Goal: Task Accomplishment & Management: Manage account settings

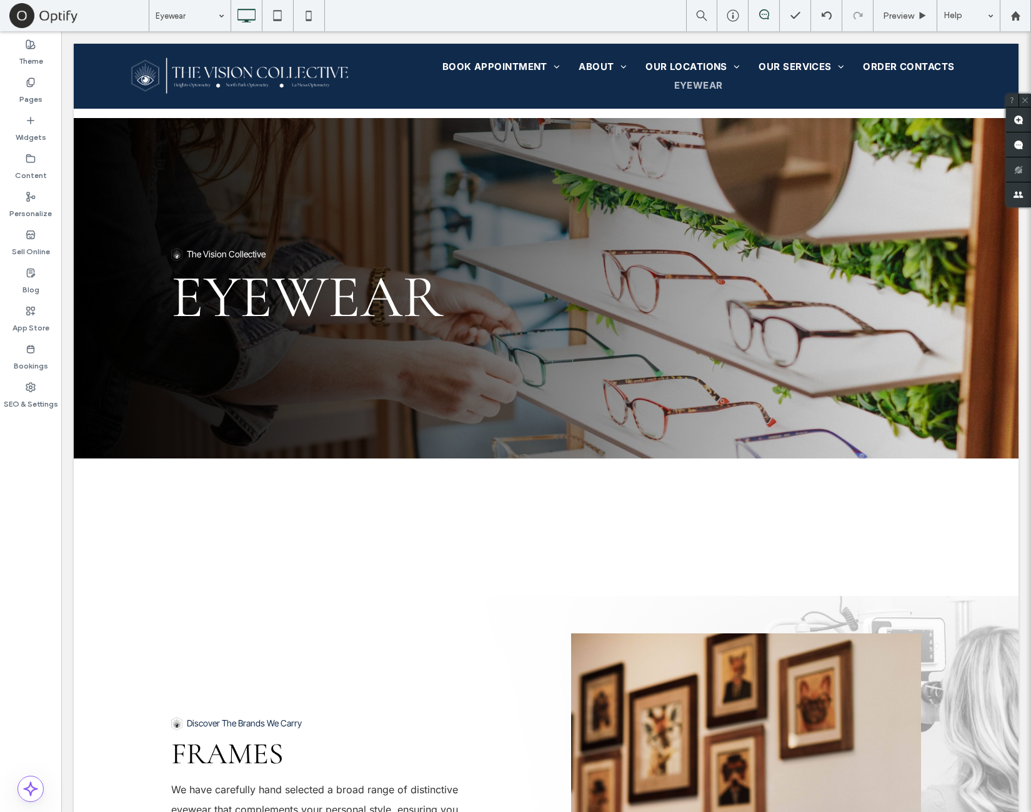
scroll to position [208, 0]
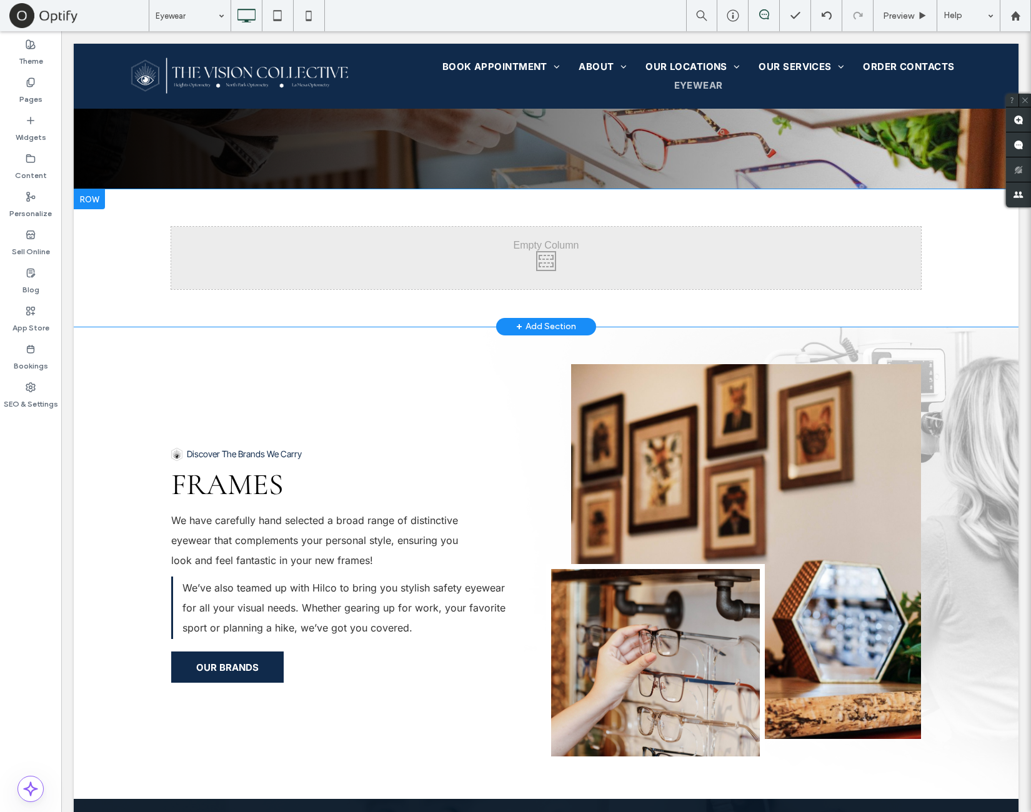
scroll to position [312, 0]
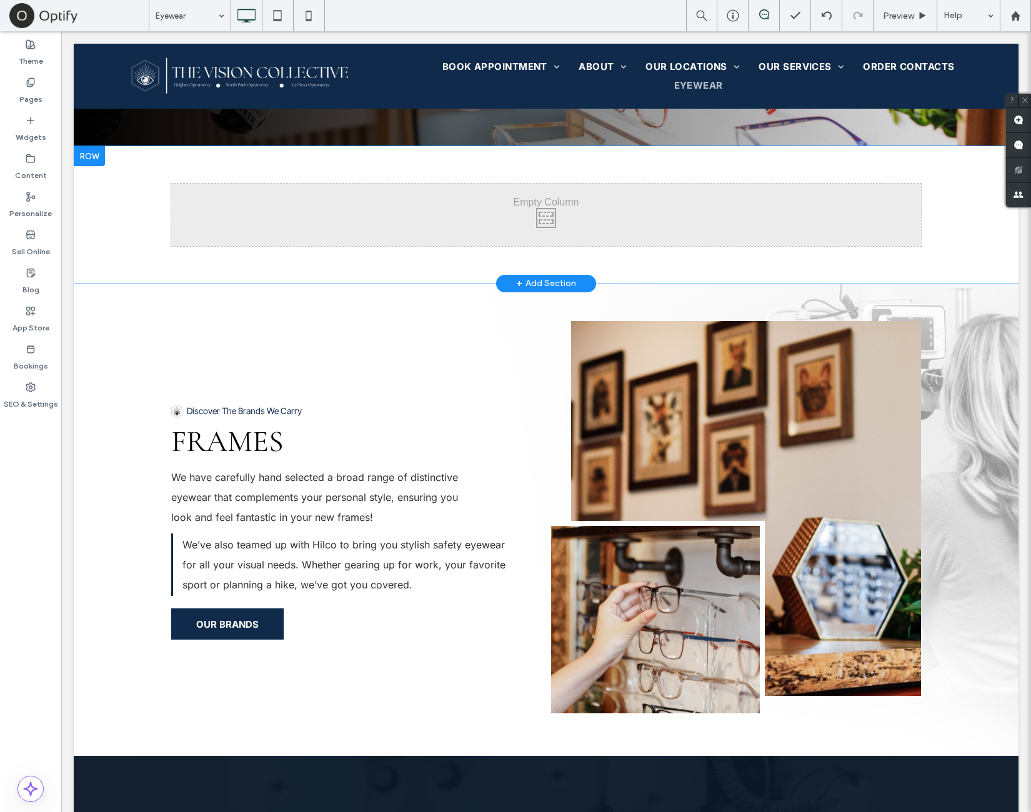
click at [97, 159] on div at bounding box center [89, 156] width 31 height 20
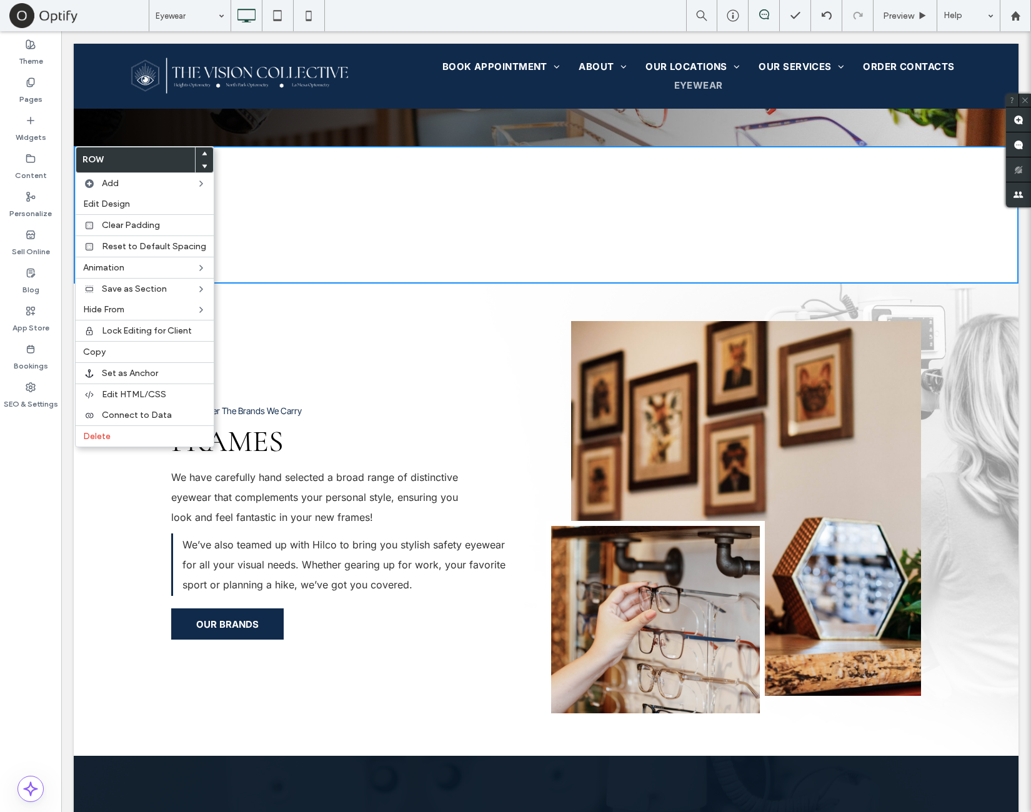
click at [368, 239] on div "Click To Paste Click To Paste" at bounding box center [546, 215] width 750 height 62
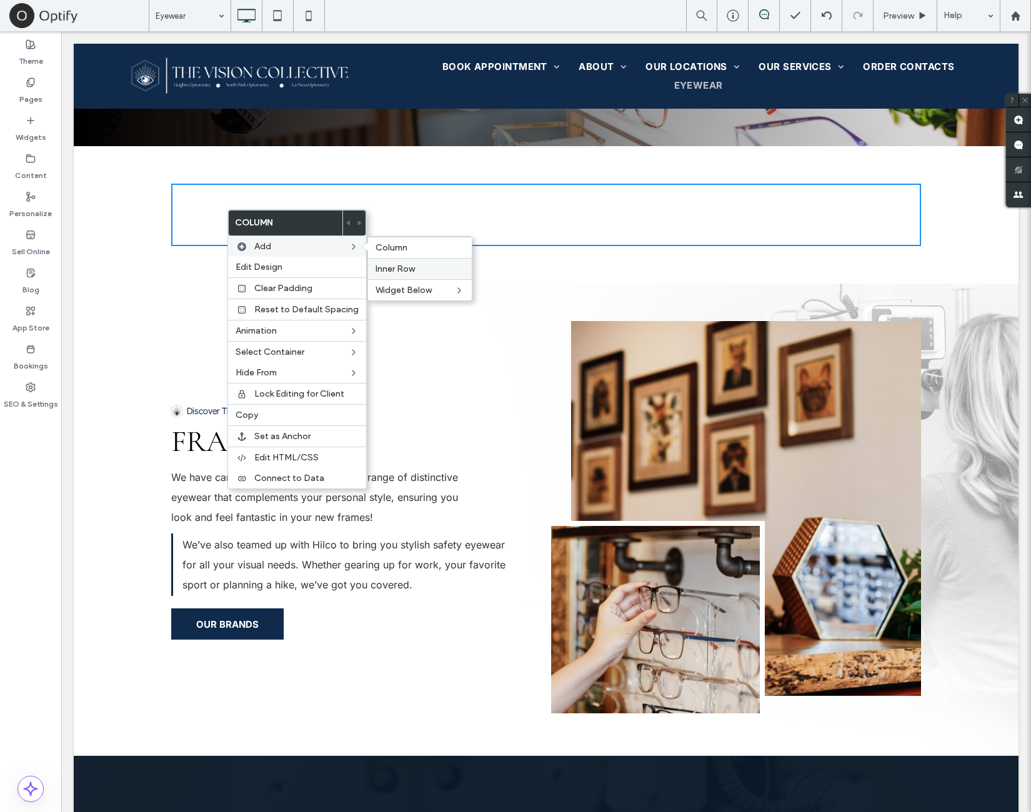
click at [385, 264] on span "Inner Row" at bounding box center [394, 269] width 39 height 11
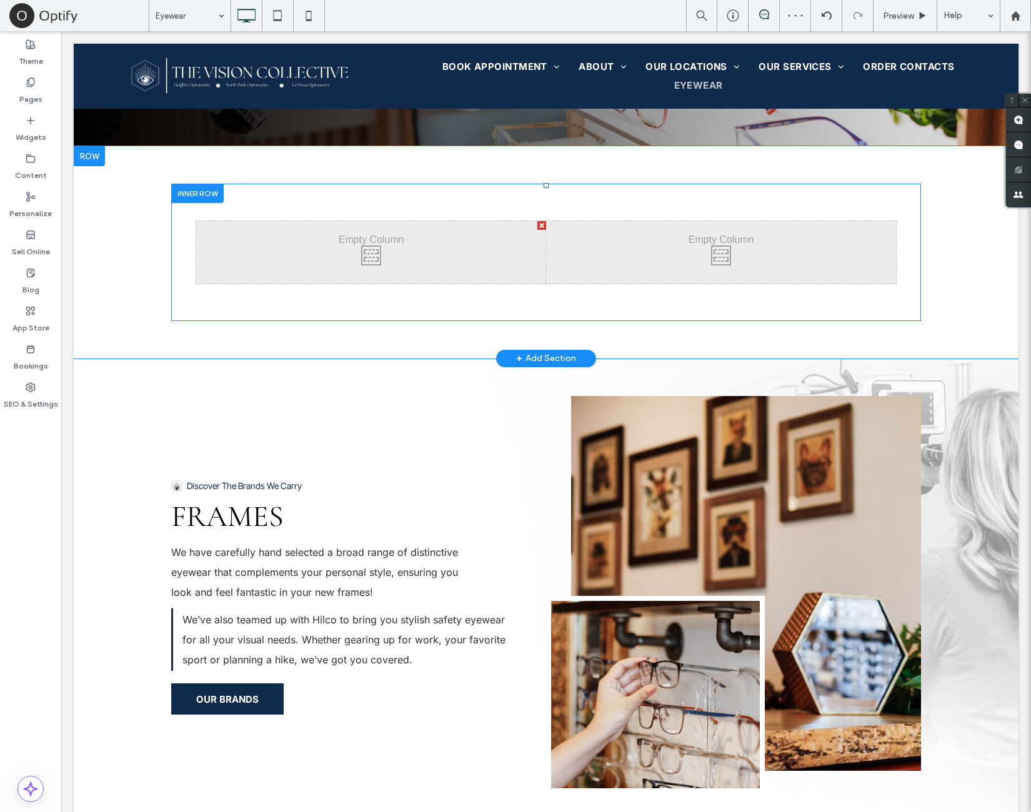
click at [537, 226] on div at bounding box center [541, 225] width 9 height 9
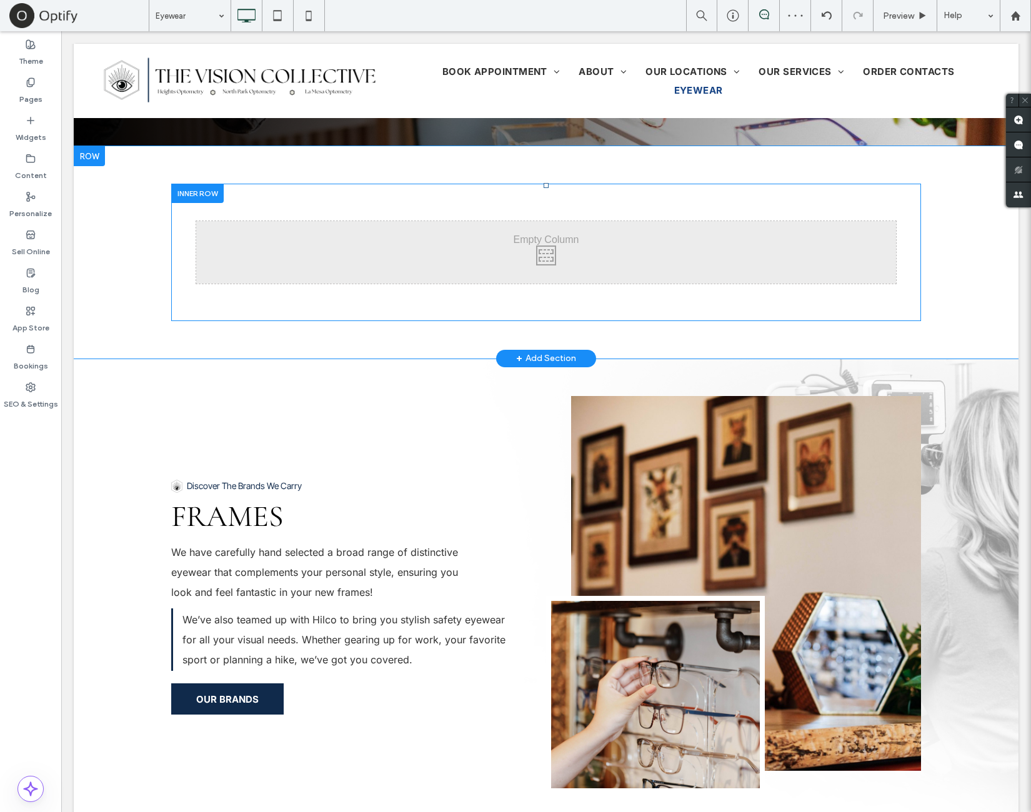
click at [209, 197] on div at bounding box center [197, 193] width 52 height 19
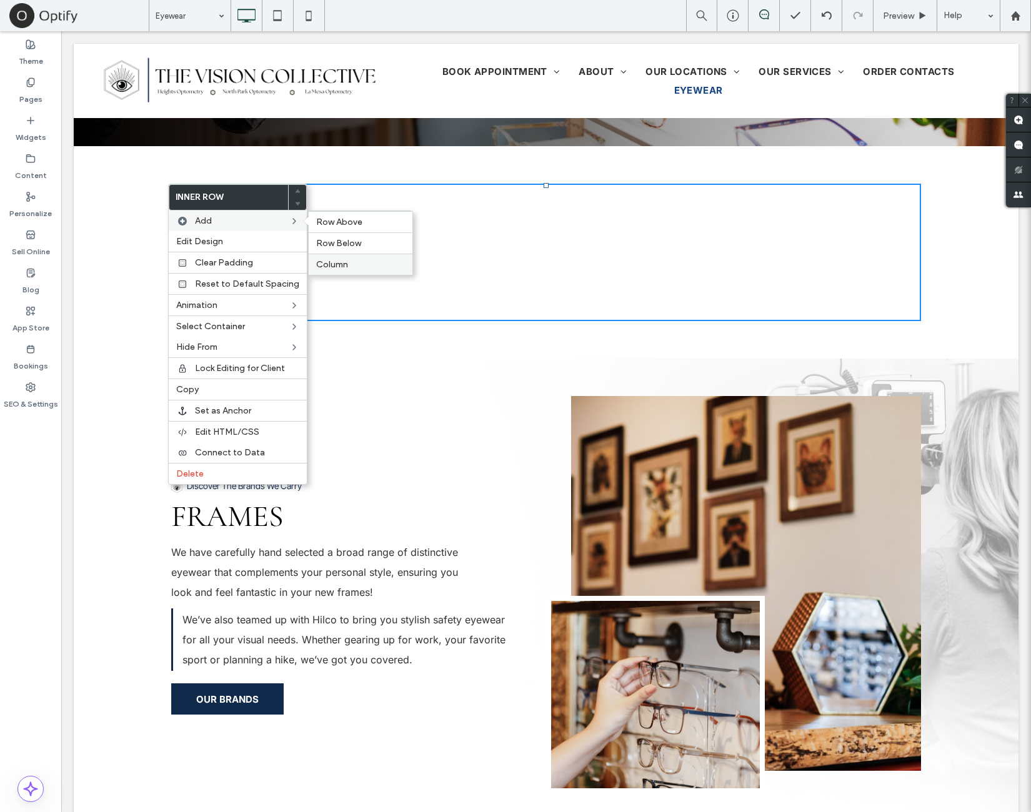
click at [334, 263] on span "Column" at bounding box center [332, 264] width 32 height 11
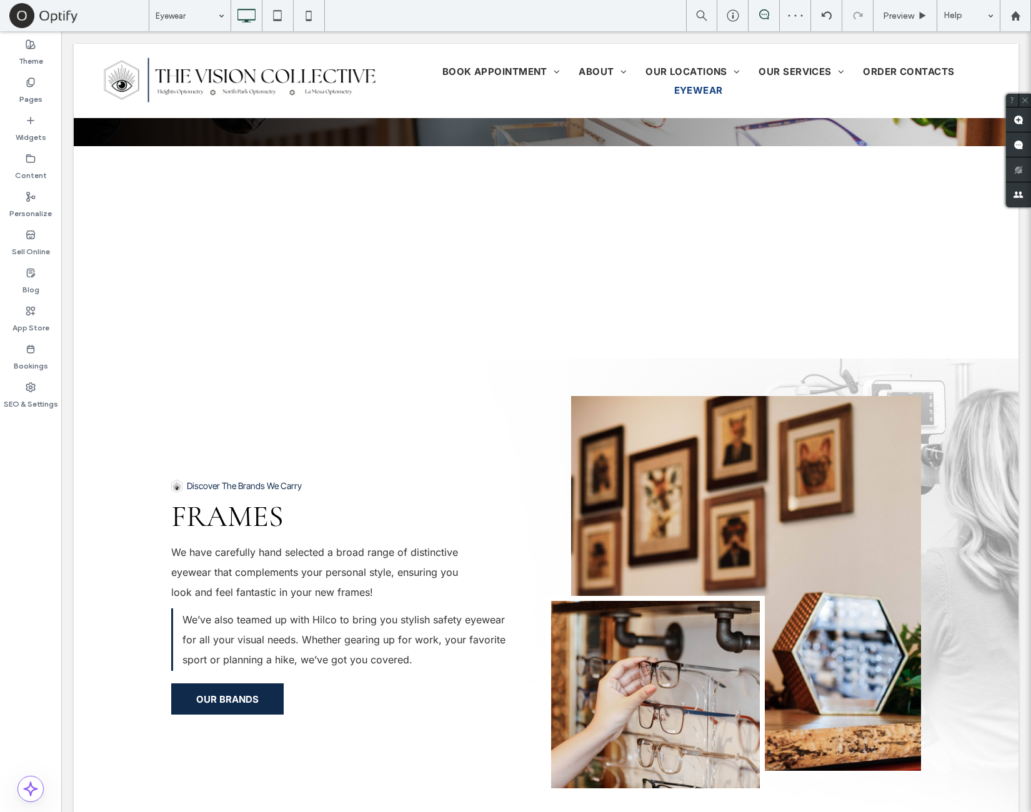
drag, startPoint x: 296, startPoint y: 251, endPoint x: 357, endPoint y: 265, distance: 63.5
click at [297, 251] on div "Click To Paste Click To Paste" at bounding box center [371, 252] width 350 height 62
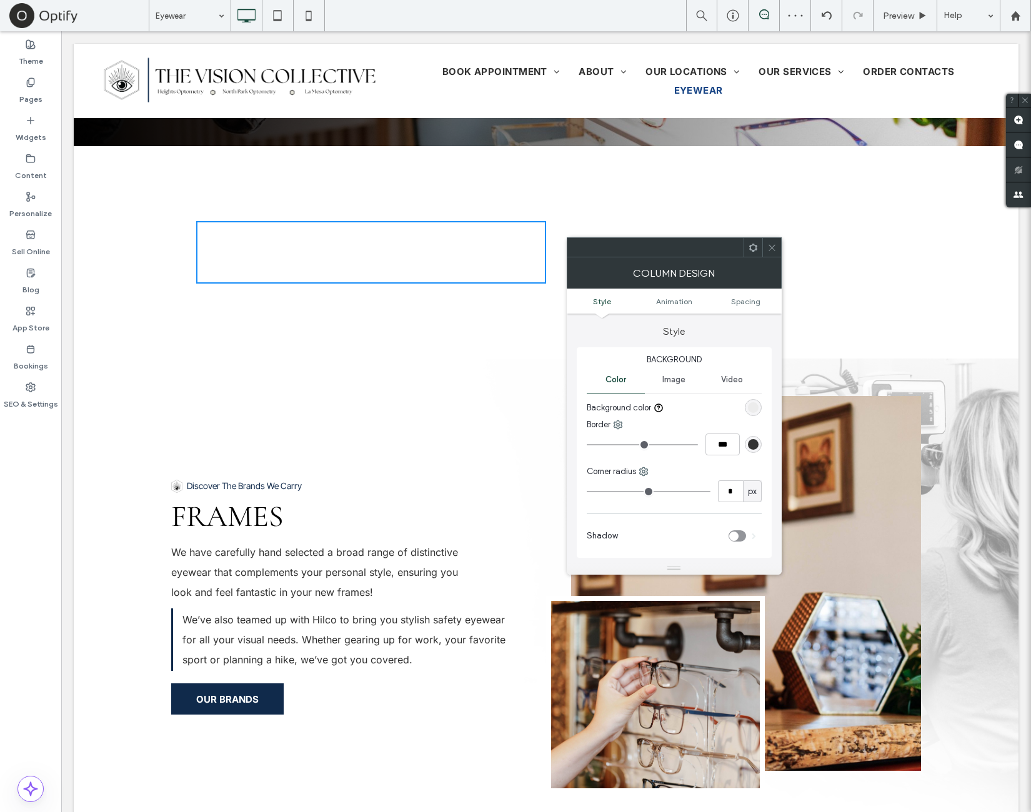
click at [756, 402] on div "rgb(236, 236, 236)" at bounding box center [753, 407] width 11 height 11
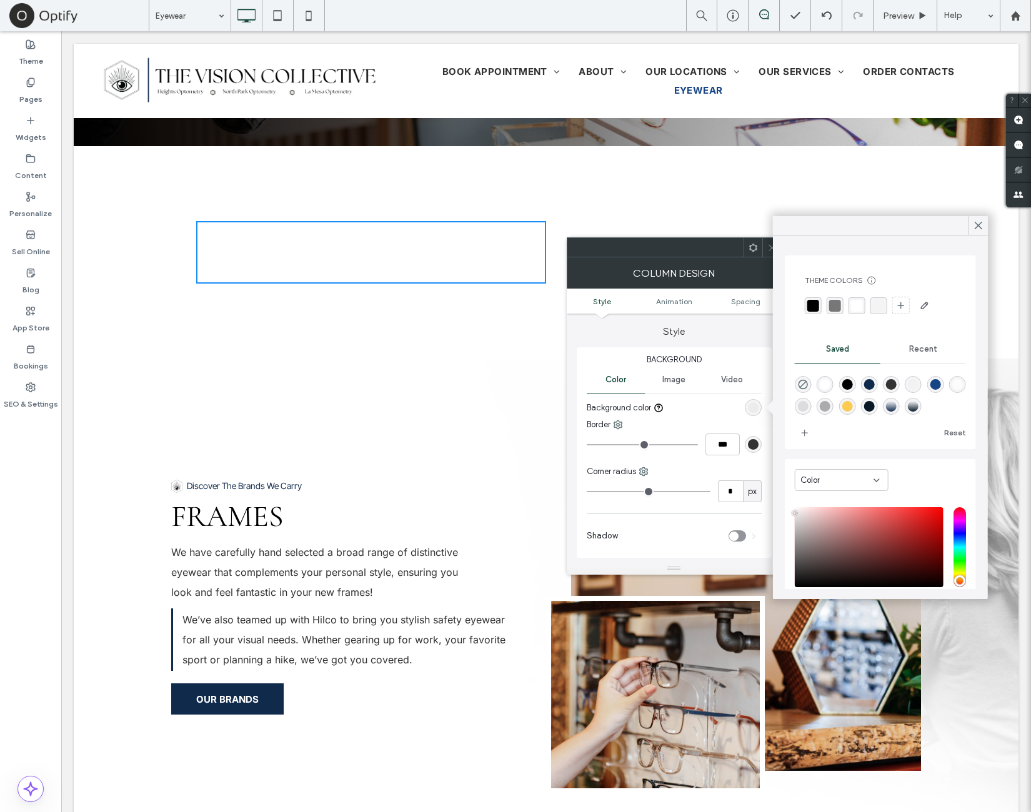
click at [940, 384] on div "rgba(23,68,133,1)" at bounding box center [935, 384] width 11 height 11
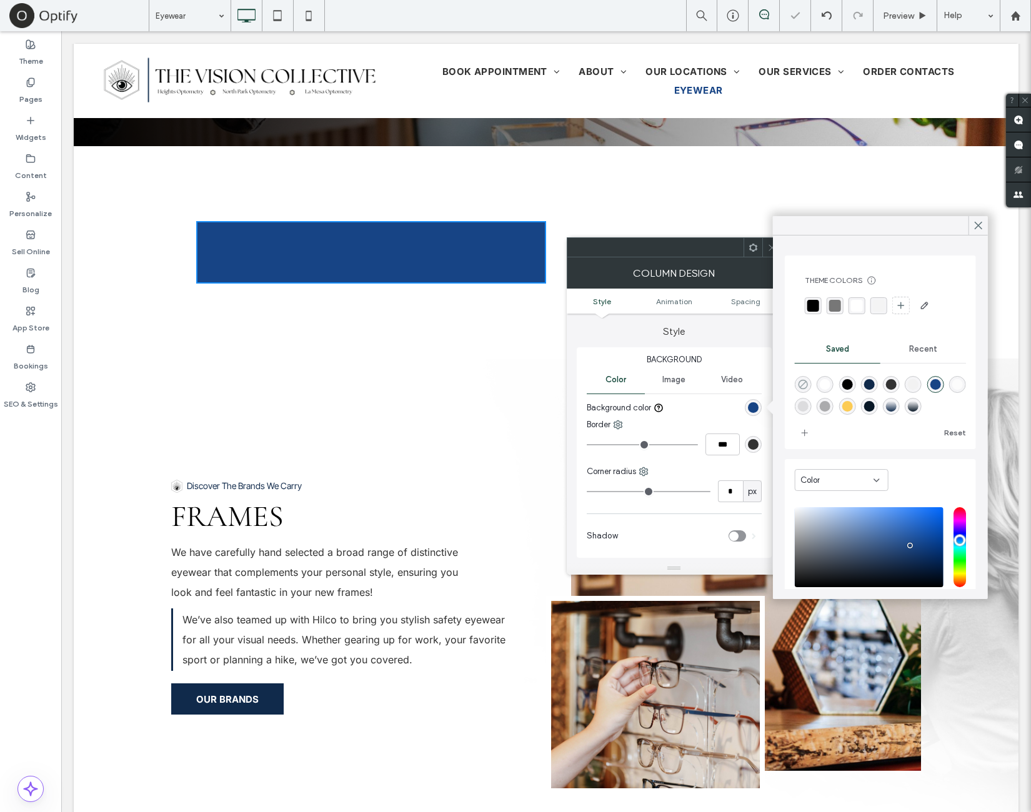
drag, startPoint x: 807, startPoint y: 382, endPoint x: 777, endPoint y: 415, distance: 44.7
click at [805, 382] on icon "rgba(0,0,0,0)" at bounding box center [803, 384] width 11 height 11
type input "*******"
type input "*"
type input "**"
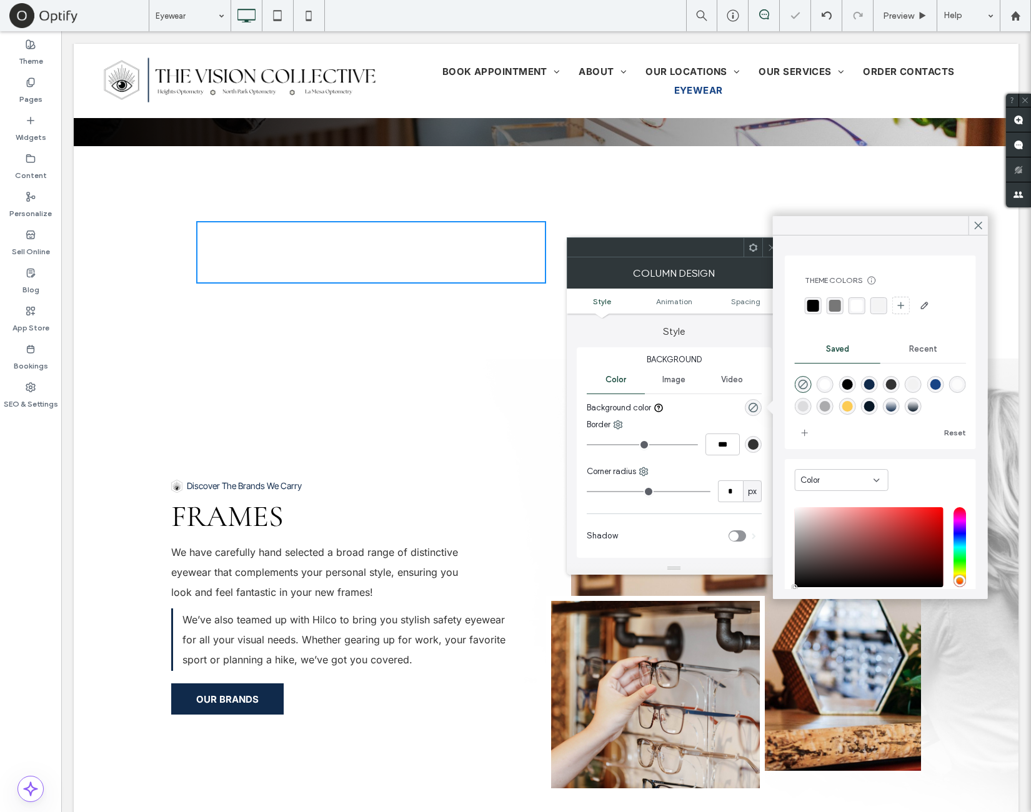
click at [822, 385] on div "rgba(255,255,255,1)" at bounding box center [825, 384] width 11 height 11
type input "*******"
type input "***"
type input "****"
click at [730, 497] on input "*" at bounding box center [730, 491] width 25 height 22
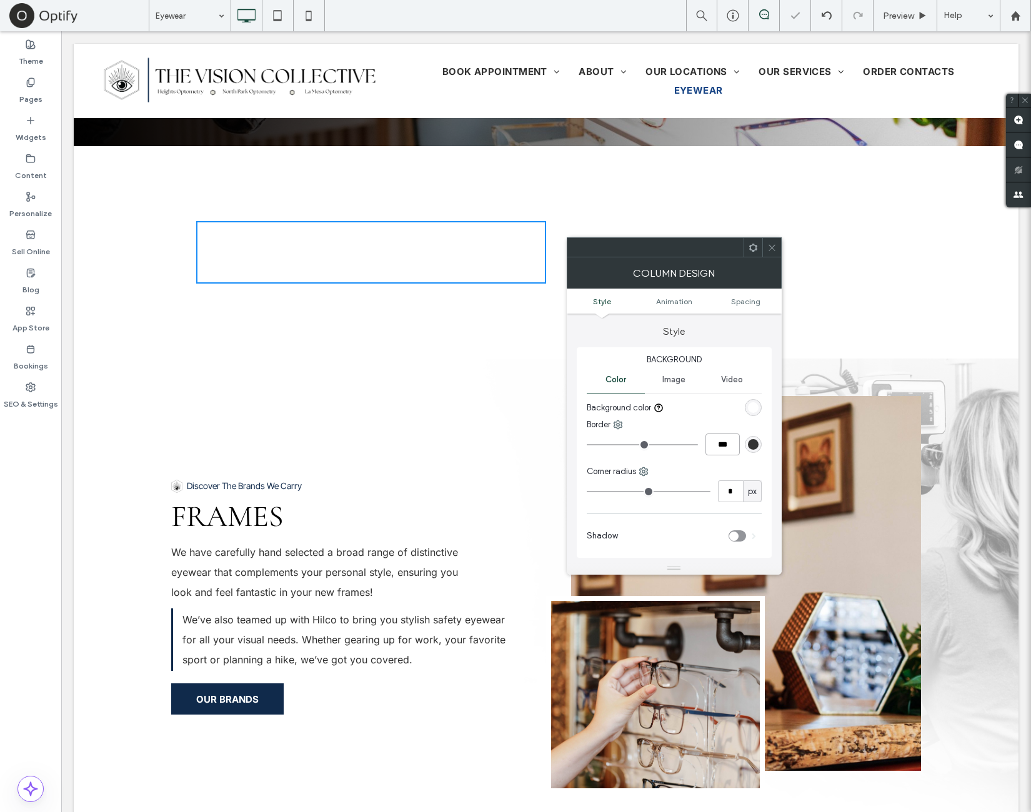
click at [727, 449] on input "***" at bounding box center [722, 445] width 34 height 22
type input "*"
type input "***"
click at [745, 464] on div "Background Color Image Video Background color Border *** Corner radius * px Sha…" at bounding box center [674, 452] width 195 height 211
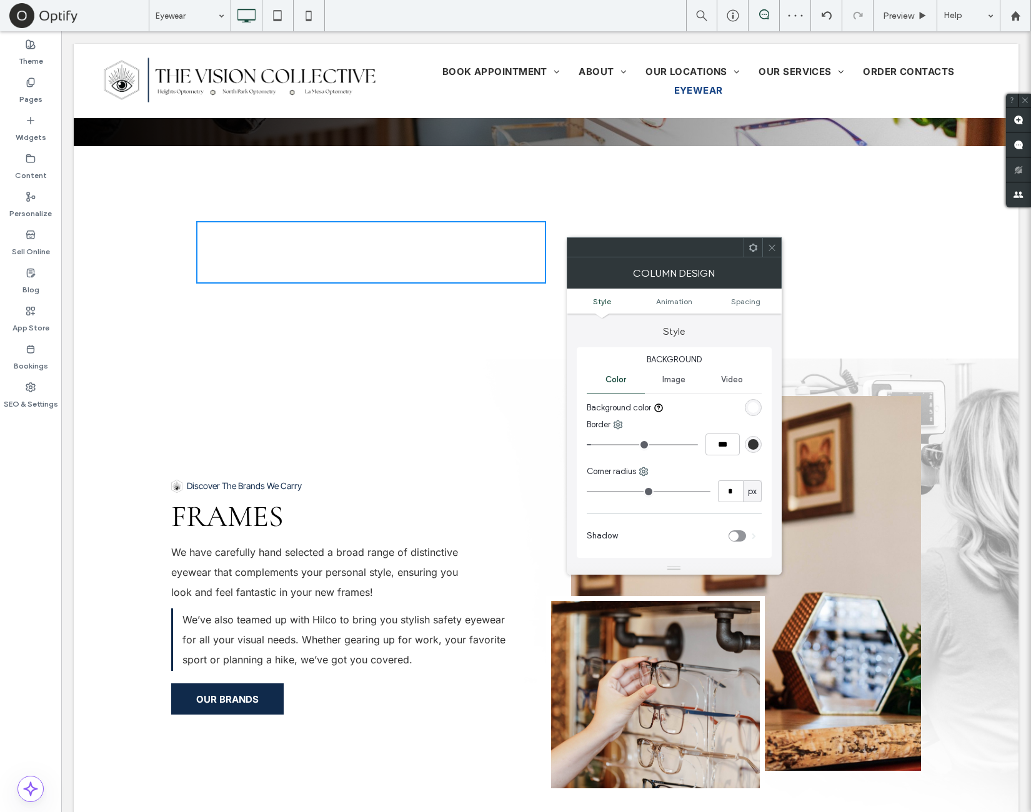
click at [756, 445] on div "rgb(51, 51, 51)" at bounding box center [753, 444] width 11 height 11
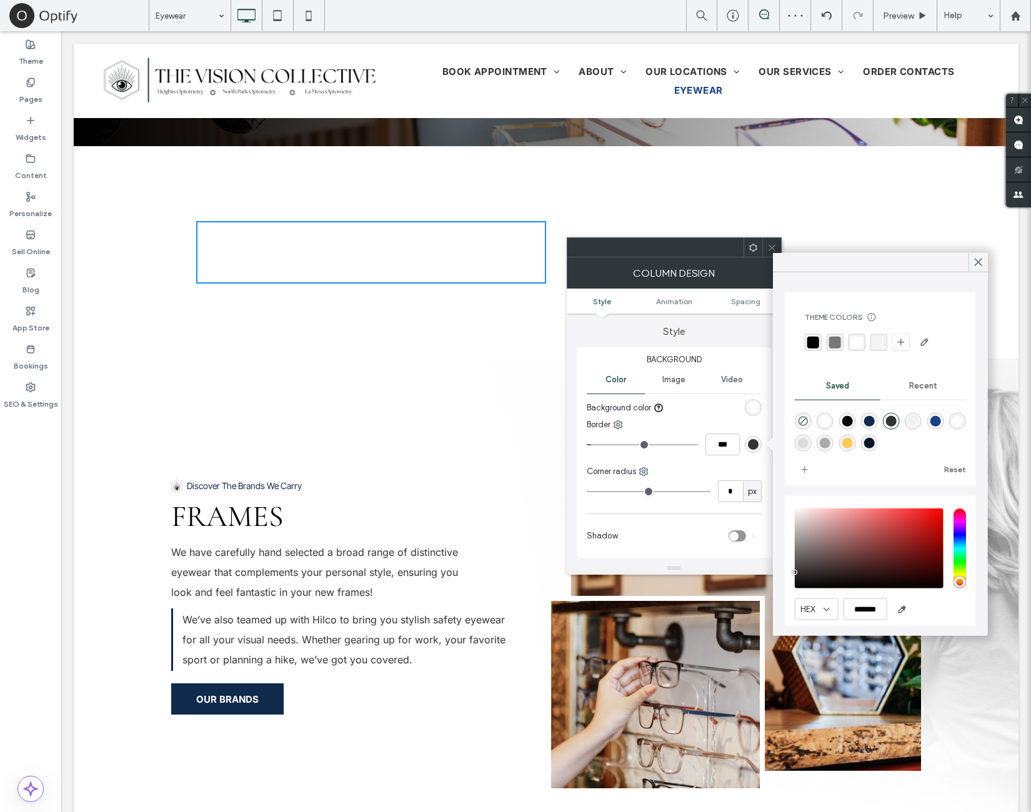
click at [943, 426] on div "rgba(23,68,133,1)" at bounding box center [934, 421] width 17 height 17
type input "*******"
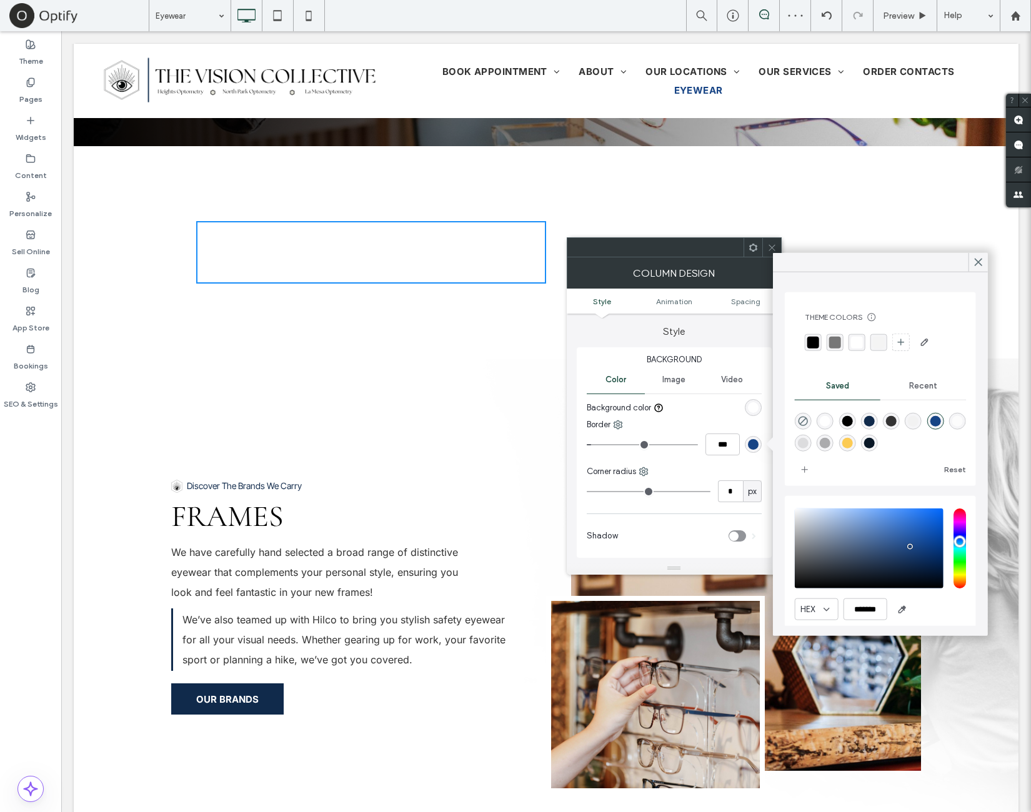
drag, startPoint x: 776, startPoint y: 248, endPoint x: 737, endPoint y: 259, distance: 40.3
click at [773, 249] on div at bounding box center [771, 247] width 19 height 19
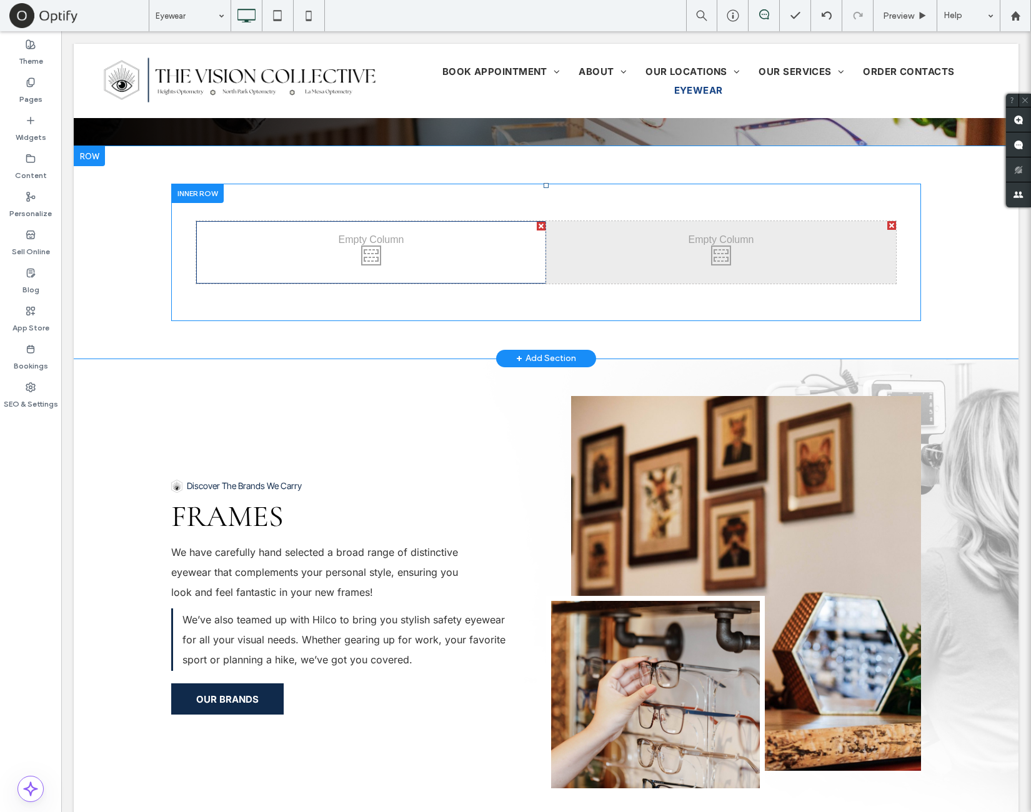
drag, startPoint x: 446, startPoint y: 236, endPoint x: 522, endPoint y: 273, distance: 84.9
click at [446, 236] on div "Click To Paste Click To Paste" at bounding box center [371, 252] width 350 height 62
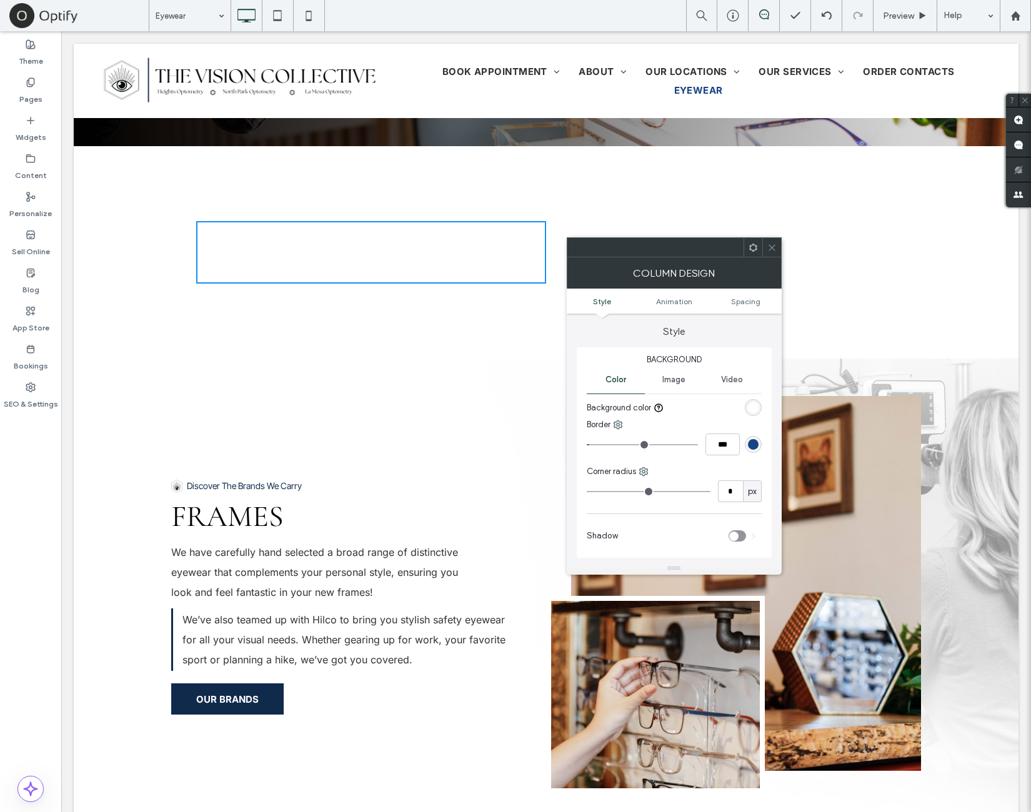
drag, startPoint x: 753, startPoint y: 442, endPoint x: 718, endPoint y: 449, distance: 35.7
click at [752, 442] on div "rgb(23, 68, 133)" at bounding box center [753, 444] width 11 height 11
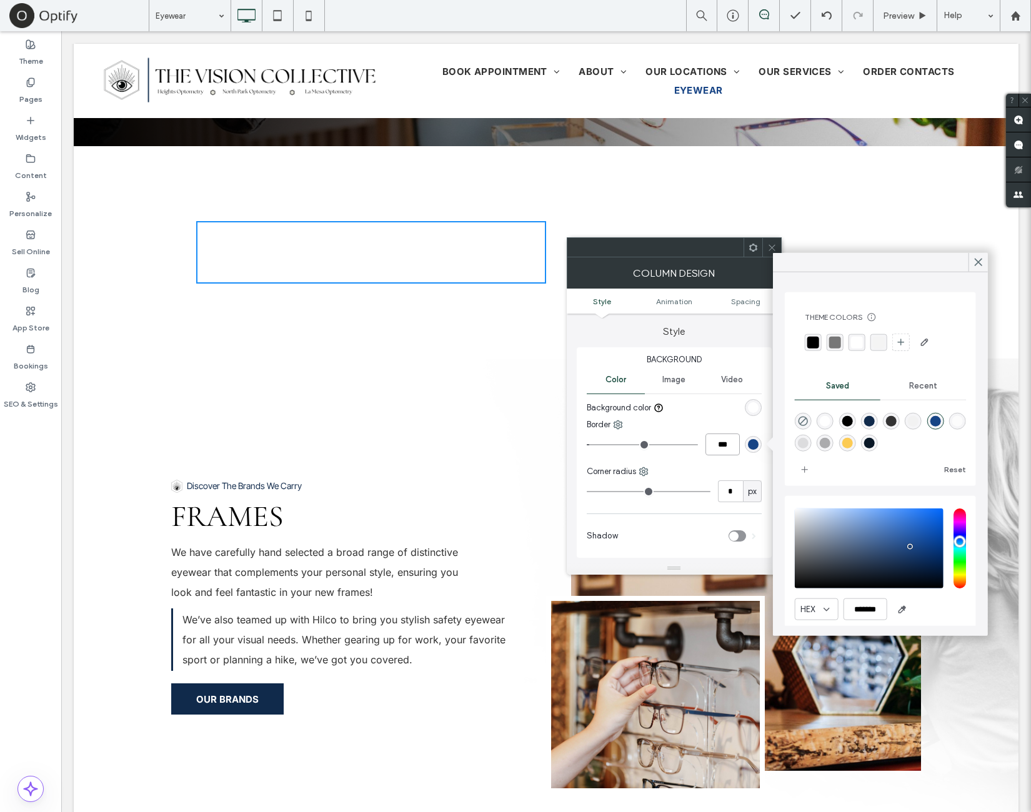
click at [712, 449] on input "***" at bounding box center [722, 445] width 34 height 22
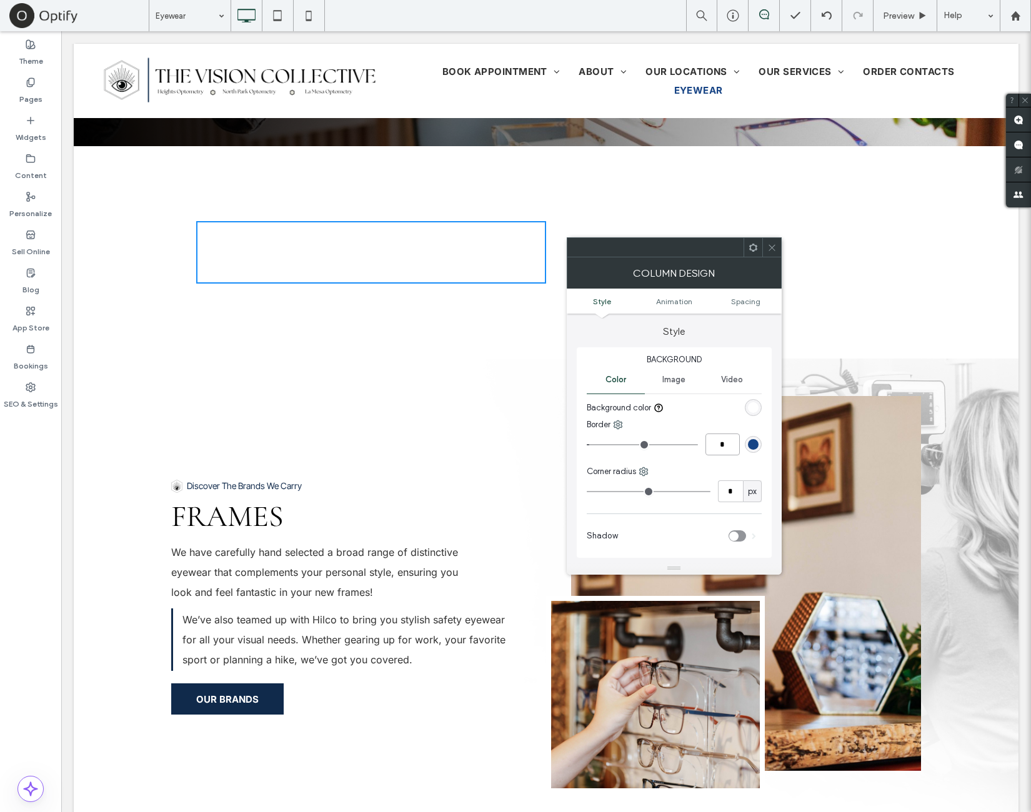
type input "*"
type input "***"
click at [722, 415] on div at bounding box center [714, 408] width 93 height 22
click at [778, 247] on div at bounding box center [771, 247] width 19 height 19
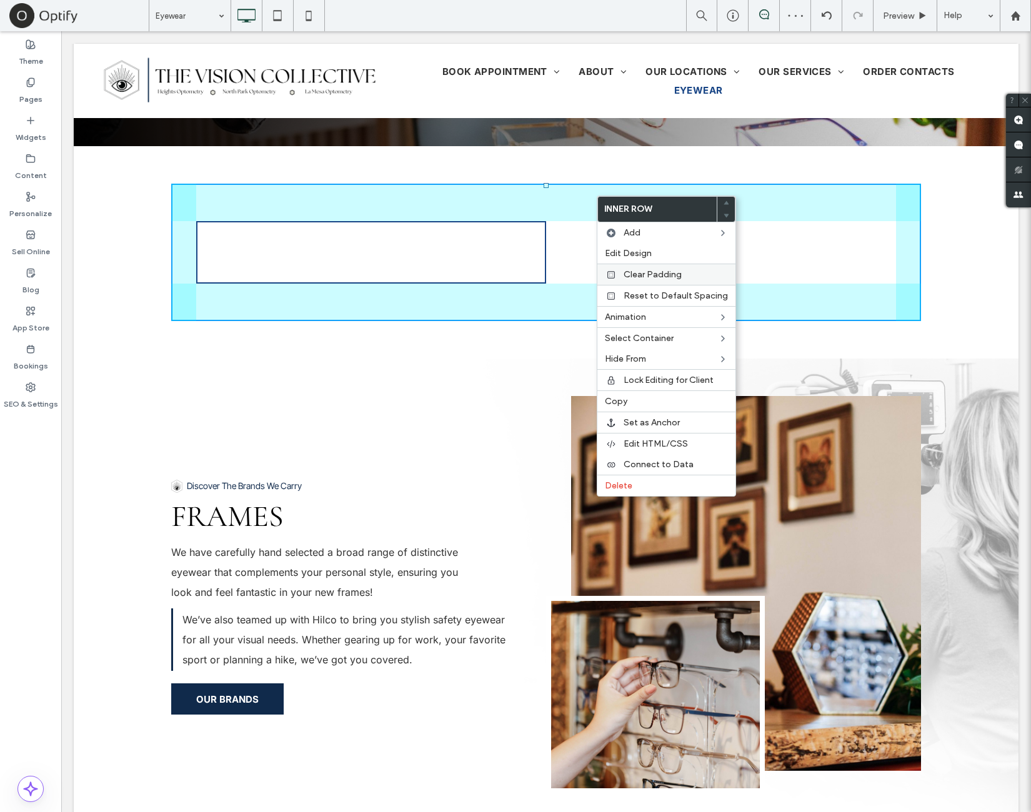
click at [650, 271] on span "Clear Padding" at bounding box center [652, 274] width 58 height 11
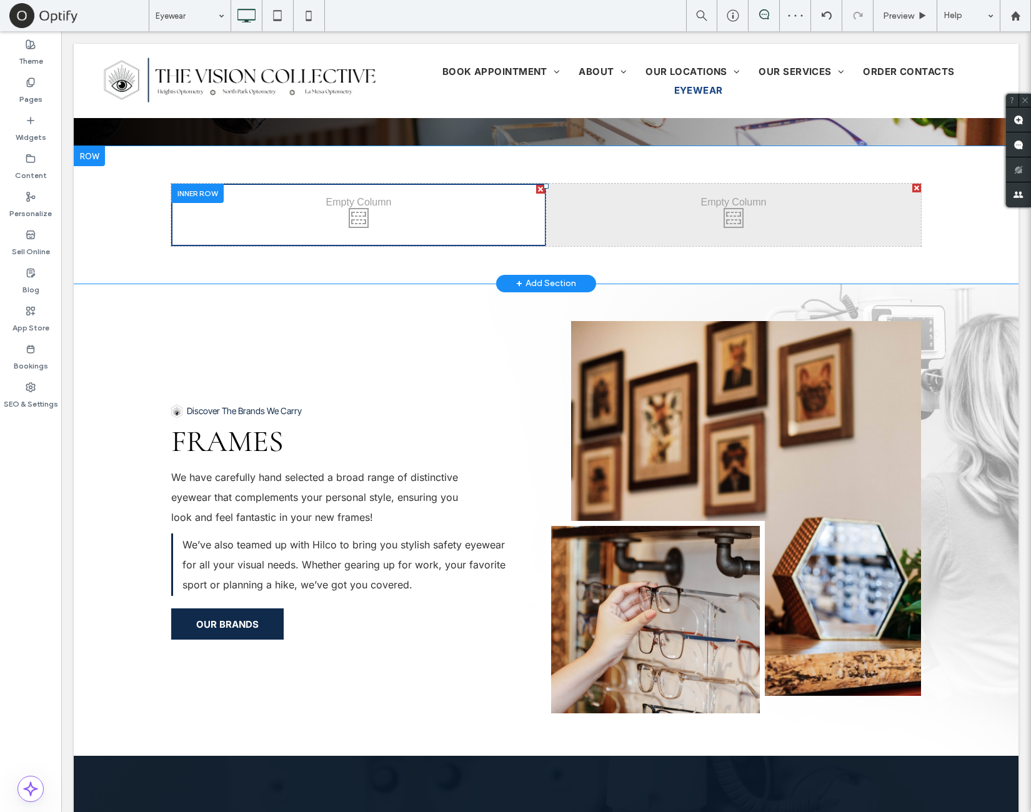
click at [437, 227] on div "Click To Paste Click To Paste" at bounding box center [358, 215] width 375 height 62
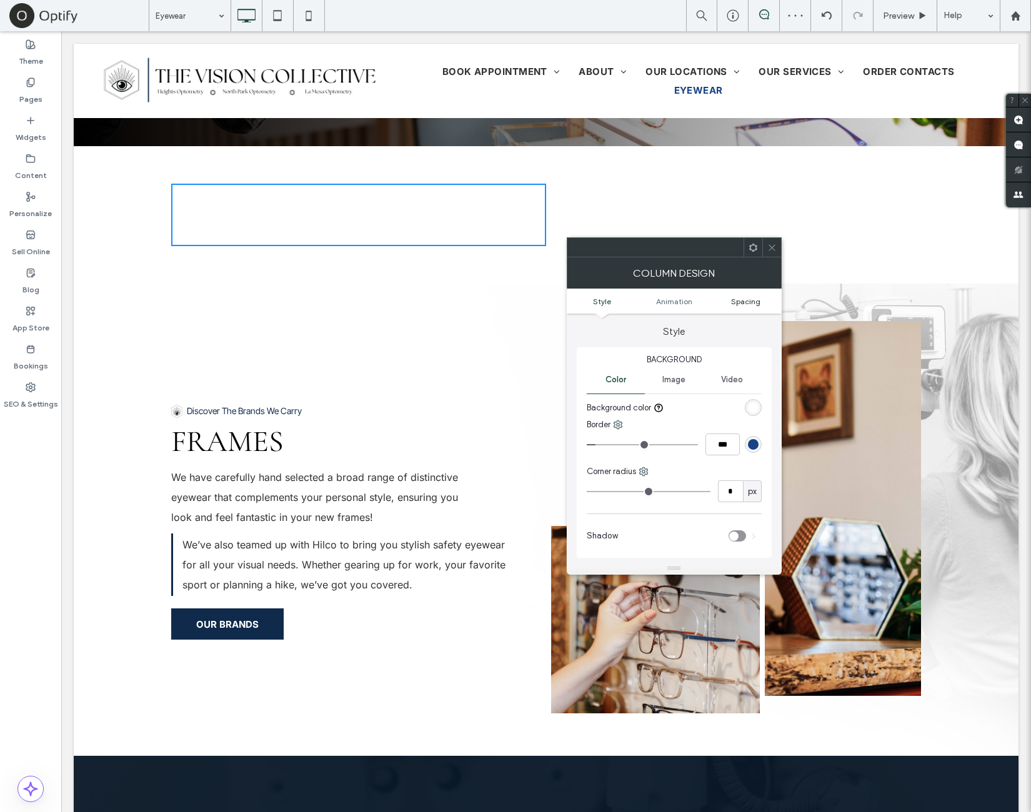
click at [750, 299] on span "Spacing" at bounding box center [745, 301] width 29 height 9
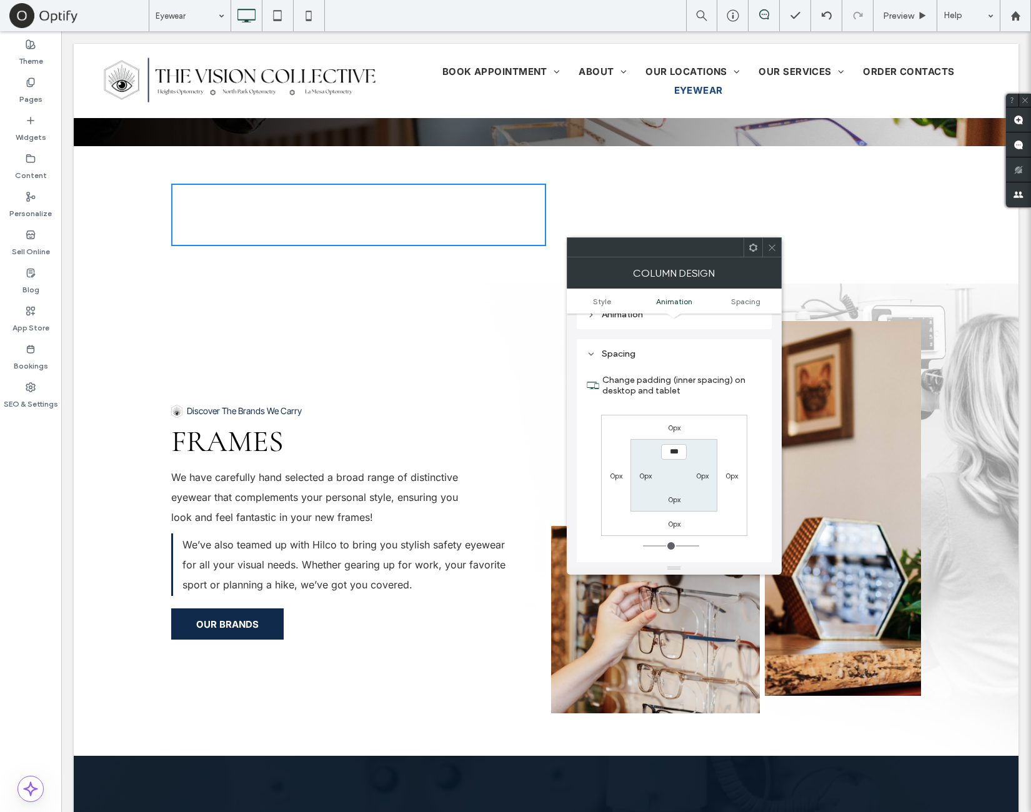
scroll to position [284, 0]
type input "**"
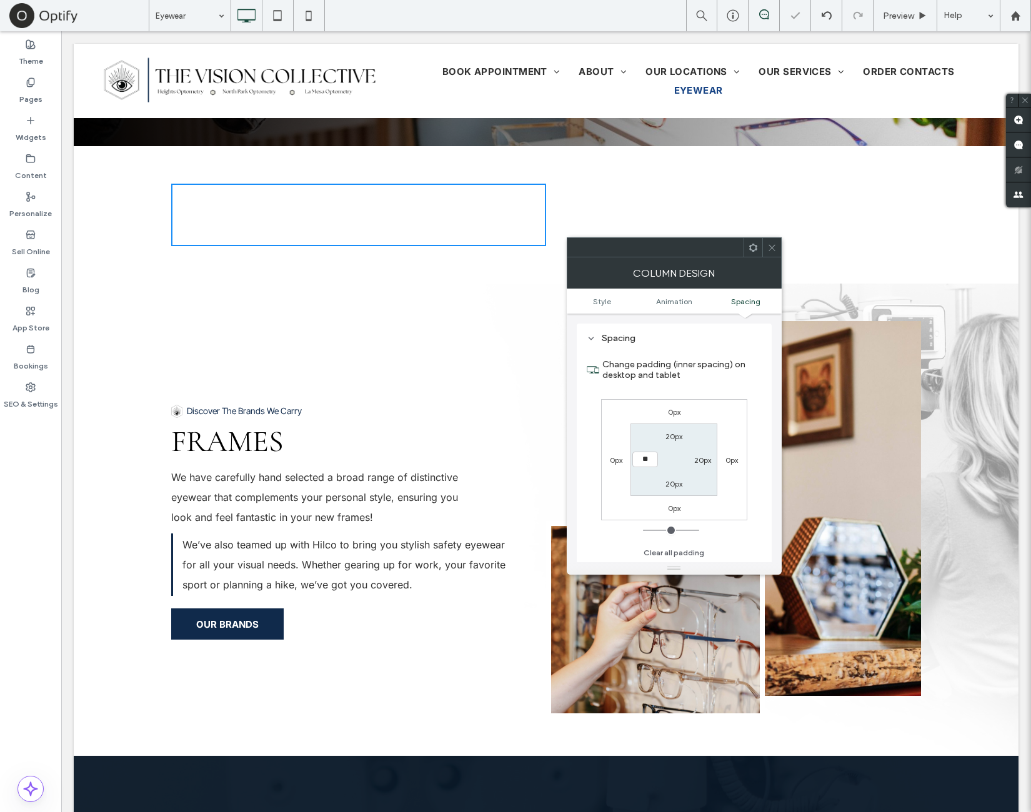
type input "**"
type input "****"
click at [715, 424] on section "20px 20px 20px ****" at bounding box center [673, 460] width 87 height 72
click at [771, 247] on use at bounding box center [771, 247] width 6 height 6
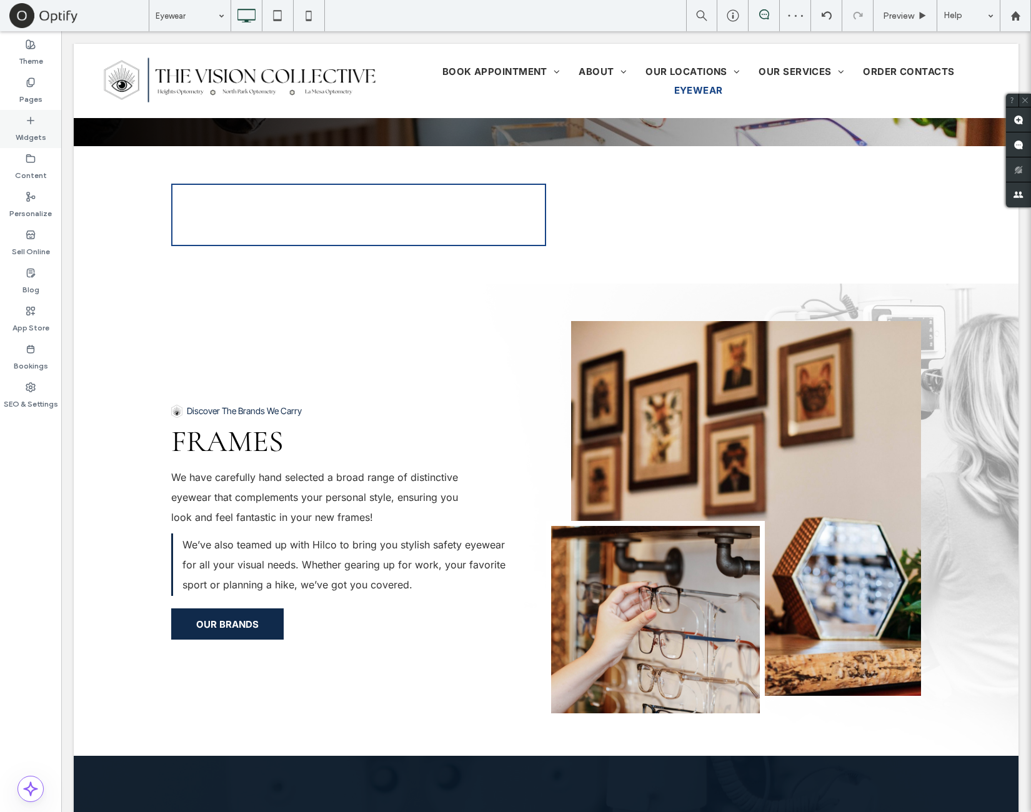
click at [37, 131] on label "Widgets" at bounding box center [31, 134] width 31 height 17
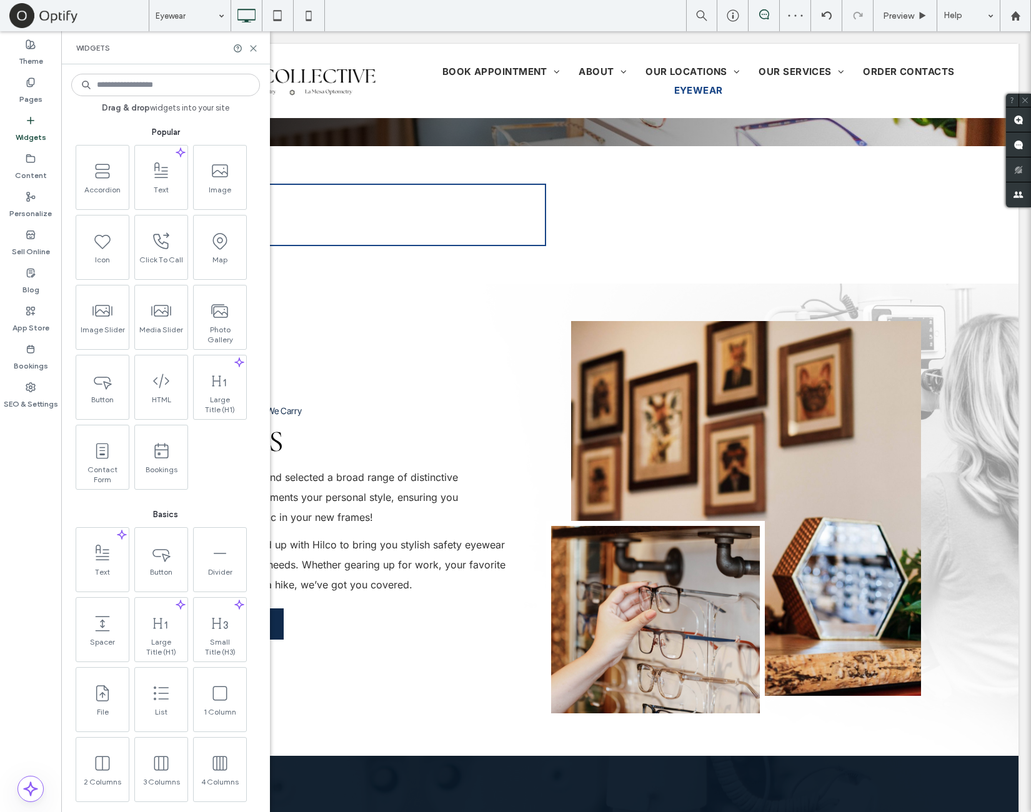
click at [222, 489] on div "Accordion Text Image Icon Click To Call Map Image Slider Media Slider Photo Gal…" at bounding box center [166, 317] width 189 height 345
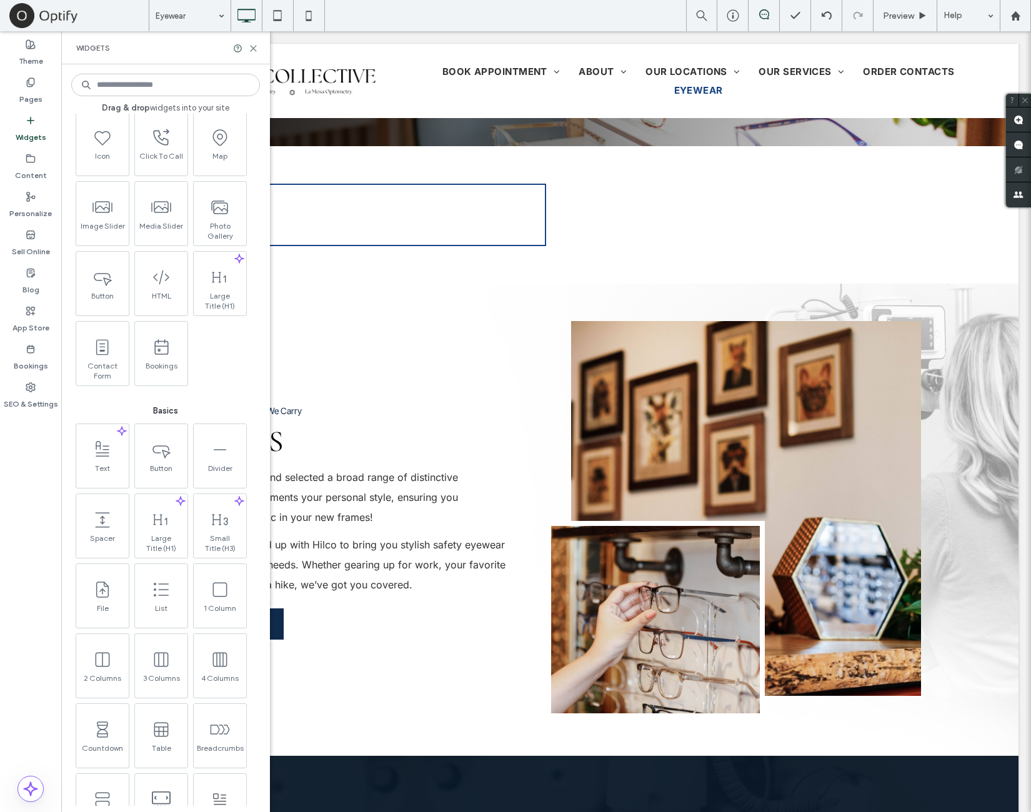
click at [235, 345] on div "Accordion Text Image Icon Click To Call Map Image Slider Media Slider Photo Gal…" at bounding box center [166, 213] width 189 height 345
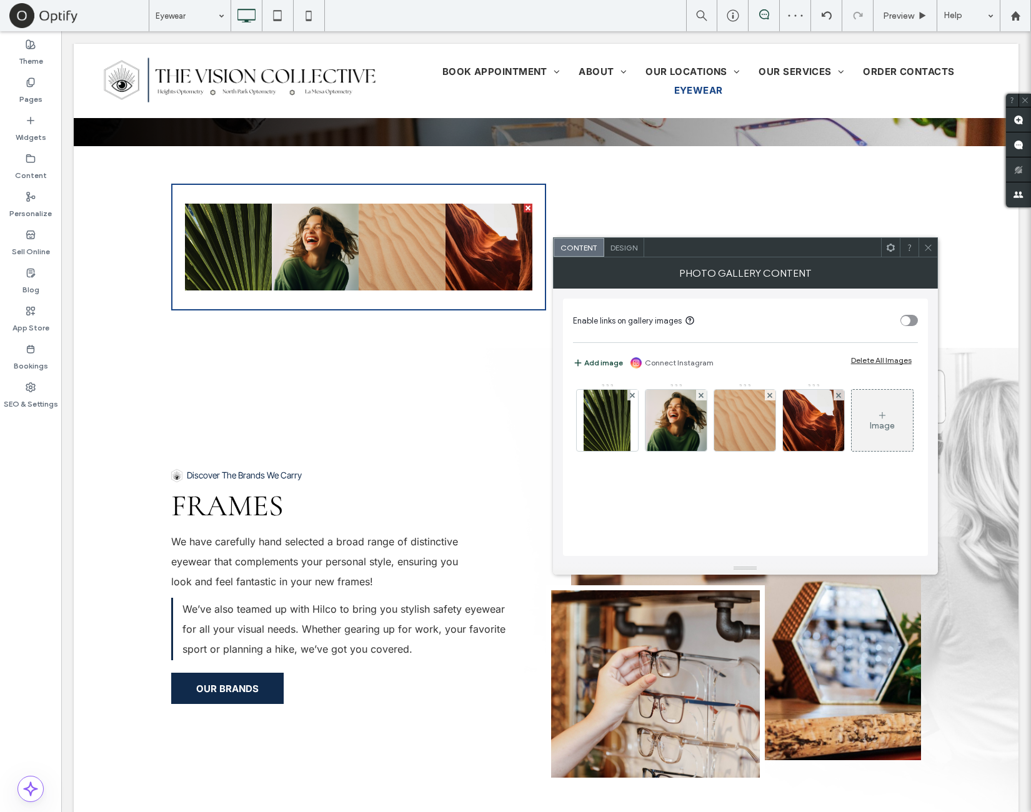
click at [898, 362] on div "Delete All Images" at bounding box center [881, 359] width 61 height 9
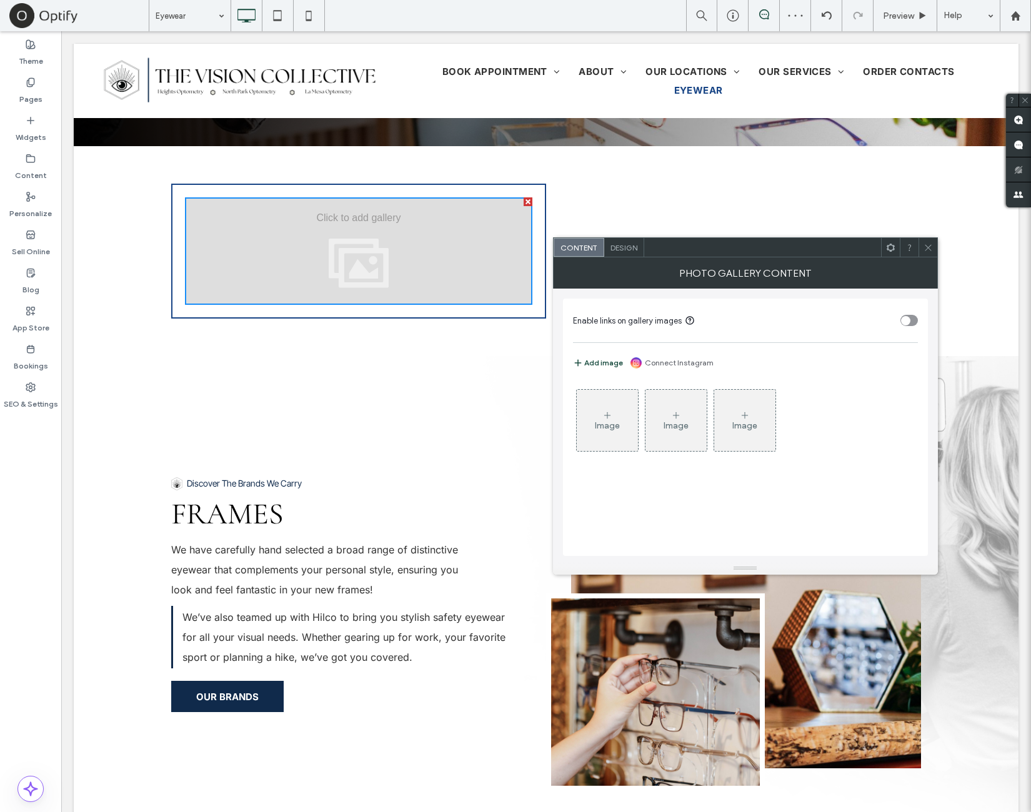
click at [913, 323] on div "toggle" at bounding box center [908, 320] width 17 height 11
click at [628, 435] on div "Image" at bounding box center [607, 420] width 61 height 59
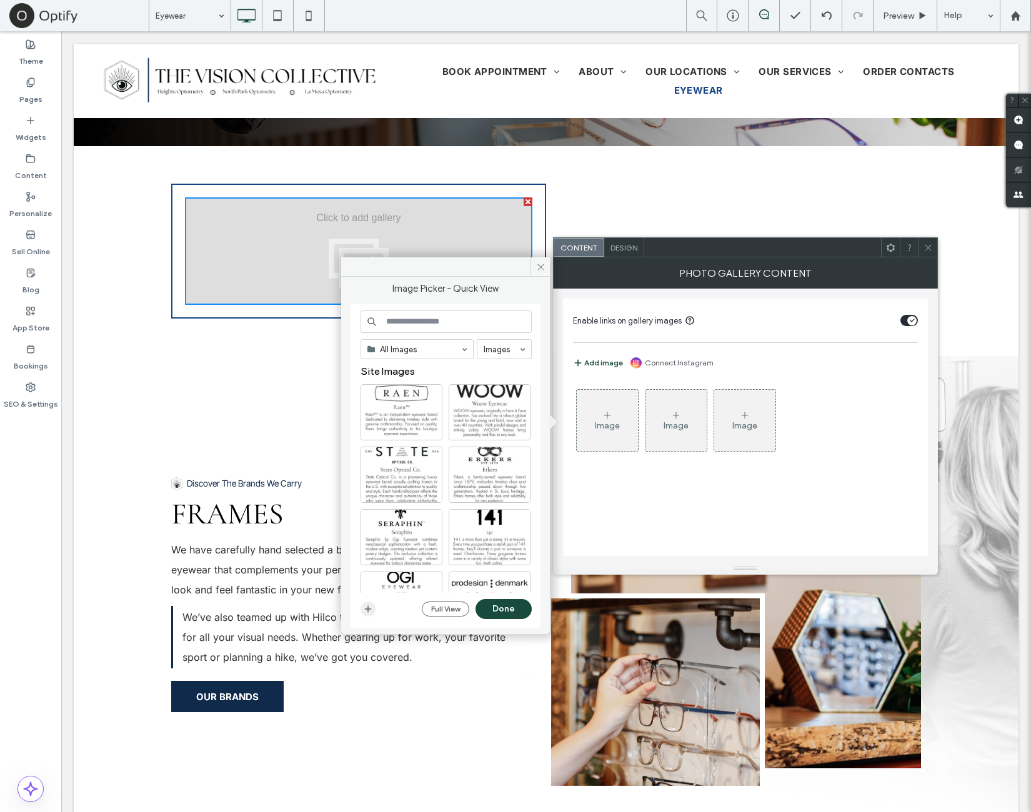
click at [370, 608] on icon "button" at bounding box center [368, 609] width 10 height 10
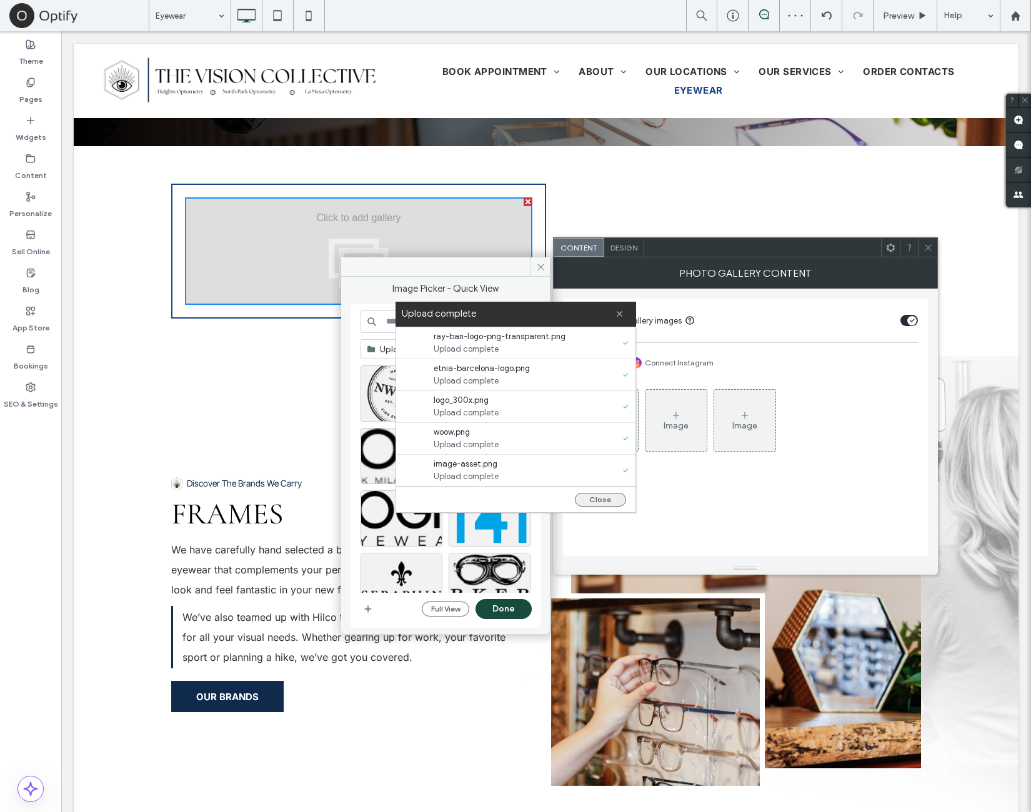
click at [613, 499] on button "Close" at bounding box center [600, 500] width 51 height 14
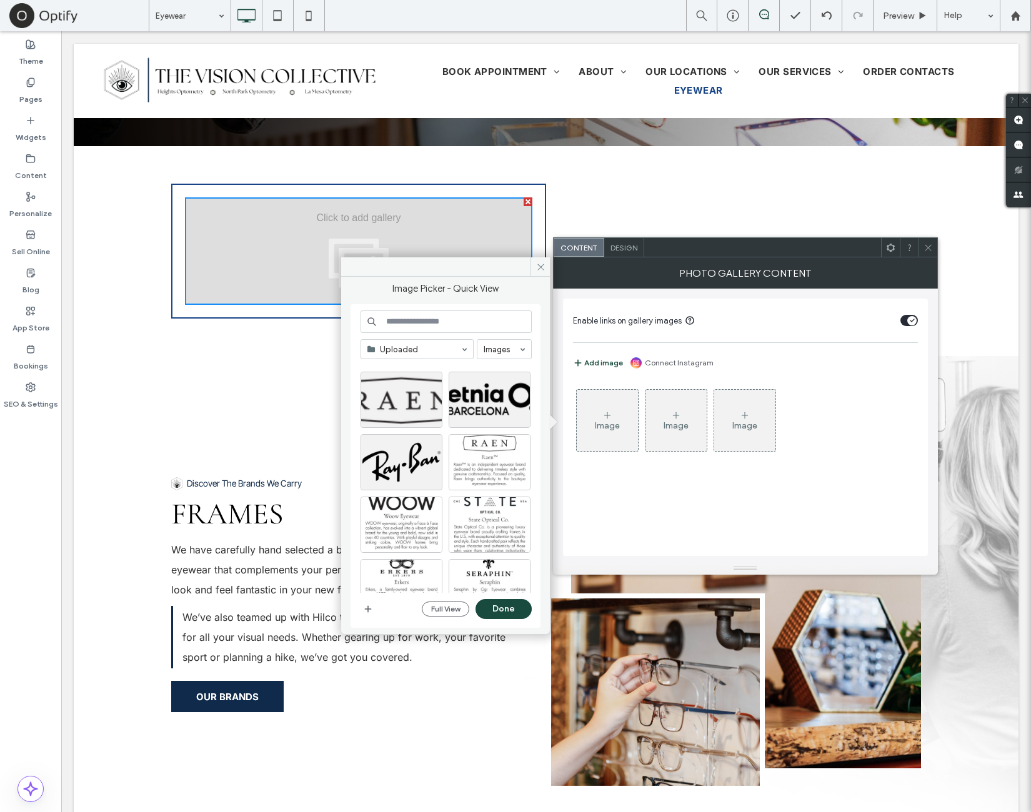
scroll to position [312, 0]
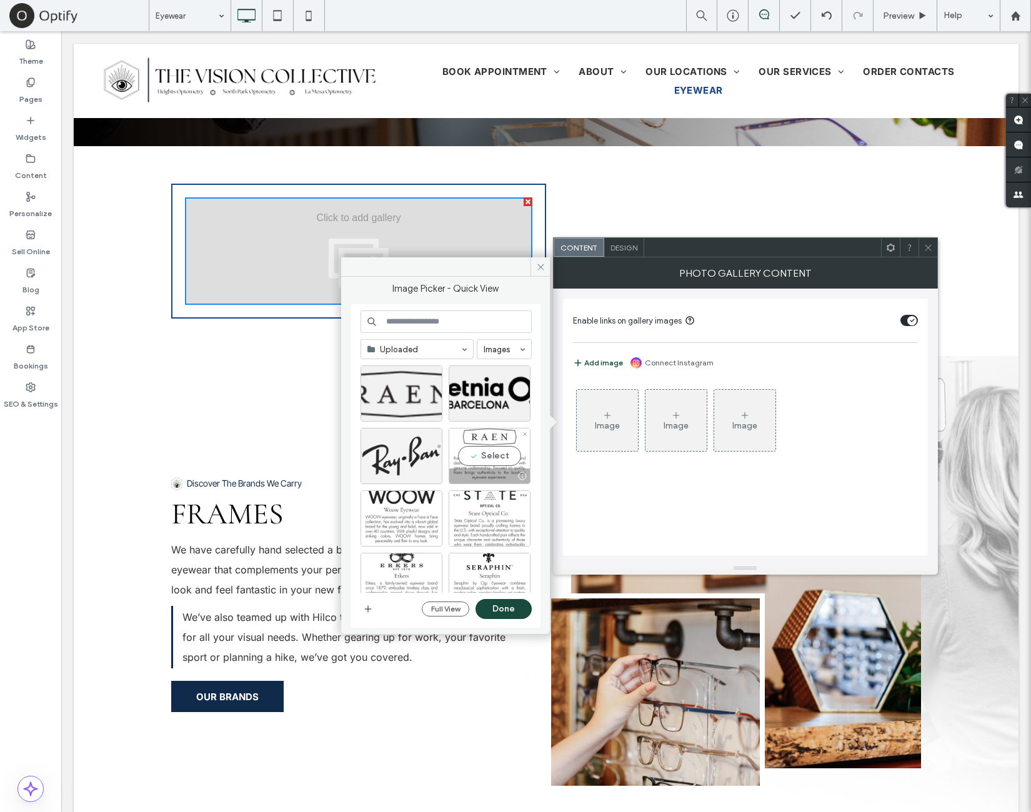
click at [441, 463] on div at bounding box center [401, 456] width 82 height 56
click at [517, 612] on button "Done" at bounding box center [503, 609] width 56 height 20
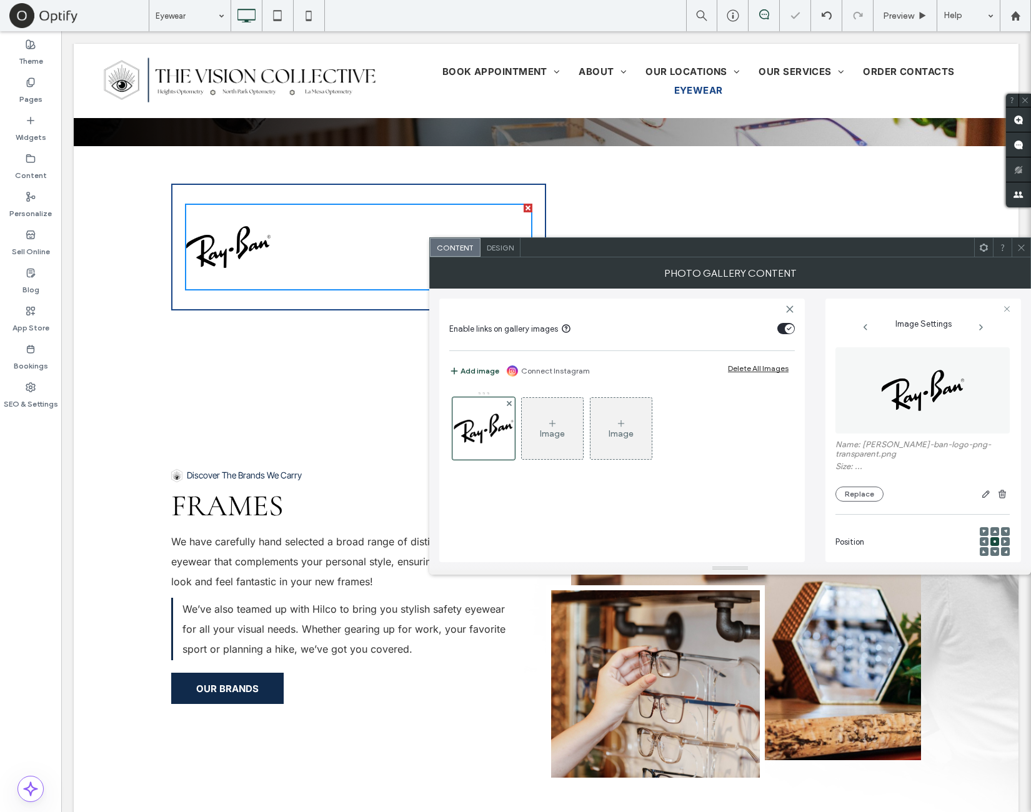
click at [506, 247] on span "Design" at bounding box center [500, 247] width 27 height 9
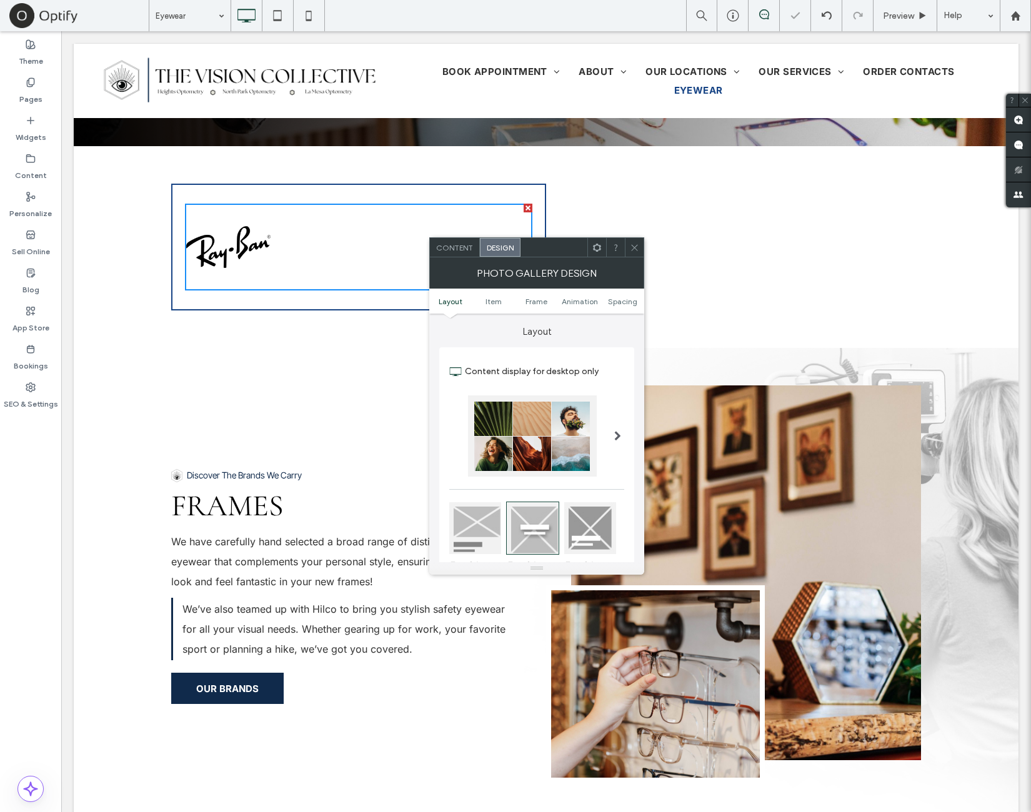
click at [507, 247] on span "Design" at bounding box center [500, 247] width 27 height 9
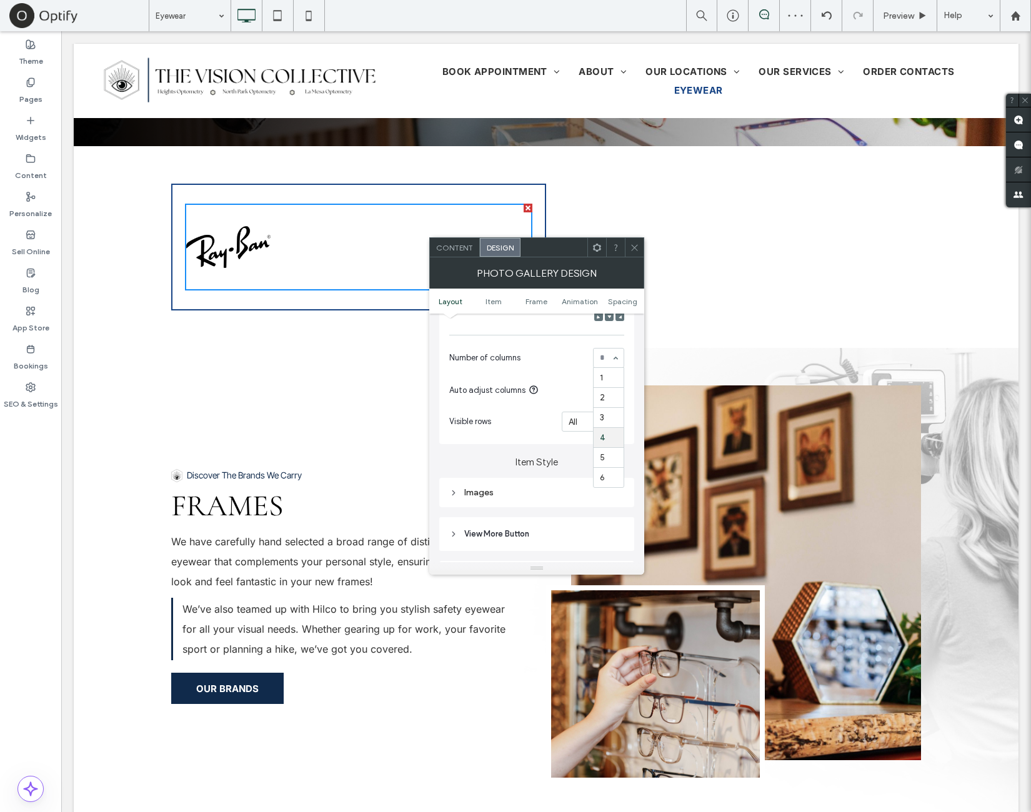
drag, startPoint x: 613, startPoint y: 359, endPoint x: 613, endPoint y: 390, distance: 30.6
drag, startPoint x: 613, startPoint y: 377, endPoint x: 609, endPoint y: 410, distance: 34.0
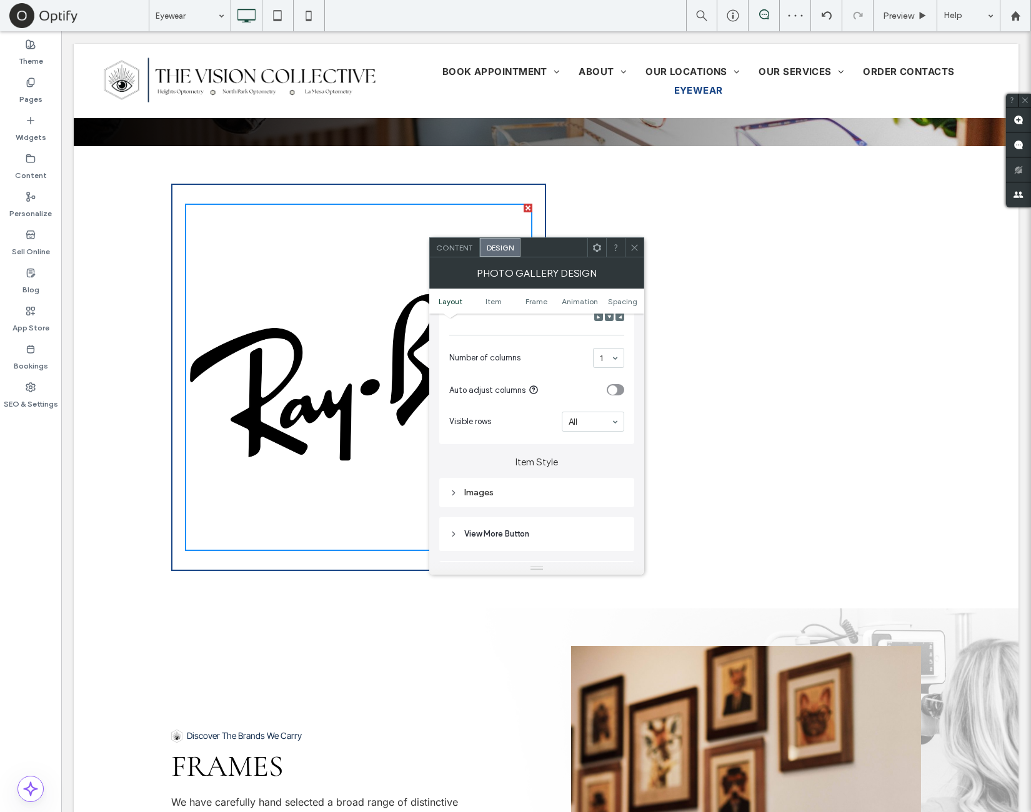
click at [614, 392] on div "toggle" at bounding box center [612, 389] width 9 height 9
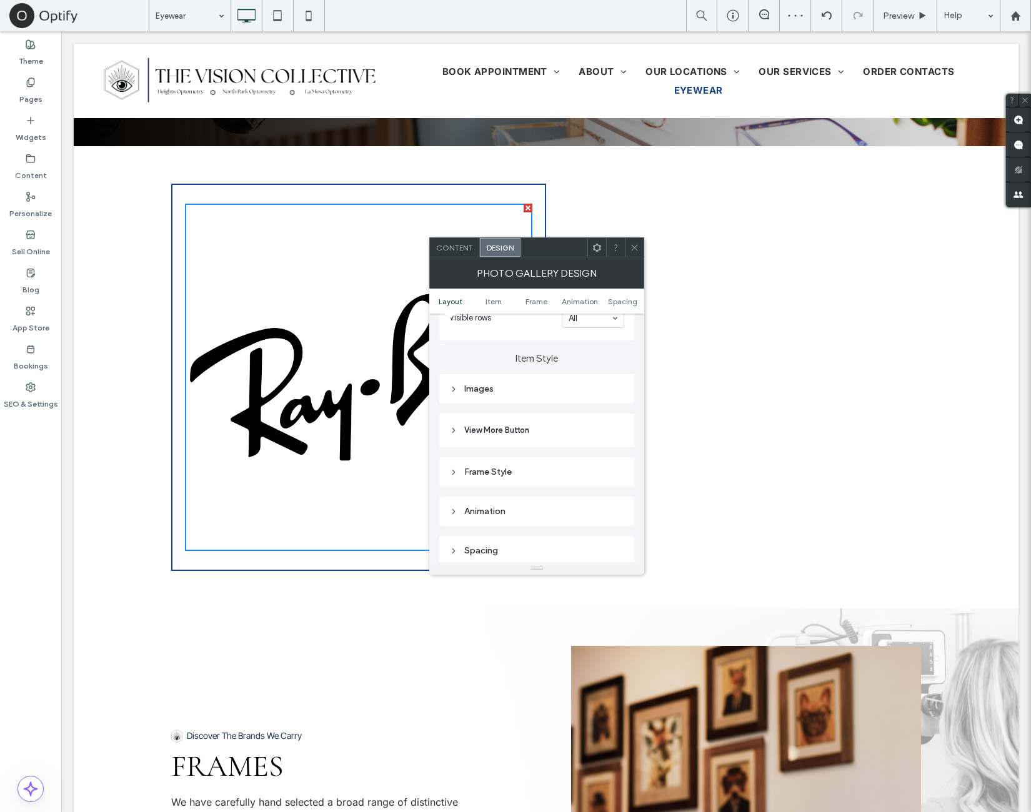
click at [574, 391] on div "Images" at bounding box center [536, 389] width 175 height 11
click at [609, 415] on input "*****" at bounding box center [608, 413] width 31 height 16
type input "***"
type input "*****"
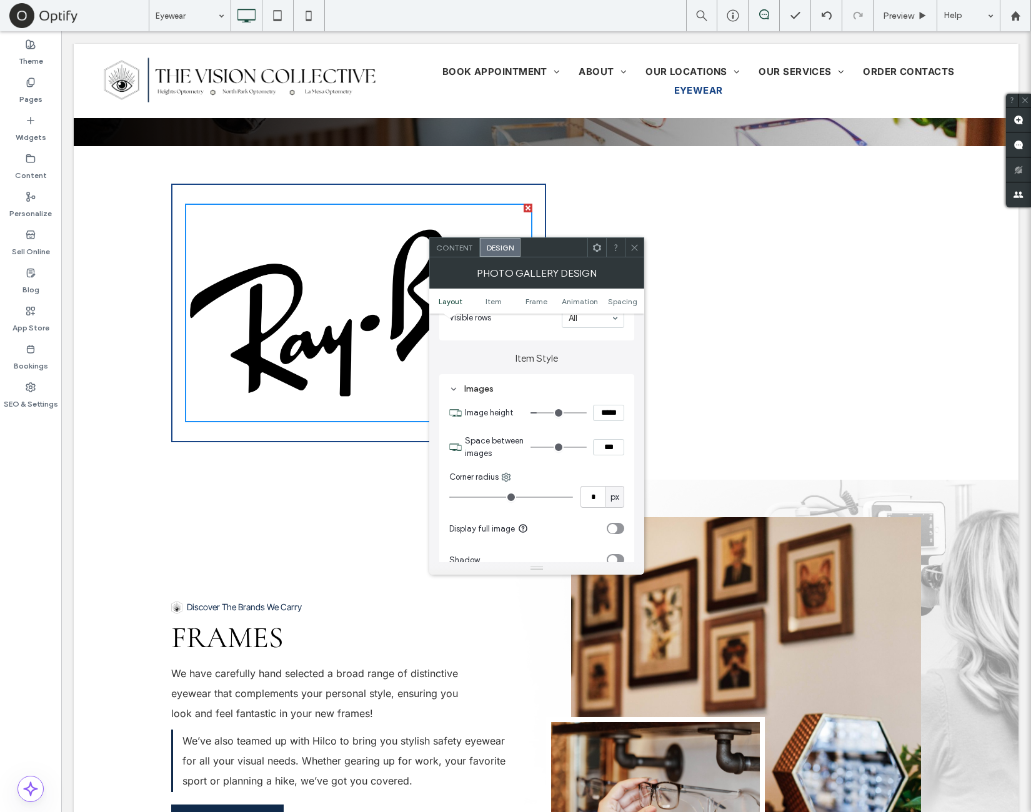
click at [604, 346] on label "Item Style" at bounding box center [536, 352] width 195 height 24
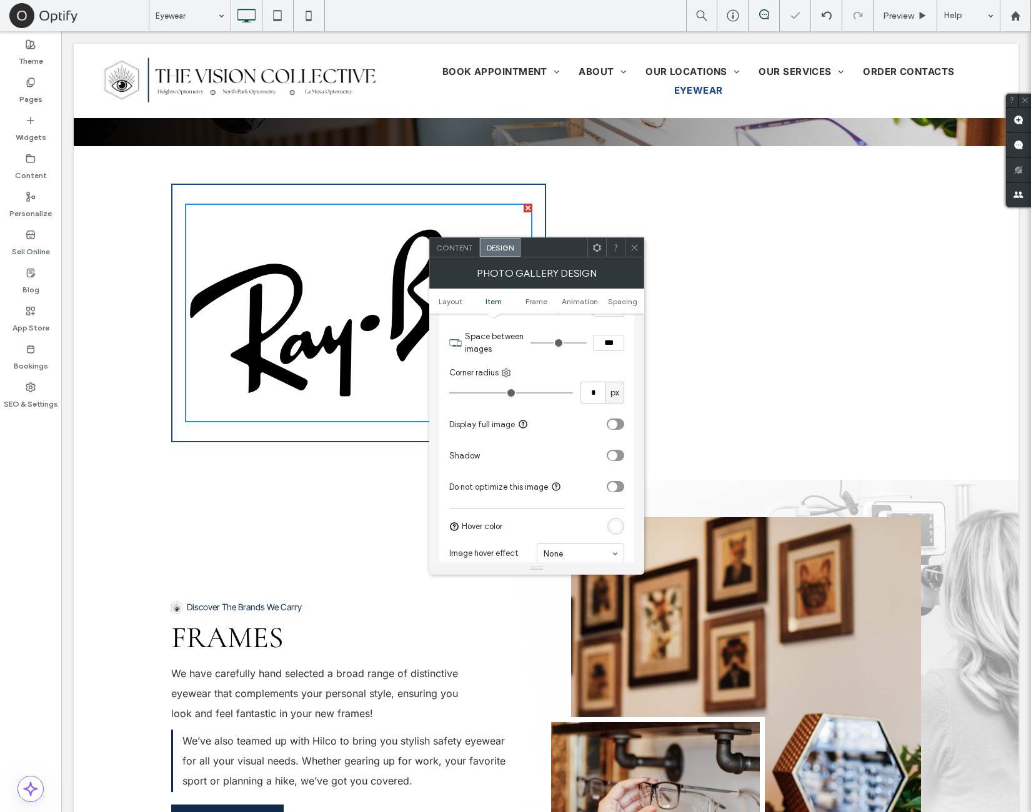
click at [616, 427] on div "toggle" at bounding box center [612, 424] width 9 height 9
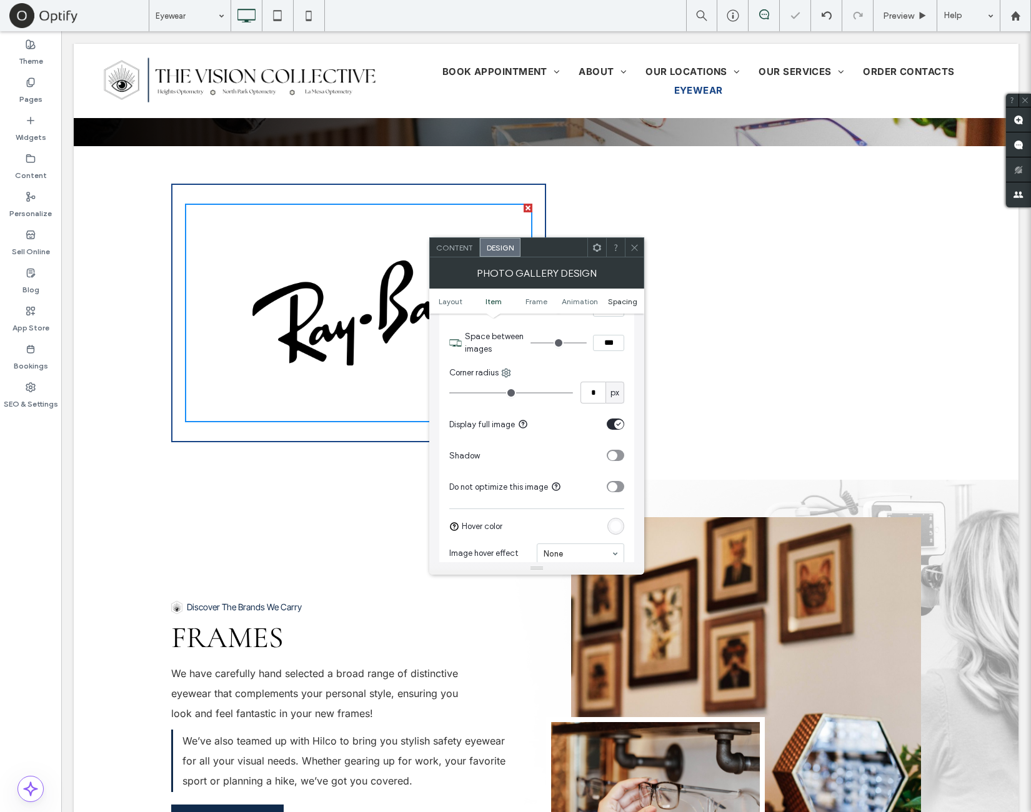
click at [618, 302] on span "Spacing" at bounding box center [622, 301] width 29 height 9
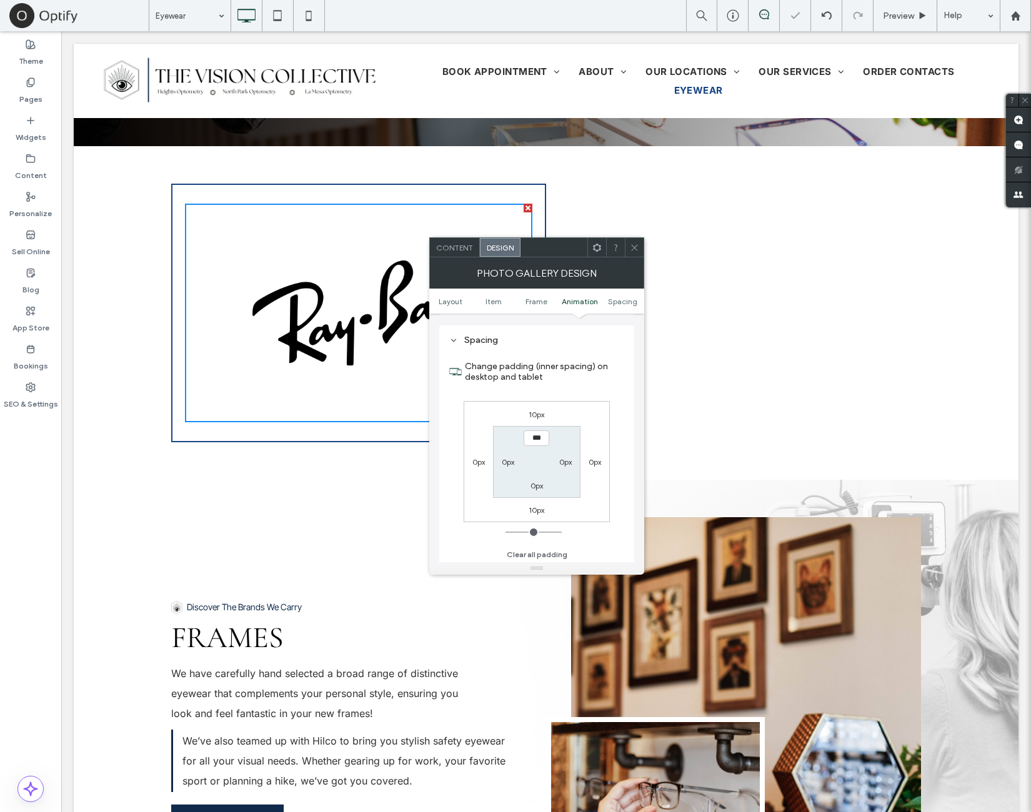
scroll to position [936, 0]
drag, startPoint x: 540, startPoint y: 414, endPoint x: 540, endPoint y: 422, distance: 8.8
click at [539, 413] on label "10px" at bounding box center [537, 413] width 16 height 9
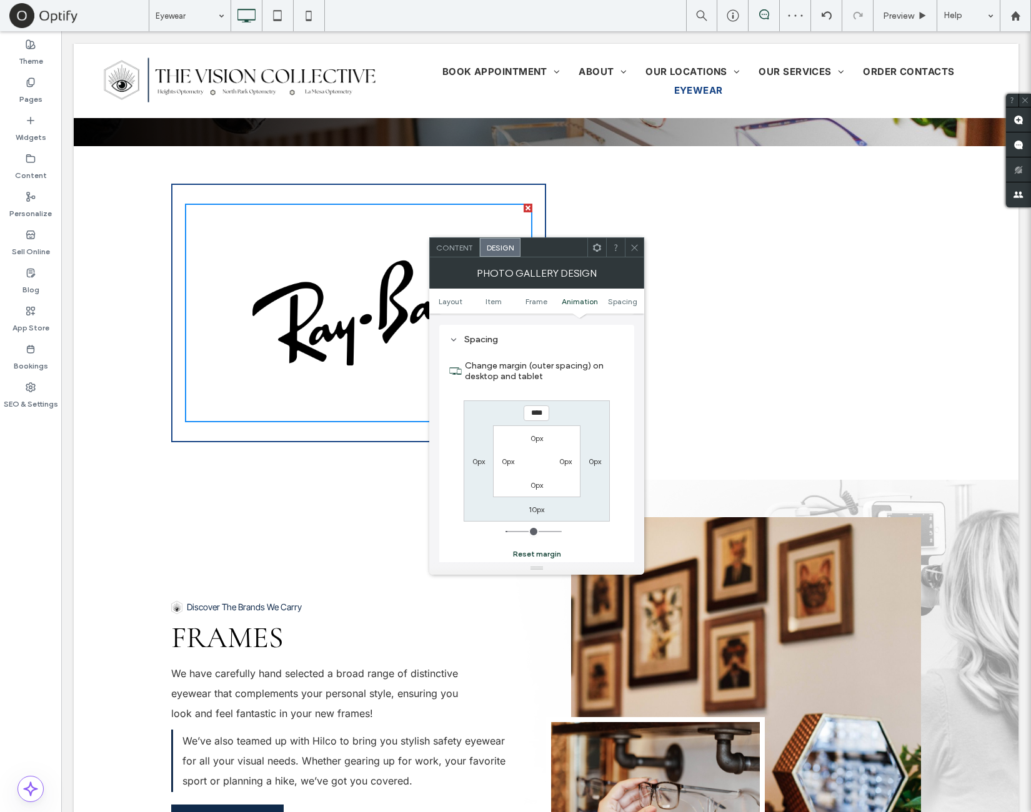
click at [549, 549] on button "Reset margin" at bounding box center [537, 554] width 48 height 15
type input "*"
type input "***"
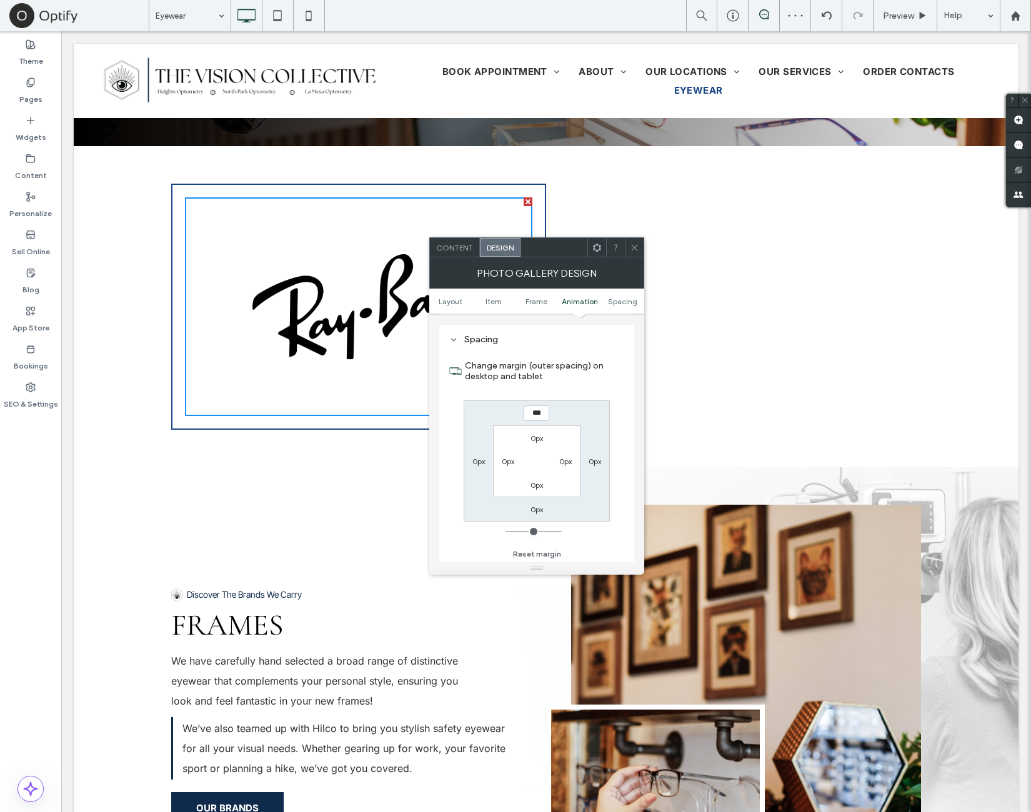
click at [636, 248] on icon at bounding box center [634, 247] width 9 height 9
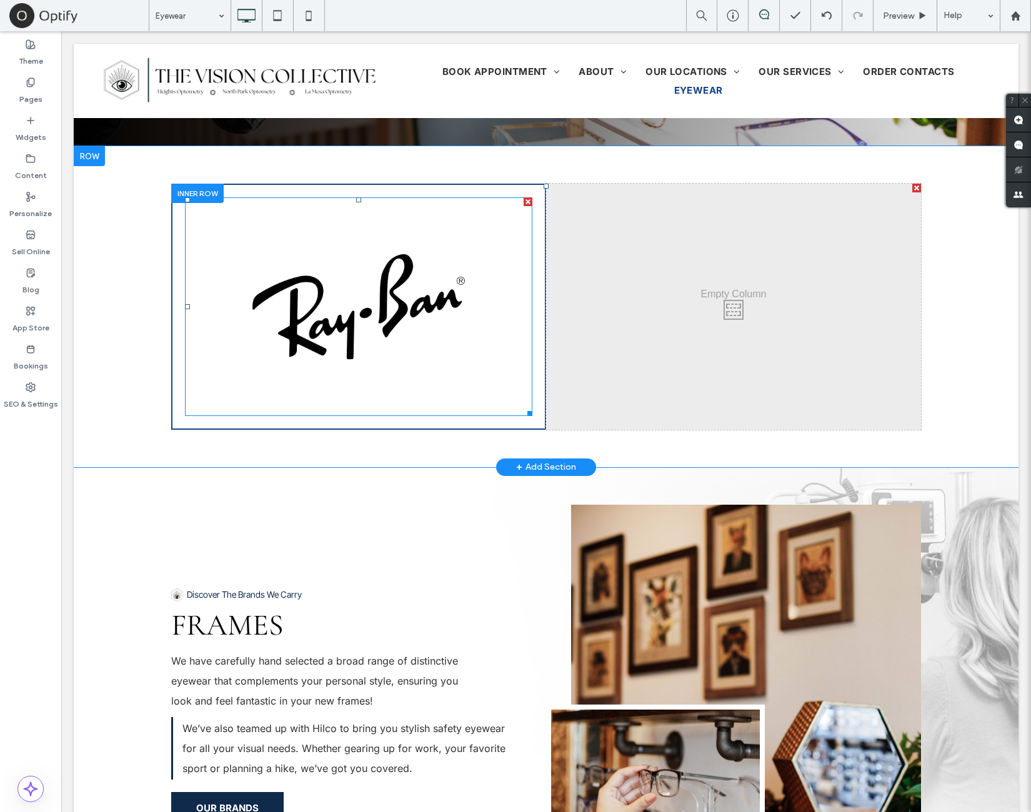
click at [374, 246] on link at bounding box center [358, 306] width 347 height 219
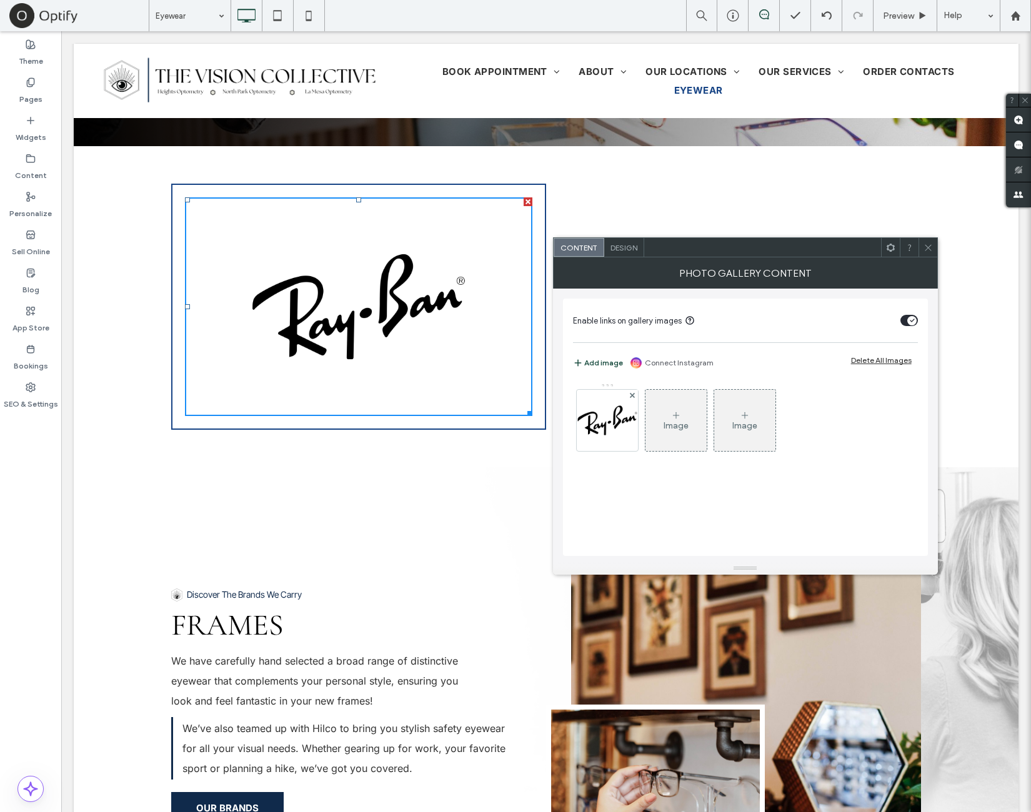
drag, startPoint x: 625, startPoint y: 244, endPoint x: 732, endPoint y: 296, distance: 118.5
click at [625, 244] on span "Design" at bounding box center [623, 247] width 27 height 9
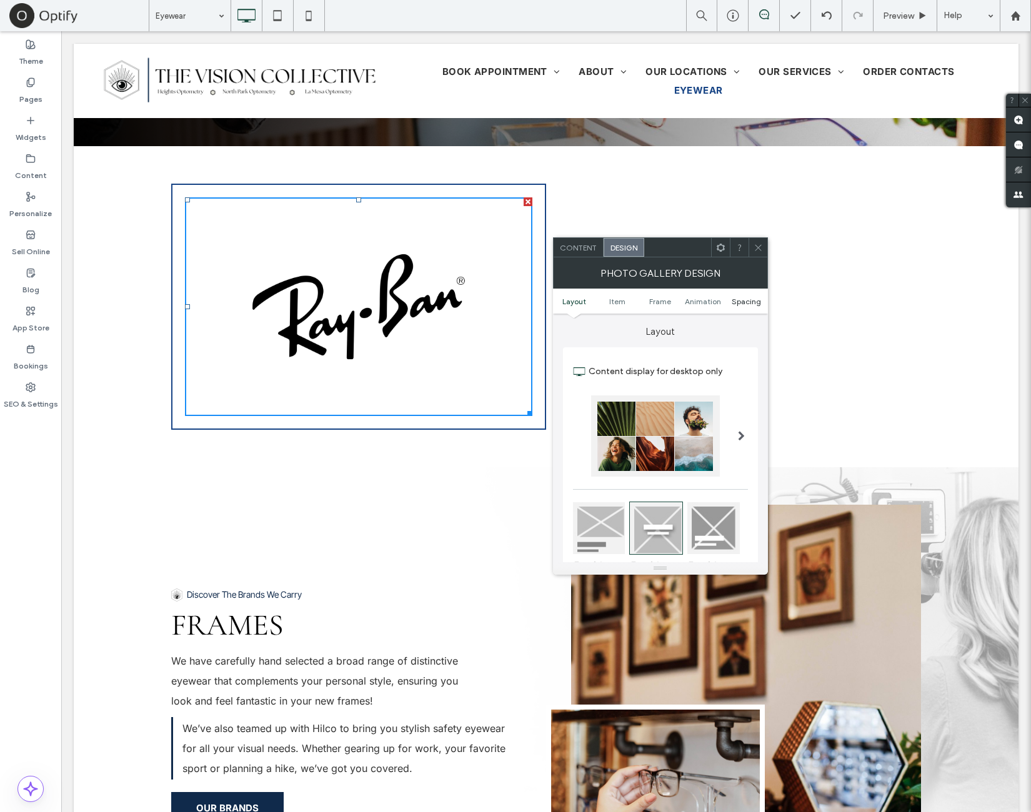
click at [752, 301] on span "Spacing" at bounding box center [746, 301] width 29 height 9
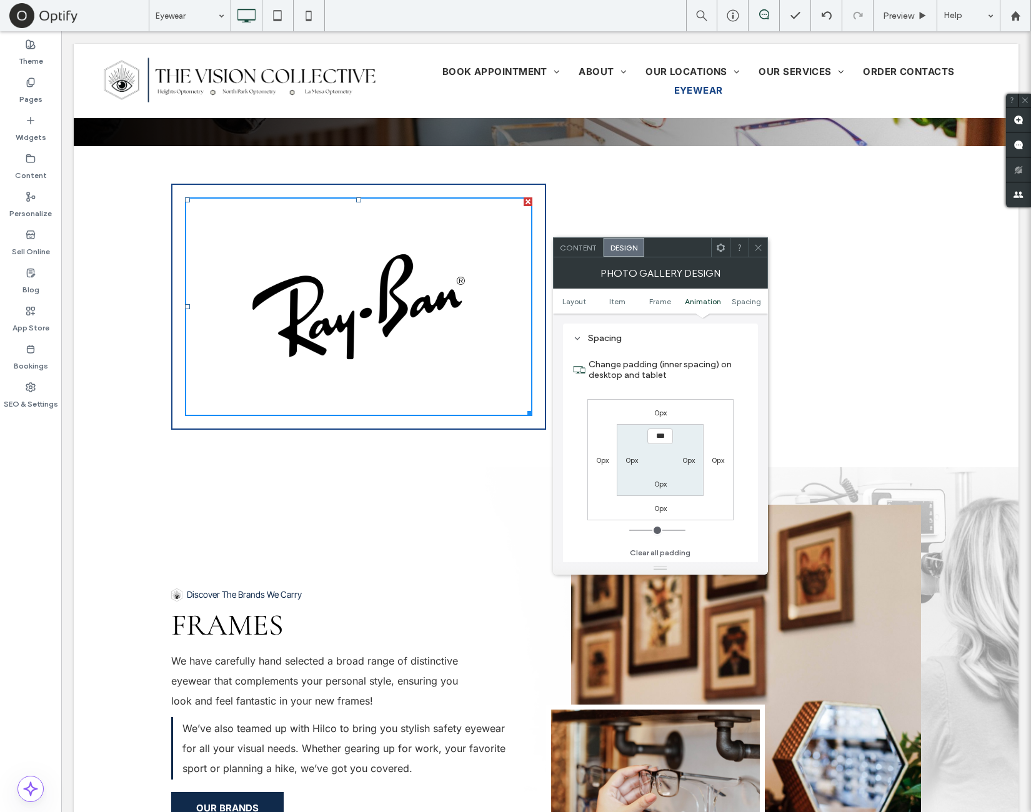
scroll to position [628, 0]
click at [655, 413] on label "0px" at bounding box center [660, 412] width 12 height 9
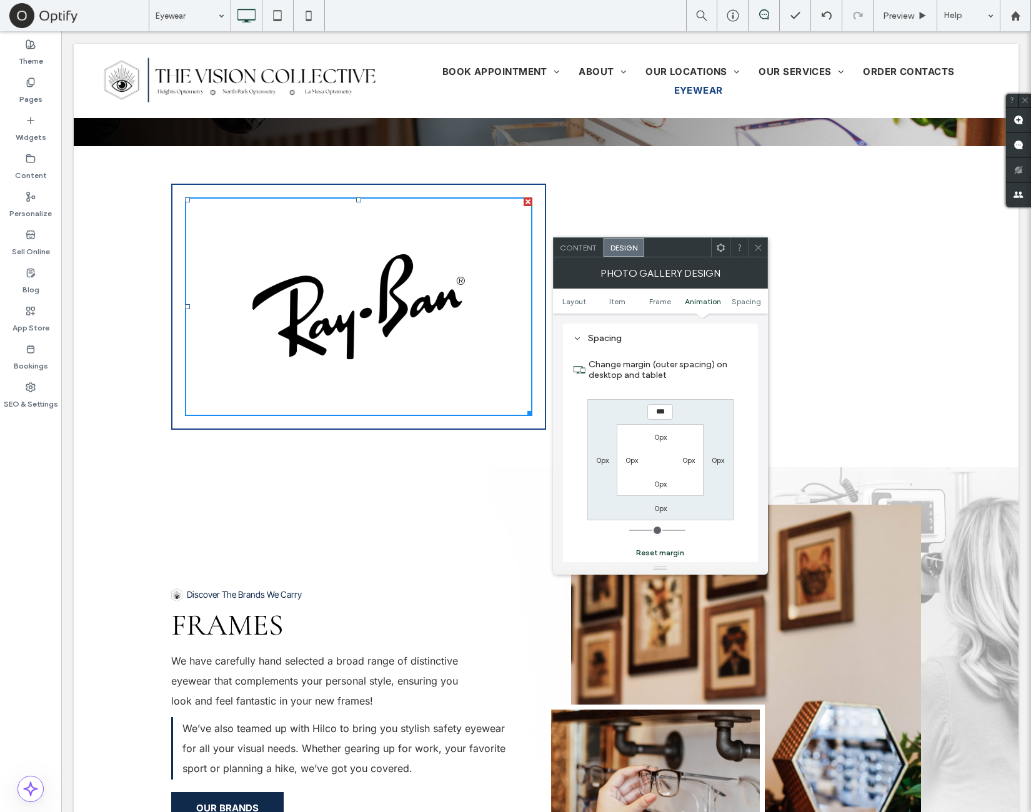
click at [676, 548] on button "Reset margin" at bounding box center [660, 552] width 48 height 15
click at [723, 251] on icon at bounding box center [720, 247] width 9 height 9
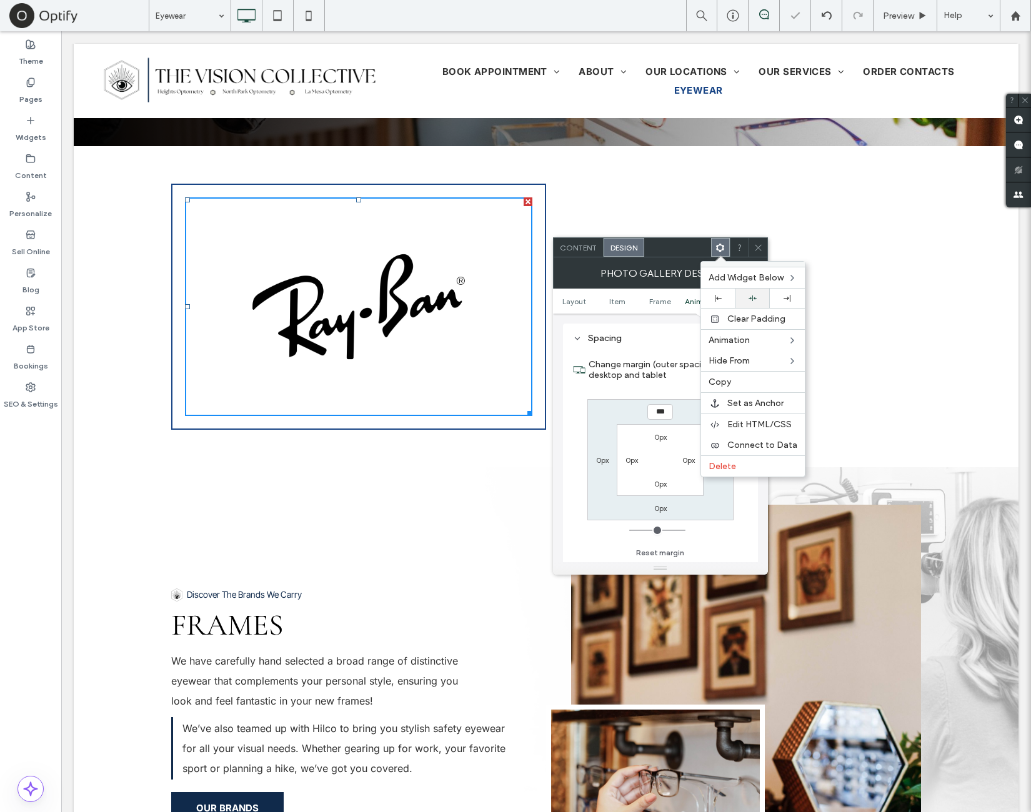
click at [743, 298] on div at bounding box center [753, 298] width 22 height 8
click at [755, 249] on icon at bounding box center [757, 247] width 9 height 9
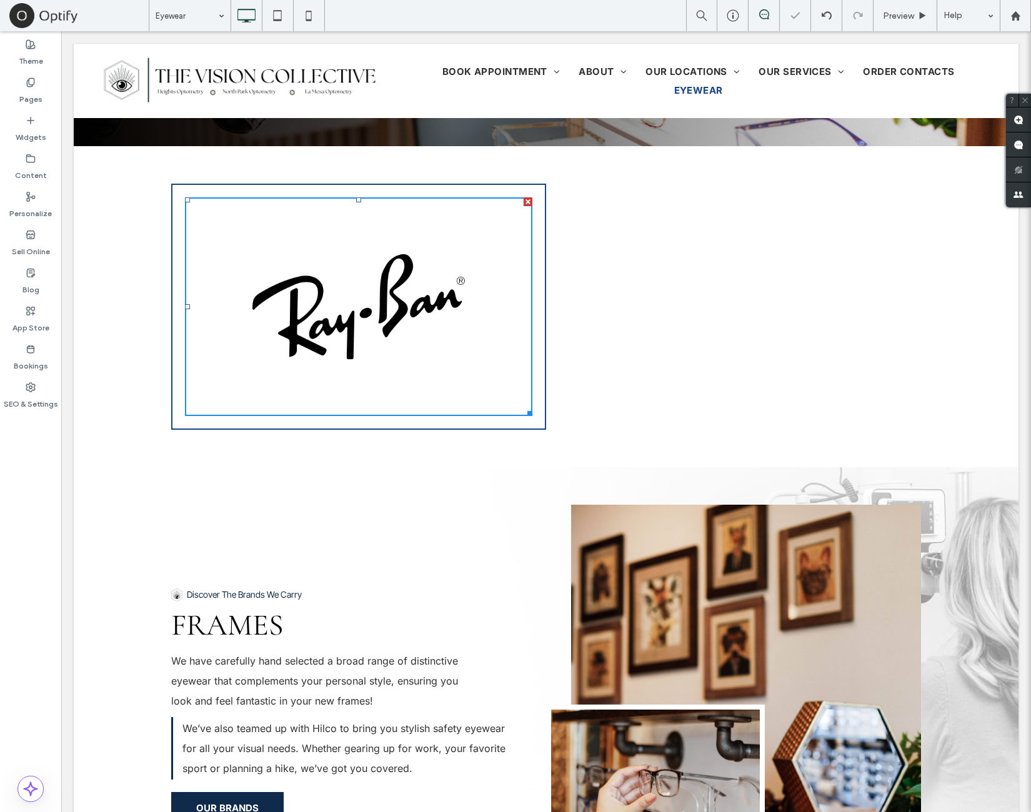
click at [758, 248] on use at bounding box center [758, 247] width 6 height 6
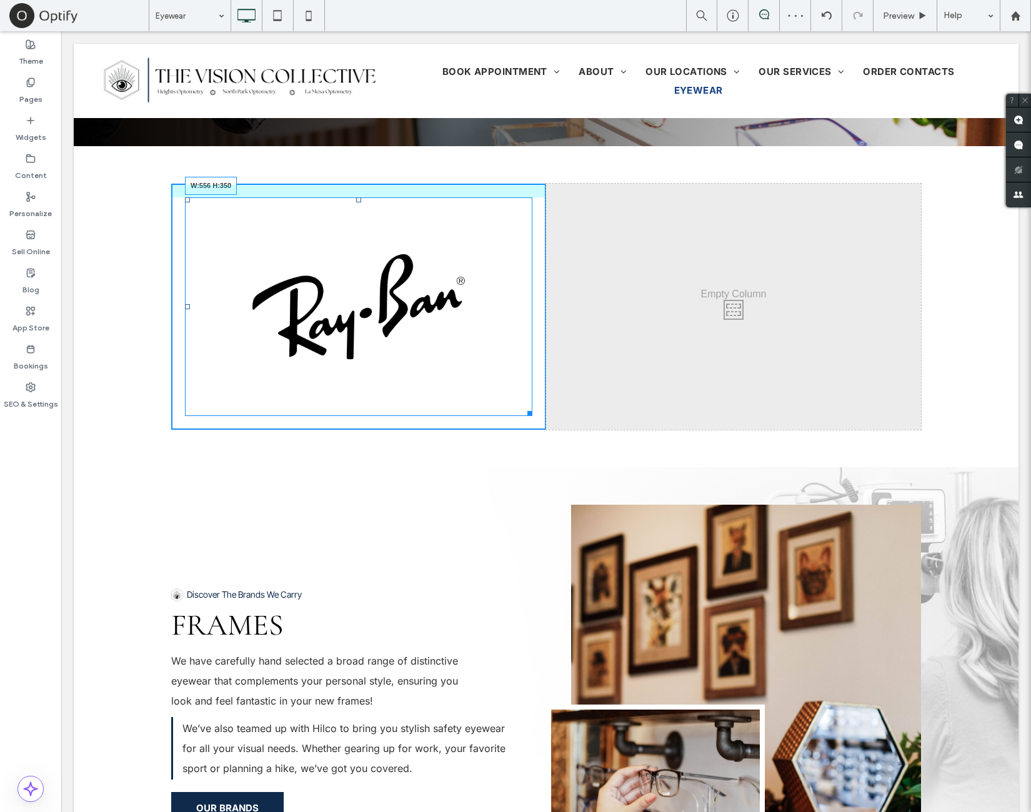
drag, startPoint x: 525, startPoint y: 409, endPoint x: 877, endPoint y: 414, distance: 351.8
click at [815, 383] on div "Click To Paste Click To Paste Button W:556 H:350 Click To Paste Click To Paste" at bounding box center [546, 307] width 750 height 246
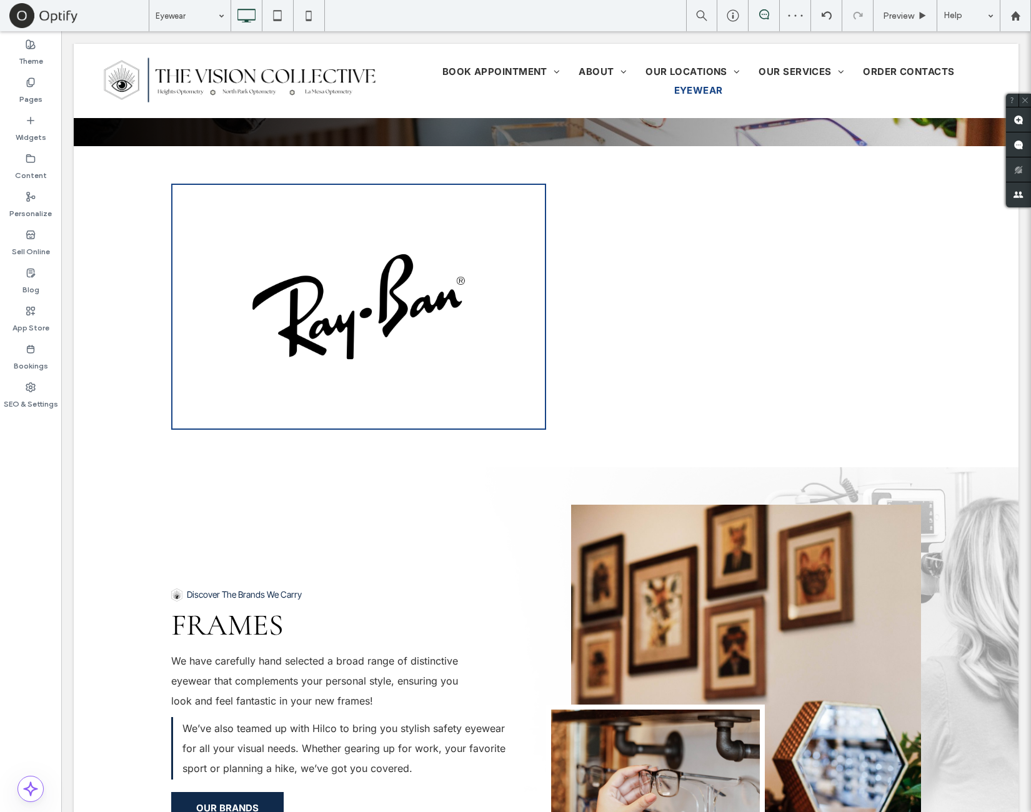
click at [21, 470] on div "Theme Pages Widgets Content Personalize Sell Online Blog App Store Bookings SEO…" at bounding box center [30, 421] width 61 height 781
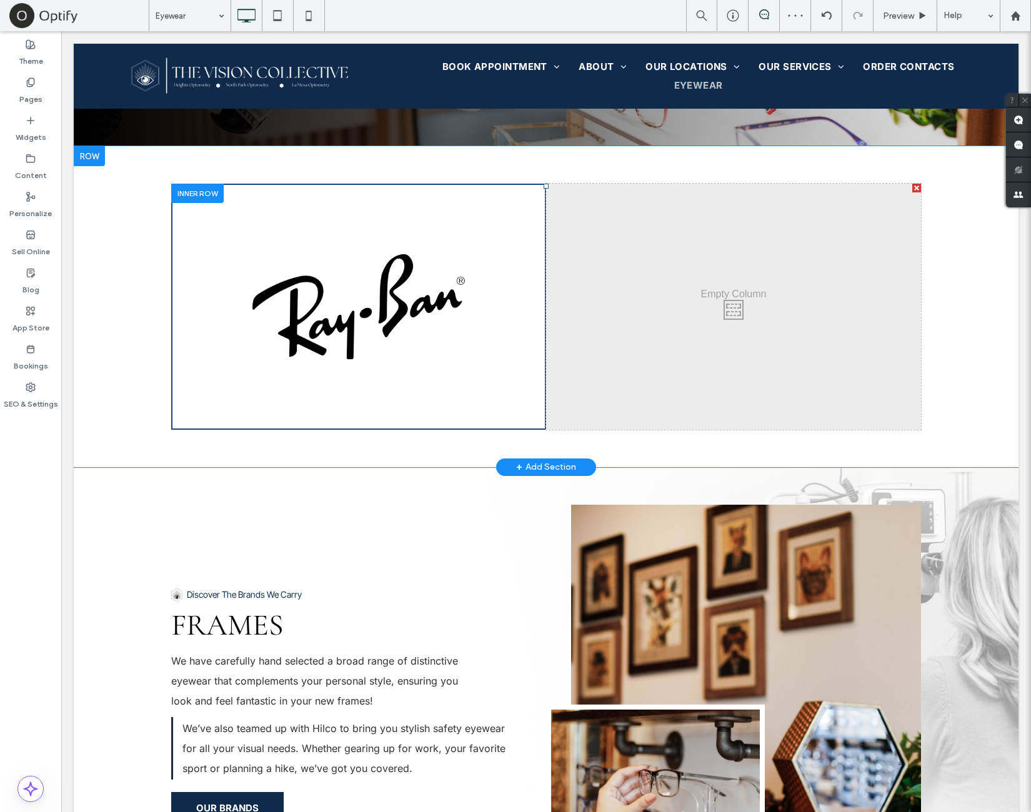
scroll to position [208, 0]
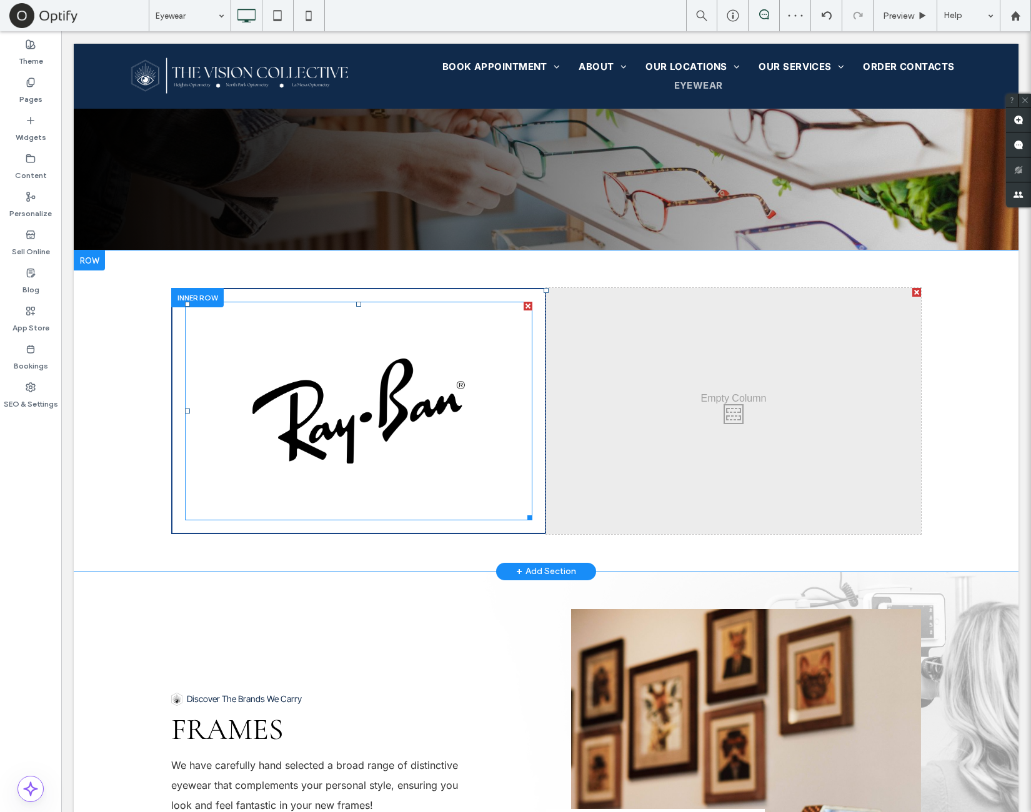
click at [349, 417] on link at bounding box center [358, 411] width 347 height 219
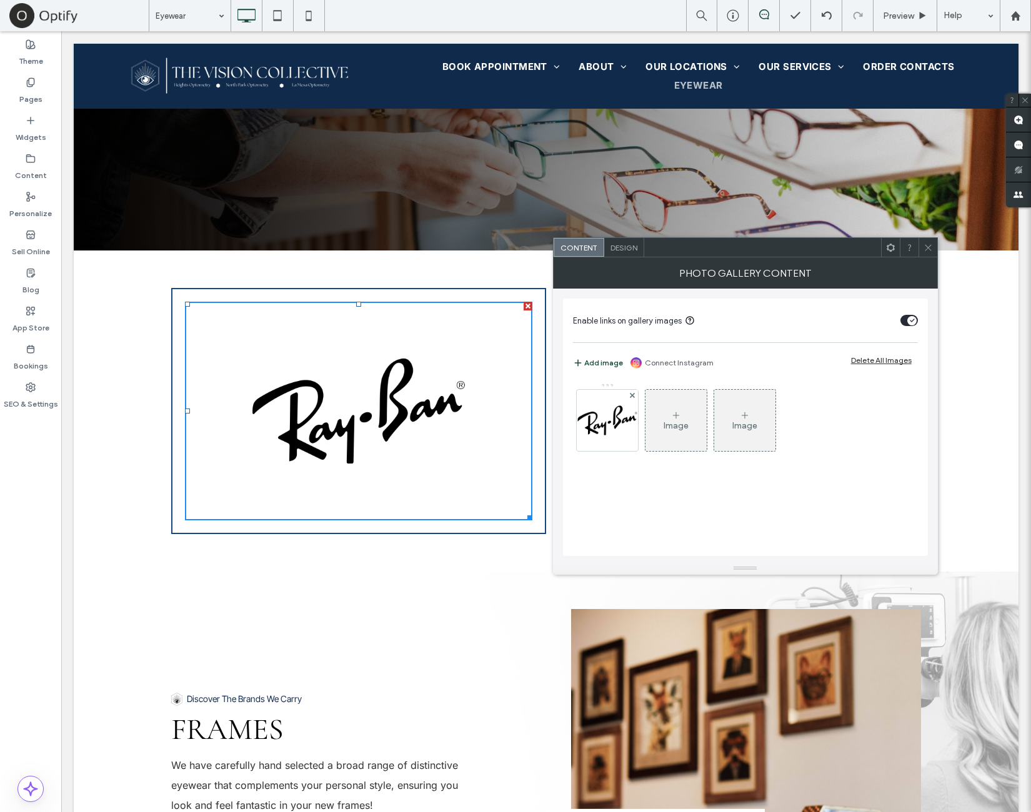
click at [622, 256] on div "Design" at bounding box center [624, 247] width 40 height 19
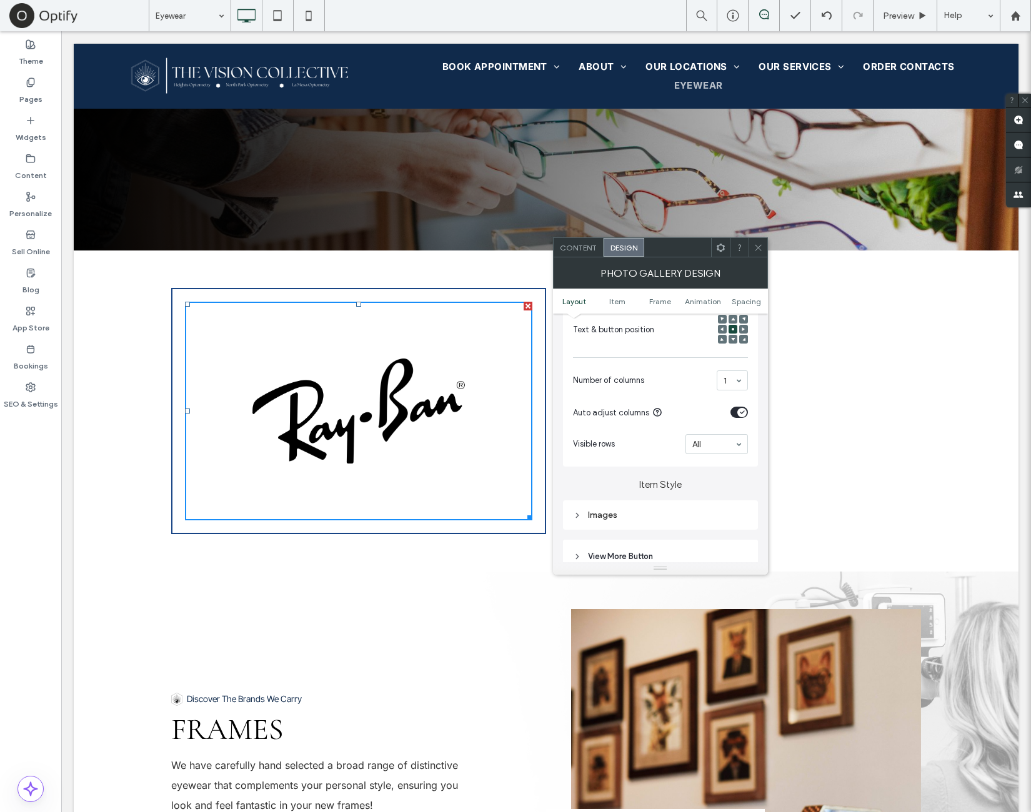
scroll to position [416, 0]
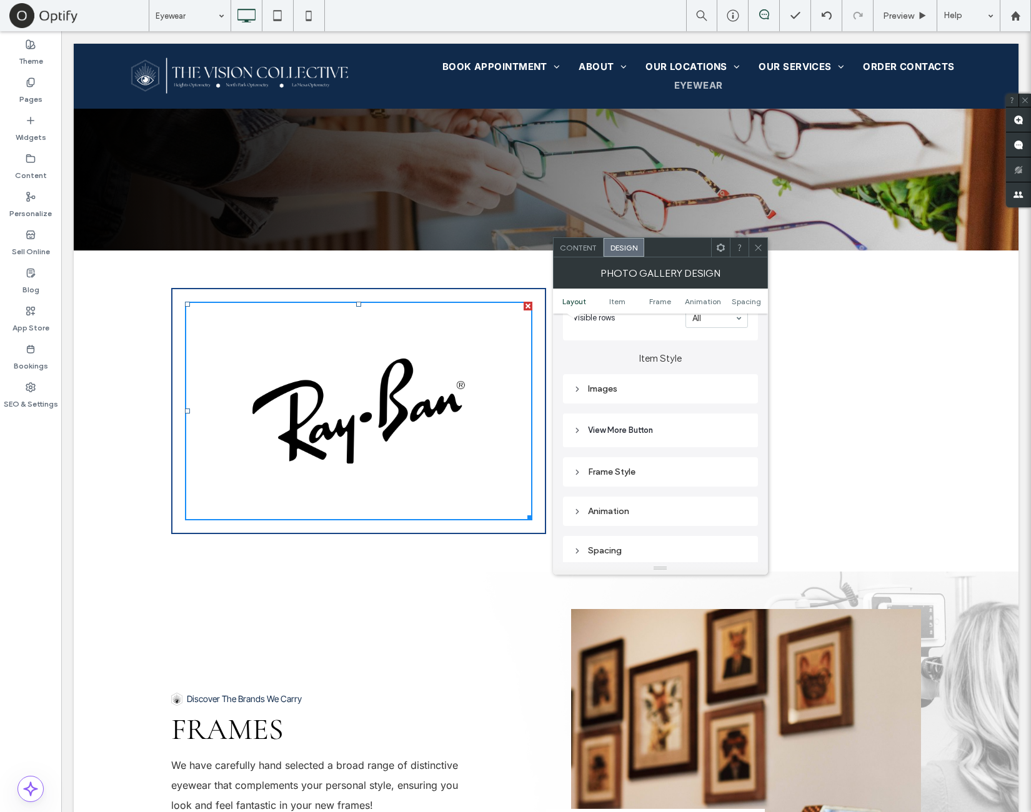
click at [680, 376] on div "Images" at bounding box center [660, 388] width 195 height 29
click at [685, 395] on div "Images" at bounding box center [660, 388] width 175 height 17
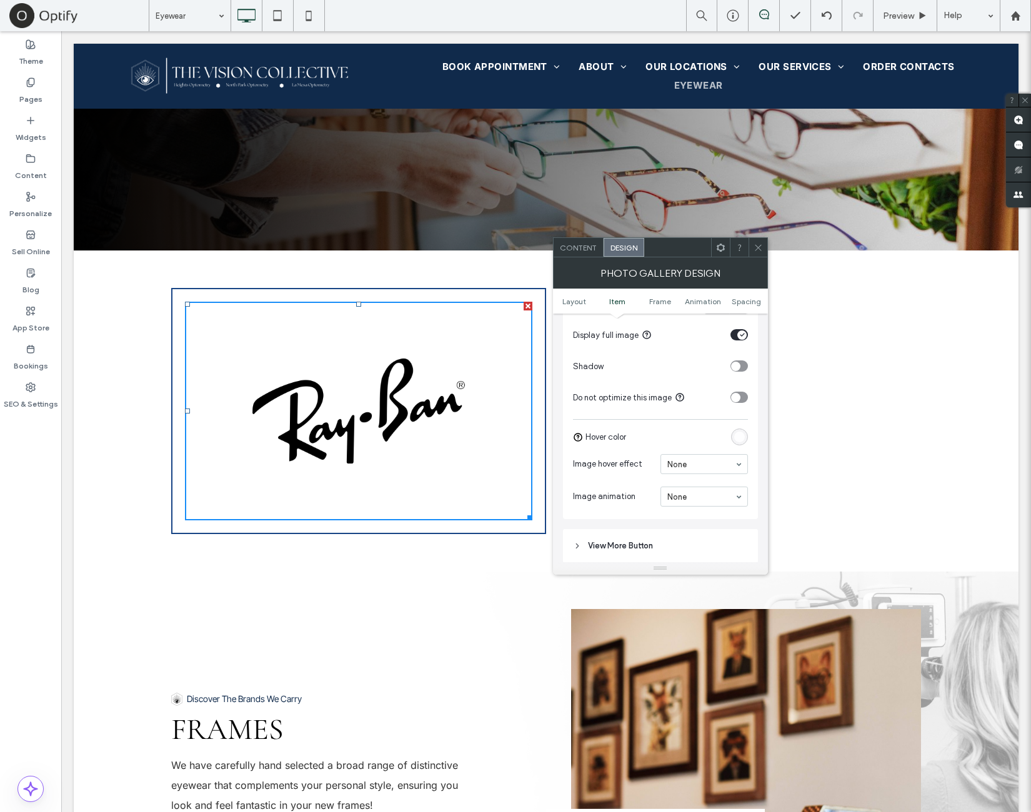
scroll to position [625, 0]
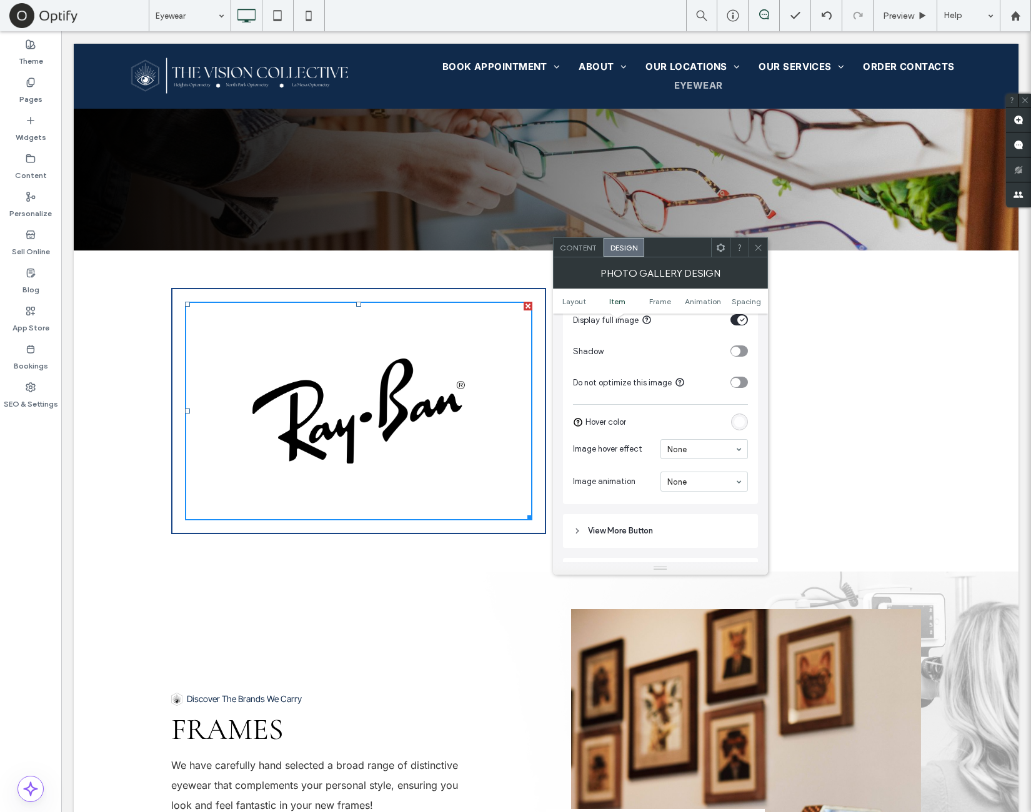
drag, startPoint x: 705, startPoint y: 440, endPoint x: 706, endPoint y: 447, distance: 7.0
click at [705, 455] on div at bounding box center [704, 449] width 86 height 19
click at [721, 464] on section "Image hover effect Opacity" at bounding box center [660, 449] width 175 height 32
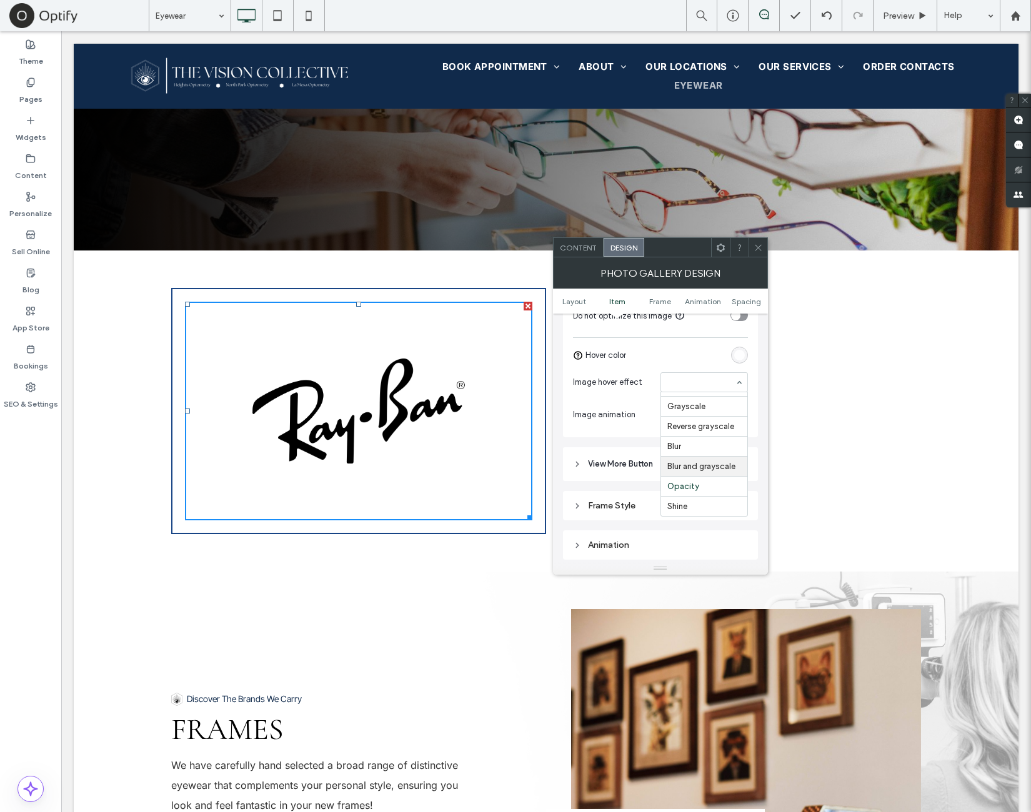
scroll to position [728, 0]
drag, startPoint x: 715, startPoint y: 352, endPoint x: 716, endPoint y: 367, distance: 15.0
click at [715, 352] on div at bounding box center [704, 345] width 86 height 19
click at [750, 246] on div at bounding box center [757, 247] width 19 height 19
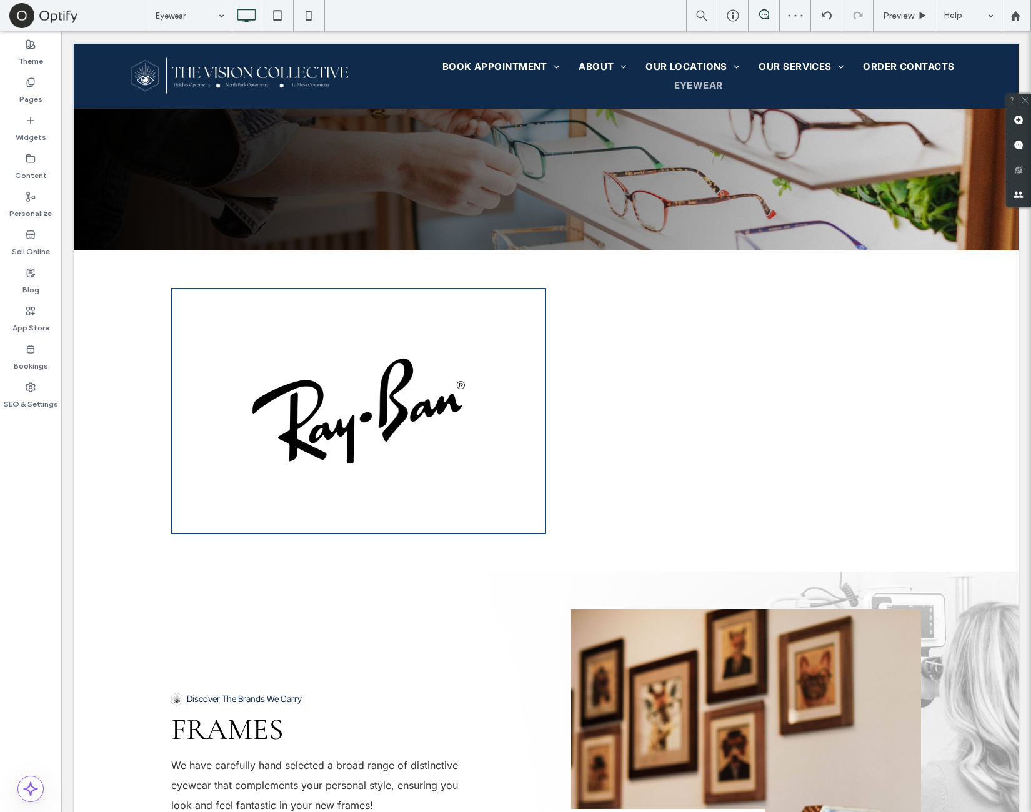
drag, startPoint x: 44, startPoint y: 480, endPoint x: 27, endPoint y: 482, distance: 17.6
click at [27, 482] on div "Theme Pages Widgets Content Personalize Sell Online Blog App Store Bookings SEO…" at bounding box center [30, 421] width 61 height 781
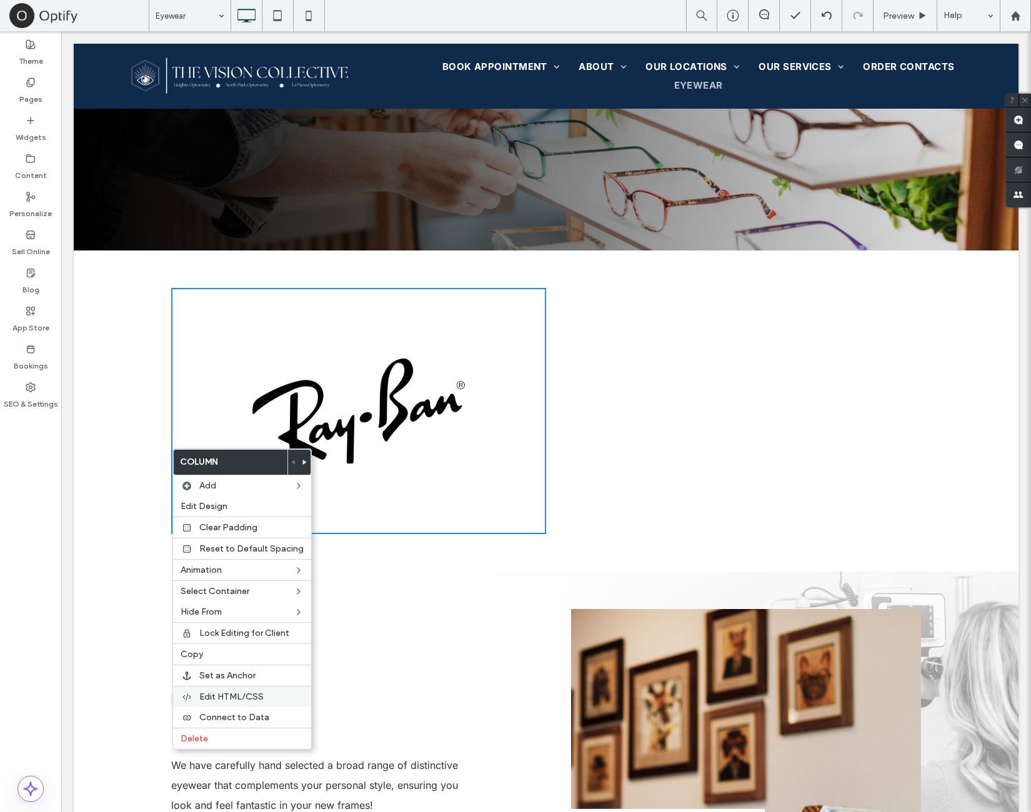
click at [269, 693] on label "Edit HTML/CSS" at bounding box center [251, 697] width 104 height 11
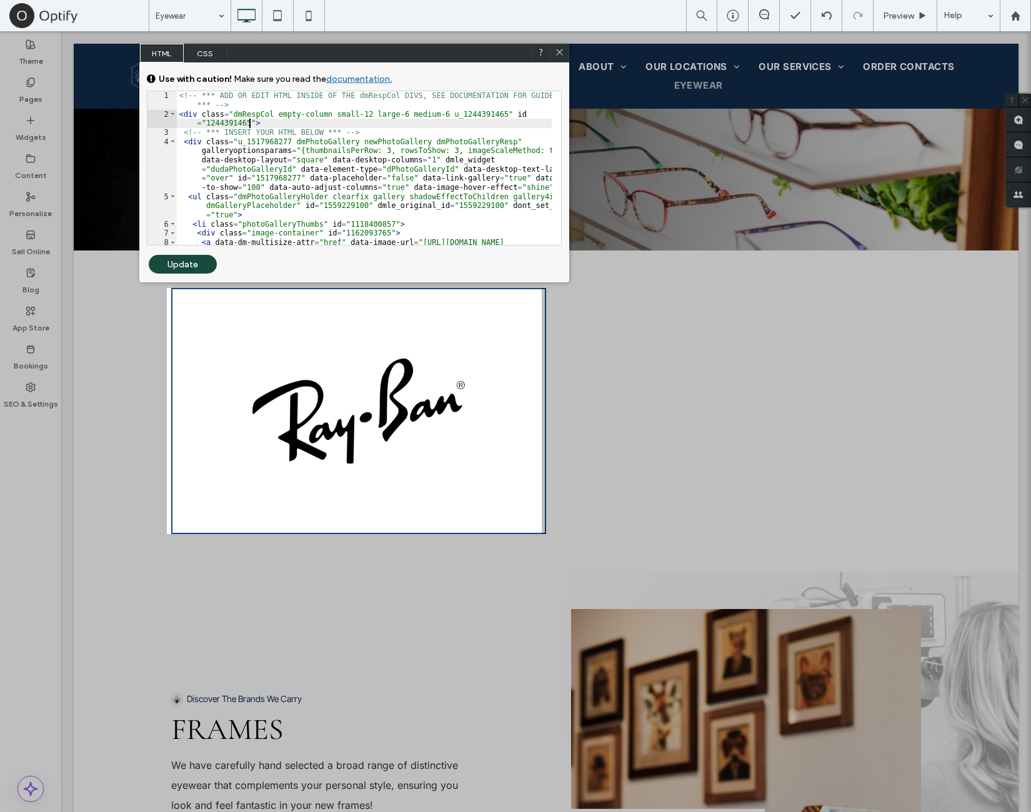
click at [250, 122] on div "<!-- *** ADD OR EDIT HTML INSIDE OF THE dmRespCol DIVS, SEE DOCUMENTATION FOR G…" at bounding box center [364, 186] width 375 height 191
type textarea "**"
click at [211, 261] on div "Update" at bounding box center [183, 264] width 68 height 19
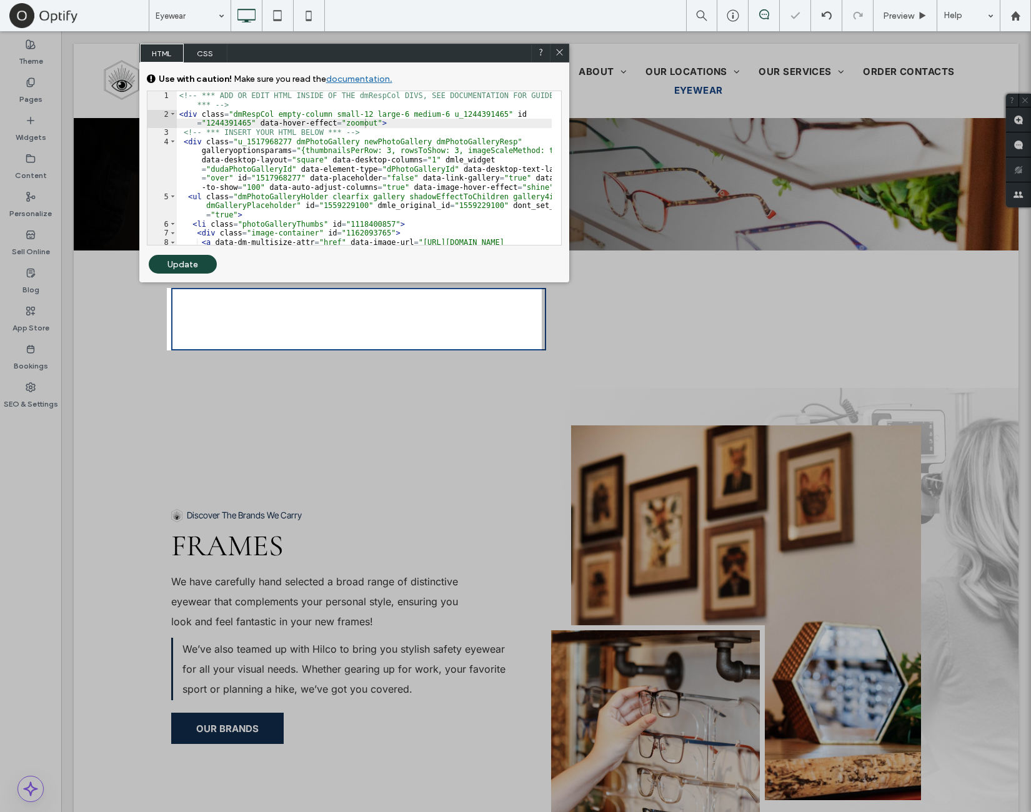
drag, startPoint x: 557, startPoint y: 52, endPoint x: 329, endPoint y: 277, distance: 320.7
click at [557, 52] on icon at bounding box center [559, 51] width 9 height 9
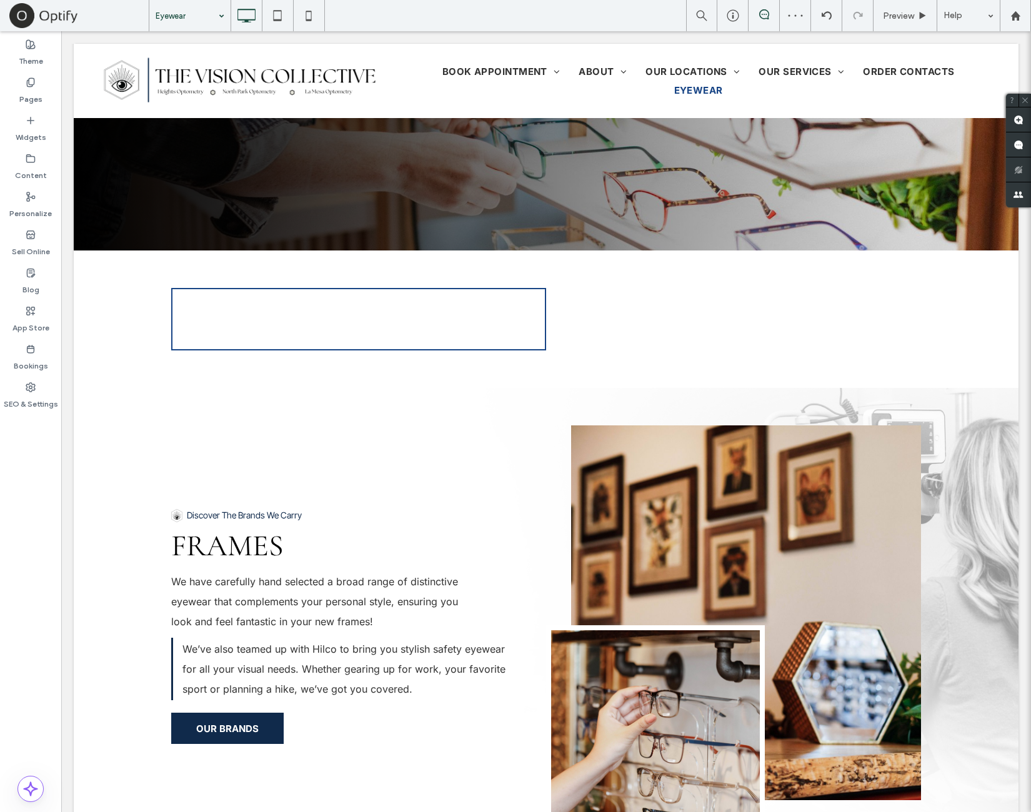
drag, startPoint x: 214, startPoint y: 23, endPoint x: 210, endPoint y: 29, distance: 7.3
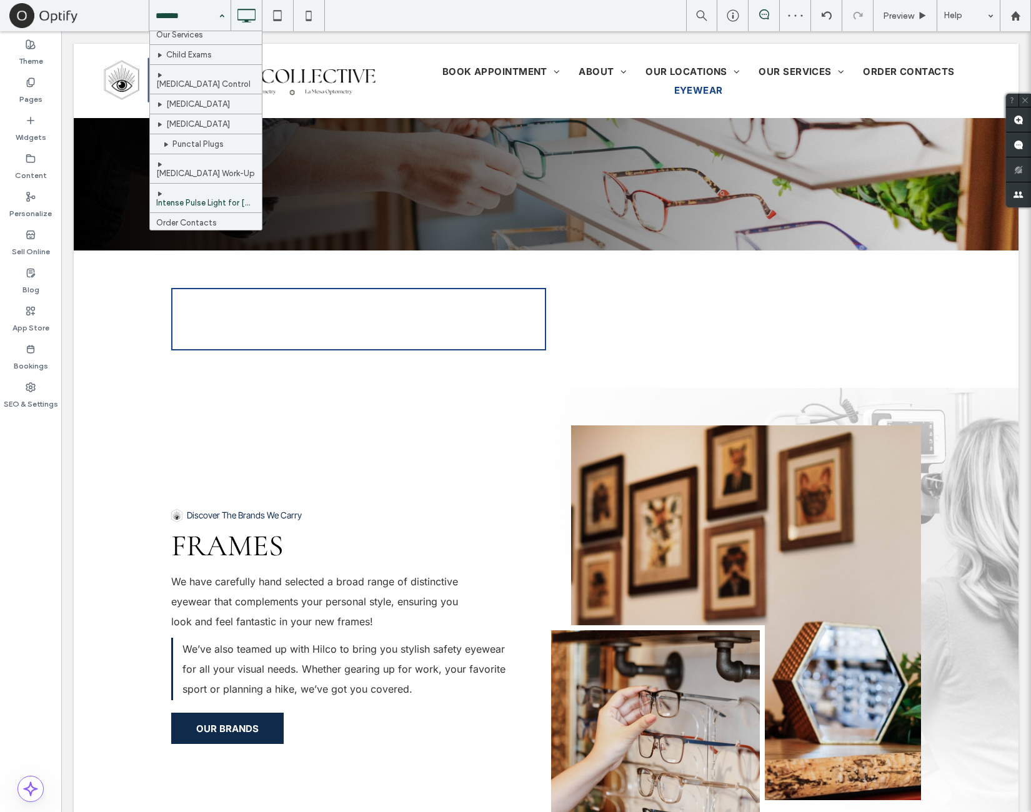
scroll to position [268, 0]
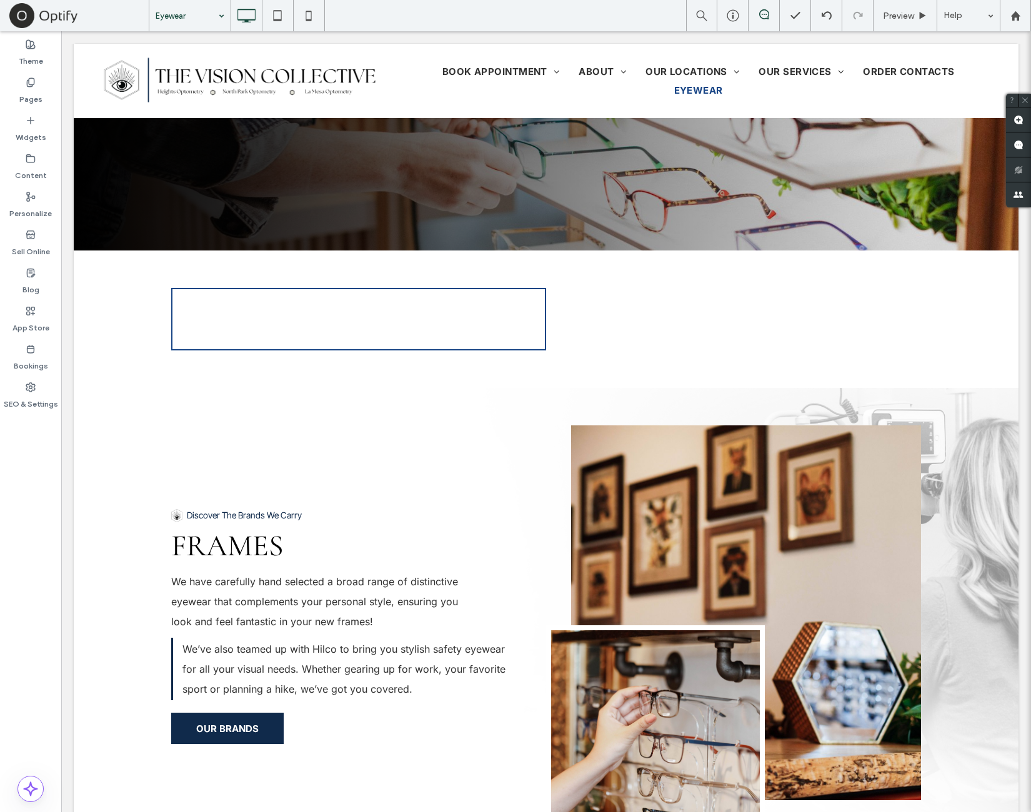
drag, startPoint x: 55, startPoint y: 495, endPoint x: 61, endPoint y: 480, distance: 15.7
click at [54, 495] on div at bounding box center [515, 406] width 1031 height 812
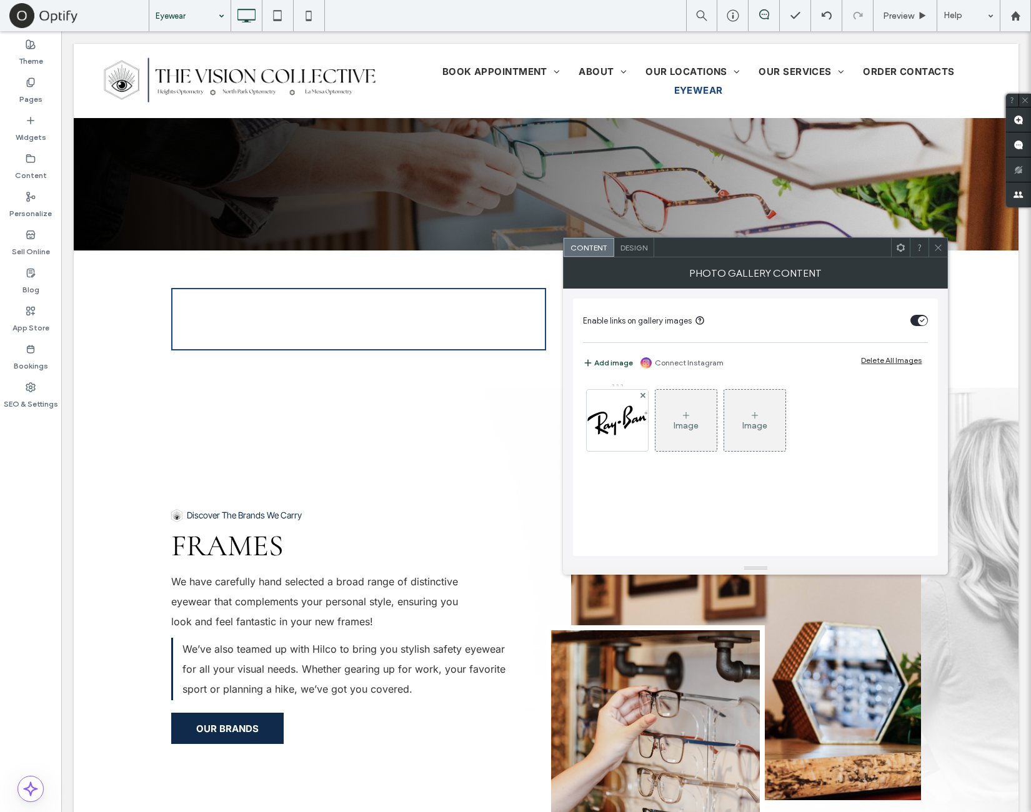
click at [640, 249] on span "Design" at bounding box center [633, 247] width 27 height 9
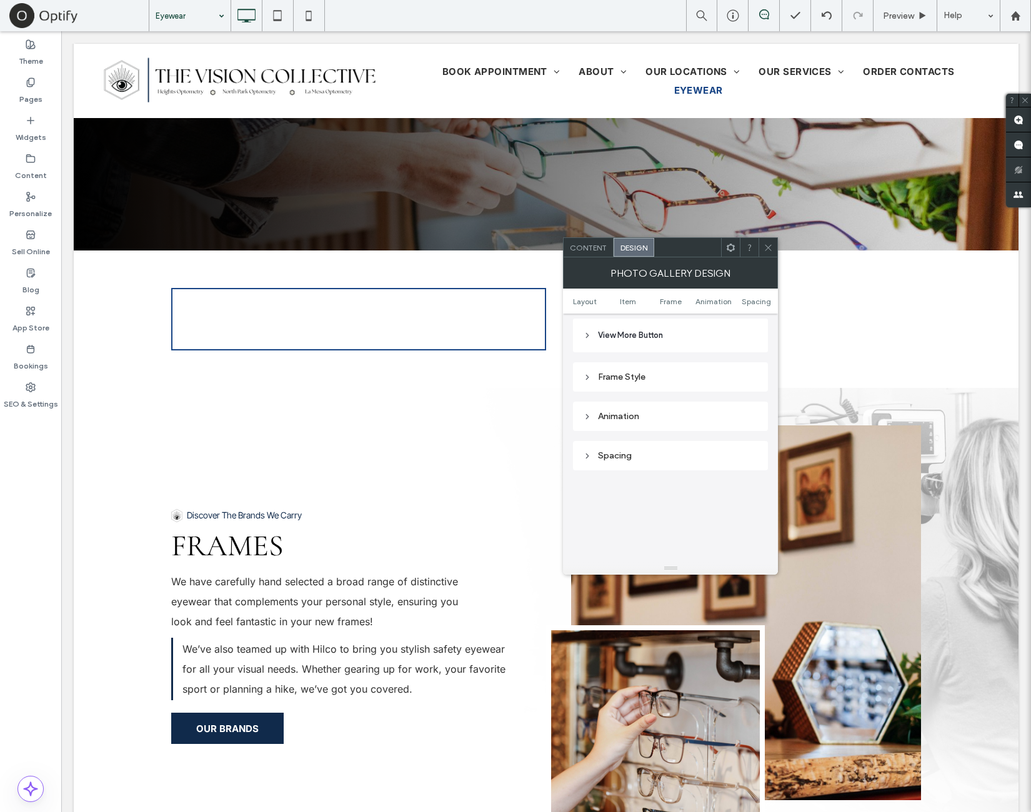
scroll to position [520, 0]
click at [770, 249] on icon at bounding box center [767, 247] width 9 height 9
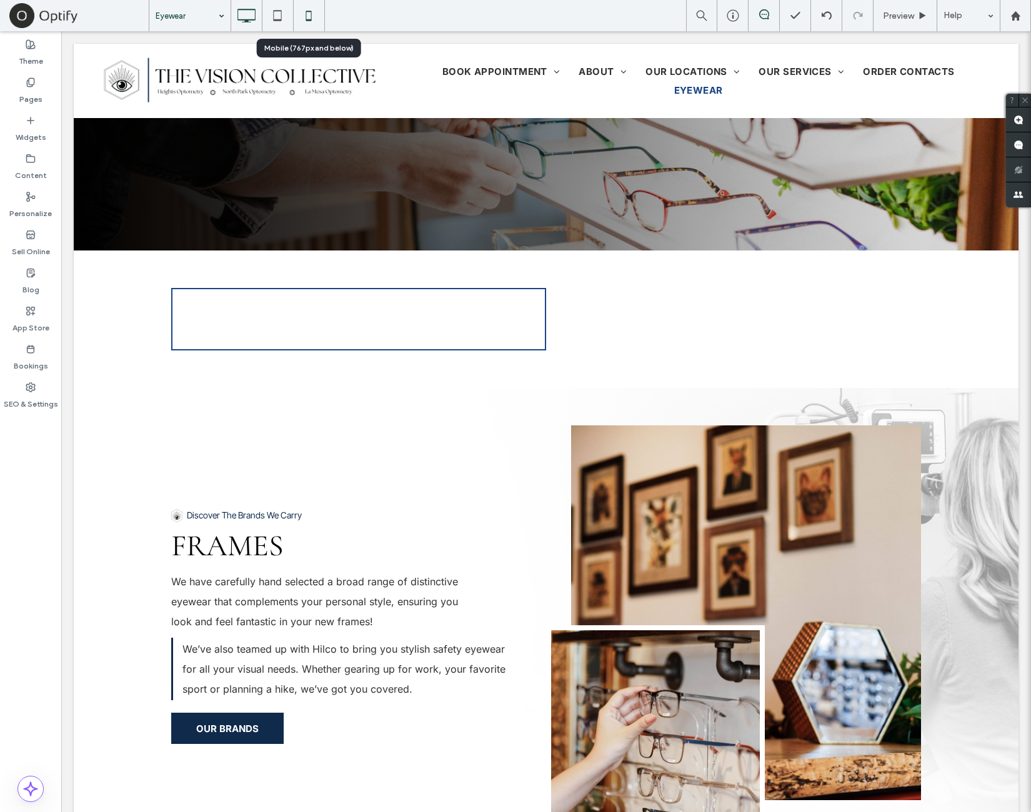
click at [309, 23] on icon at bounding box center [308, 15] width 25 height 25
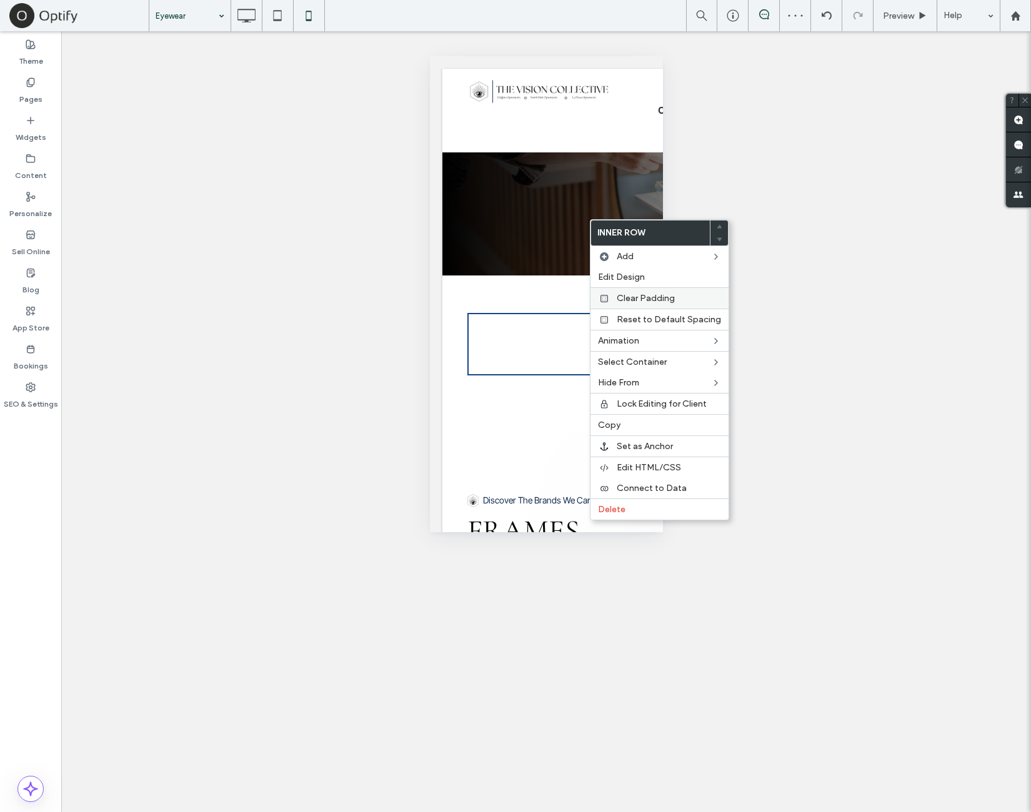
click at [645, 301] on span "Clear Padding" at bounding box center [646, 298] width 58 height 11
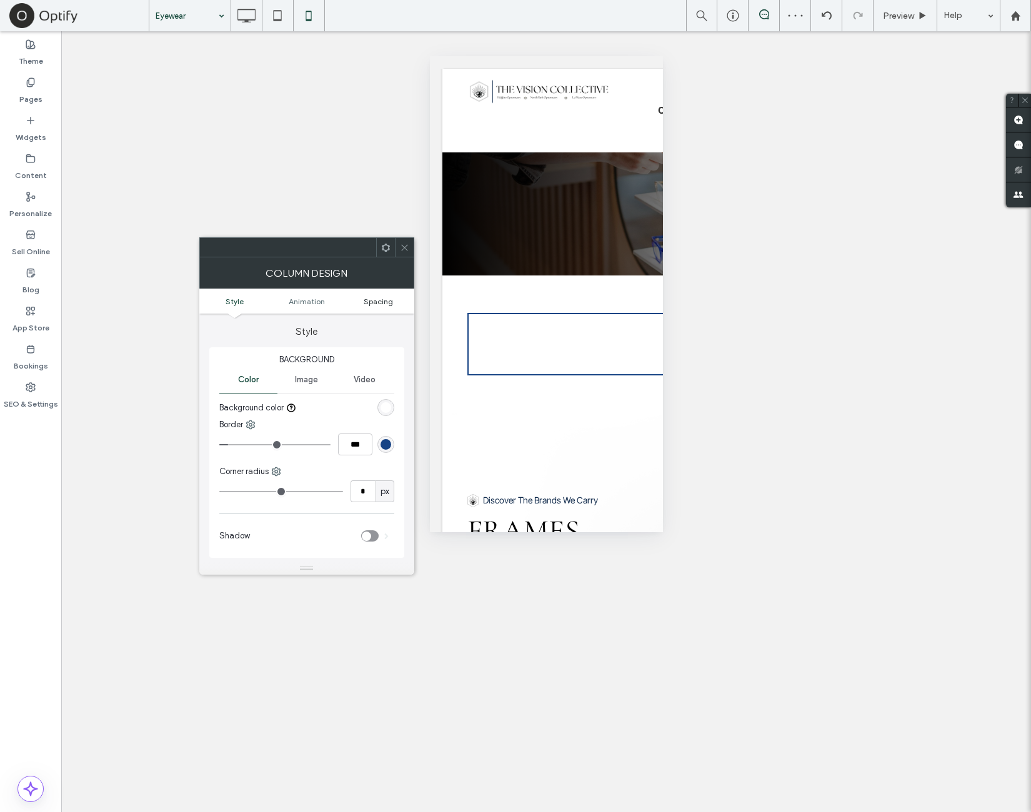
click at [385, 297] on span "Spacing" at bounding box center [378, 301] width 29 height 9
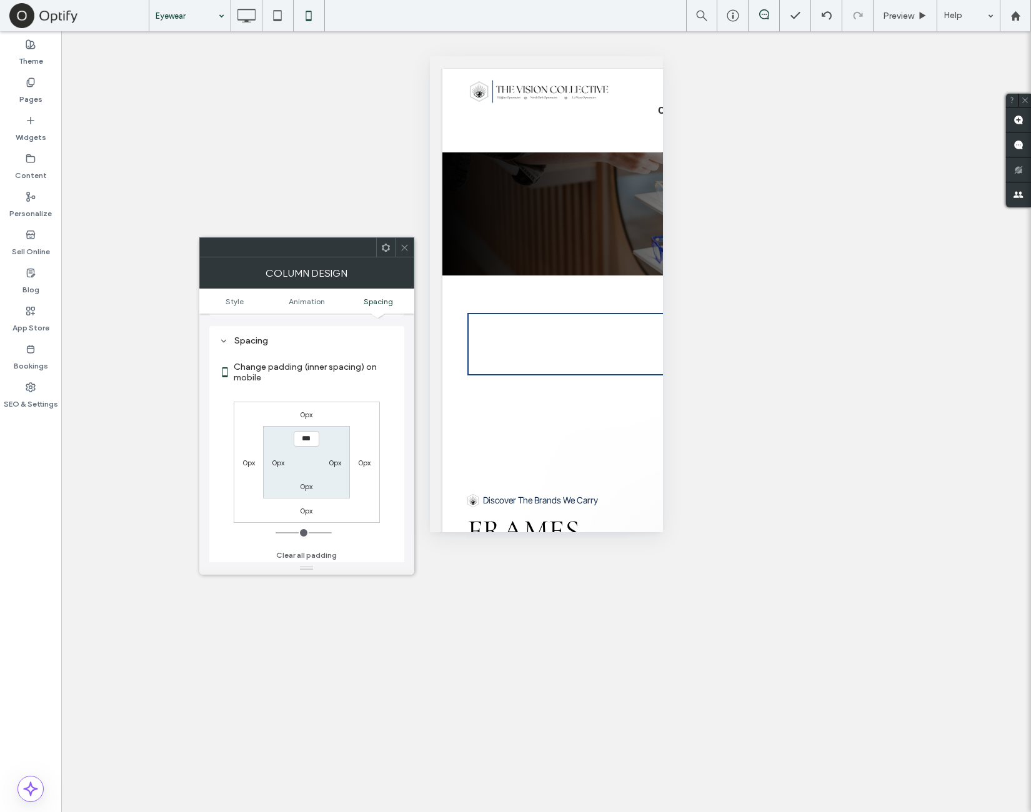
scroll to position [284, 0]
type input "**"
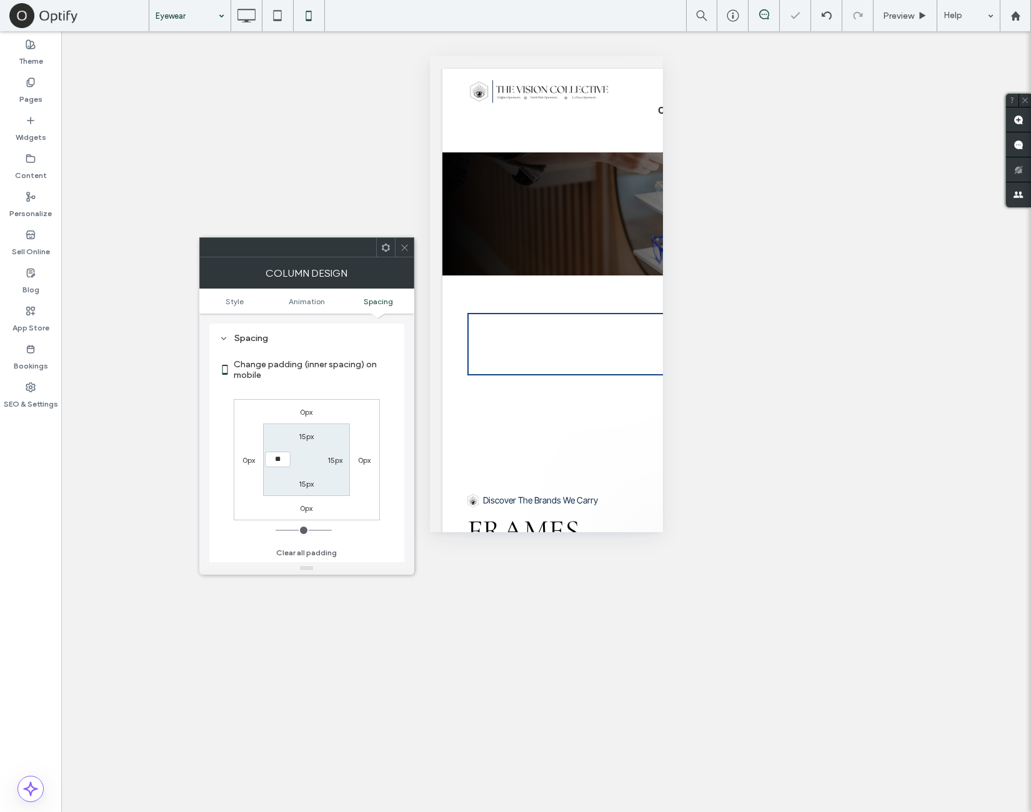
type input "**"
type input "****"
click at [360, 408] on div "0px 0px 0px 0px 15px 15px 15px ****" at bounding box center [307, 459] width 146 height 121
click at [404, 244] on icon at bounding box center [404, 247] width 9 height 9
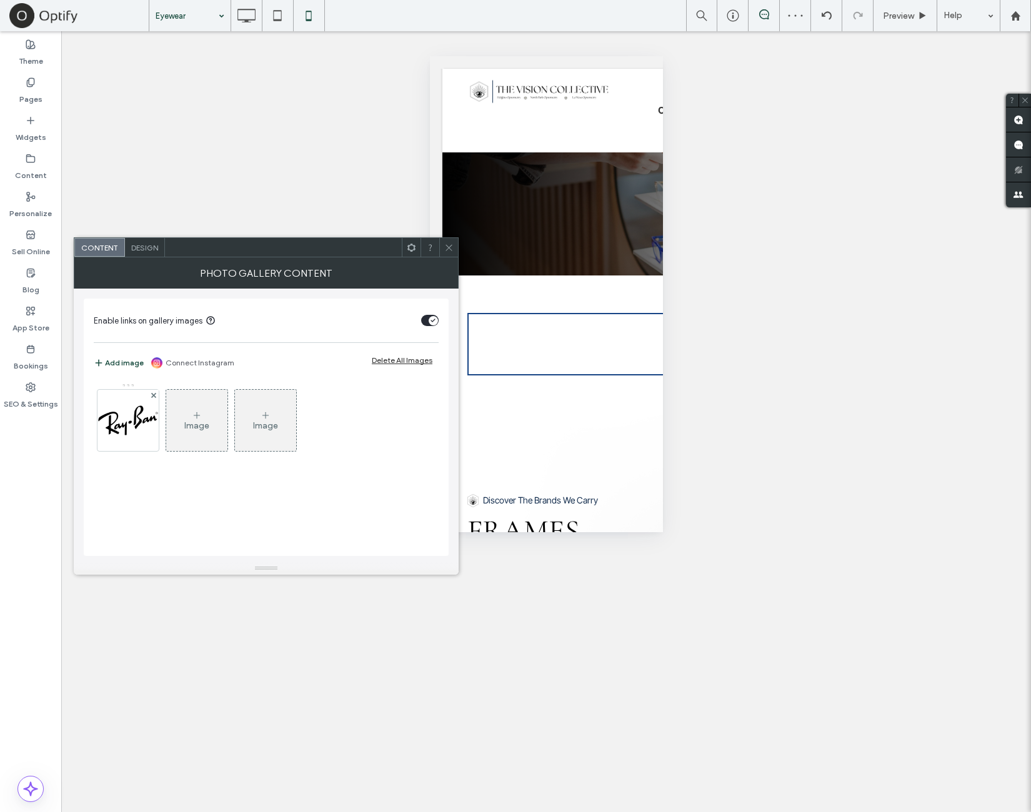
click at [155, 249] on span "Design" at bounding box center [144, 247] width 27 height 9
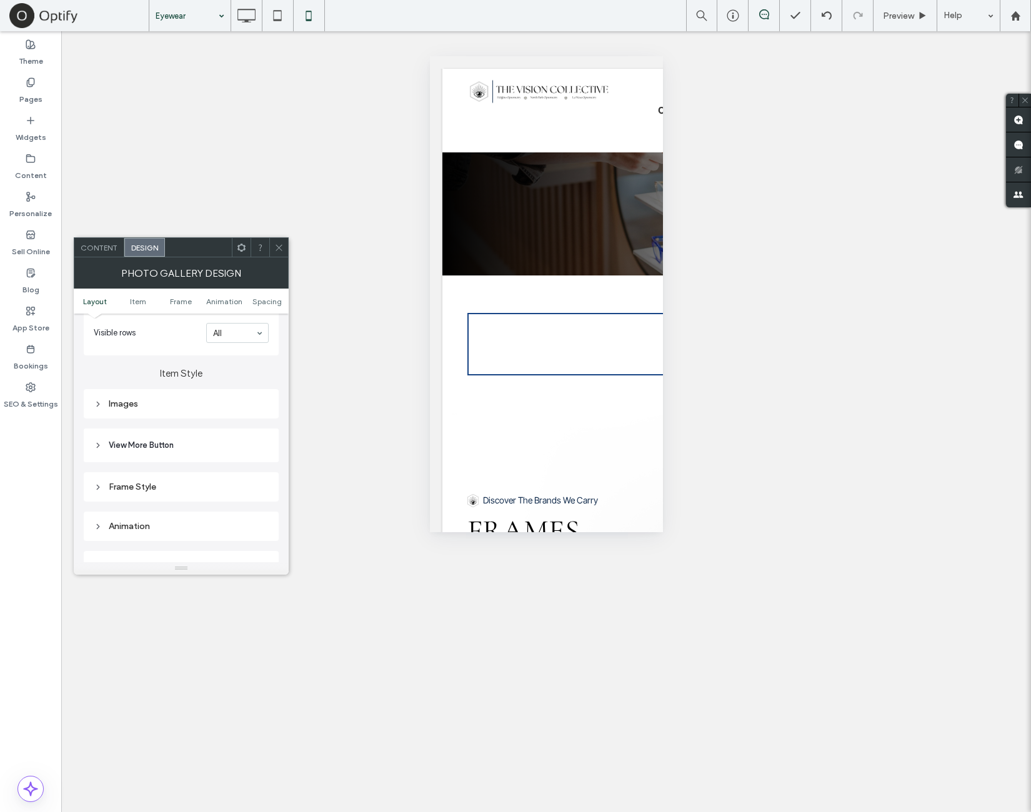
scroll to position [416, 0]
click at [200, 392] on div "Images" at bounding box center [181, 389] width 175 height 11
click at [256, 412] on input "*****" at bounding box center [252, 413] width 31 height 16
type input "***"
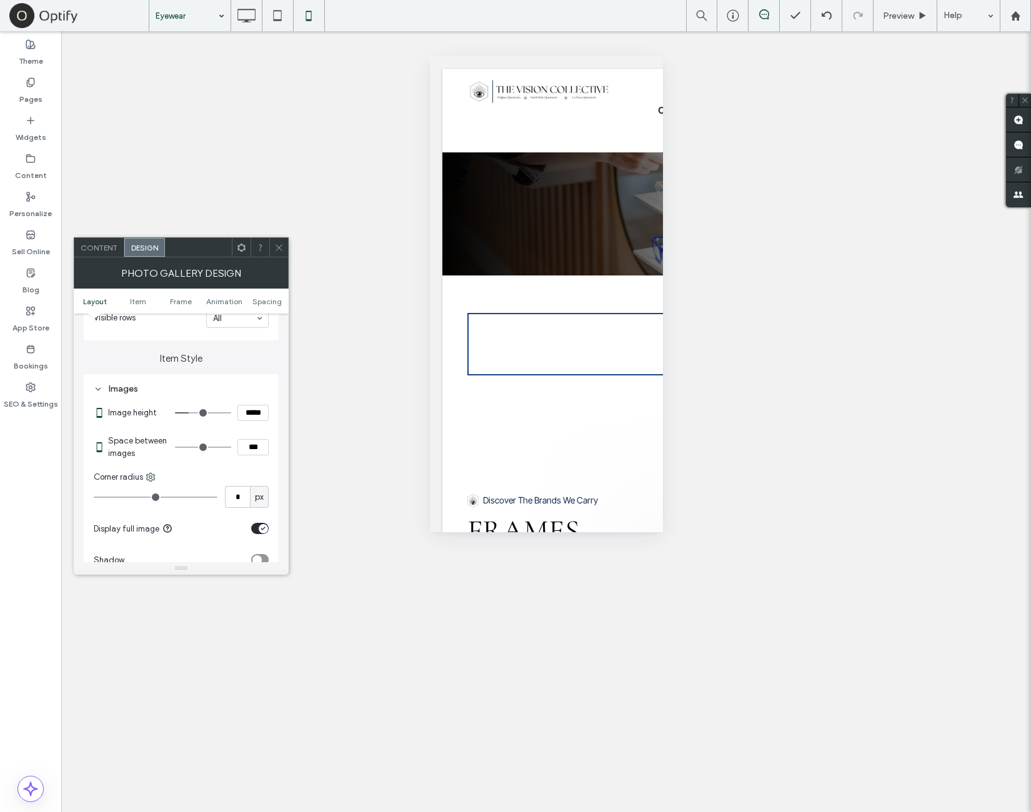
click at [244, 369] on div "Item Style Images Image height ***** Space between images *** Corner radius * p…" at bounding box center [181, 510] width 195 height 340
click at [256, 411] on input "*****" at bounding box center [252, 413] width 31 height 16
type input "***"
type input "*****"
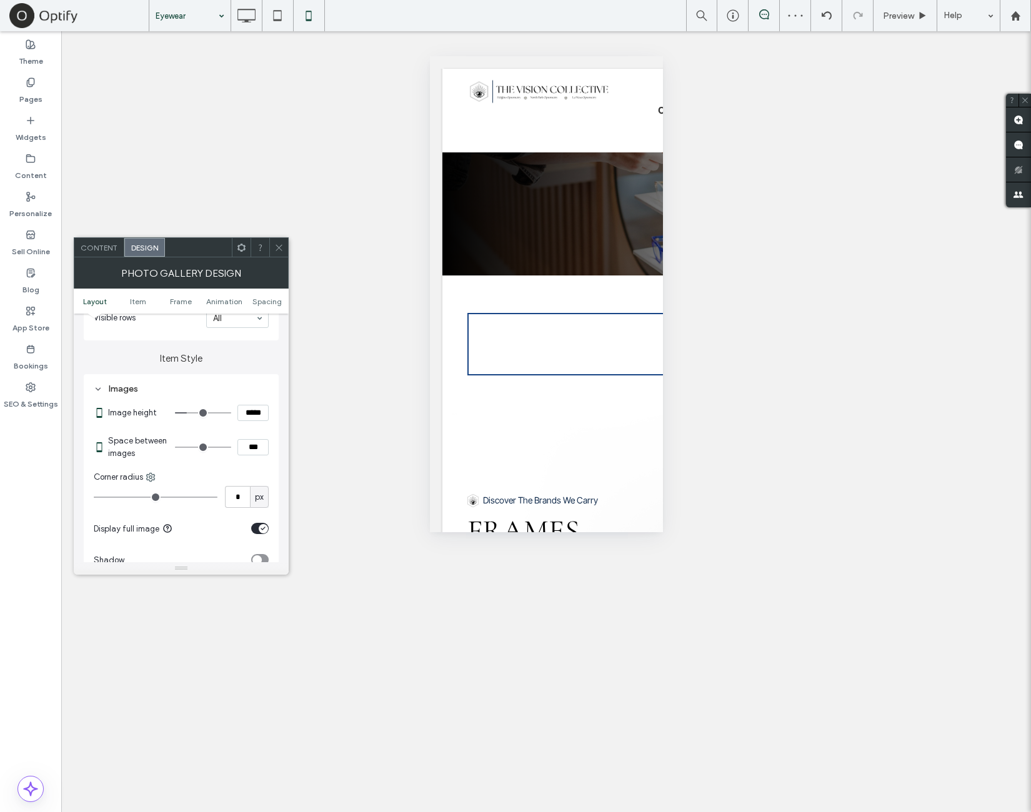
click at [262, 365] on div "Item Style Images Image height ***** Space between images *** Corner radius * p…" at bounding box center [181, 510] width 195 height 340
click at [269, 303] on span "Spacing" at bounding box center [266, 301] width 29 height 9
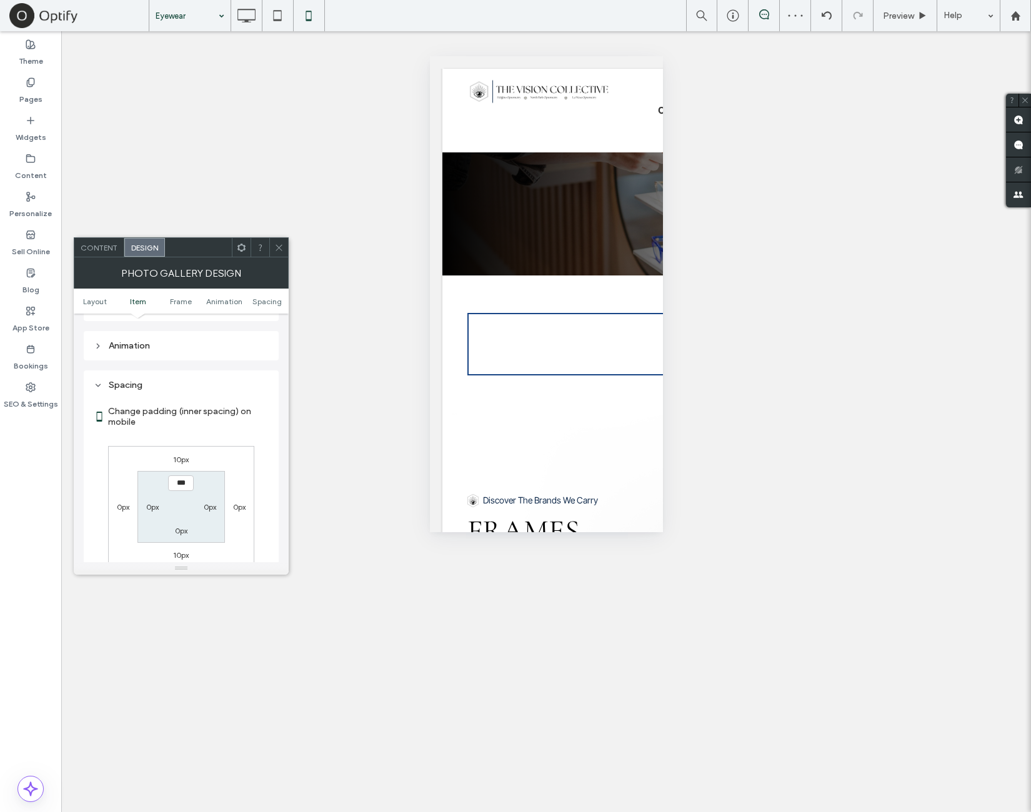
scroll to position [905, 0]
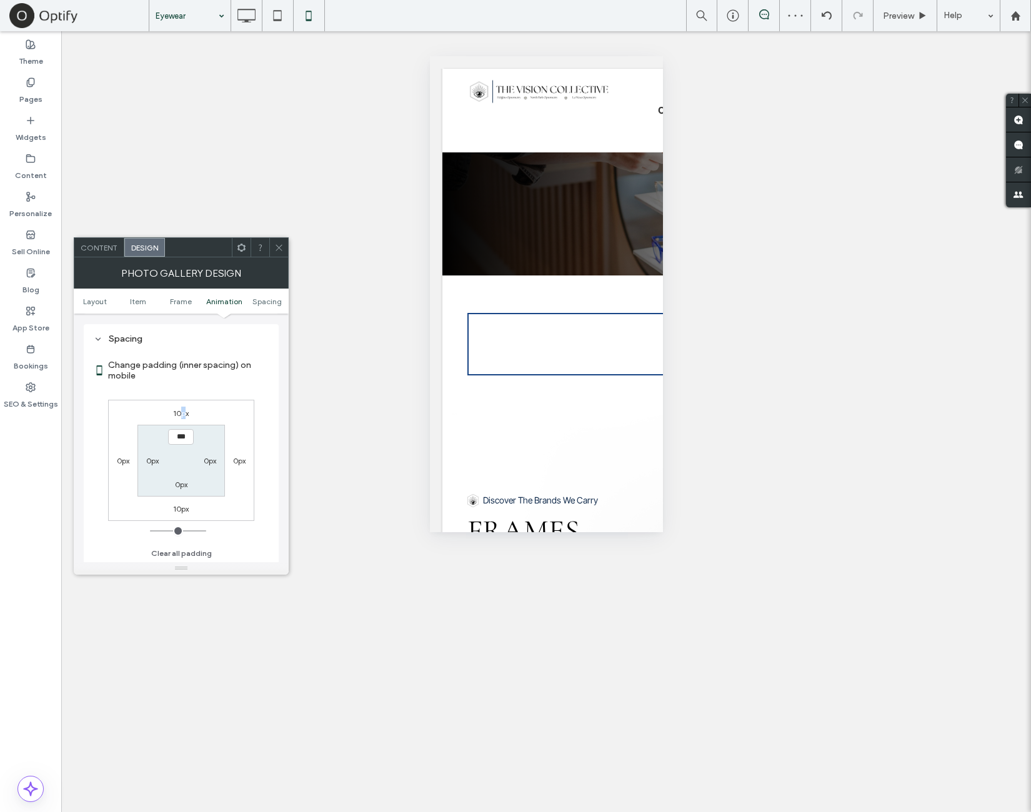
drag, startPoint x: 184, startPoint y: 412, endPoint x: 182, endPoint y: 424, distance: 11.4
click at [182, 413] on label "10px" at bounding box center [181, 413] width 16 height 9
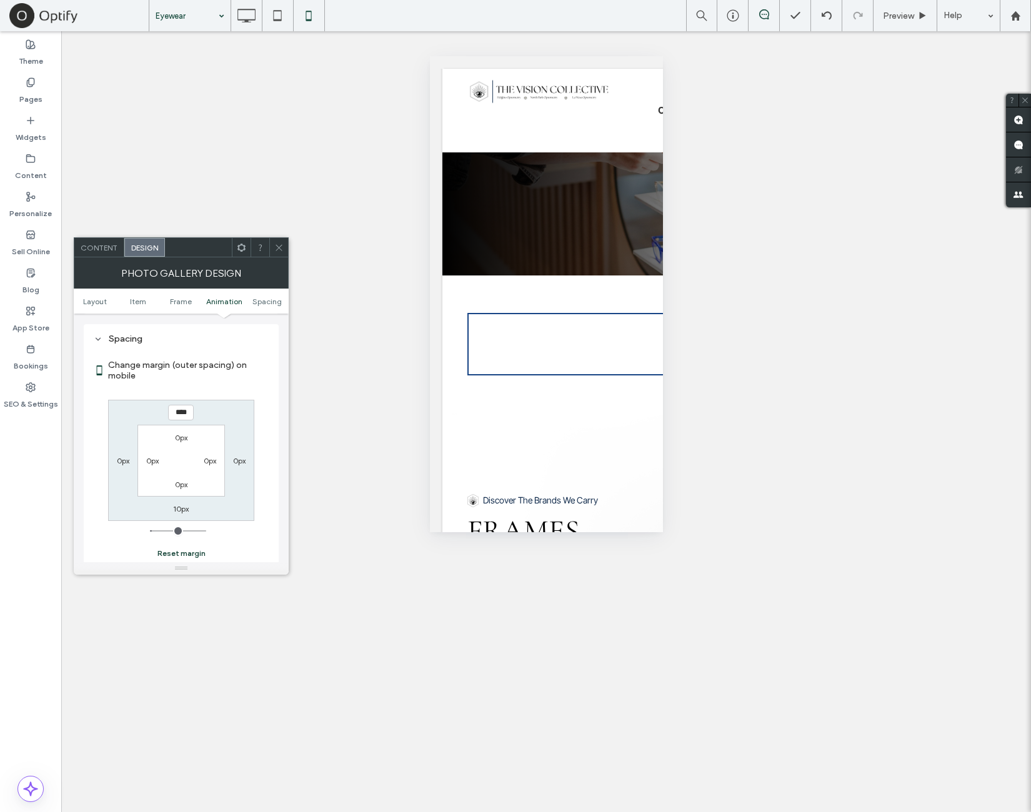
click at [189, 557] on button "Reset margin" at bounding box center [181, 553] width 48 height 15
type input "*"
type input "***"
click at [236, 252] on div at bounding box center [241, 247] width 19 height 19
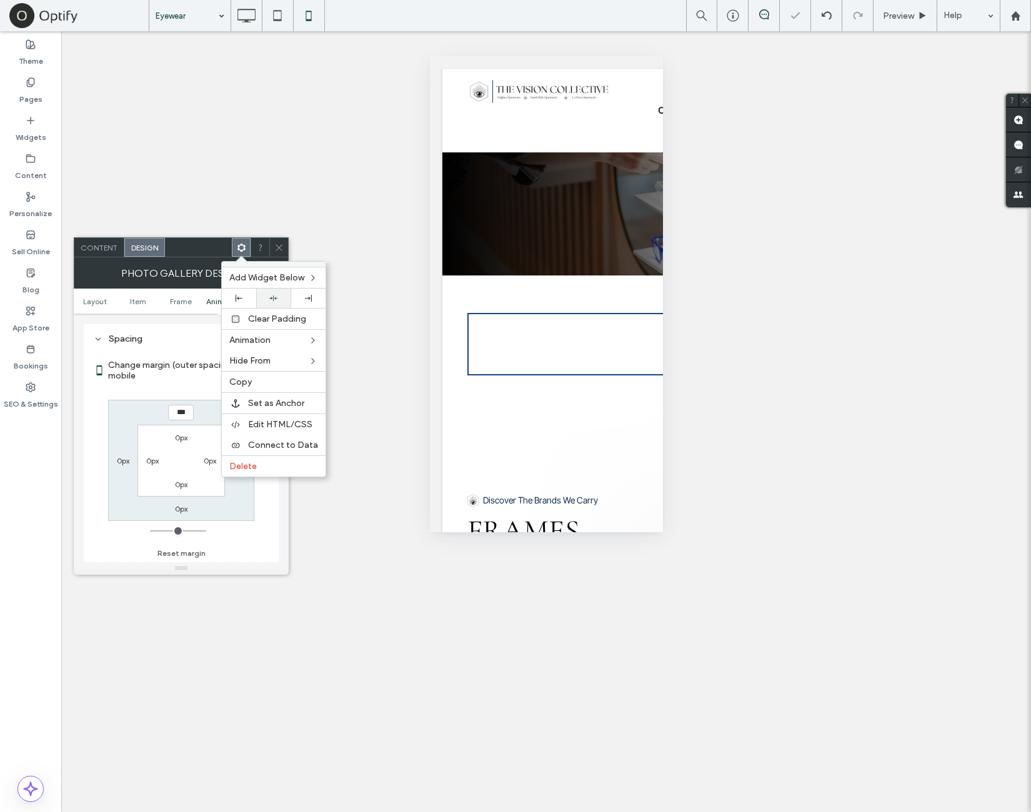
click at [278, 295] on div at bounding box center [273, 298] width 22 height 8
click at [282, 292] on div at bounding box center [273, 298] width 34 height 19
click at [279, 252] on icon at bounding box center [278, 247] width 9 height 9
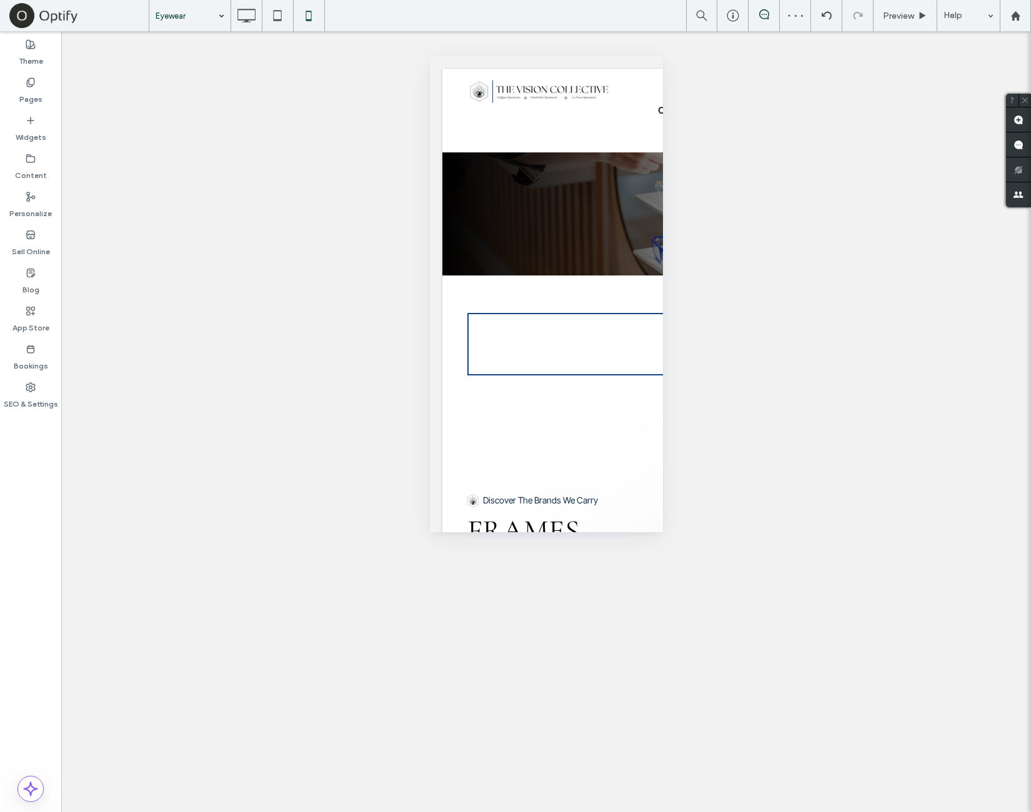
click at [240, 170] on div "Unhide? Yes" at bounding box center [546, 421] width 970 height 781
click at [255, 21] on icon at bounding box center [246, 15] width 25 height 25
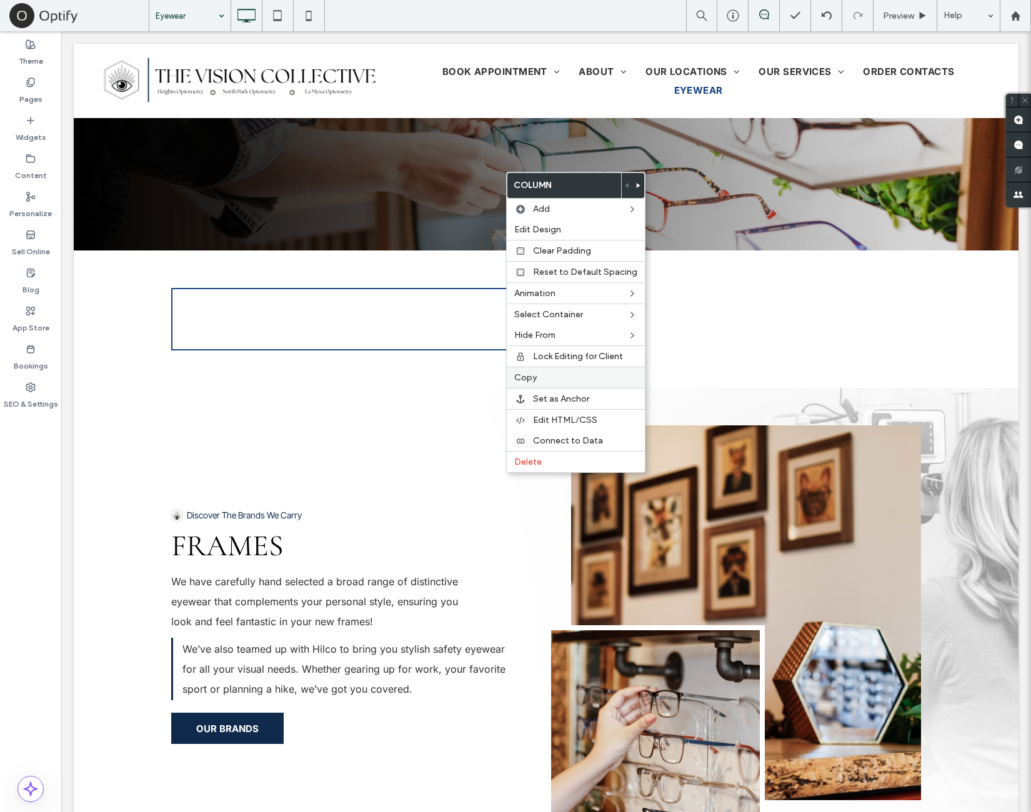
click at [539, 372] on label "Copy" at bounding box center [575, 377] width 123 height 11
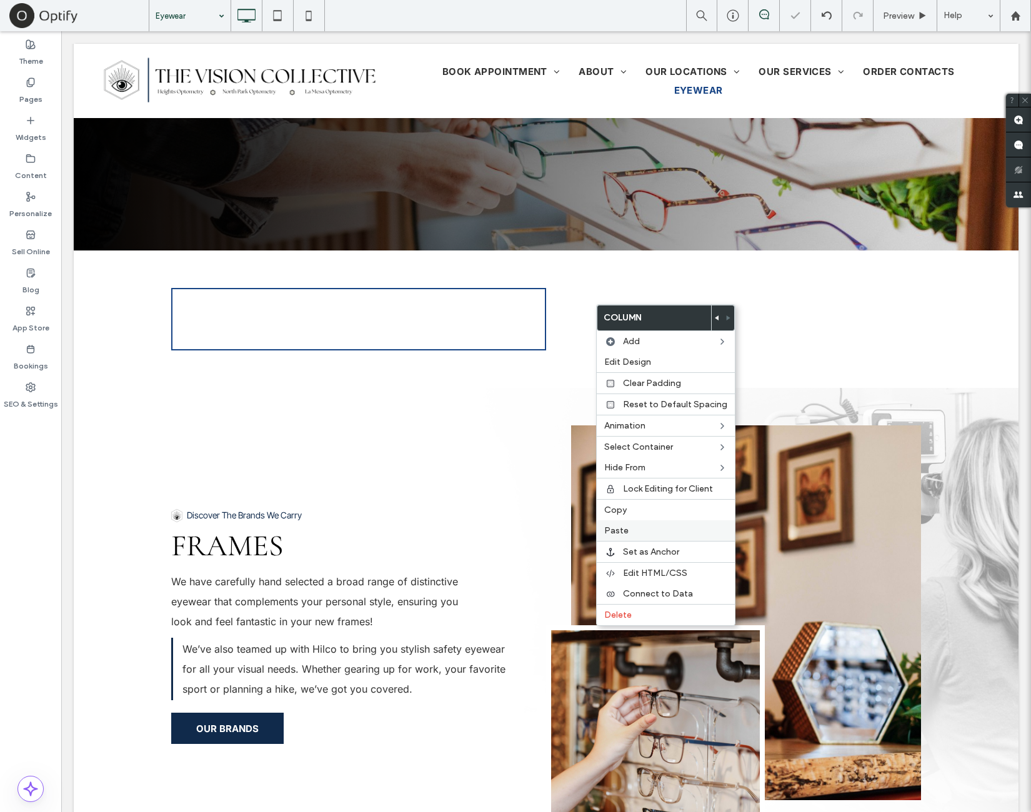
click at [617, 527] on span "Paste" at bounding box center [616, 530] width 24 height 11
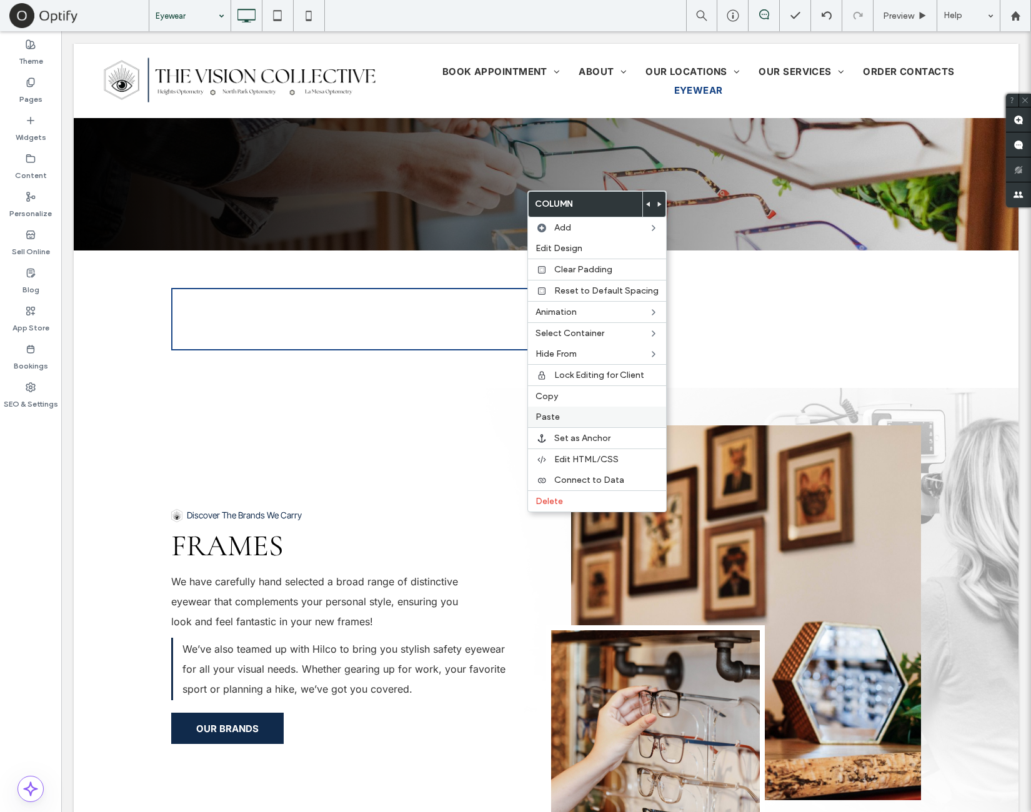
click at [571, 414] on label "Paste" at bounding box center [596, 417] width 123 height 11
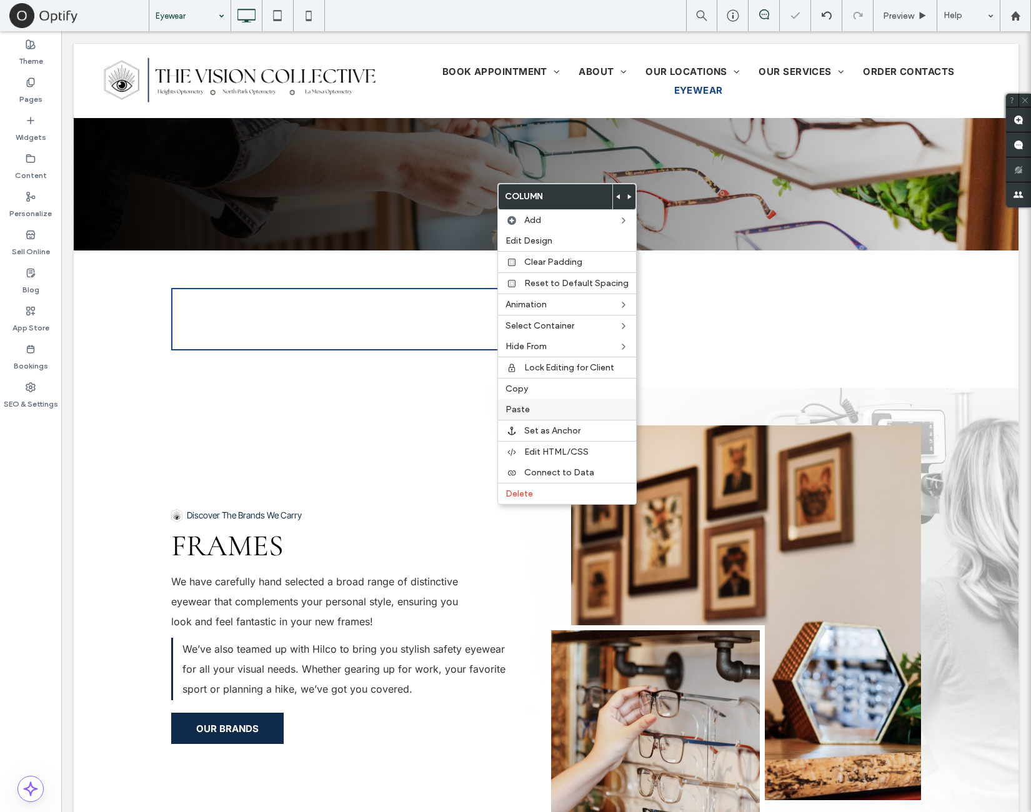
click at [539, 408] on label "Paste" at bounding box center [566, 409] width 123 height 11
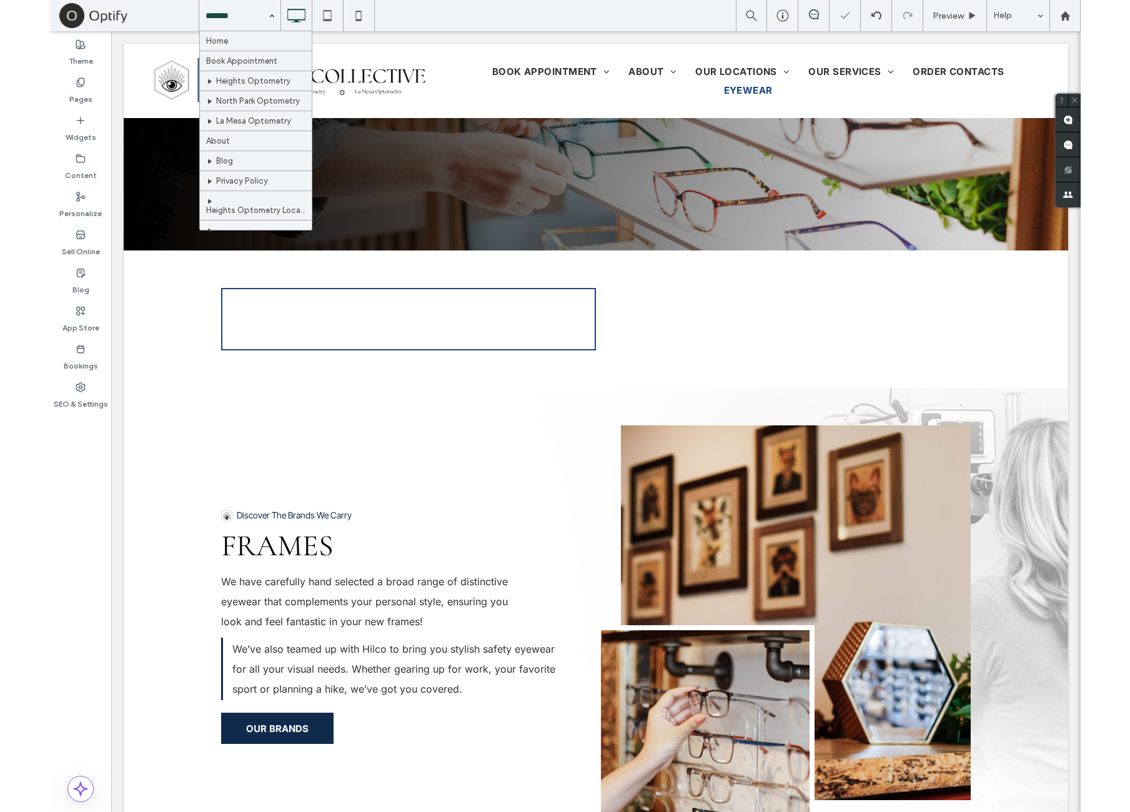
scroll to position [268, 0]
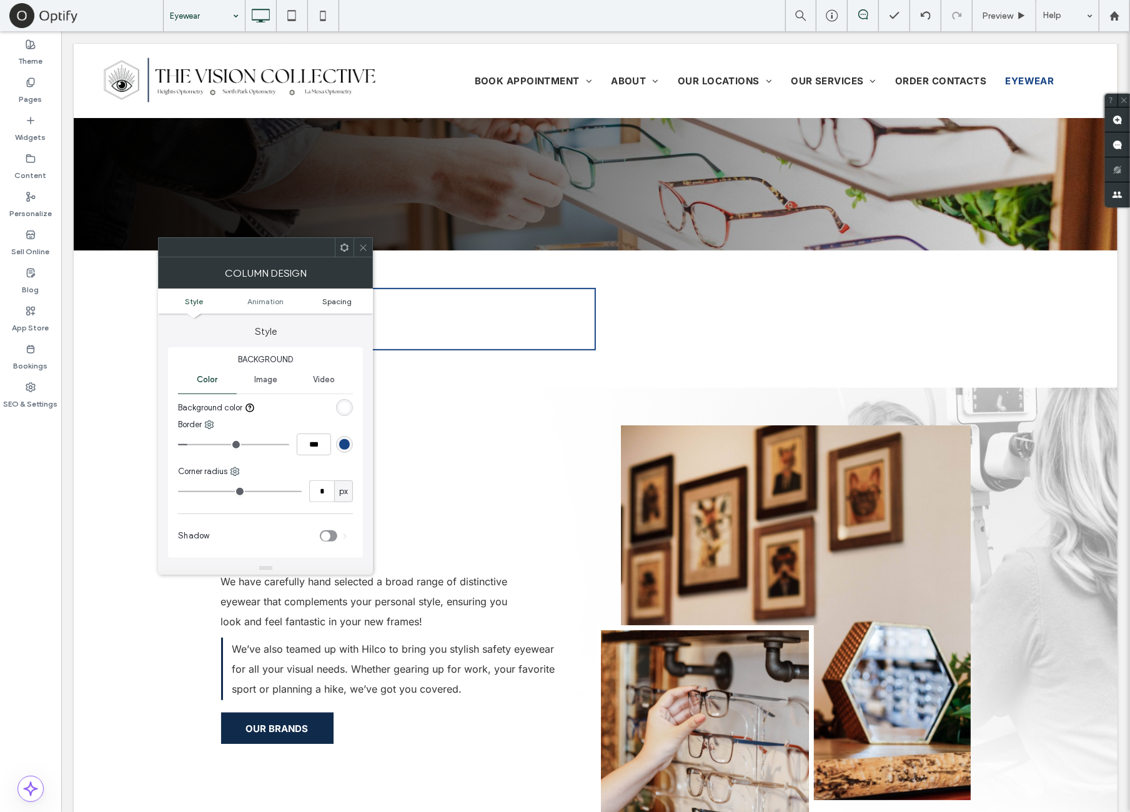
click at [336, 303] on span "Spacing" at bounding box center [337, 301] width 29 height 9
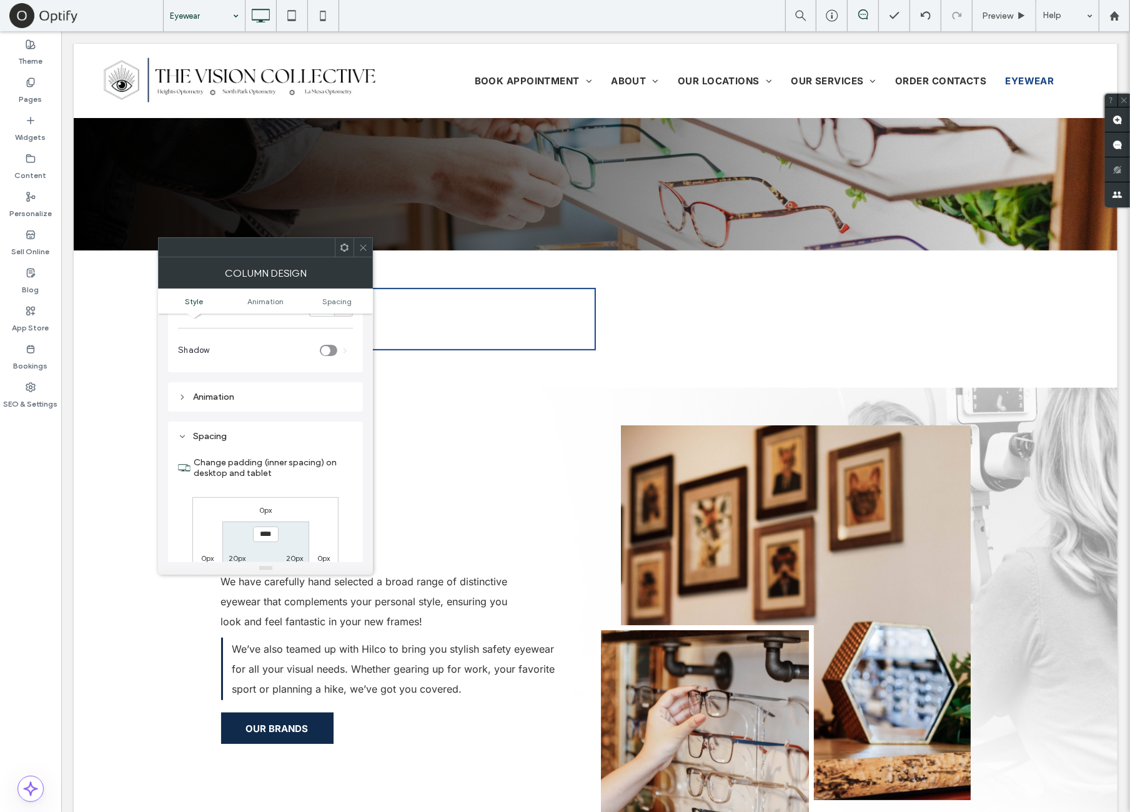
scroll to position [284, 0]
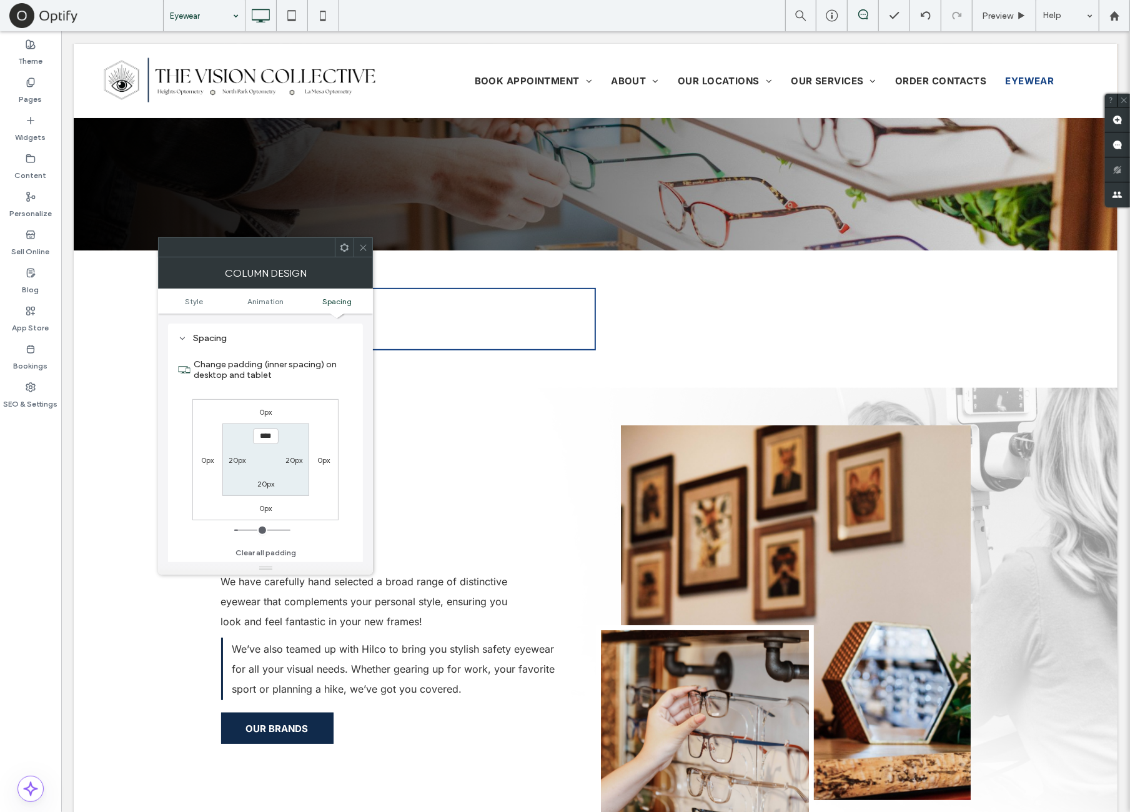
click at [325, 457] on label "0px" at bounding box center [323, 459] width 12 height 9
type input "*"
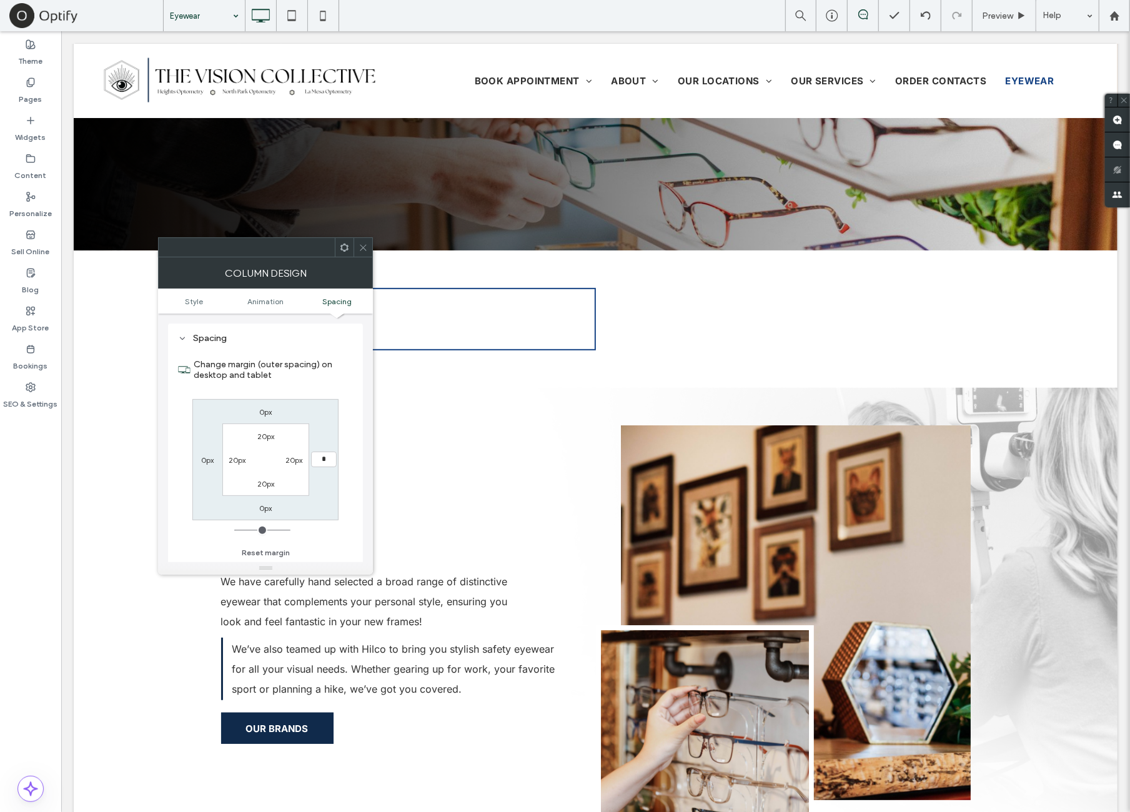
type input "**"
type input "****"
click at [323, 414] on div "0px 15px 0px **** 20px 20px 20px 20px" at bounding box center [265, 459] width 146 height 121
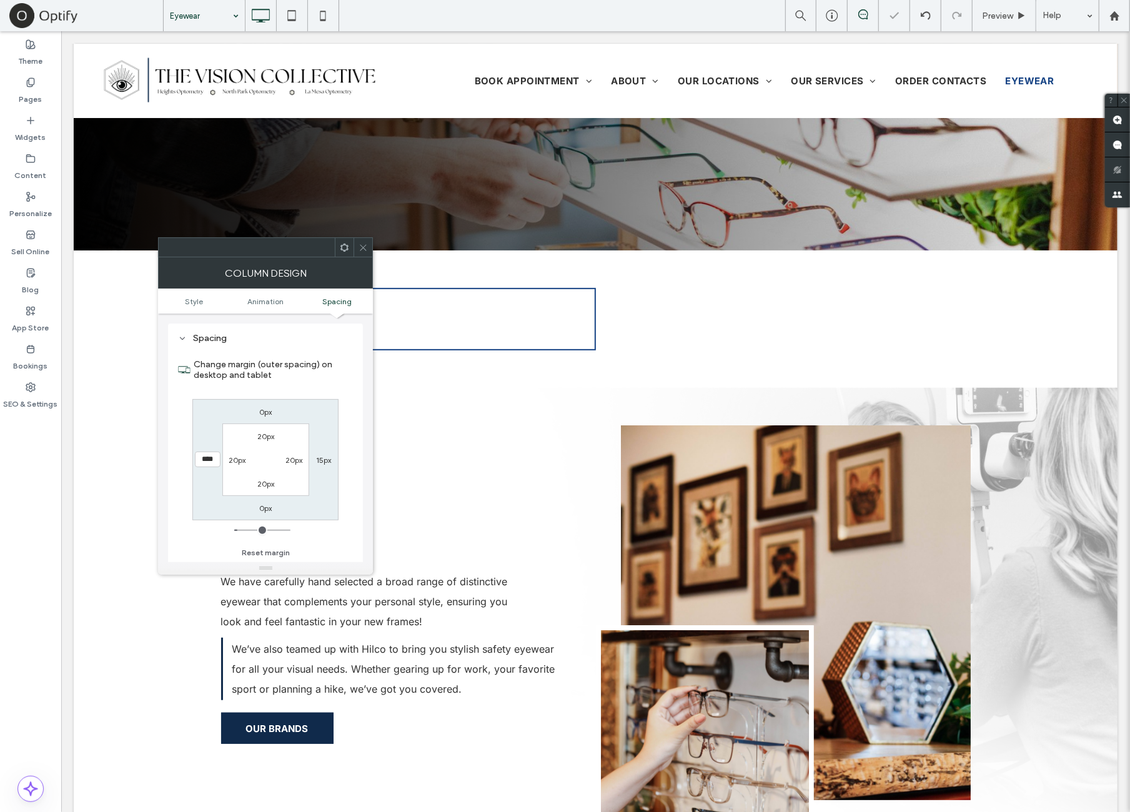
click at [359, 249] on icon at bounding box center [363, 247] width 9 height 9
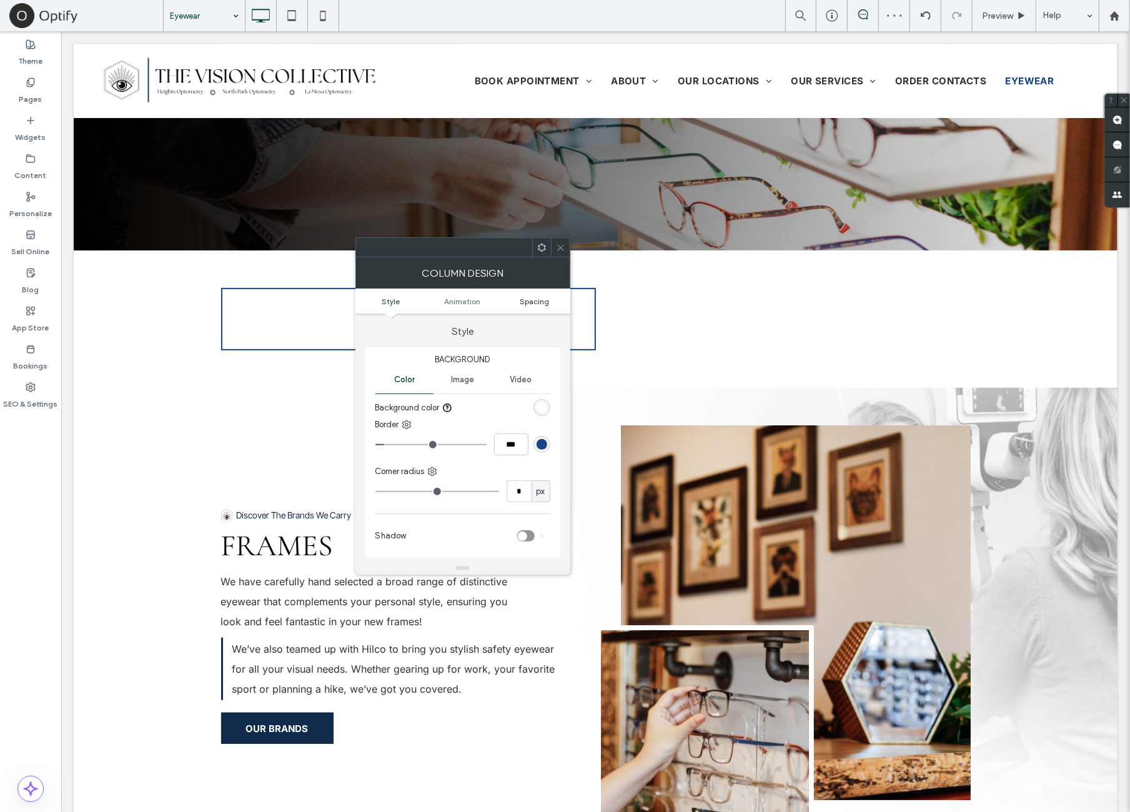
click at [532, 302] on span "Spacing" at bounding box center [534, 301] width 29 height 9
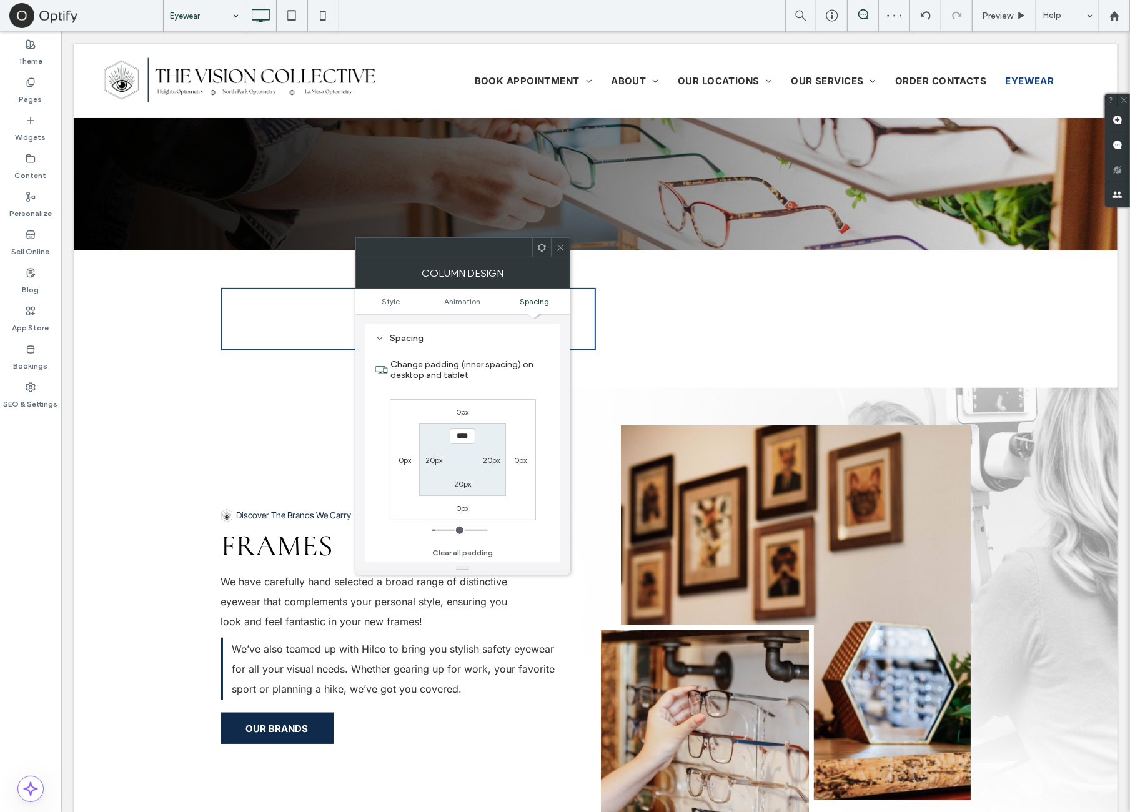
click at [522, 457] on label "0px" at bounding box center [520, 459] width 12 height 9
type input "*"
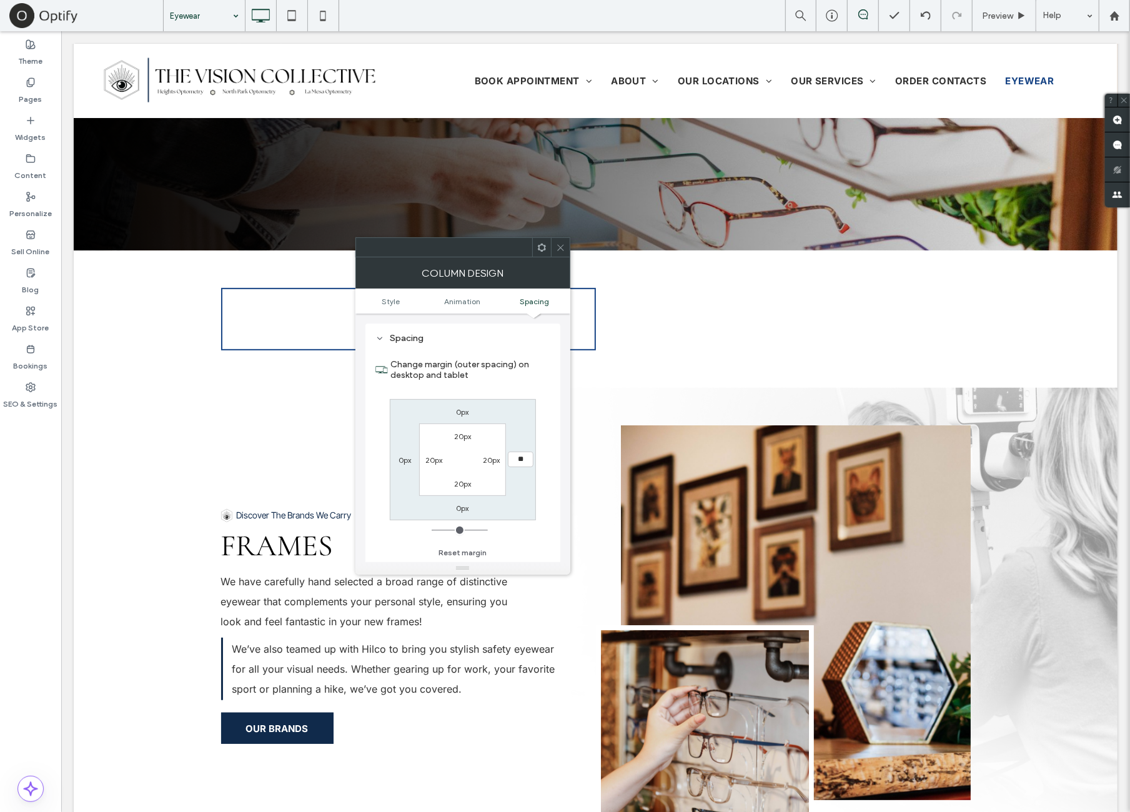
type input "**"
type input "****"
click at [519, 413] on div "0px **** 0px 0px 20px 20px 20px 20px" at bounding box center [463, 459] width 146 height 121
click at [560, 241] on span at bounding box center [560, 247] width 9 height 19
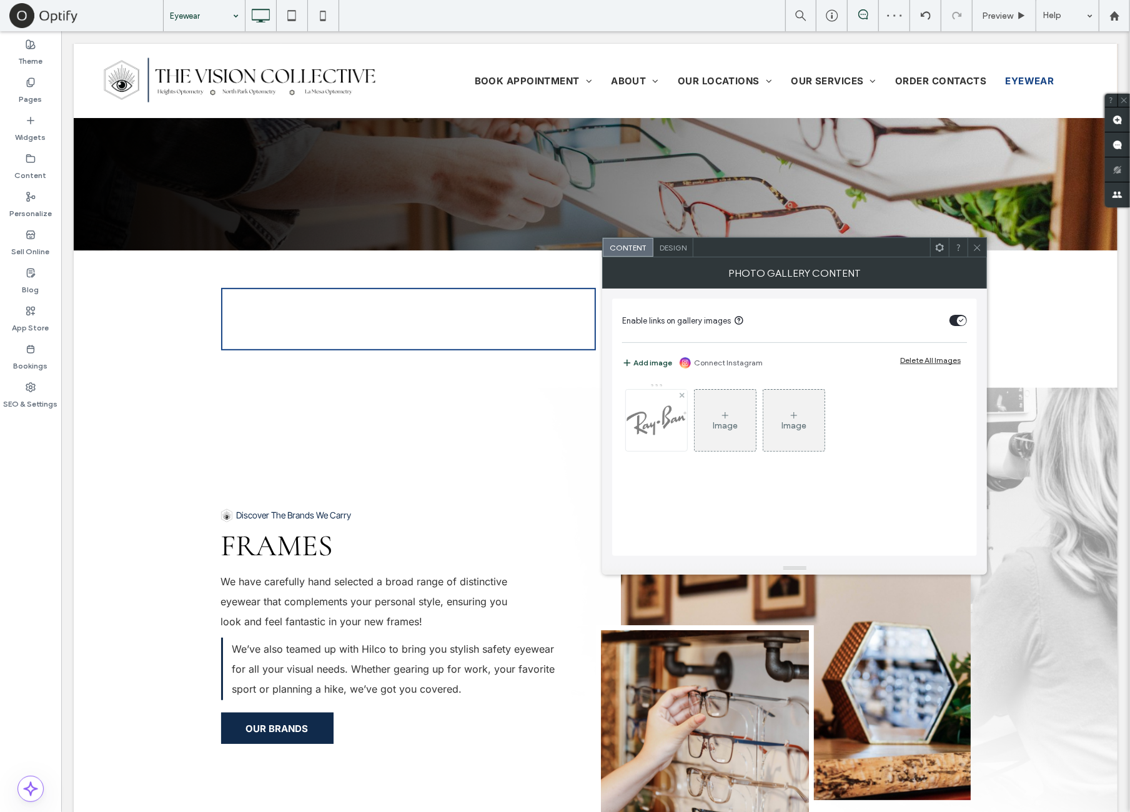
click at [658, 426] on img at bounding box center [656, 420] width 61 height 61
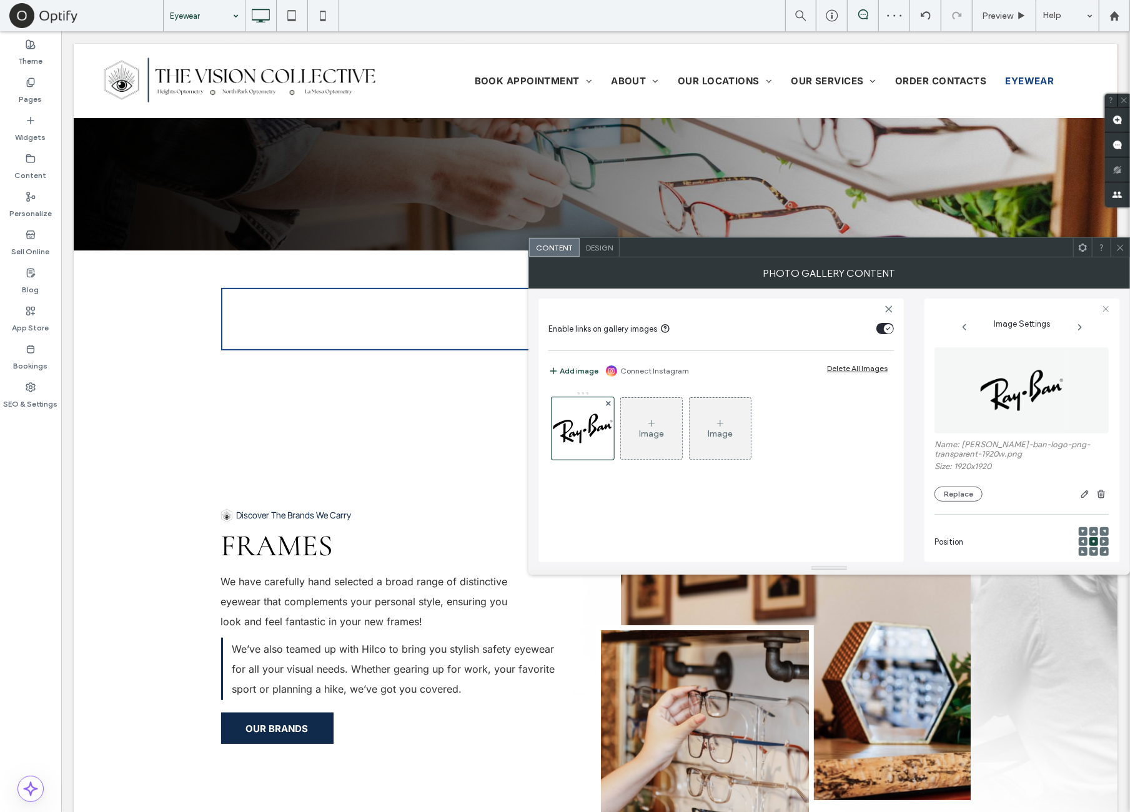
click at [1001, 400] on img at bounding box center [1022, 390] width 86 height 86
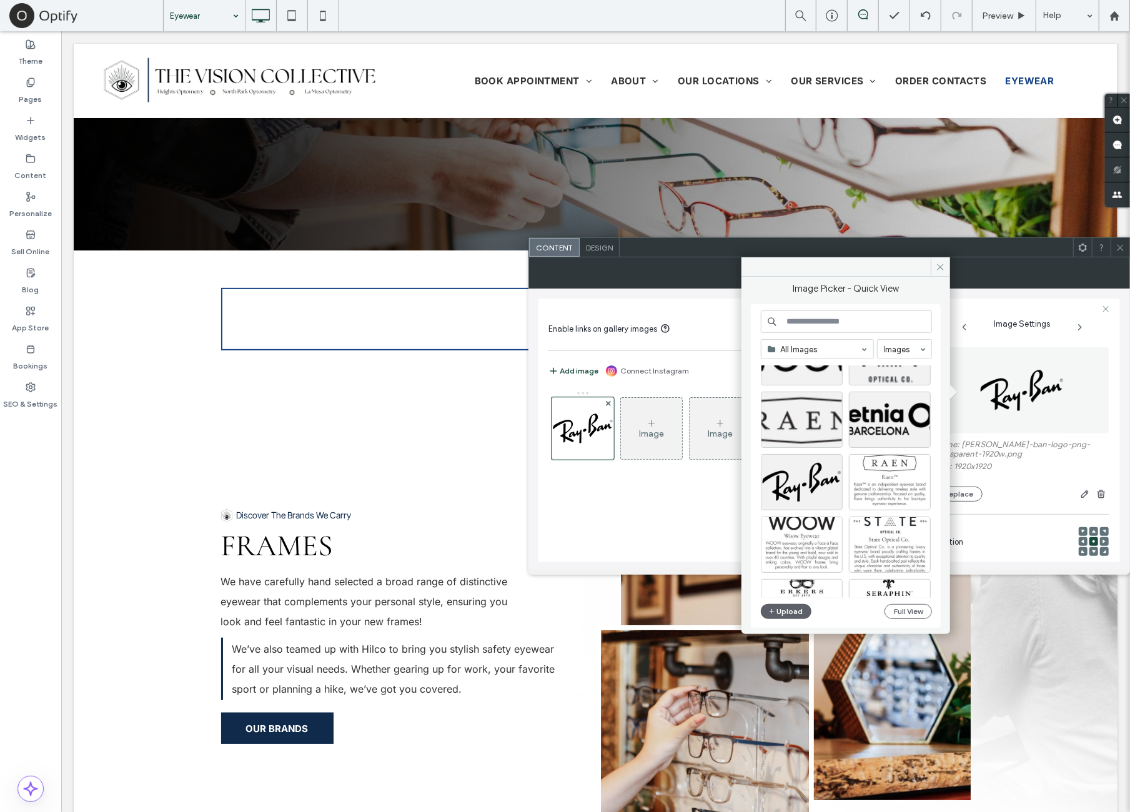
scroll to position [312, 0]
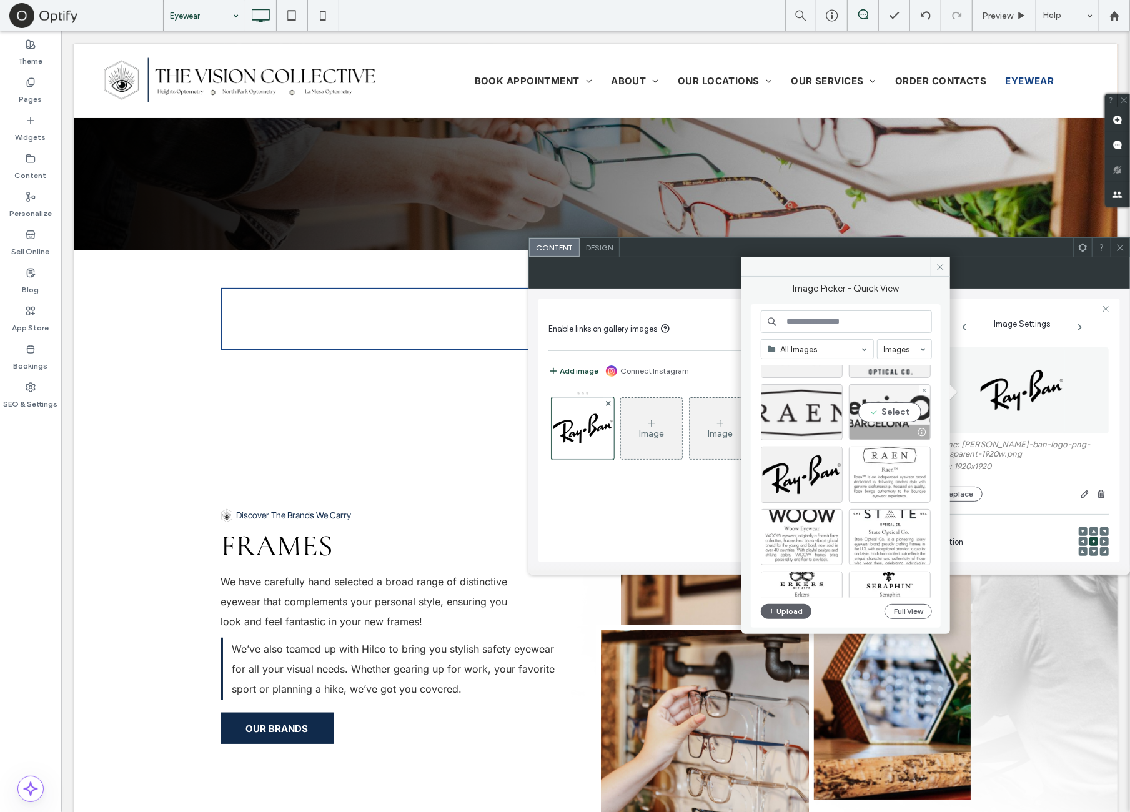
click at [895, 422] on div "Select" at bounding box center [890, 412] width 82 height 56
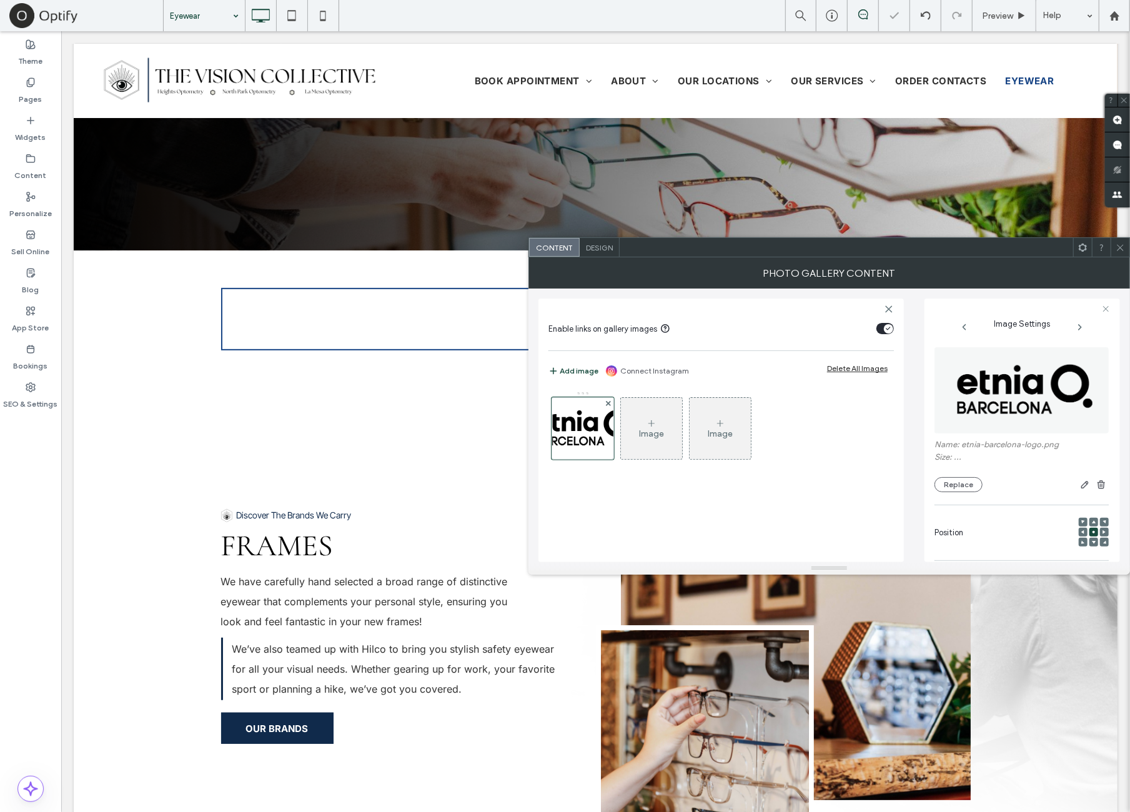
click at [1030, 247] on div at bounding box center [1120, 247] width 19 height 19
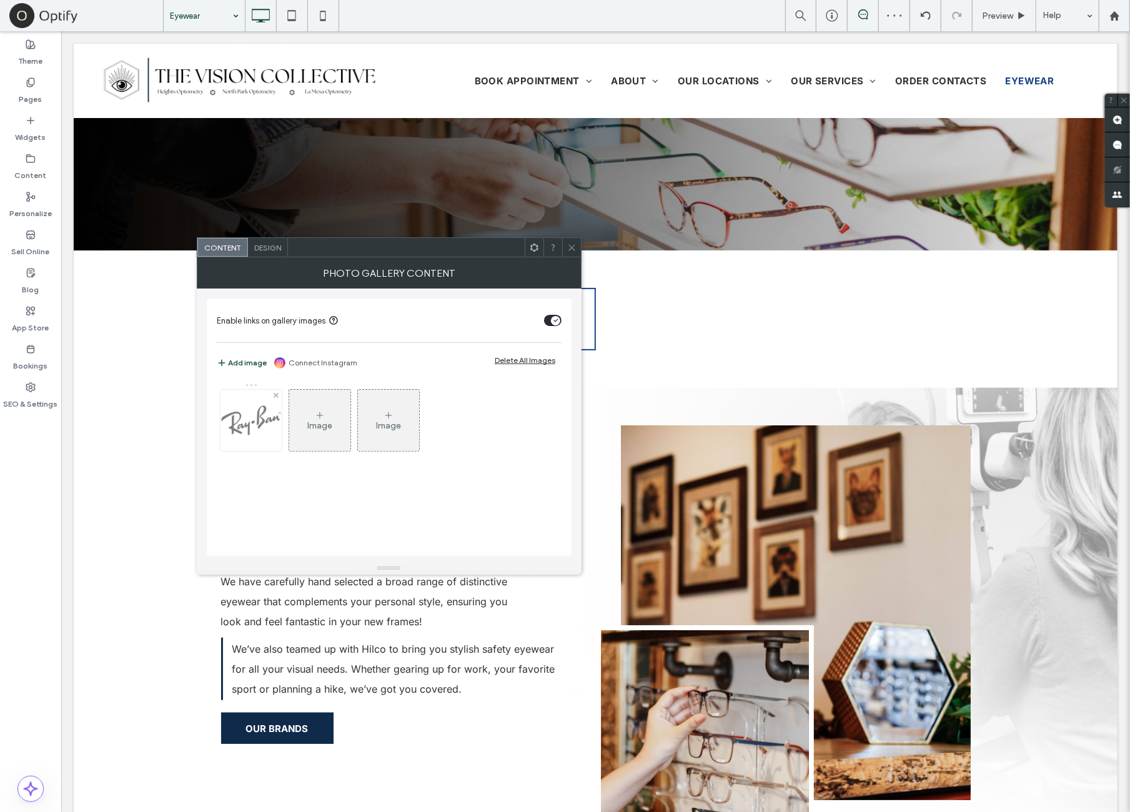
click at [269, 417] on img at bounding box center [251, 420] width 61 height 61
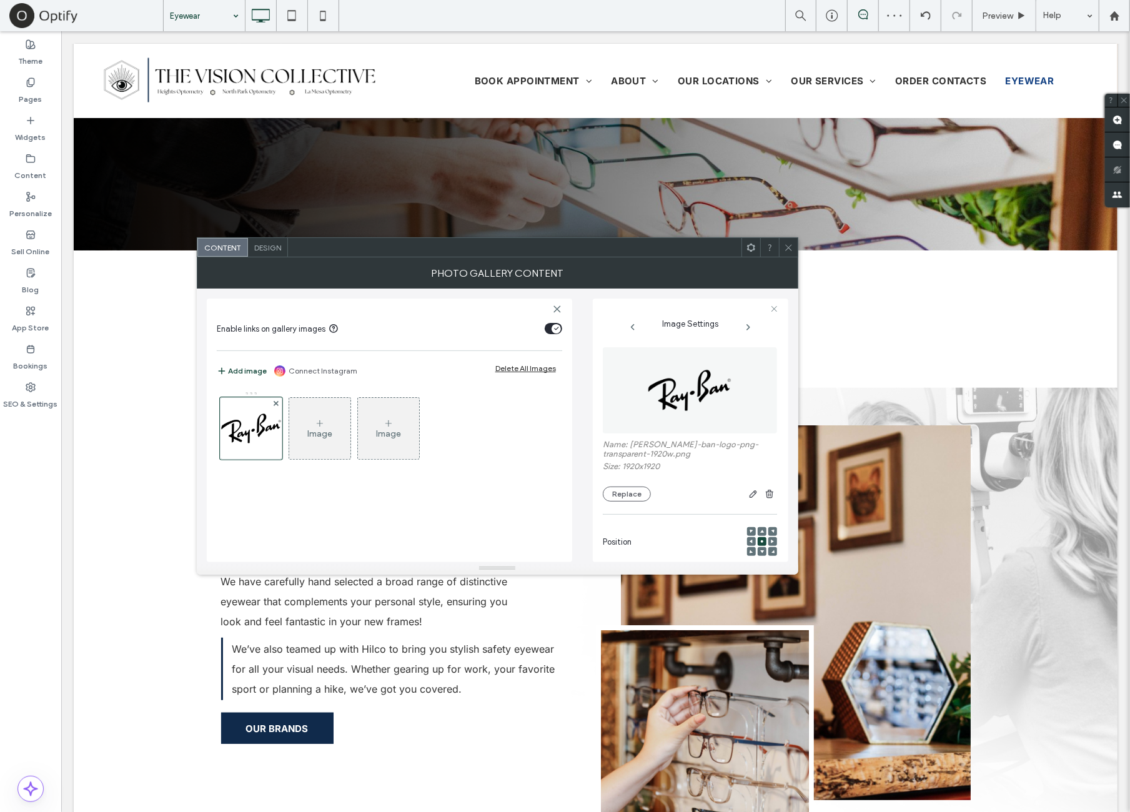
click at [658, 404] on img at bounding box center [690, 390] width 86 height 86
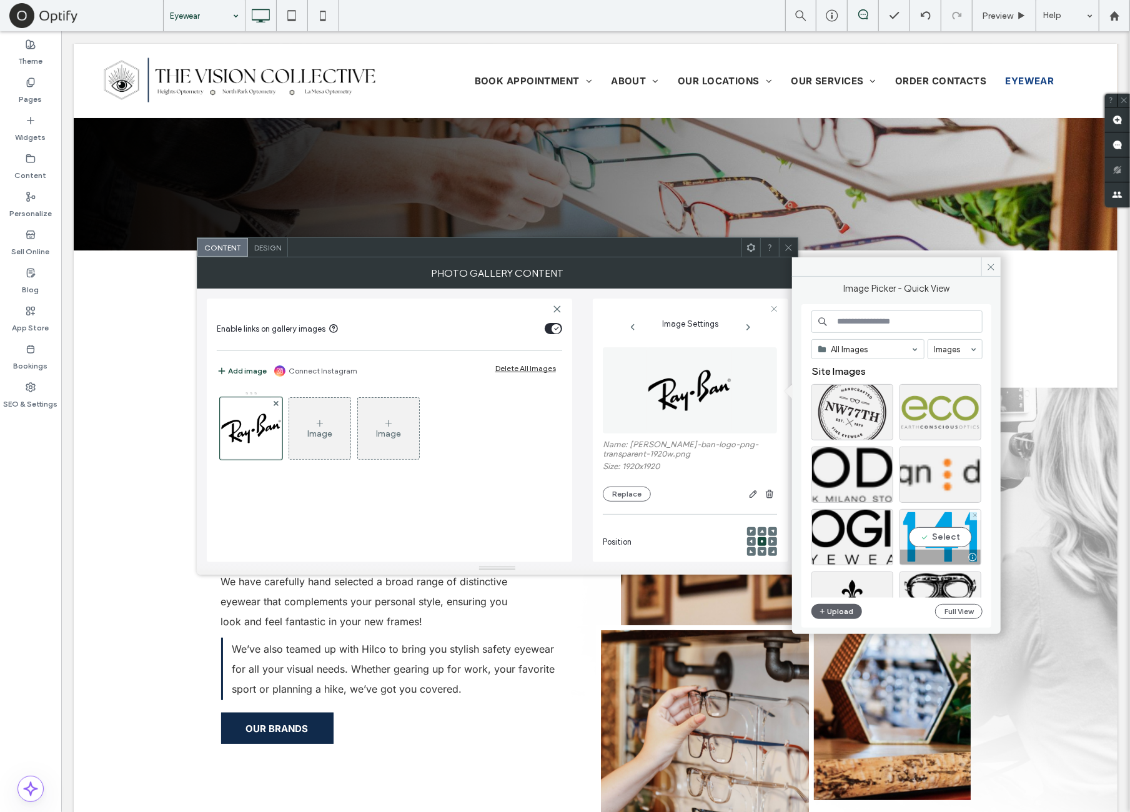
scroll to position [208, 0]
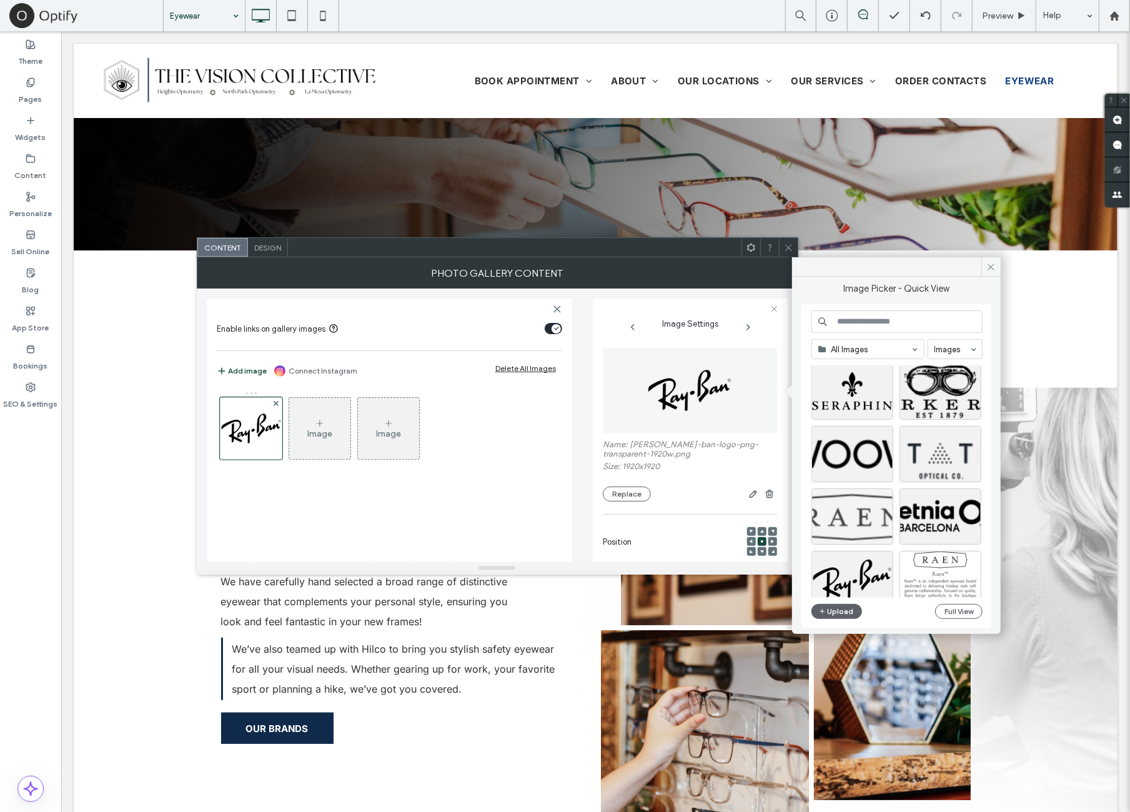
click at [852, 522] on div at bounding box center [853, 517] width 82 height 56
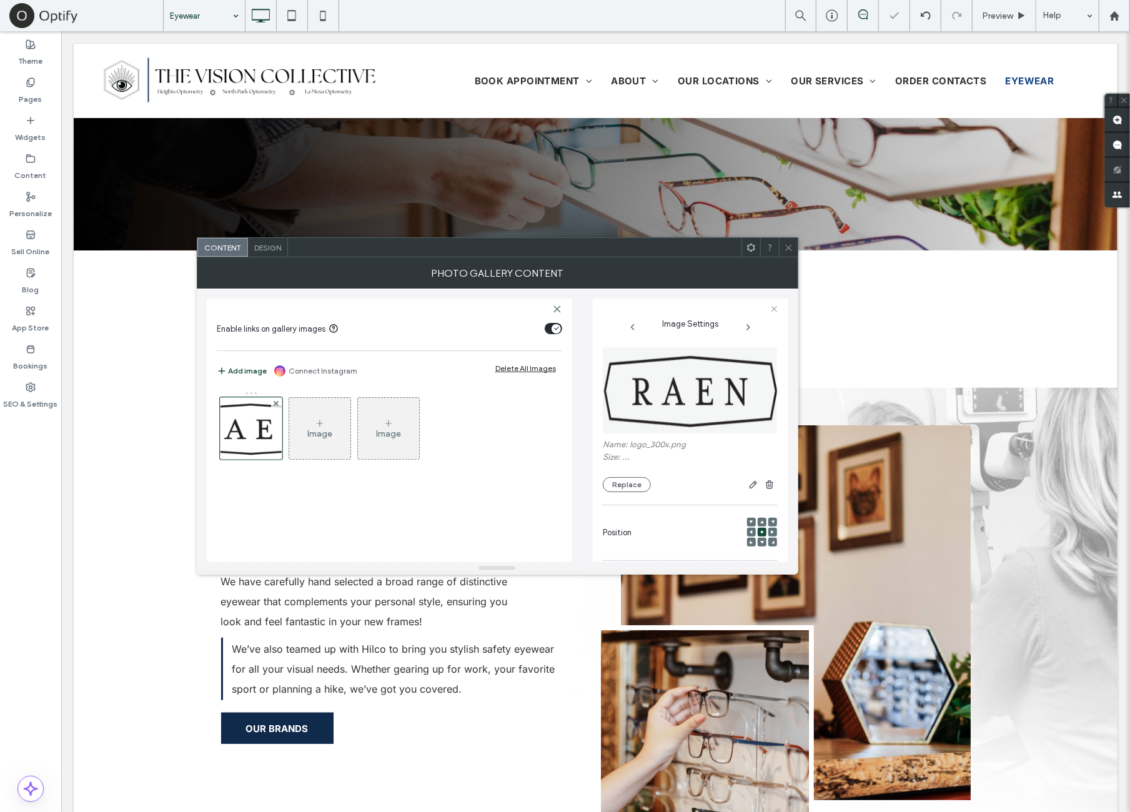
click at [791, 247] on icon at bounding box center [788, 247] width 9 height 9
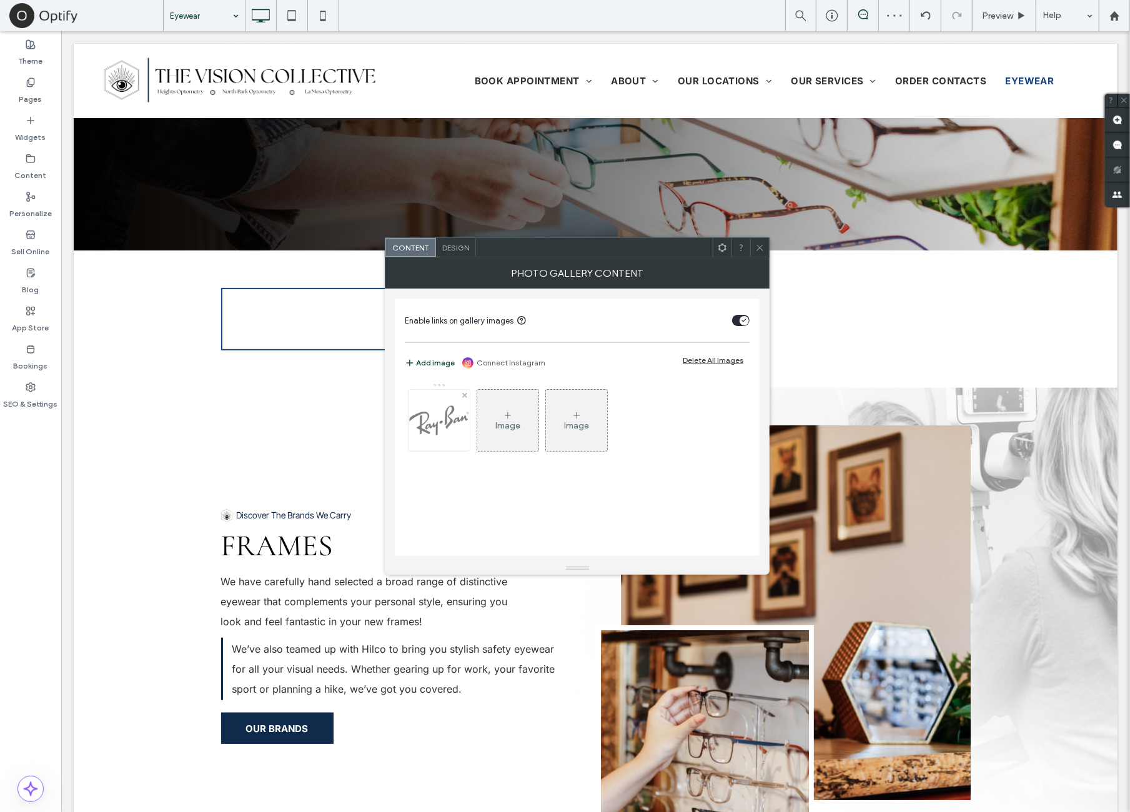
click at [445, 416] on img at bounding box center [439, 420] width 61 height 61
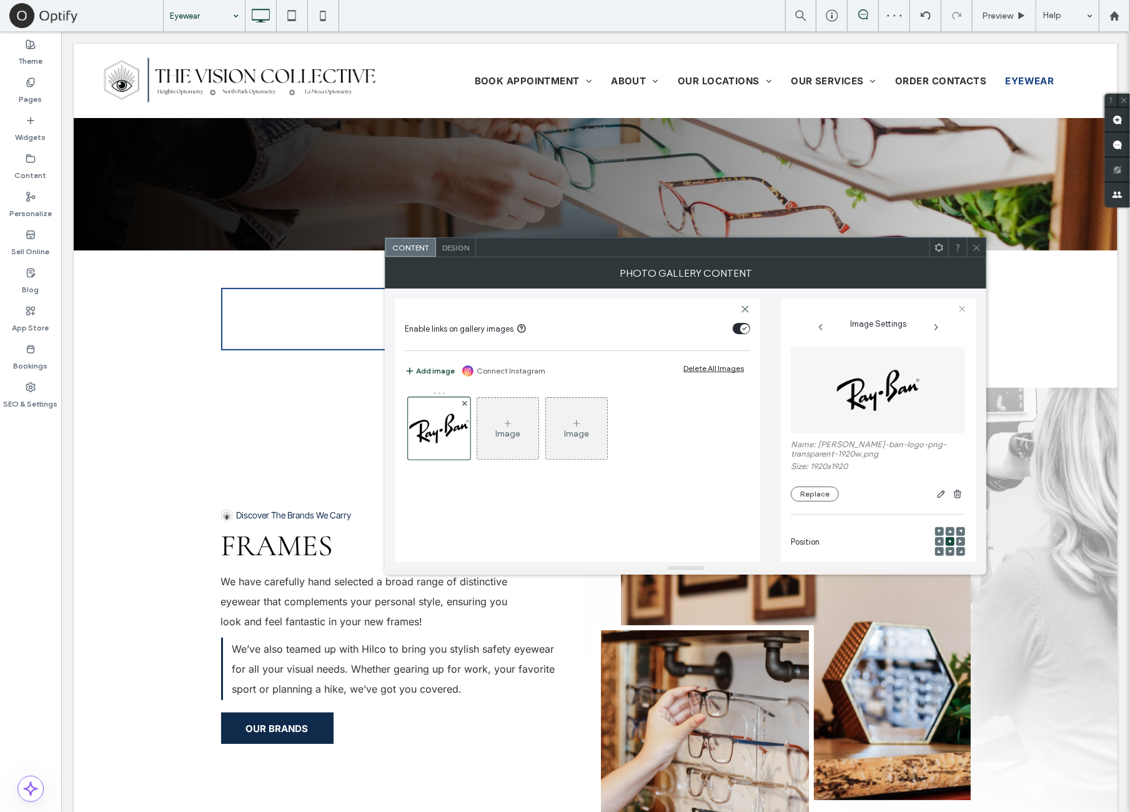
click at [877, 392] on img at bounding box center [878, 390] width 86 height 86
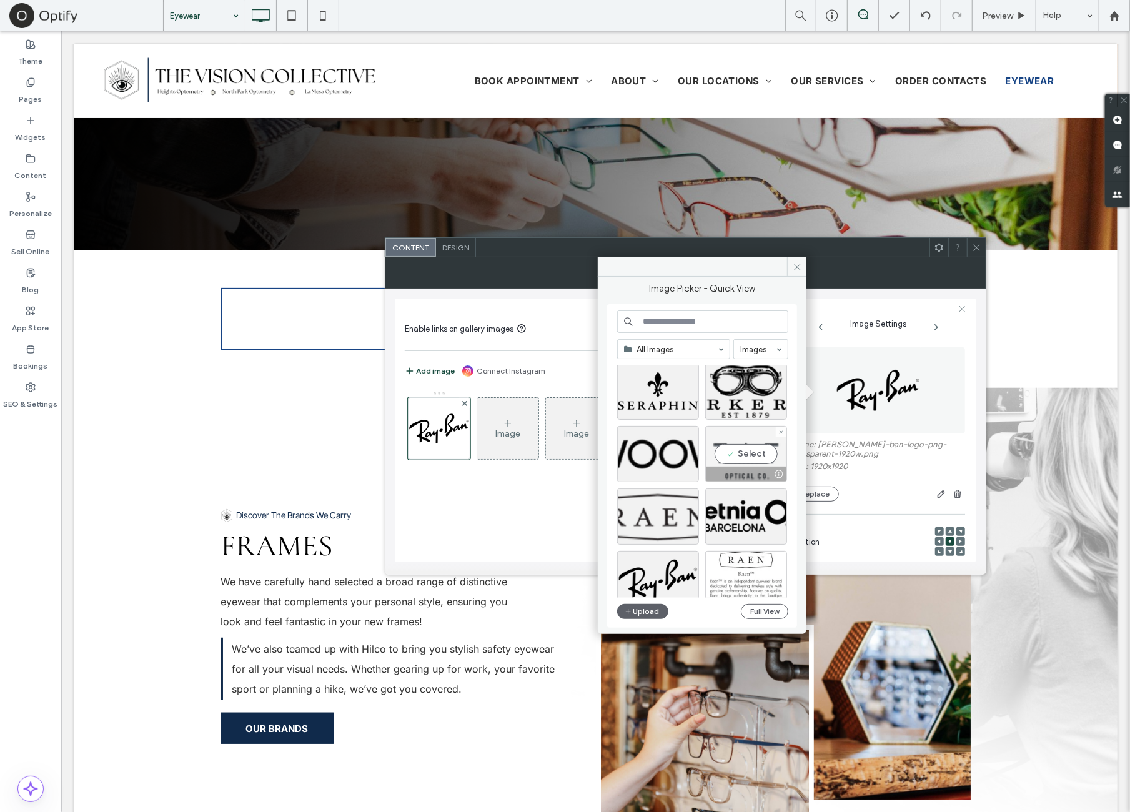
click at [725, 453] on div "Select" at bounding box center [746, 454] width 82 height 56
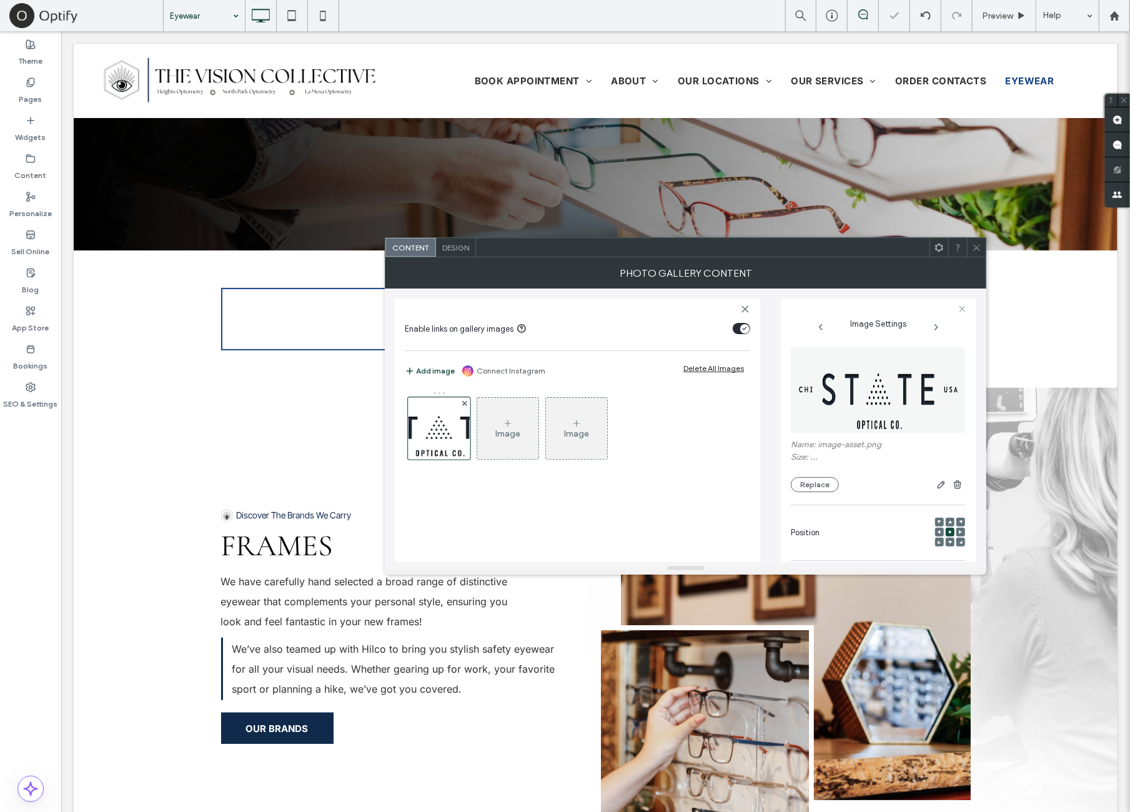
click at [981, 251] on div at bounding box center [976, 247] width 19 height 19
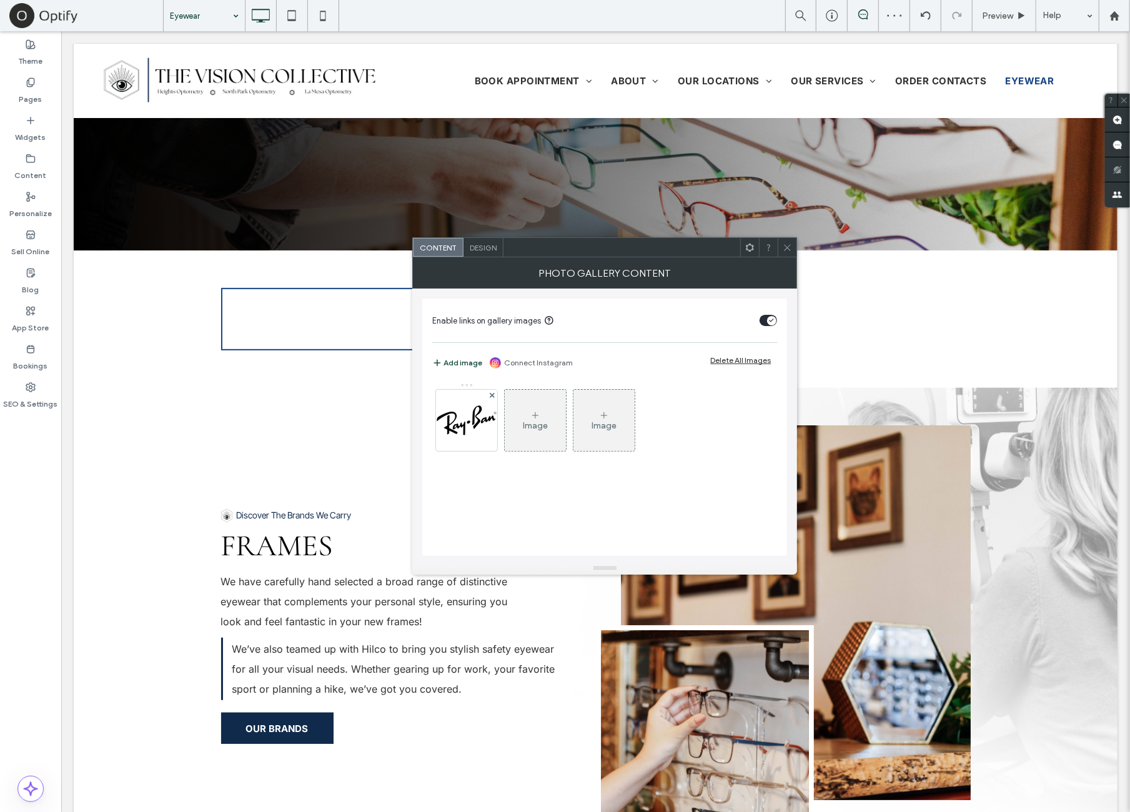
click at [492, 249] on span "Design" at bounding box center [483, 247] width 27 height 9
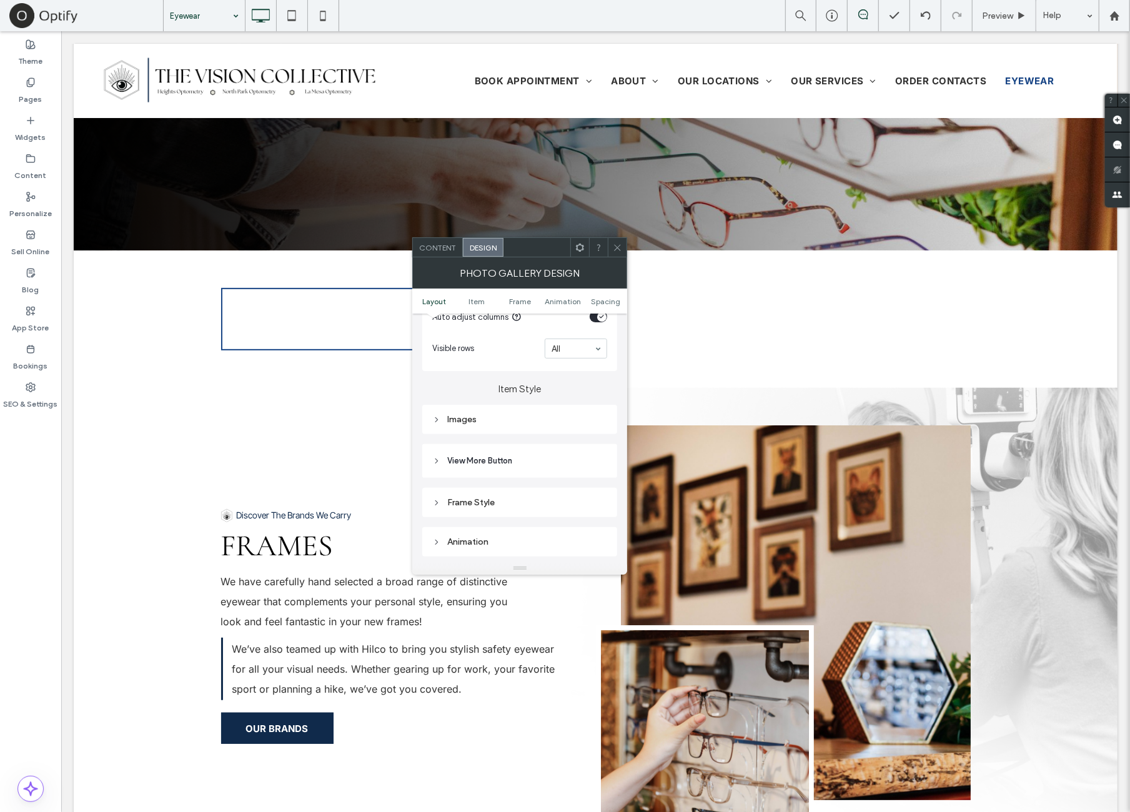
scroll to position [416, 0]
click at [547, 386] on div "Images" at bounding box center [519, 389] width 175 height 11
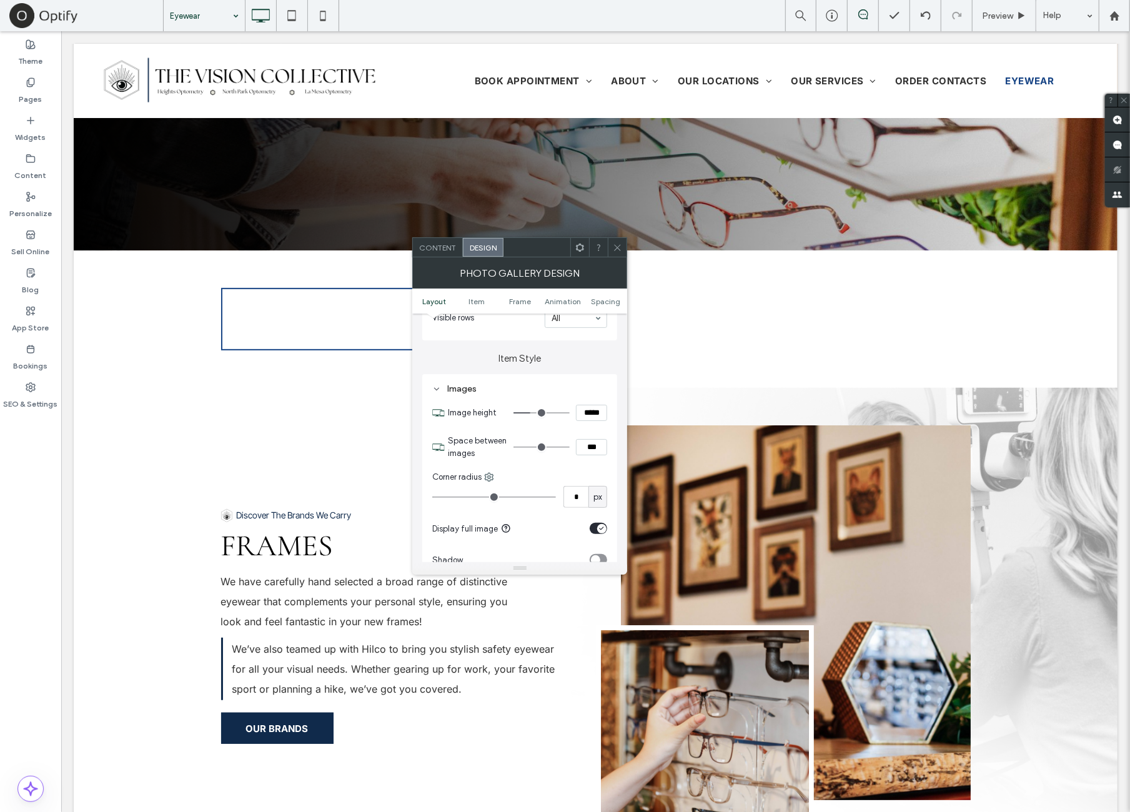
click at [590, 419] on input "*****" at bounding box center [591, 413] width 31 height 16
type input "***"
type input "*****"
click at [595, 429] on section "Space between images ***" at bounding box center [527, 447] width 159 height 37
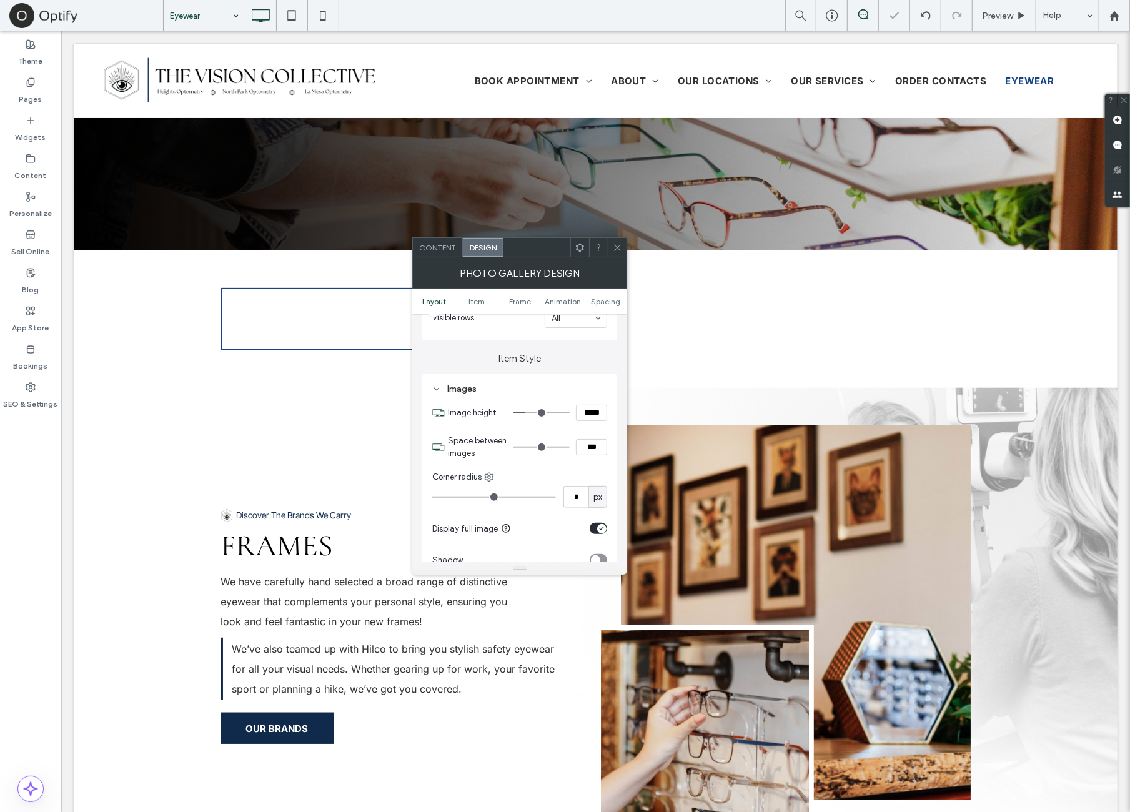
click at [599, 415] on input "*****" at bounding box center [591, 413] width 31 height 16
click at [617, 251] on span at bounding box center [617, 247] width 9 height 19
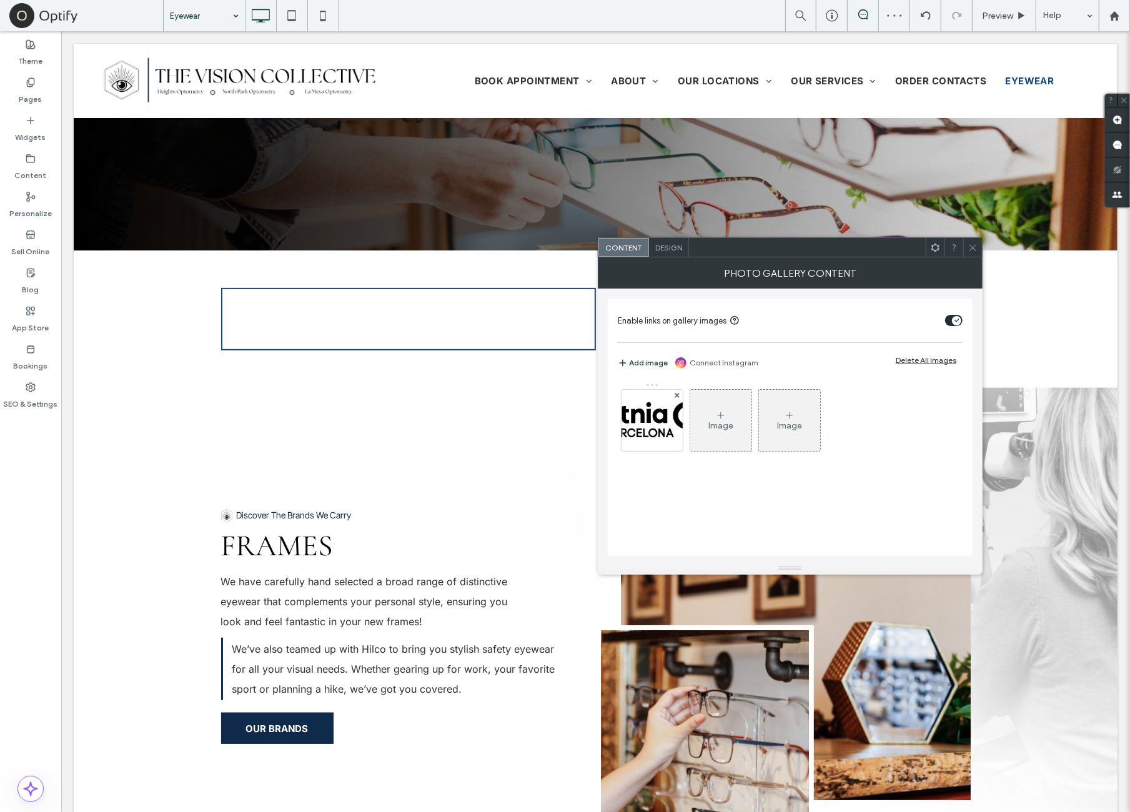
click at [681, 246] on span "Design" at bounding box center [668, 247] width 27 height 9
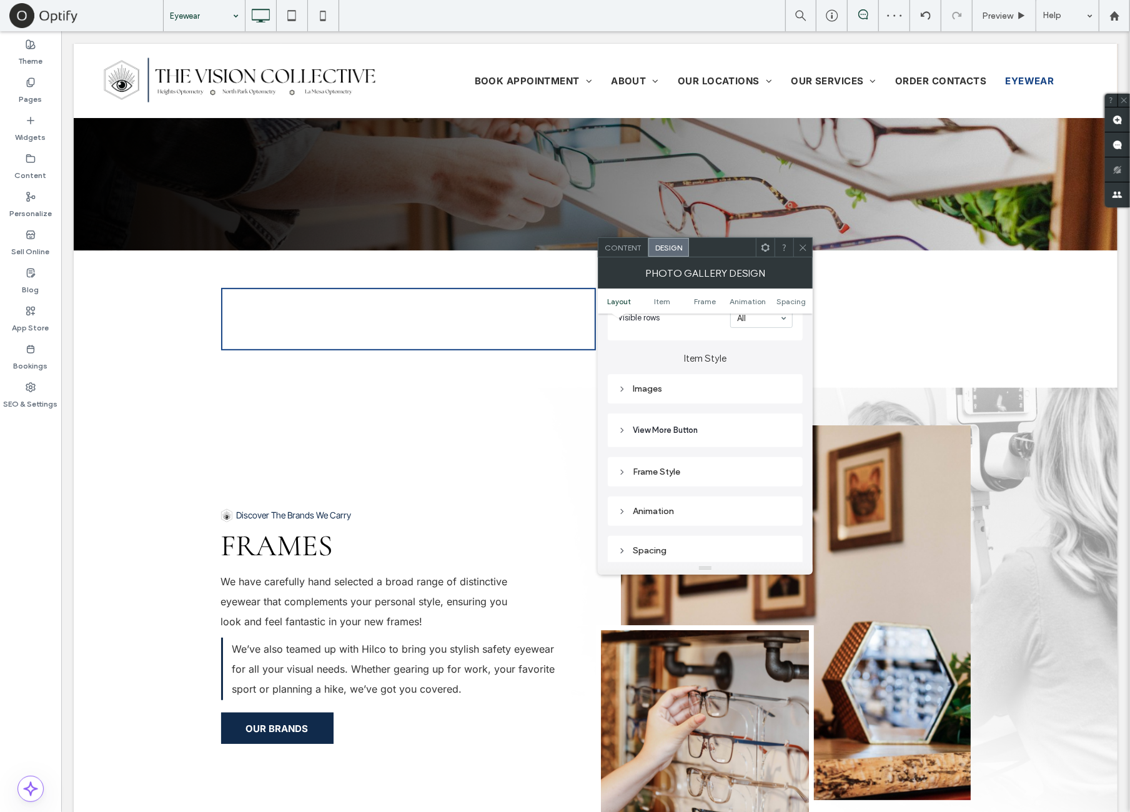
click at [722, 396] on div "Images" at bounding box center [705, 388] width 175 height 17
click at [789, 412] on input "*****" at bounding box center [777, 413] width 31 height 16
paste input
type input "*****"
type input "***"
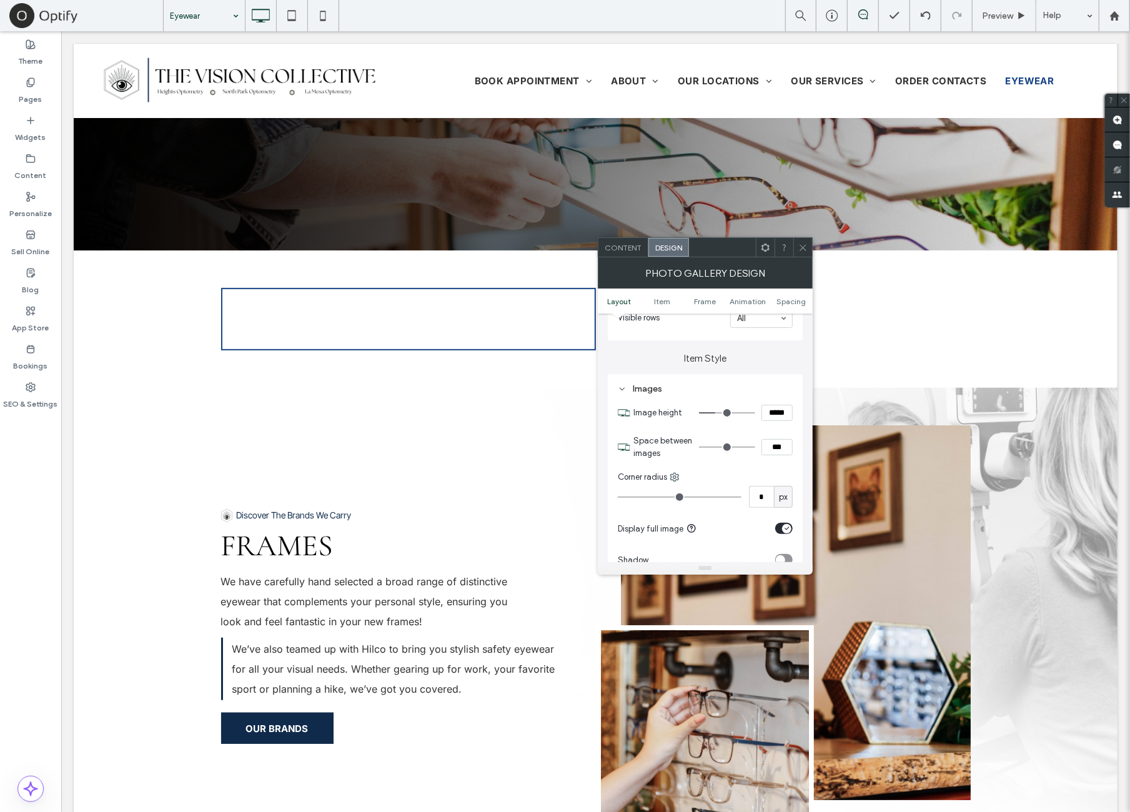
click at [773, 347] on label "Item Style" at bounding box center [705, 352] width 195 height 24
click at [803, 254] on span at bounding box center [802, 247] width 9 height 19
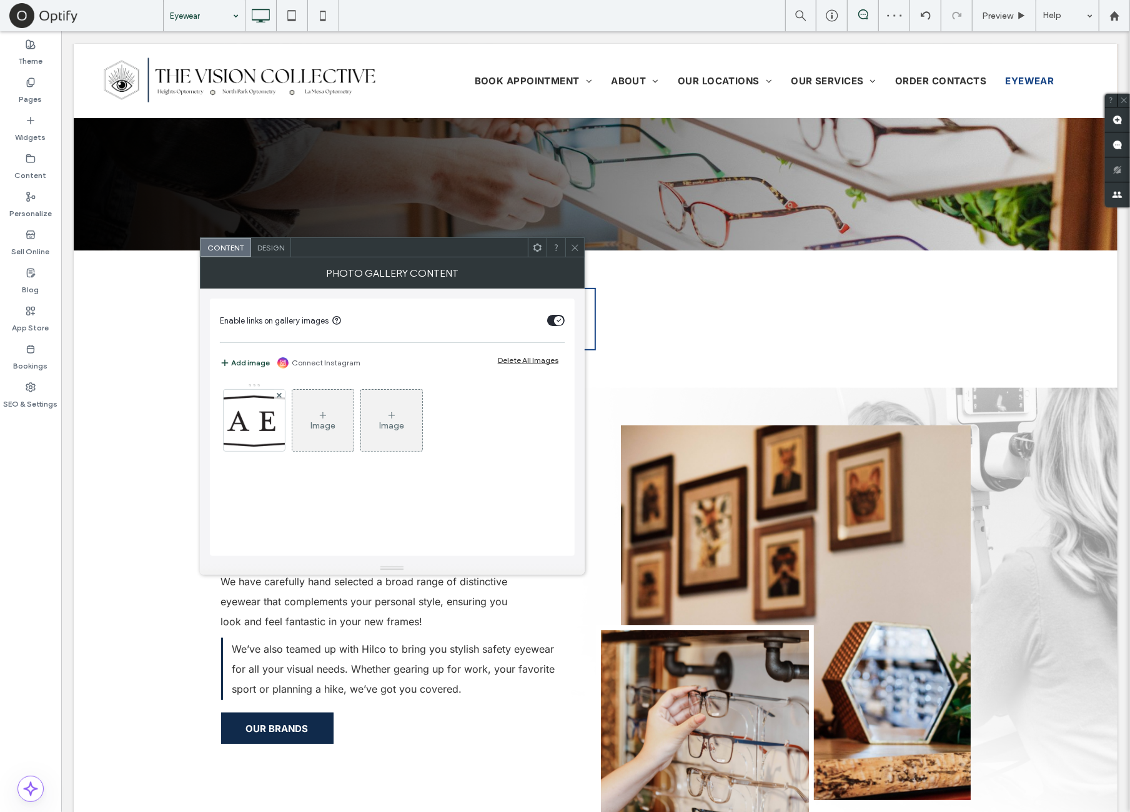
click at [289, 250] on div "Design" at bounding box center [271, 247] width 40 height 19
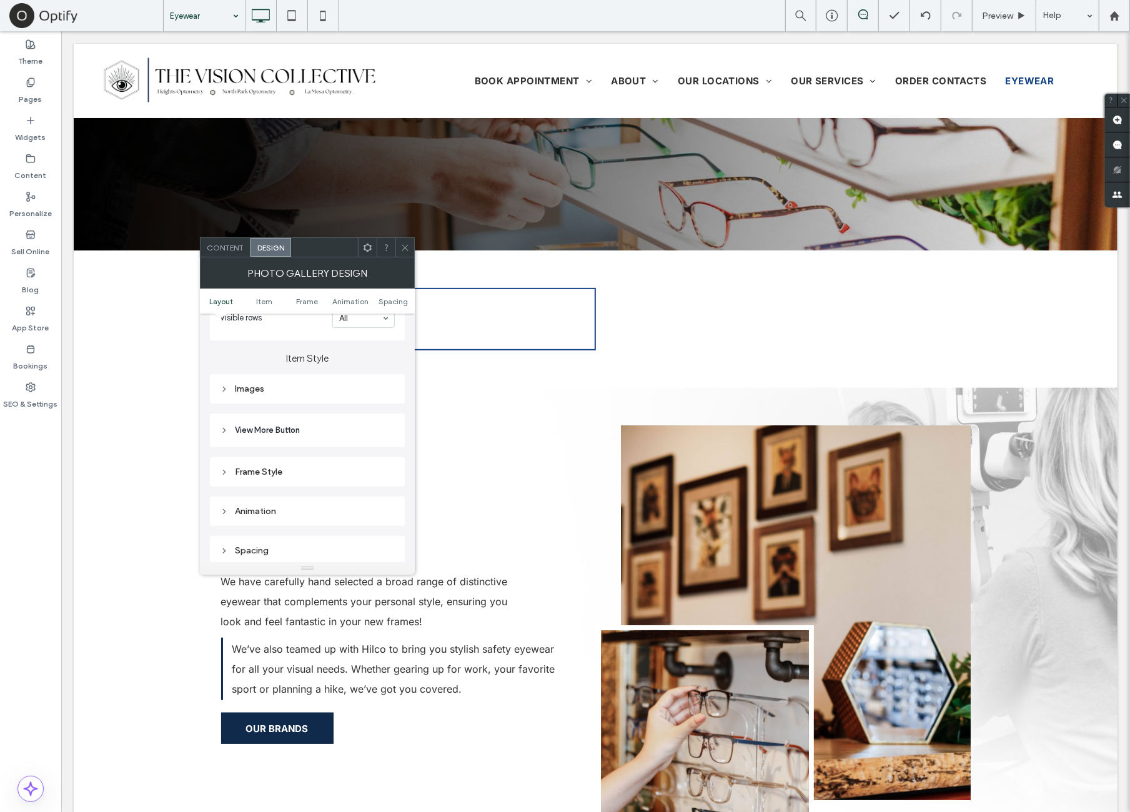
click at [316, 390] on div "Images" at bounding box center [307, 389] width 175 height 11
click at [374, 412] on input "*****" at bounding box center [379, 413] width 31 height 16
paste input
type input "*****"
type input "***"
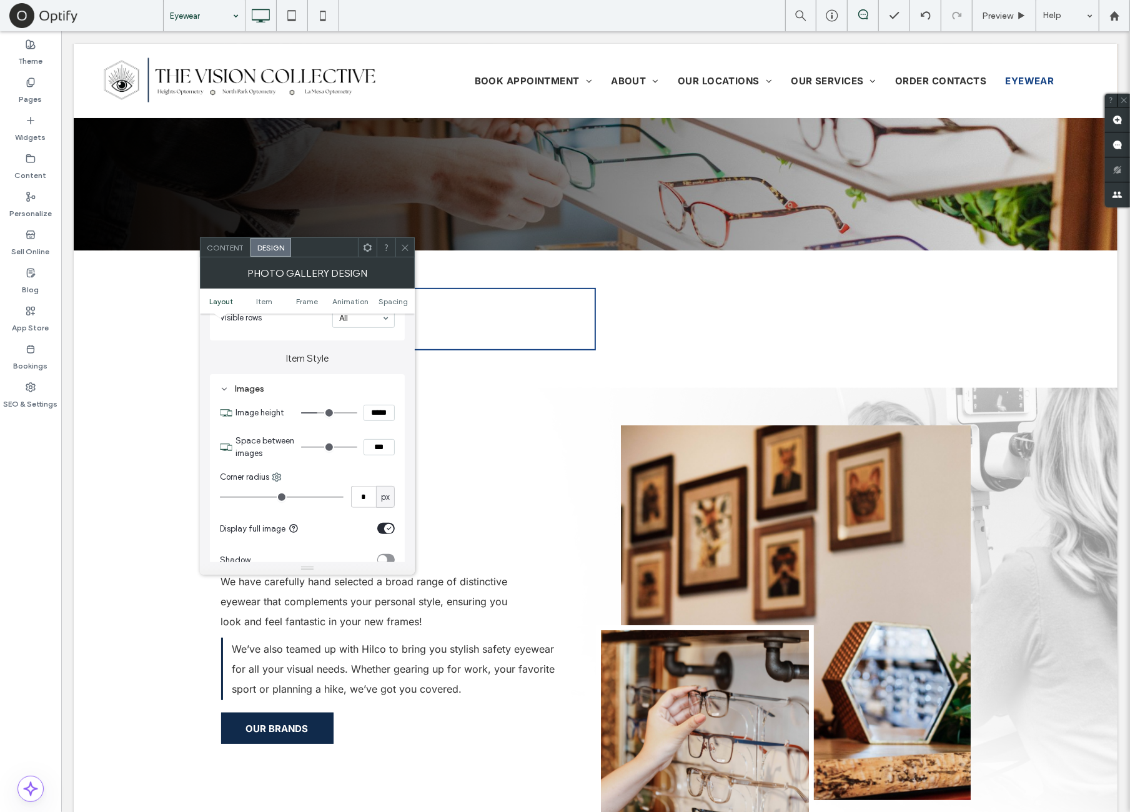
click at [374, 354] on label "Item Style" at bounding box center [307, 352] width 195 height 24
click at [405, 246] on icon at bounding box center [404, 247] width 9 height 9
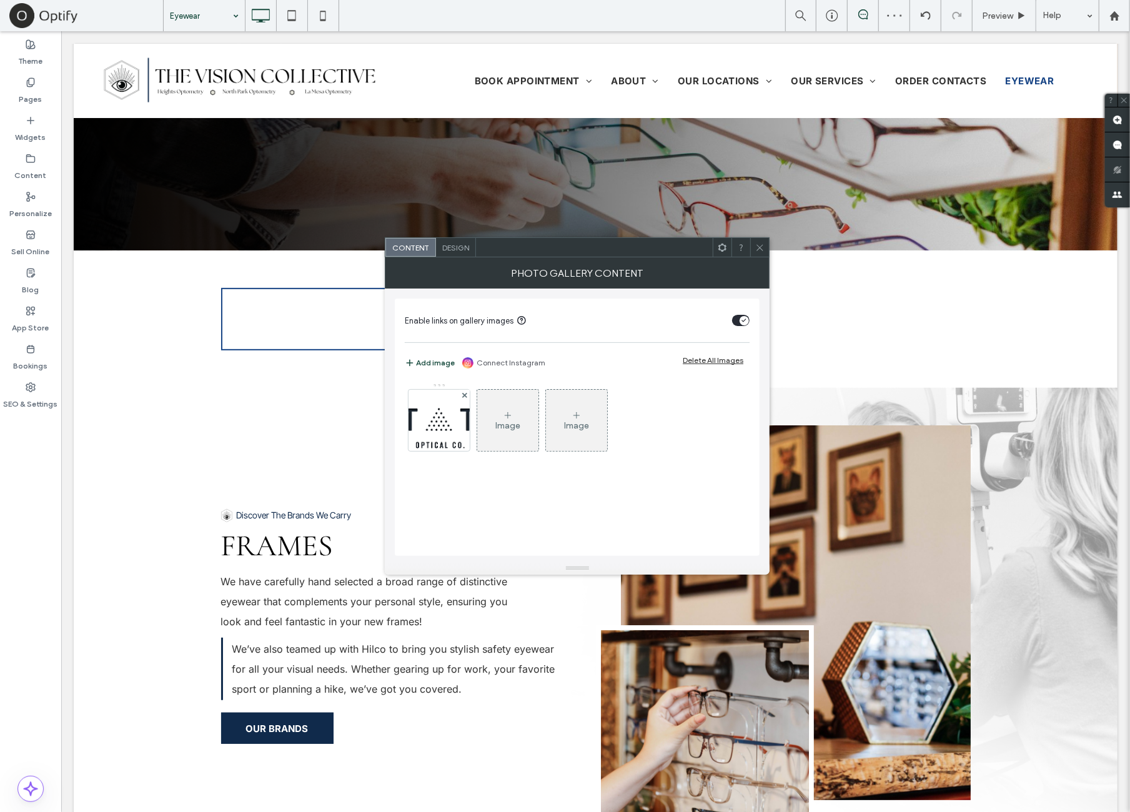
click at [475, 242] on div "Design" at bounding box center [456, 247] width 40 height 19
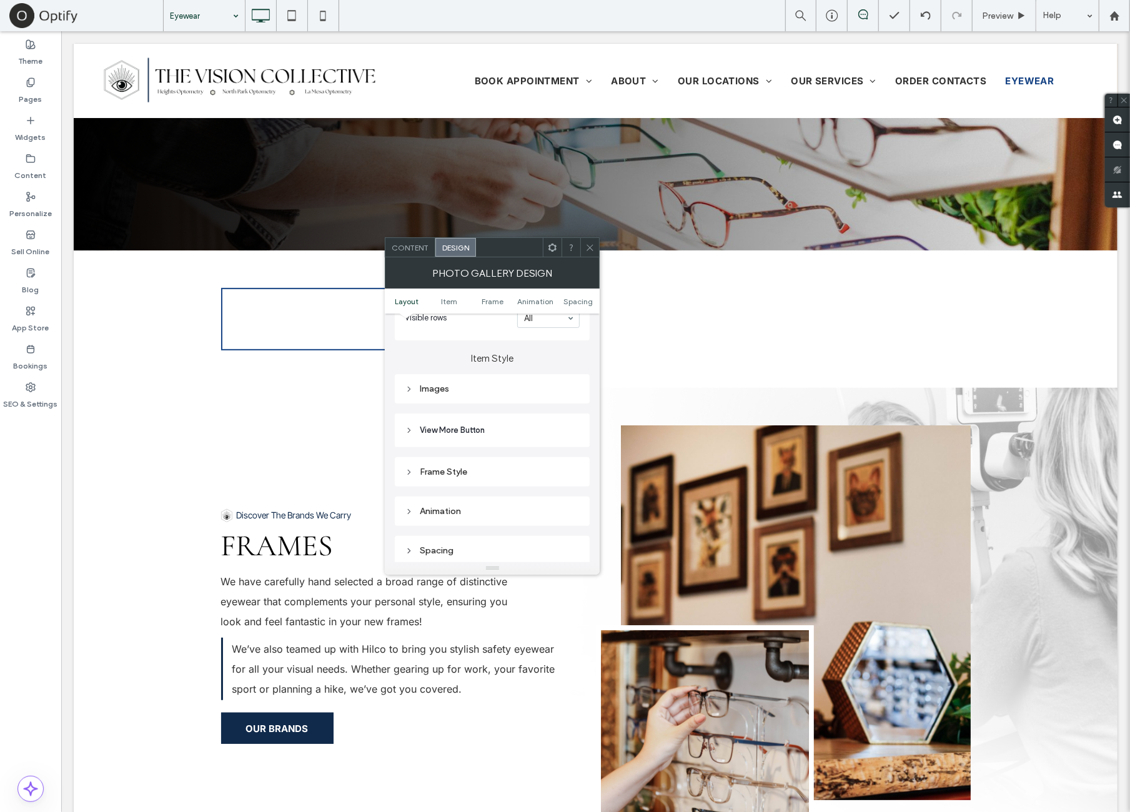
drag, startPoint x: 502, startPoint y: 389, endPoint x: 505, endPoint y: 400, distance: 11.7
click at [503, 392] on div "Images" at bounding box center [492, 389] width 175 height 11
click at [560, 415] on input "*****" at bounding box center [564, 413] width 31 height 16
paste input
type input "*****"
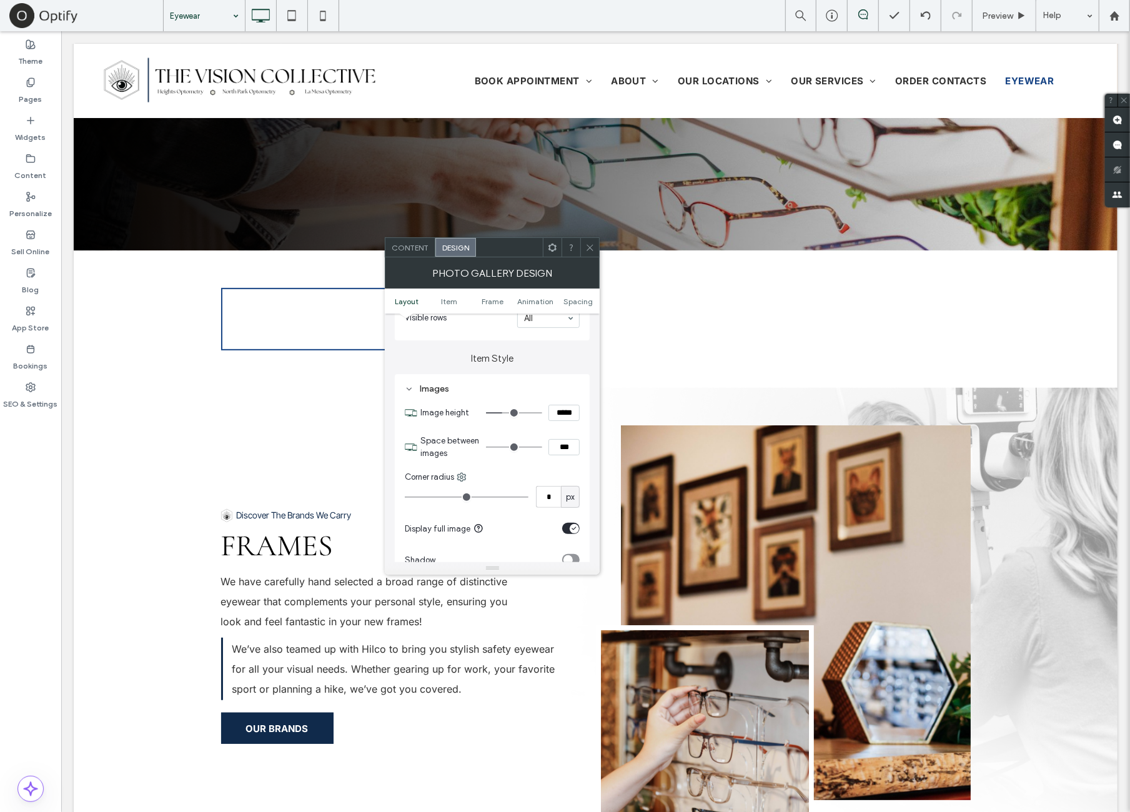
type input "***"
click at [547, 352] on label "Item Style" at bounding box center [492, 352] width 195 height 24
click at [587, 246] on icon at bounding box center [589, 247] width 9 height 9
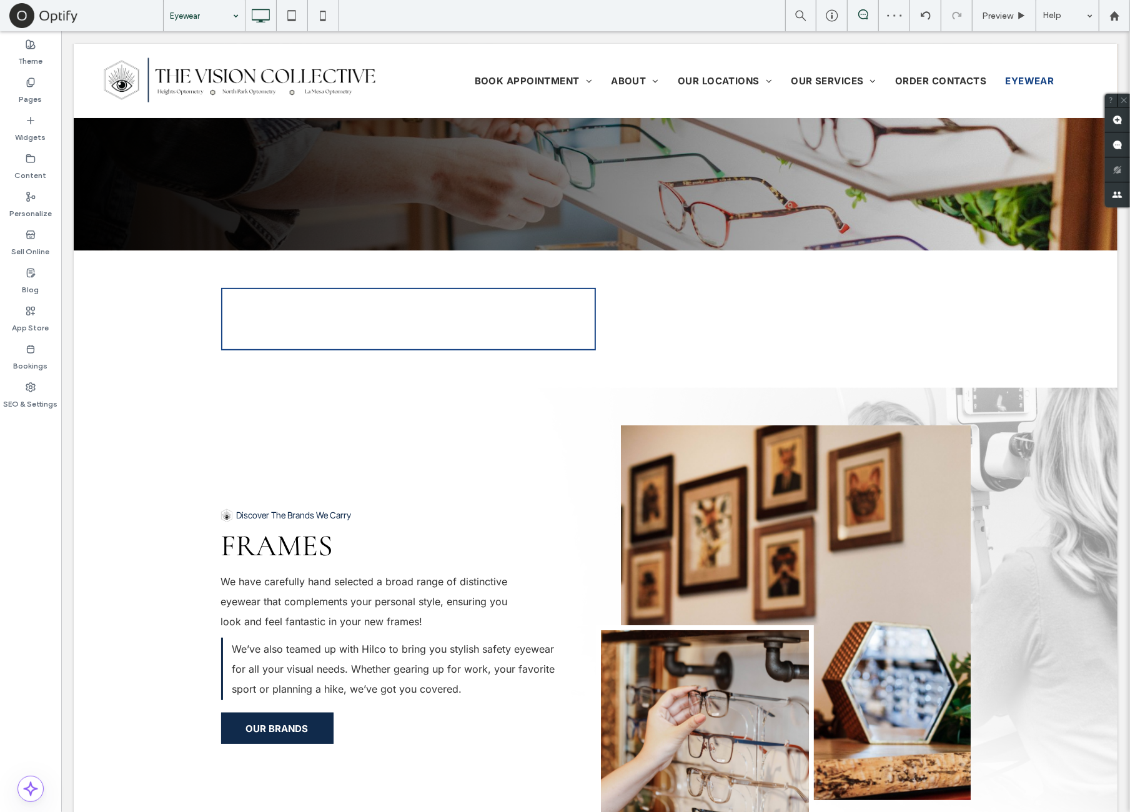
click at [38, 495] on div "Theme Pages Widgets Content Personalize Sell Online Blog App Store Bookings SEO…" at bounding box center [30, 421] width 61 height 781
click at [319, 16] on icon at bounding box center [322, 15] width 25 height 25
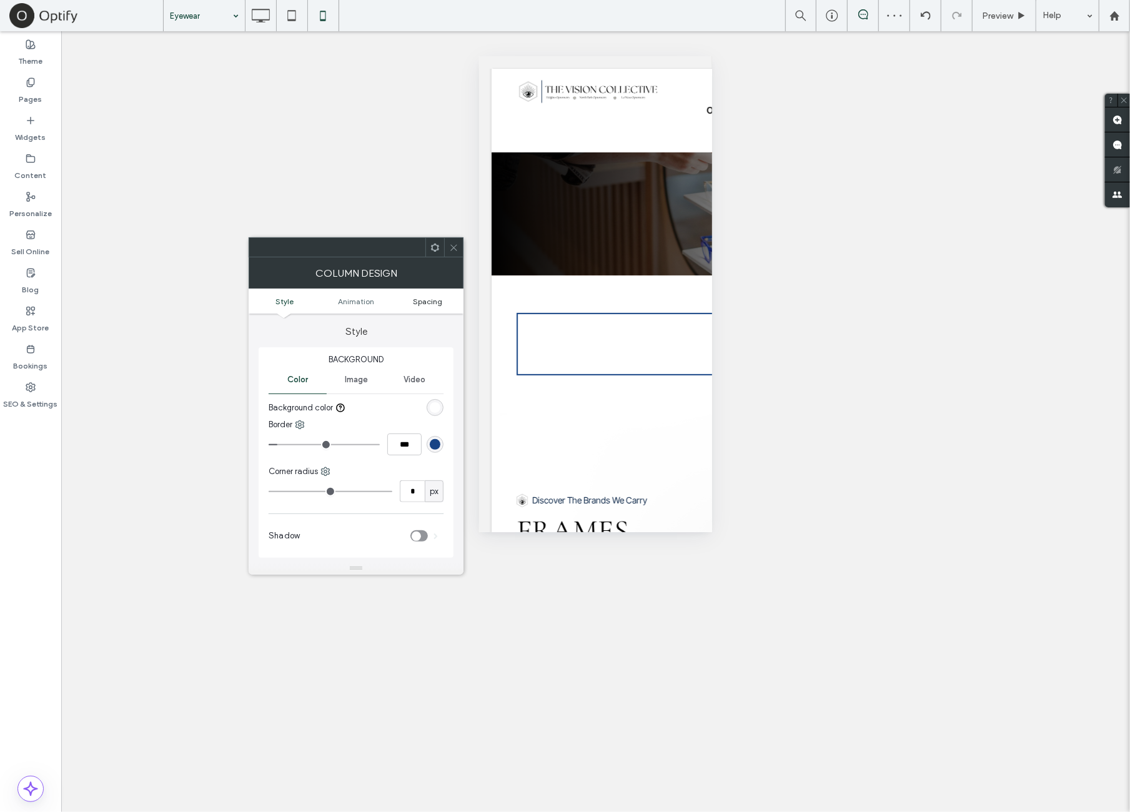
click at [422, 301] on span "Spacing" at bounding box center [427, 301] width 29 height 9
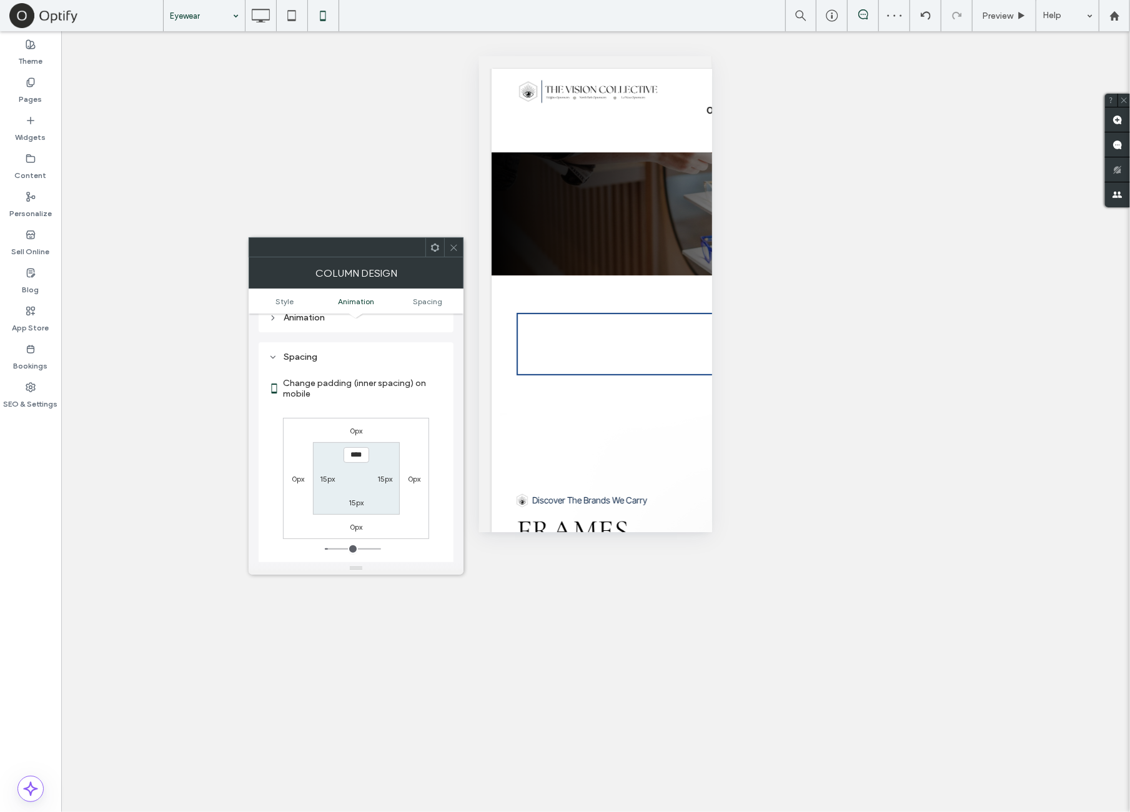
scroll to position [284, 0]
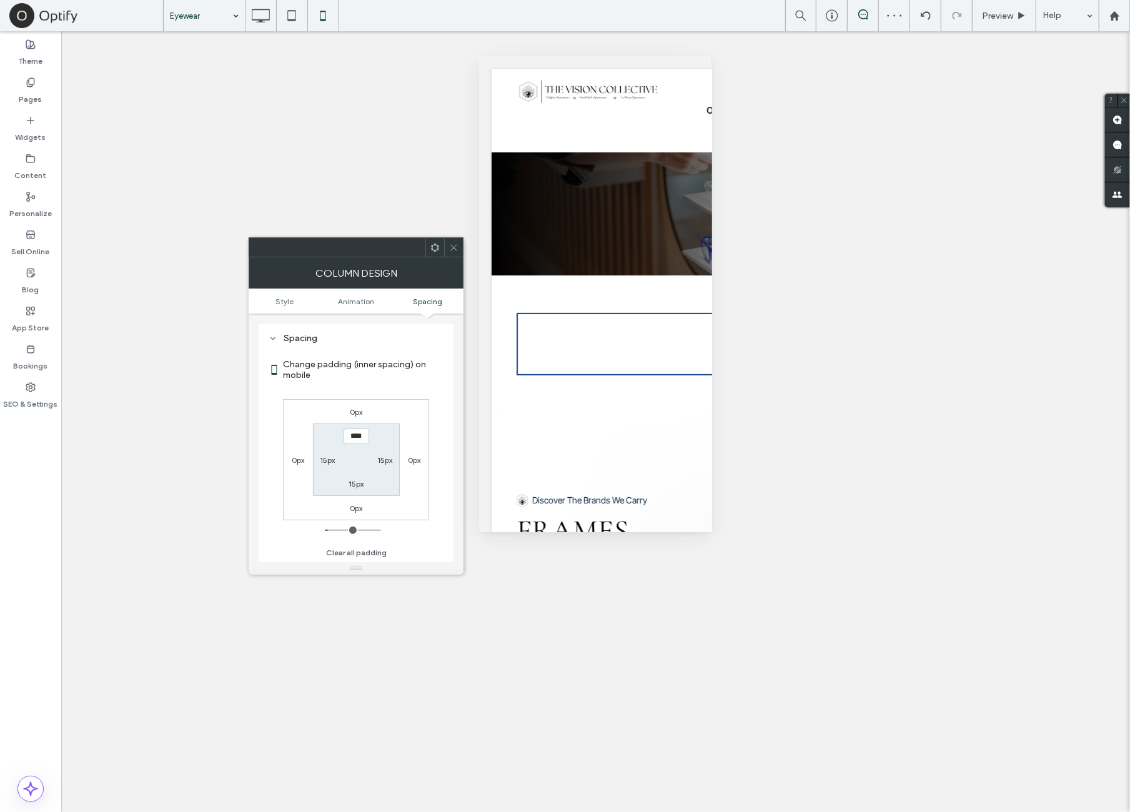
click at [356, 414] on label "0px" at bounding box center [356, 411] width 12 height 9
type input "*"
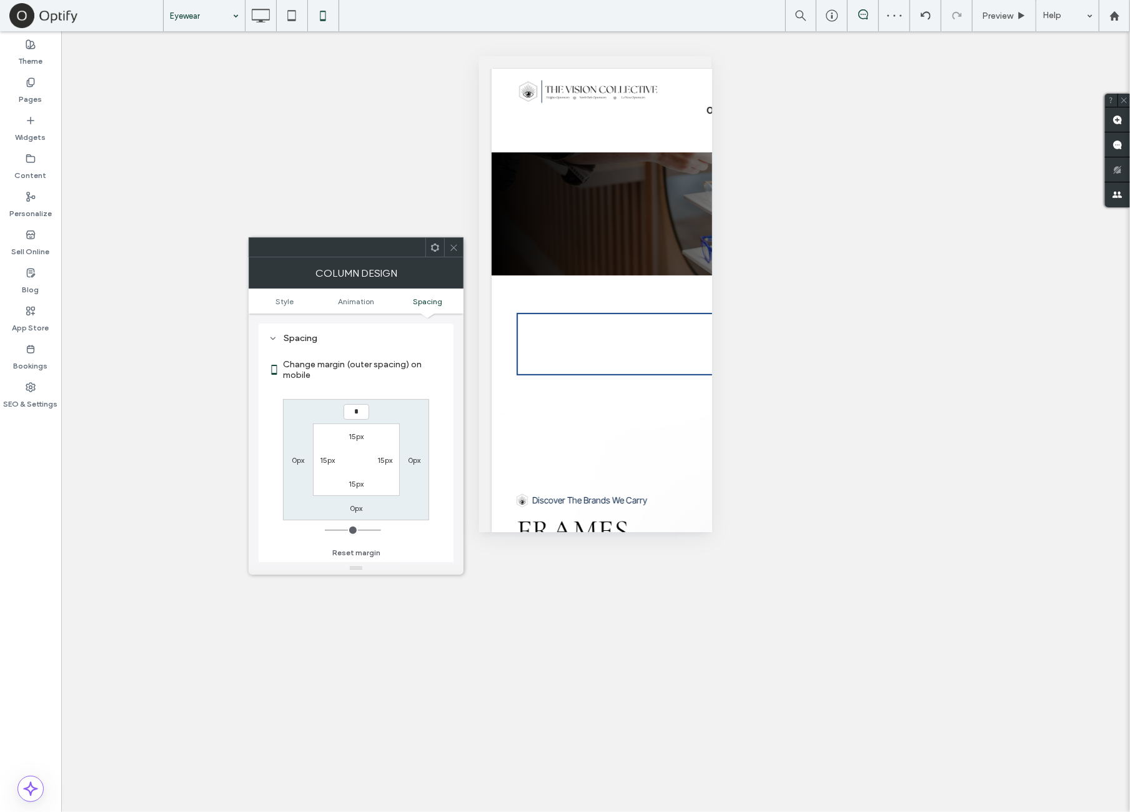
type input "**"
type input "****"
click at [409, 399] on div "15px 0px **** 0px 15px 15px 15px 15px" at bounding box center [356, 459] width 146 height 121
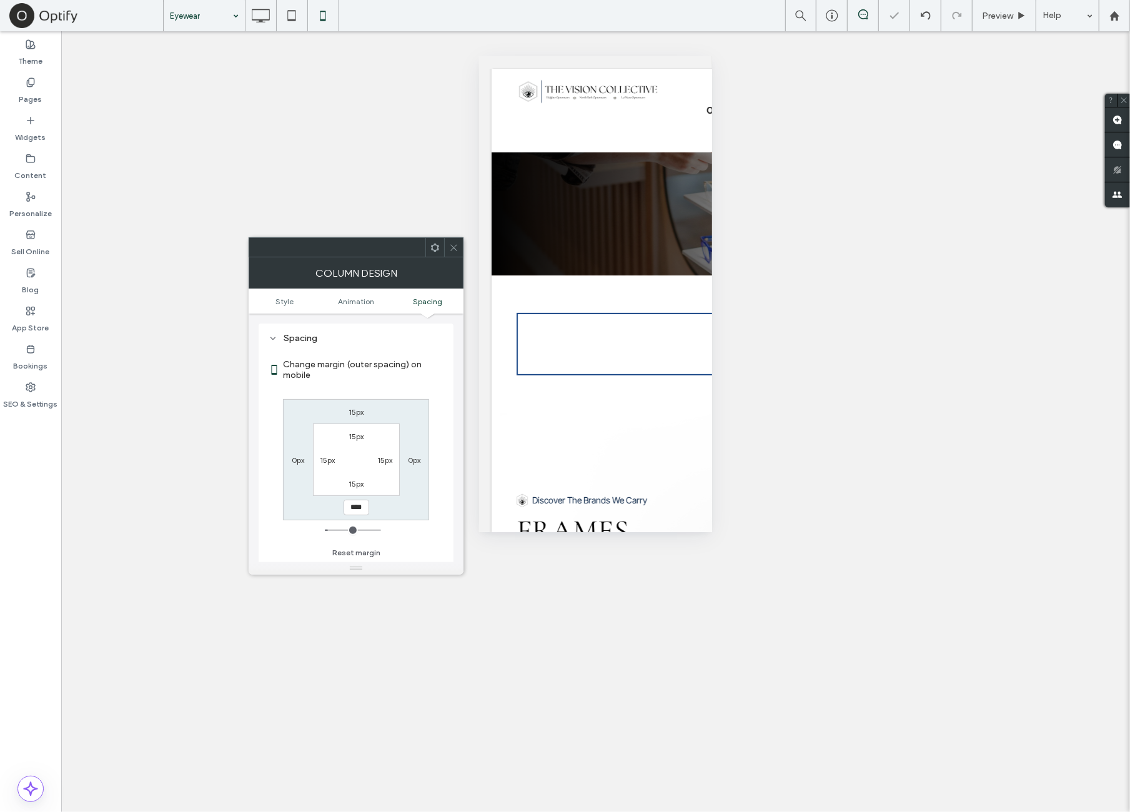
click at [454, 252] on span at bounding box center [453, 247] width 9 height 19
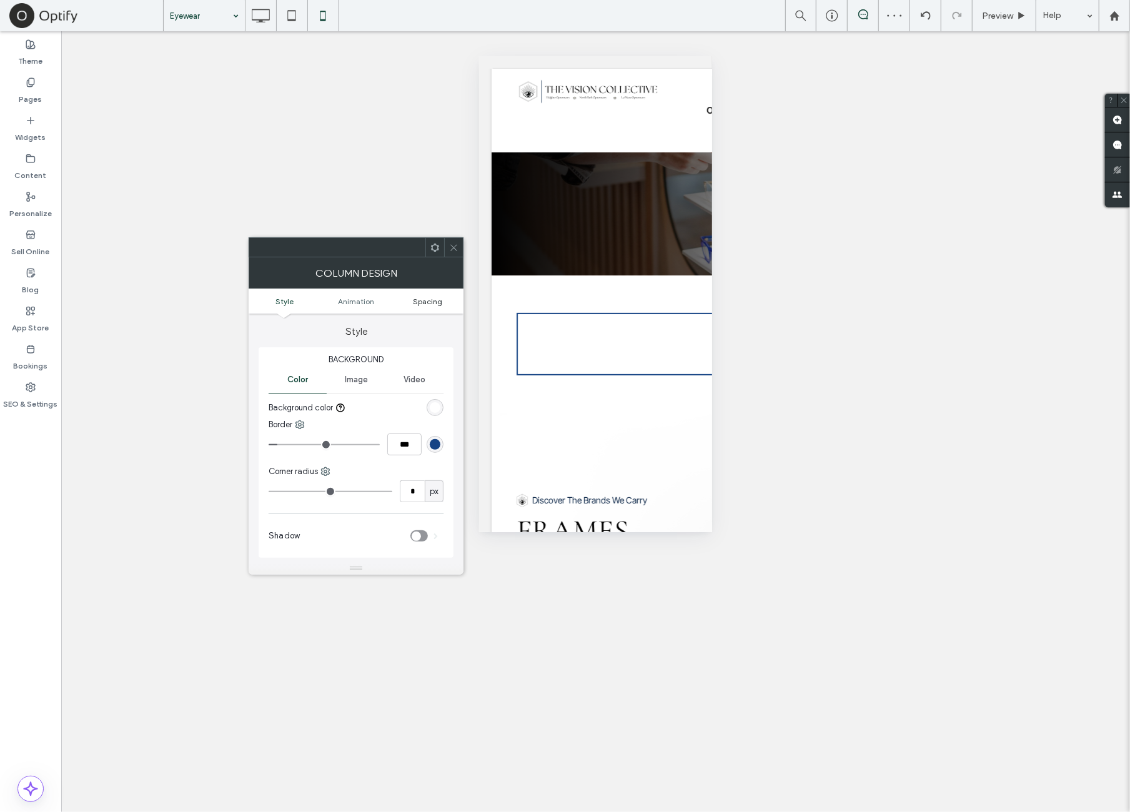
click at [434, 302] on span "Spacing" at bounding box center [427, 301] width 29 height 9
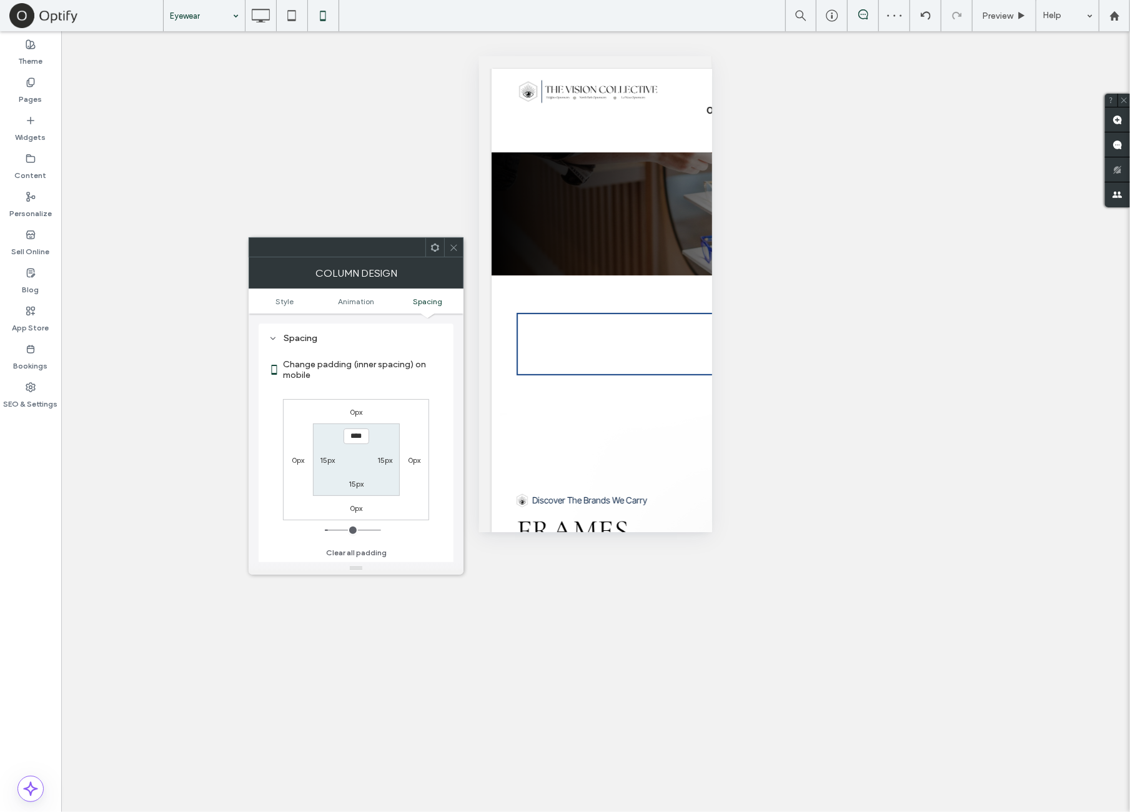
click at [459, 249] on icon at bounding box center [453, 247] width 9 height 9
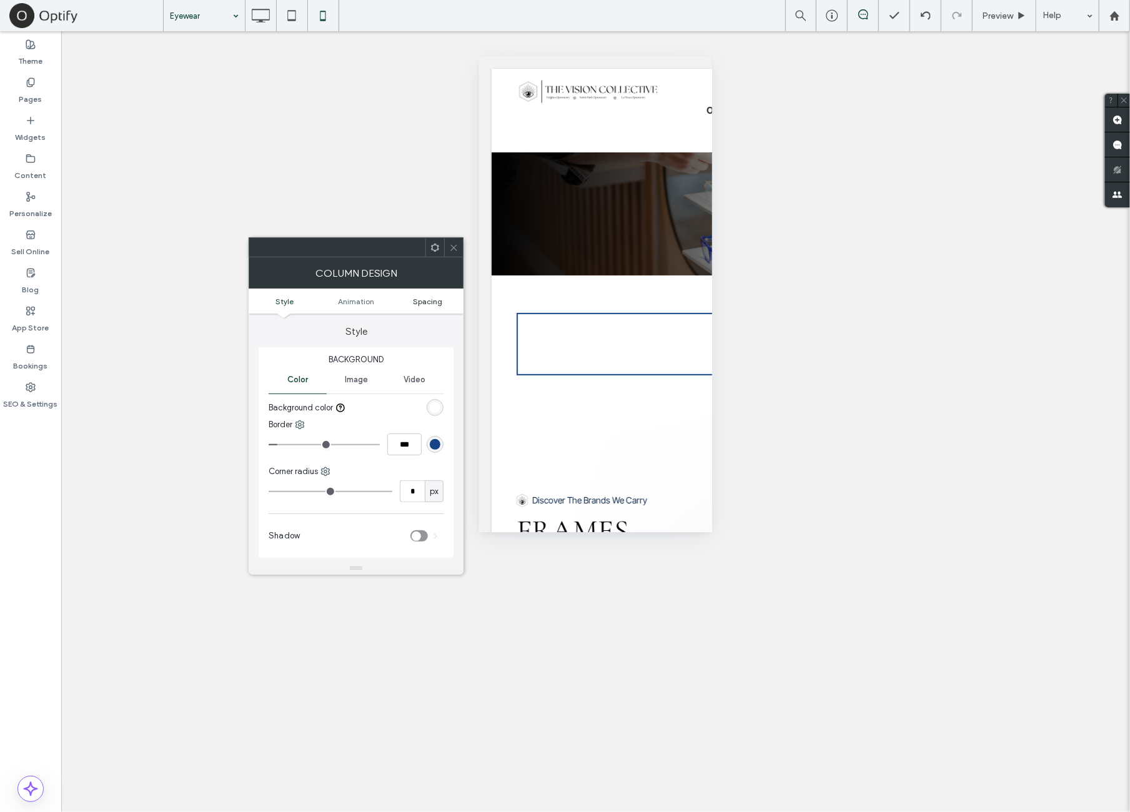
click at [439, 304] on span "Spacing" at bounding box center [427, 301] width 29 height 9
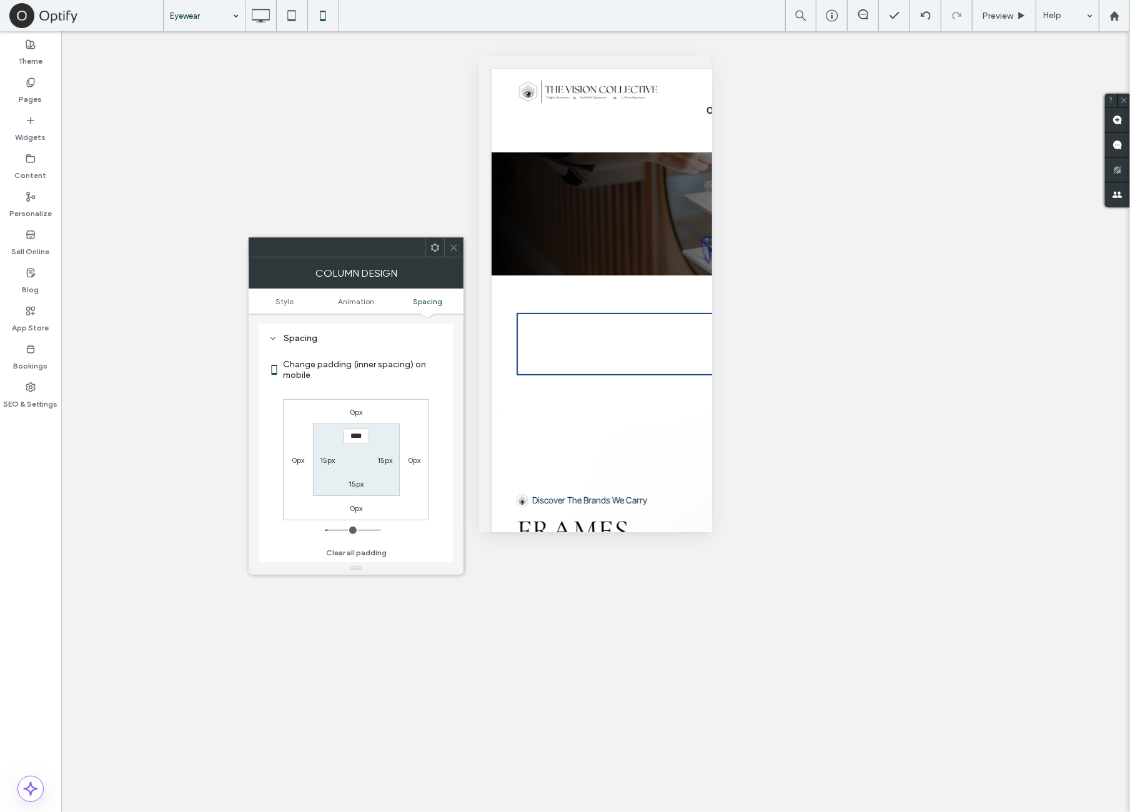
click at [356, 410] on label "0px" at bounding box center [356, 411] width 12 height 9
type input "*"
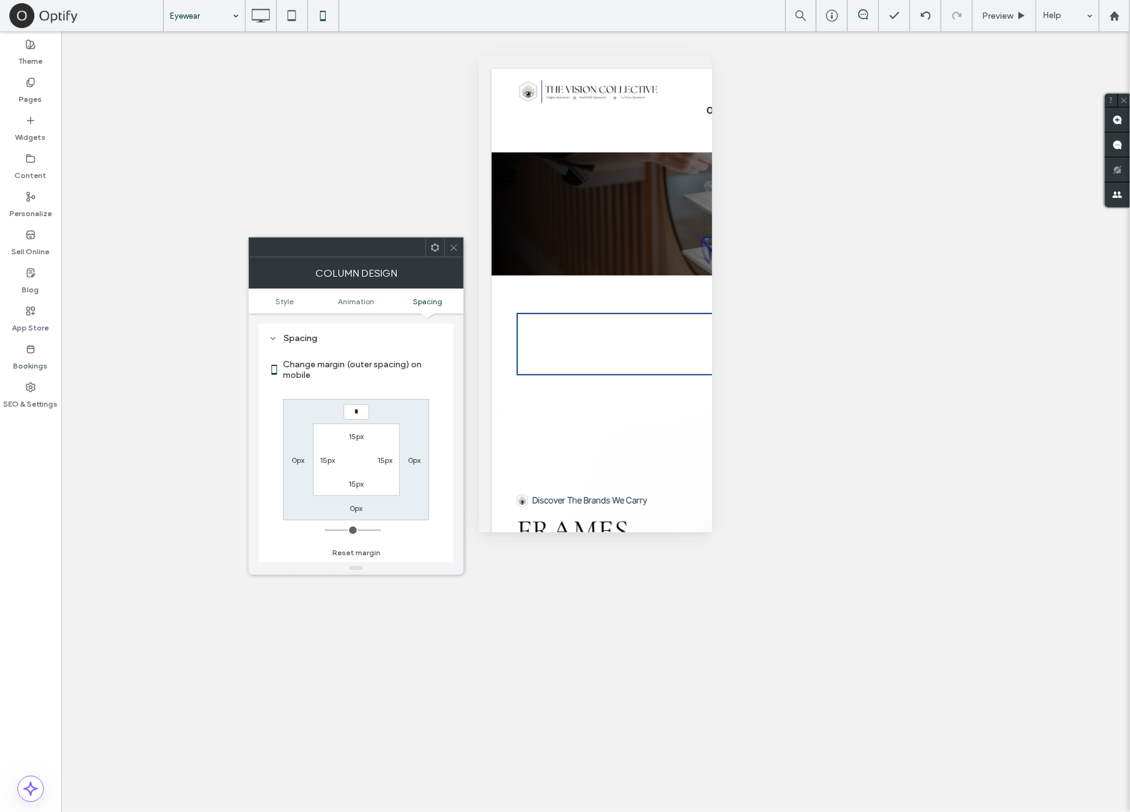
type input "**"
type input "****"
click at [411, 384] on label "Change margin (outer spacing) on mobile" at bounding box center [363, 370] width 161 height 34
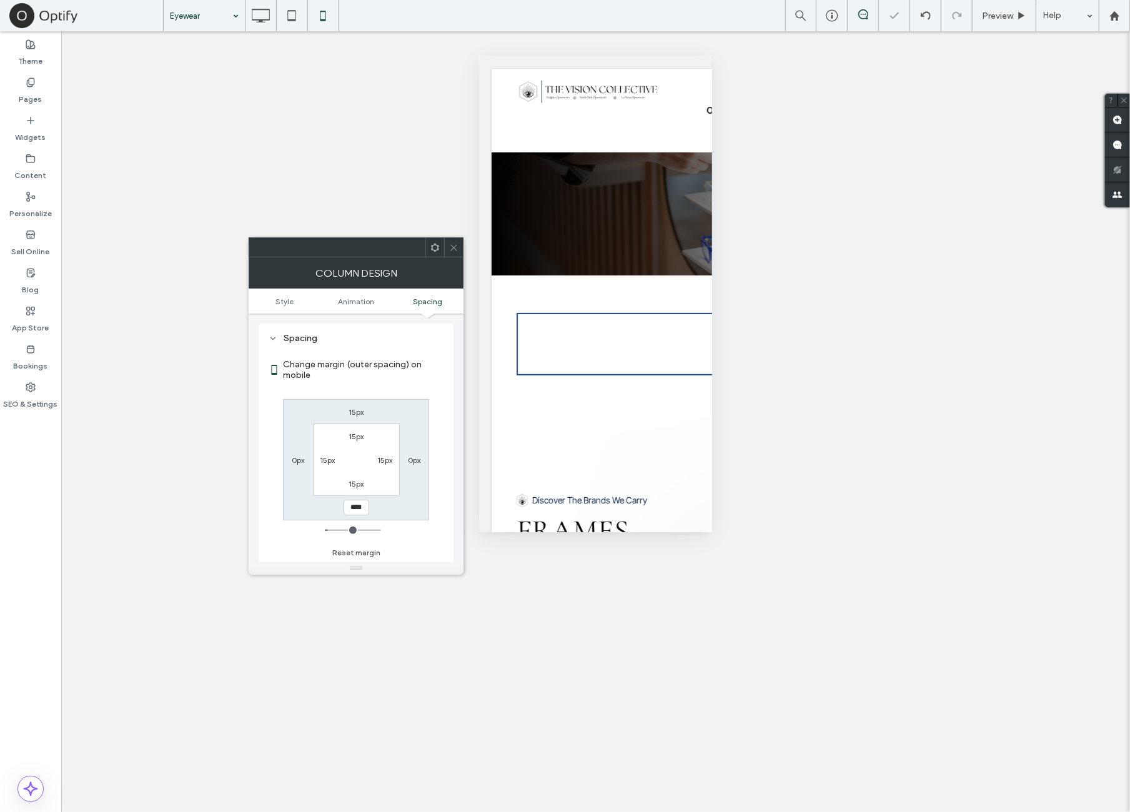
click at [455, 251] on icon at bounding box center [453, 247] width 9 height 9
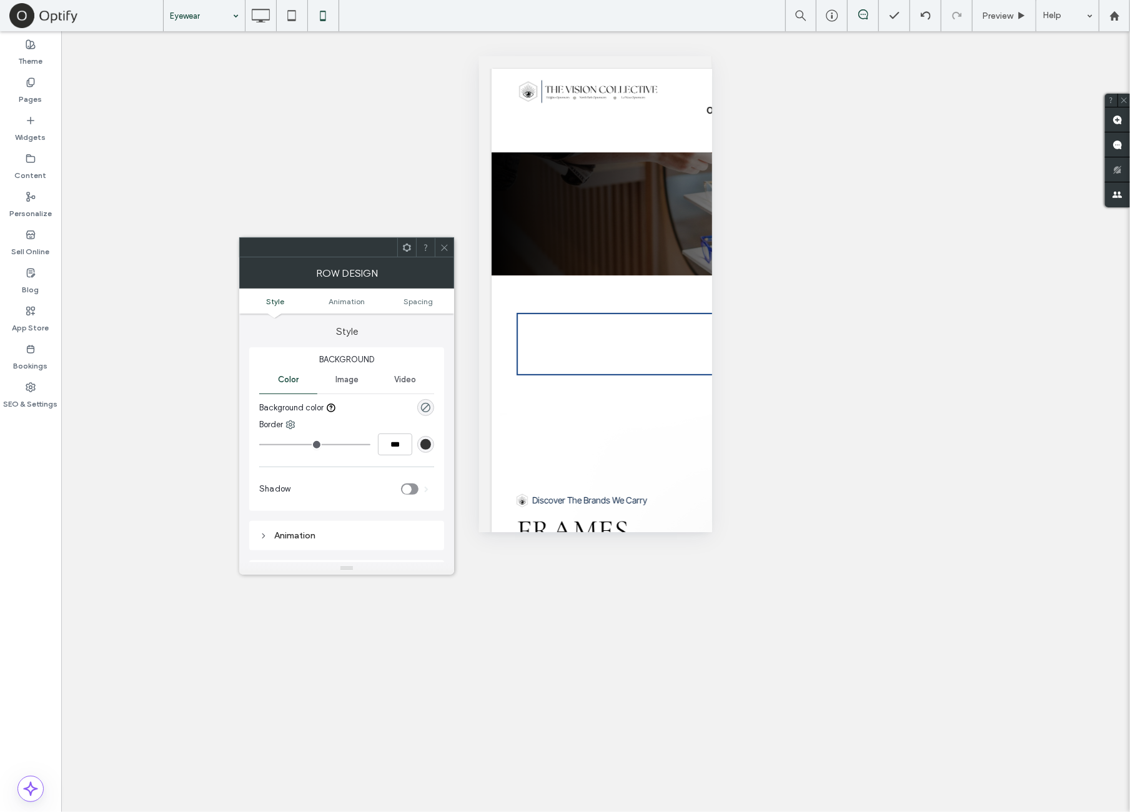
drag, startPoint x: 434, startPoint y: 295, endPoint x: 429, endPoint y: 301, distance: 7.6
click at [432, 297] on ul "Style Animation Spacing" at bounding box center [346, 301] width 215 height 25
click at [426, 306] on ul "Style Animation Spacing" at bounding box center [346, 301] width 215 height 25
click at [426, 301] on span "Spacing" at bounding box center [418, 301] width 29 height 9
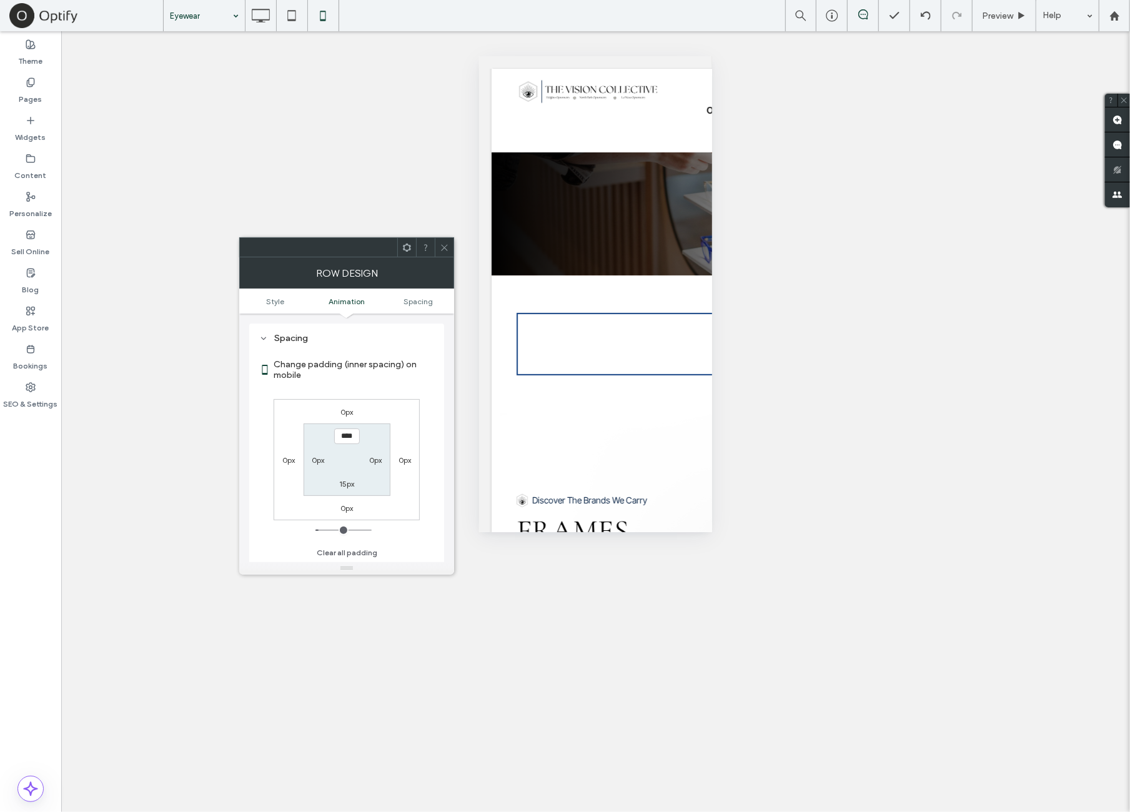
scroll to position [237, 0]
type input "**"
click at [404, 408] on div "0px 0px 0px 0px 15px 0px **** 0px" at bounding box center [347, 459] width 146 height 121
click at [443, 244] on icon at bounding box center [444, 247] width 9 height 9
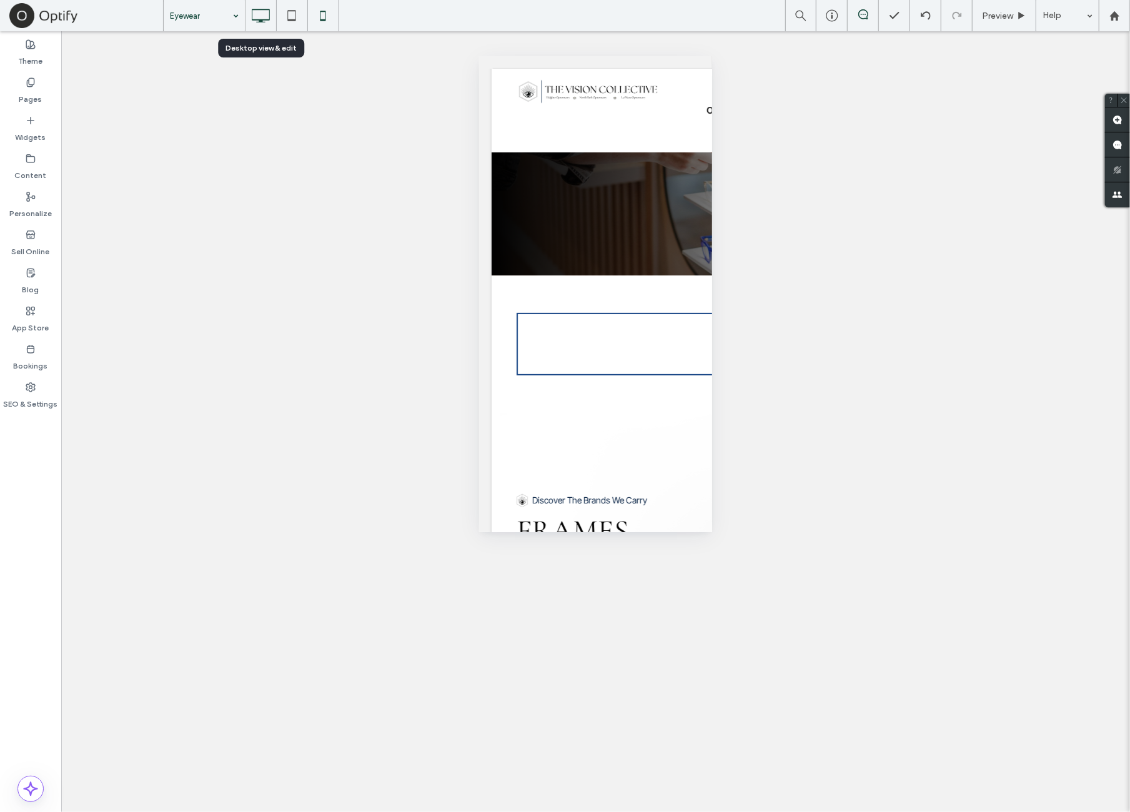
click at [264, 22] on use at bounding box center [261, 16] width 18 height 14
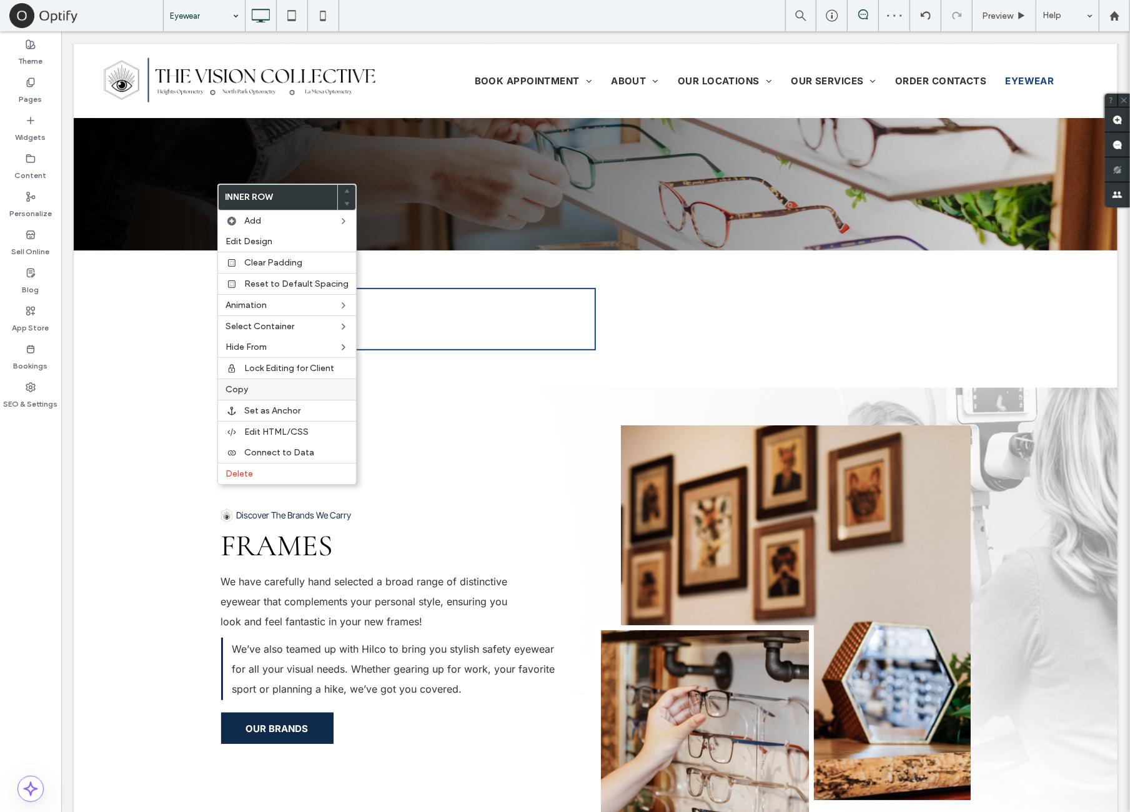
click at [259, 387] on label "Copy" at bounding box center [287, 389] width 123 height 11
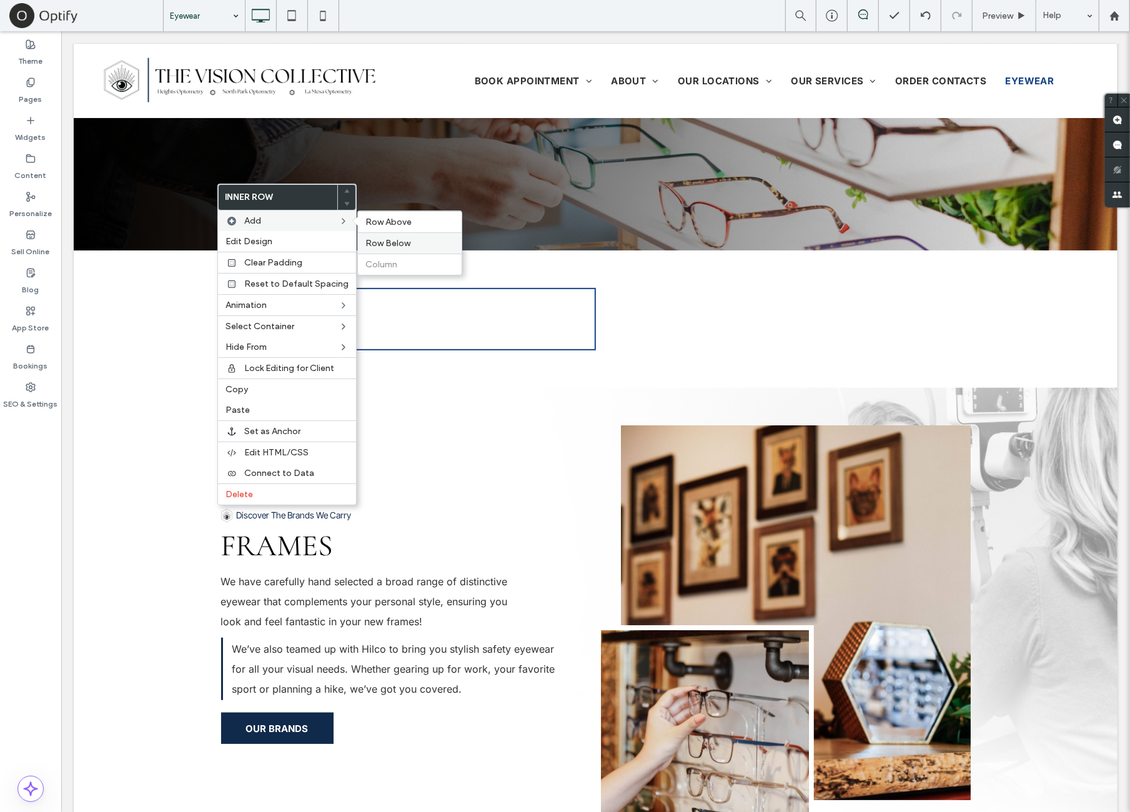
click at [392, 241] on span "Row Below" at bounding box center [387, 243] width 45 height 11
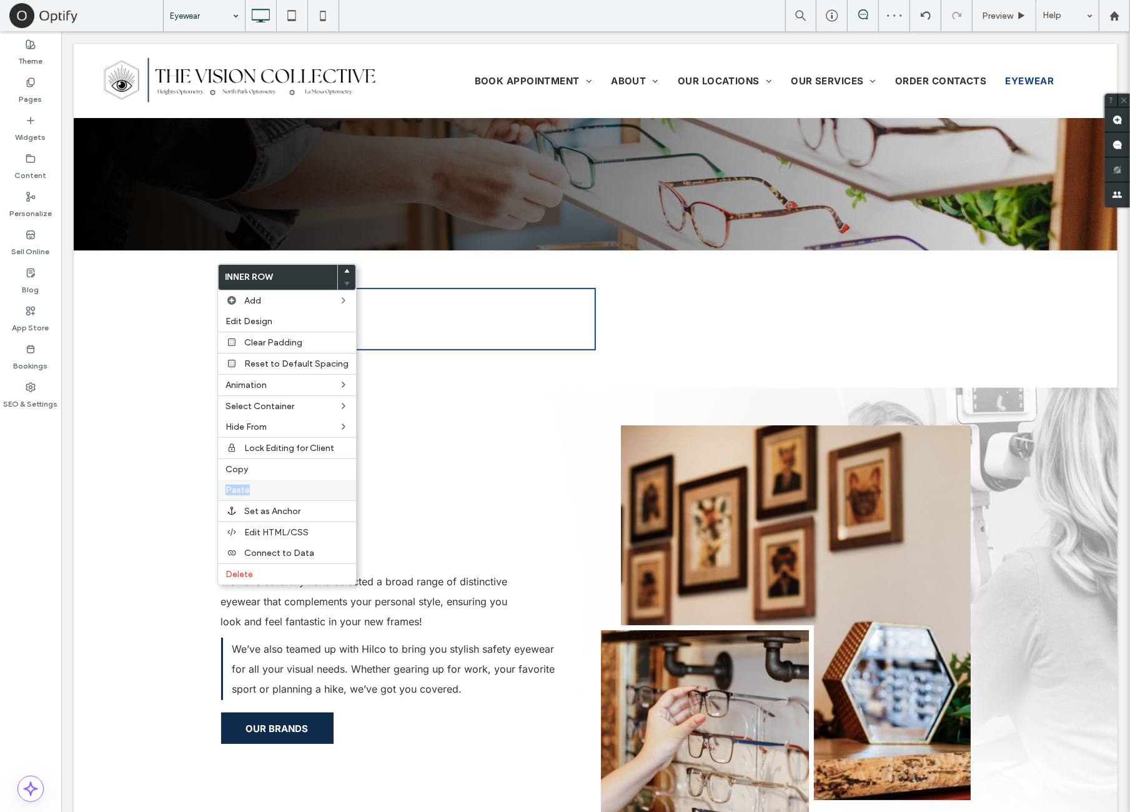
drag, startPoint x: 267, startPoint y: 468, endPoint x: 262, endPoint y: 494, distance: 26.8
click at [262, 494] on div "Inner Row Add Edit Design Clear Padding Reset to Default Spacing Animation Sele…" at bounding box center [286, 425] width 139 height 322
click at [264, 489] on label "Paste" at bounding box center [287, 490] width 123 height 11
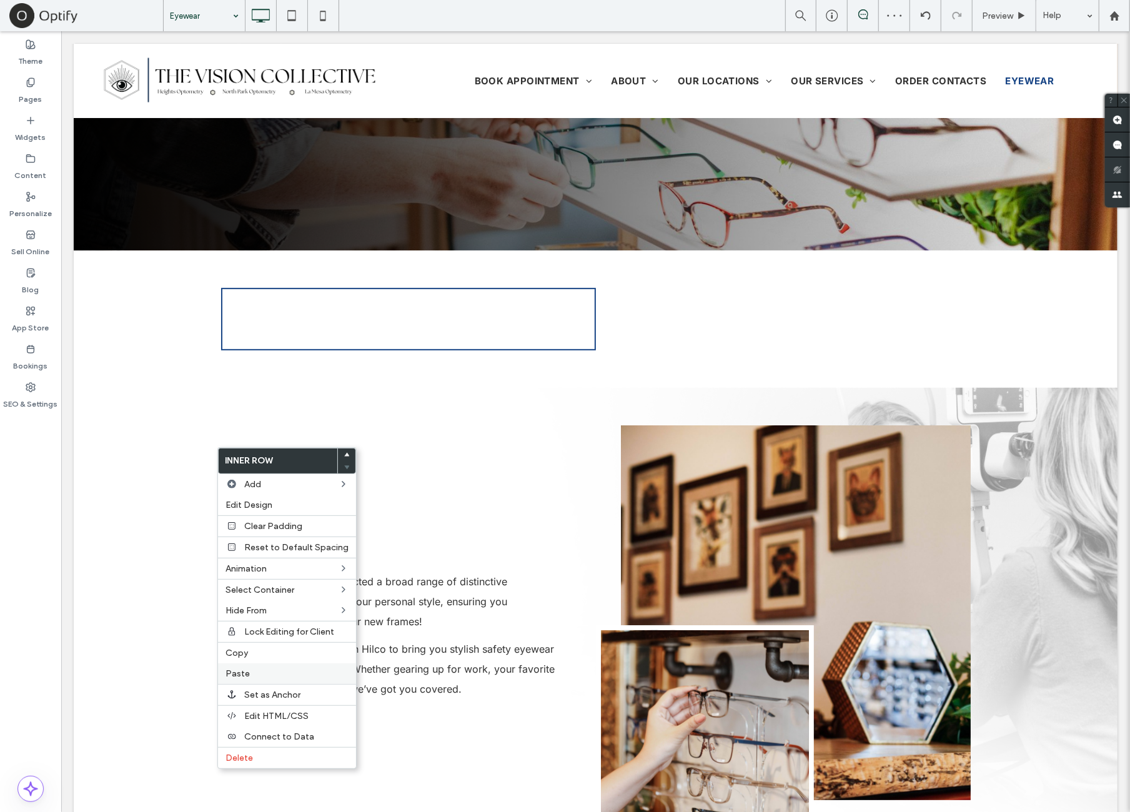
click at [258, 668] on label "Paste" at bounding box center [287, 673] width 123 height 11
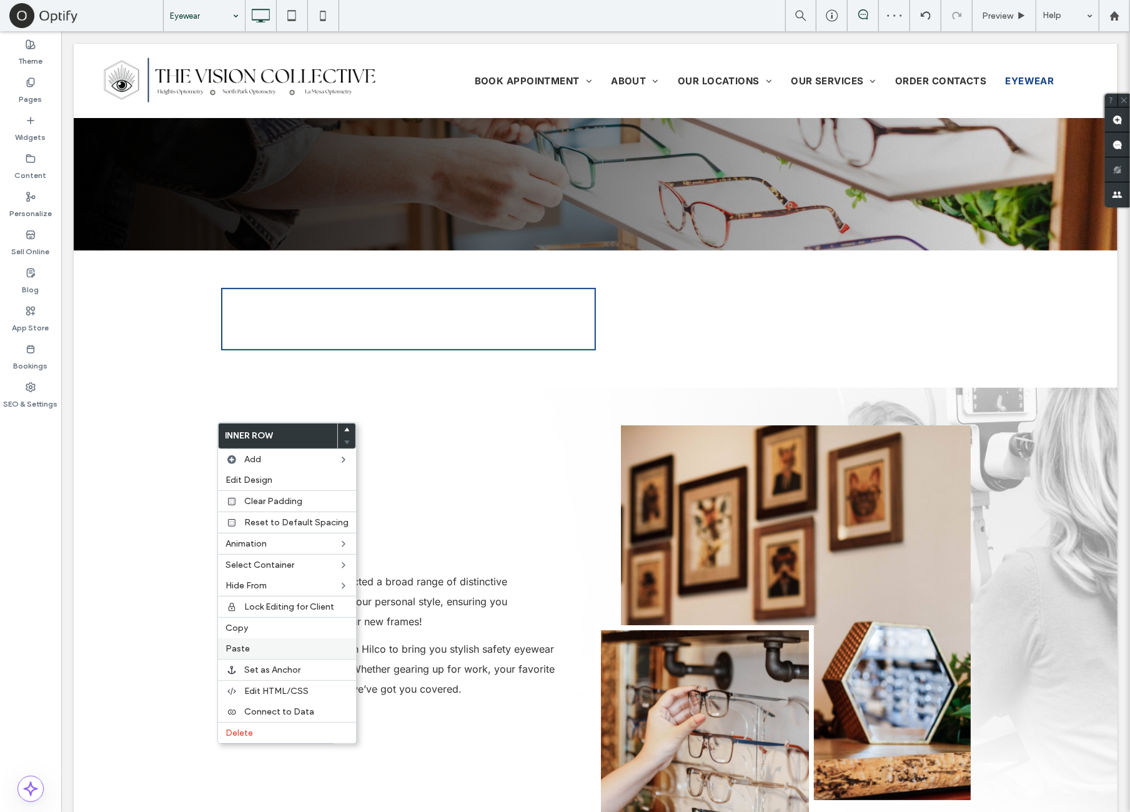
click at [277, 643] on label "Paste" at bounding box center [287, 648] width 123 height 11
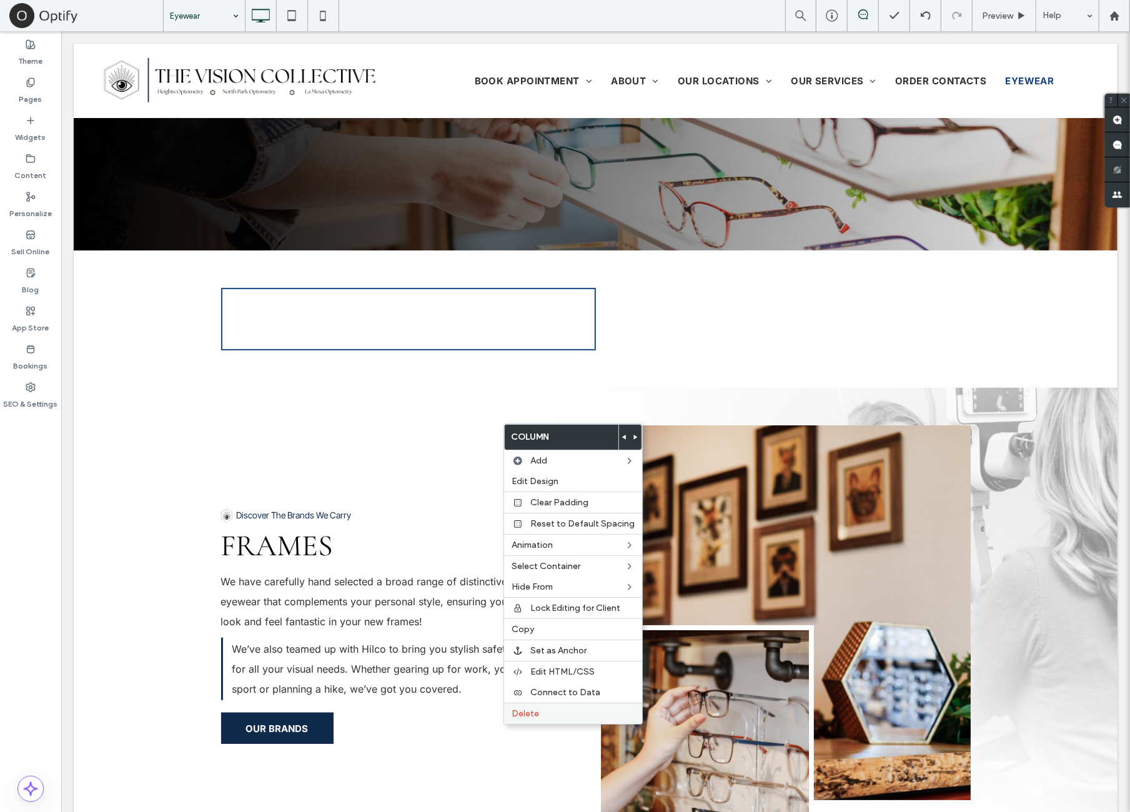
drag, startPoint x: 549, startPoint y: 707, endPoint x: 580, endPoint y: 610, distance: 101.3
click at [549, 708] on label "Delete" at bounding box center [573, 713] width 123 height 11
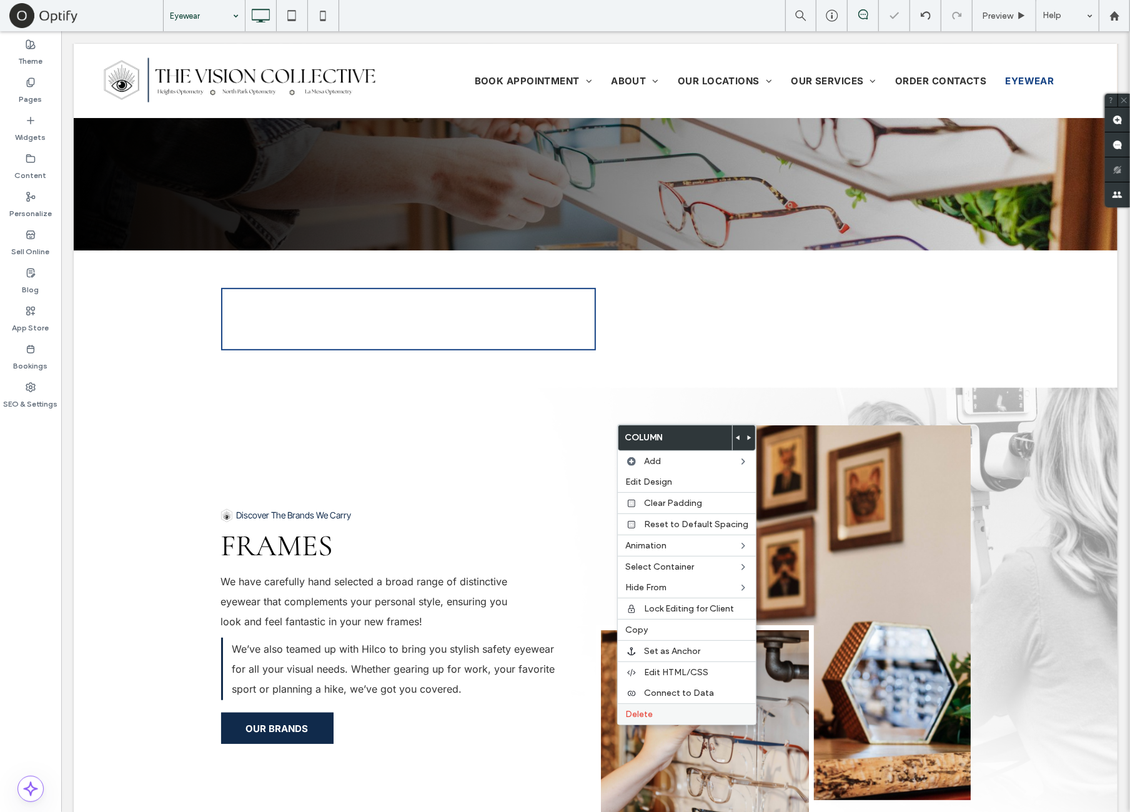
drag, startPoint x: 668, startPoint y: 705, endPoint x: 688, endPoint y: 672, distance: 39.5
click at [668, 709] on label "Delete" at bounding box center [686, 714] width 123 height 11
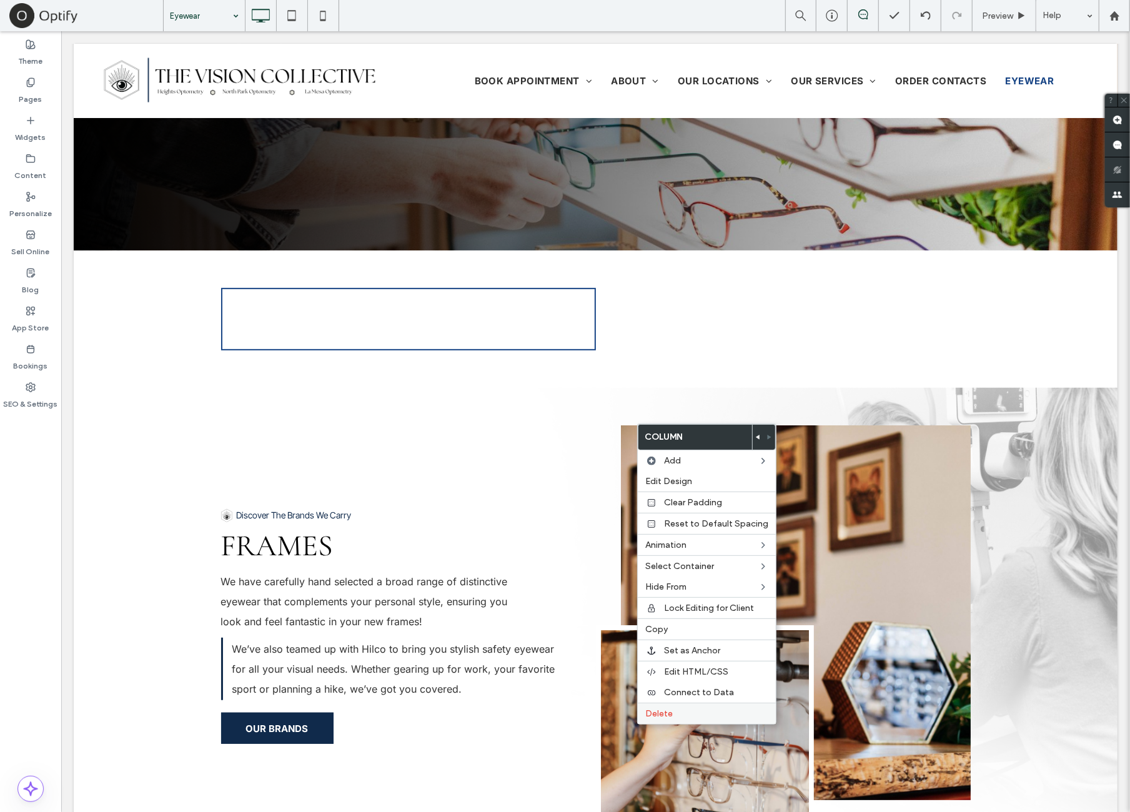
click at [673, 716] on div "Delete" at bounding box center [707, 713] width 138 height 21
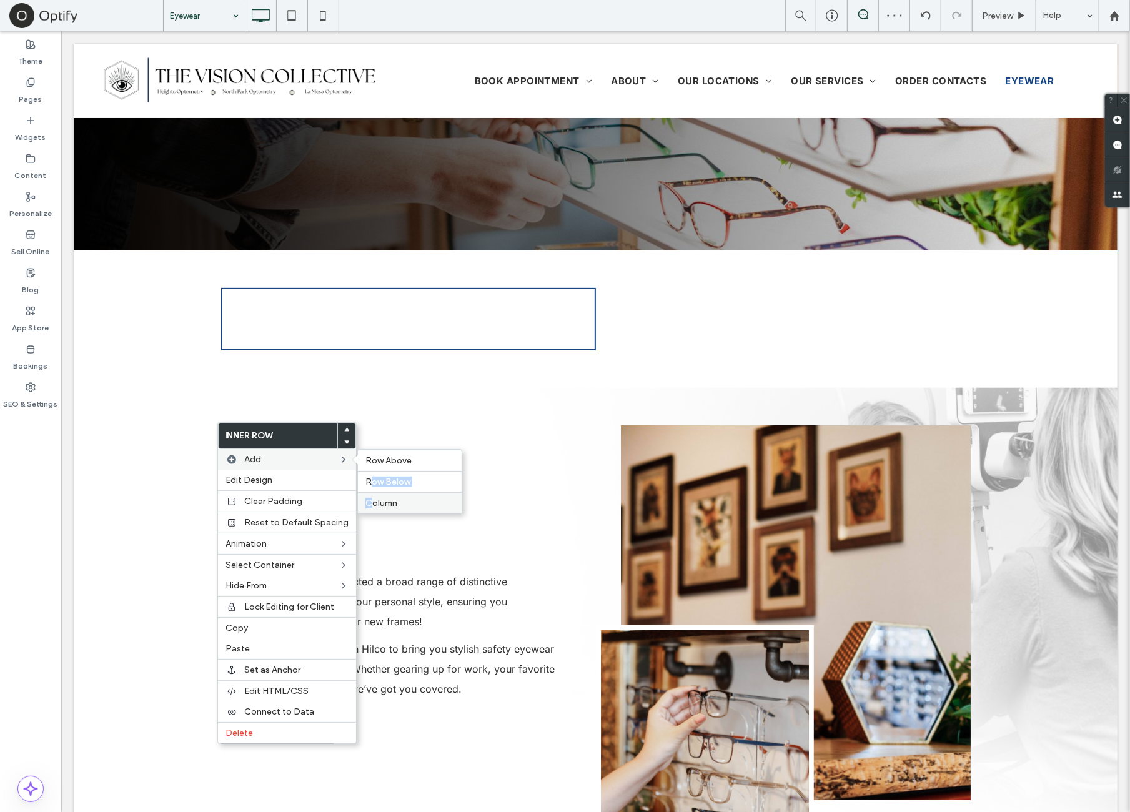
drag, startPoint x: 367, startPoint y: 489, endPoint x: 367, endPoint y: 499, distance: 9.4
click at [367, 499] on div "Row Above Row Below Column" at bounding box center [409, 481] width 105 height 65
click at [367, 499] on span "Column" at bounding box center [381, 503] width 32 height 11
click at [376, 502] on span "Column" at bounding box center [381, 503] width 32 height 11
click at [405, 508] on div "Column" at bounding box center [410, 502] width 104 height 21
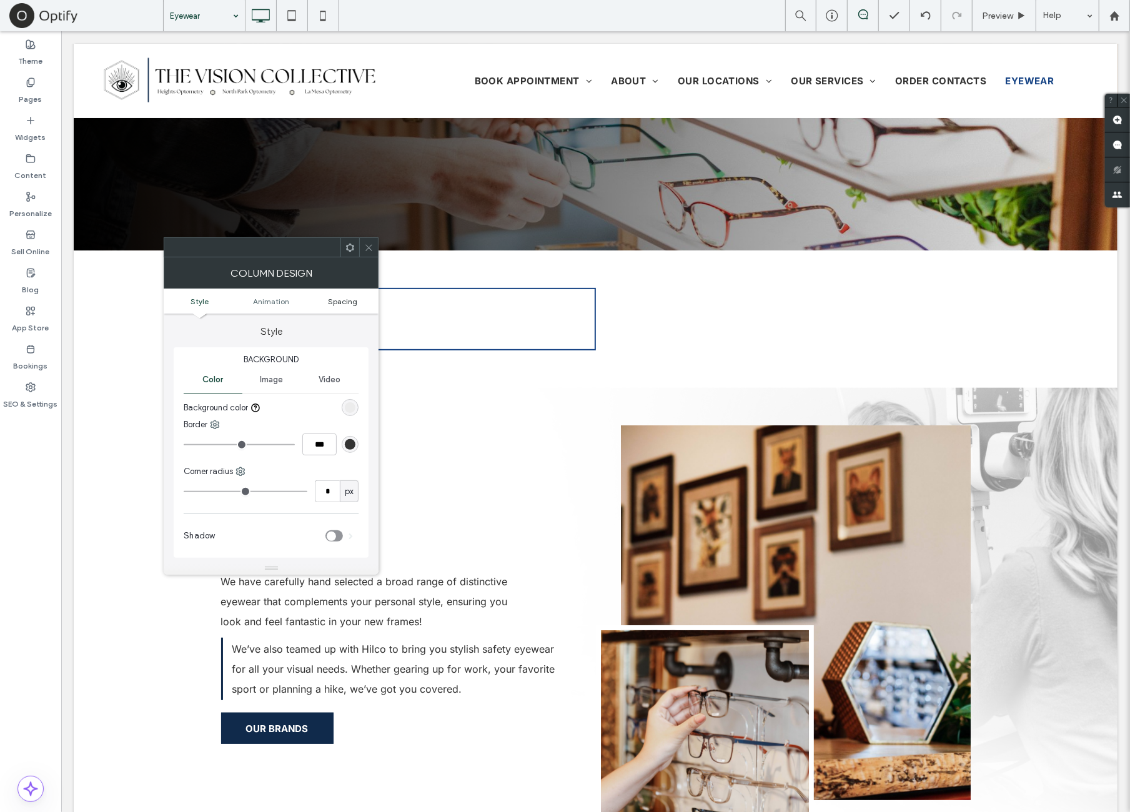
click at [335, 304] on ul "Style Animation Spacing" at bounding box center [271, 301] width 215 height 25
click at [335, 303] on span "Spacing" at bounding box center [343, 301] width 29 height 9
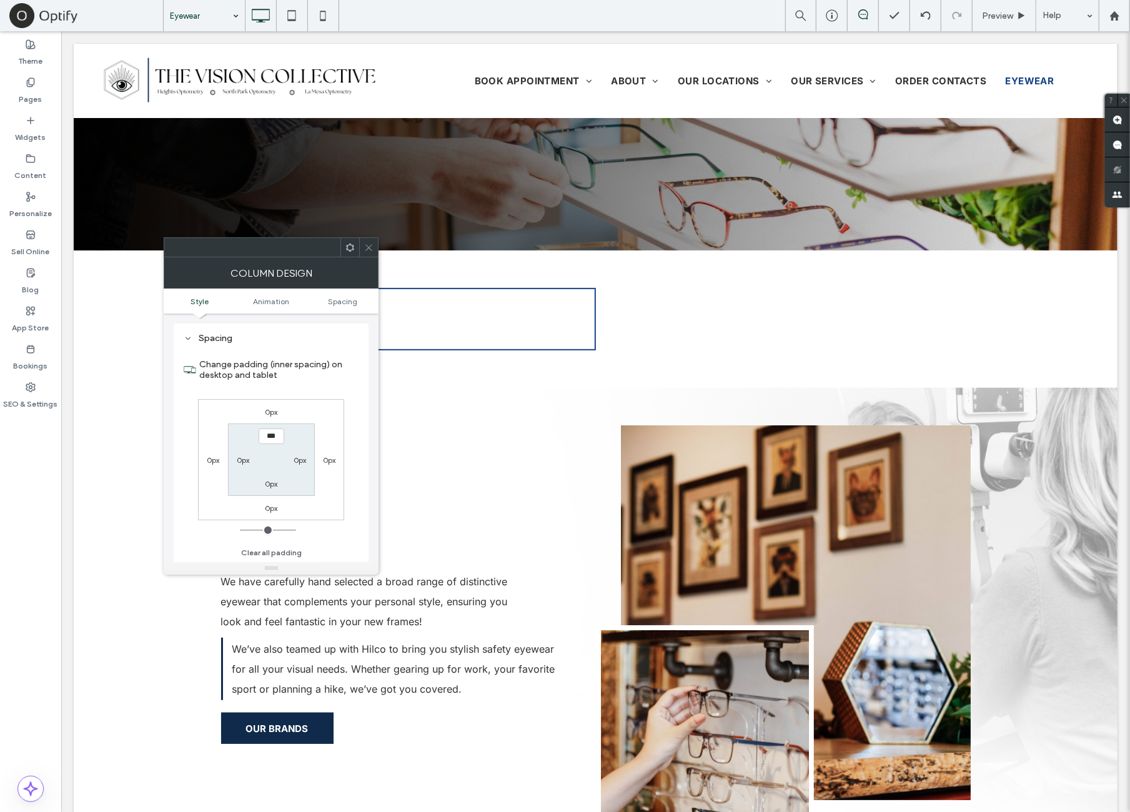
scroll to position [284, 0]
drag, startPoint x: 334, startPoint y: 457, endPoint x: 334, endPoint y: 449, distance: 7.5
click at [334, 457] on label "0px" at bounding box center [329, 459] width 12 height 9
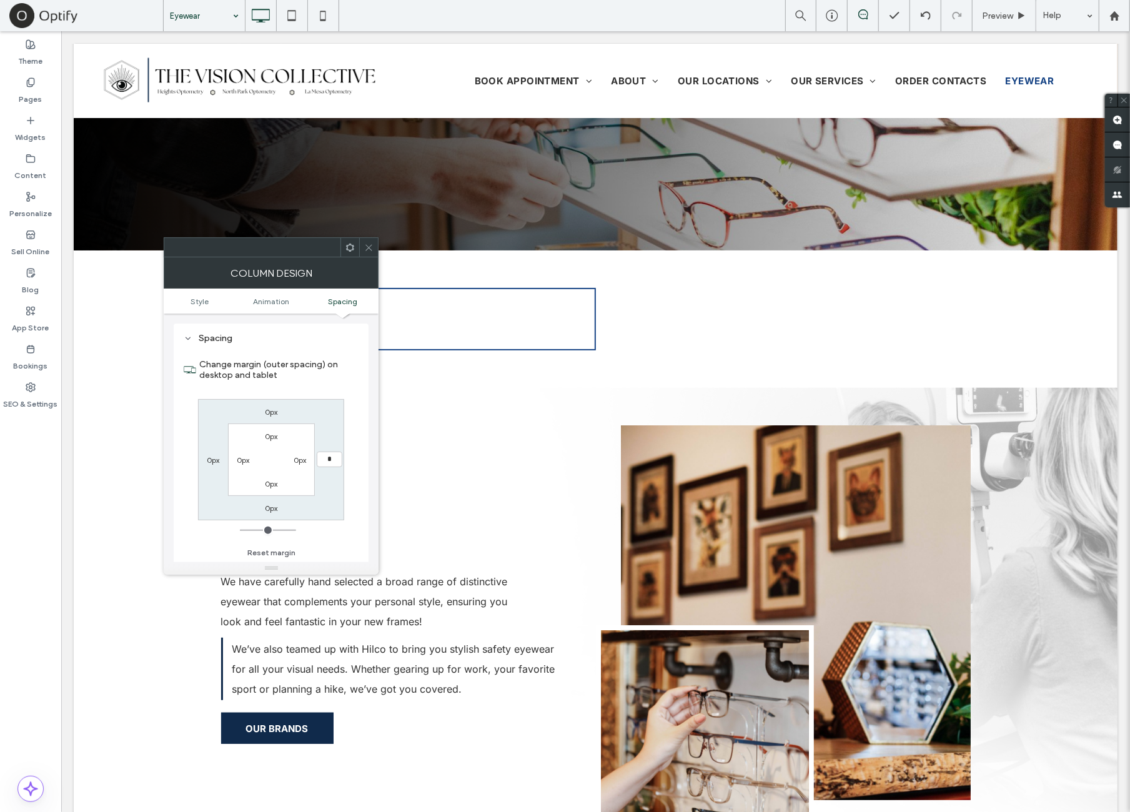
type input "**"
type input "****"
click at [334, 405] on div "0px 15px 0px **** 0px 0px 0px 0px" at bounding box center [271, 459] width 146 height 121
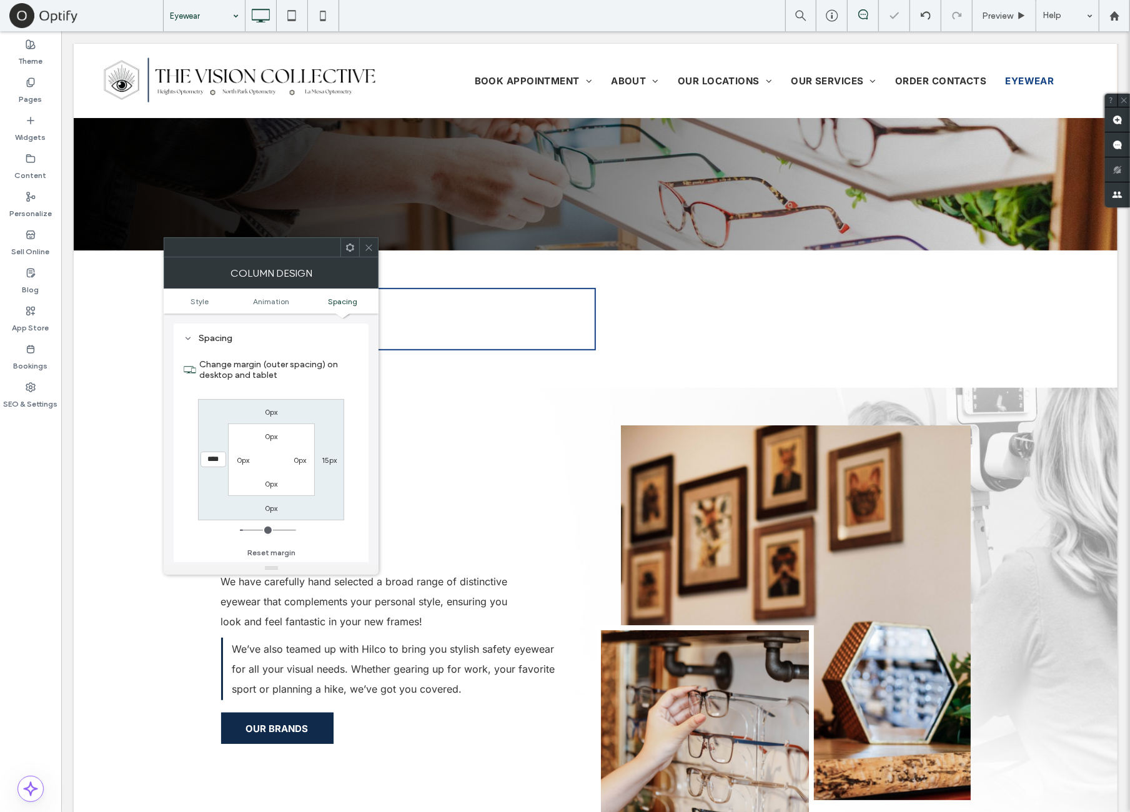
click at [362, 248] on div at bounding box center [368, 247] width 19 height 19
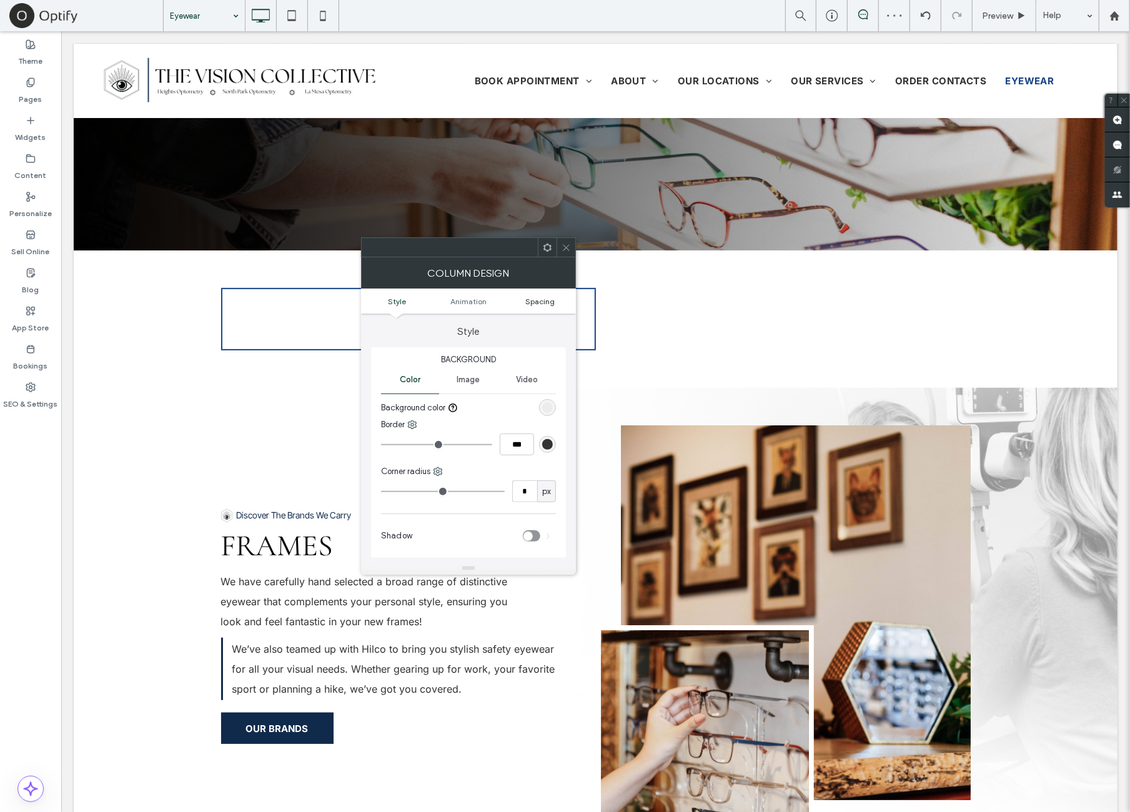
click at [537, 302] on span "Spacing" at bounding box center [539, 301] width 29 height 9
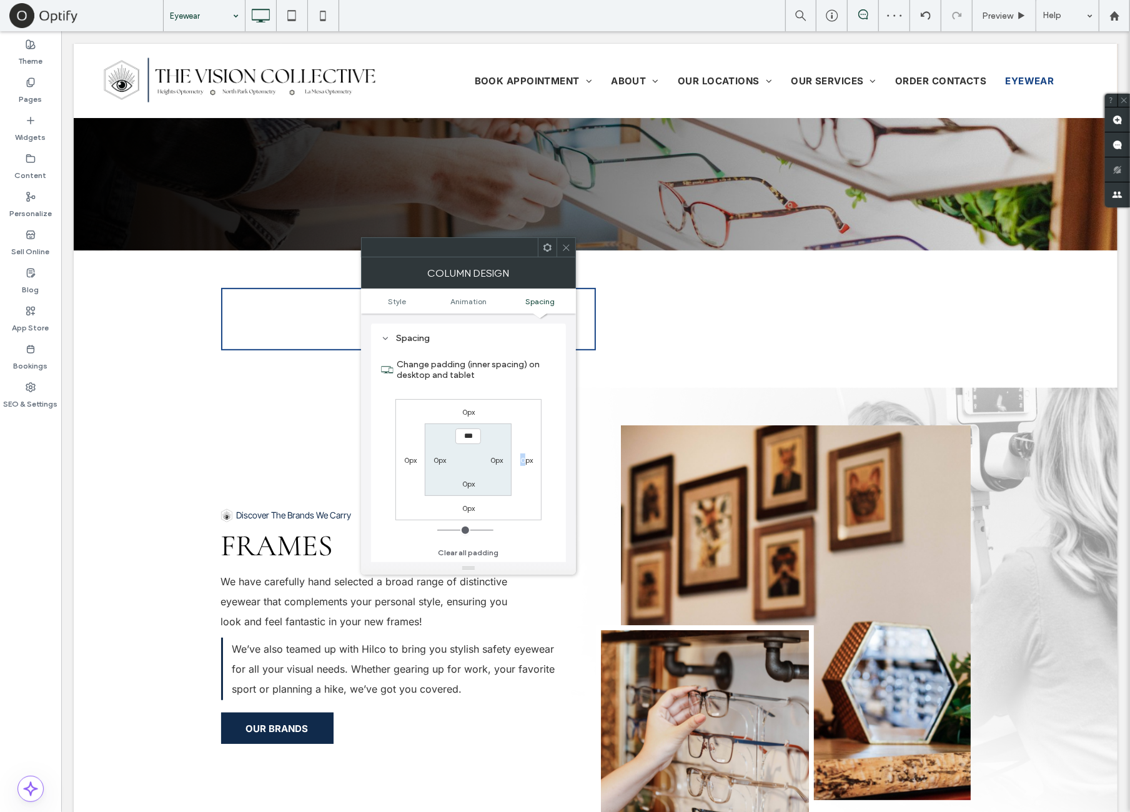
click at [522, 461] on label "0px" at bounding box center [526, 459] width 12 height 9
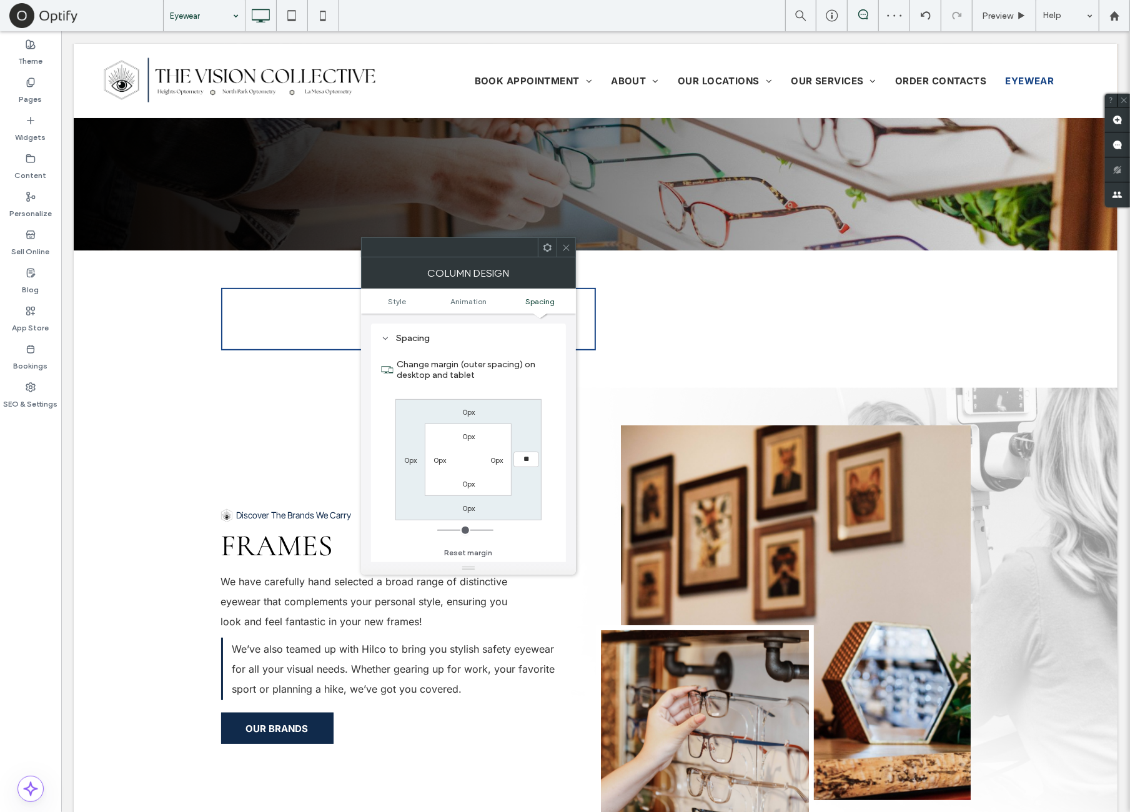
type input "**"
type input "****"
click at [529, 410] on div "0px **** 0px 0px 0px 0px 0px 0px" at bounding box center [468, 459] width 146 height 121
click at [562, 251] on icon at bounding box center [566, 247] width 9 height 9
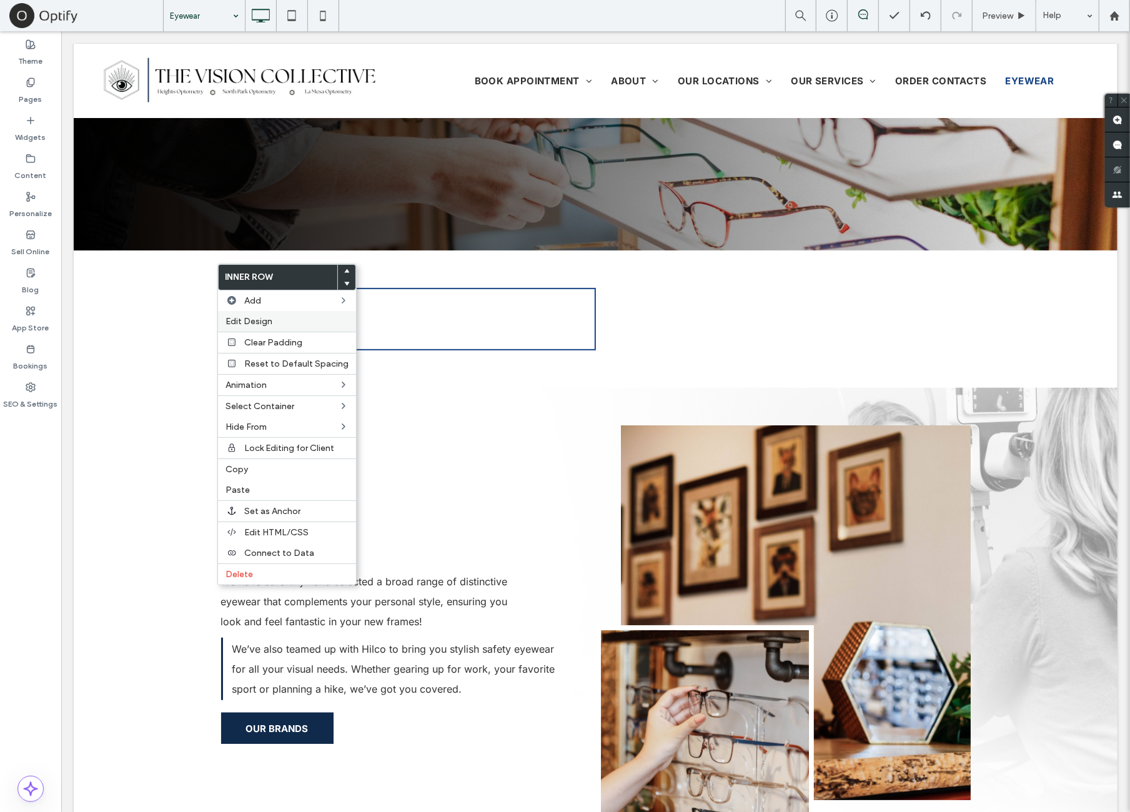
click at [267, 319] on span "Edit Design" at bounding box center [249, 321] width 47 height 11
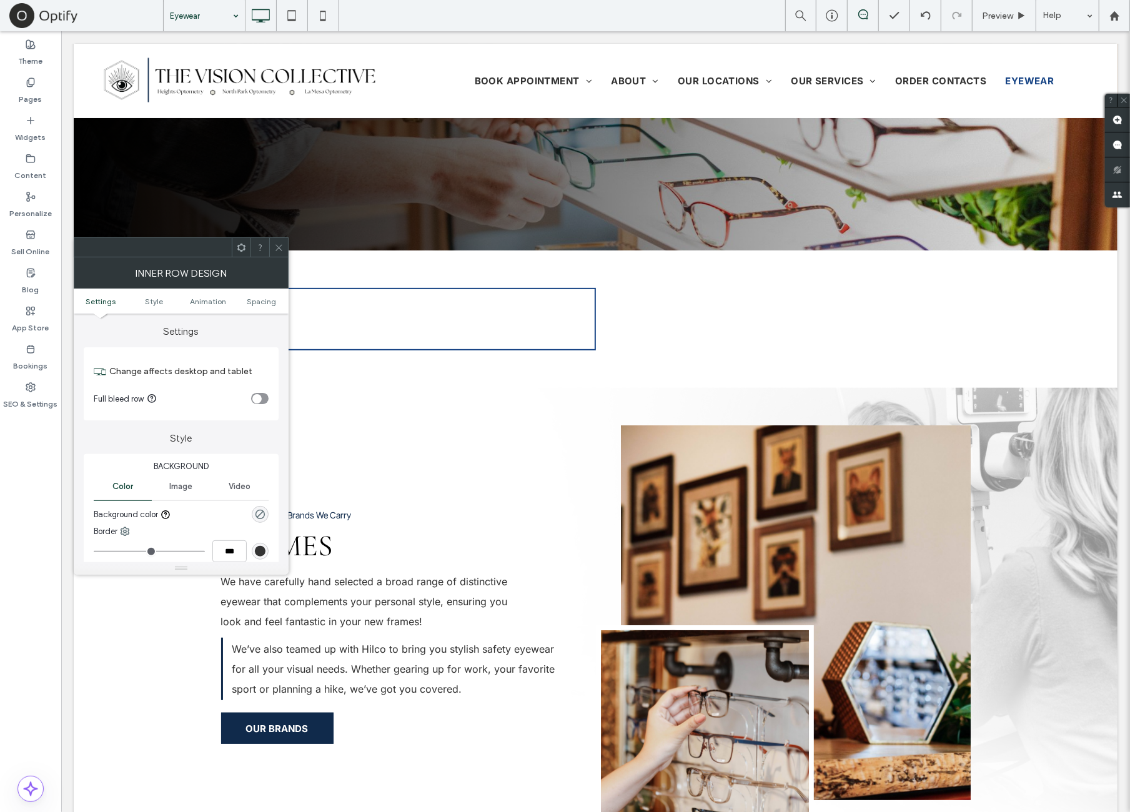
drag, startPoint x: 262, startPoint y: 297, endPoint x: 253, endPoint y: 320, distance: 24.9
click at [262, 297] on span "Spacing" at bounding box center [261, 301] width 29 height 9
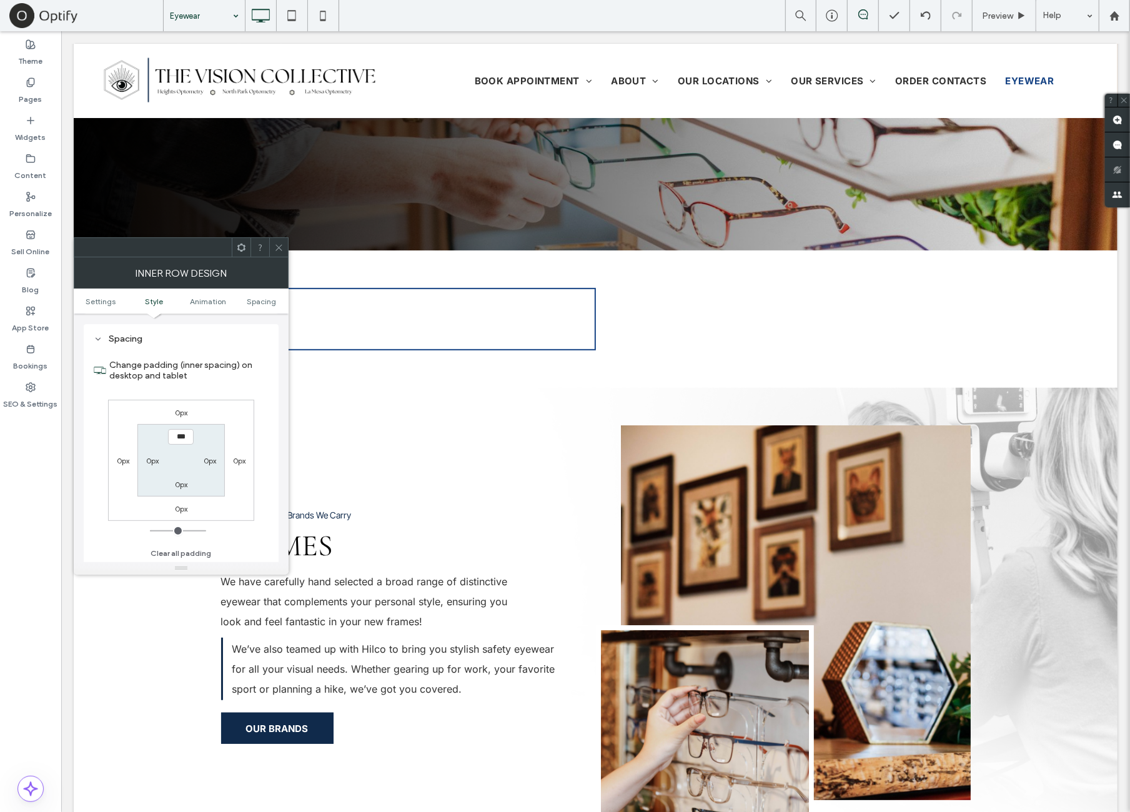
scroll to position [390, 0]
click at [180, 411] on label "0px" at bounding box center [181, 411] width 12 height 9
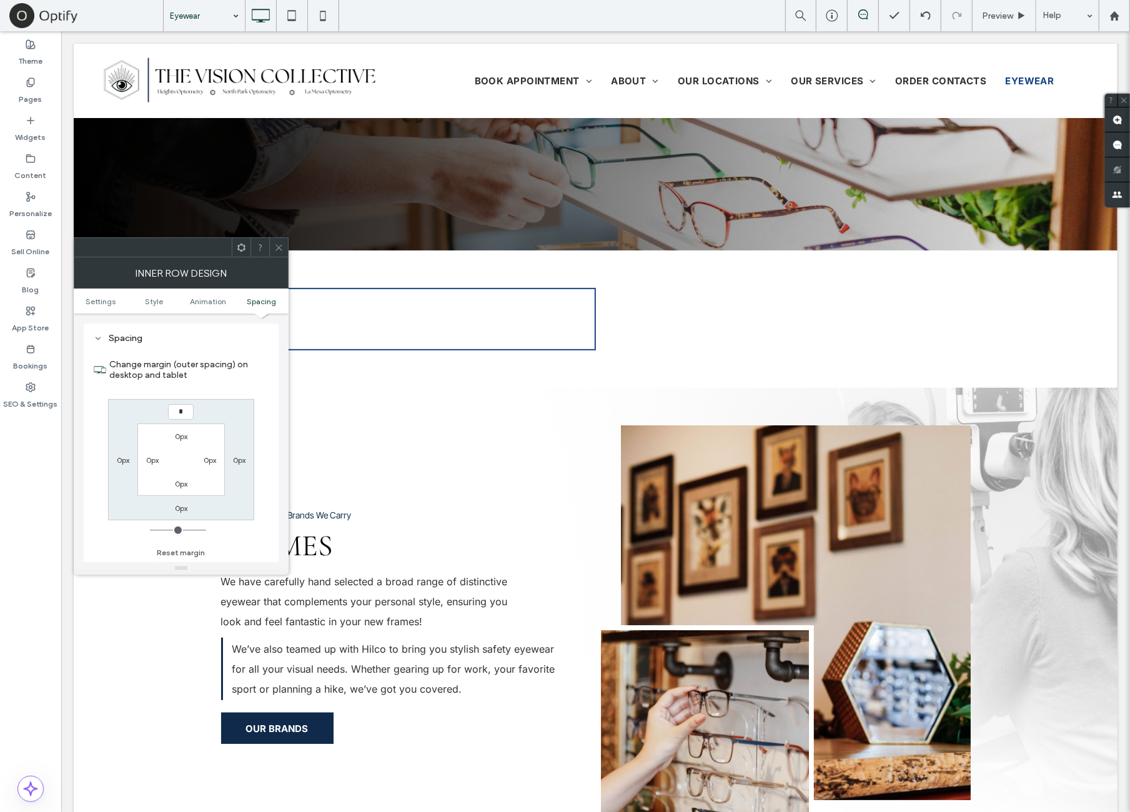
type input "**"
type input "****"
click at [230, 409] on div "15px 0px **** 0px 0px 0px 0px 0px" at bounding box center [181, 459] width 146 height 121
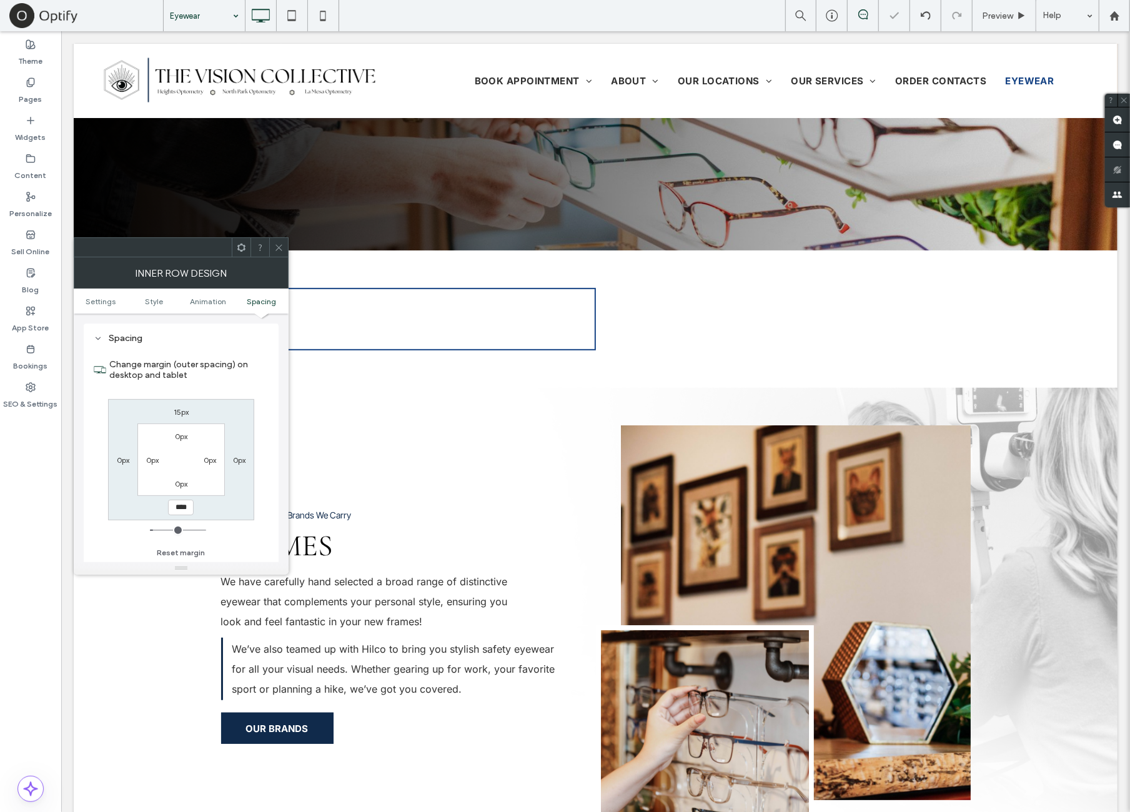
click at [280, 249] on icon at bounding box center [278, 247] width 9 height 9
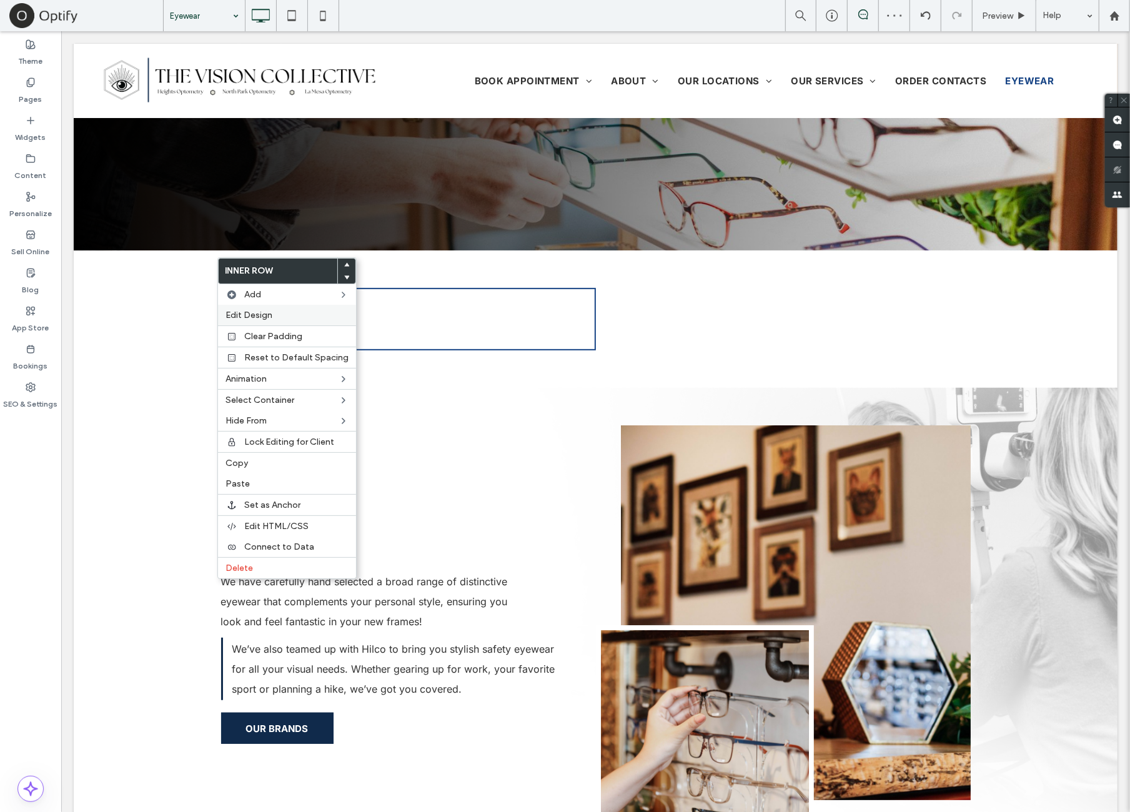
click at [287, 310] on label "Edit Design" at bounding box center [287, 315] width 123 height 11
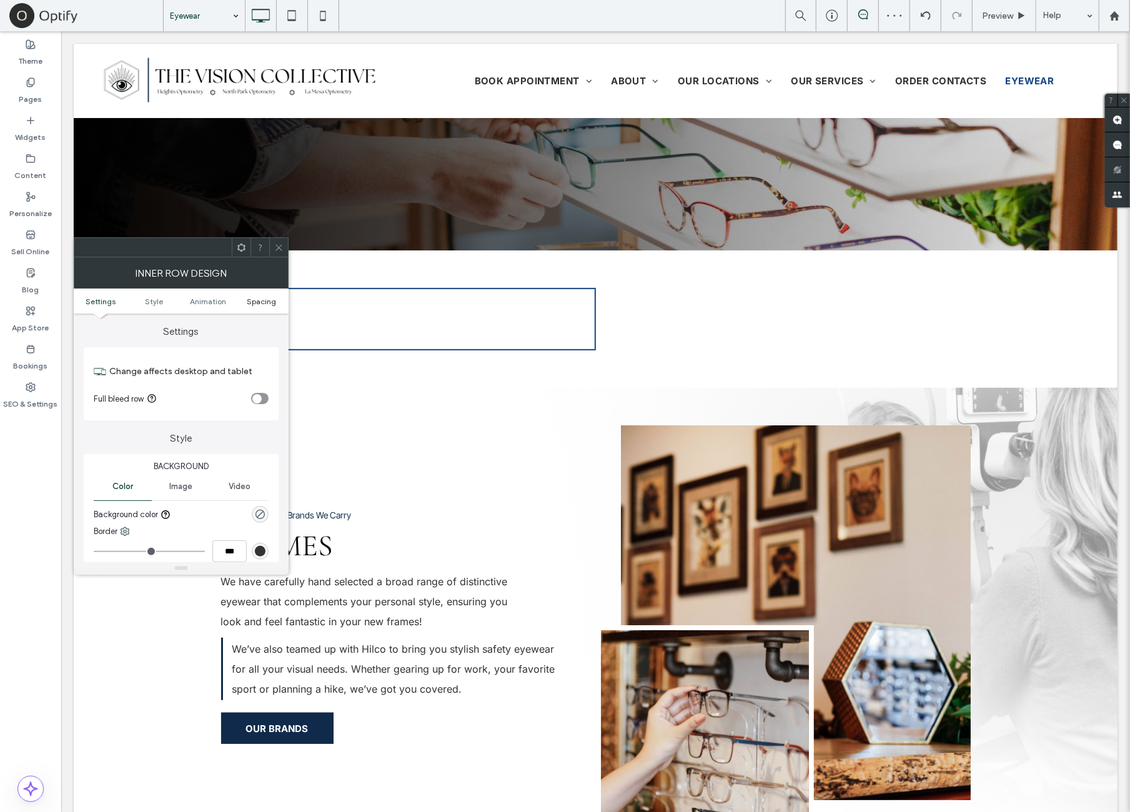
click at [276, 302] on span "Spacing" at bounding box center [261, 301] width 29 height 9
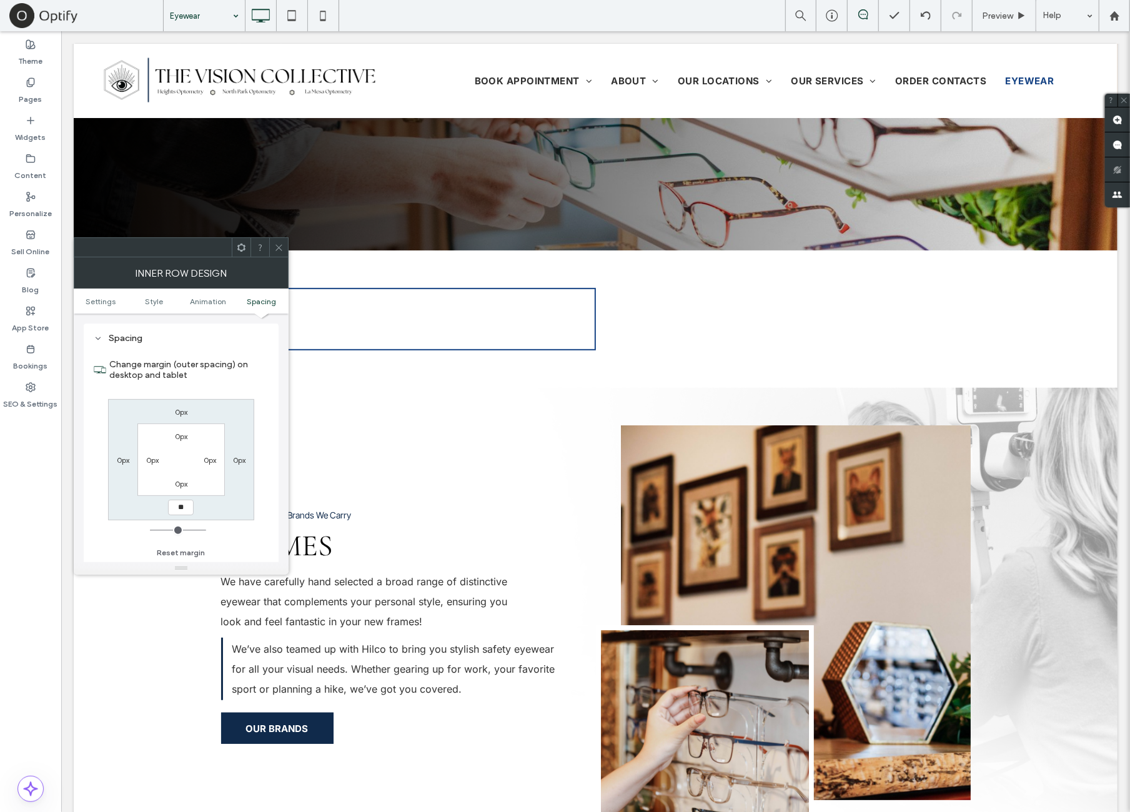
type input "**"
type input "****"
click at [236, 399] on div "0px 0px **** 0px 0px 0px 0px 0px" at bounding box center [181, 459] width 146 height 121
click at [277, 252] on icon at bounding box center [278, 247] width 9 height 9
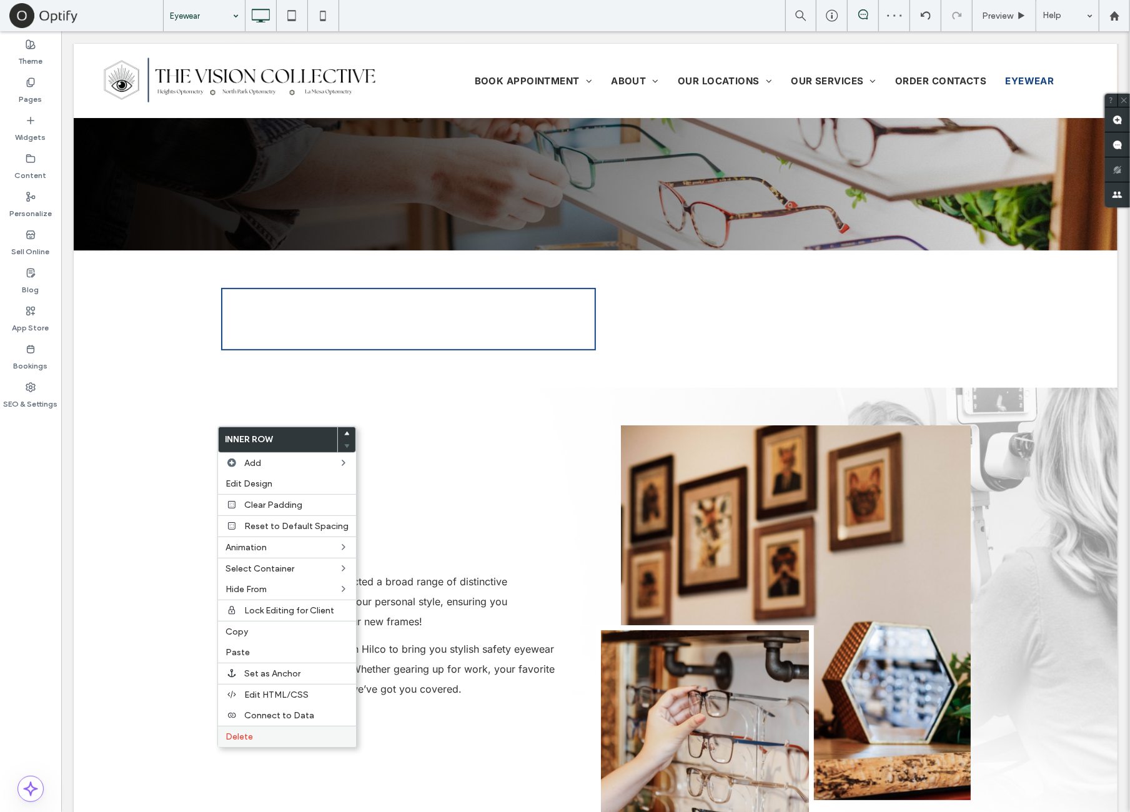
click at [266, 738] on div "Delete" at bounding box center [287, 736] width 138 height 21
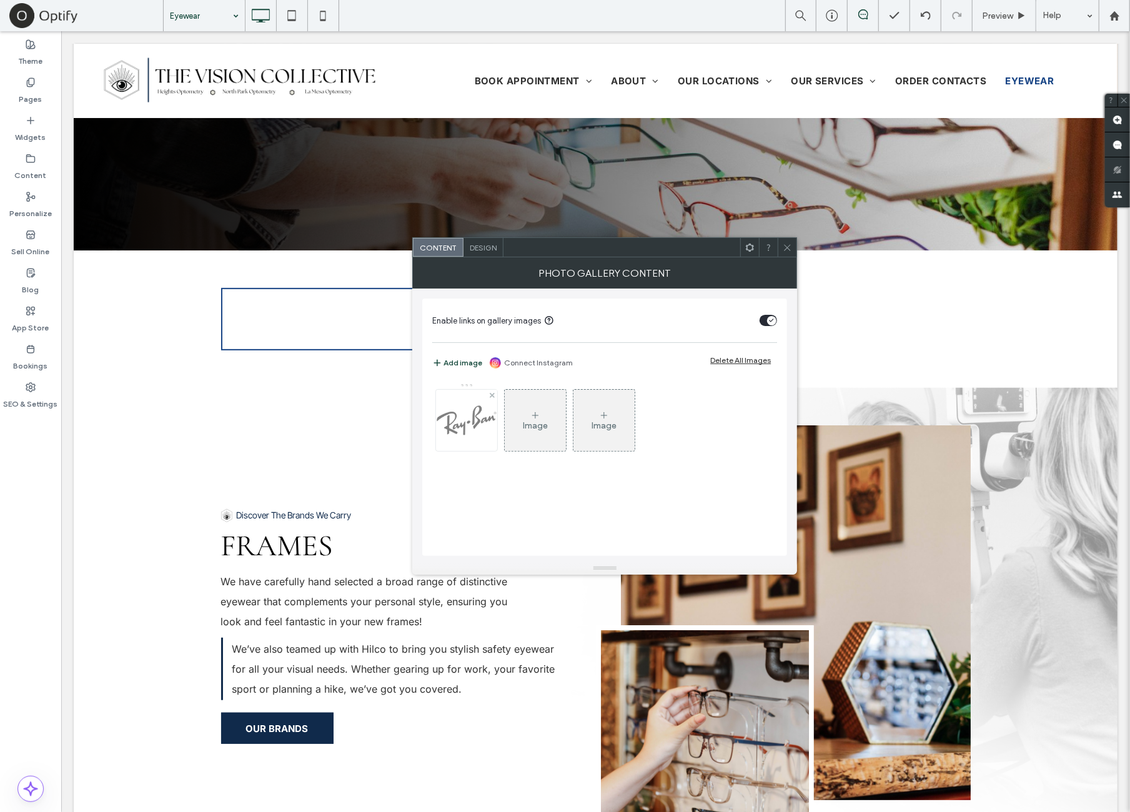
click at [471, 414] on img at bounding box center [466, 420] width 61 height 61
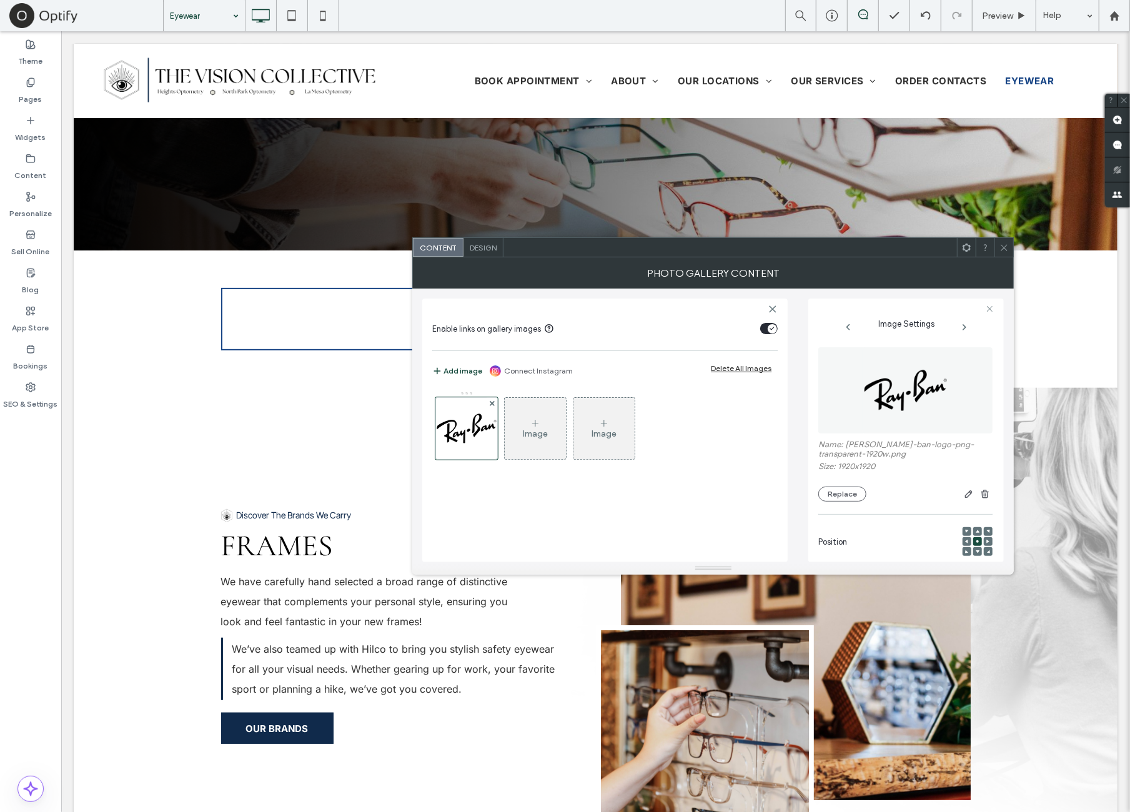
click at [871, 409] on img at bounding box center [906, 390] width 86 height 86
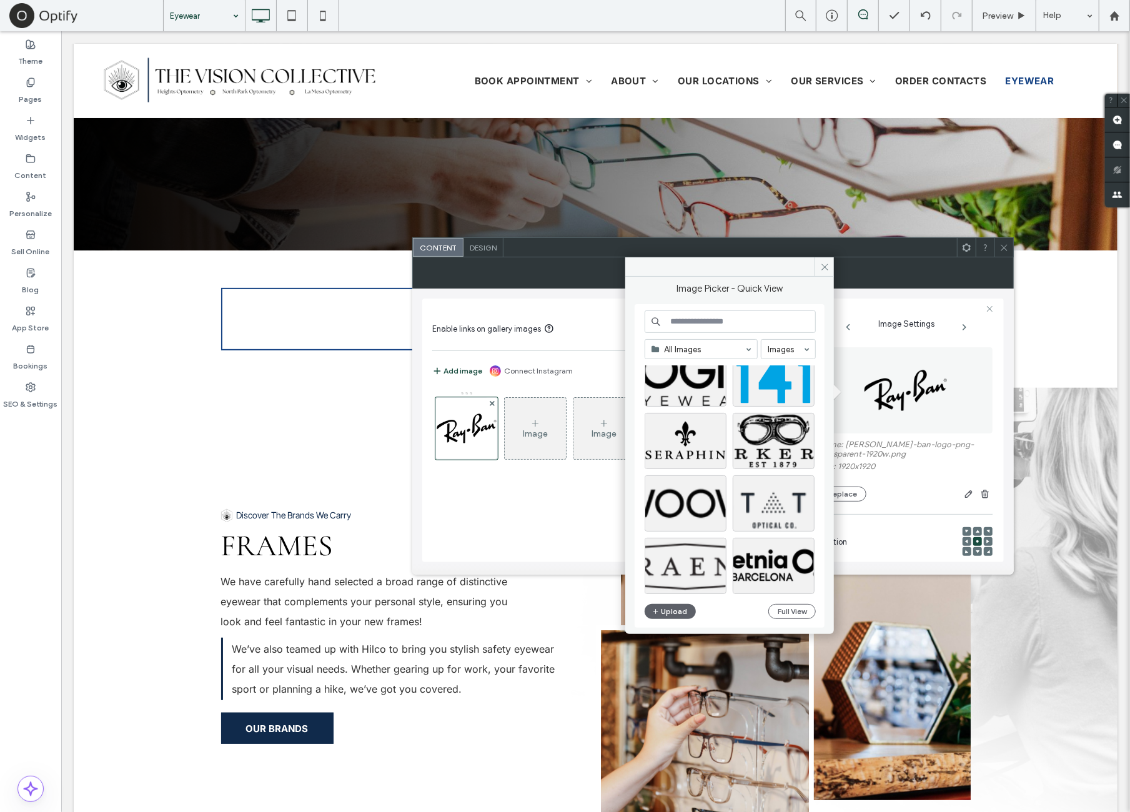
scroll to position [208, 0]
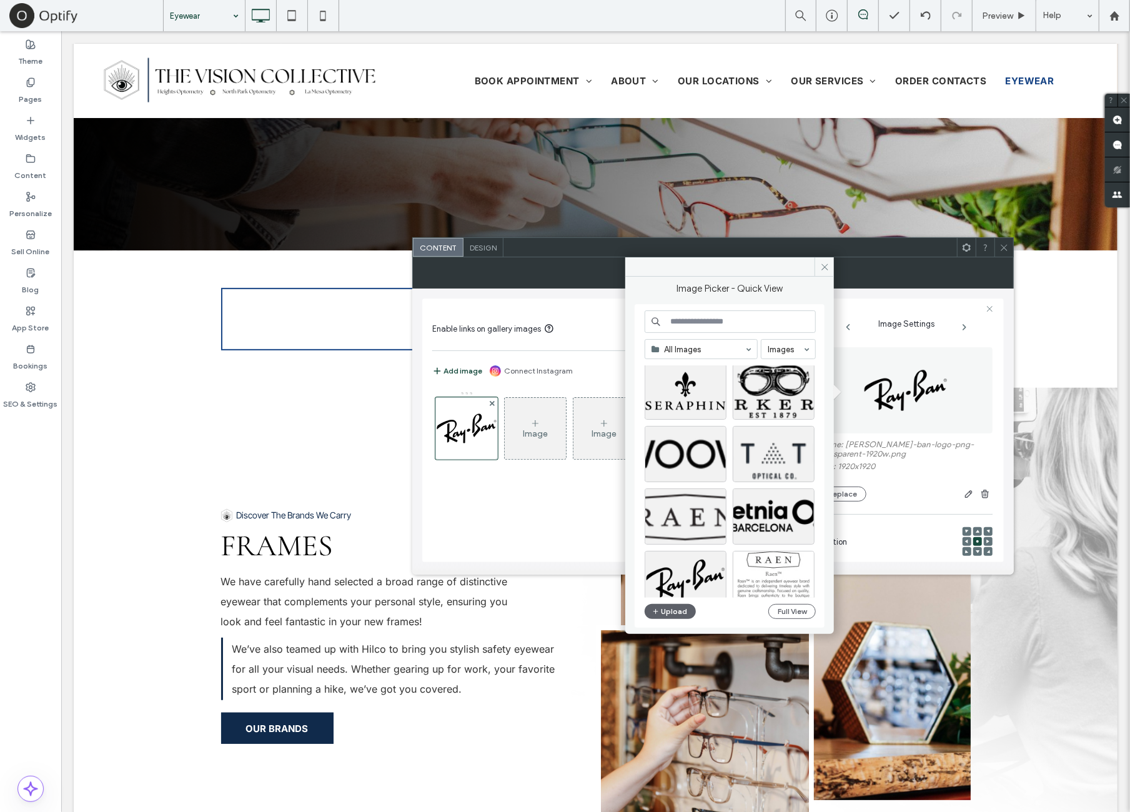
click at [727, 547] on div at bounding box center [735, 520] width 181 height 62
click at [693, 467] on div at bounding box center [685, 474] width 81 height 15
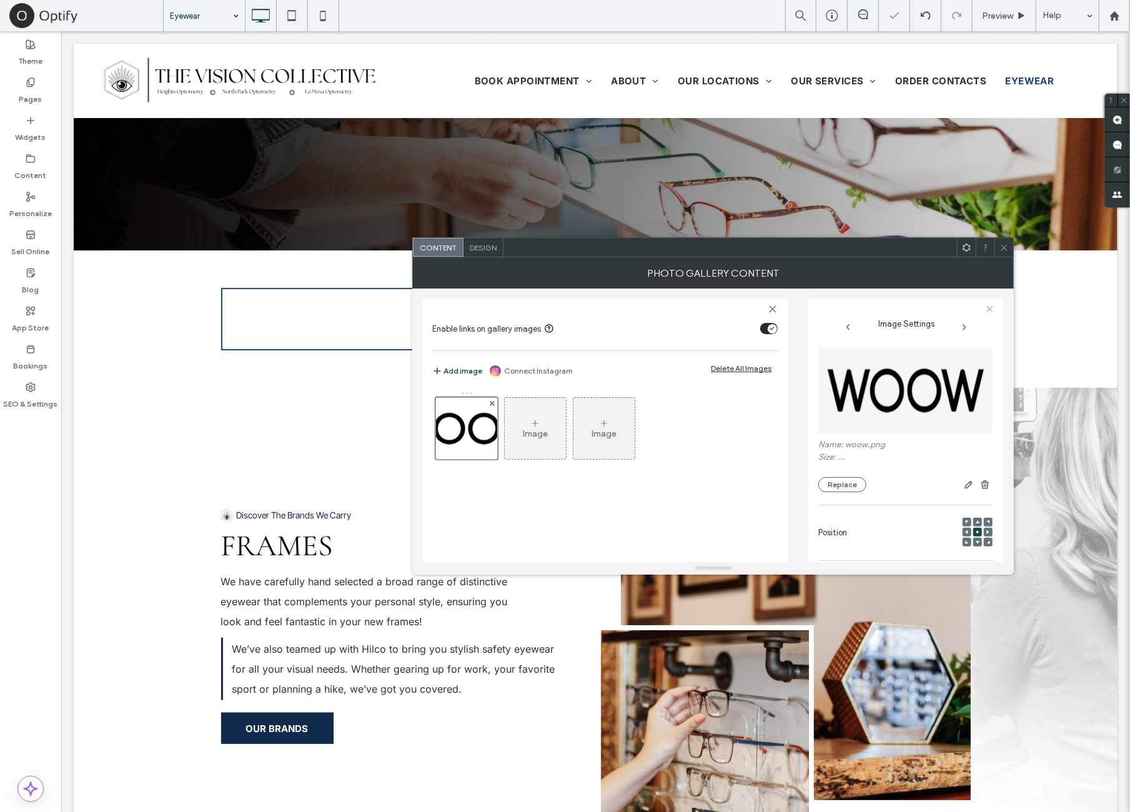
click at [1006, 247] on icon at bounding box center [1004, 247] width 9 height 9
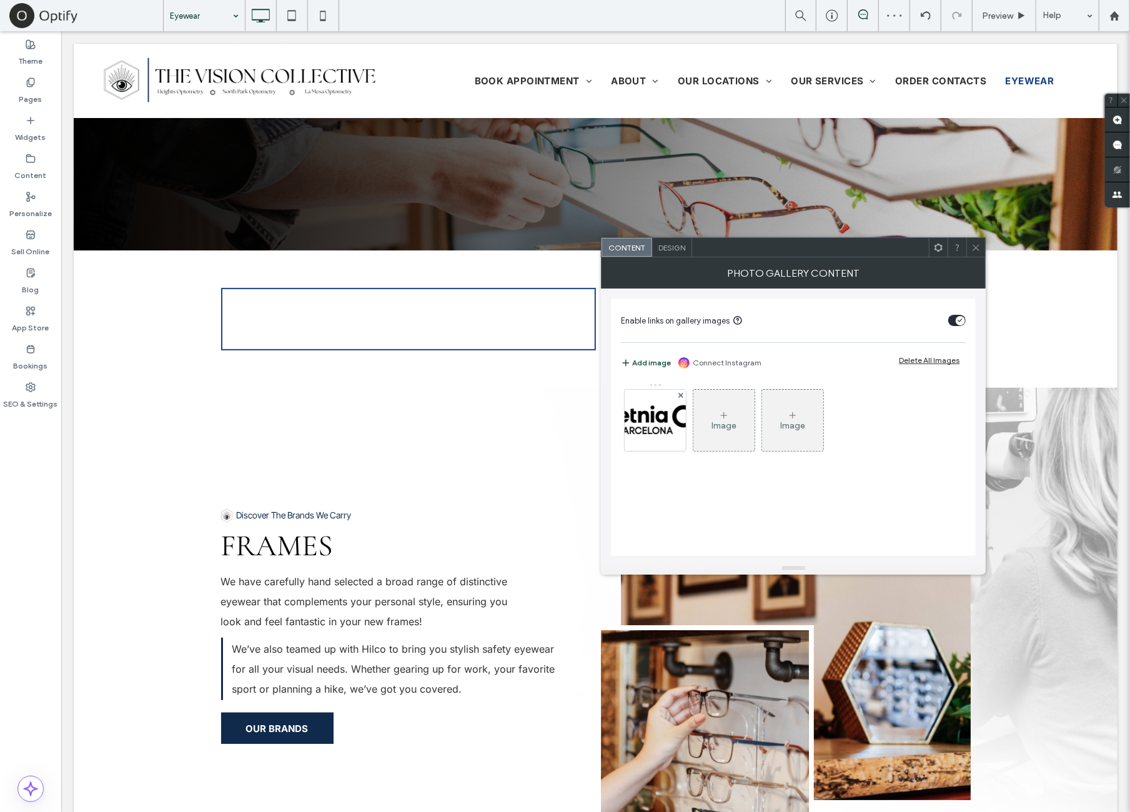
click at [657, 427] on img at bounding box center [655, 420] width 100 height 50
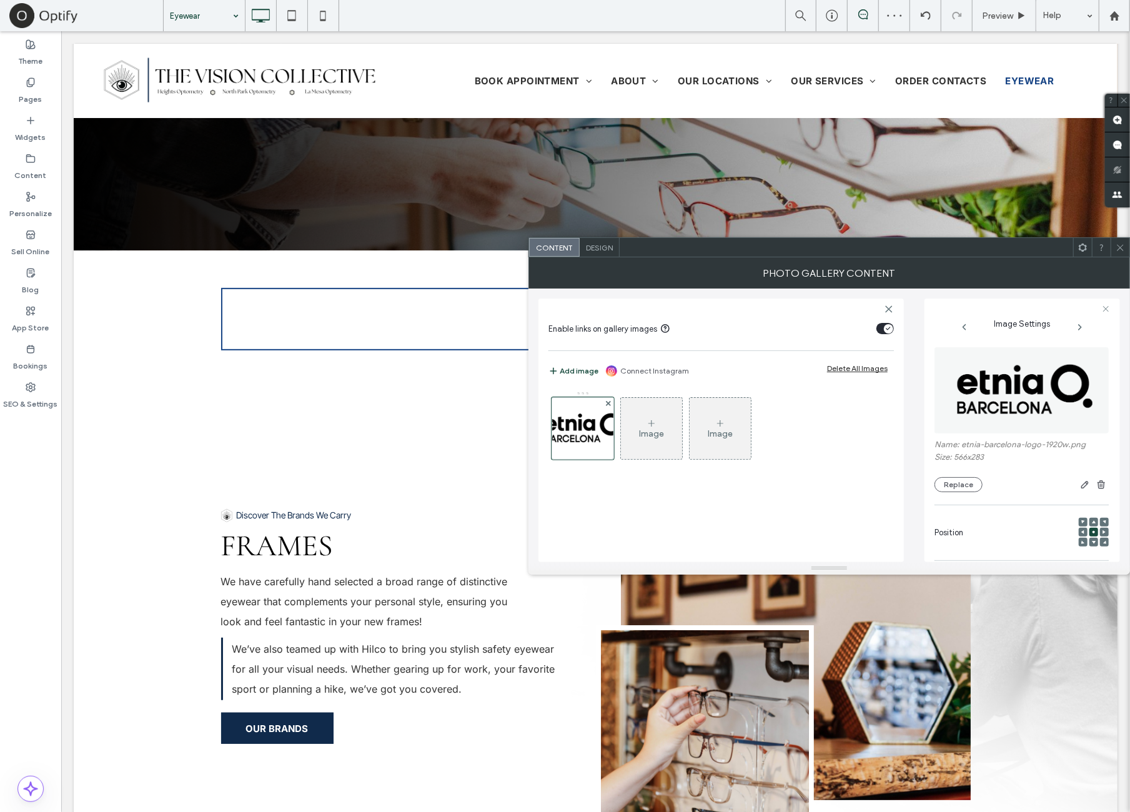
click at [995, 407] on img at bounding box center [1021, 390] width 171 height 86
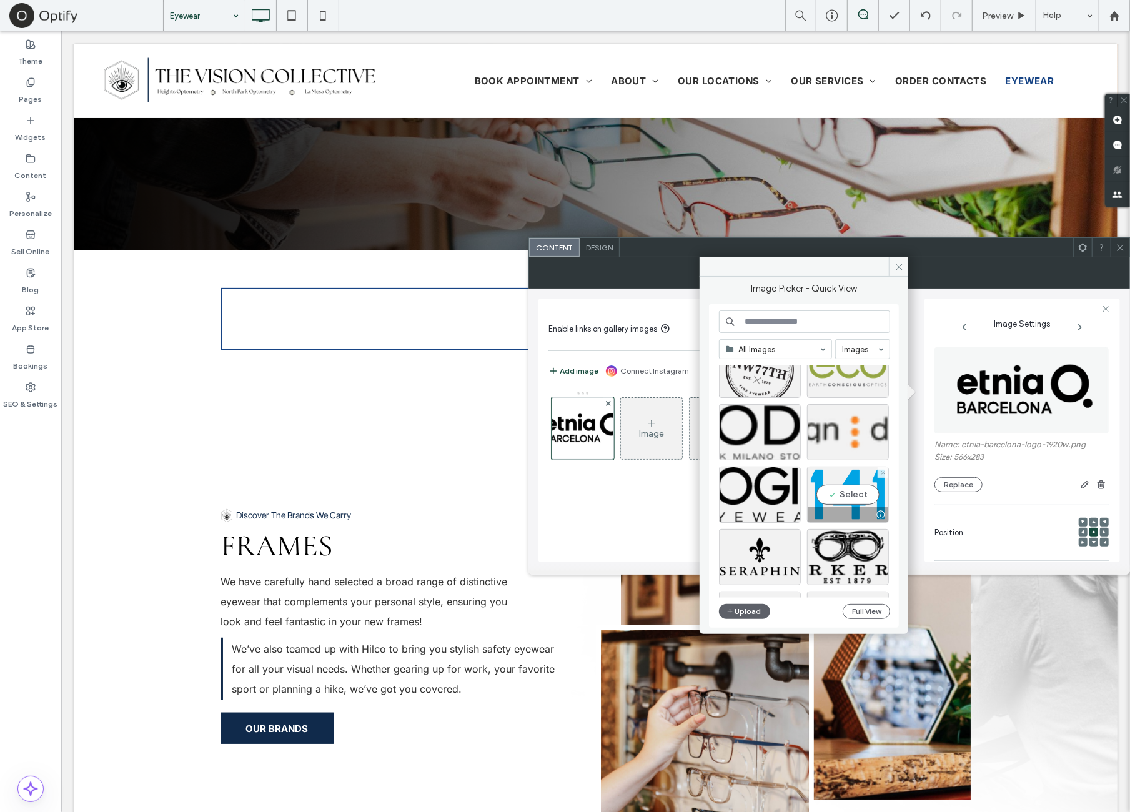
scroll to position [104, 0]
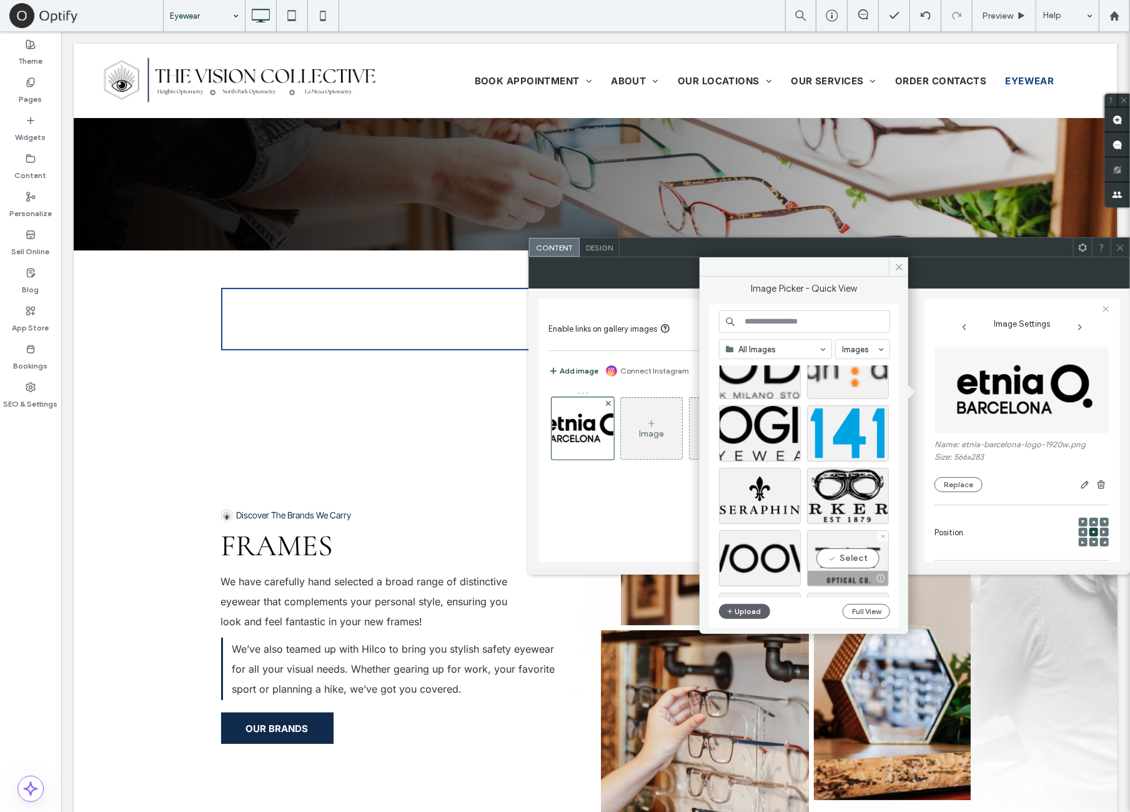
click at [855, 496] on div at bounding box center [848, 496] width 82 height 56
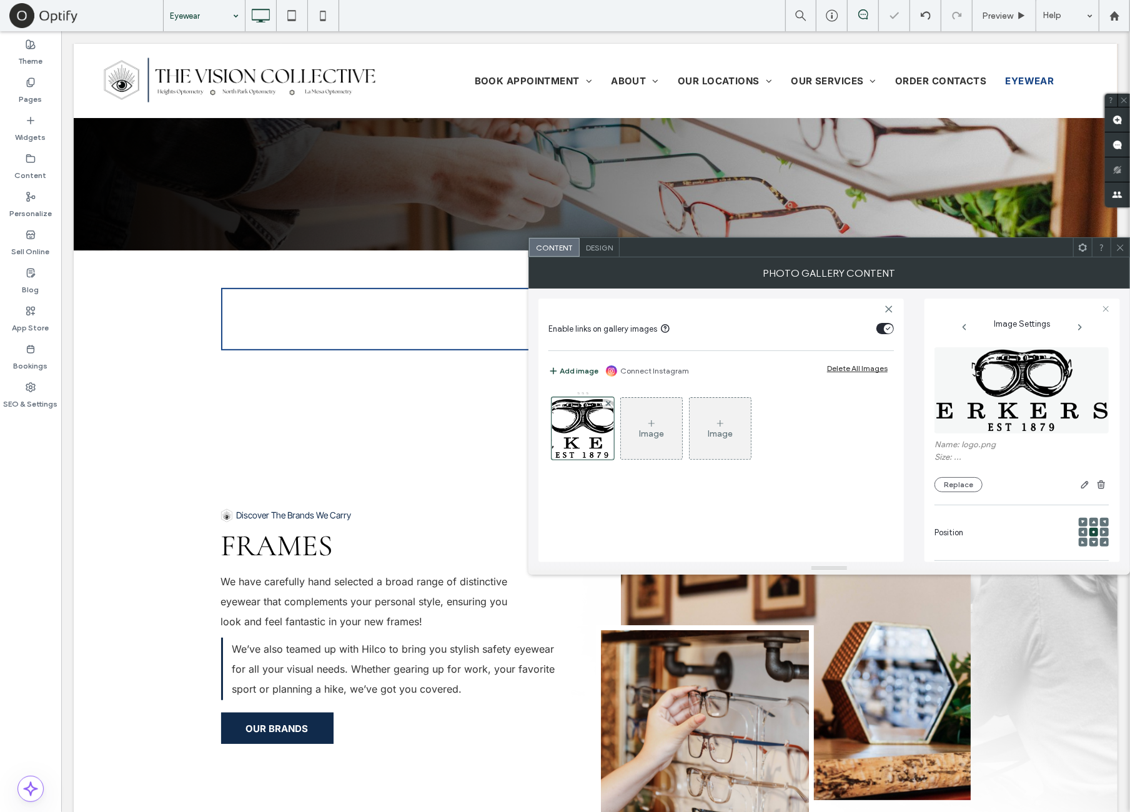
click at [1030, 253] on span at bounding box center [1120, 247] width 9 height 19
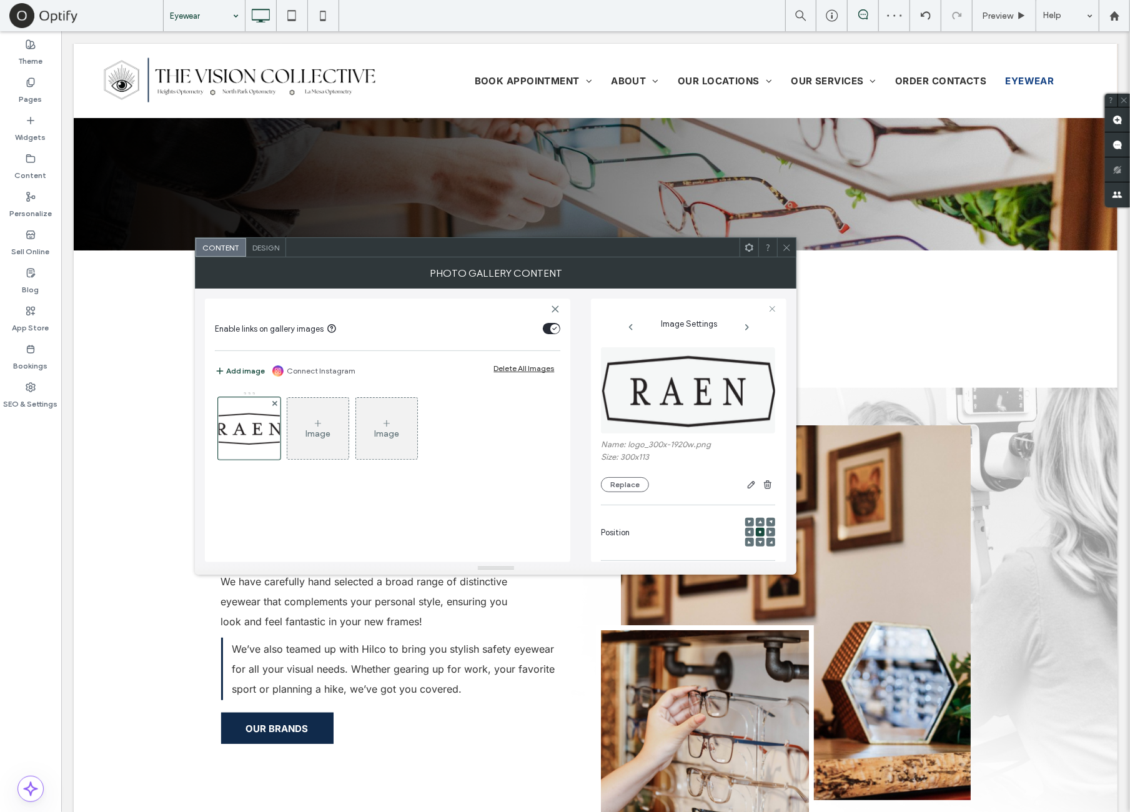
click at [637, 412] on img at bounding box center [689, 390] width 176 height 86
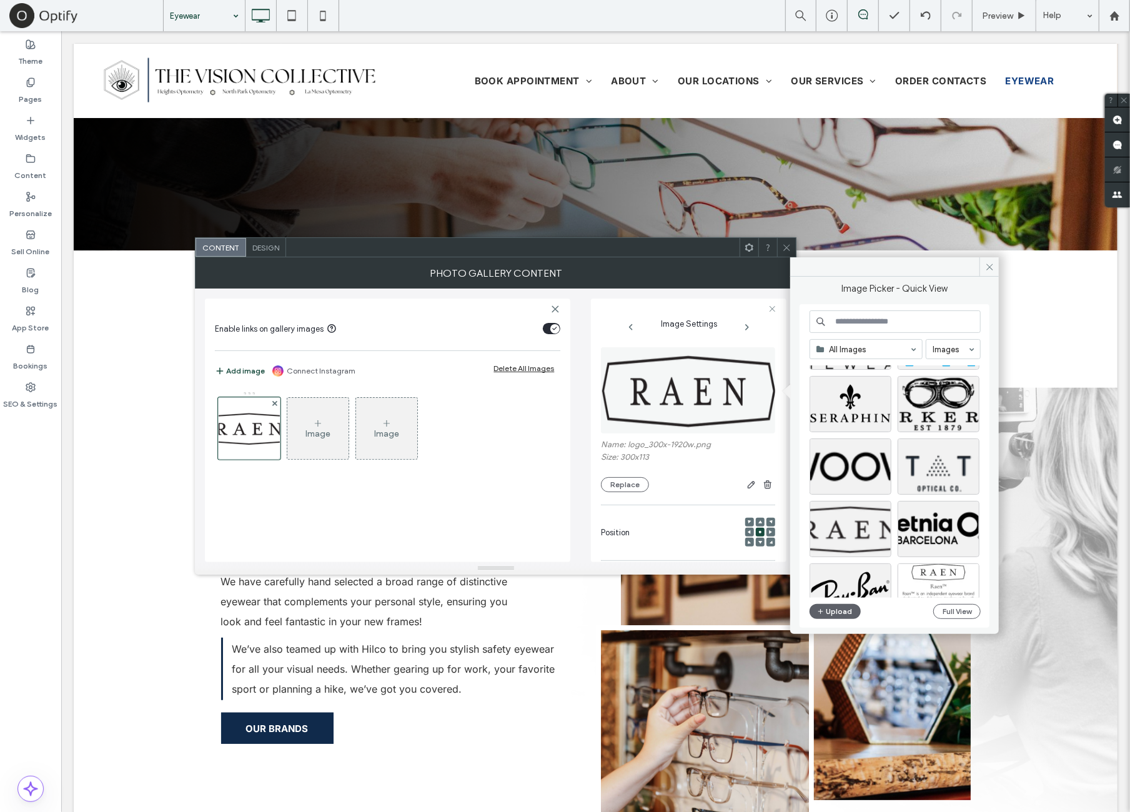
scroll to position [208, 0]
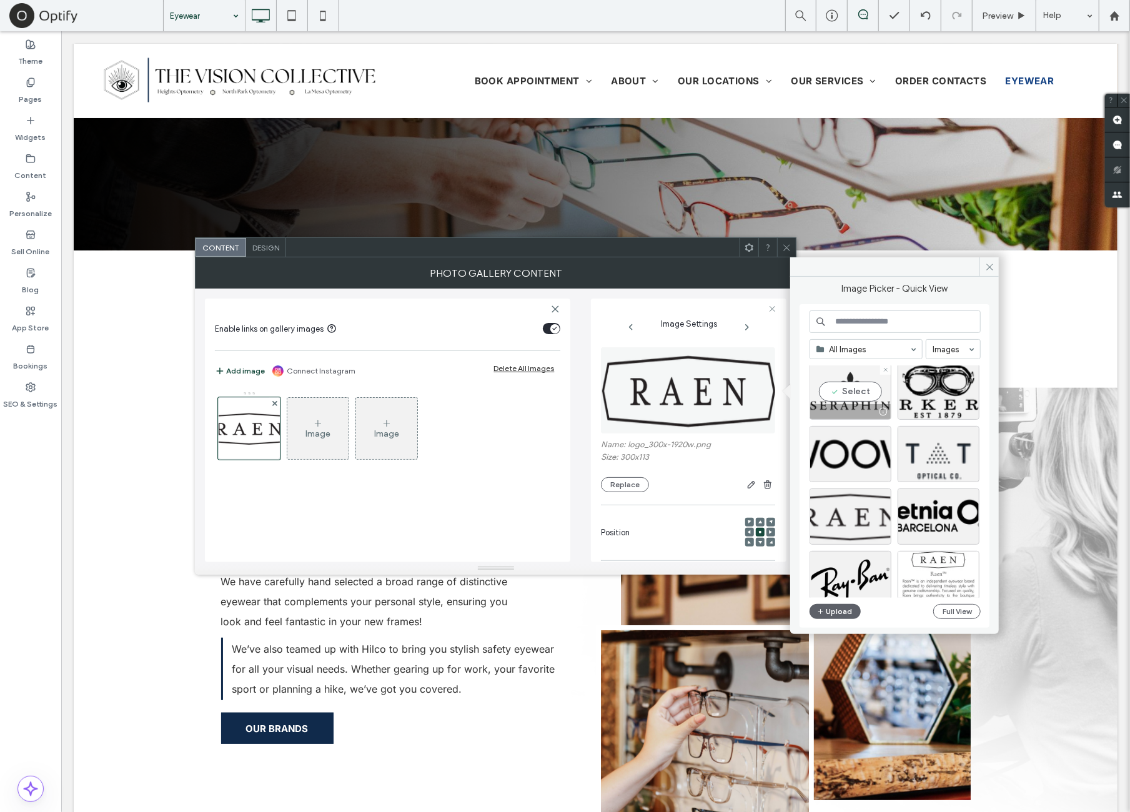
click at [861, 397] on div "Select" at bounding box center [851, 392] width 82 height 56
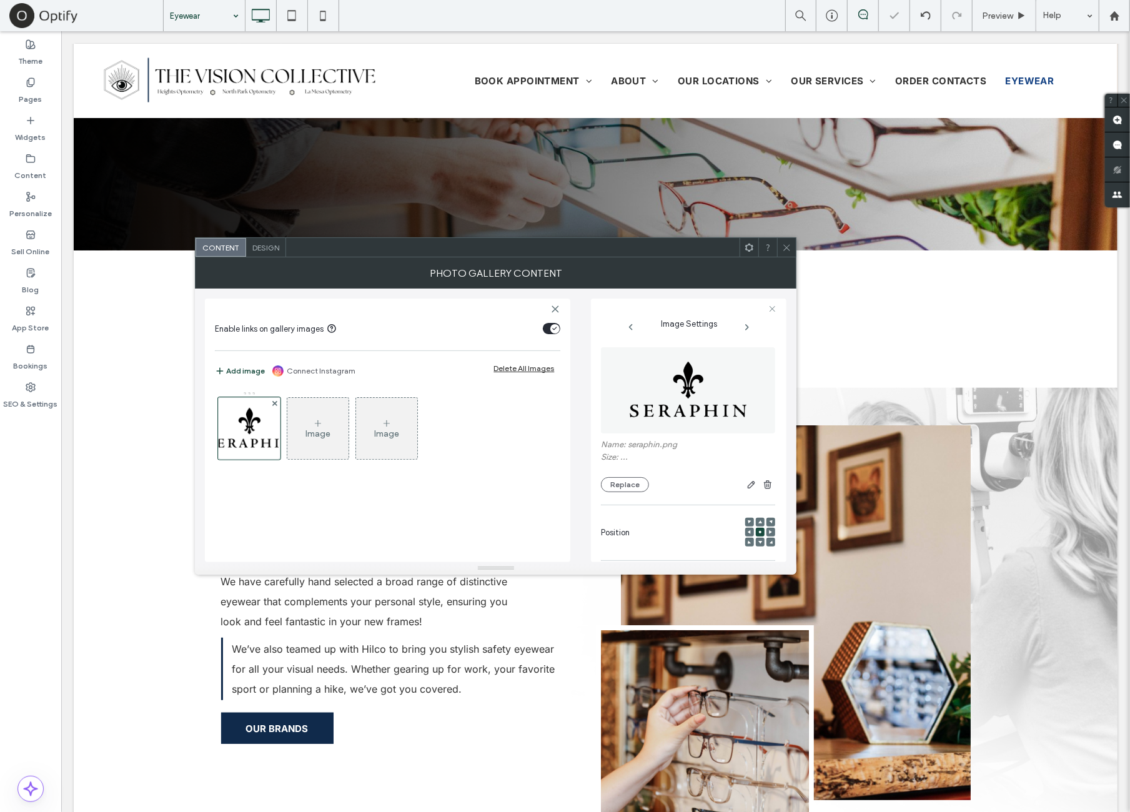
click at [788, 254] on span at bounding box center [786, 247] width 9 height 19
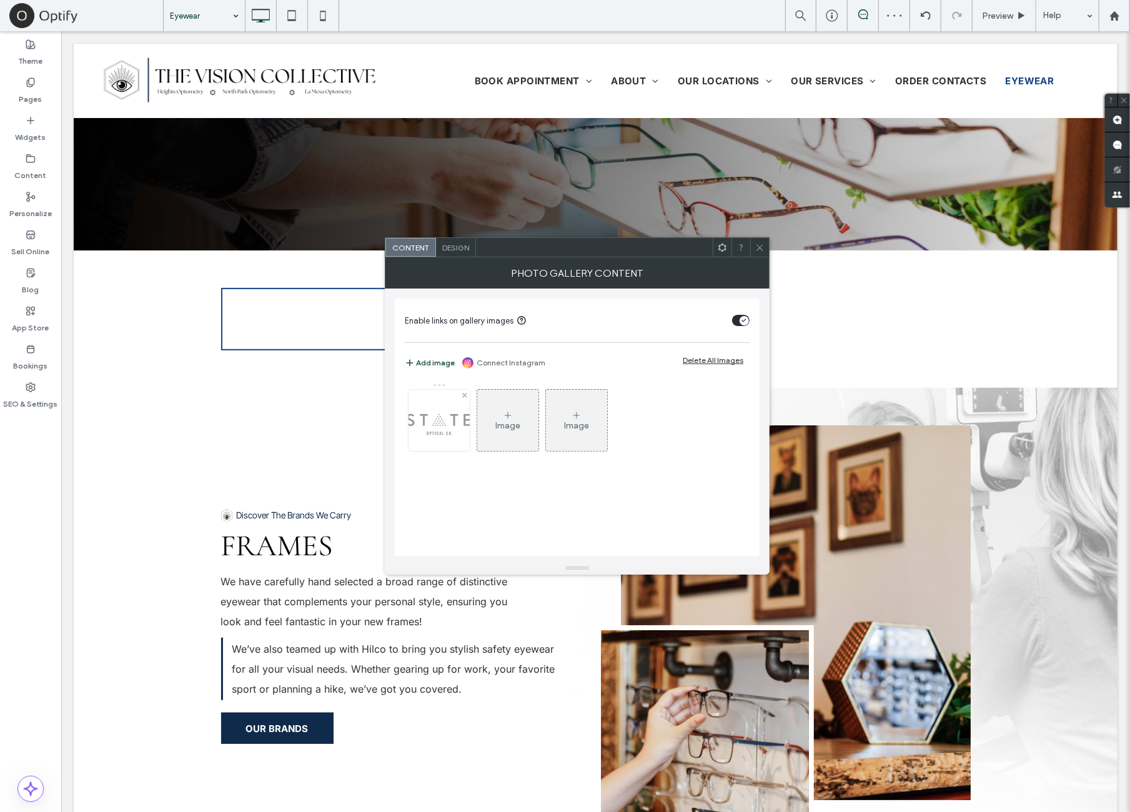
click at [417, 431] on img at bounding box center [439, 420] width 100 height 32
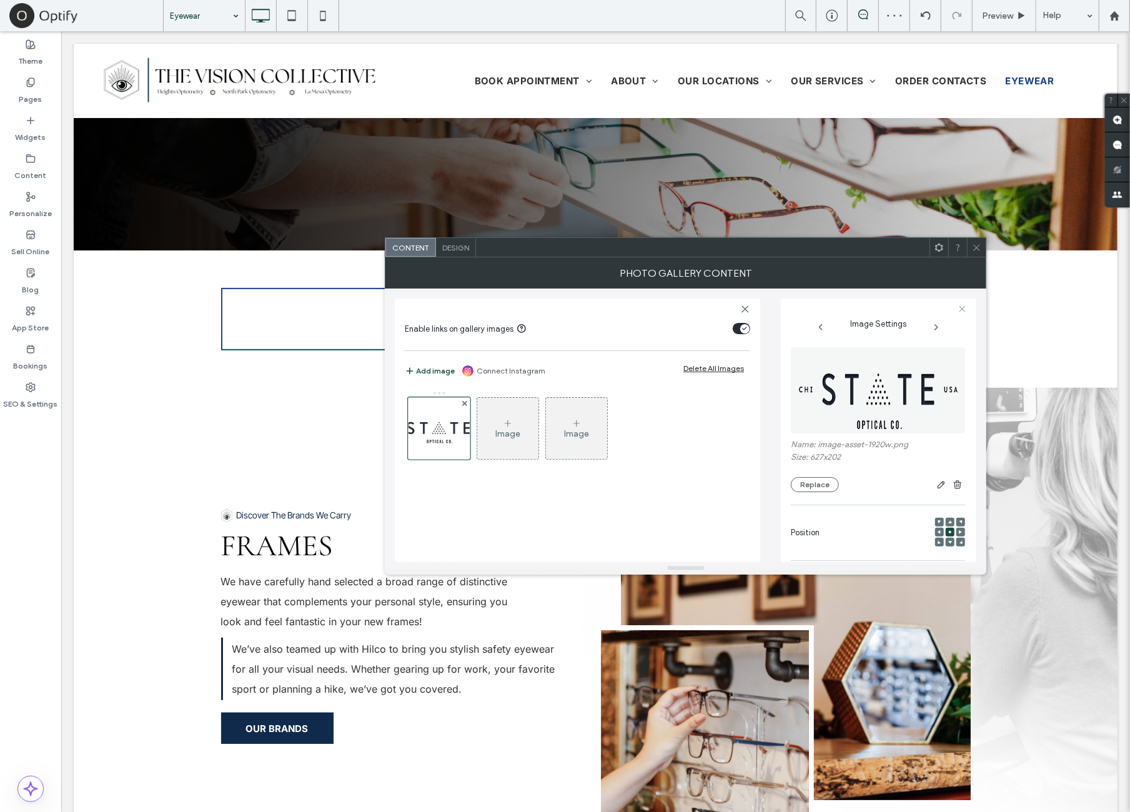
click at [866, 405] on img at bounding box center [879, 390] width 176 height 86
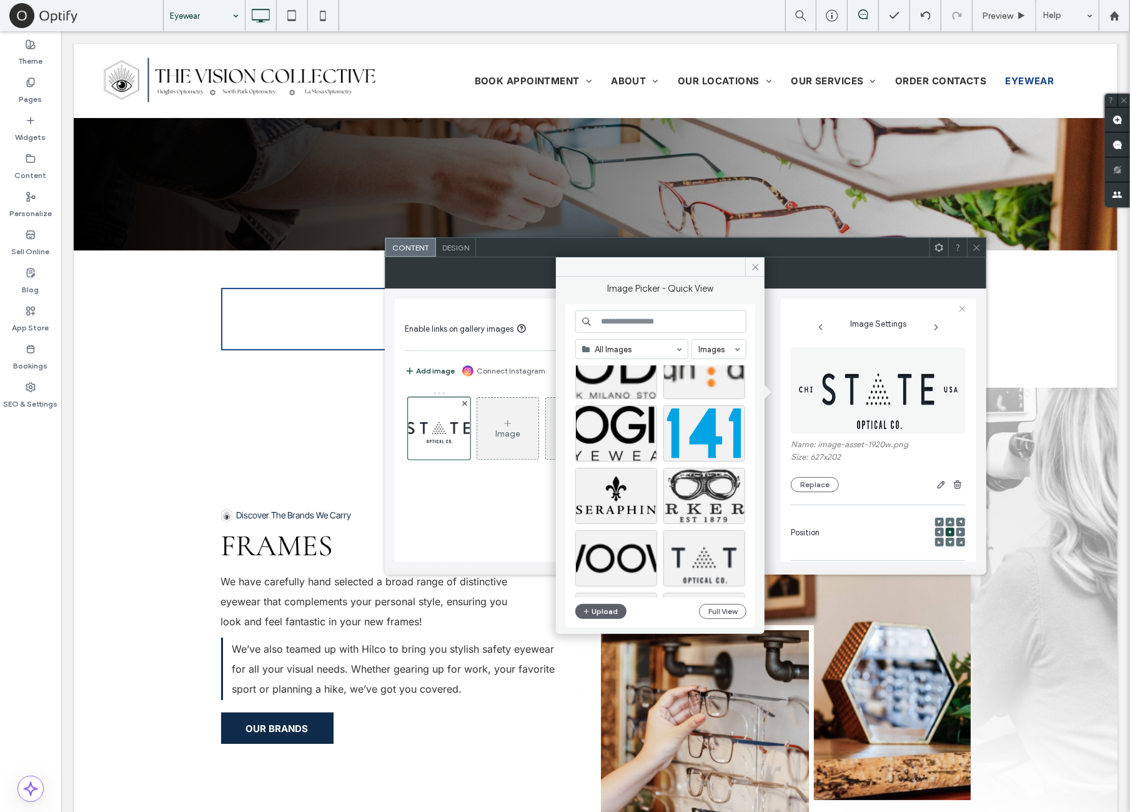
scroll to position [104, 0]
click at [700, 427] on div "Select" at bounding box center [704, 433] width 82 height 56
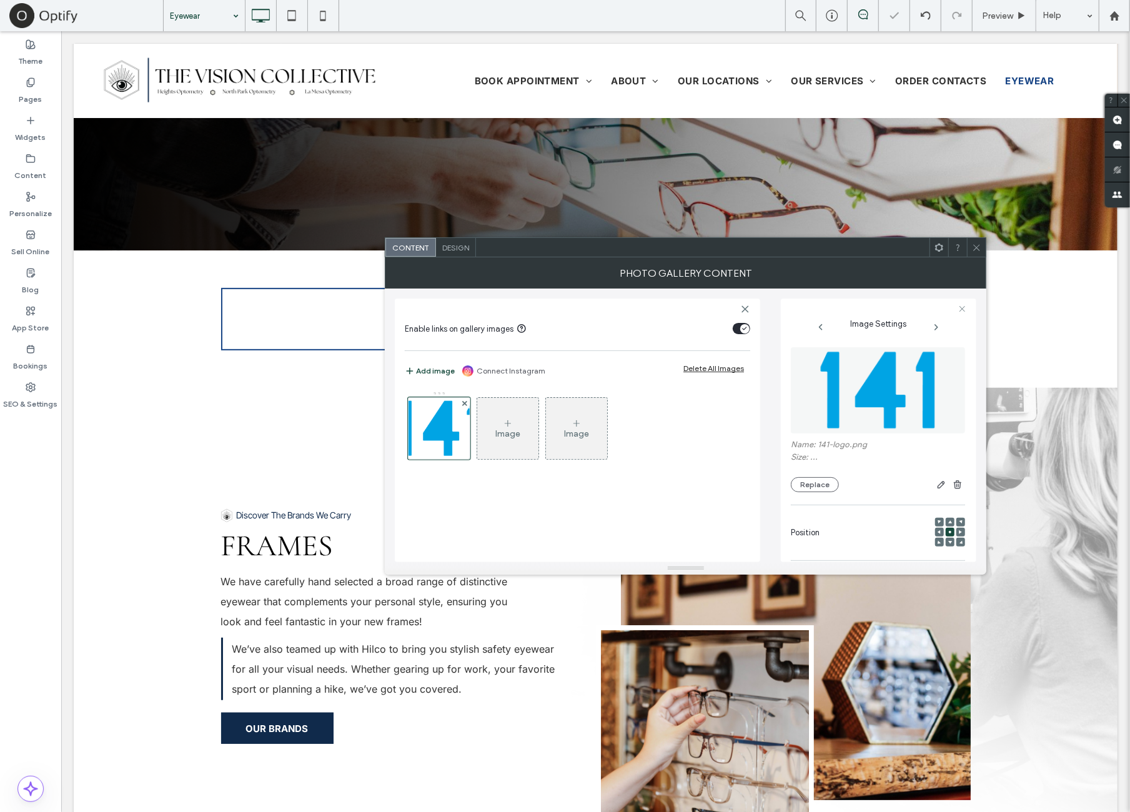
click at [968, 249] on div at bounding box center [976, 247] width 19 height 19
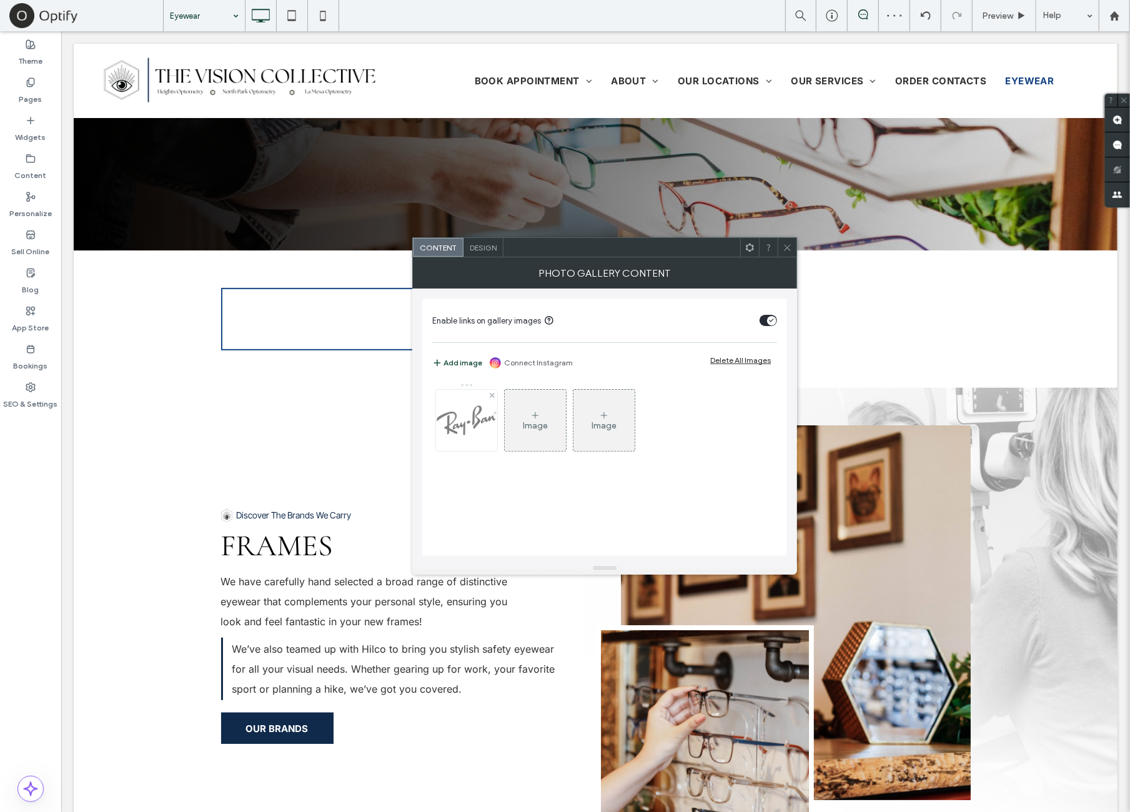
click at [470, 422] on img at bounding box center [466, 420] width 61 height 61
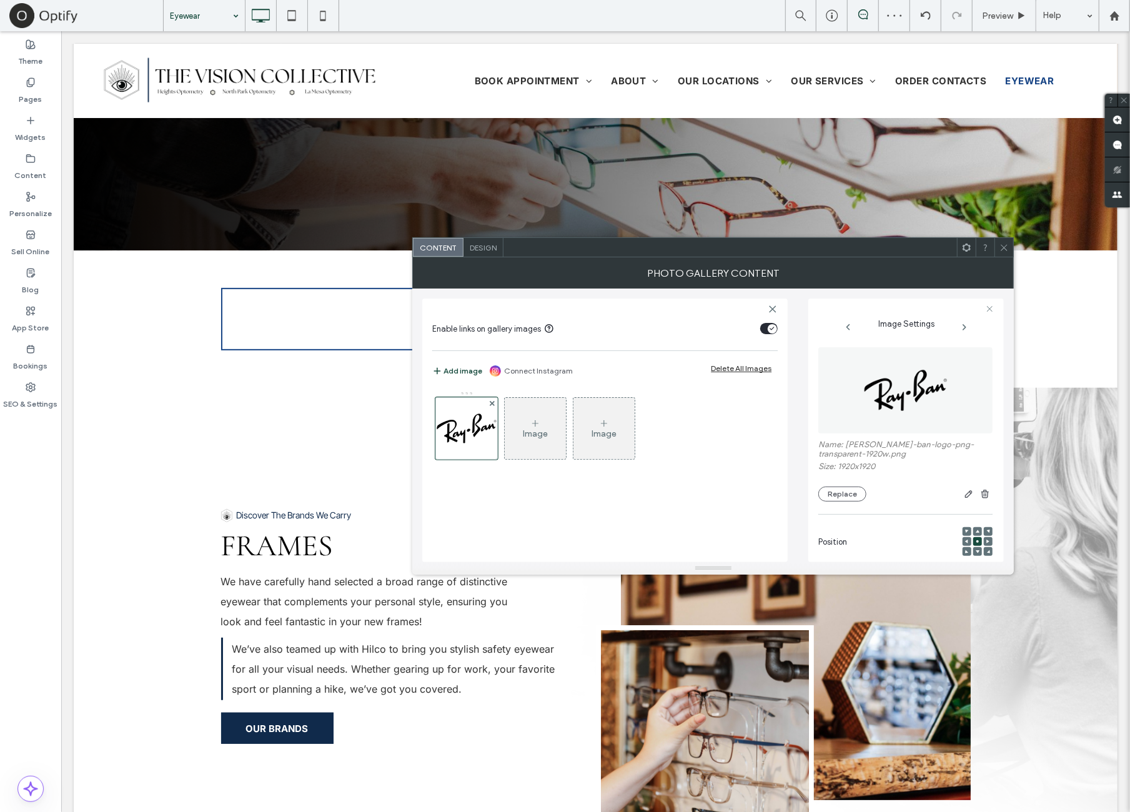
click at [857, 387] on figure at bounding box center [905, 390] width 174 height 86
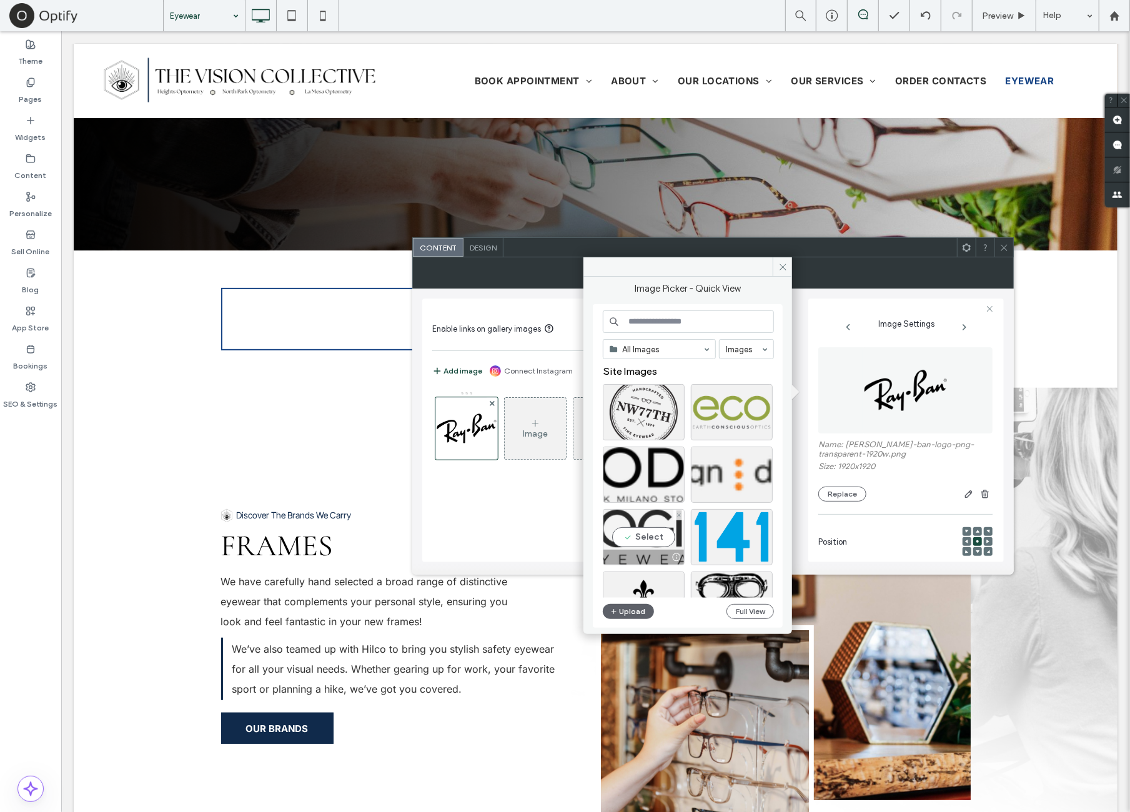
click at [655, 537] on div "Select" at bounding box center [644, 537] width 82 height 56
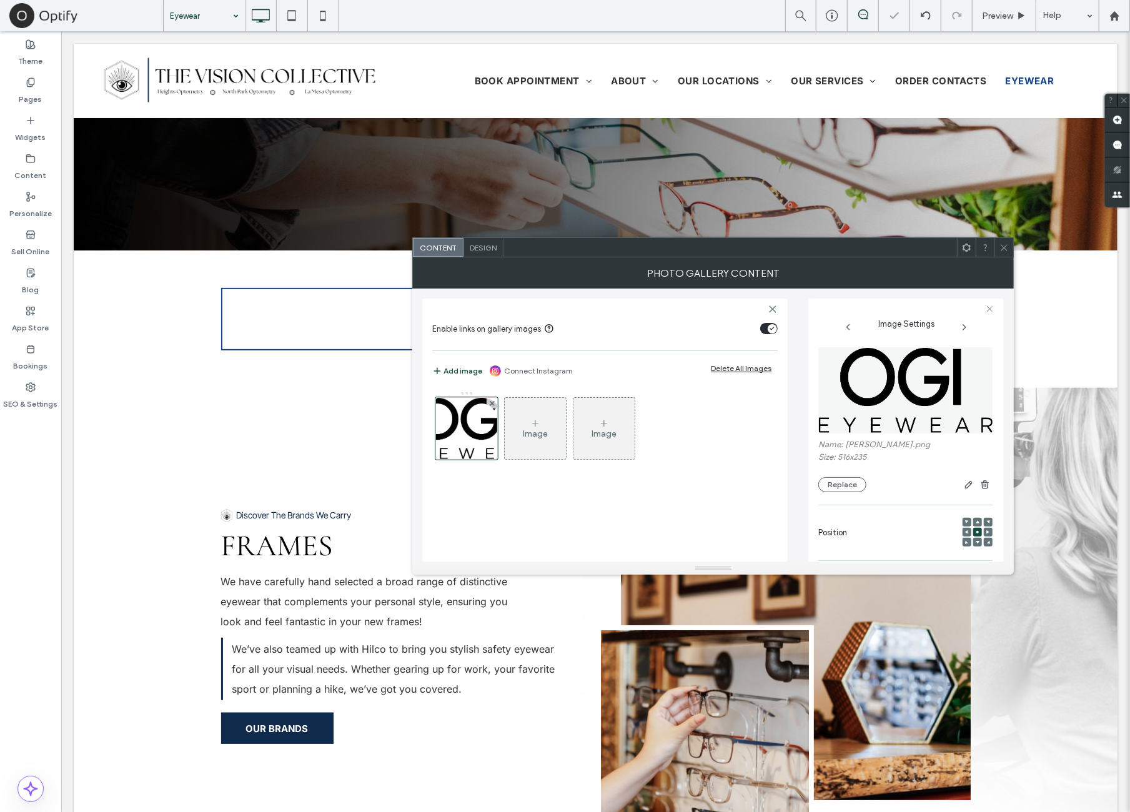
click at [1006, 245] on icon at bounding box center [1004, 247] width 9 height 9
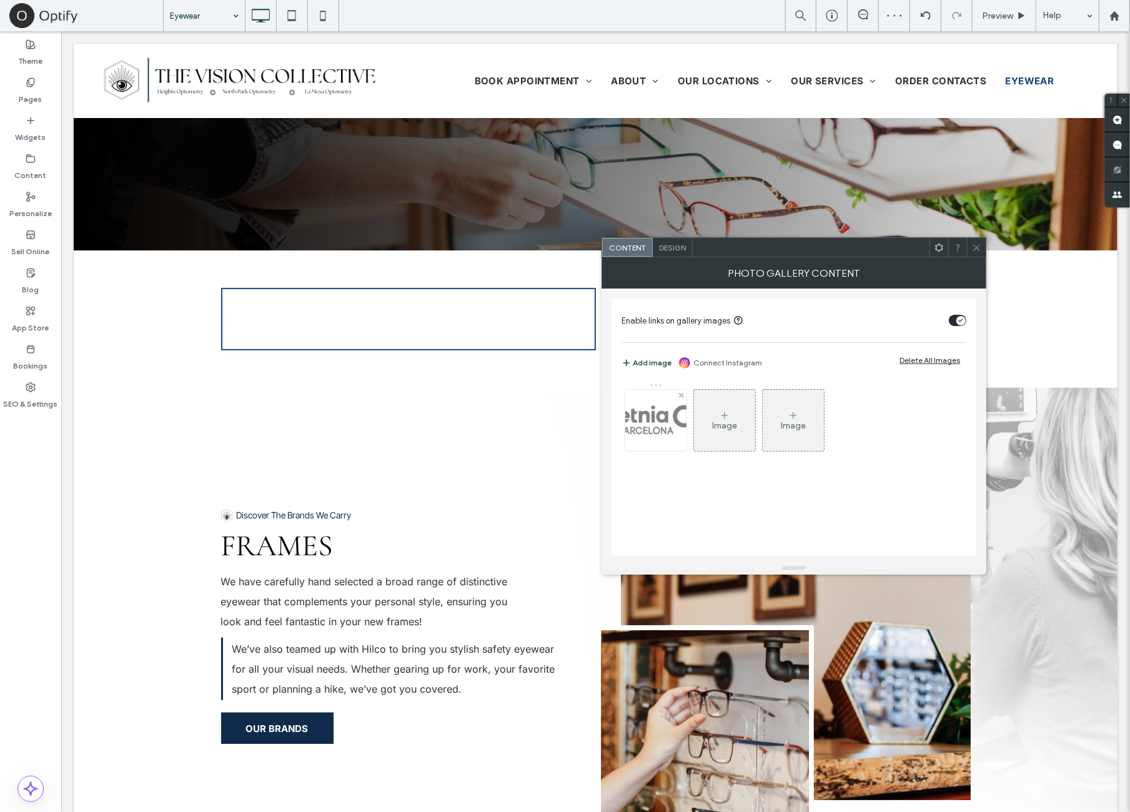
click at [657, 414] on img at bounding box center [656, 420] width 100 height 50
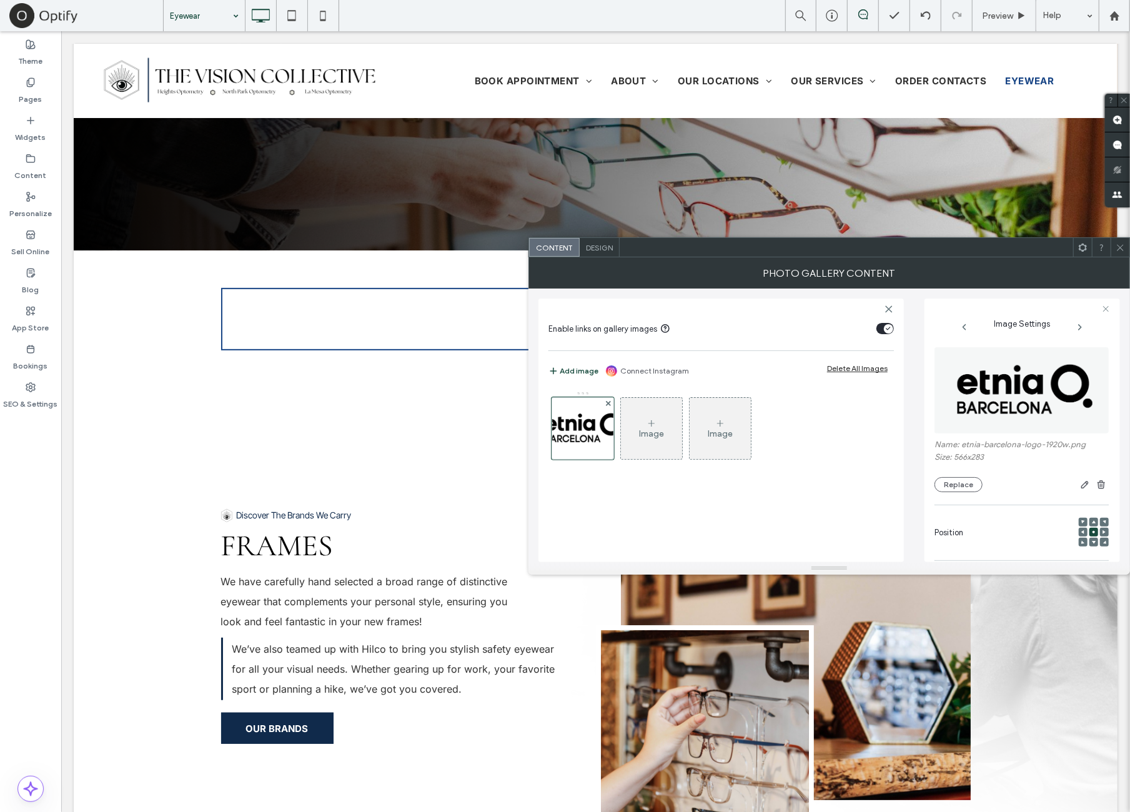
click at [1028, 404] on img at bounding box center [1021, 390] width 171 height 86
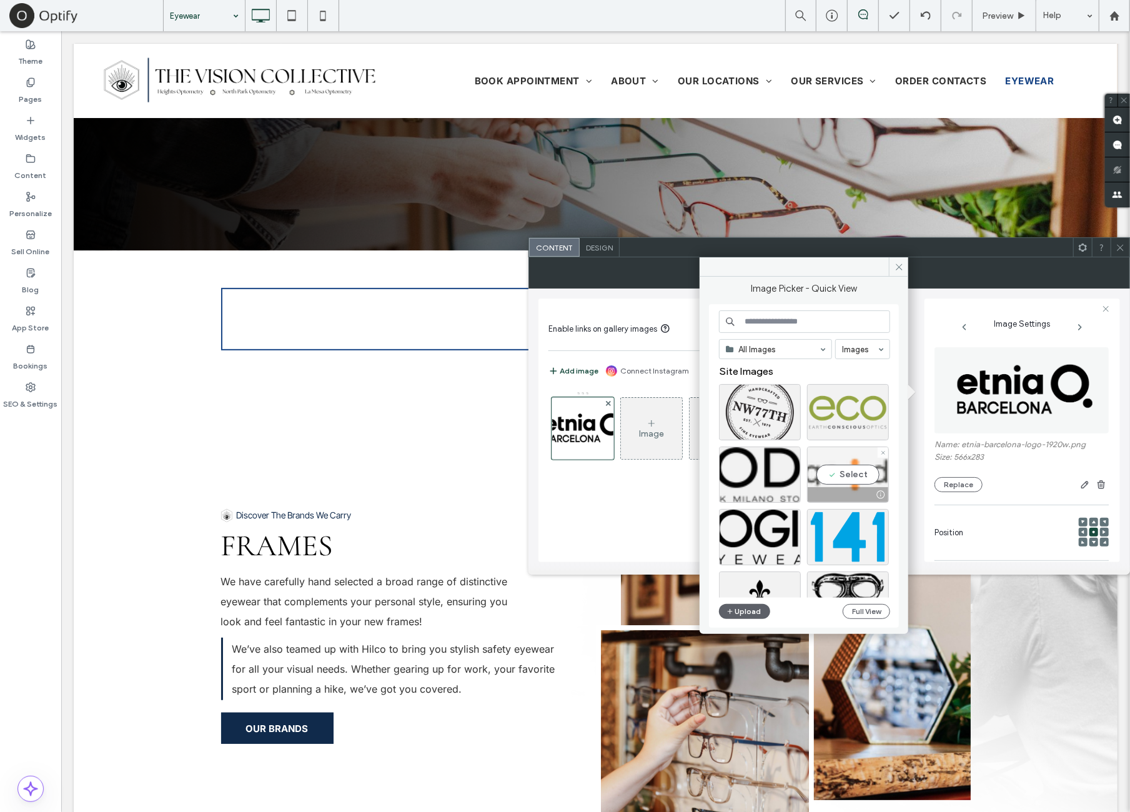
click at [855, 479] on div "Select" at bounding box center [848, 475] width 82 height 56
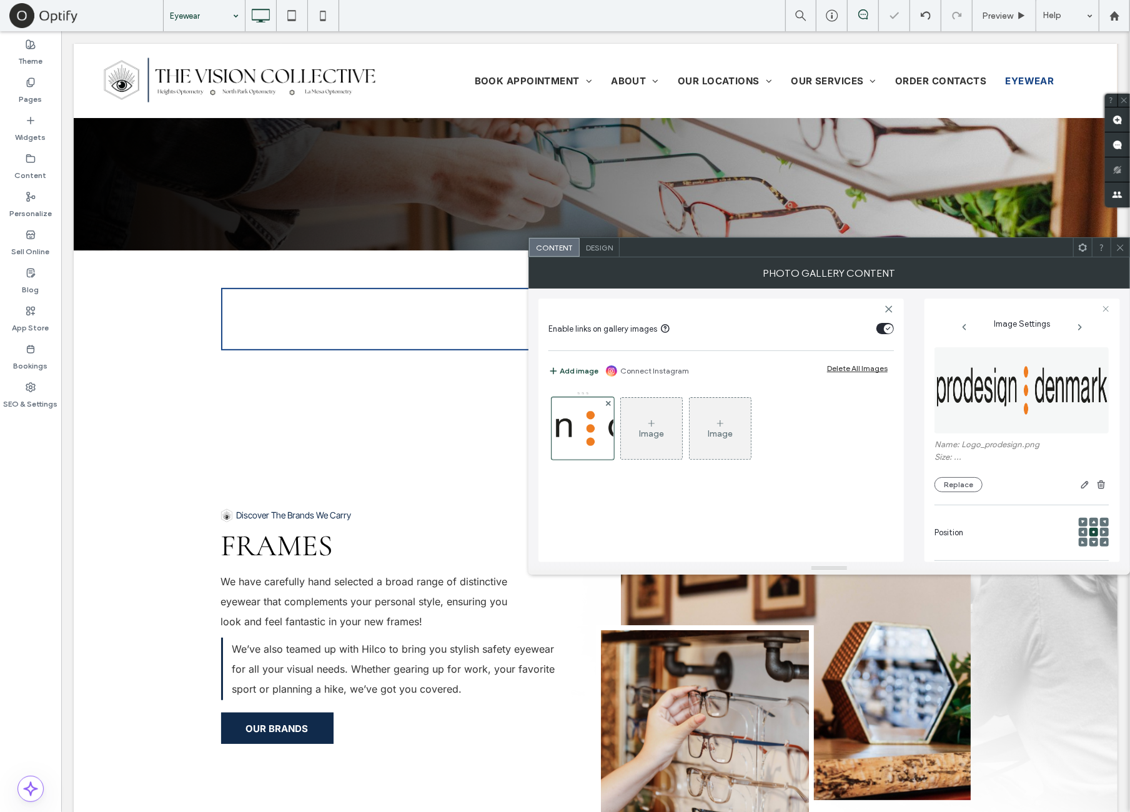
click at [1030, 252] on icon at bounding box center [1120, 247] width 9 height 9
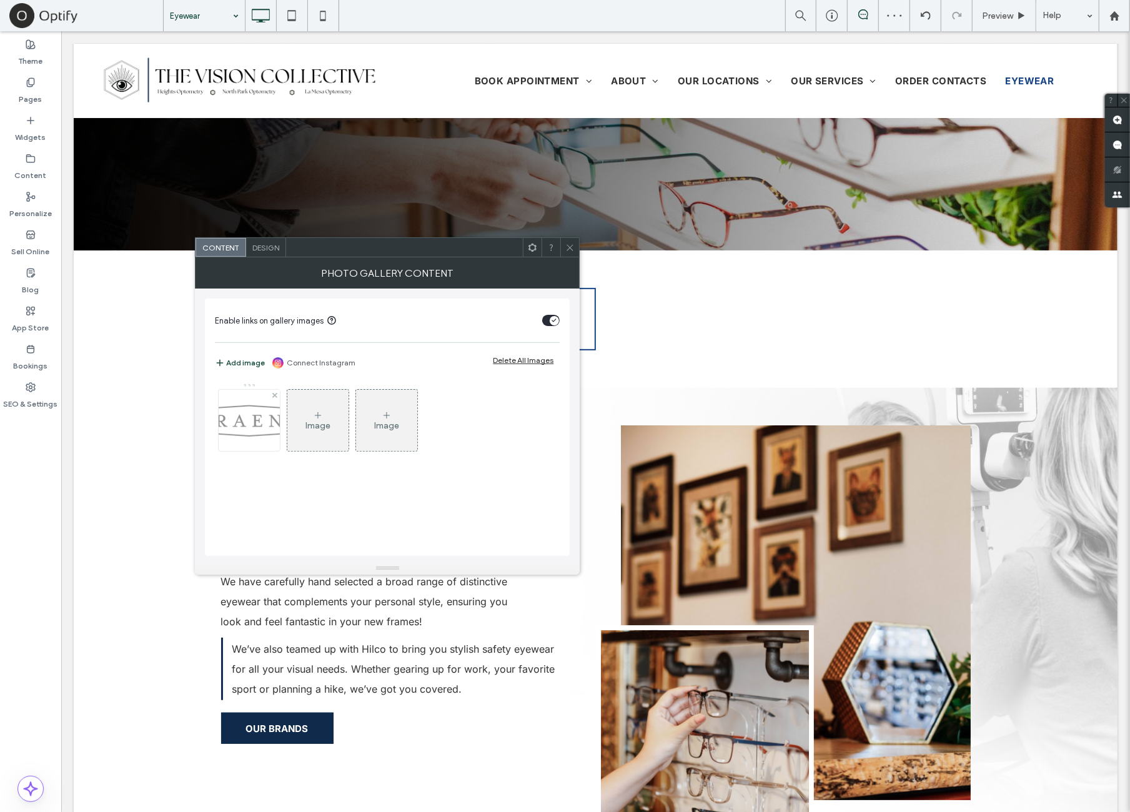
click at [262, 431] on img at bounding box center [249, 420] width 100 height 37
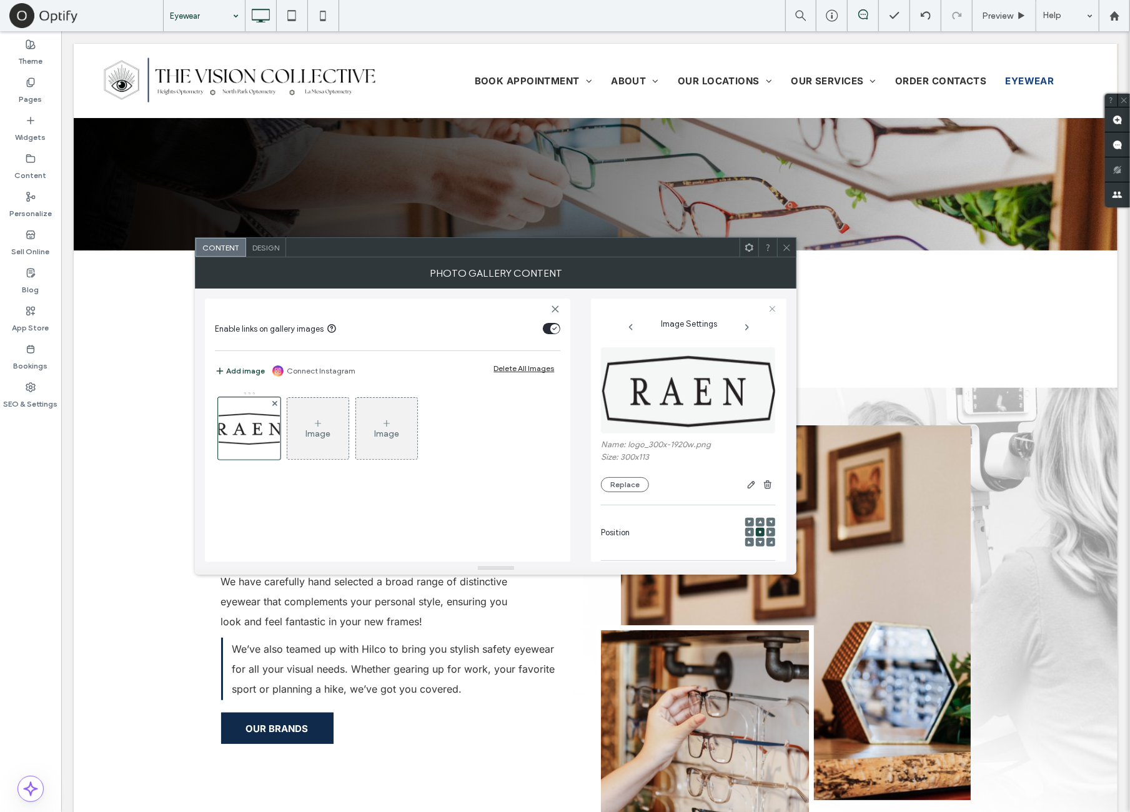
click at [653, 389] on img at bounding box center [689, 390] width 176 height 86
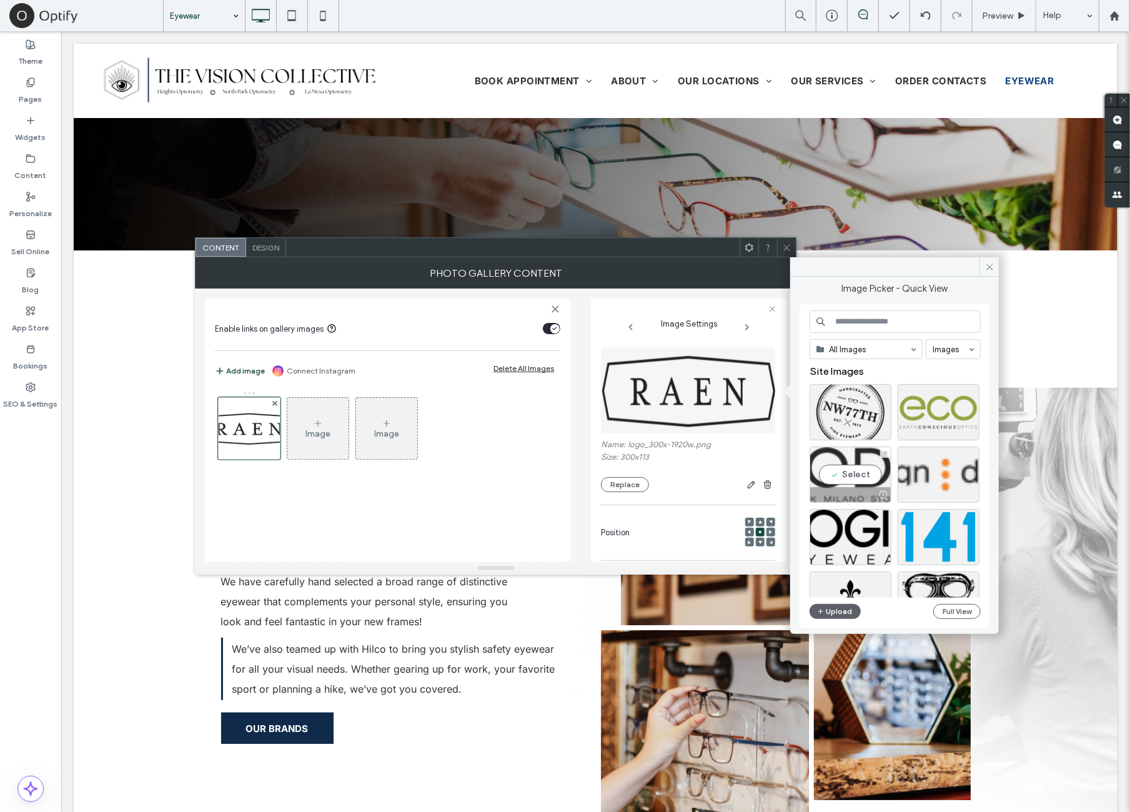
drag, startPoint x: 871, startPoint y: 477, endPoint x: 773, endPoint y: 294, distance: 208.2
click at [870, 477] on div "Select" at bounding box center [851, 475] width 82 height 56
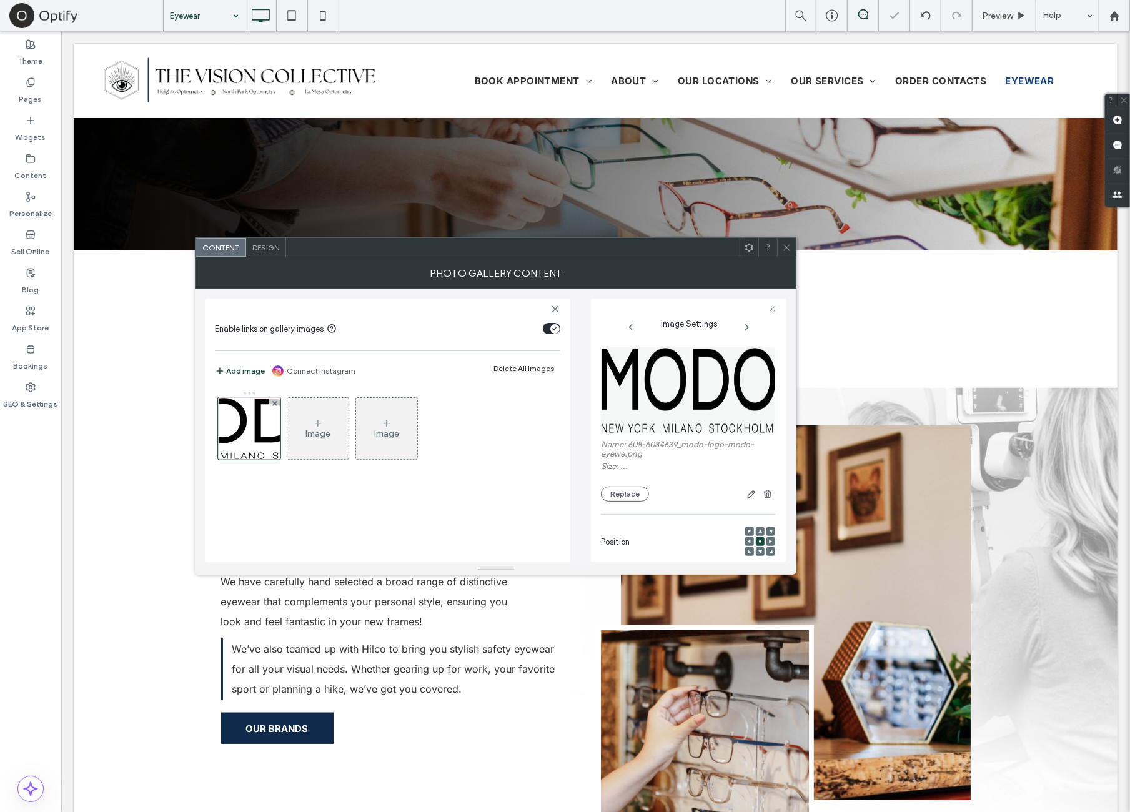
drag, startPoint x: 784, startPoint y: 247, endPoint x: 730, endPoint y: 457, distance: 216.8
click at [784, 248] on icon at bounding box center [786, 247] width 9 height 9
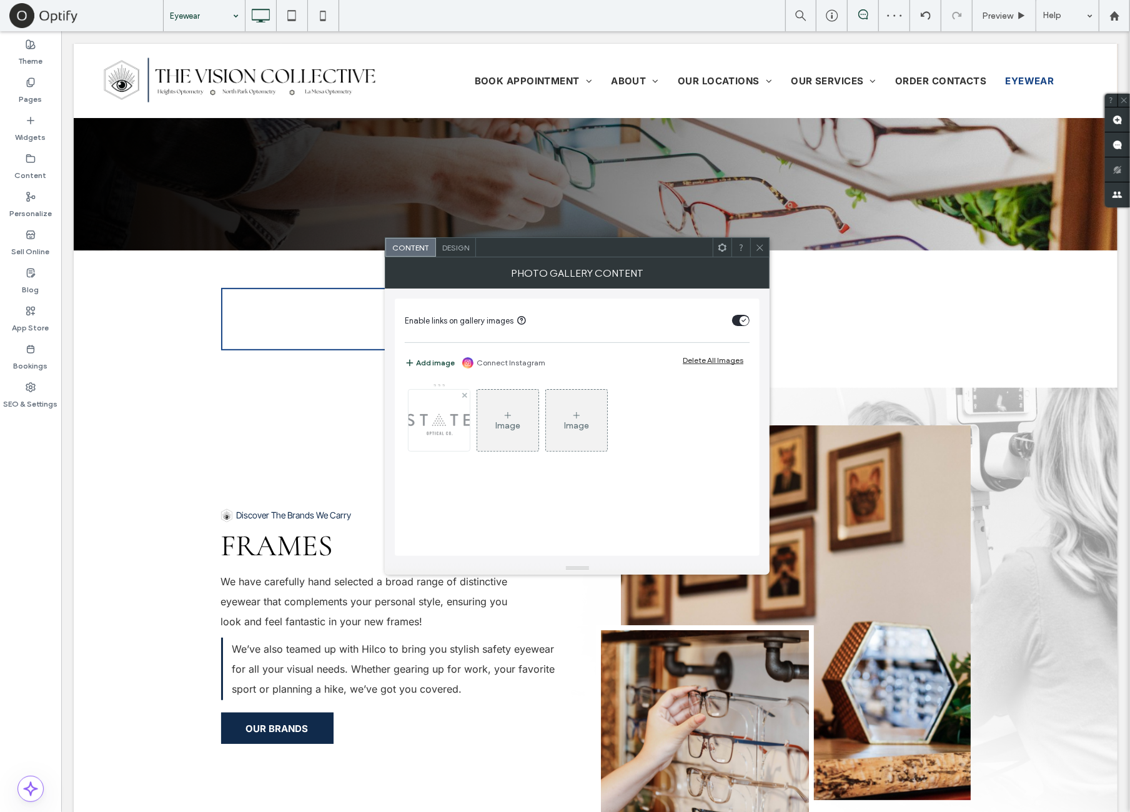
click at [443, 432] on img at bounding box center [439, 420] width 100 height 32
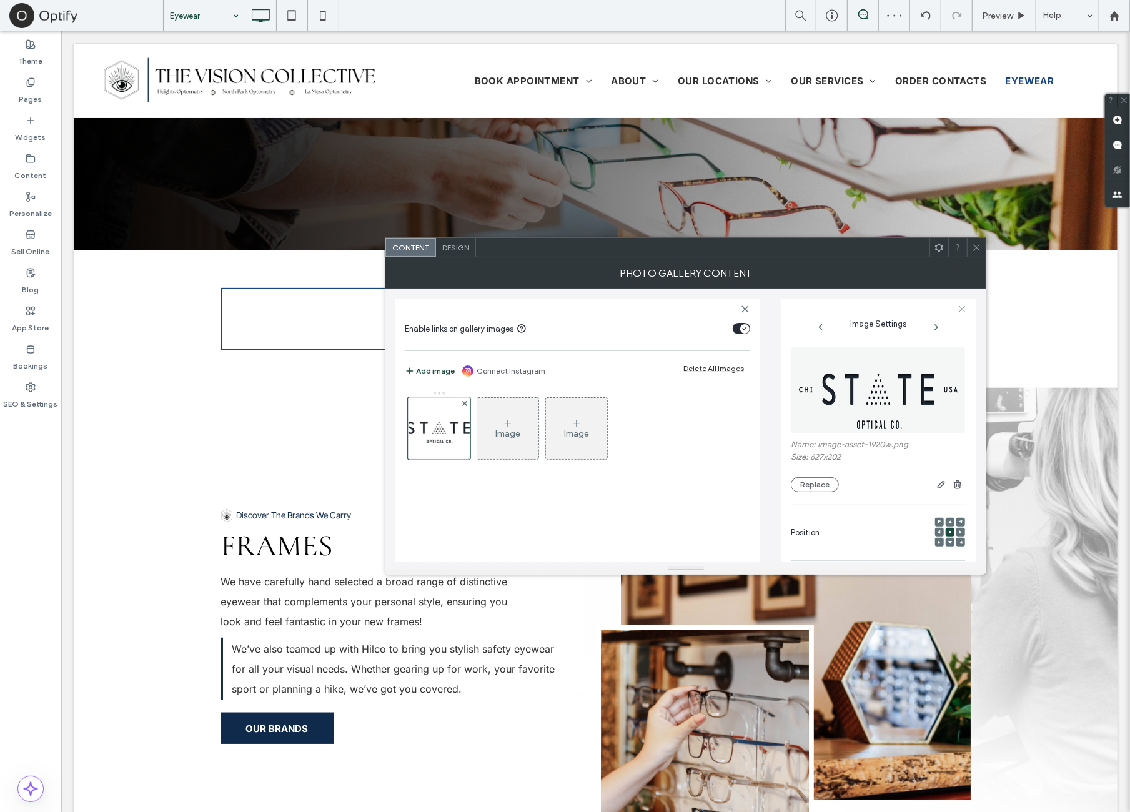
click at [895, 415] on img at bounding box center [879, 390] width 176 height 86
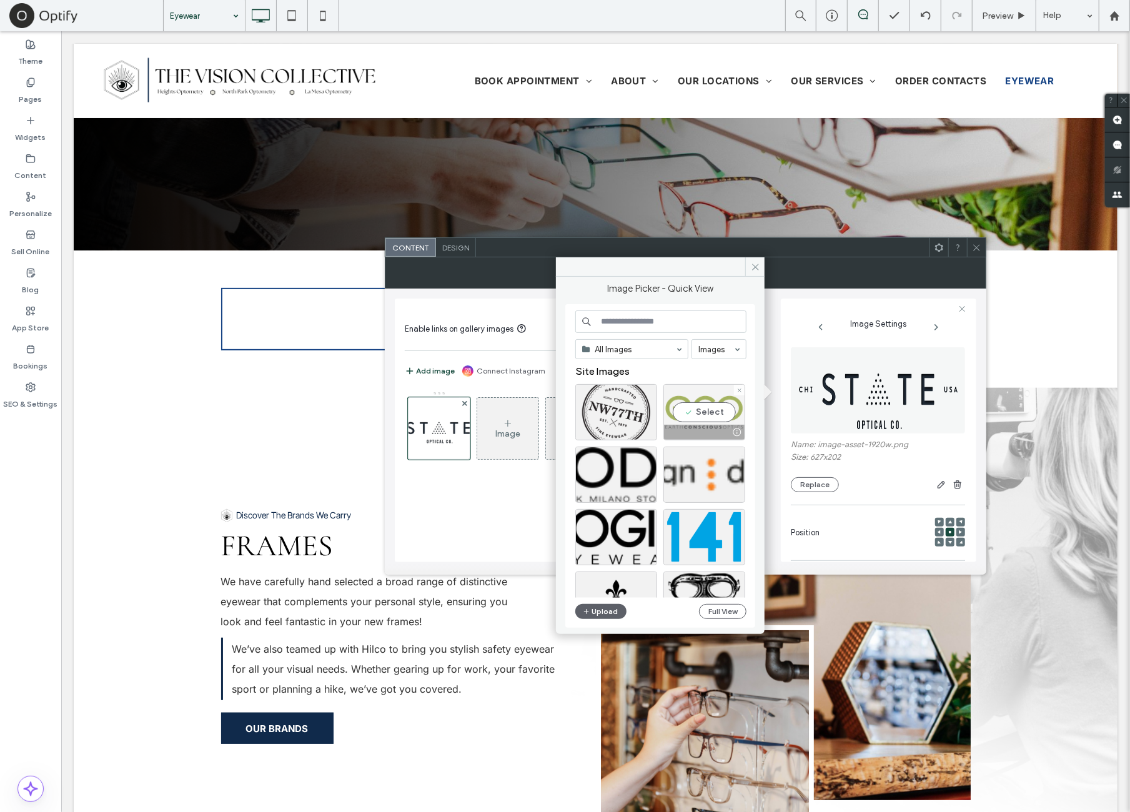
click at [721, 422] on div "Select" at bounding box center [704, 412] width 82 height 56
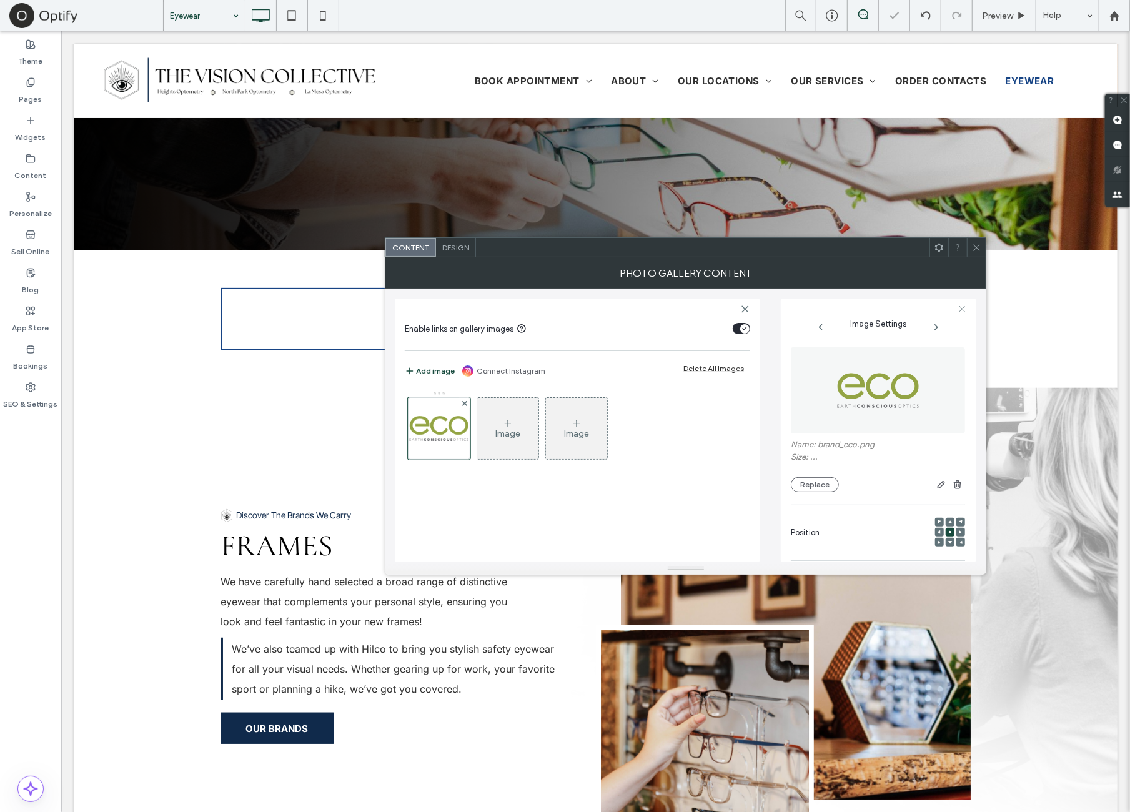
click at [985, 250] on div at bounding box center [976, 247] width 19 height 19
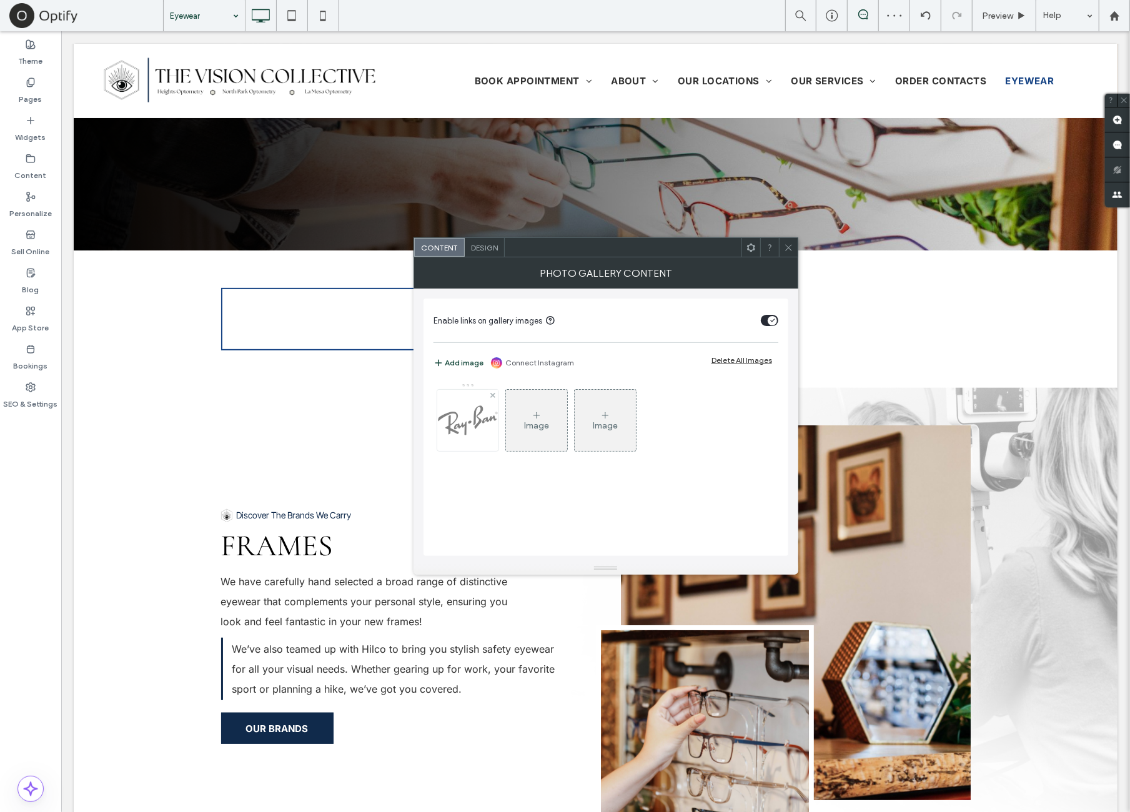
click at [478, 419] on img at bounding box center [467, 420] width 61 height 61
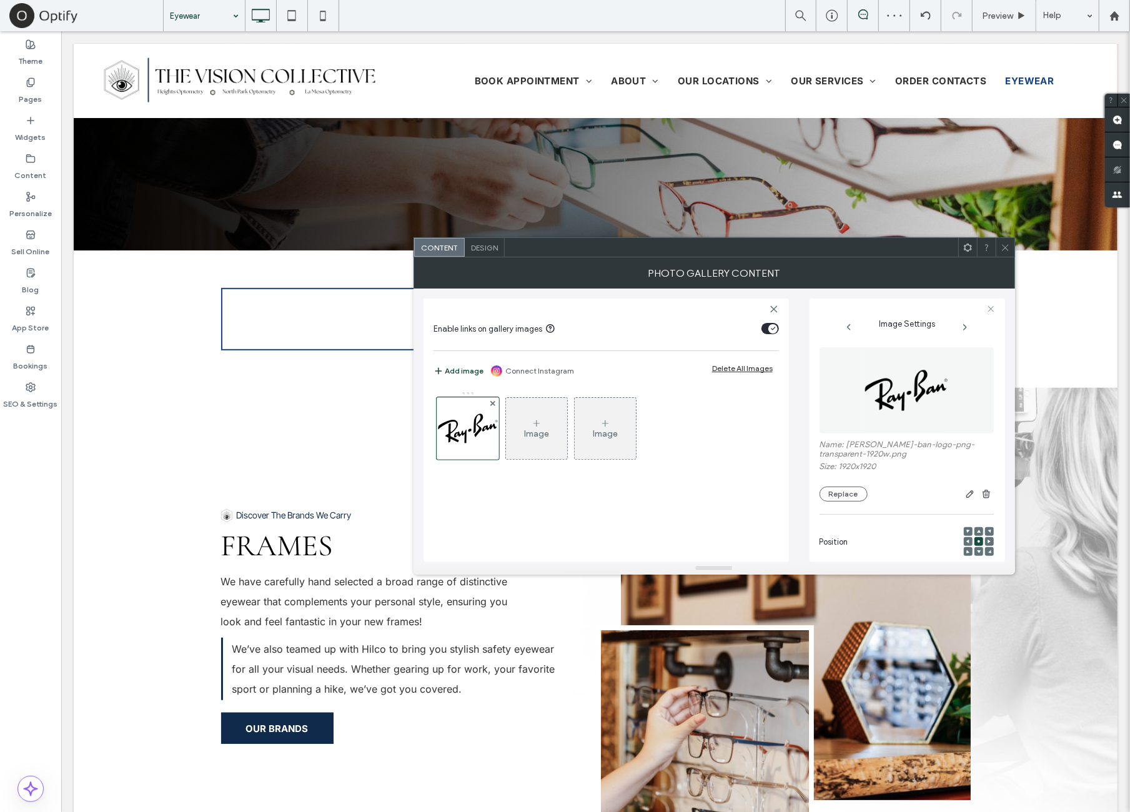
click at [880, 376] on img at bounding box center [906, 390] width 86 height 86
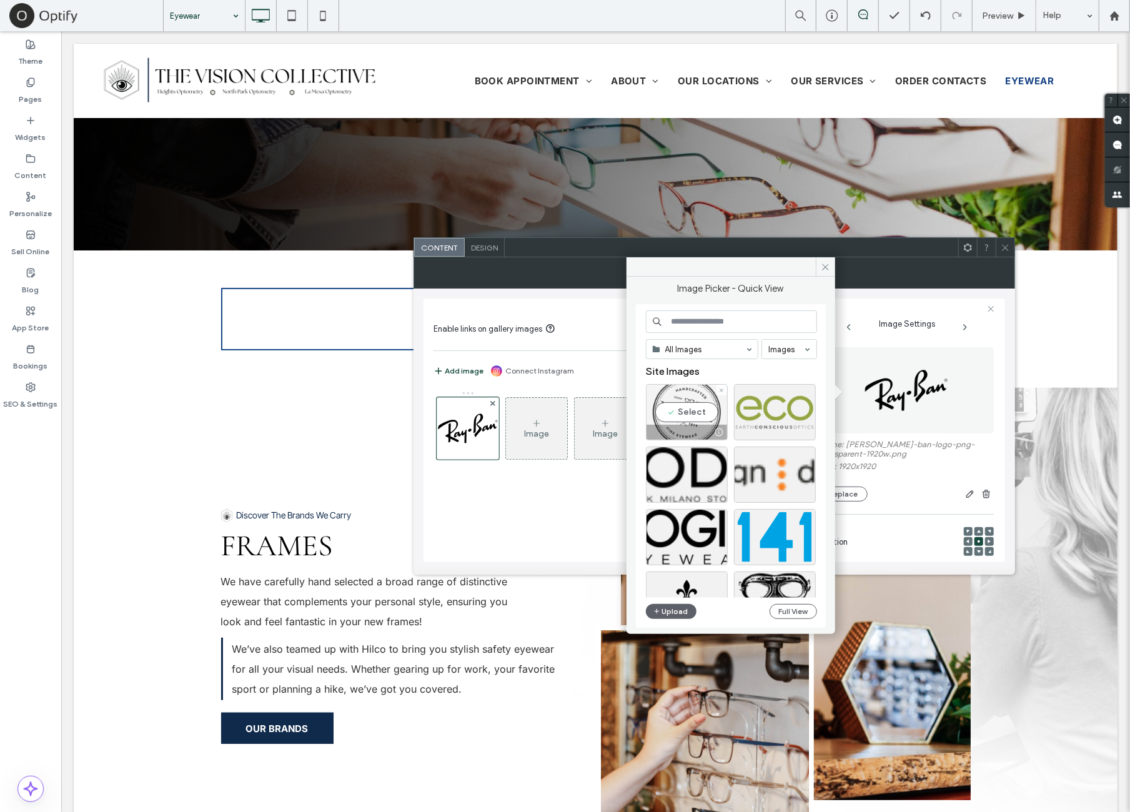
click at [686, 415] on div "Select" at bounding box center [687, 412] width 82 height 56
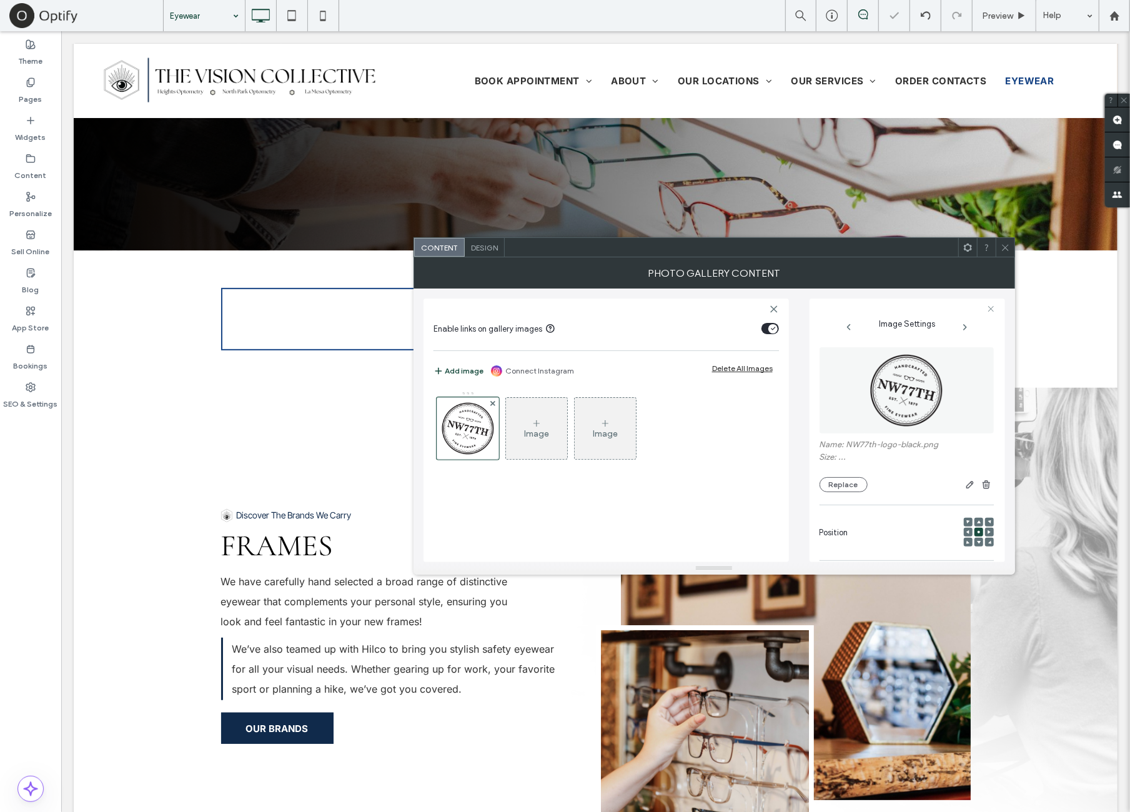
click at [999, 252] on div at bounding box center [1005, 247] width 19 height 19
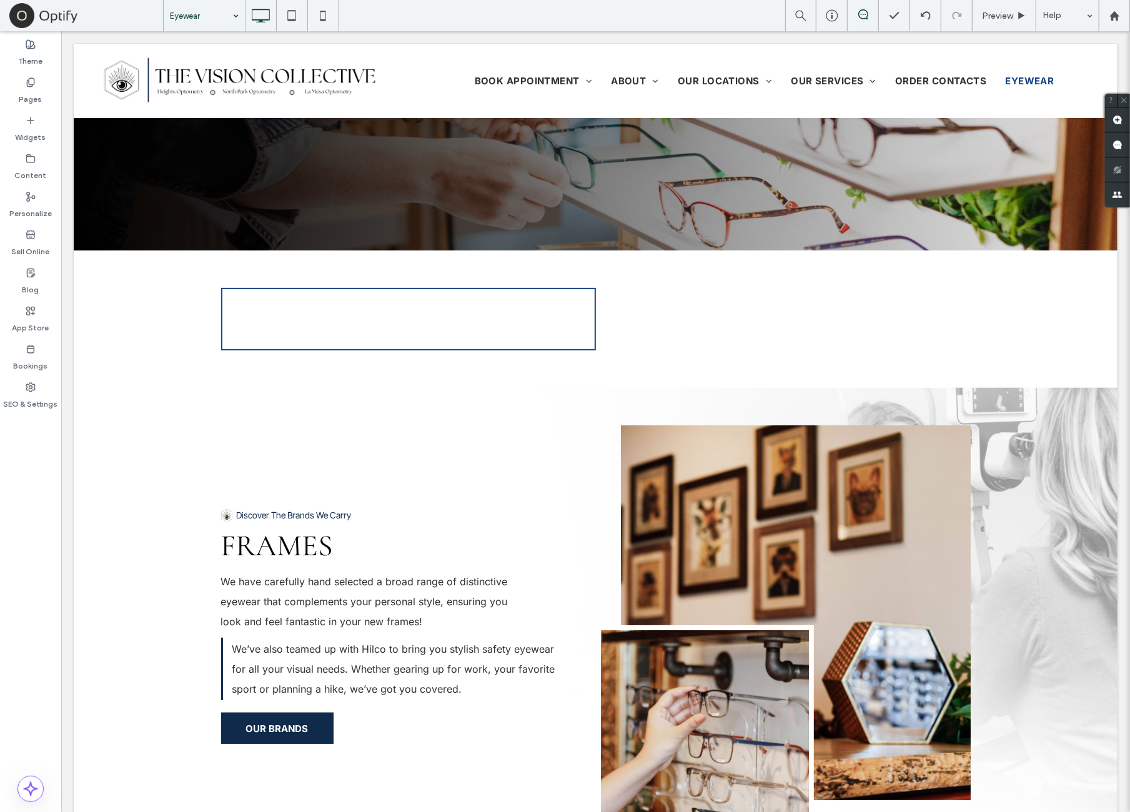
click at [37, 533] on div "Theme Pages Widgets Content Personalize Sell Online Blog App Store Bookings SEO…" at bounding box center [30, 421] width 61 height 781
click at [37, 404] on label "SEO & Settings" at bounding box center [31, 400] width 54 height 17
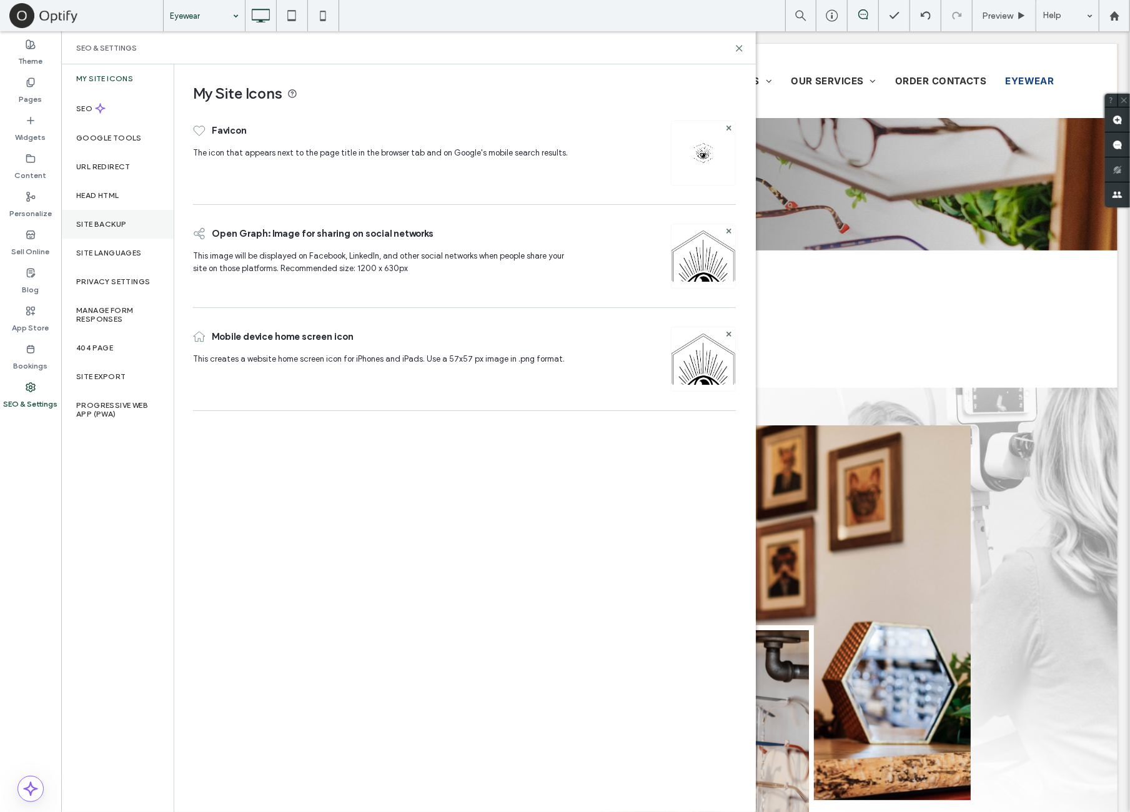
drag, startPoint x: 149, startPoint y: 231, endPoint x: 150, endPoint y: 221, distance: 9.4
click at [150, 221] on div "Site Backup" at bounding box center [117, 224] width 112 height 29
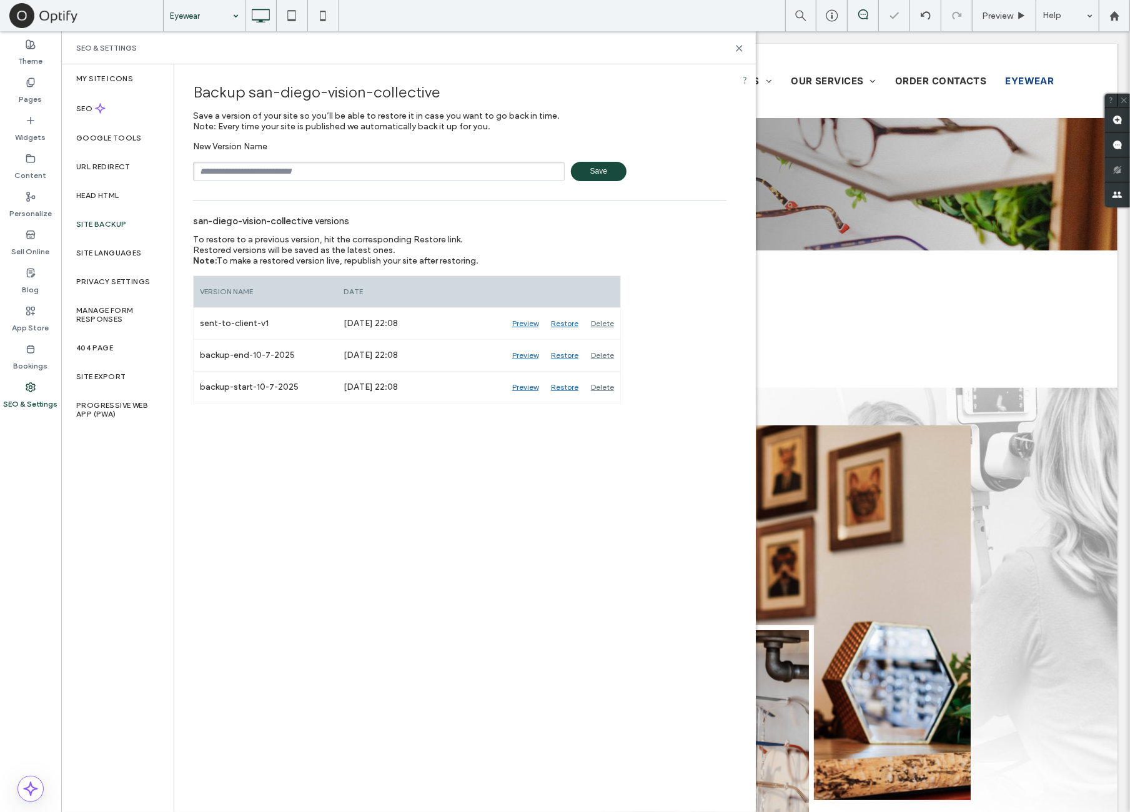
click at [305, 174] on input "text" at bounding box center [379, 171] width 372 height 19
type input "**********"
click at [152, 79] on div "My Site Icons" at bounding box center [117, 78] width 112 height 29
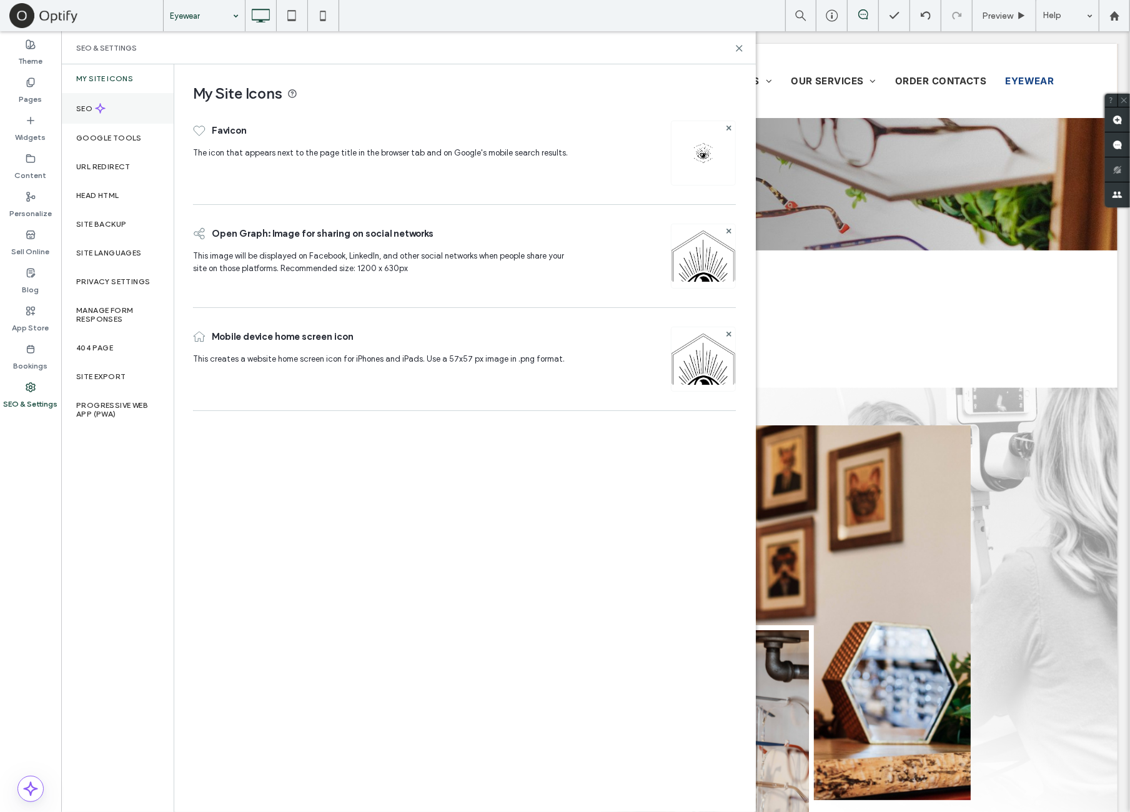
click at [144, 107] on div "SEO" at bounding box center [117, 108] width 112 height 31
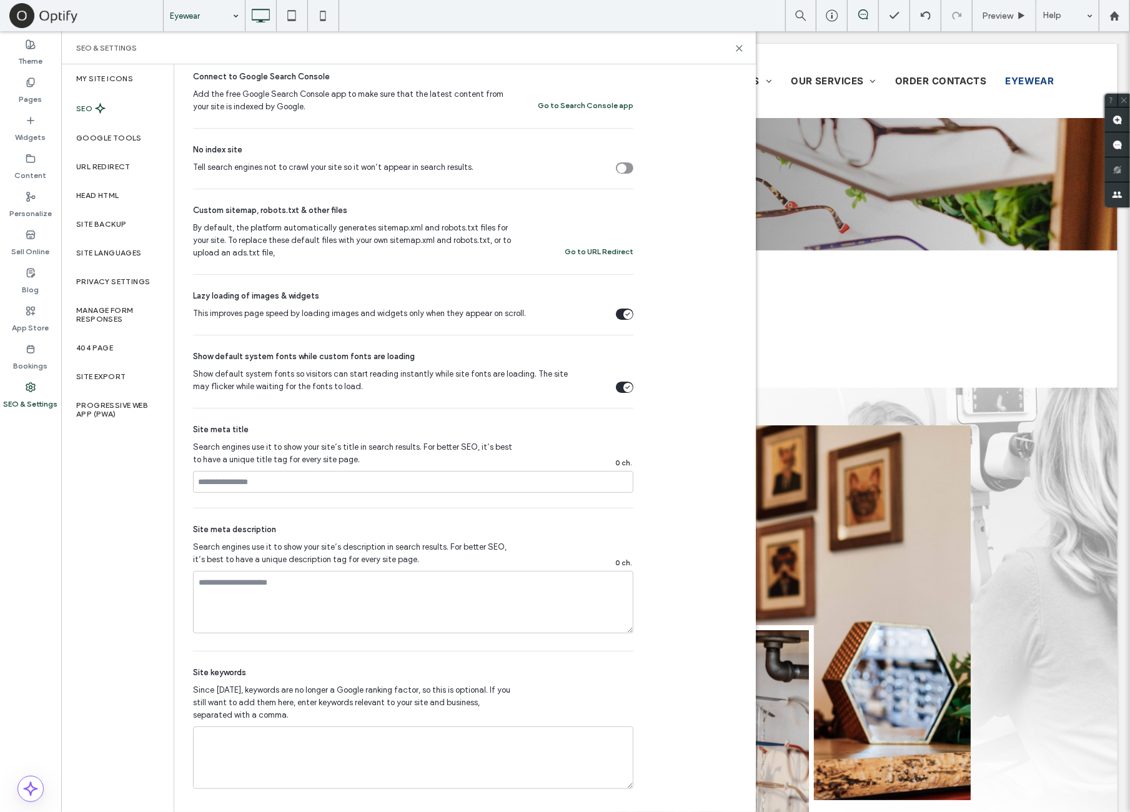
scroll to position [0, 0]
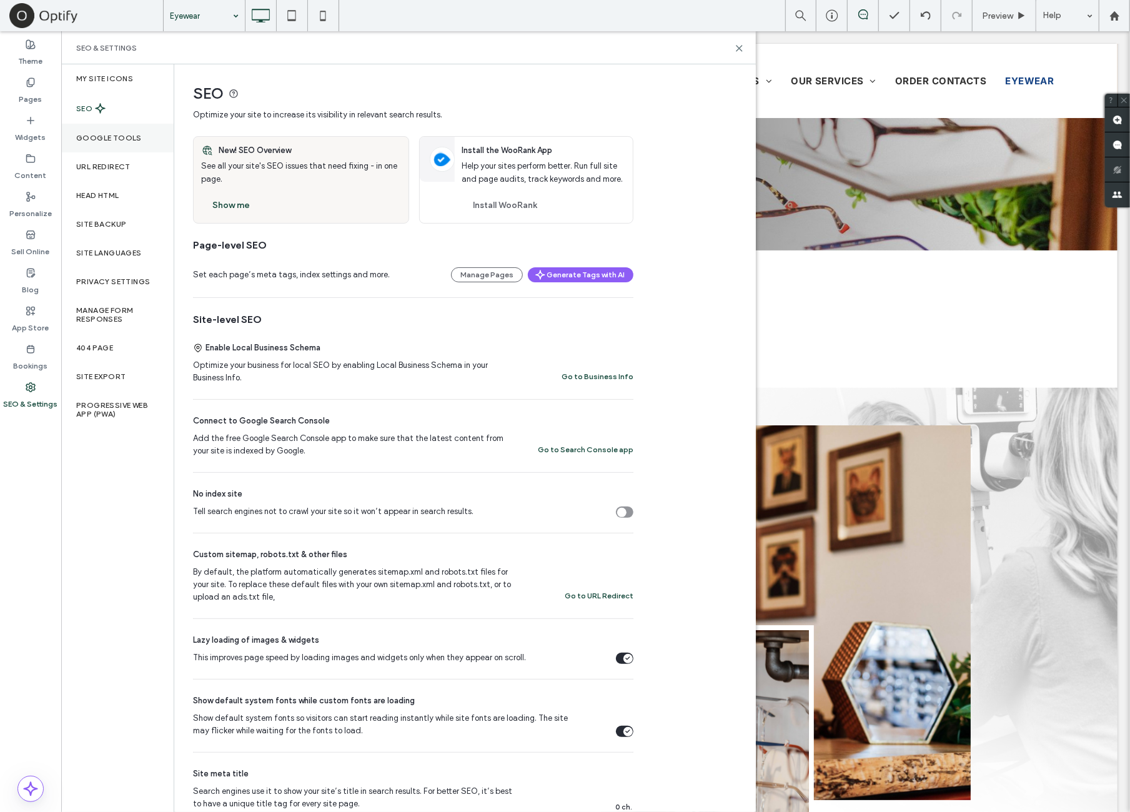
click at [152, 138] on div "Google Tools" at bounding box center [117, 138] width 112 height 29
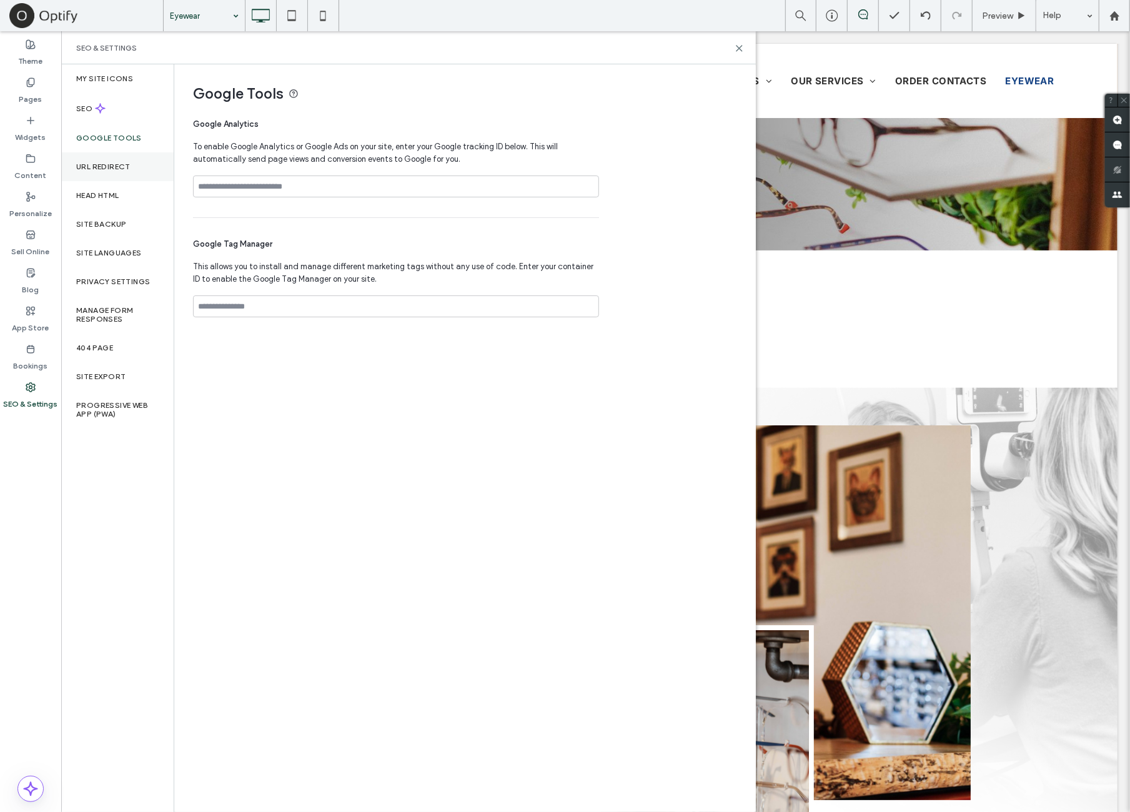
click at [149, 162] on div "URL Redirect" at bounding box center [117, 166] width 112 height 29
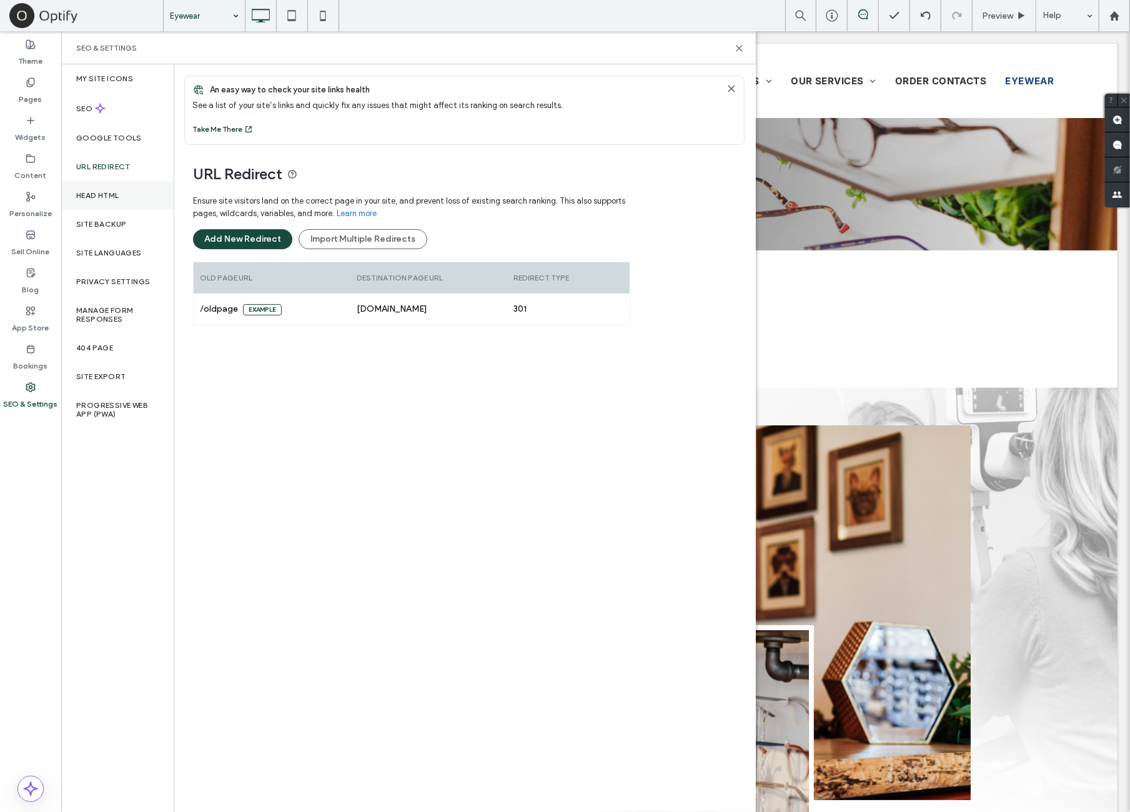
click at [149, 192] on div "Head HTML" at bounding box center [117, 195] width 112 height 29
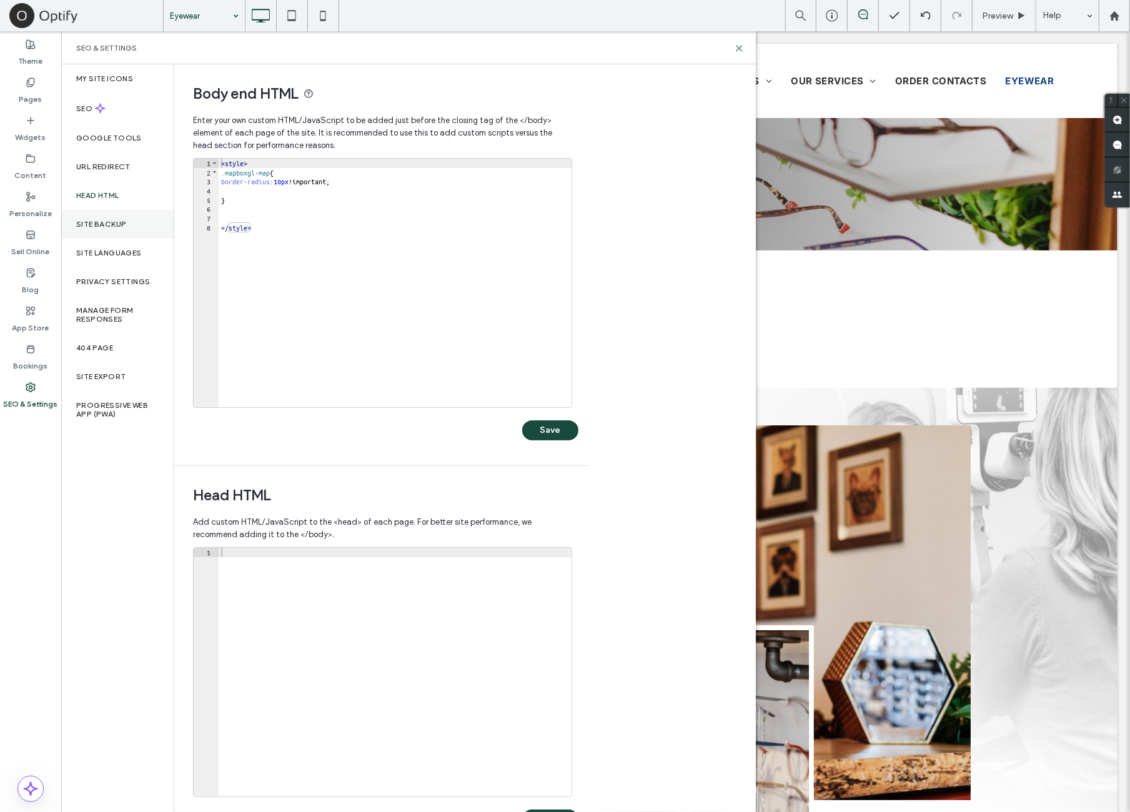
click at [155, 223] on div "Site Backup" at bounding box center [117, 224] width 112 height 29
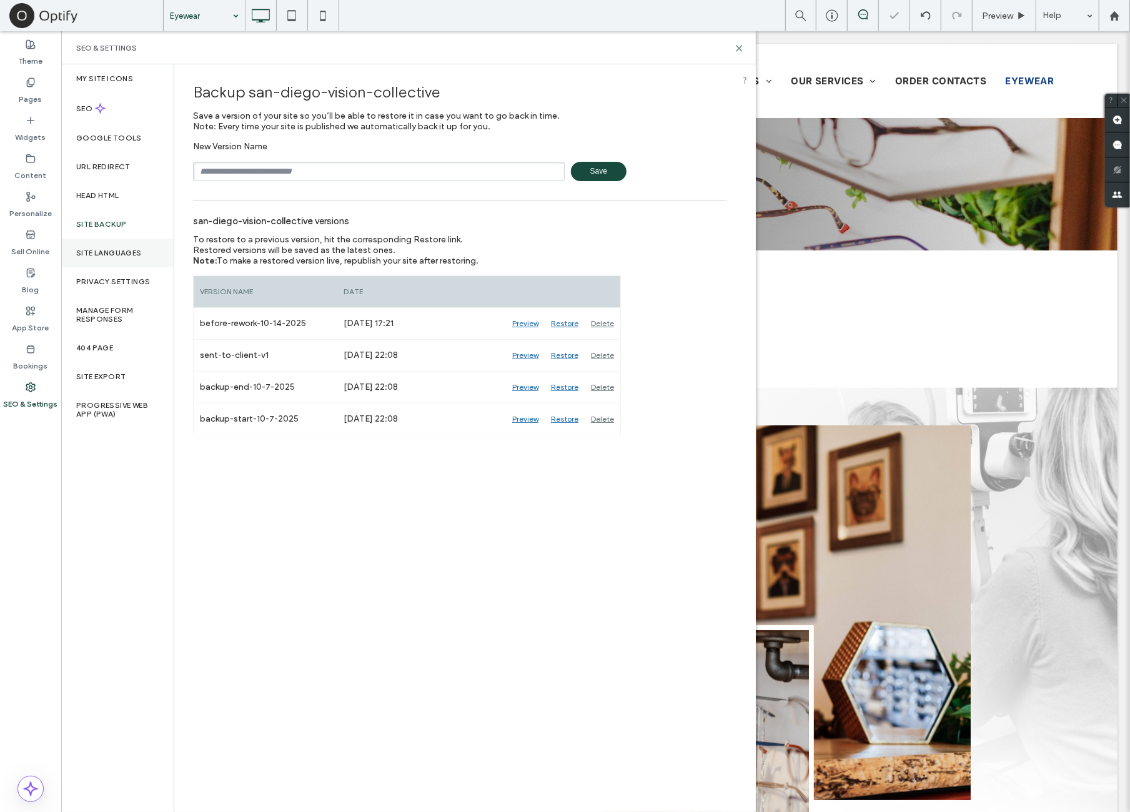
click at [154, 256] on div "Site Languages" at bounding box center [117, 253] width 112 height 29
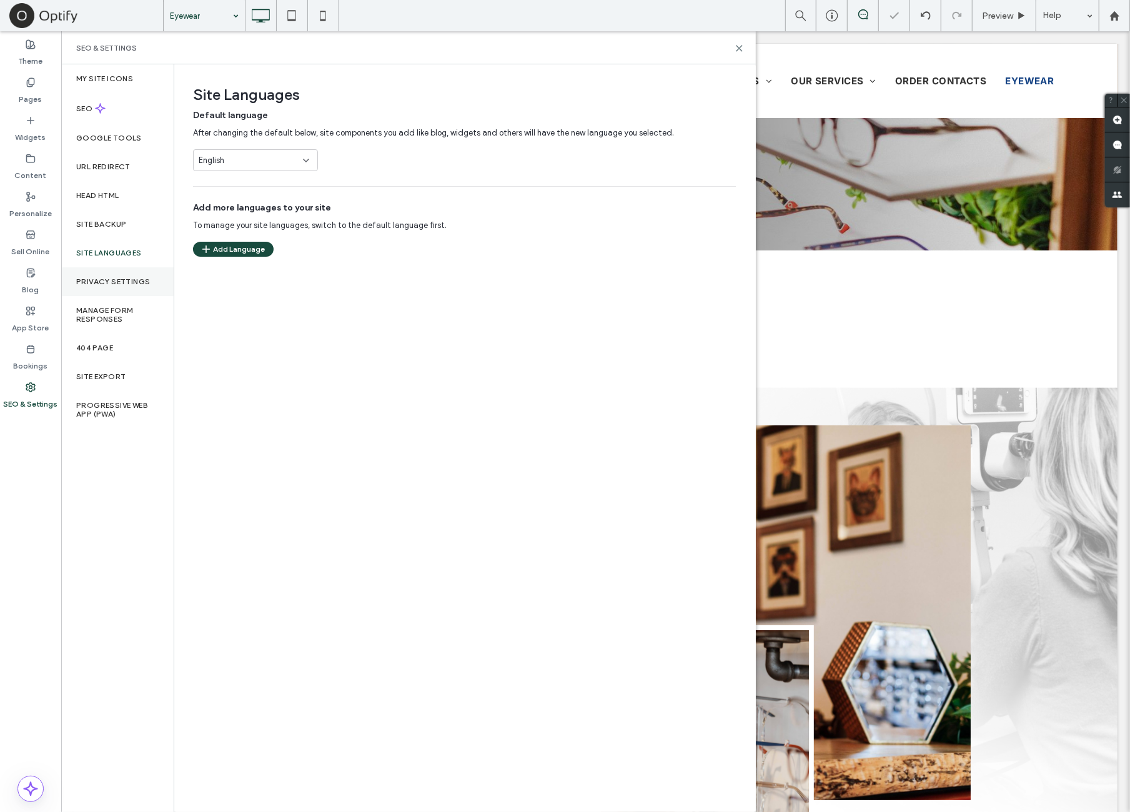
click at [154, 280] on div "Privacy Settings" at bounding box center [117, 281] width 112 height 29
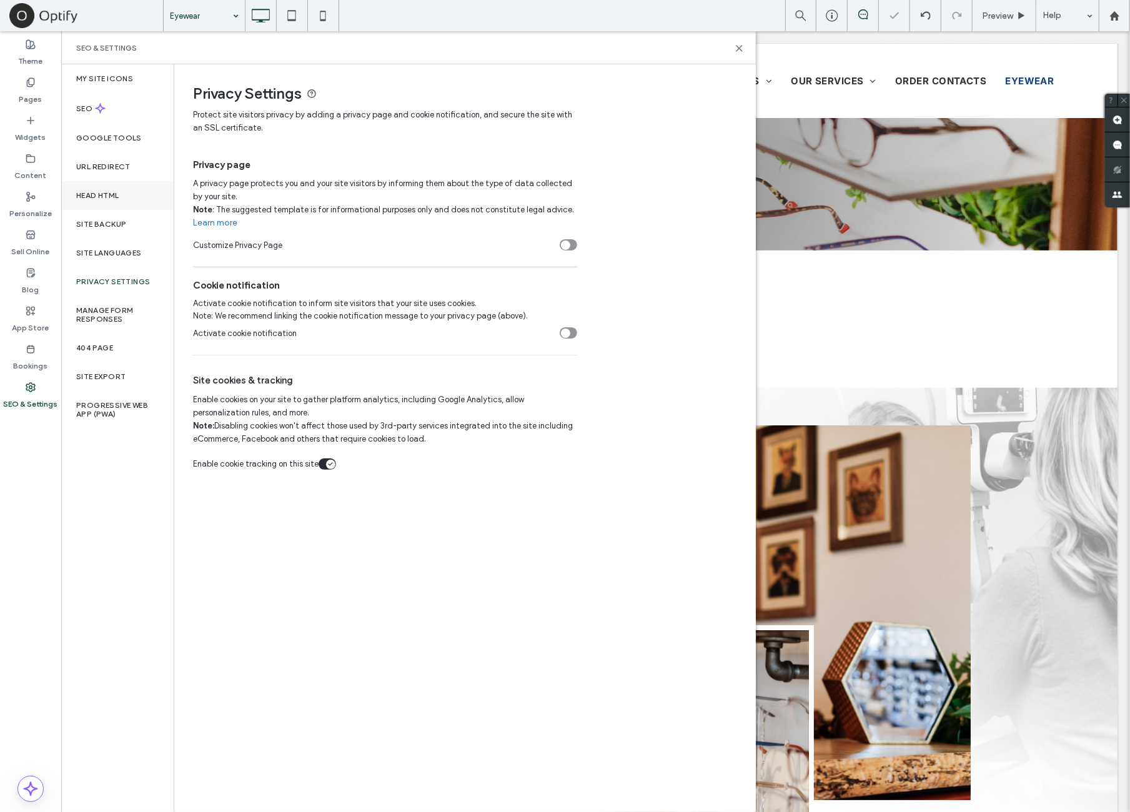
click at [159, 195] on div "Head HTML" at bounding box center [117, 195] width 112 height 29
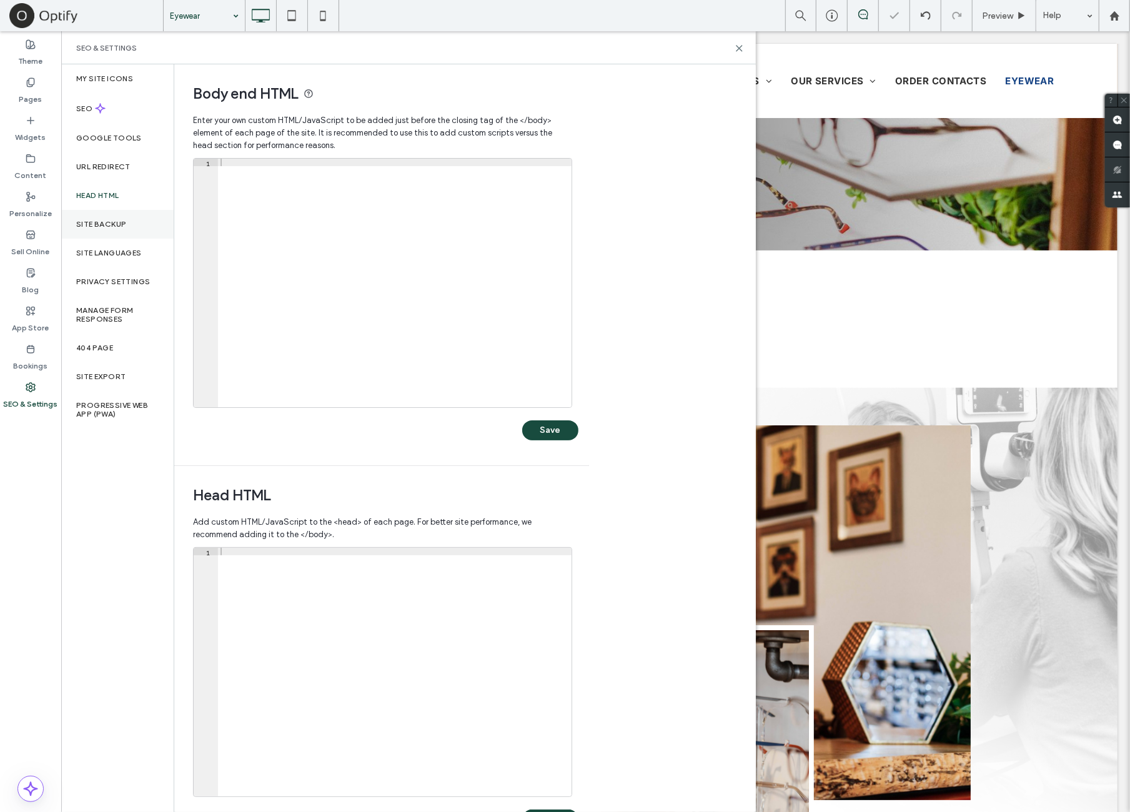
click at [155, 223] on div "Site Backup" at bounding box center [117, 224] width 112 height 29
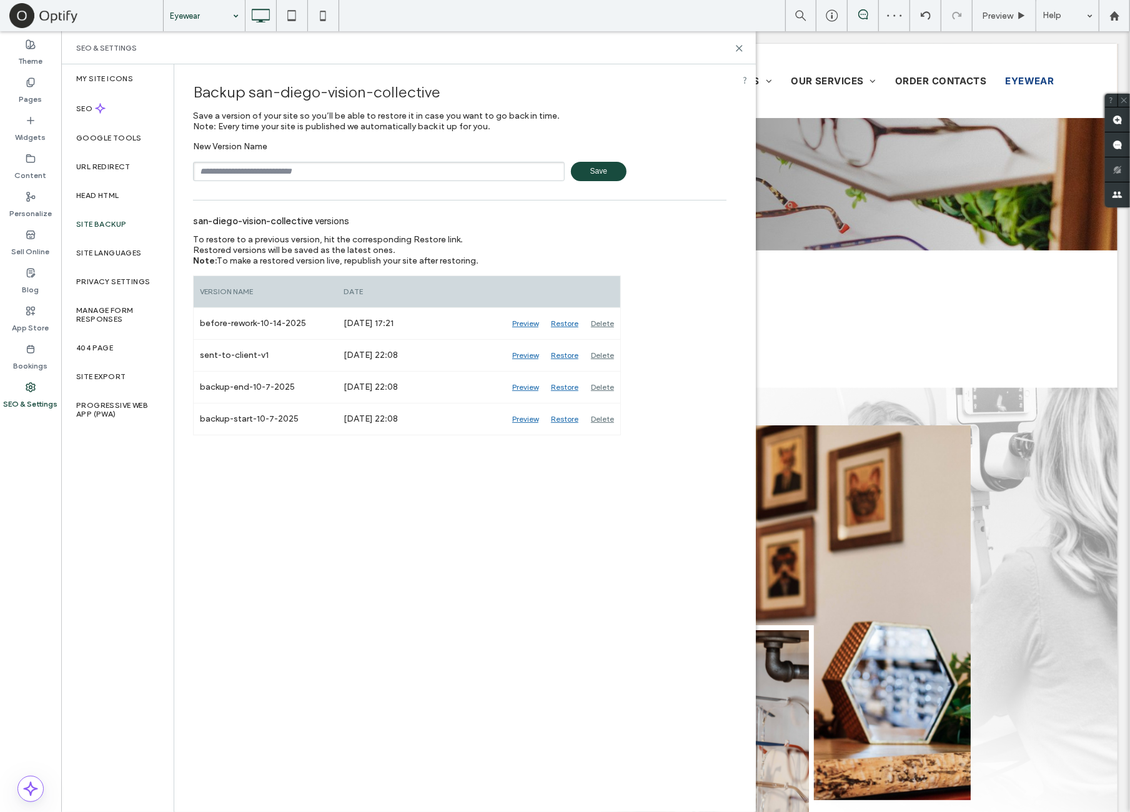
drag, startPoint x: 651, startPoint y: 133, endPoint x: 718, endPoint y: 58, distance: 100.4
click at [653, 129] on div "Backup san-diego-vision-collective Save a version of your site so you’ll be abl…" at bounding box center [460, 127] width 534 height 107
click at [741, 44] on icon at bounding box center [739, 48] width 9 height 9
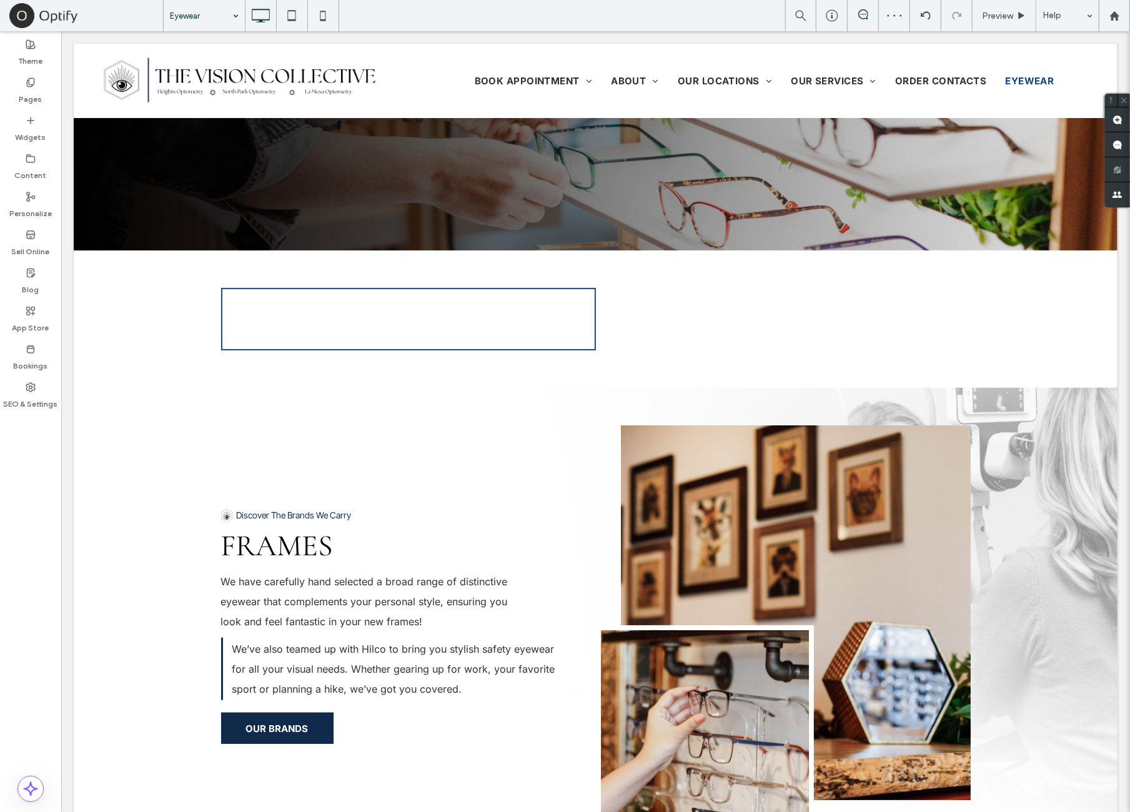
click at [54, 497] on div "Theme Pages Widgets Content Personalize Sell Online Blog App Store Bookings SEO…" at bounding box center [30, 421] width 61 height 781
click at [329, 21] on icon at bounding box center [322, 15] width 25 height 25
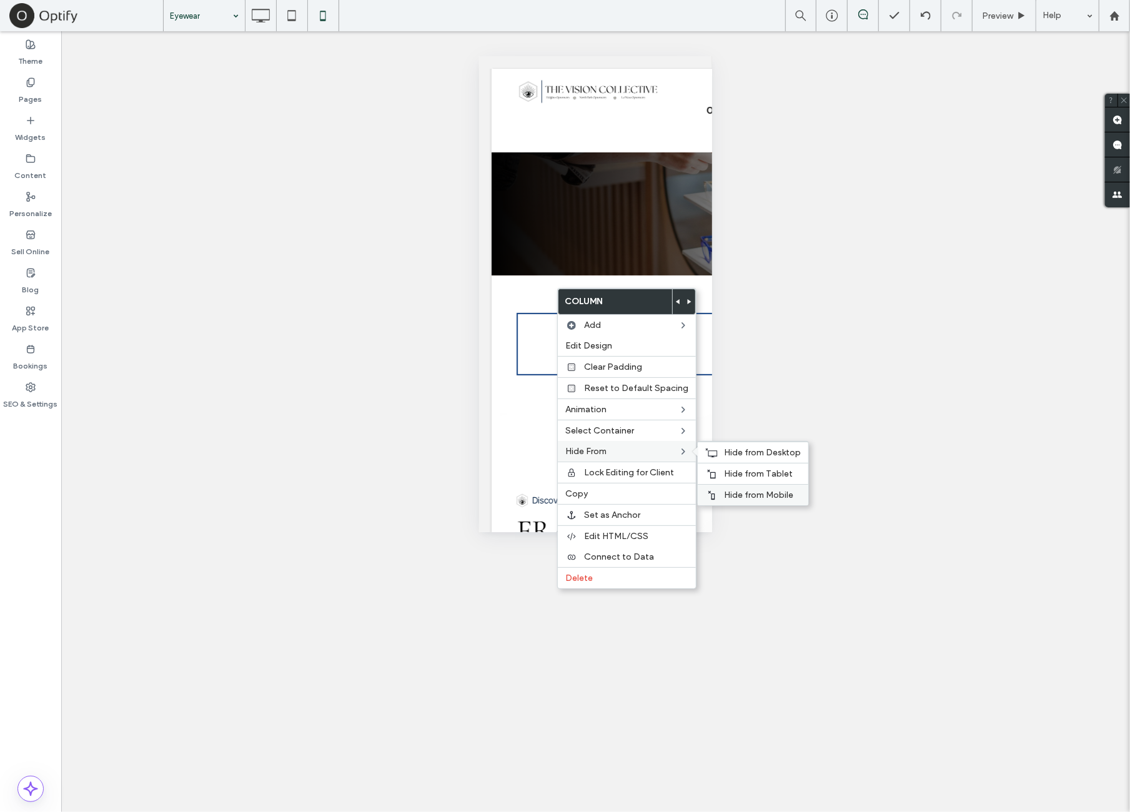
click at [762, 494] on span "Hide from Mobile" at bounding box center [758, 495] width 69 height 11
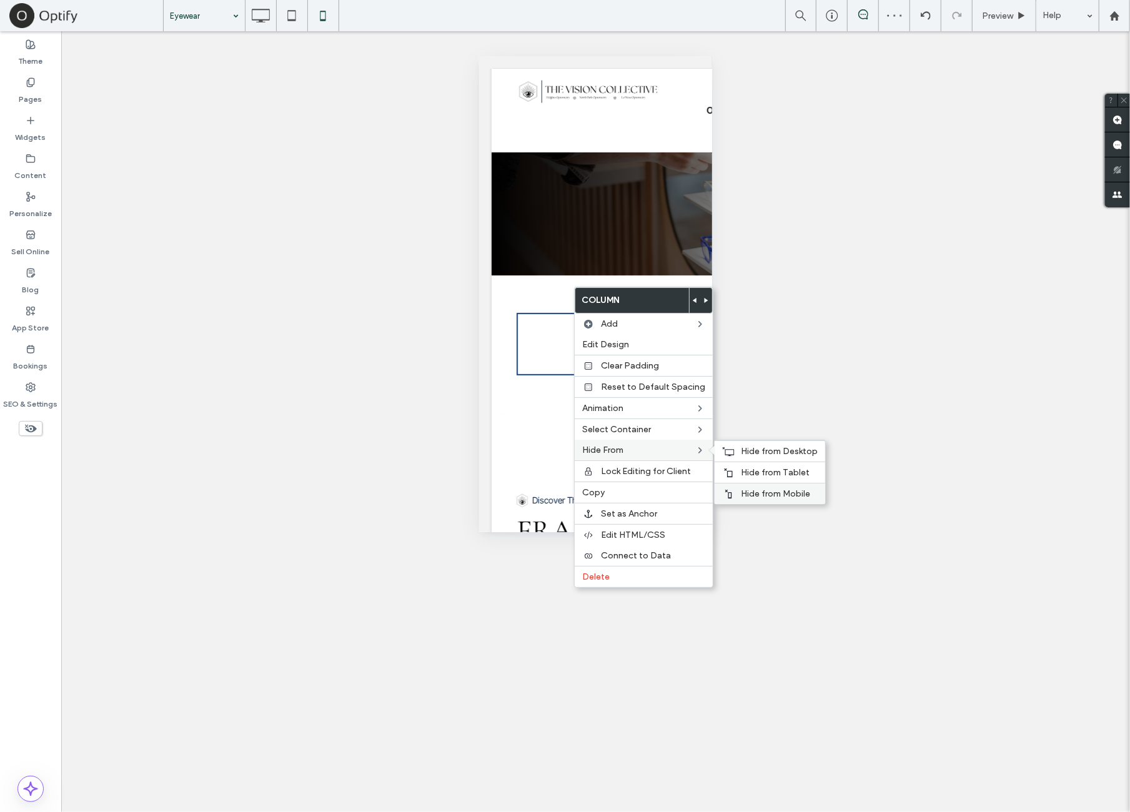
click at [764, 489] on span "Hide from Mobile" at bounding box center [775, 494] width 69 height 11
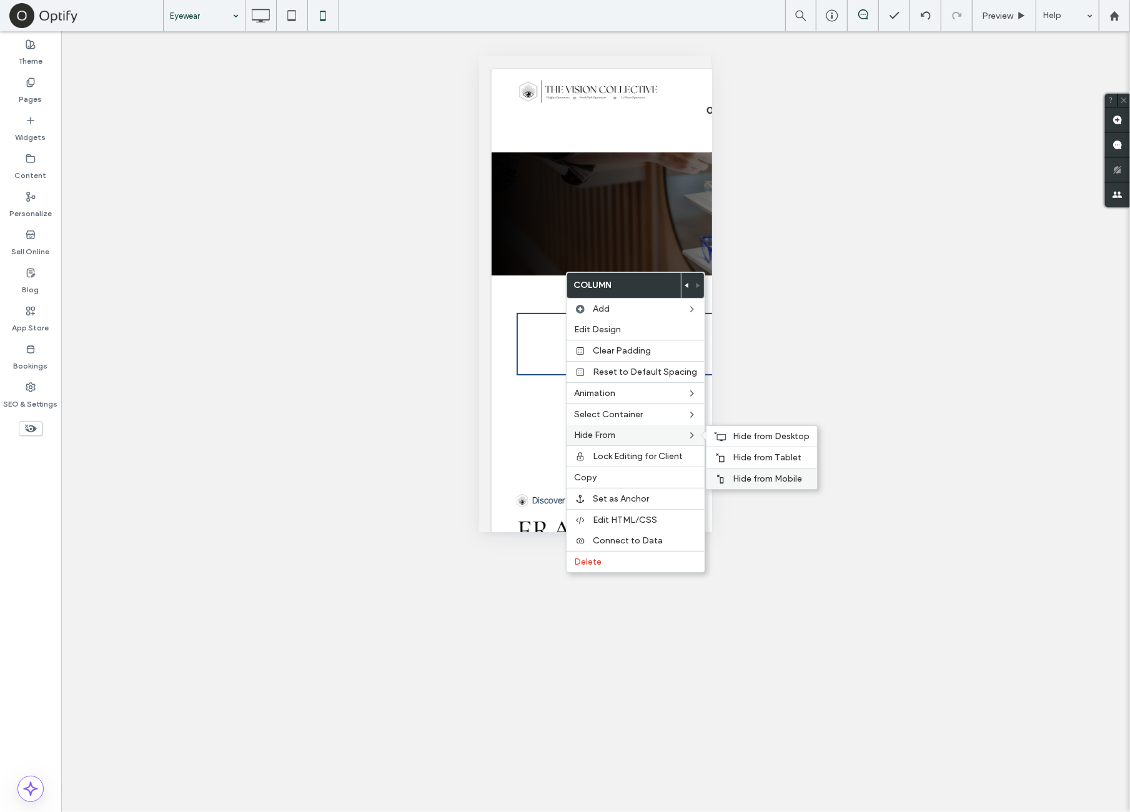
click at [748, 479] on span "Hide from Mobile" at bounding box center [767, 479] width 69 height 11
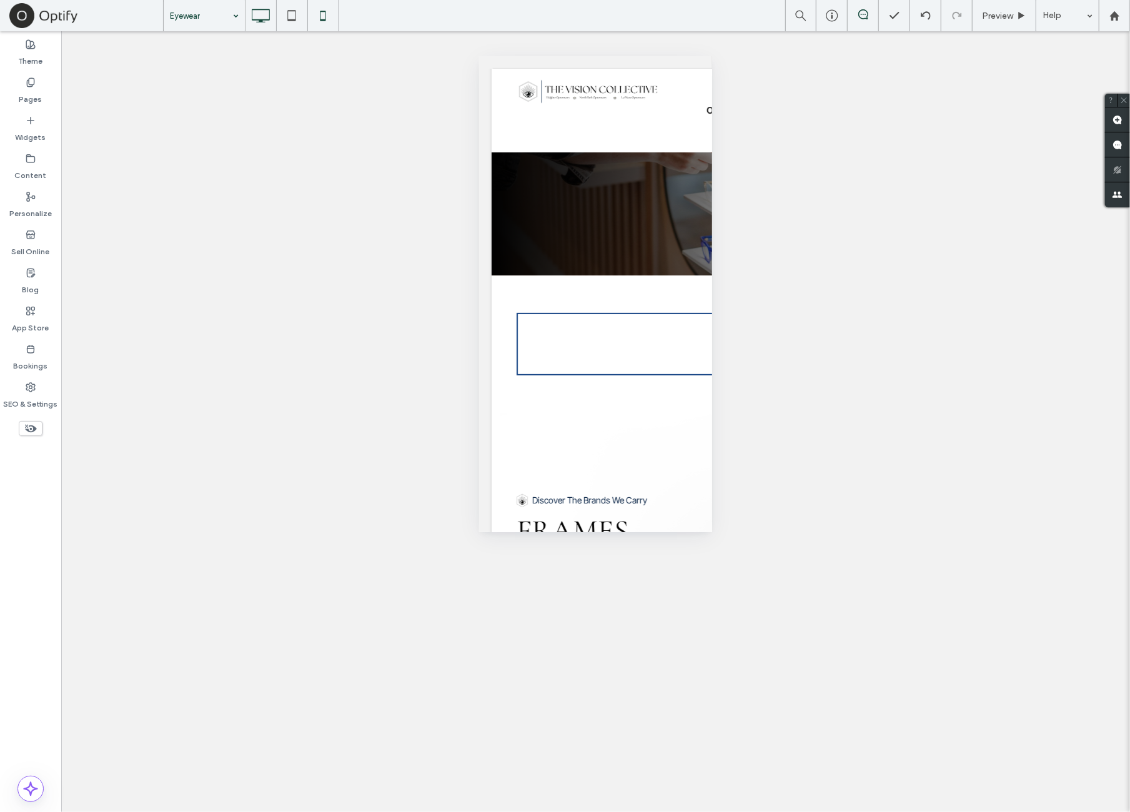
click at [271, 19] on icon at bounding box center [260, 15] width 25 height 25
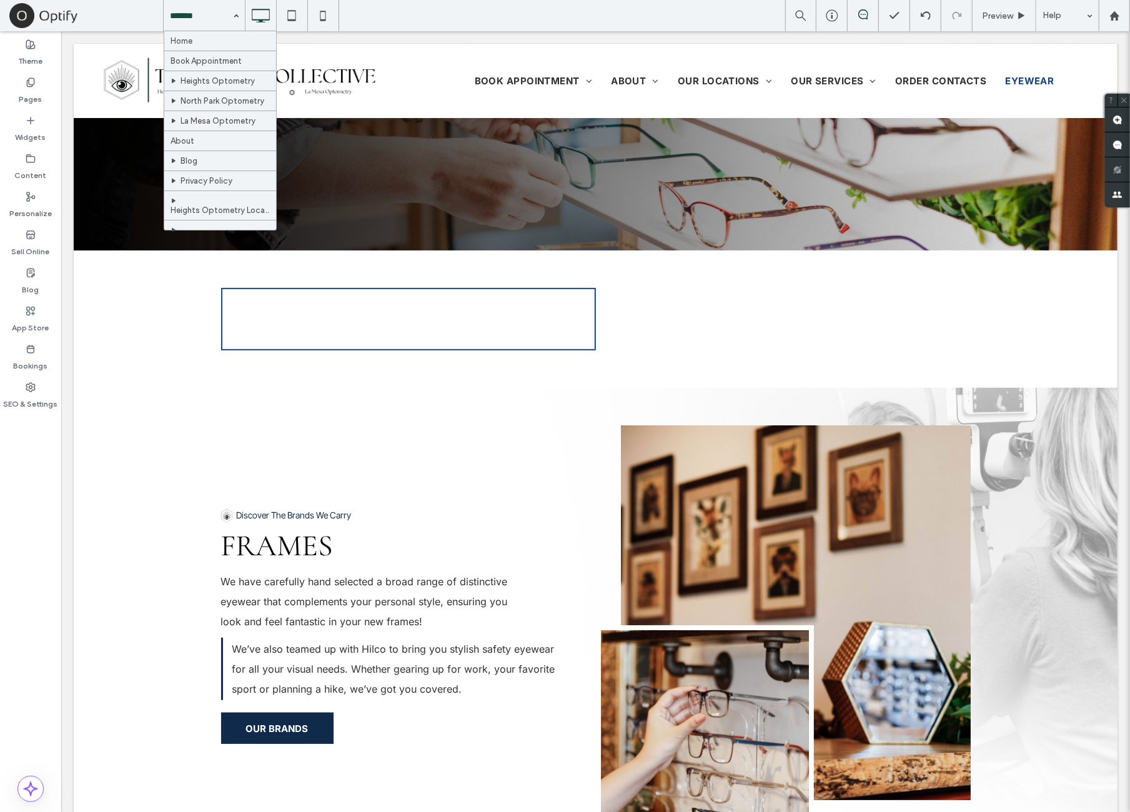
drag, startPoint x: 190, startPoint y: 46, endPoint x: 190, endPoint y: 61, distance: 14.4
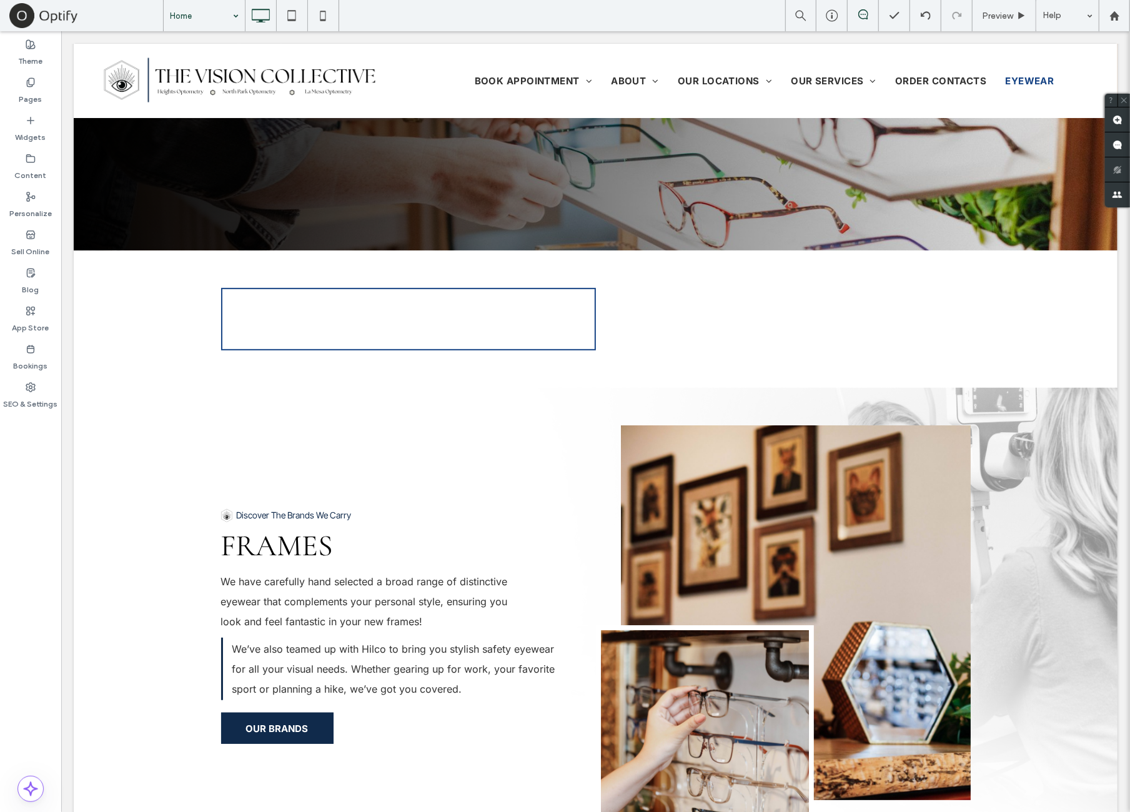
click at [64, 475] on div at bounding box center [565, 406] width 1130 height 812
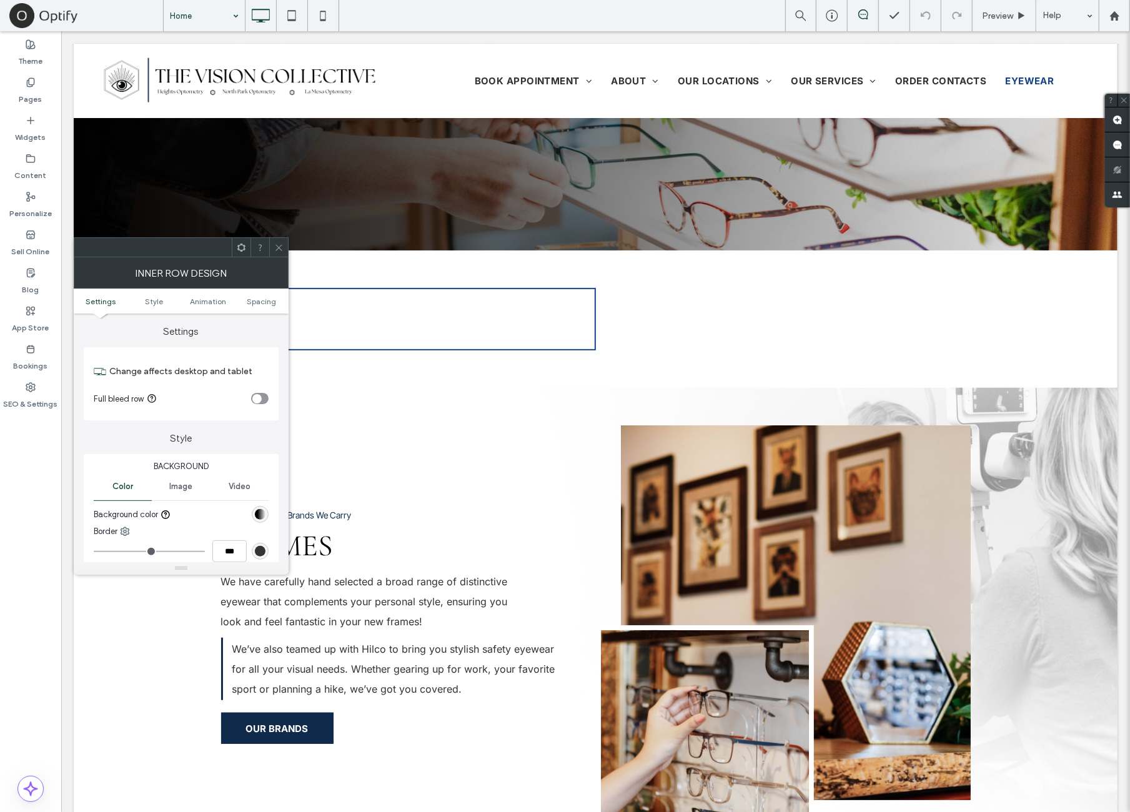
scroll to position [104, 0]
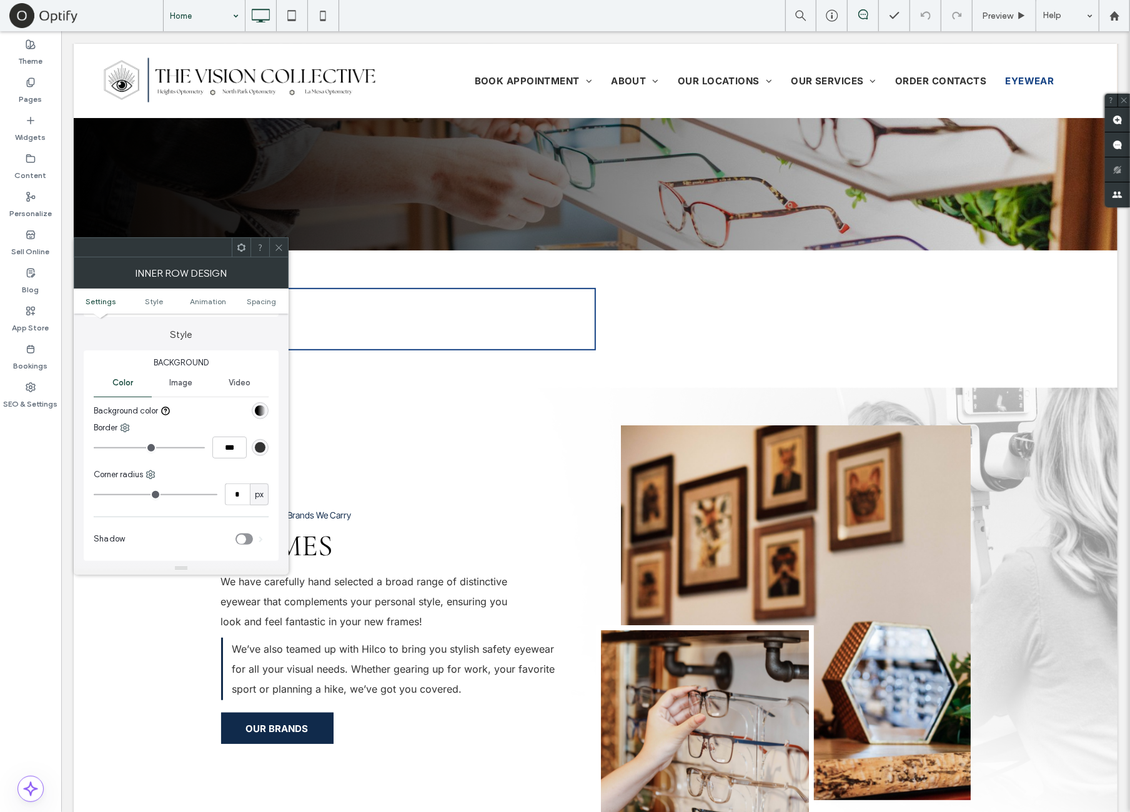
click at [265, 415] on div "linear-gradient(90deg, rgb(0, 0, 0) 26%, rgba(0, 0, 0, 0) 100%)" at bounding box center [260, 410] width 17 height 17
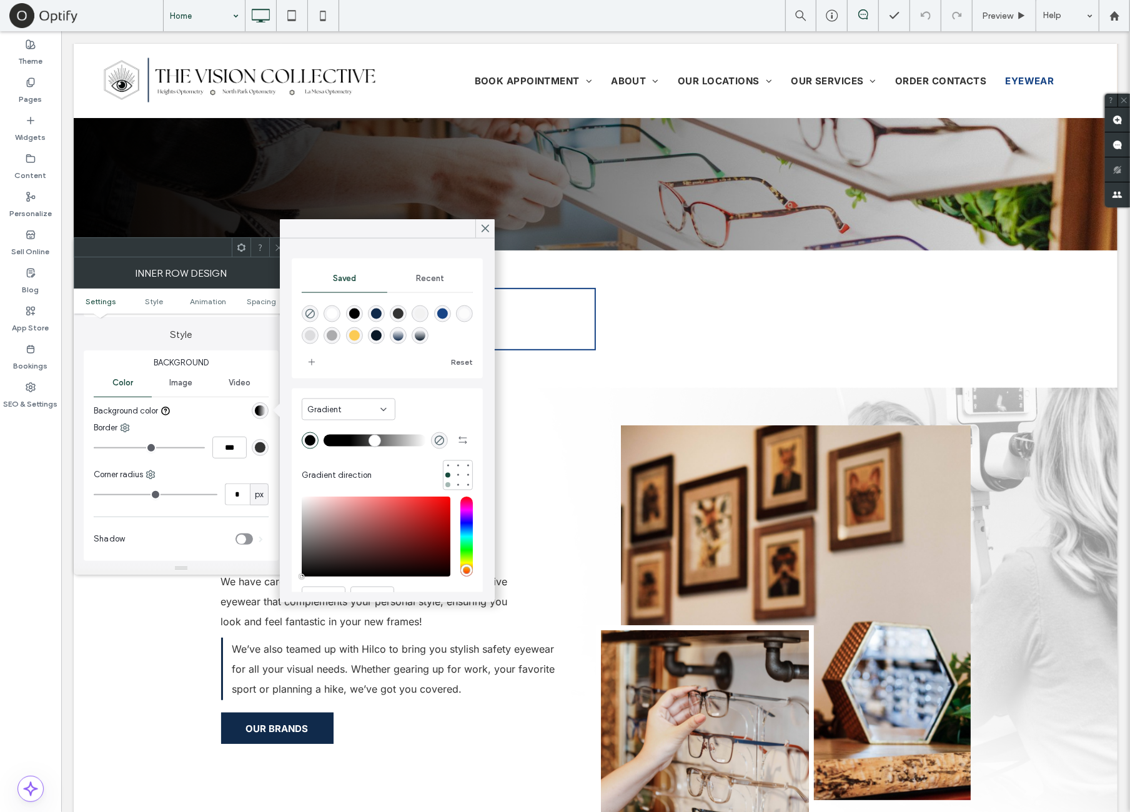
click at [444, 484] on div at bounding box center [448, 484] width 9 height 9
click at [465, 465] on div at bounding box center [467, 465] width 5 height 5
type input "*"
type input "**"
click at [445, 485] on div at bounding box center [447, 484] width 5 height 5
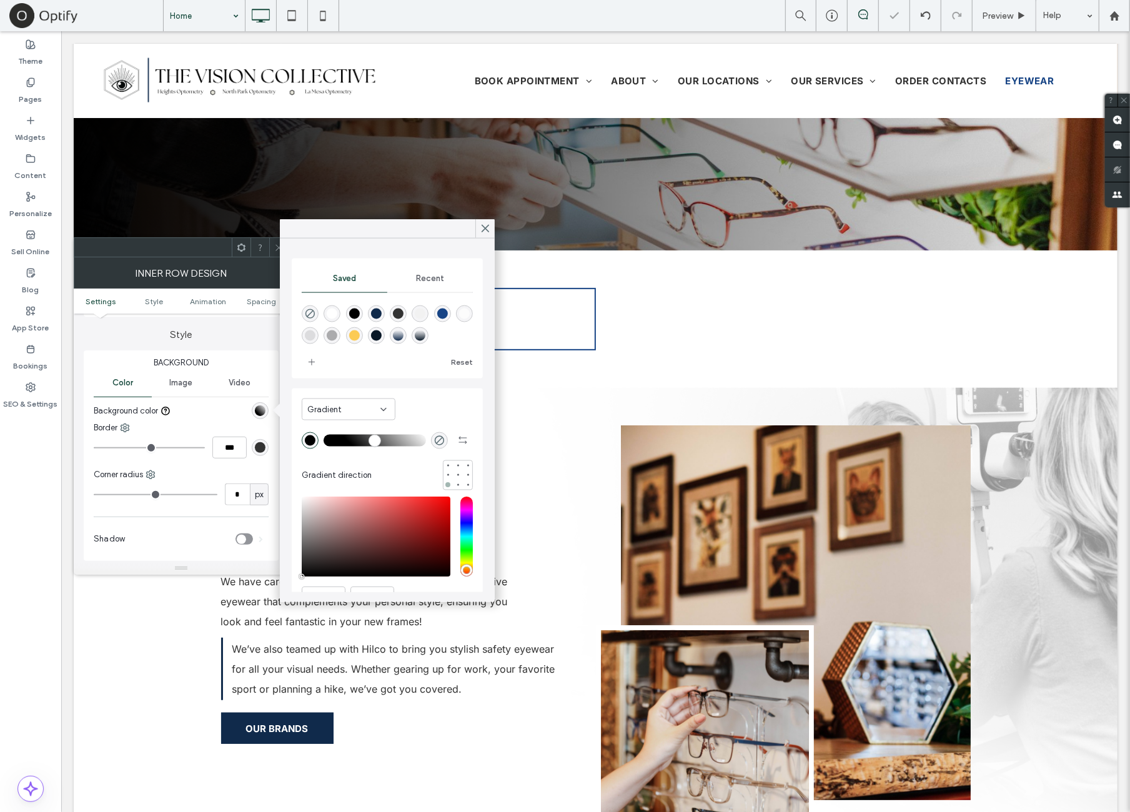
type input "***"
type input "****"
drag, startPoint x: 350, startPoint y: 442, endPoint x: 331, endPoint y: 440, distance: 18.8
type input "*"
click at [331, 440] on input "range" at bounding box center [375, 440] width 102 height 1
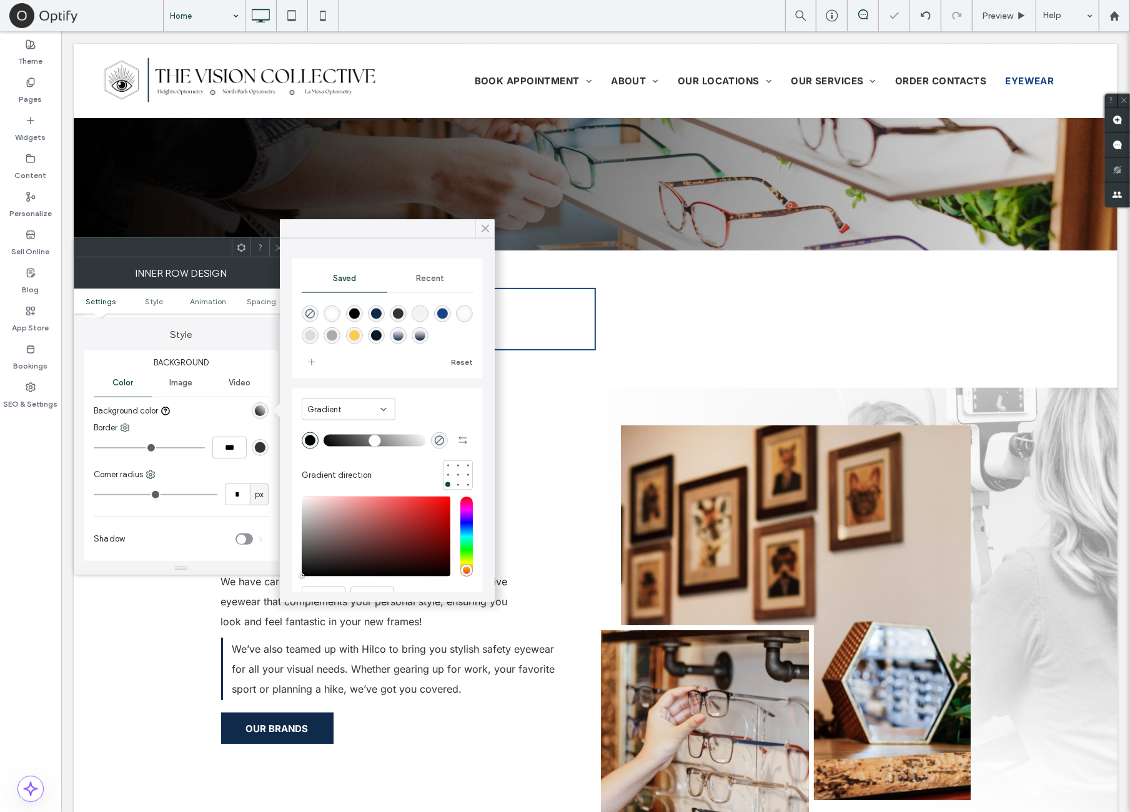
click at [485, 230] on icon at bounding box center [485, 228] width 11 height 11
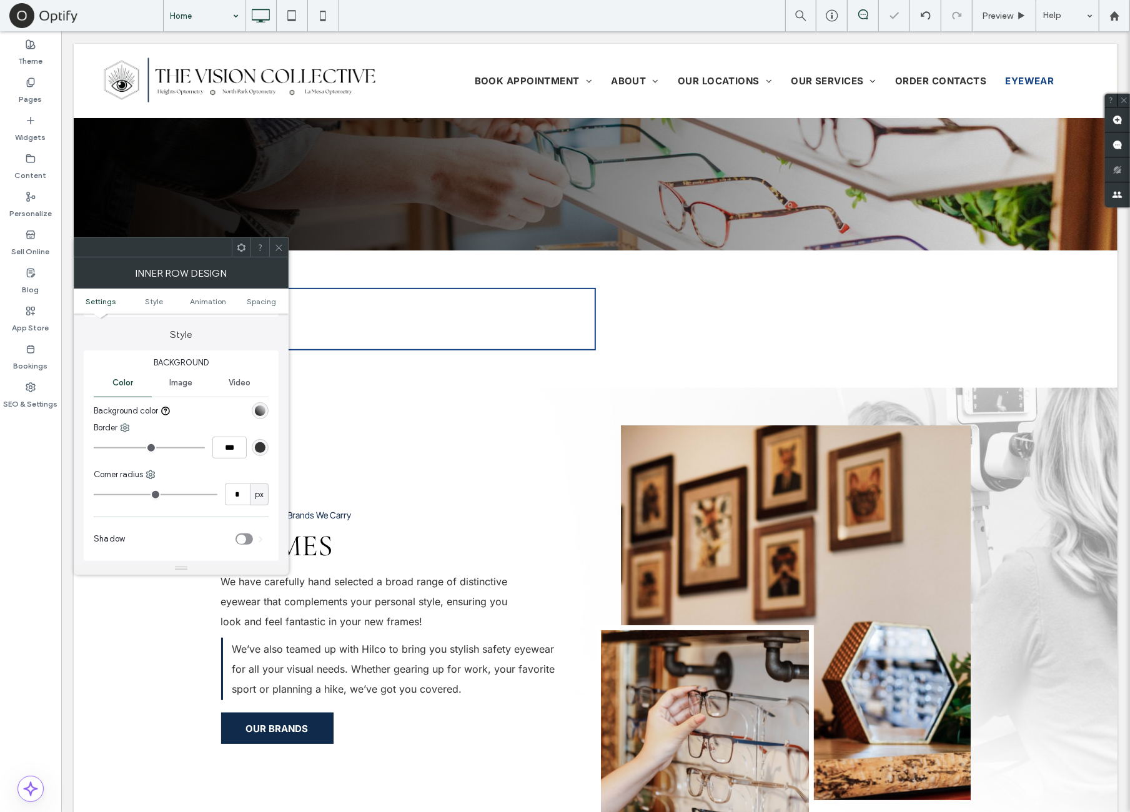
click at [278, 246] on use at bounding box center [279, 247] width 6 height 6
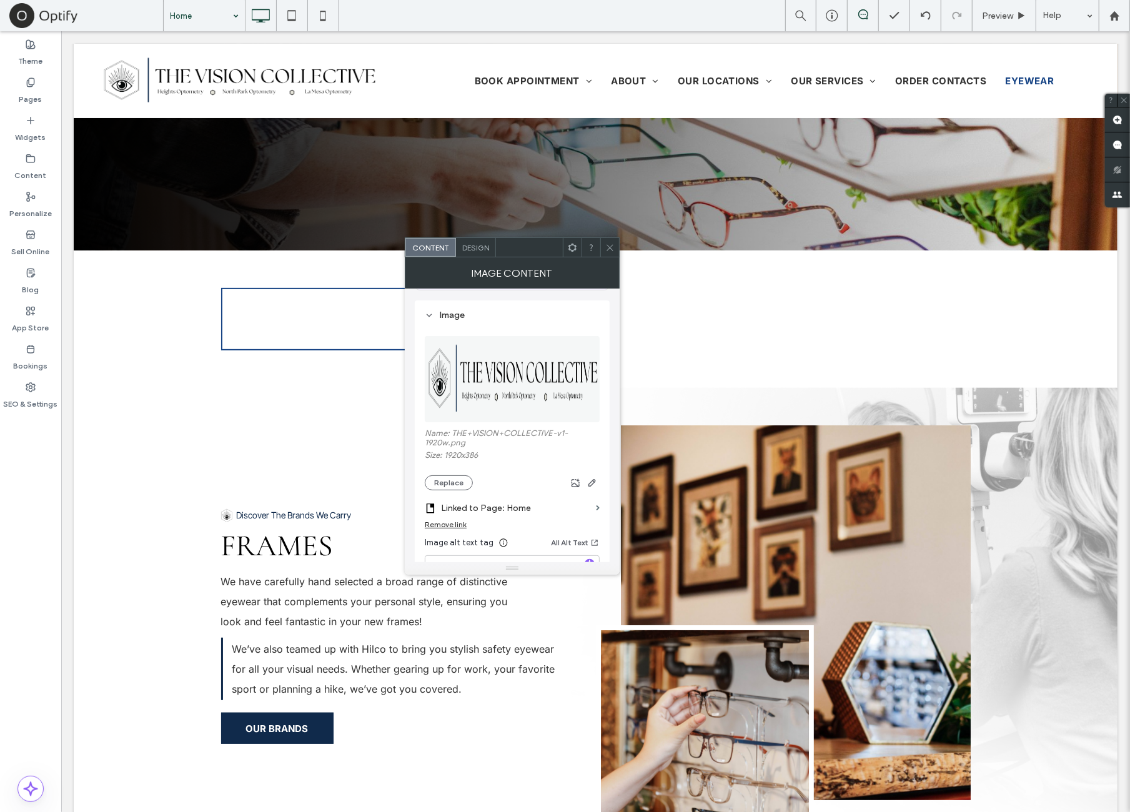
click at [610, 251] on icon at bounding box center [609, 247] width 9 height 9
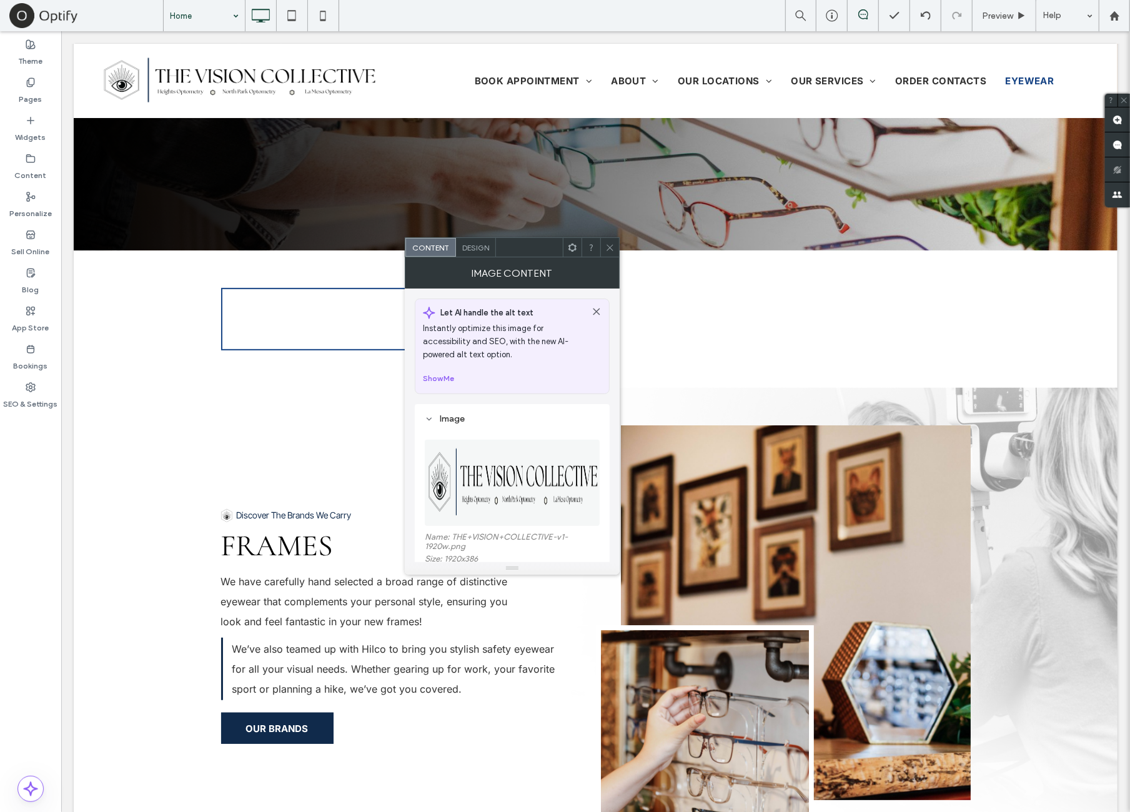
click at [612, 250] on use at bounding box center [610, 247] width 6 height 6
click at [529, 467] on img at bounding box center [513, 483] width 176 height 86
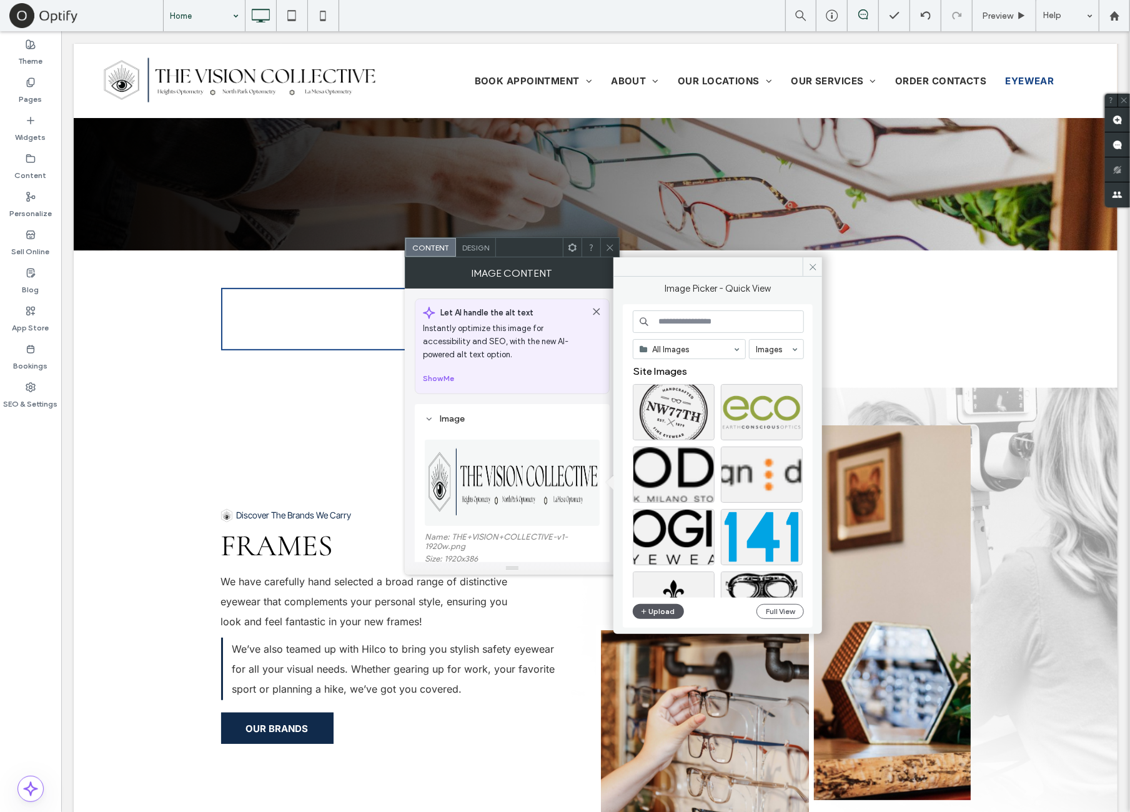
click at [670, 612] on button "Upload" at bounding box center [658, 611] width 51 height 15
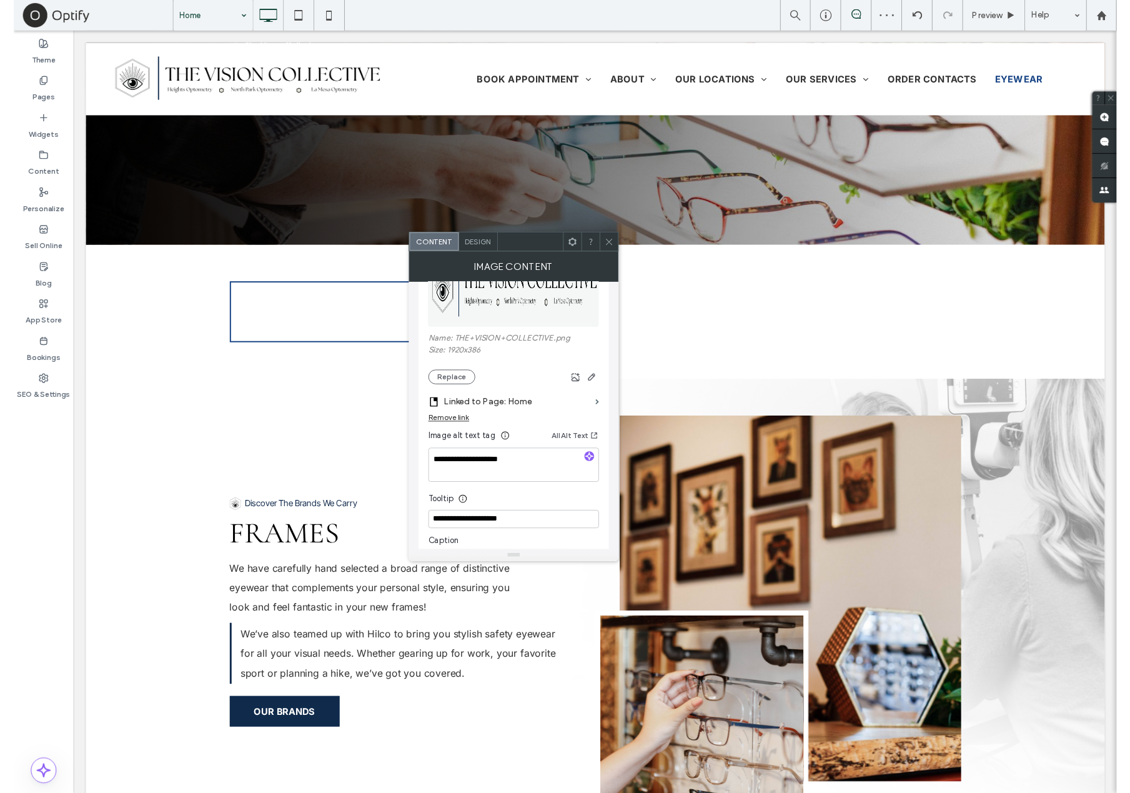
scroll to position [208, 0]
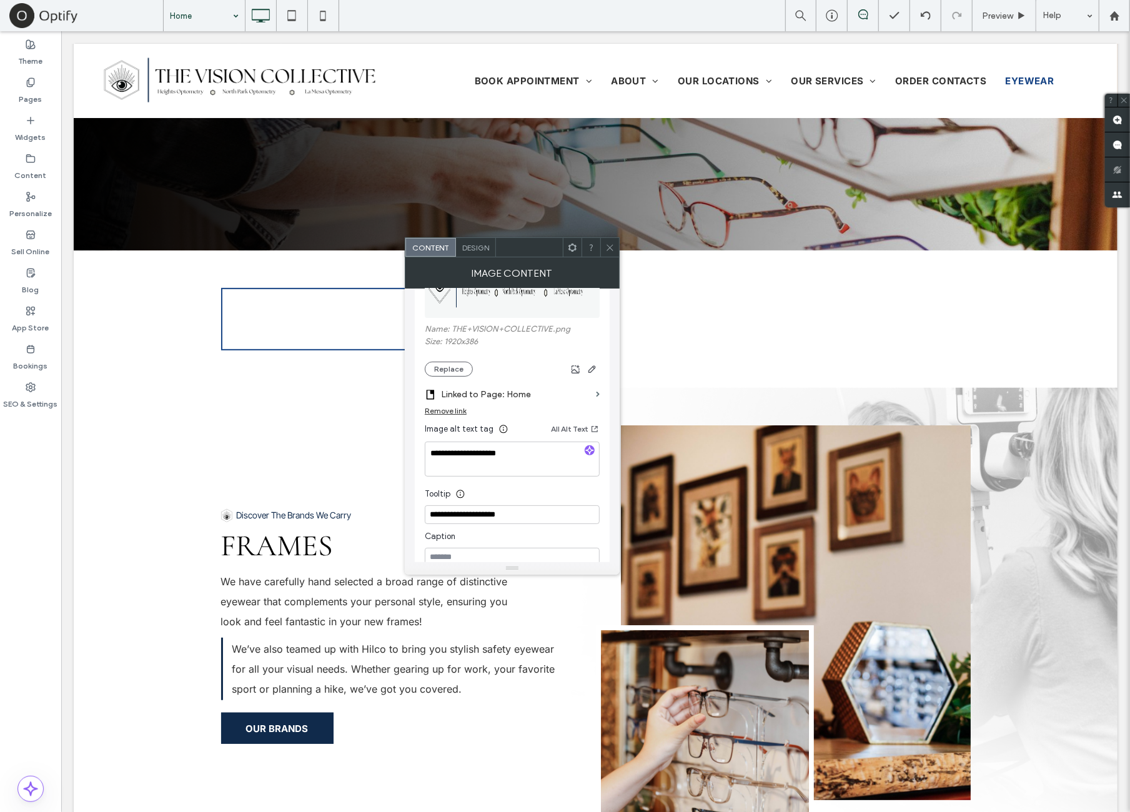
click at [575, 249] on icon at bounding box center [572, 247] width 9 height 9
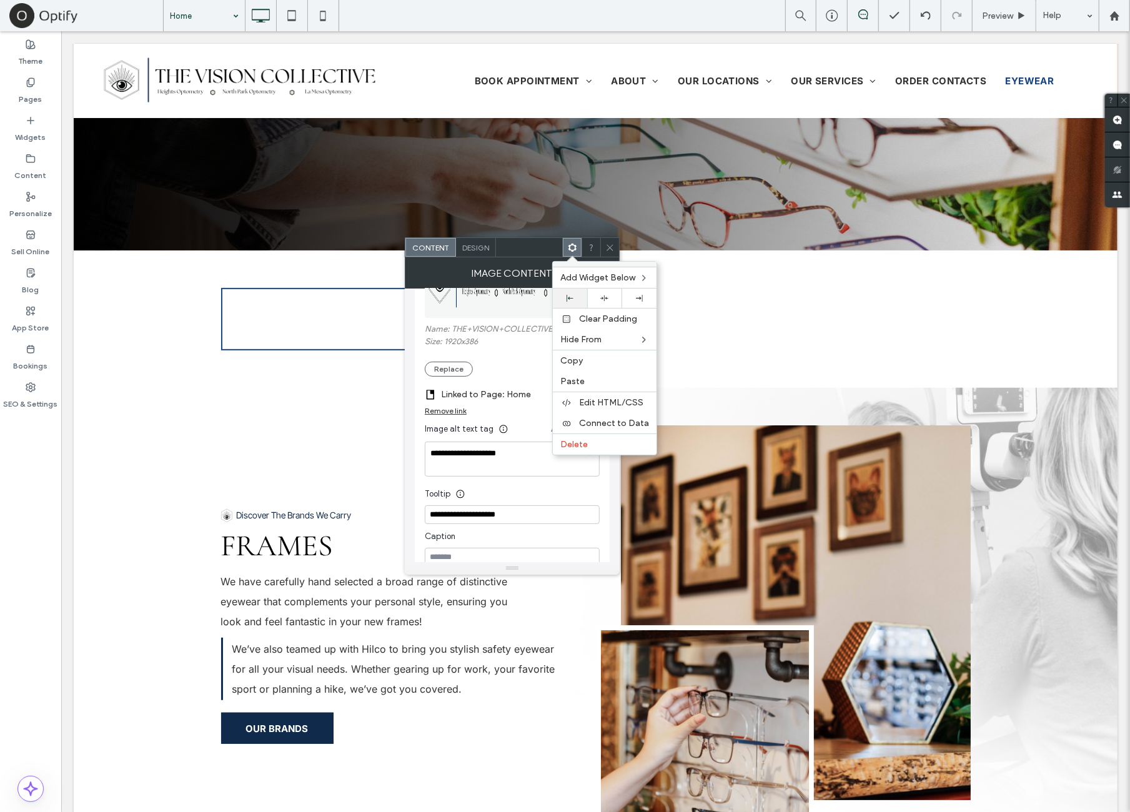
click at [580, 292] on div at bounding box center [570, 298] width 34 height 19
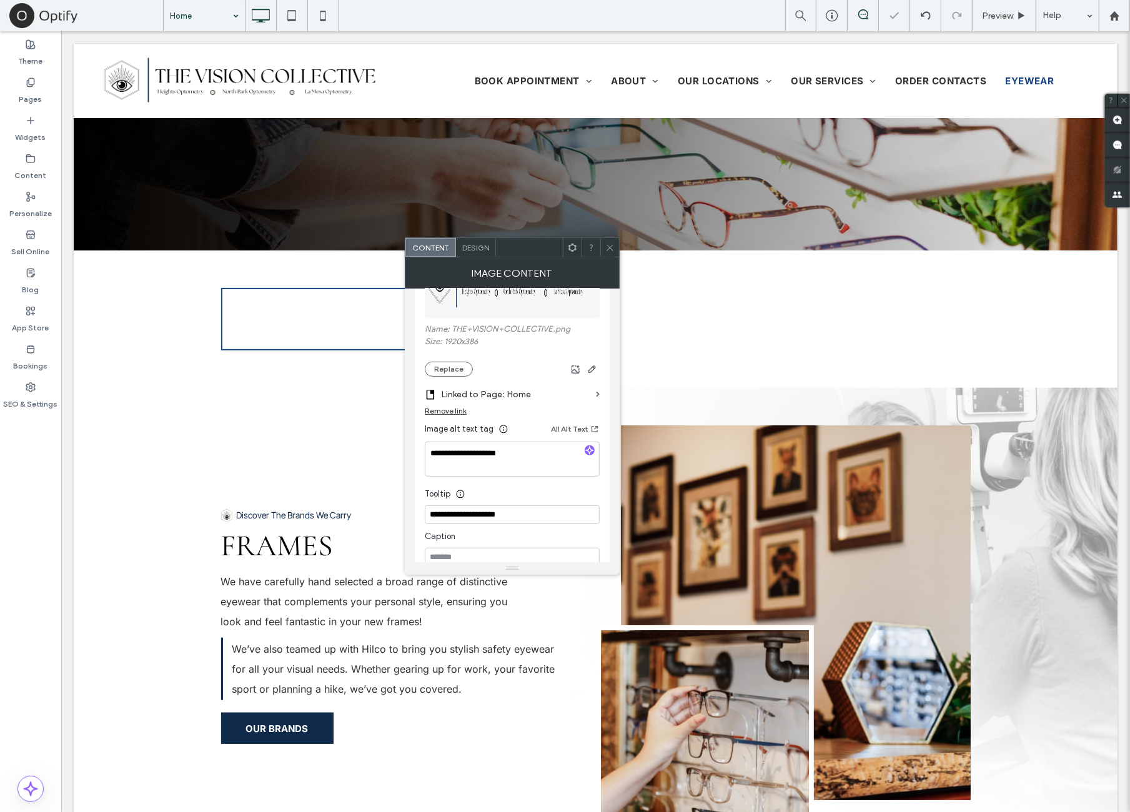
click at [514, 357] on div "Name: THE+VISION+COLLECTIVE.png Size: 1920x386 Replace" at bounding box center [512, 350] width 175 height 52
click at [602, 245] on div at bounding box center [609, 247] width 19 height 19
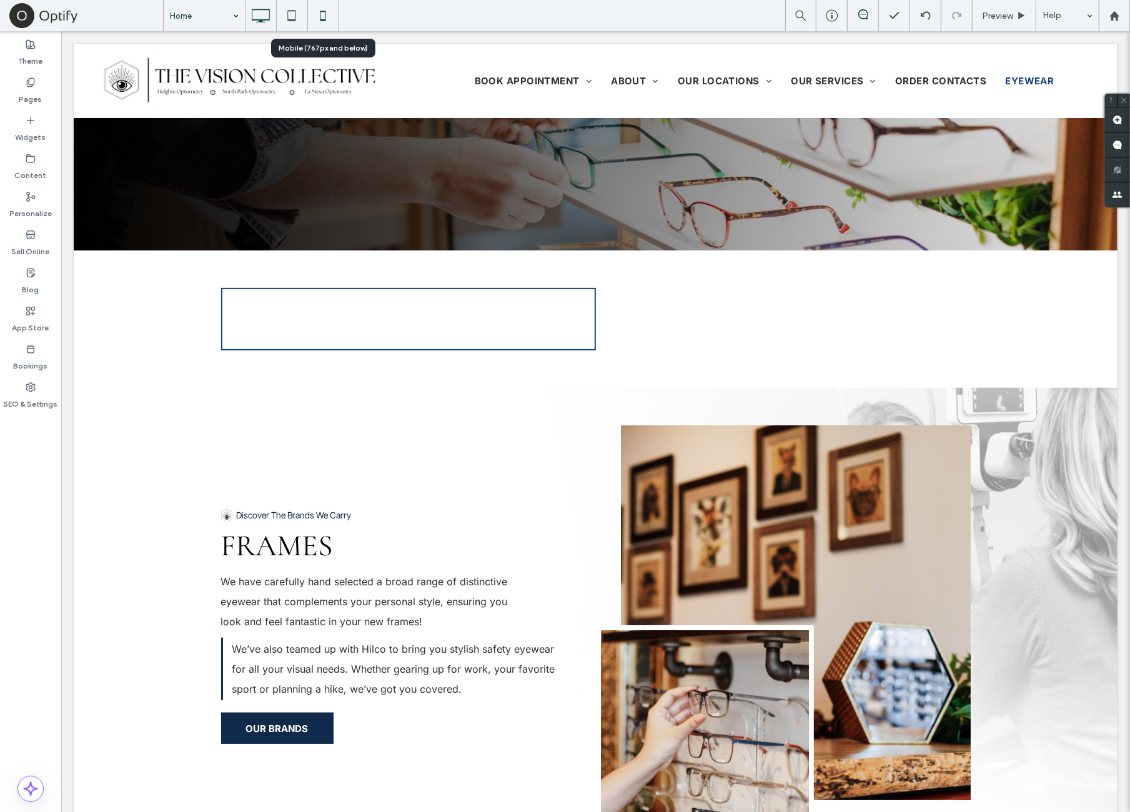
click at [320, 17] on use at bounding box center [323, 16] width 6 height 10
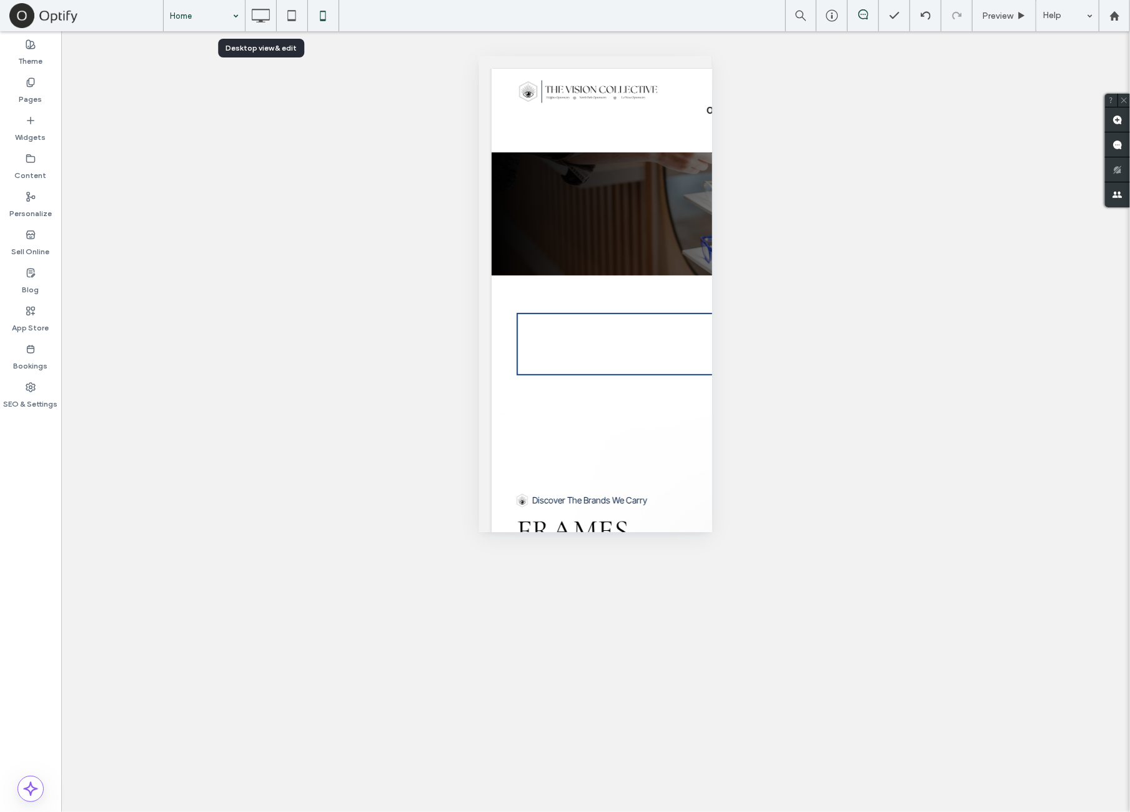
drag, startPoint x: 271, startPoint y: 22, endPoint x: 563, endPoint y: 157, distance: 321.2
click at [269, 21] on div at bounding box center [261, 15] width 31 height 25
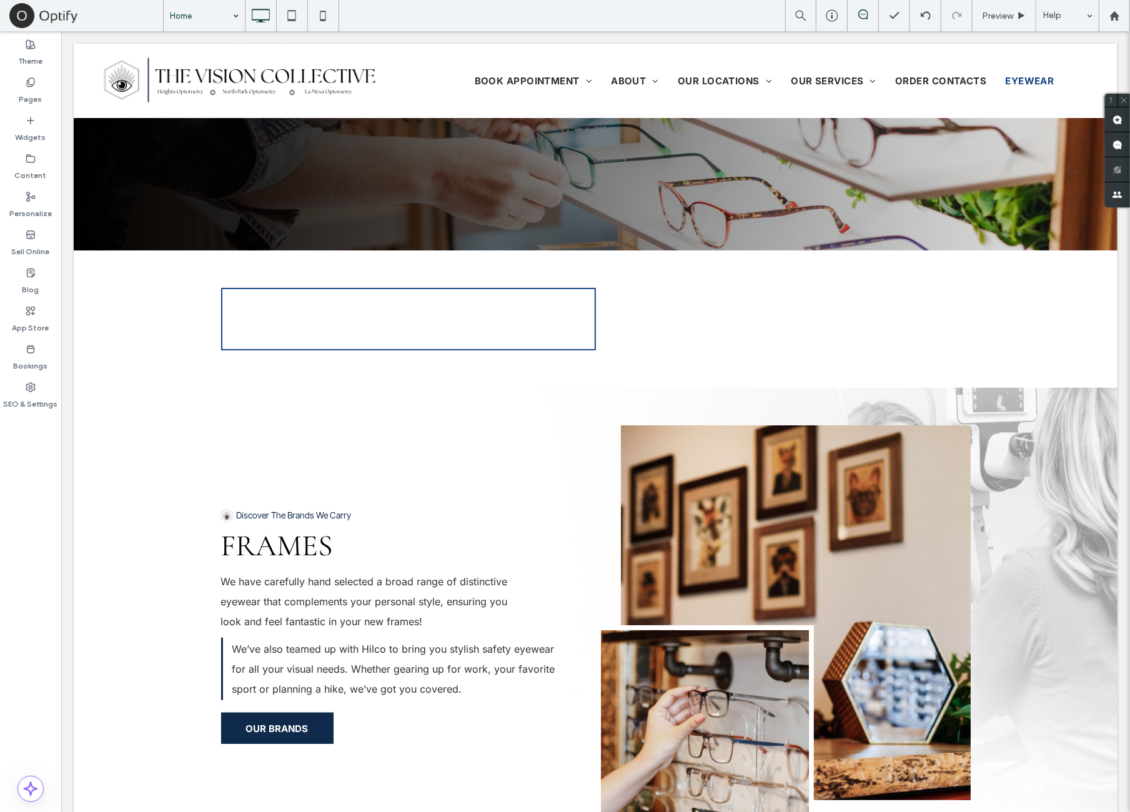
click at [694, 21] on div "Home Preview Help" at bounding box center [646, 15] width 967 height 31
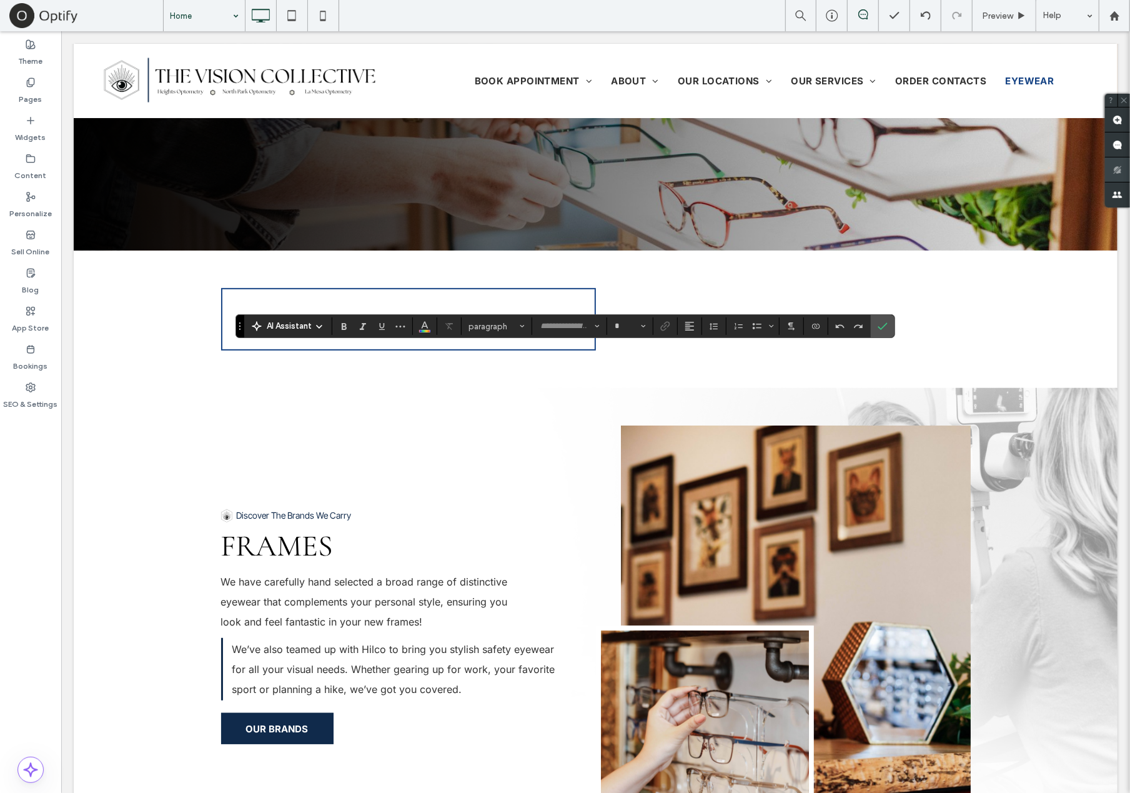
type input "**********"
type input "**"
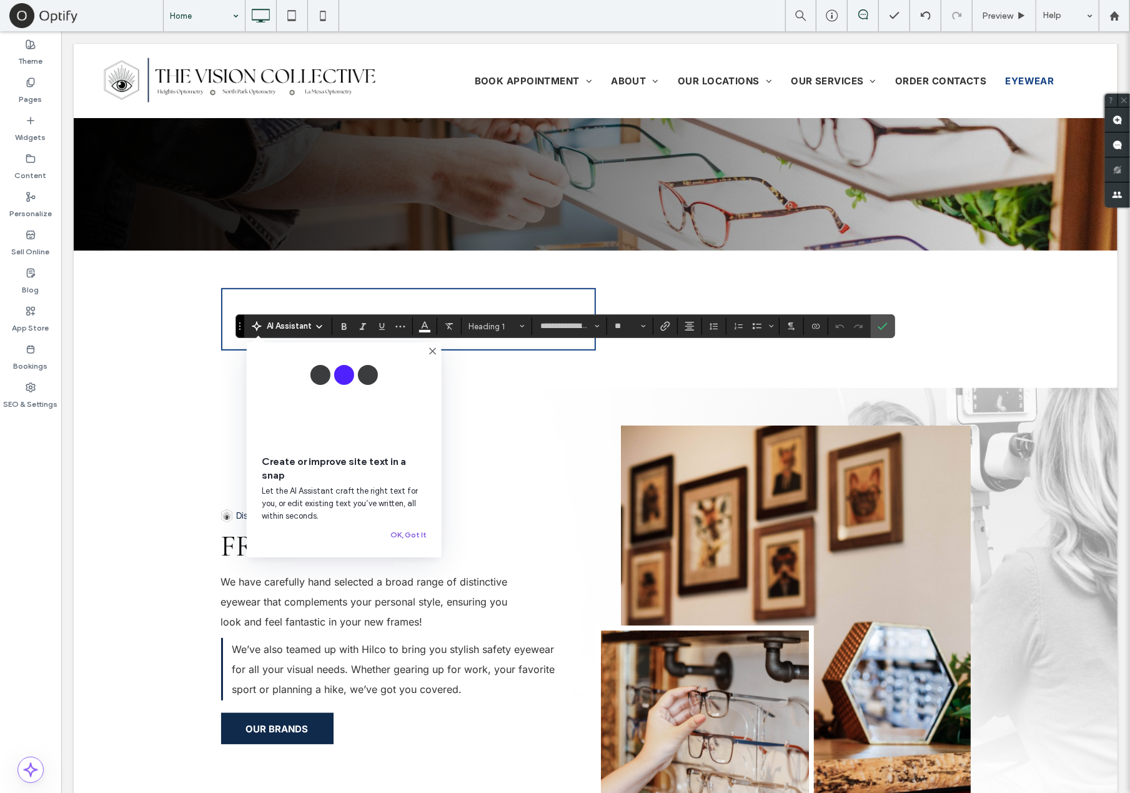
click at [419, 539] on button "OK, Got It" at bounding box center [408, 534] width 36 height 15
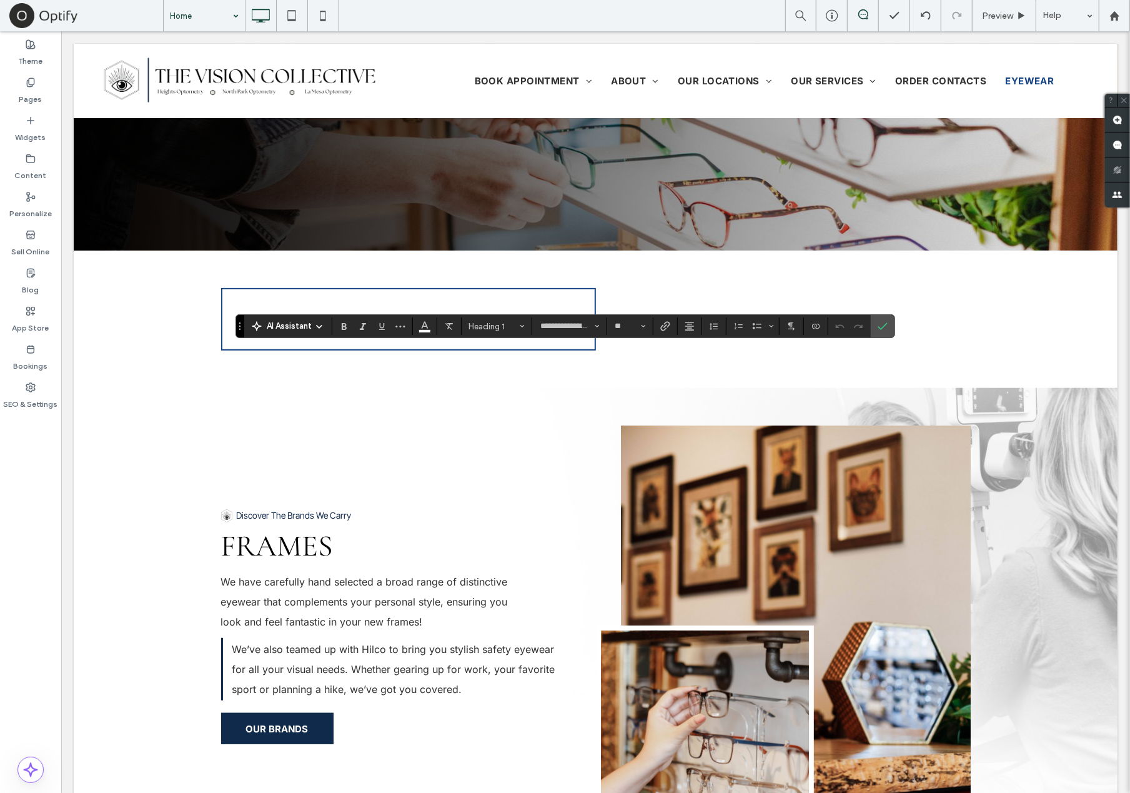
type input "*****"
type input "**"
click at [883, 331] on icon "Confirm" at bounding box center [883, 326] width 10 height 10
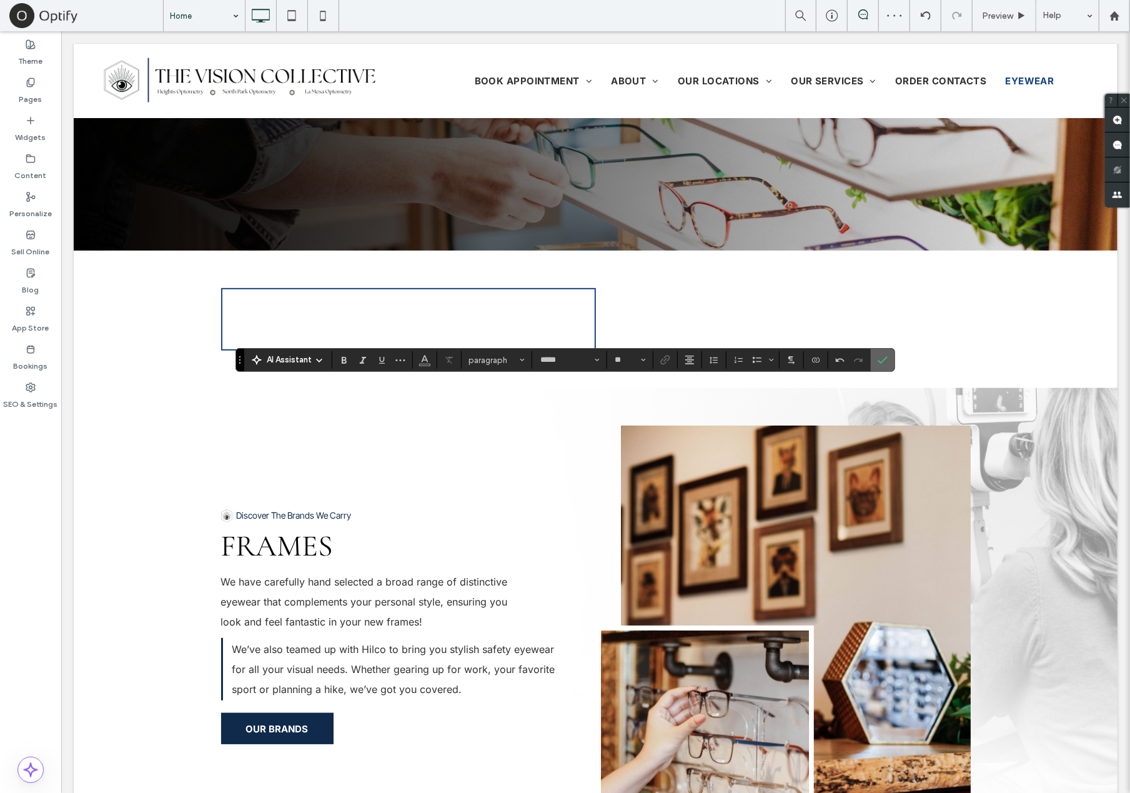
click at [888, 361] on section at bounding box center [883, 360] width 24 height 22
click at [881, 366] on span "Confirm" at bounding box center [883, 359] width 10 height 21
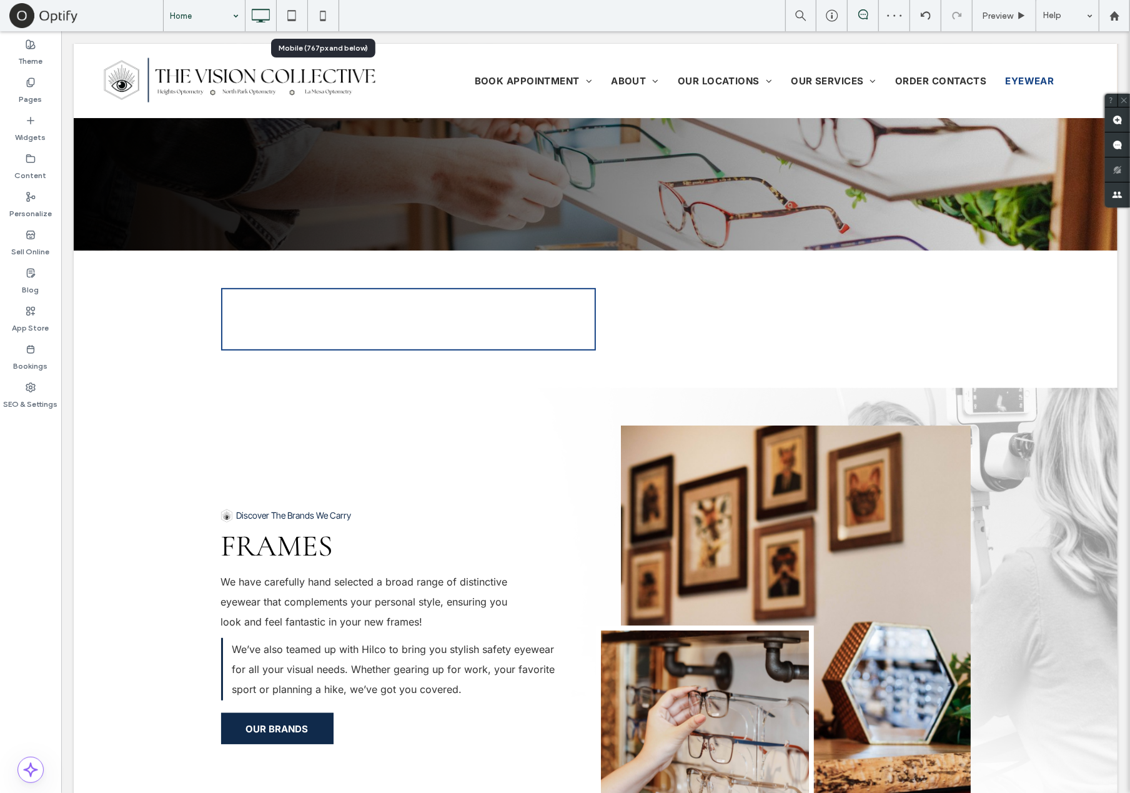
click at [330, 17] on icon at bounding box center [322, 15] width 25 height 25
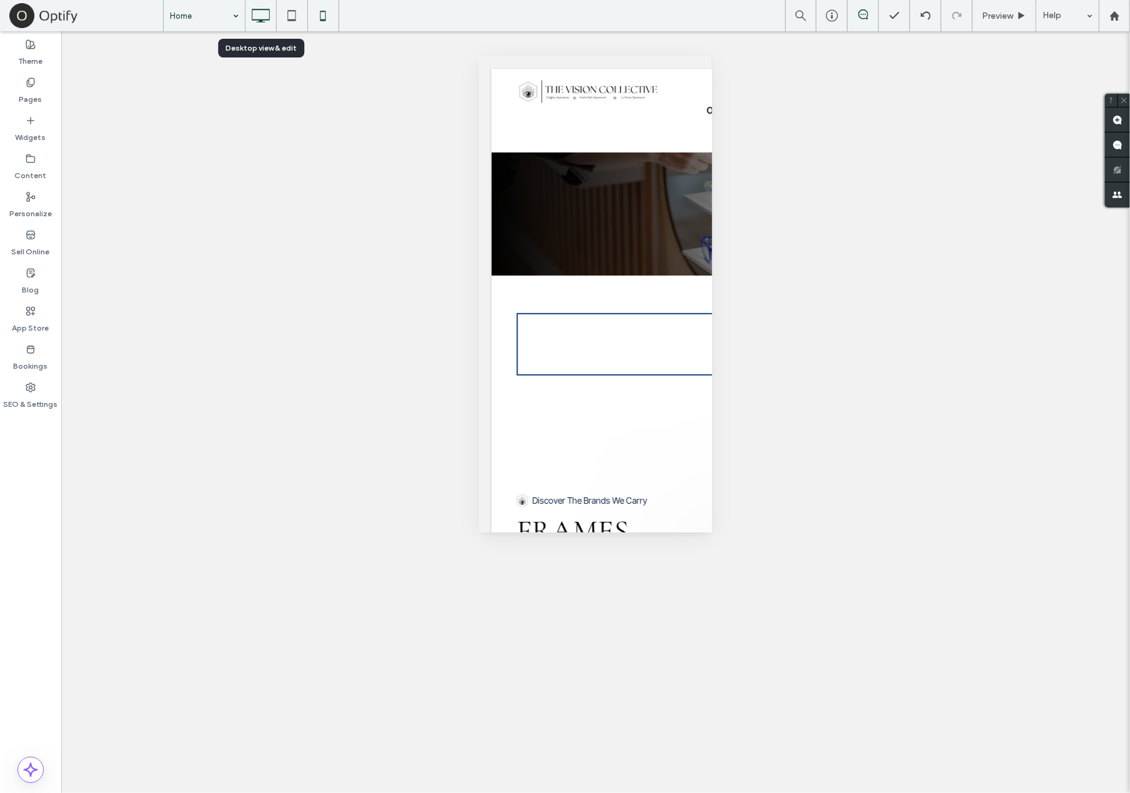
click at [265, 21] on icon at bounding box center [260, 15] width 25 height 25
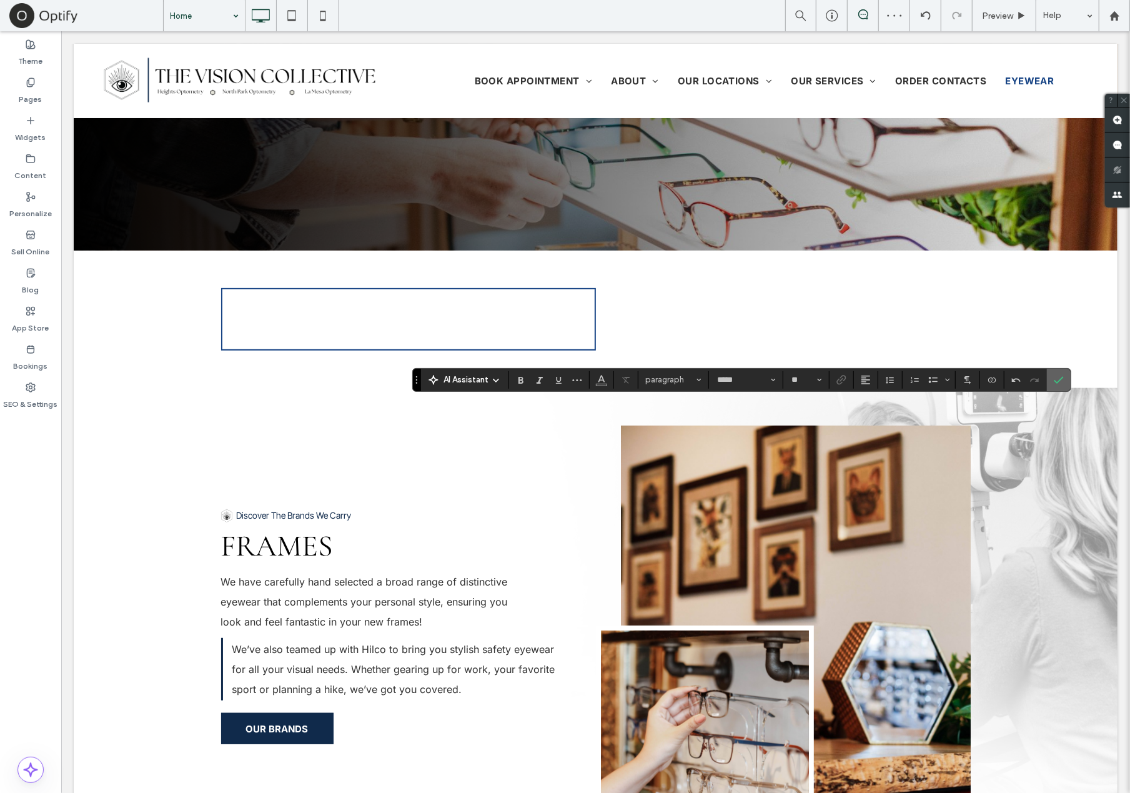
click at [1030, 384] on icon "Confirm" at bounding box center [1059, 380] width 10 height 10
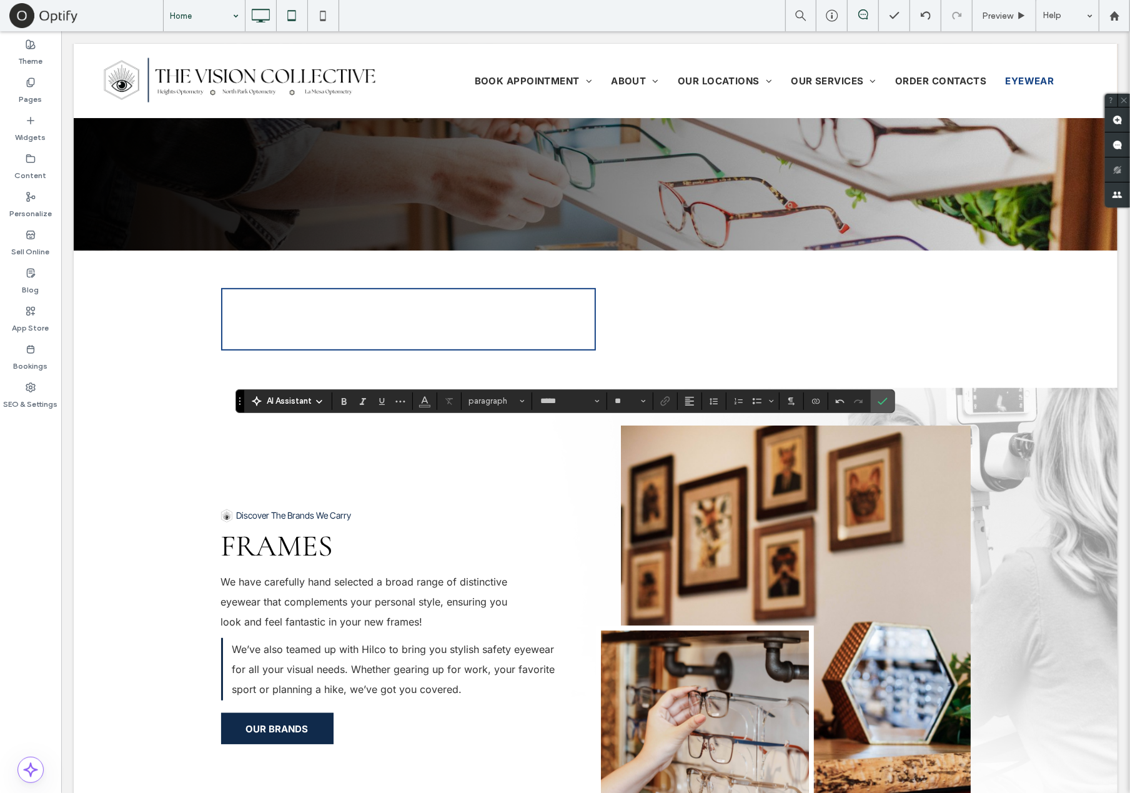
type input "**"
click at [882, 405] on icon "Confirm" at bounding box center [883, 401] width 10 height 10
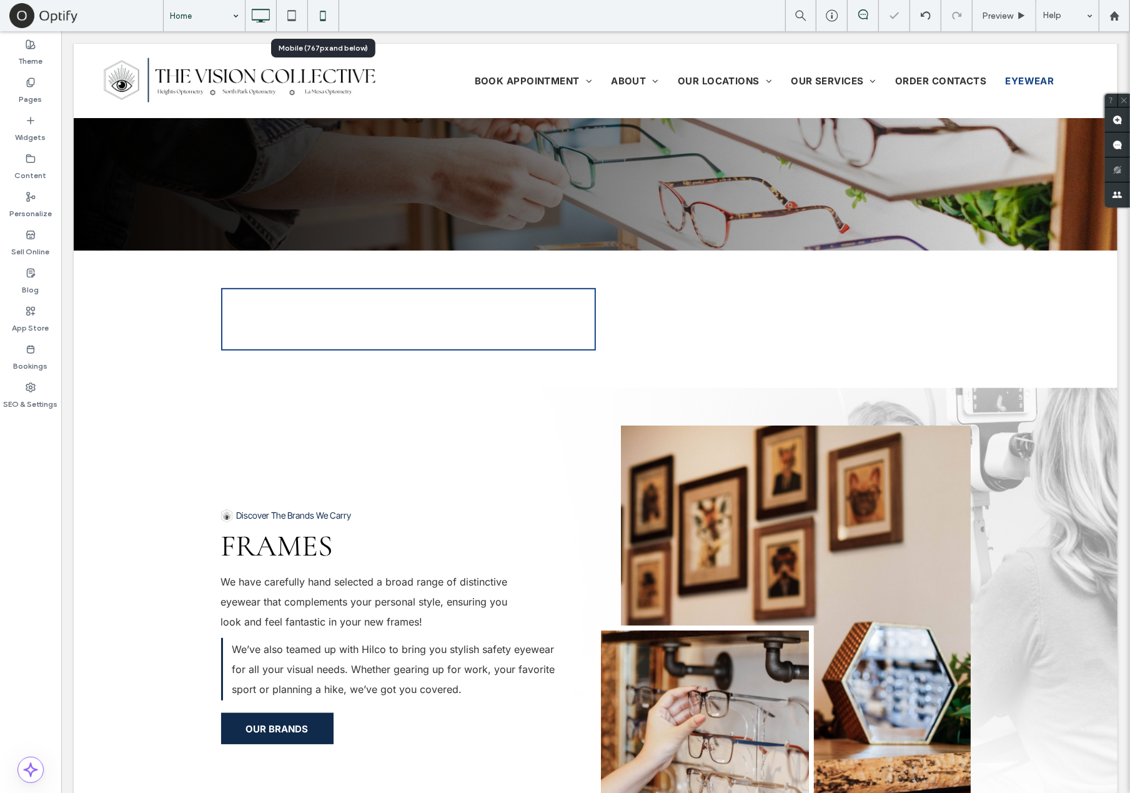
click at [320, 15] on use at bounding box center [323, 16] width 6 height 10
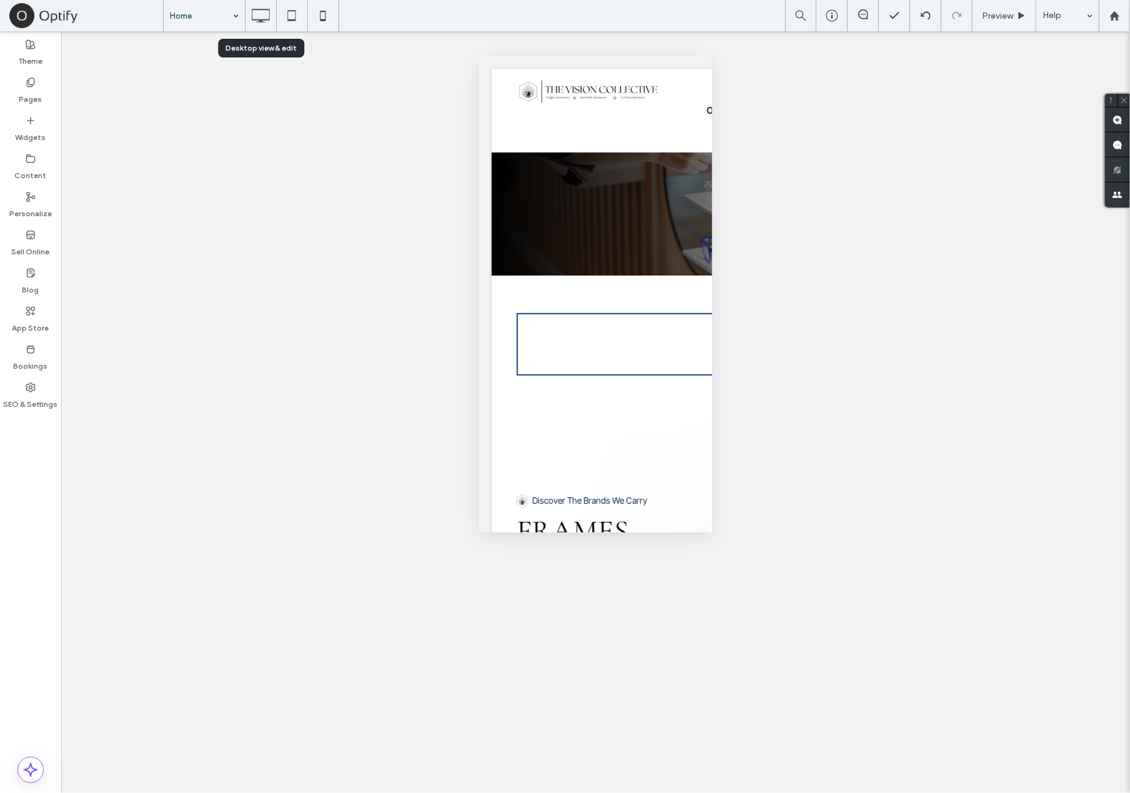
click at [264, 8] on icon at bounding box center [260, 15] width 25 height 25
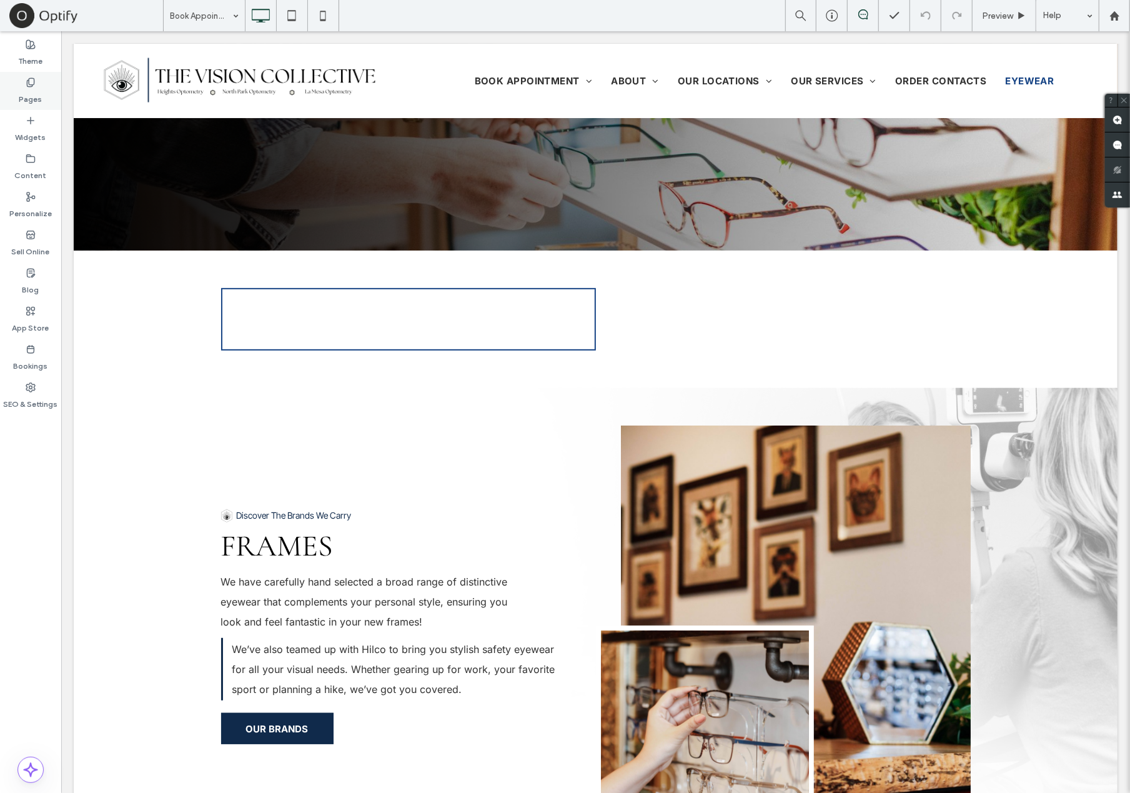
click at [30, 81] on icon at bounding box center [31, 82] width 10 height 10
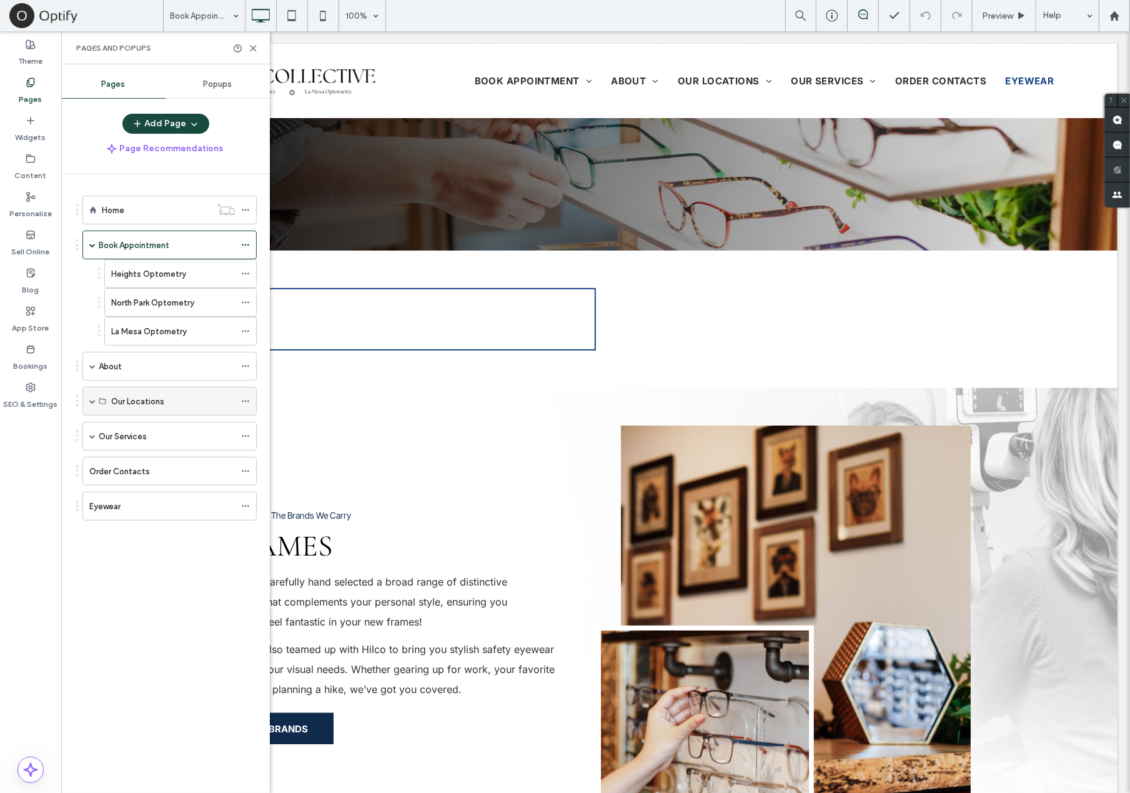
click at [92, 398] on span at bounding box center [92, 401] width 6 height 6
click at [254, 47] on icon at bounding box center [253, 48] width 9 height 9
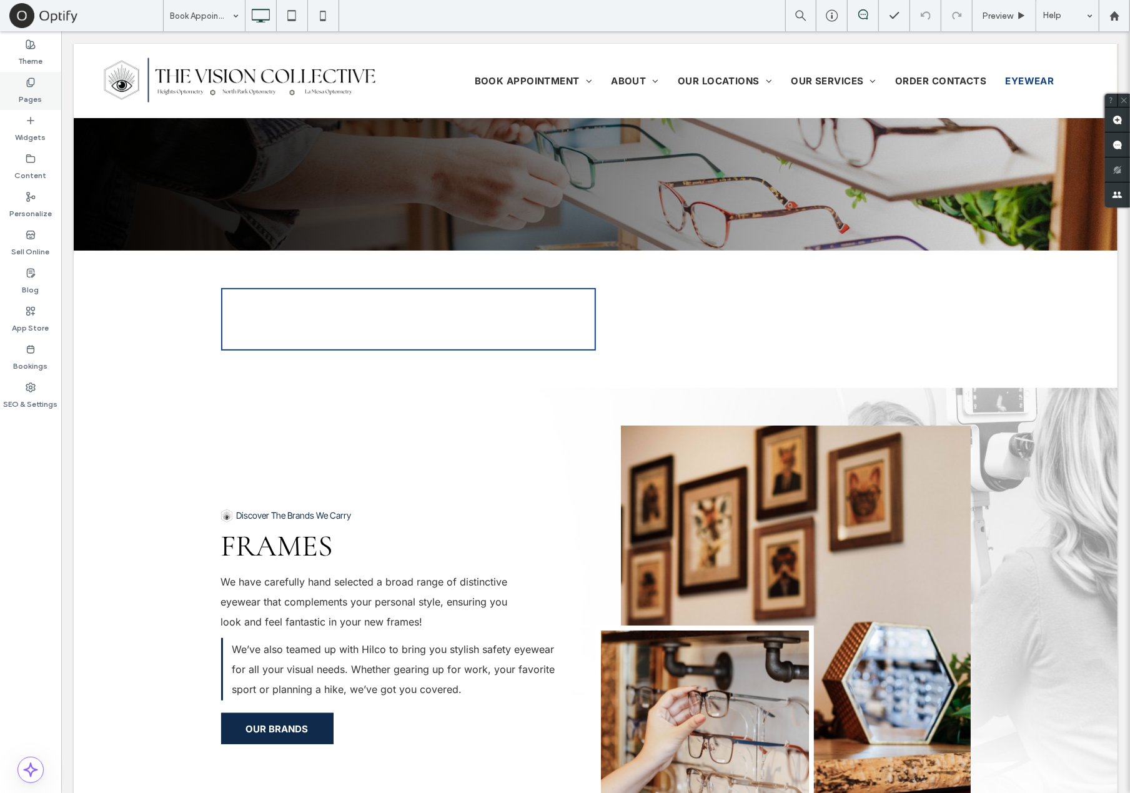
click at [26, 84] on icon at bounding box center [31, 82] width 10 height 10
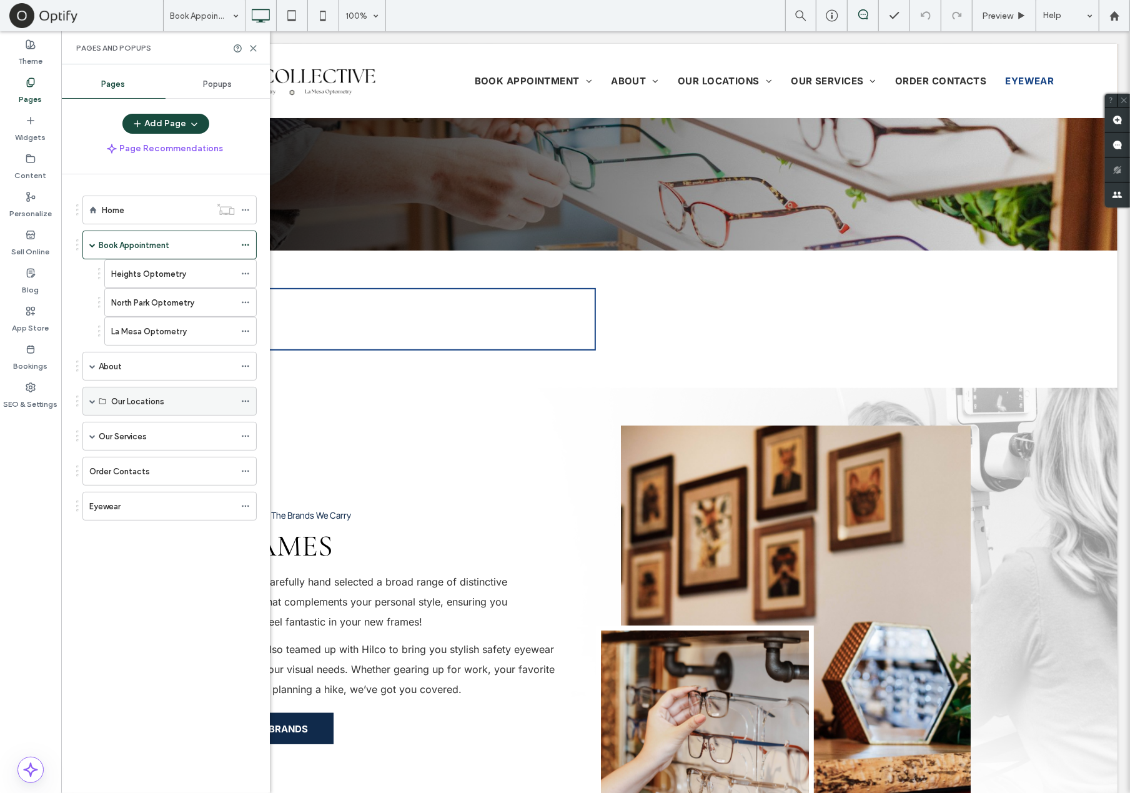
click at [92, 399] on span at bounding box center [92, 401] width 6 height 6
click at [255, 51] on icon at bounding box center [253, 48] width 9 height 9
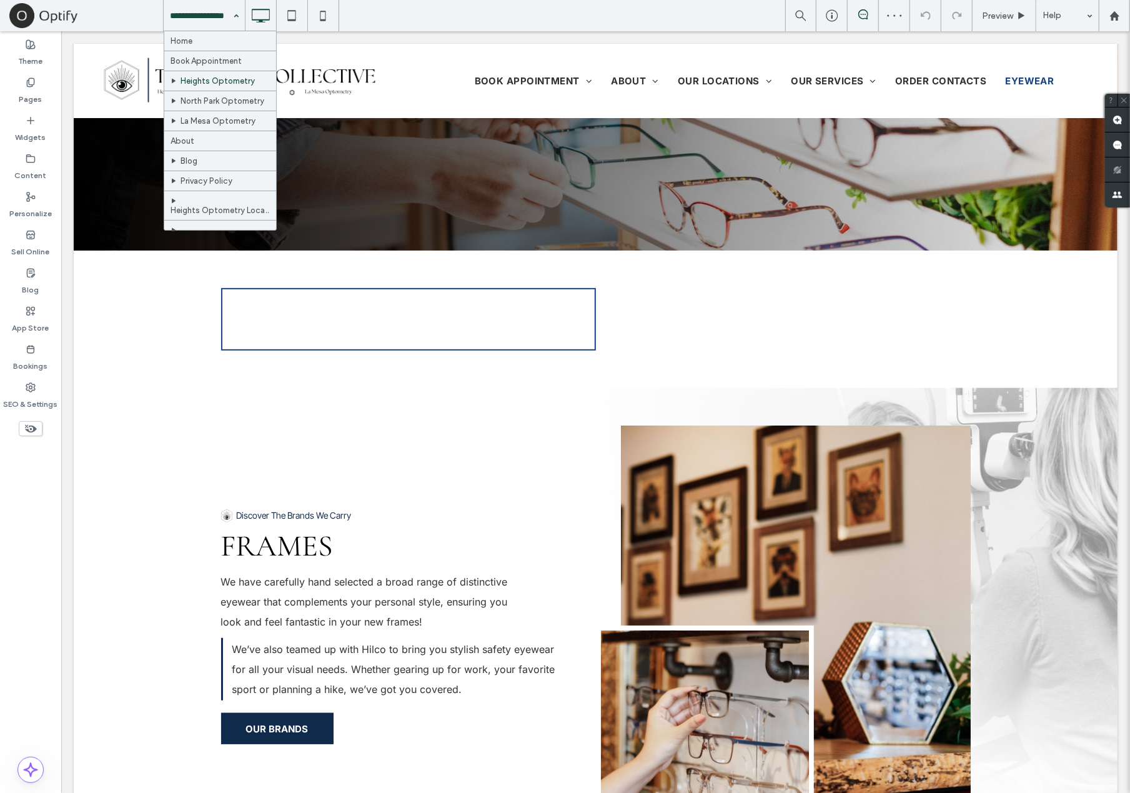
click at [211, 22] on input at bounding box center [201, 15] width 62 height 31
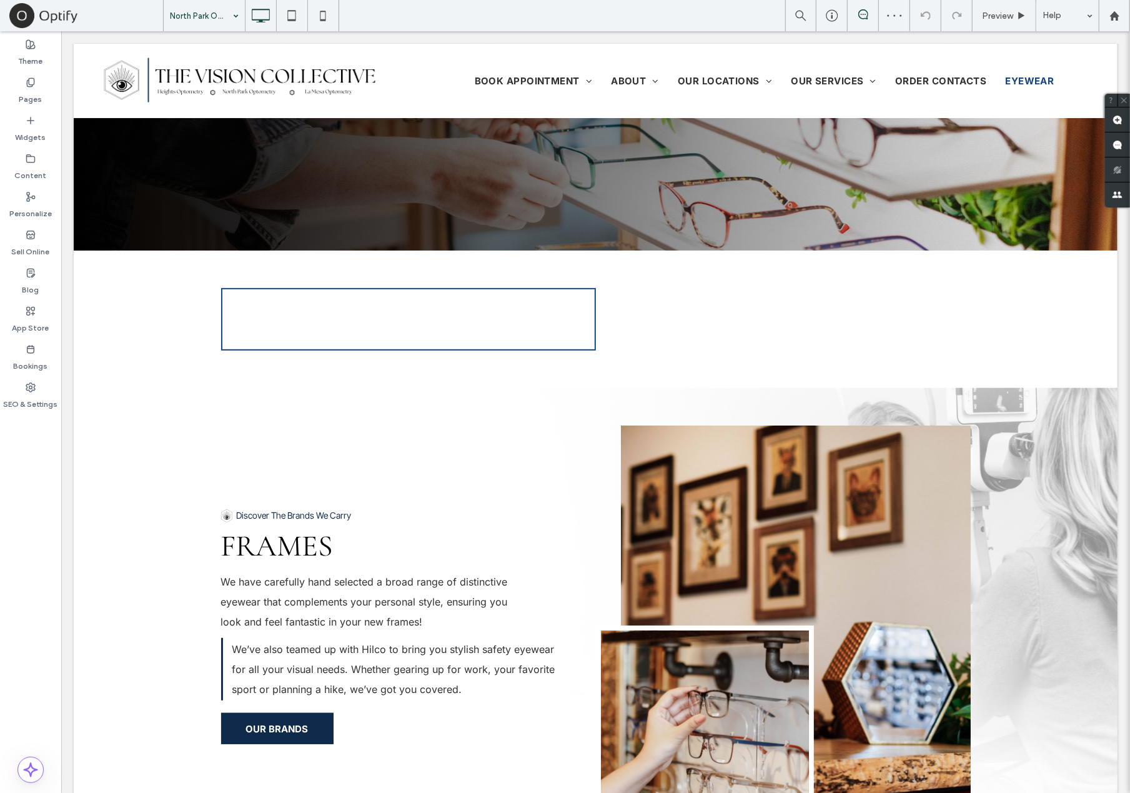
click at [223, 20] on input at bounding box center [201, 15] width 62 height 31
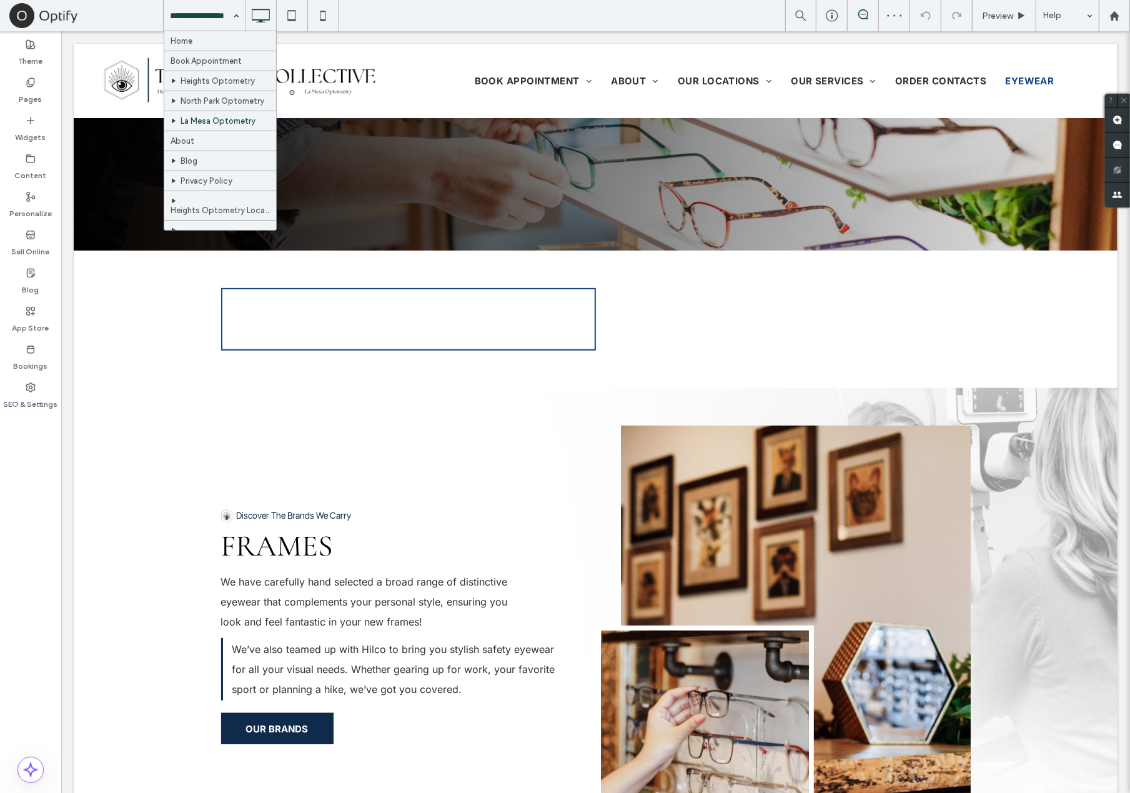
click at [225, 22] on input at bounding box center [201, 15] width 62 height 31
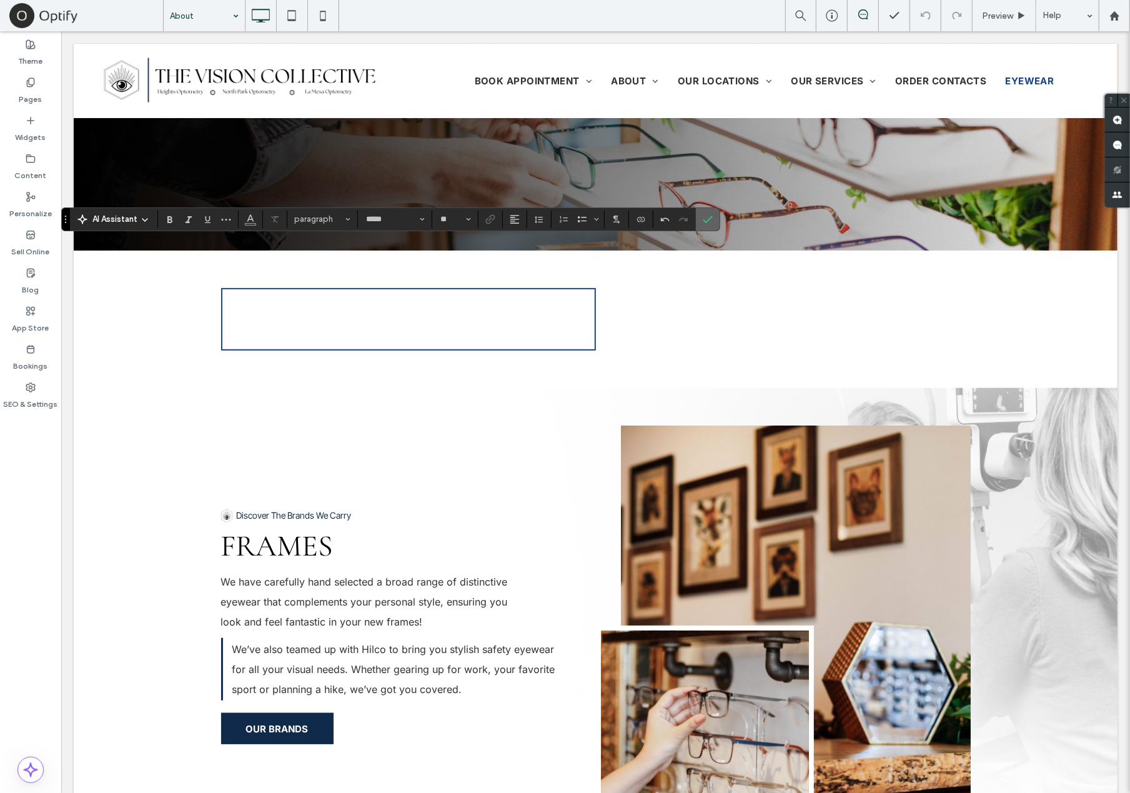
click at [703, 221] on icon "Confirm" at bounding box center [708, 219] width 10 height 10
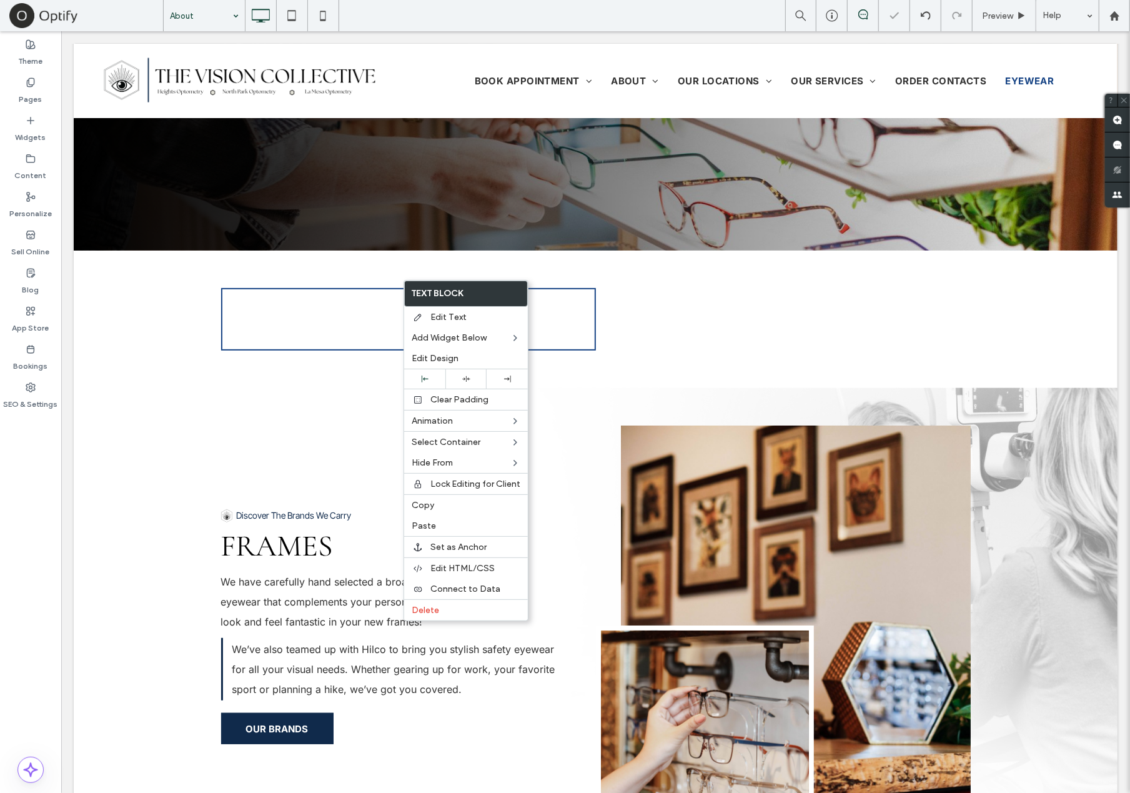
drag, startPoint x: 427, startPoint y: 374, endPoint x: 592, endPoint y: 297, distance: 181.1
click at [427, 374] on div at bounding box center [424, 378] width 41 height 19
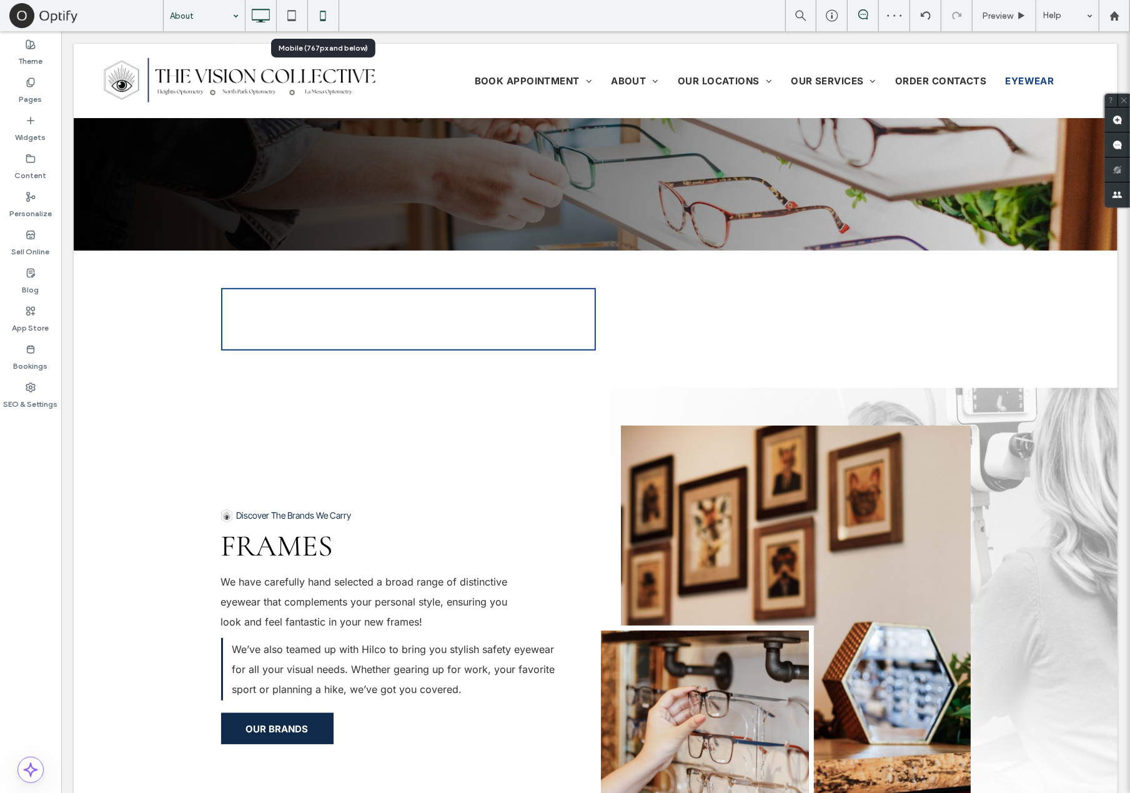
click at [328, 12] on icon at bounding box center [322, 15] width 25 height 25
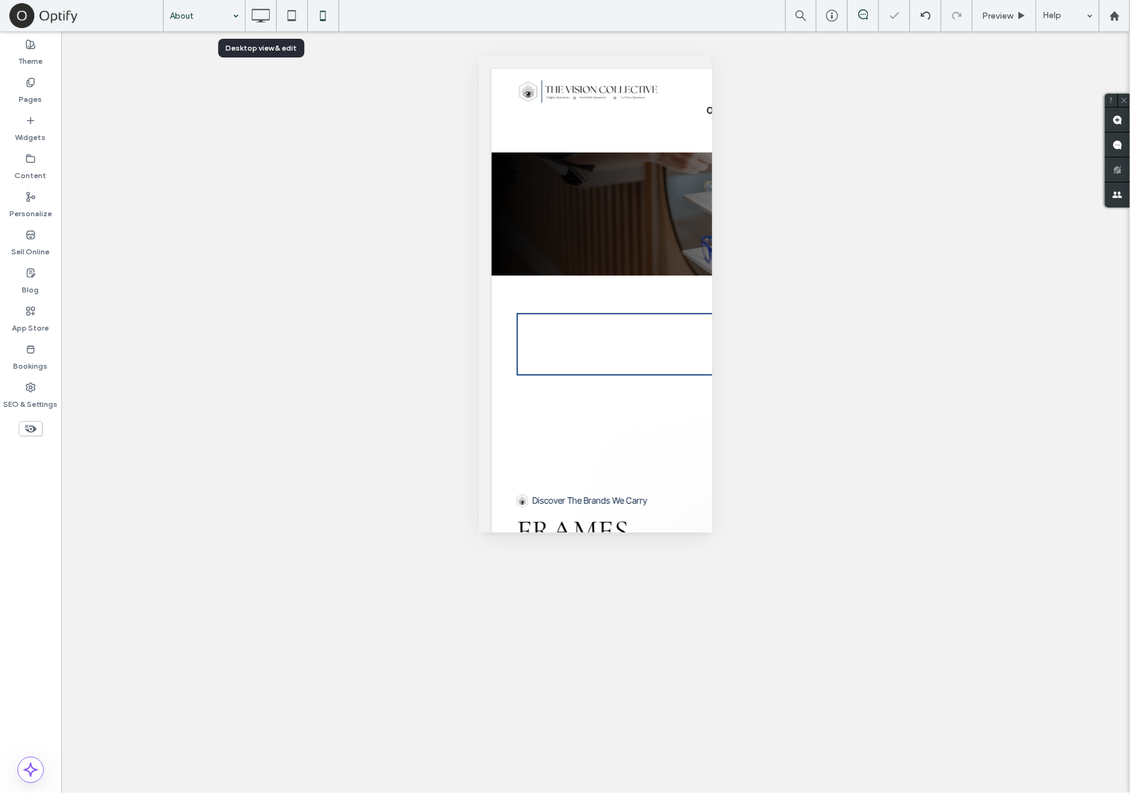
drag, startPoint x: 264, startPoint y: 19, endPoint x: 261, endPoint y: 35, distance: 16.4
click at [264, 19] on icon at bounding box center [260, 15] width 25 height 25
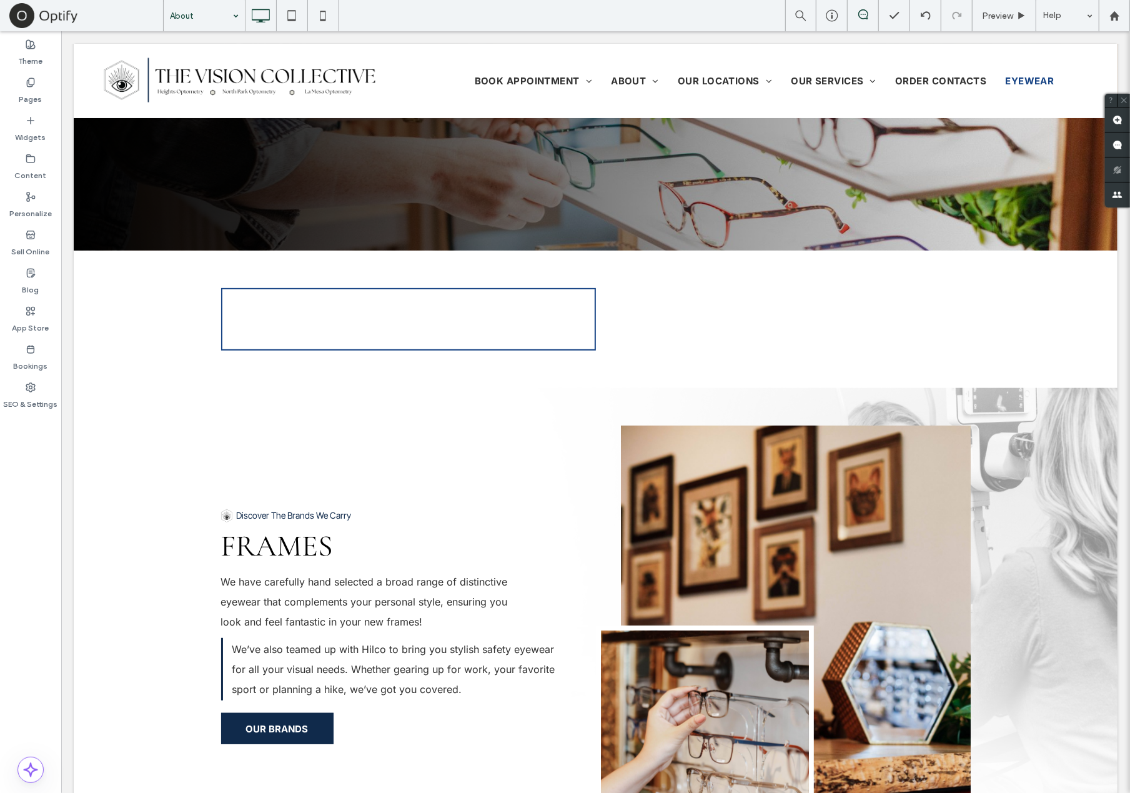
click at [42, 572] on div "Theme Pages Widgets Content Personalize Sell Online Blog App Store Bookings SEO…" at bounding box center [30, 412] width 61 height 762
click at [44, 495] on div "Theme Pages Widgets Content Personalize Sell Online Blog App Store Bookings SEO…" at bounding box center [30, 412] width 61 height 762
click at [47, 286] on div "Blog" at bounding box center [30, 281] width 61 height 38
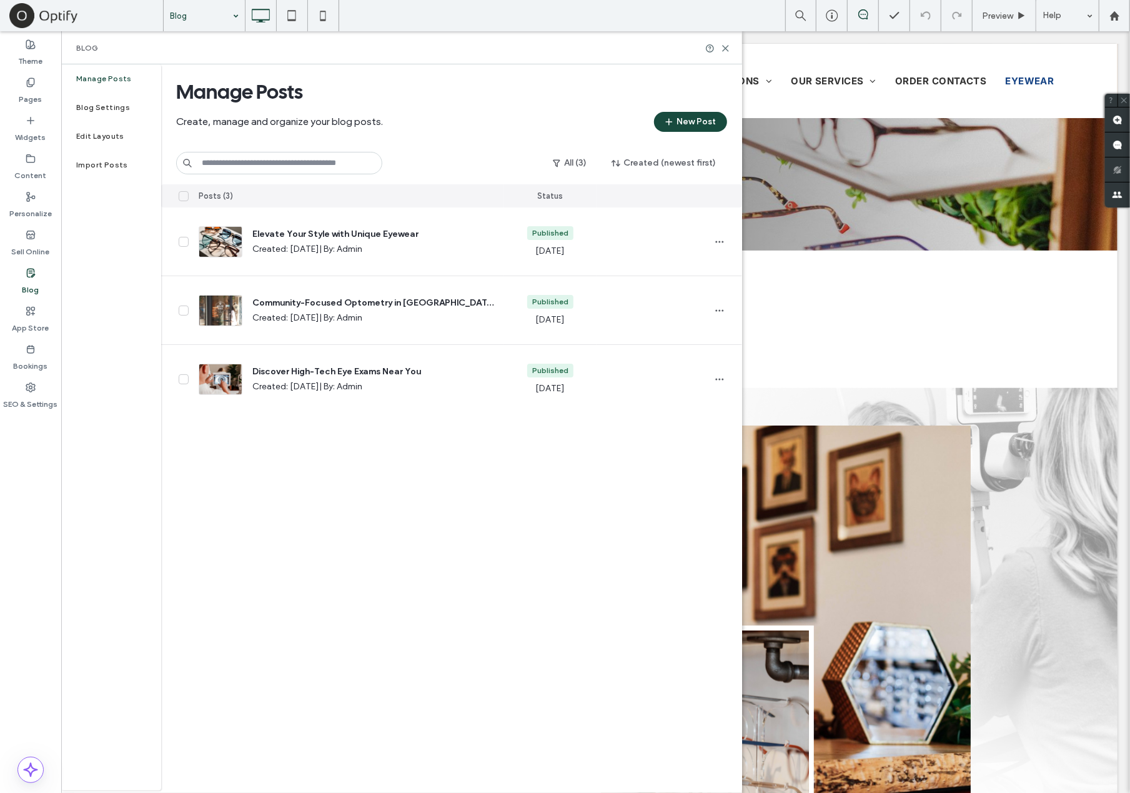
drag, startPoint x: 730, startPoint y: 44, endPoint x: 714, endPoint y: 52, distance: 18.2
click at [730, 46] on div "Blog" at bounding box center [401, 47] width 681 height 33
click at [726, 44] on icon at bounding box center [725, 48] width 9 height 9
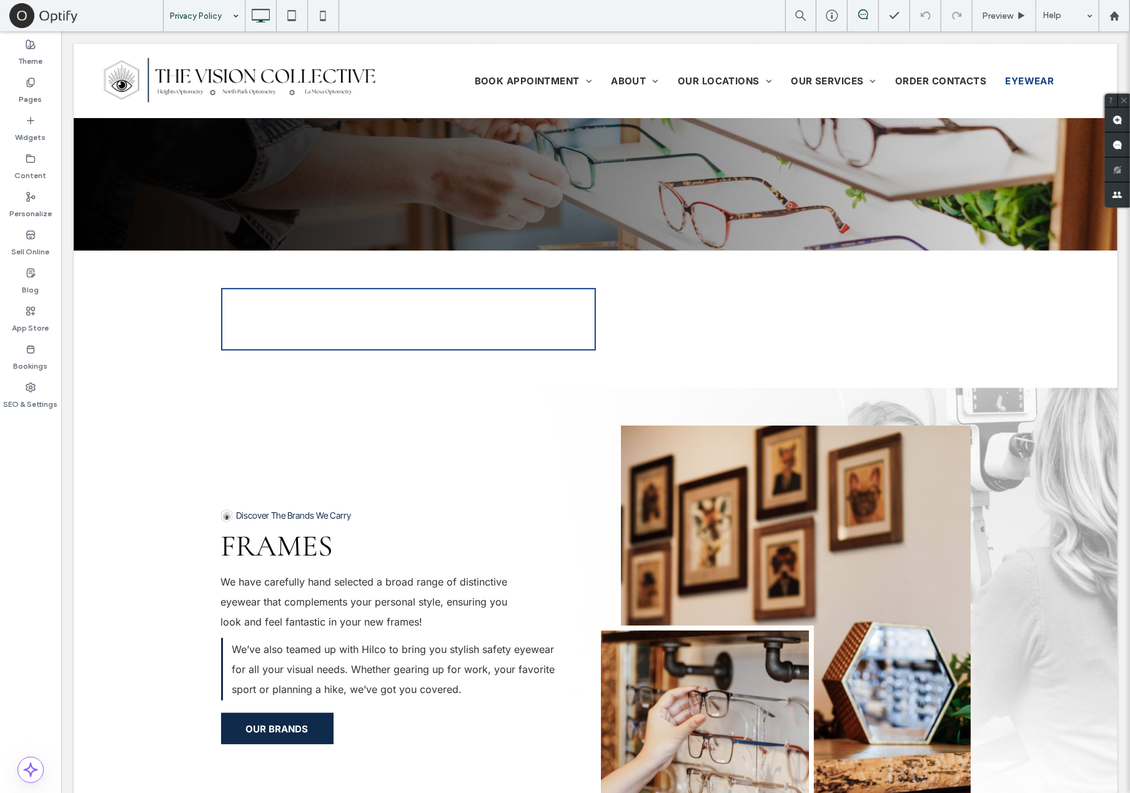
drag, startPoint x: 216, startPoint y: 182, endPoint x: 129, endPoint y: 320, distance: 163.1
type input "*****"
type input "**"
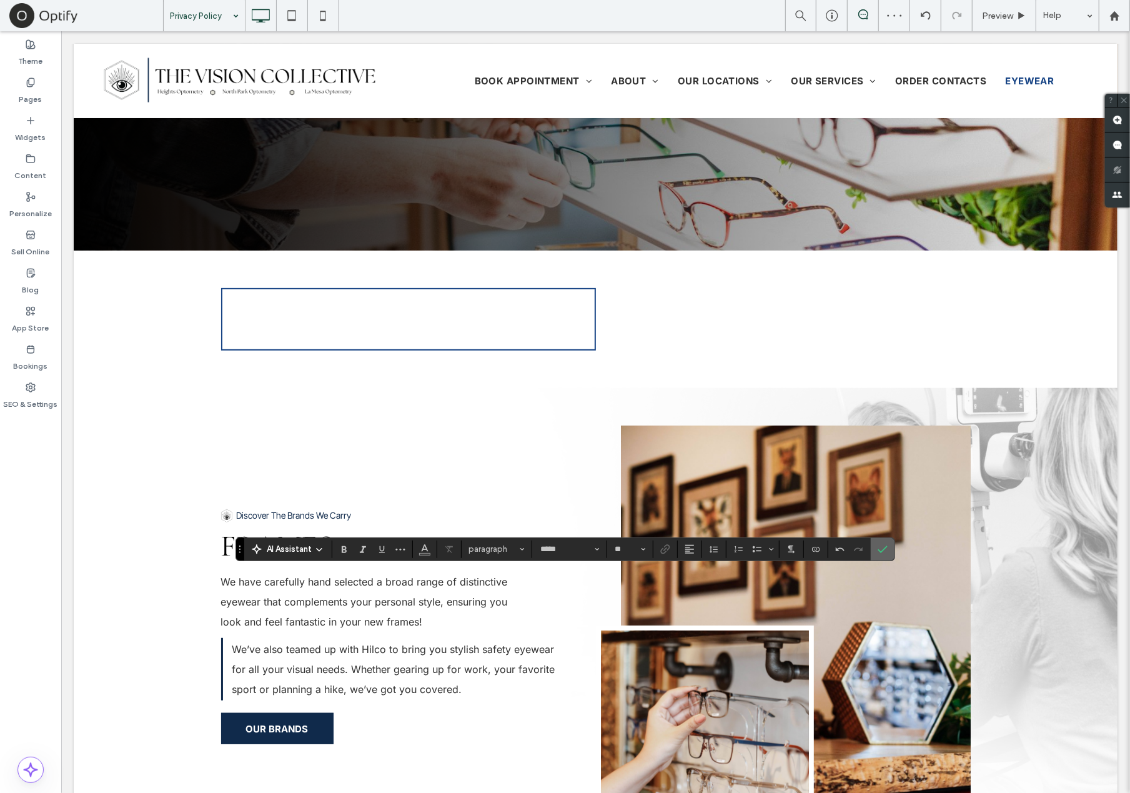
click at [878, 548] on icon "Confirm" at bounding box center [883, 549] width 10 height 10
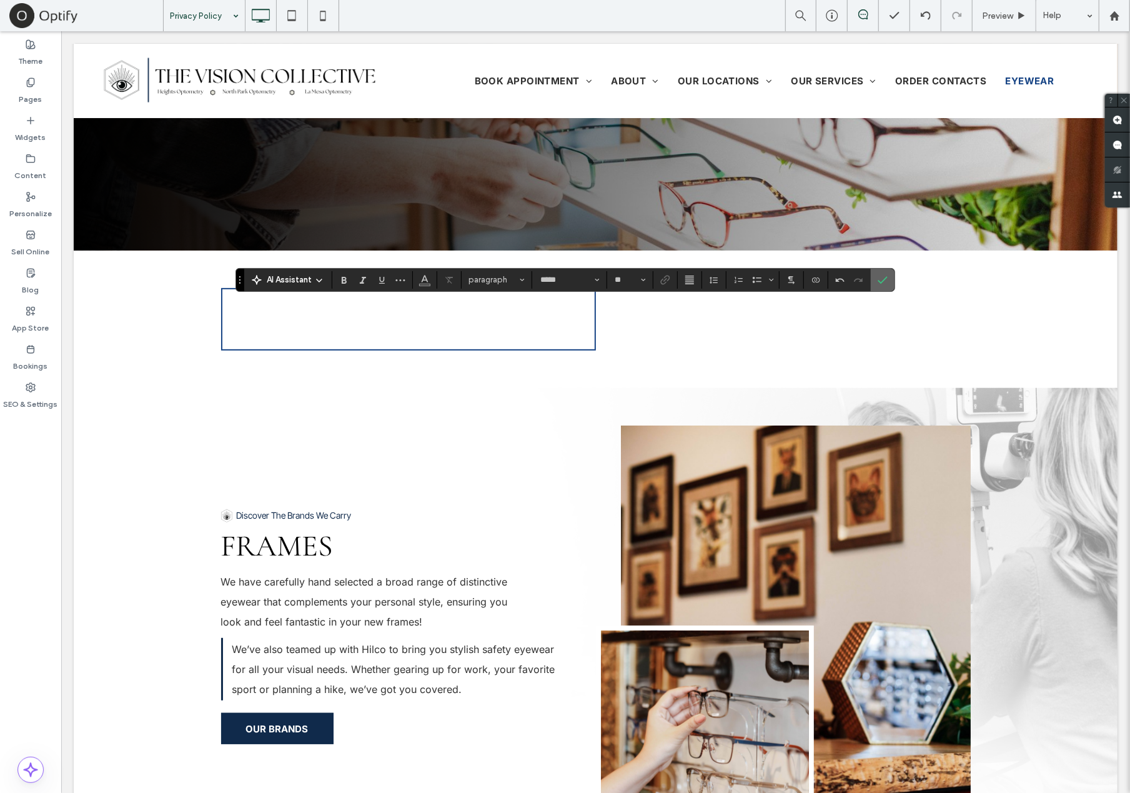
click at [886, 284] on label "Confirm" at bounding box center [882, 280] width 19 height 22
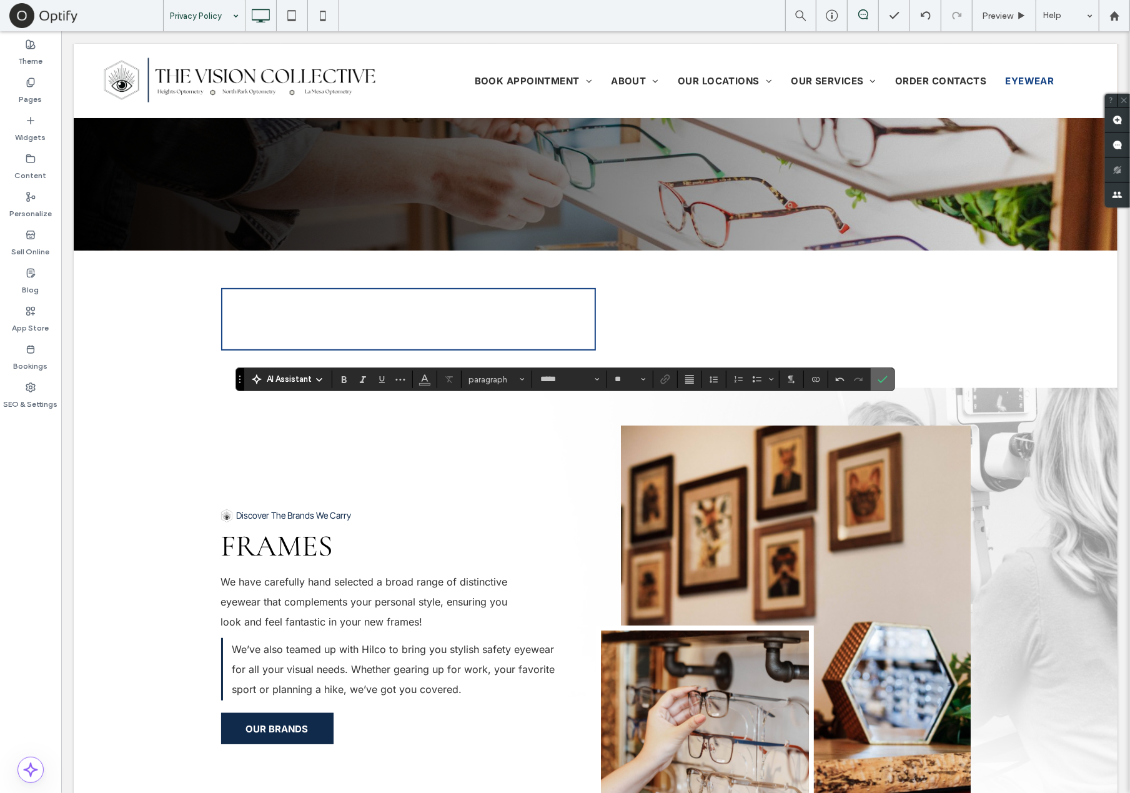
click at [878, 381] on use "Confirm" at bounding box center [883, 379] width 10 height 7
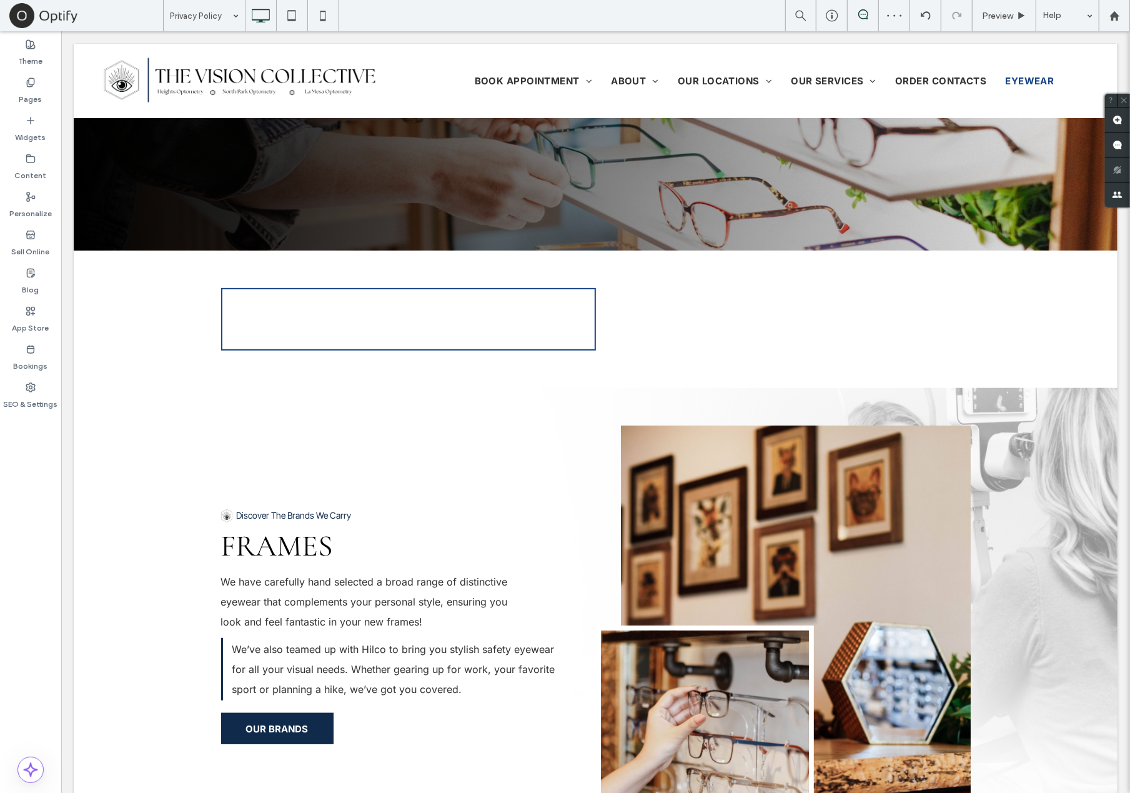
click at [209, 11] on input at bounding box center [201, 15] width 62 height 31
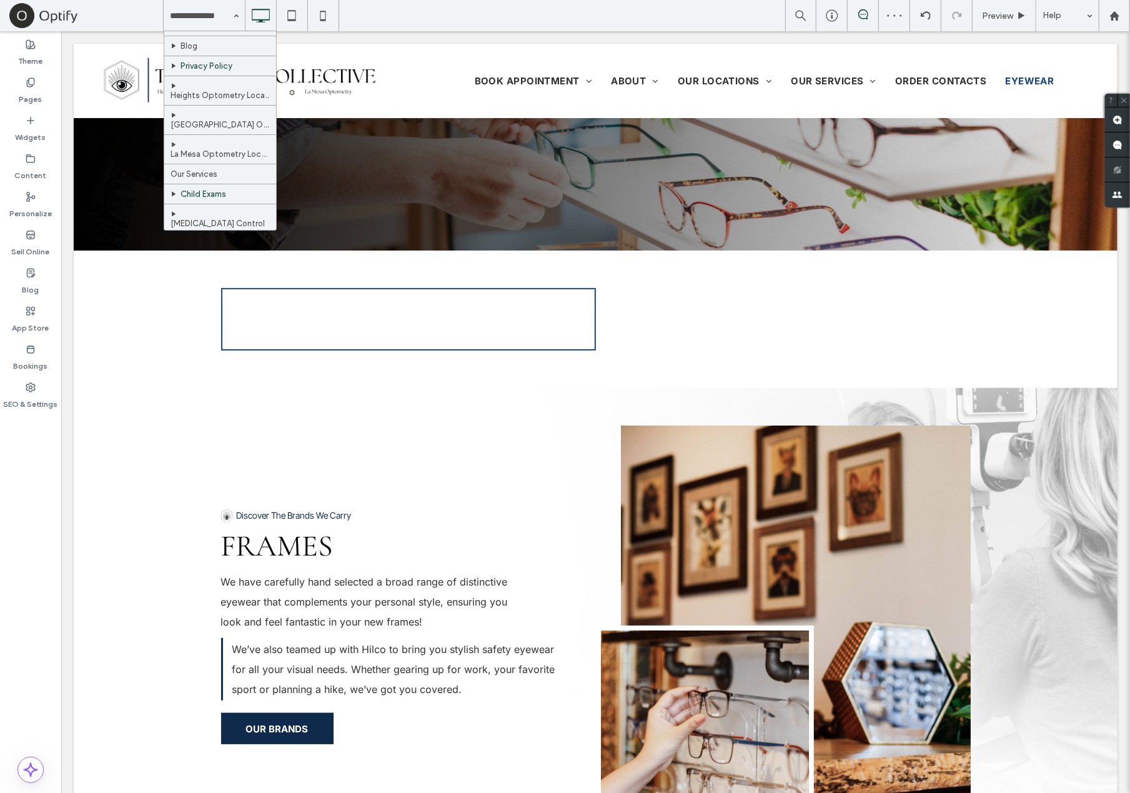
scroll to position [104, 0]
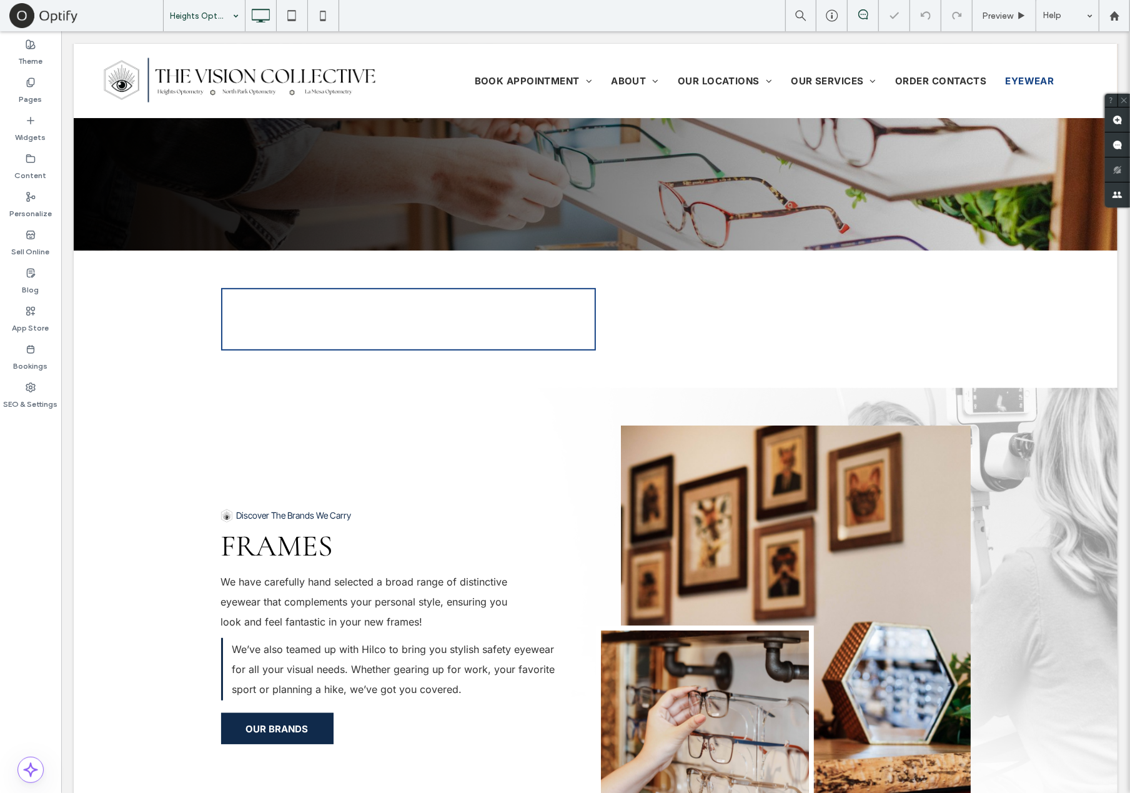
click at [216, 17] on input at bounding box center [201, 15] width 62 height 31
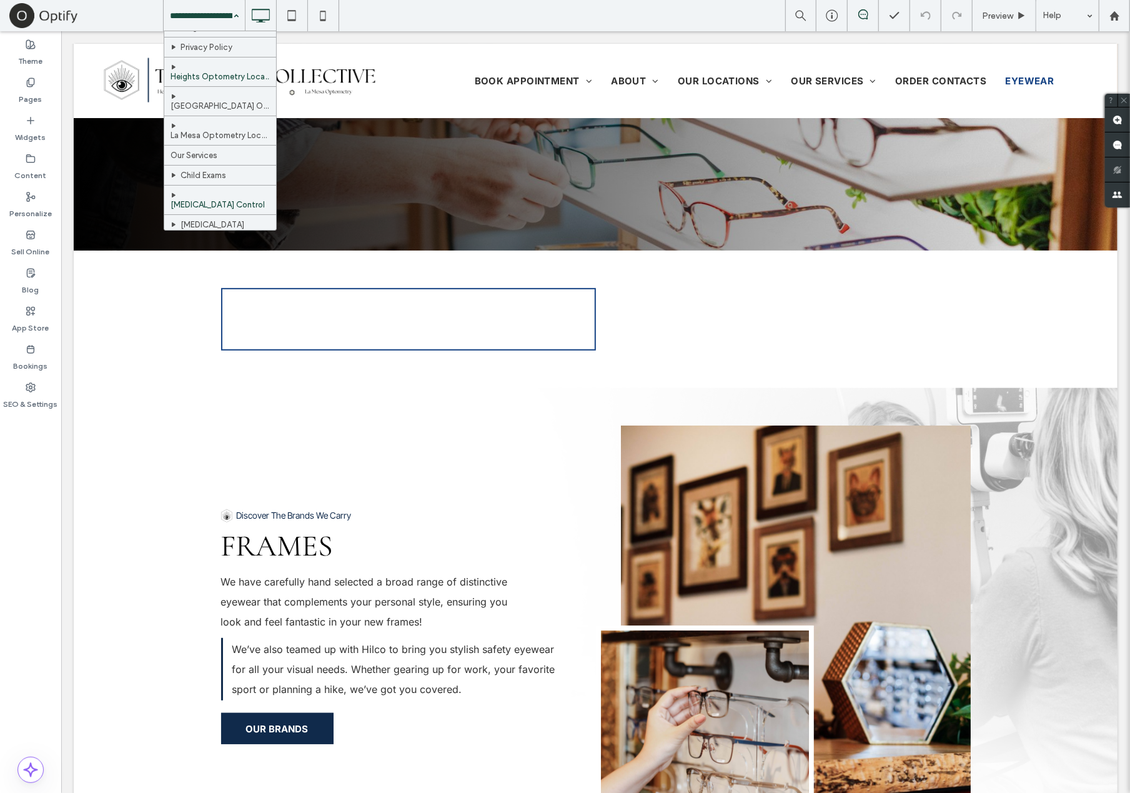
scroll to position [164, 0]
click at [206, 21] on input at bounding box center [201, 15] width 62 height 31
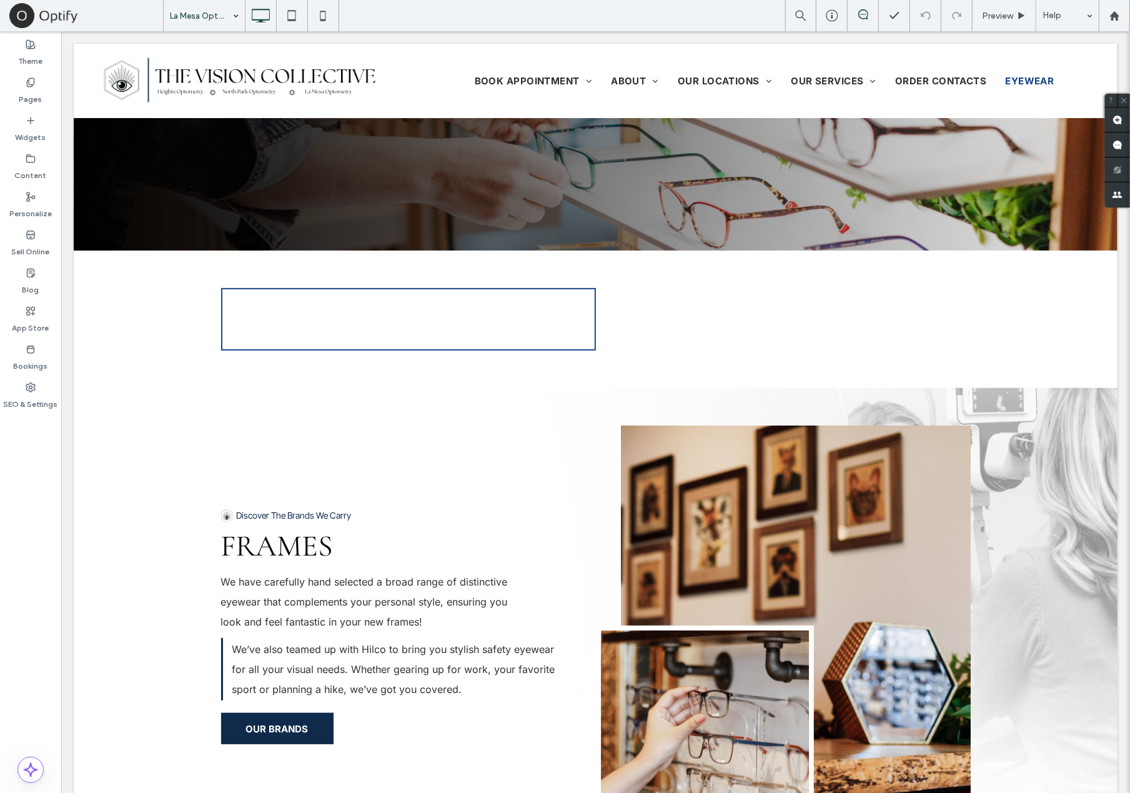
drag, startPoint x: 26, startPoint y: 435, endPoint x: 89, endPoint y: 413, distance: 66.4
click at [26, 436] on div at bounding box center [565, 396] width 1130 height 793
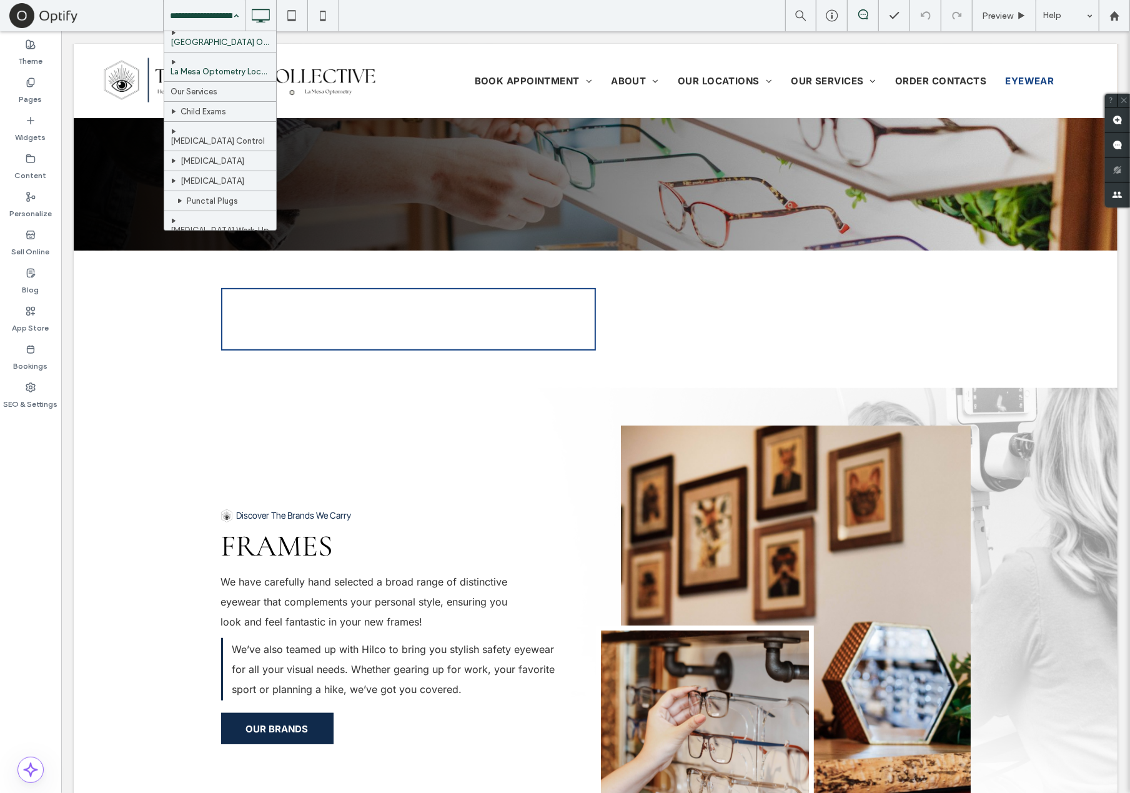
scroll to position [208, 0]
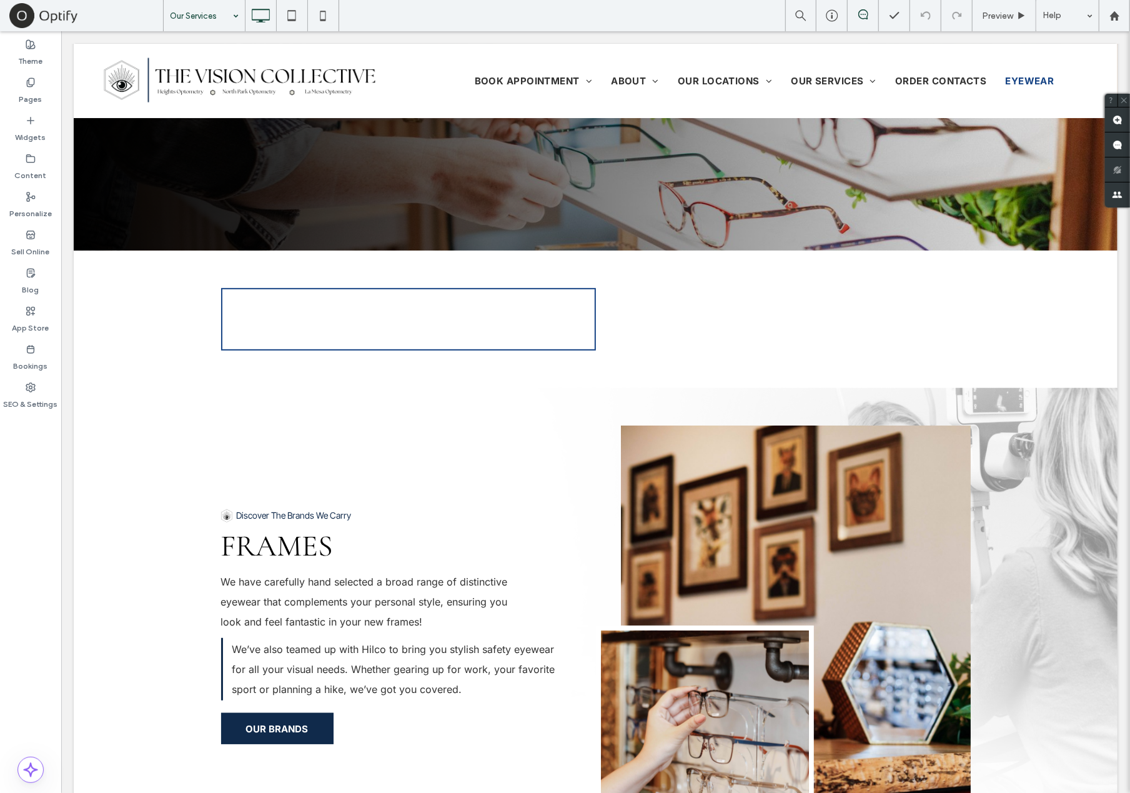
drag, startPoint x: 221, startPoint y: 89, endPoint x: 211, endPoint y: 127, distance: 39.4
drag, startPoint x: 23, startPoint y: 450, endPoint x: 104, endPoint y: 432, distance: 82.5
click at [23, 451] on div at bounding box center [565, 396] width 1130 height 793
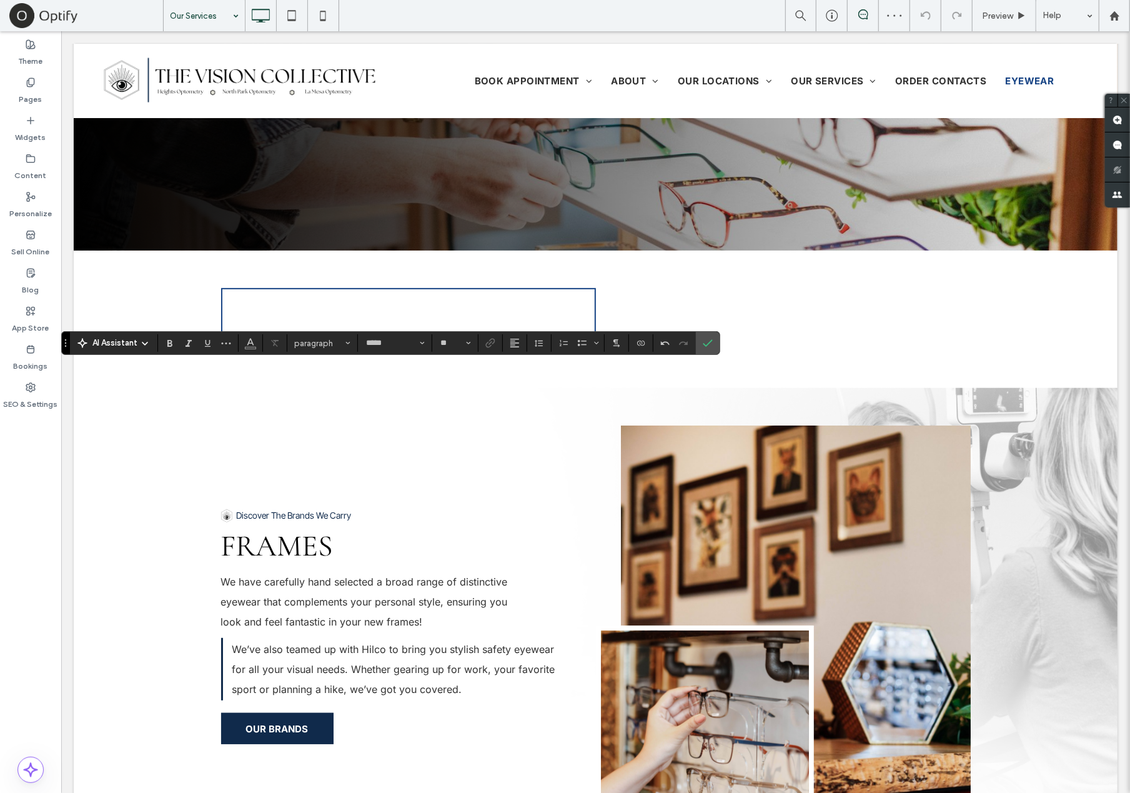
click at [705, 345] on icon "Confirm" at bounding box center [708, 343] width 10 height 10
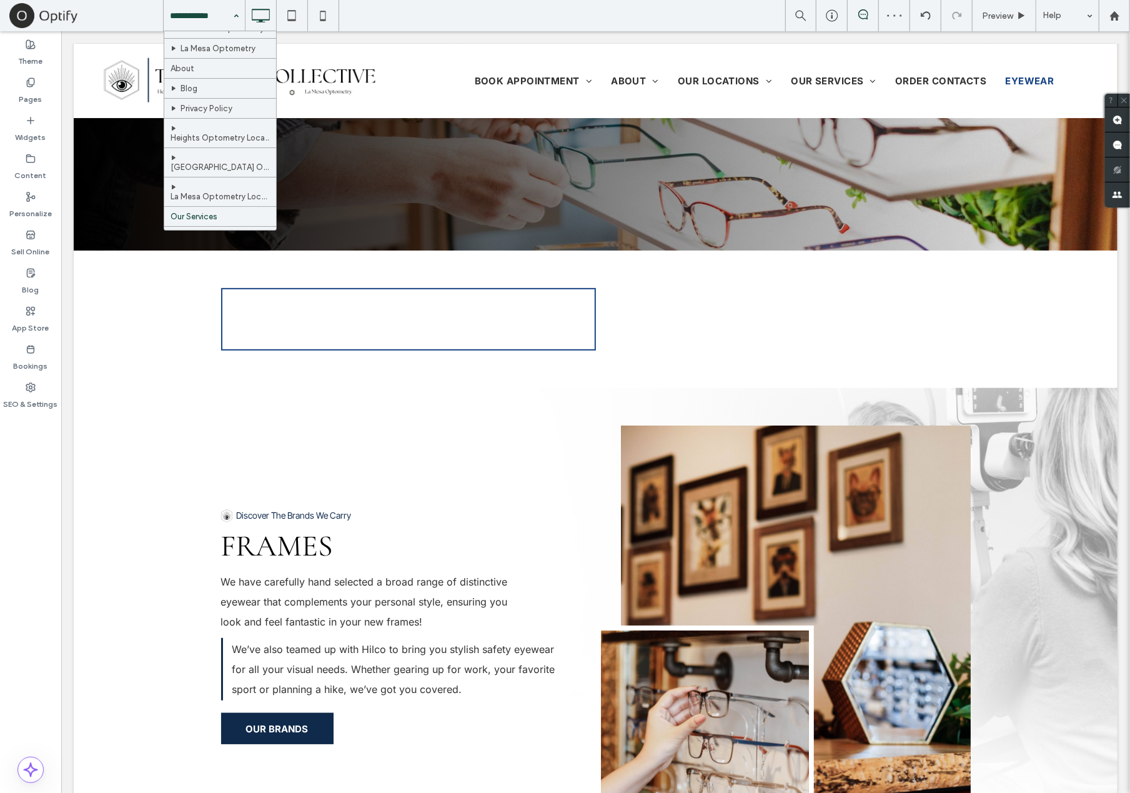
scroll to position [104, 0]
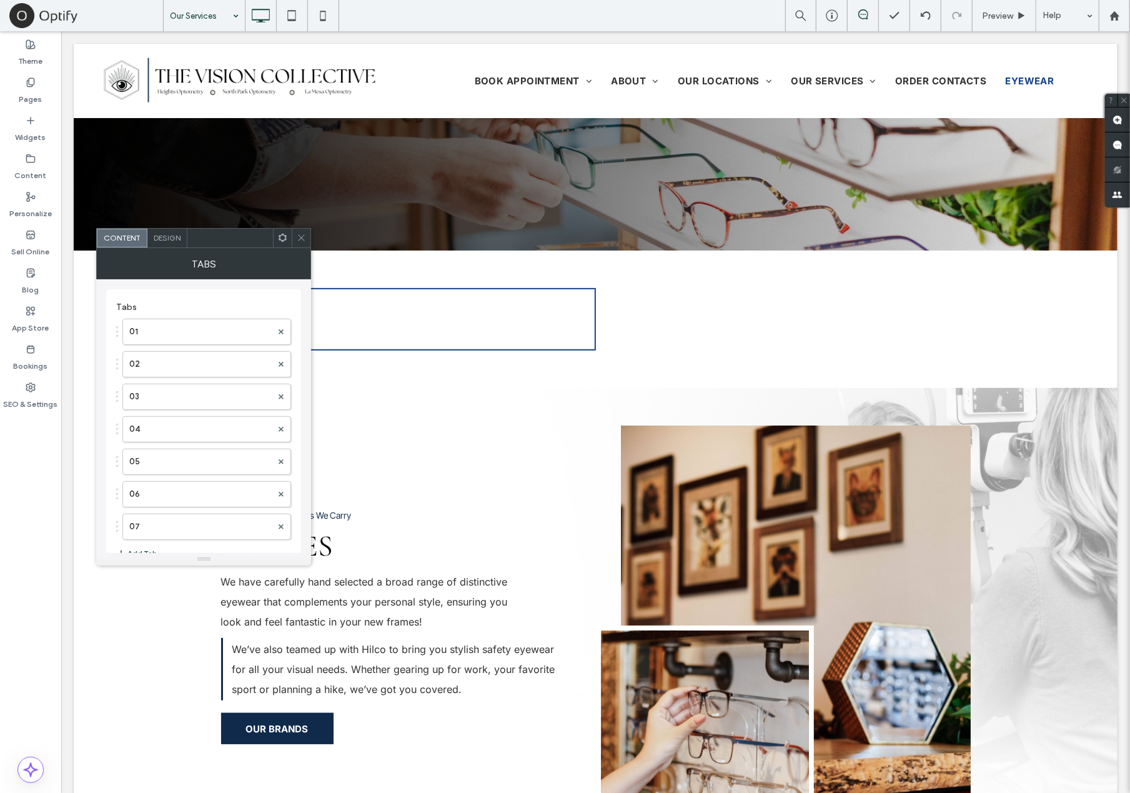
click at [294, 235] on div at bounding box center [301, 238] width 19 height 19
click at [297, 235] on icon at bounding box center [301, 237] width 9 height 9
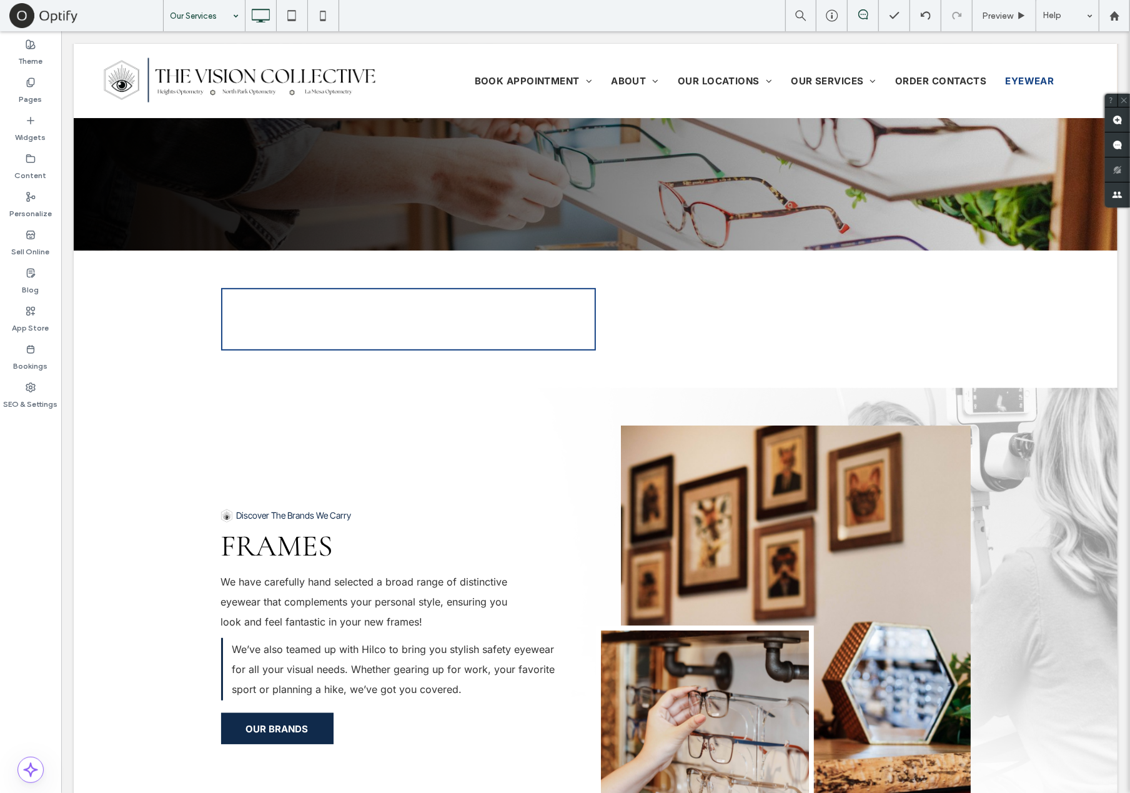
click at [40, 477] on div "Theme Pages Widgets Content Personalize Sell Online Blog App Store Bookings SEO…" at bounding box center [30, 412] width 61 height 762
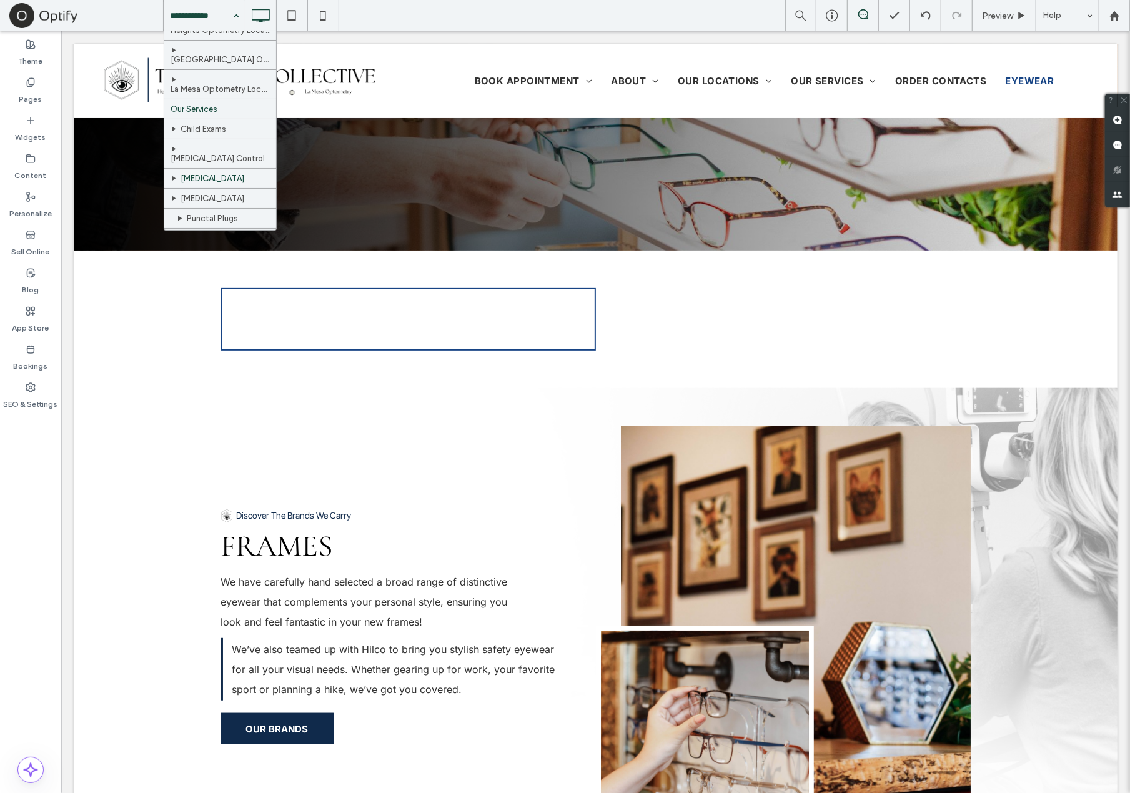
scroll to position [164, 0]
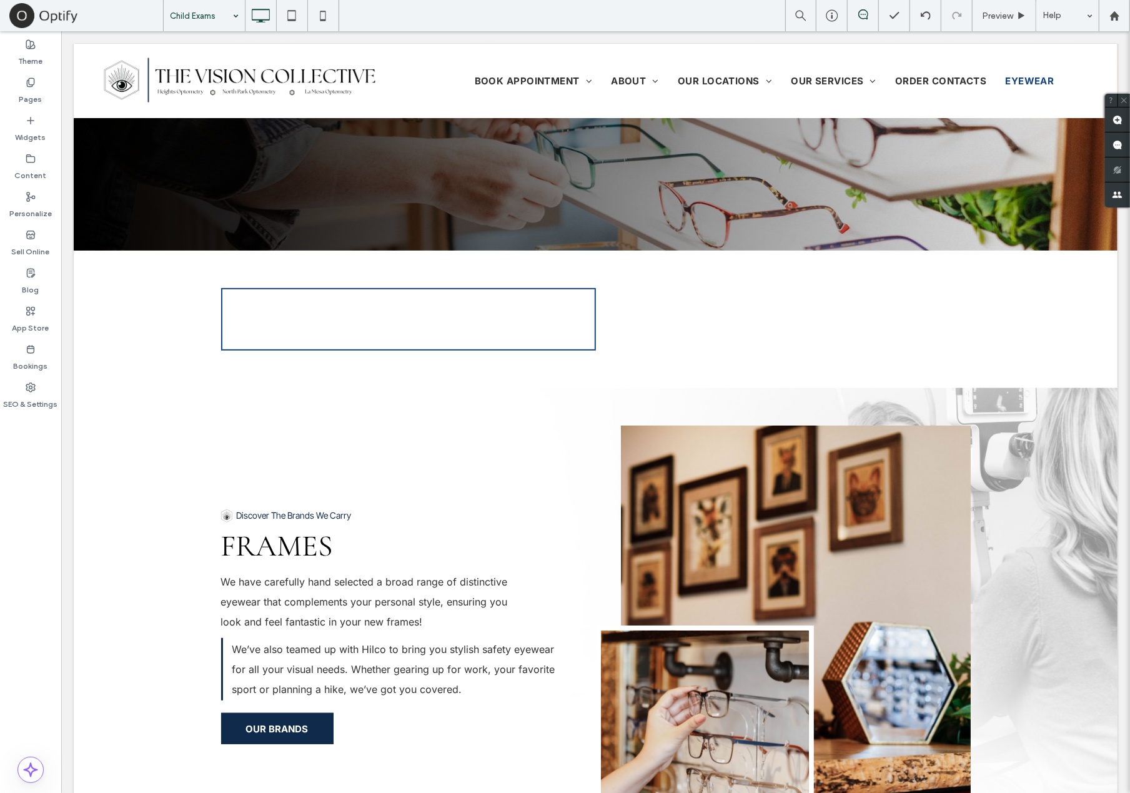
click at [40, 441] on div at bounding box center [565, 396] width 1130 height 793
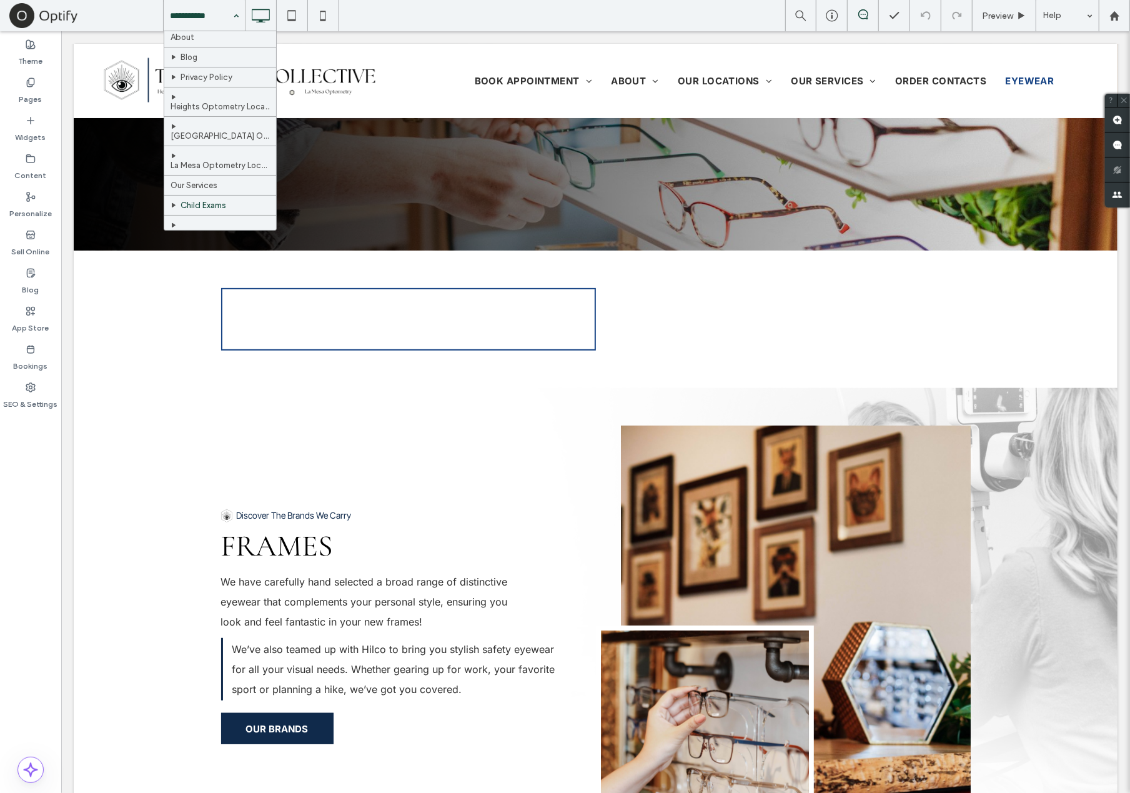
scroll to position [208, 0]
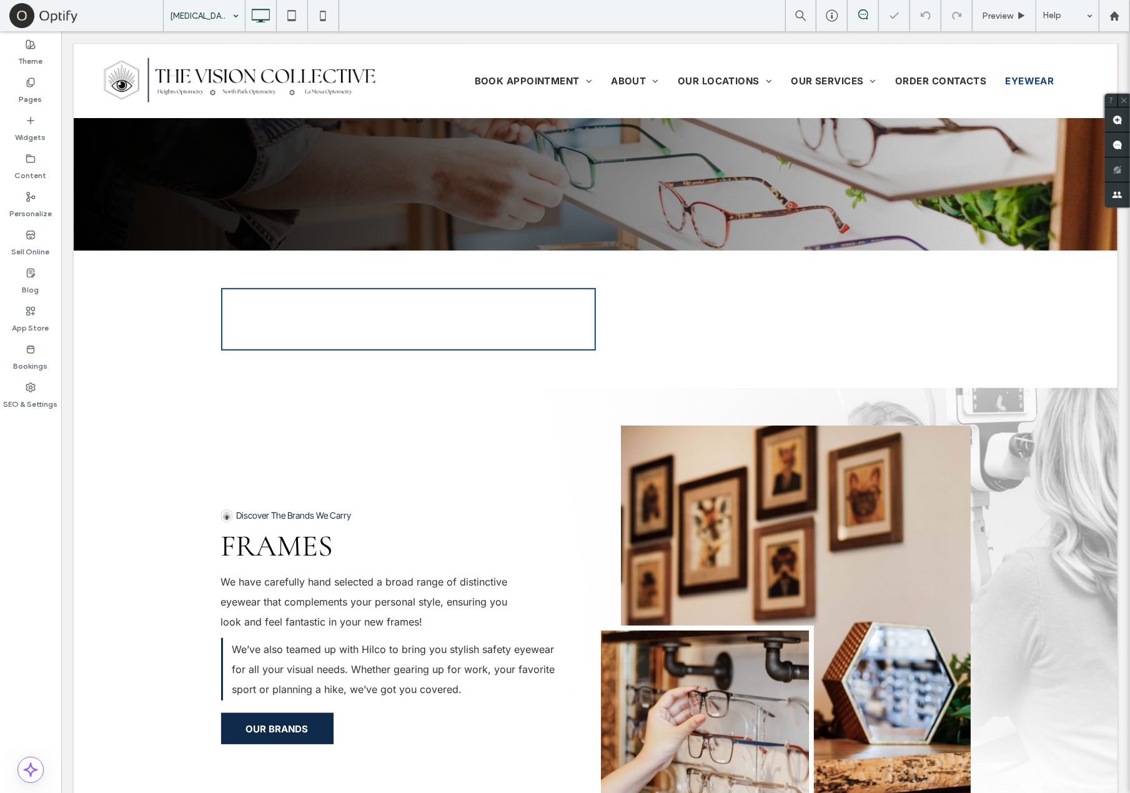
click at [227, 16] on div "Myopia Control" at bounding box center [204, 15] width 81 height 31
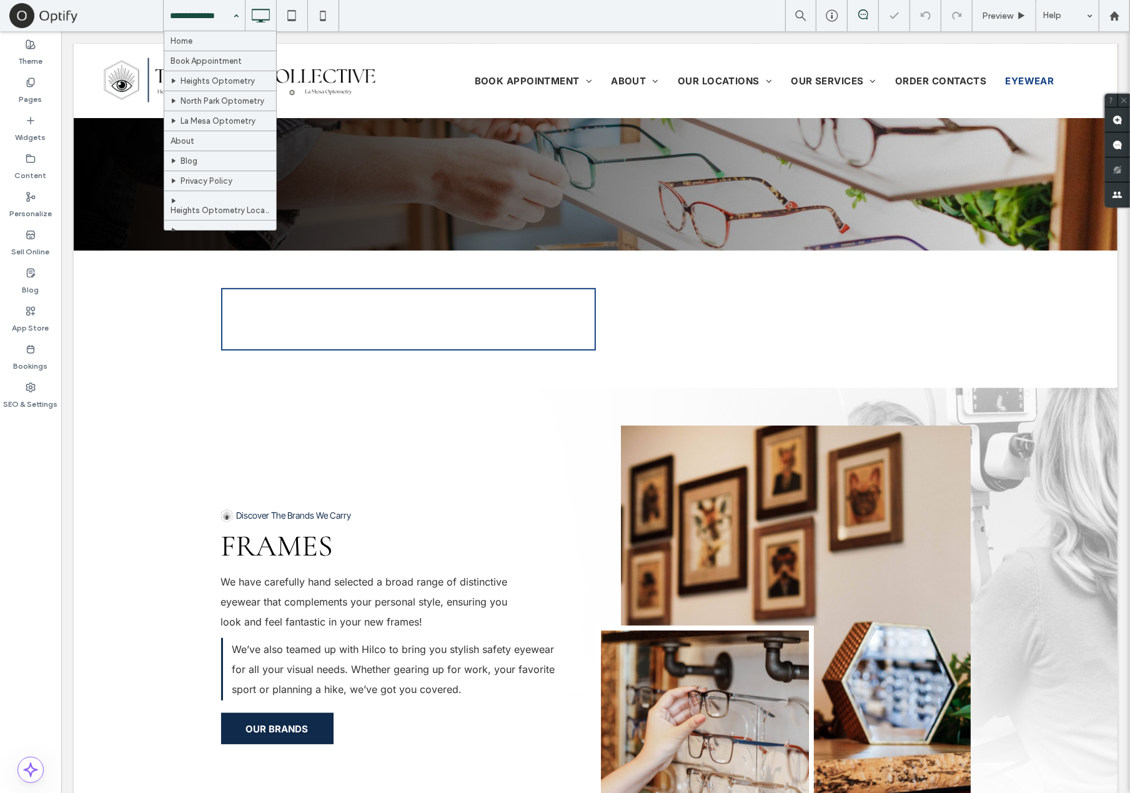
scroll to position [268, 0]
click at [211, 17] on input at bounding box center [201, 15] width 62 height 31
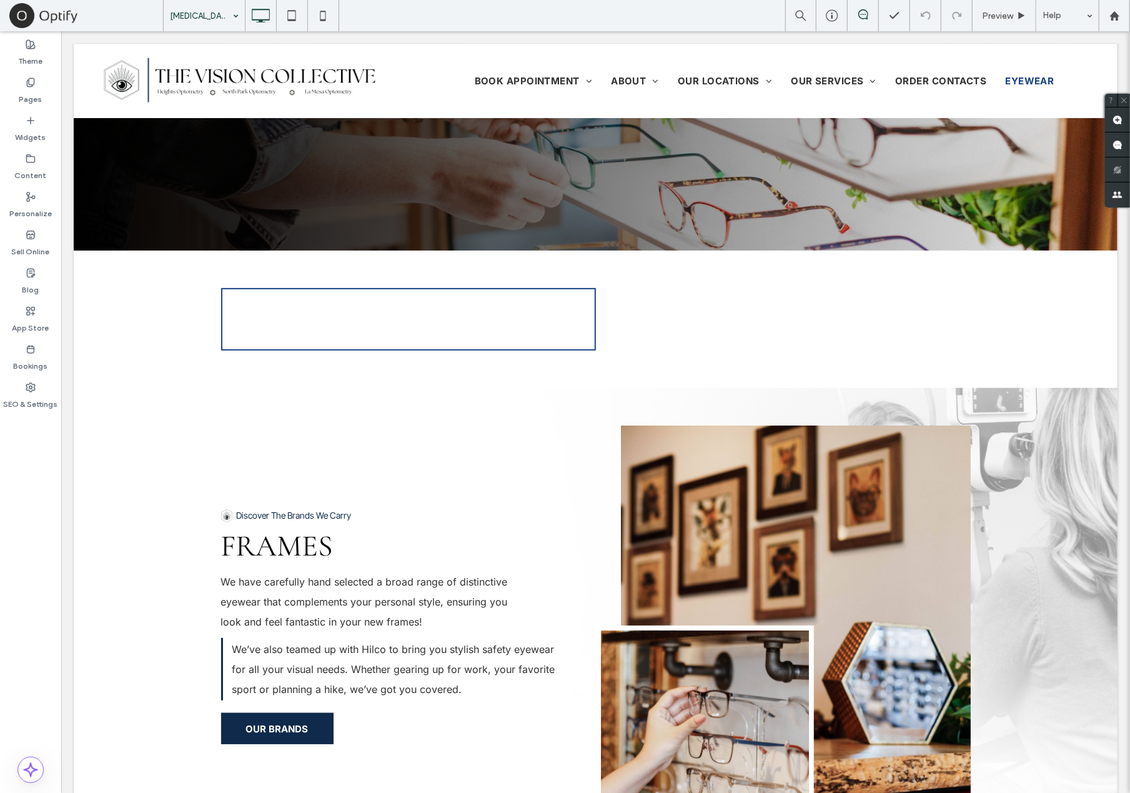
click at [209, 27] on input at bounding box center [201, 15] width 62 height 31
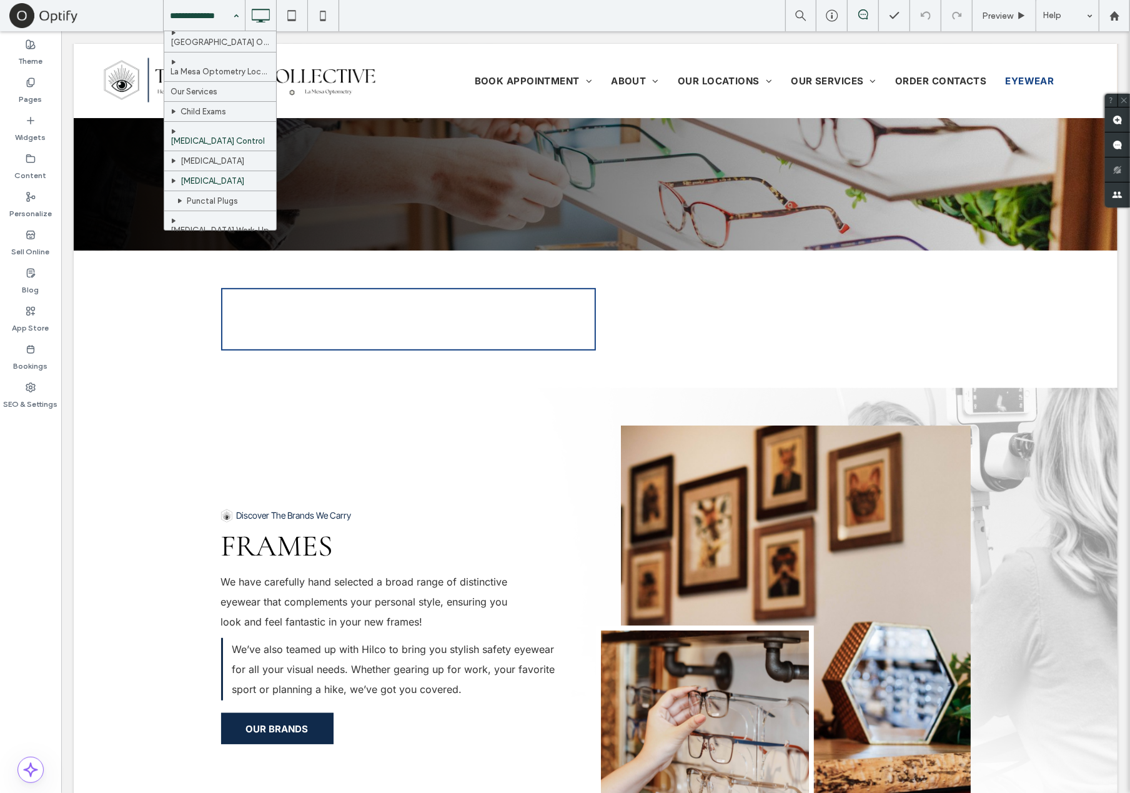
scroll to position [208, 0]
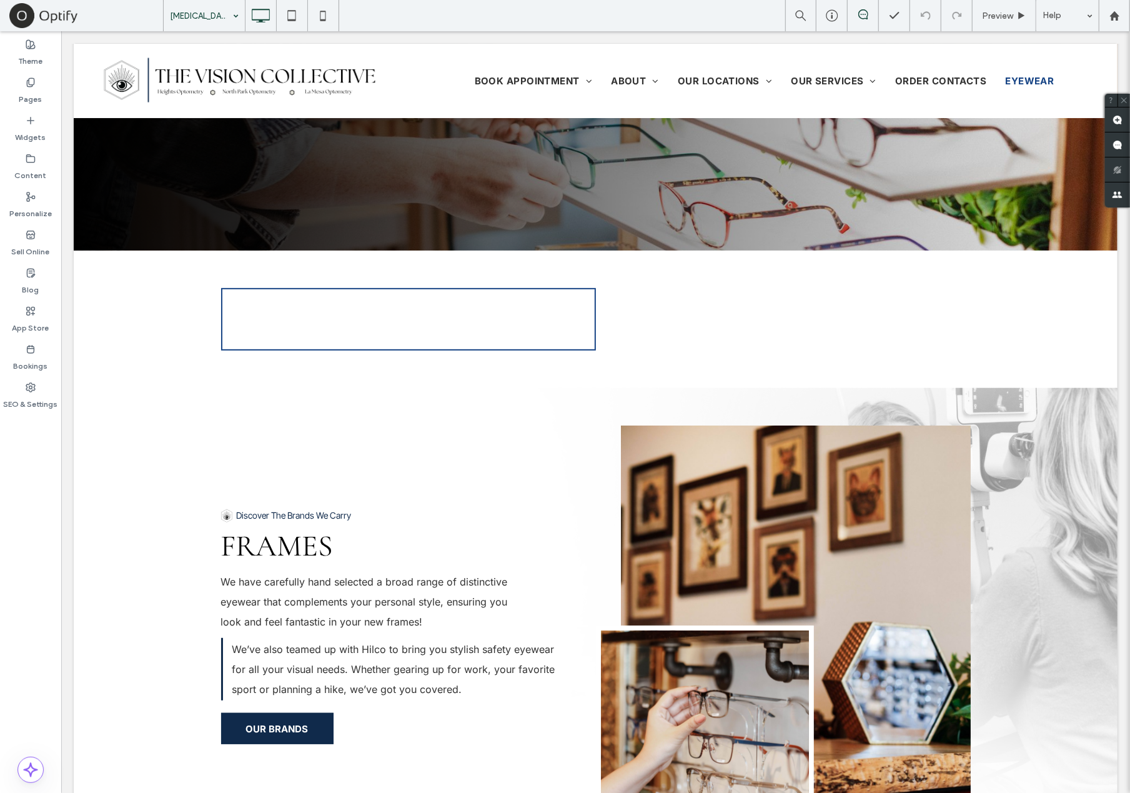
drag, startPoint x: 13, startPoint y: 455, endPoint x: 32, endPoint y: 444, distance: 21.5
click at [14, 455] on div at bounding box center [565, 396] width 1130 height 793
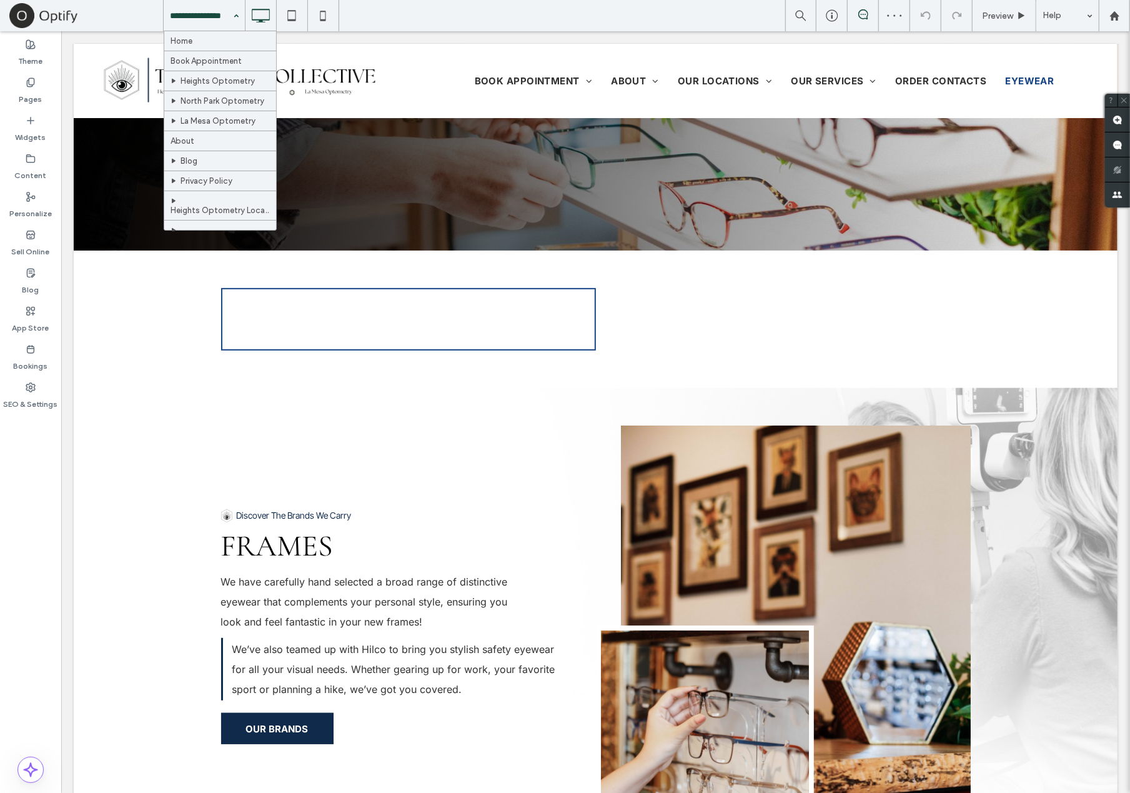
scroll to position [208, 0]
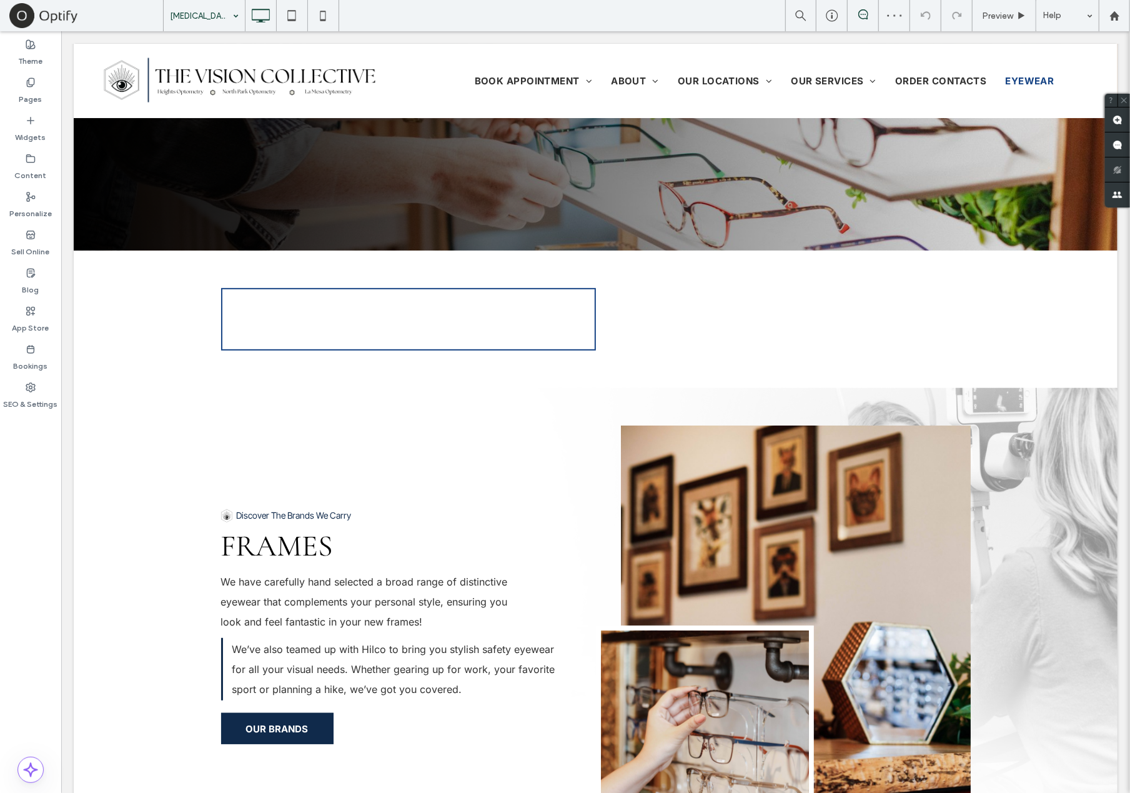
click at [220, 20] on input at bounding box center [201, 15] width 62 height 31
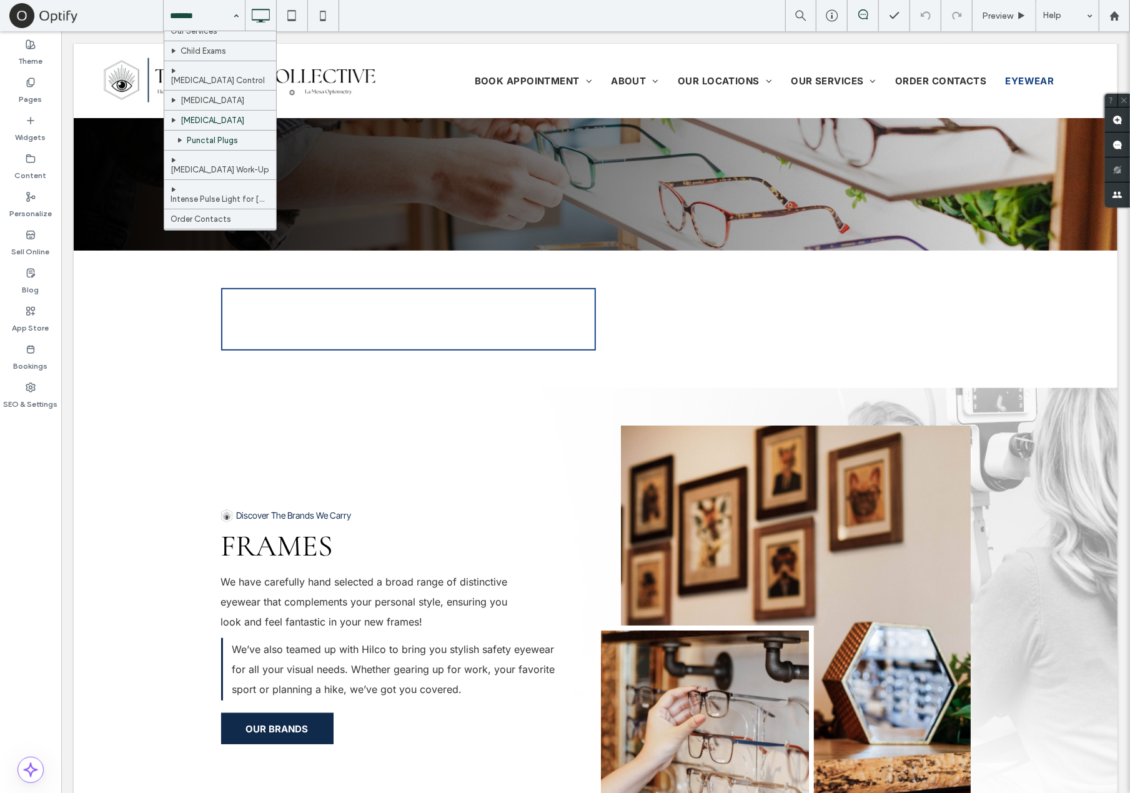
scroll to position [268, 0]
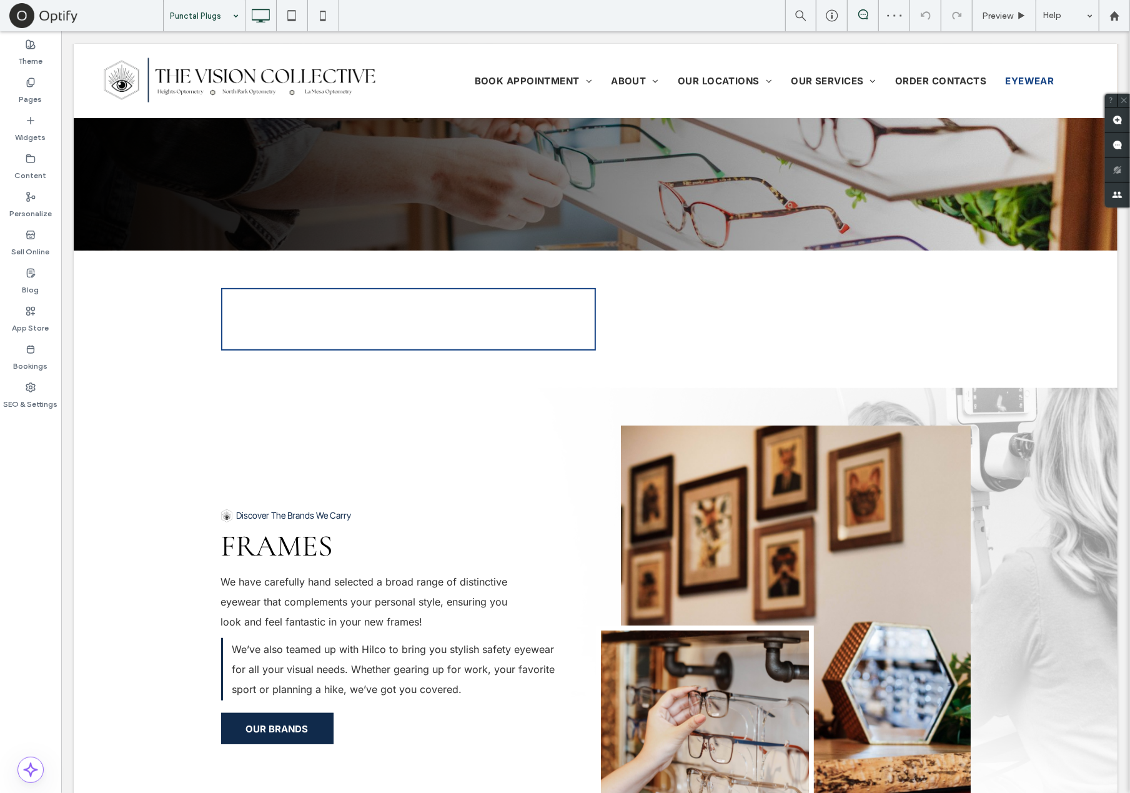
drag, startPoint x: 205, startPoint y: 13, endPoint x: 207, endPoint y: 26, distance: 13.3
click at [205, 14] on input at bounding box center [201, 15] width 62 height 31
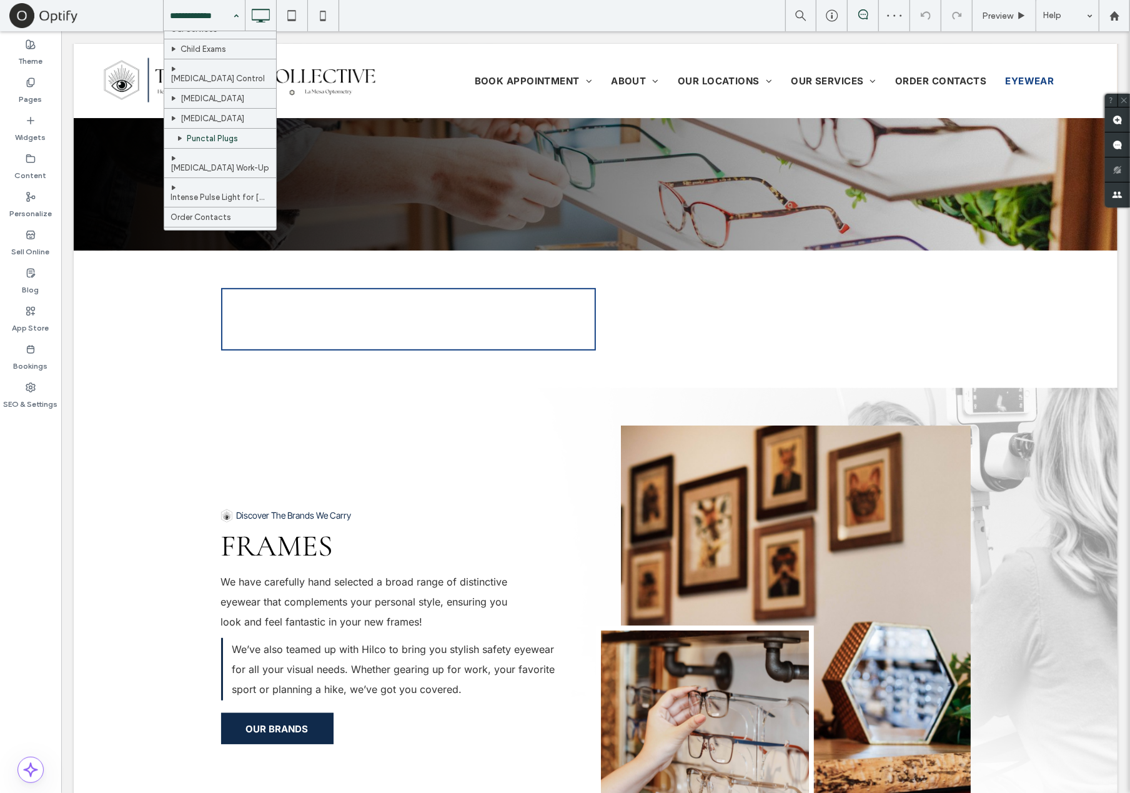
scroll to position [268, 0]
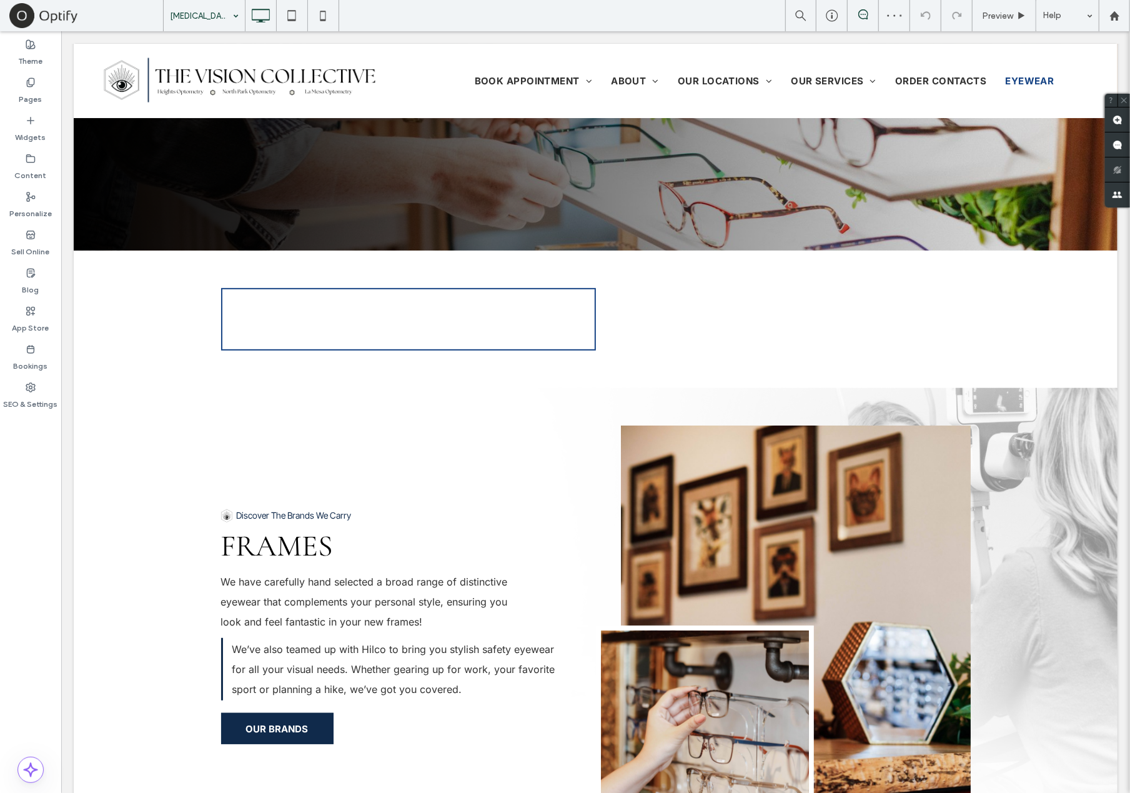
click at [200, 12] on input at bounding box center [201, 15] width 62 height 31
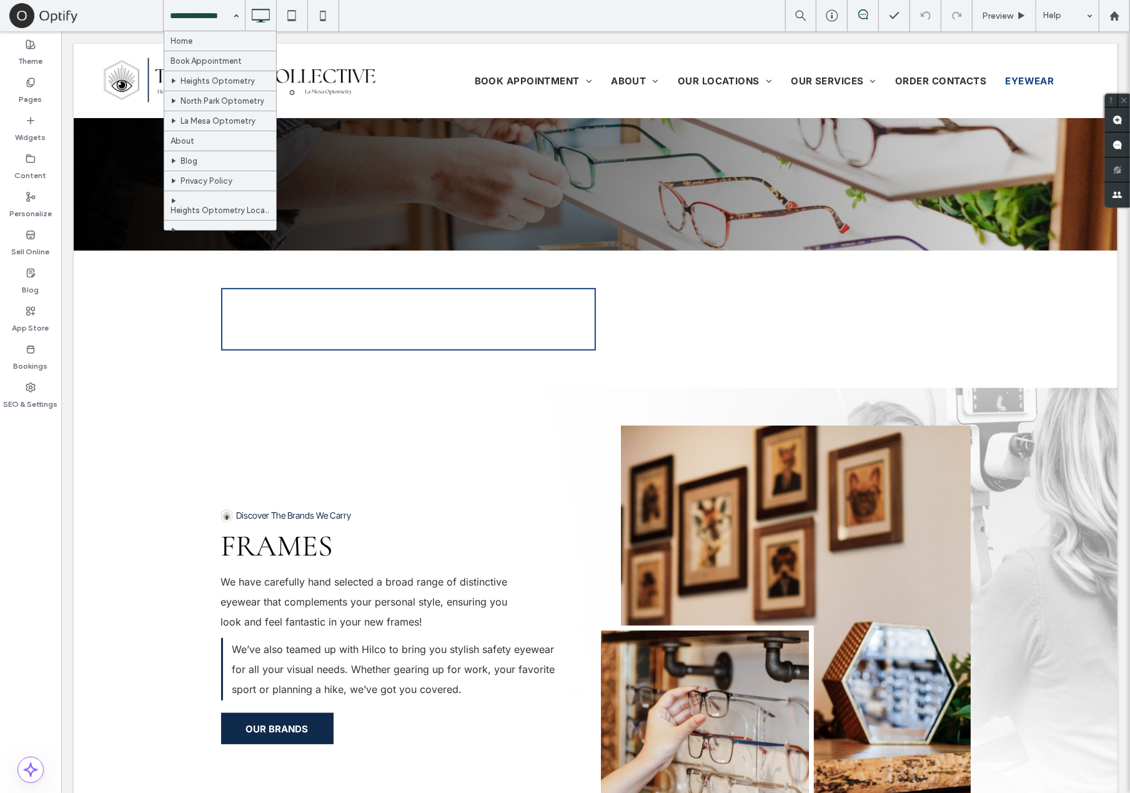
scroll to position [268, 0]
click at [219, 16] on input at bounding box center [201, 15] width 62 height 31
click at [222, 29] on input at bounding box center [201, 15] width 62 height 31
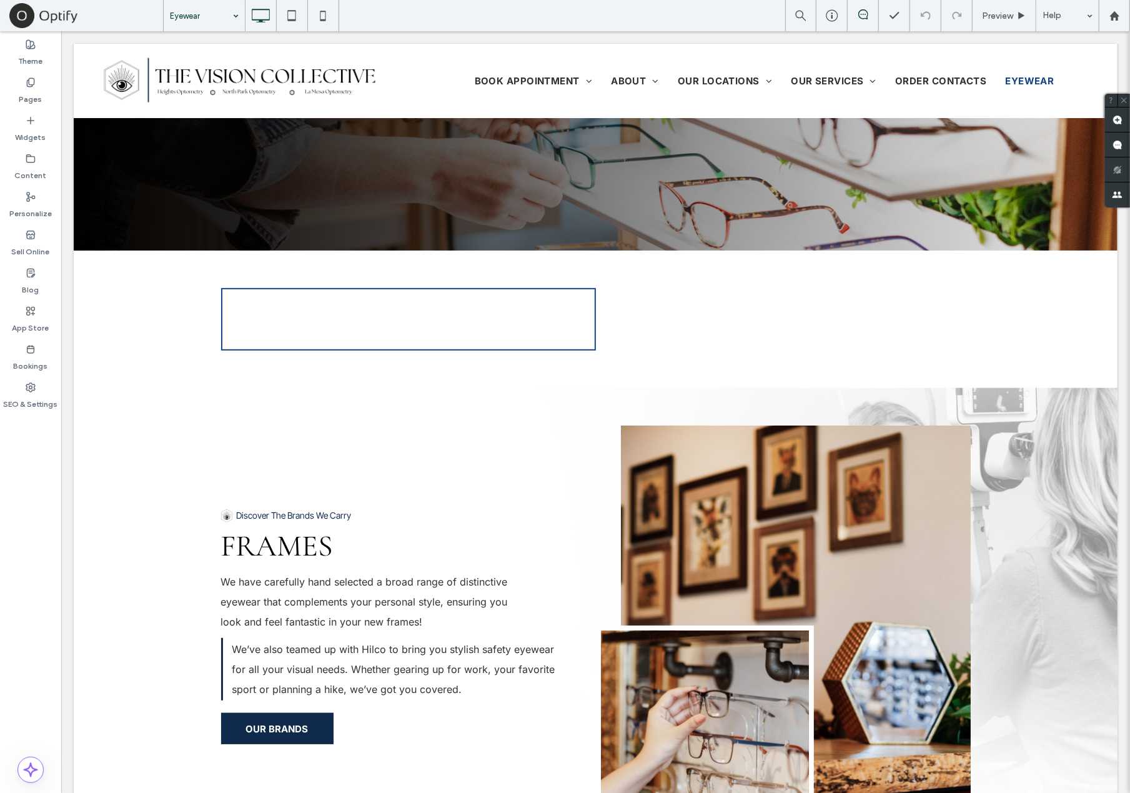
drag, startPoint x: 29, startPoint y: 461, endPoint x: 38, endPoint y: 463, distance: 8.9
click at [30, 462] on div at bounding box center [565, 396] width 1130 height 793
drag, startPoint x: 211, startPoint y: 43, endPoint x: 382, endPoint y: 105, distance: 182.0
click at [45, 106] on div "Pages" at bounding box center [30, 91] width 61 height 38
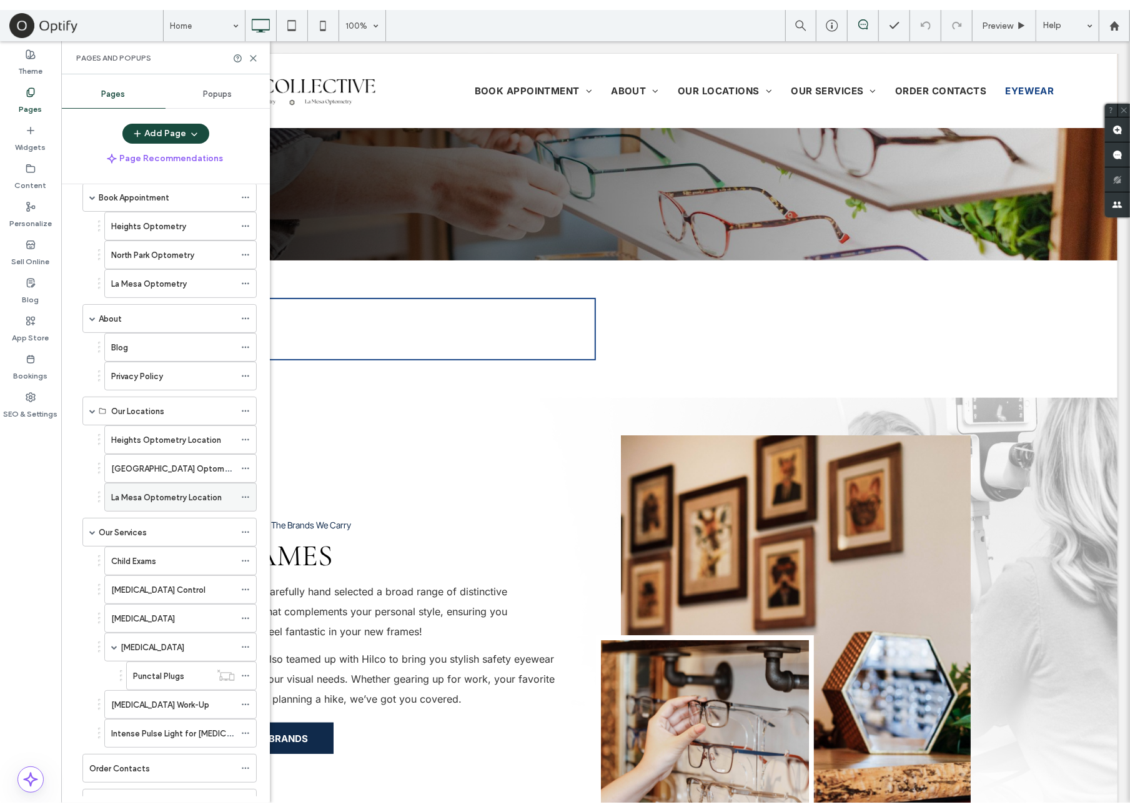
scroll to position [100, 0]
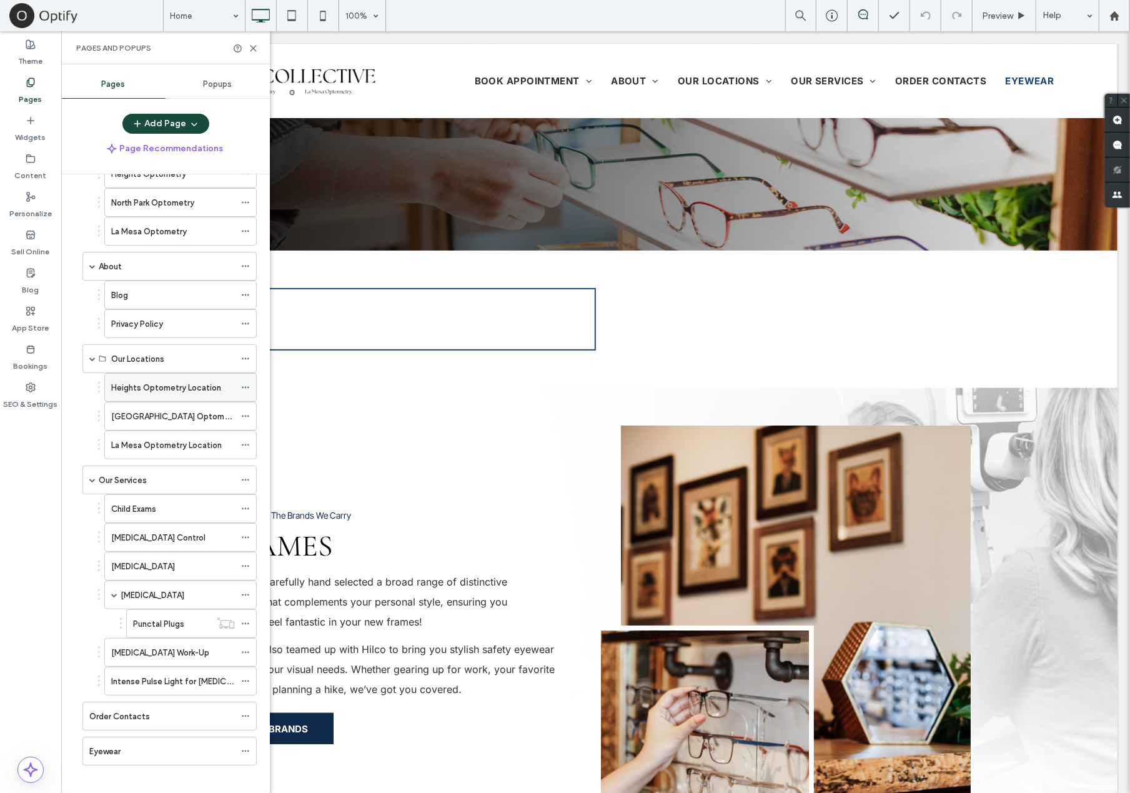
click at [247, 383] on icon at bounding box center [245, 387] width 9 height 9
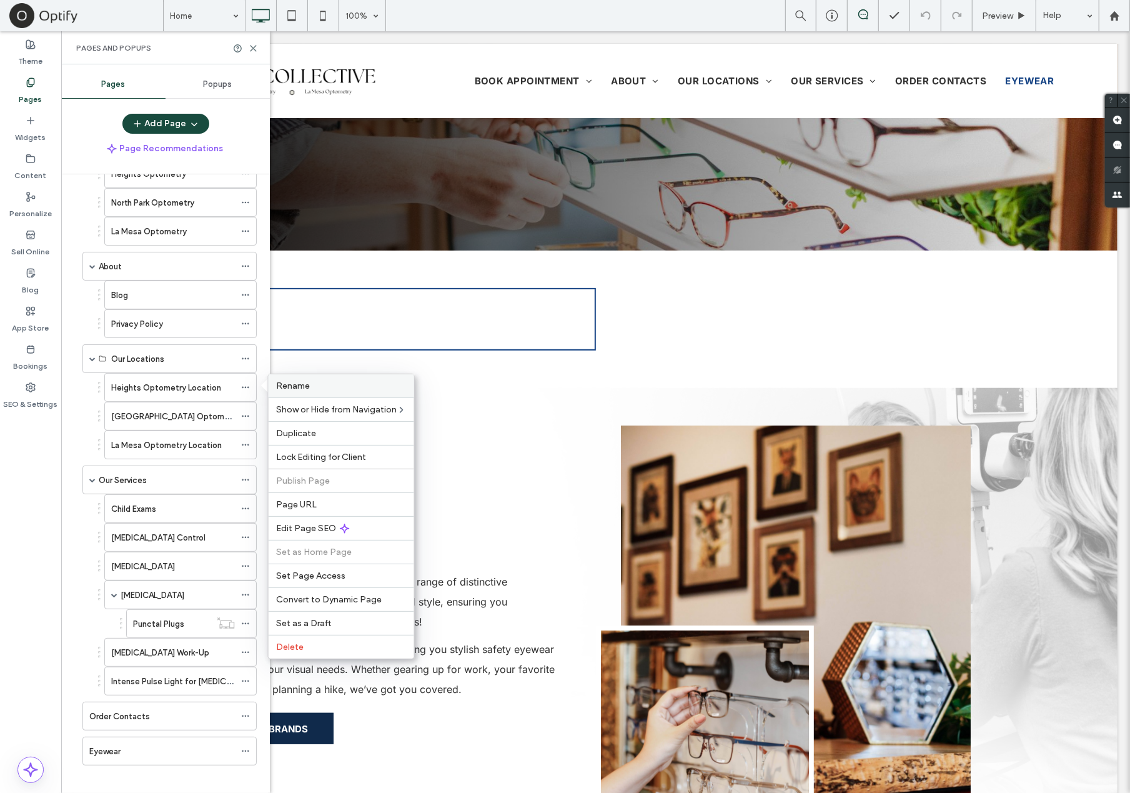
click at [296, 394] on div "Rename" at bounding box center [342, 385] width 146 height 23
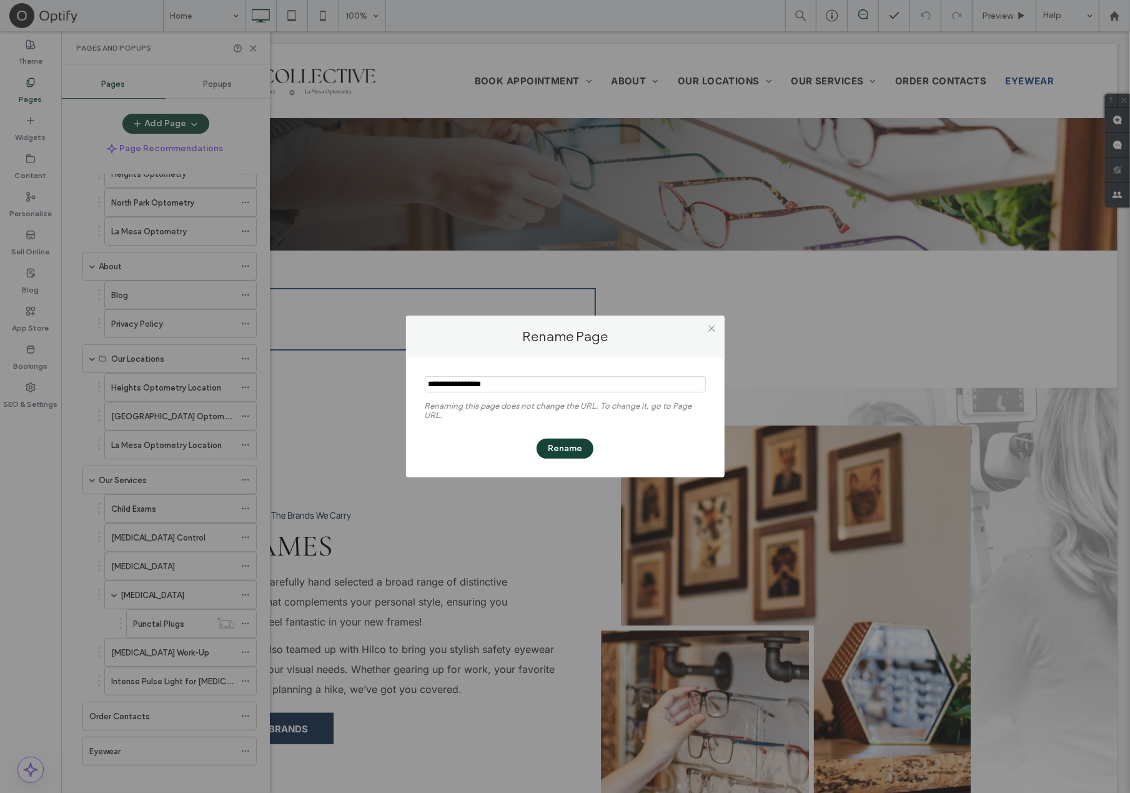
type input "**********"
click at [585, 449] on button "Rename" at bounding box center [565, 449] width 57 height 20
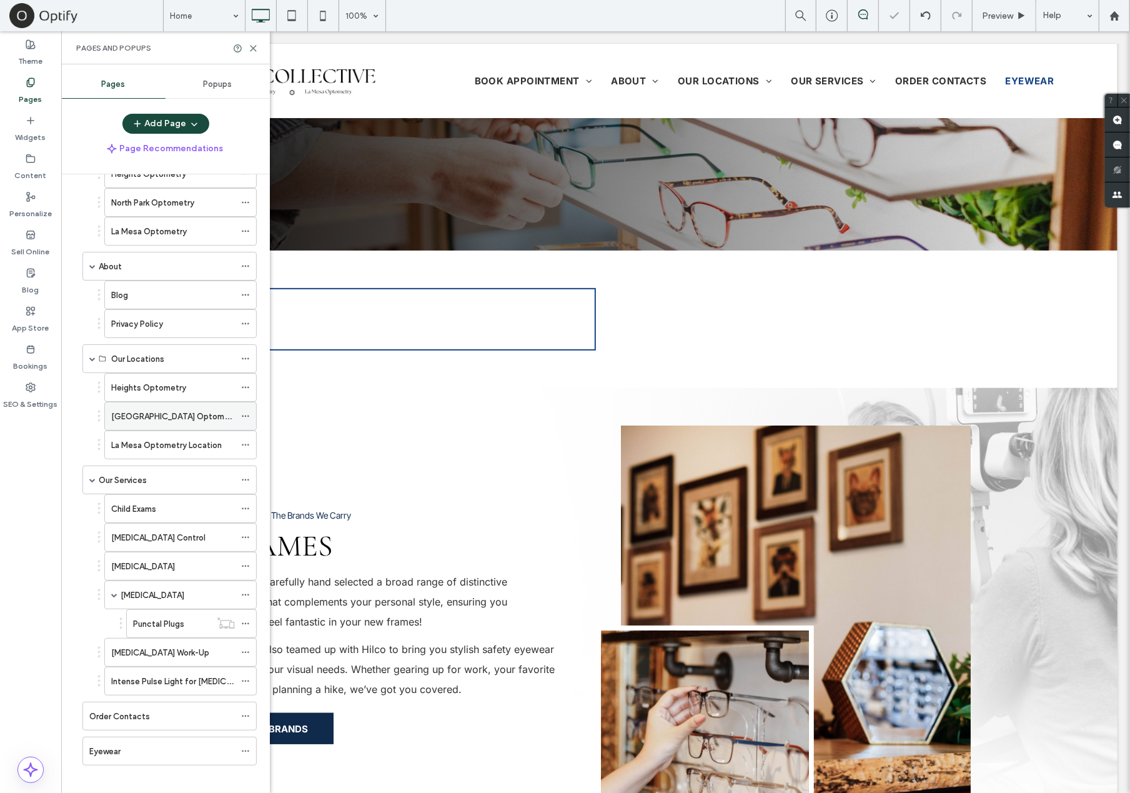
click at [247, 412] on icon at bounding box center [245, 416] width 9 height 9
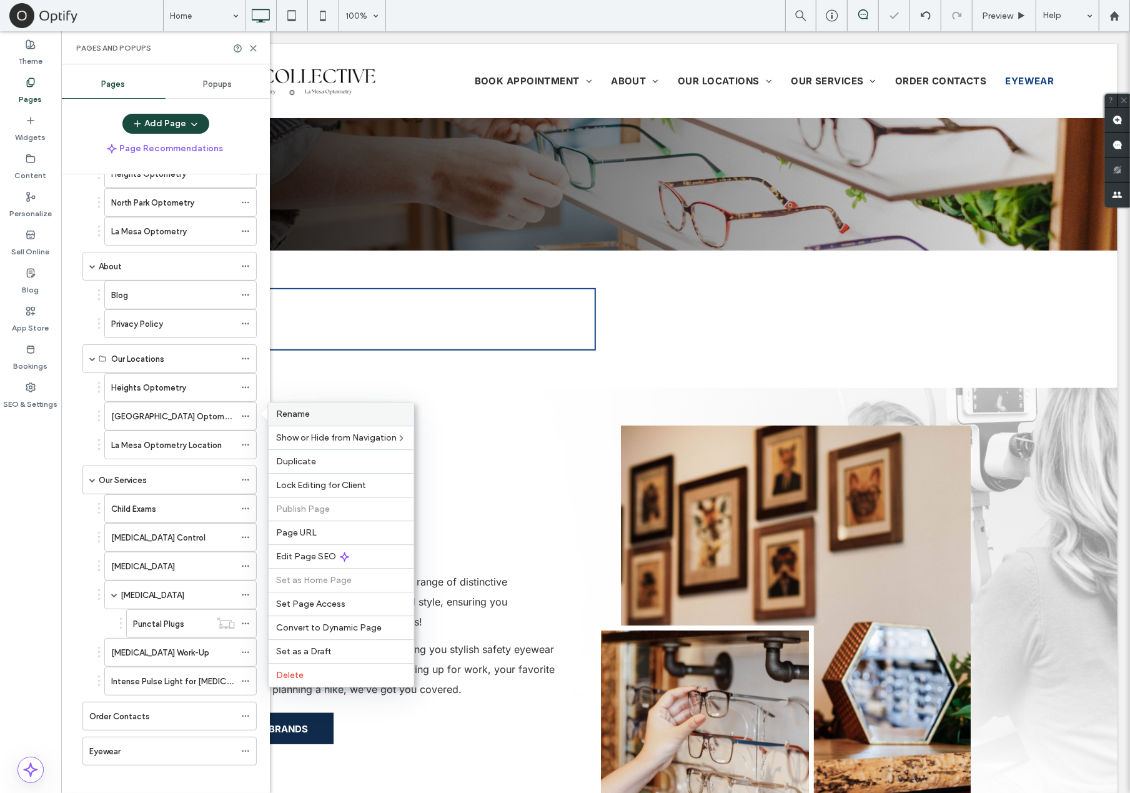
click at [325, 410] on label "Rename" at bounding box center [341, 414] width 131 height 11
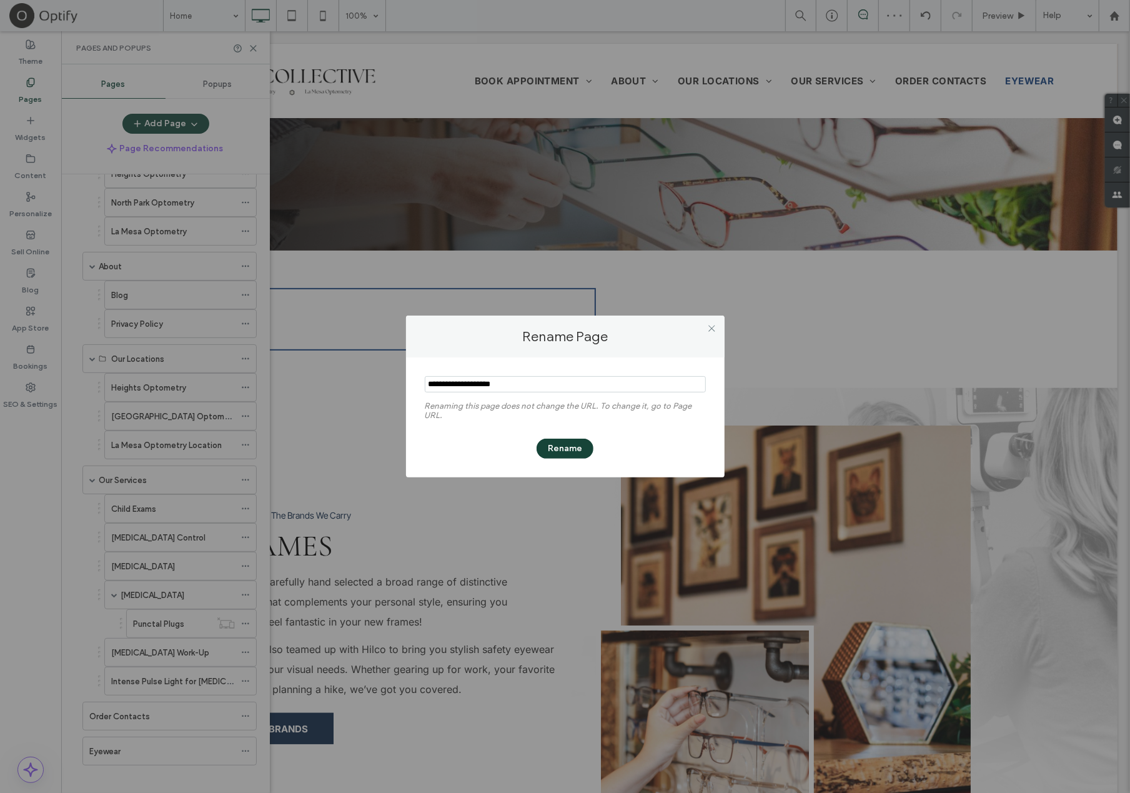
type input "**********"
click at [579, 441] on button "Rename" at bounding box center [565, 449] width 57 height 20
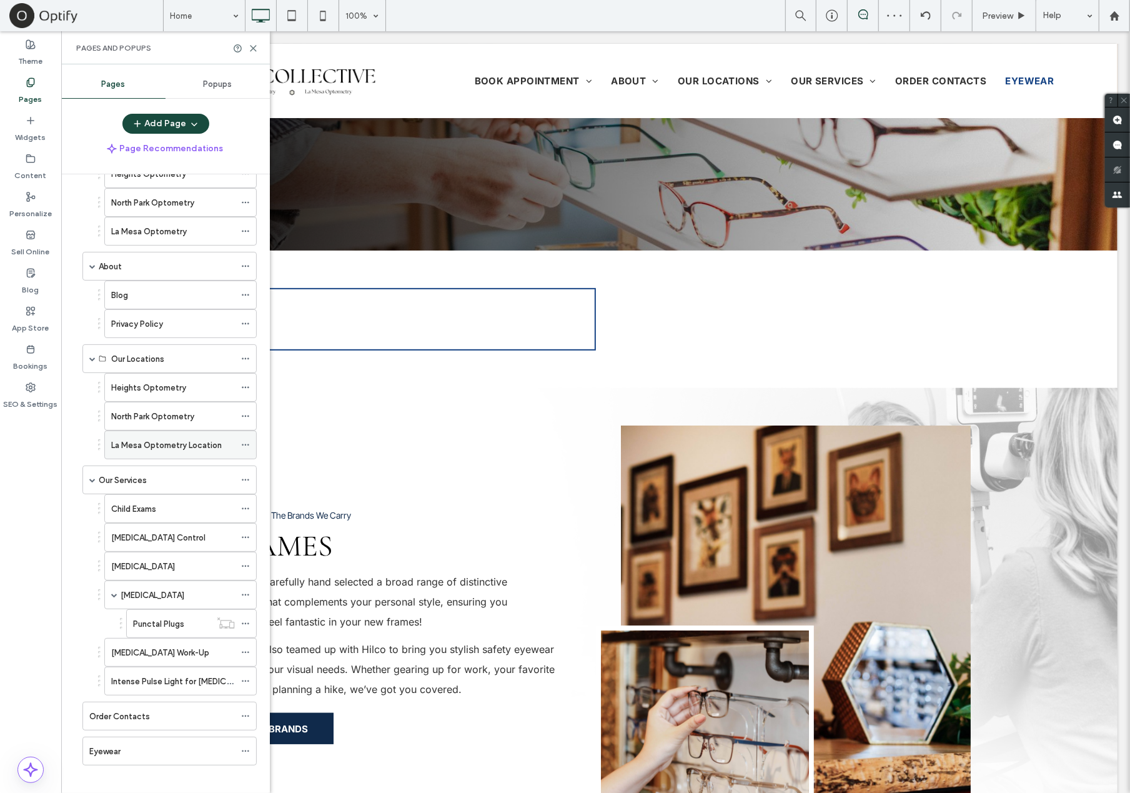
click at [248, 444] on use at bounding box center [245, 445] width 7 height 2
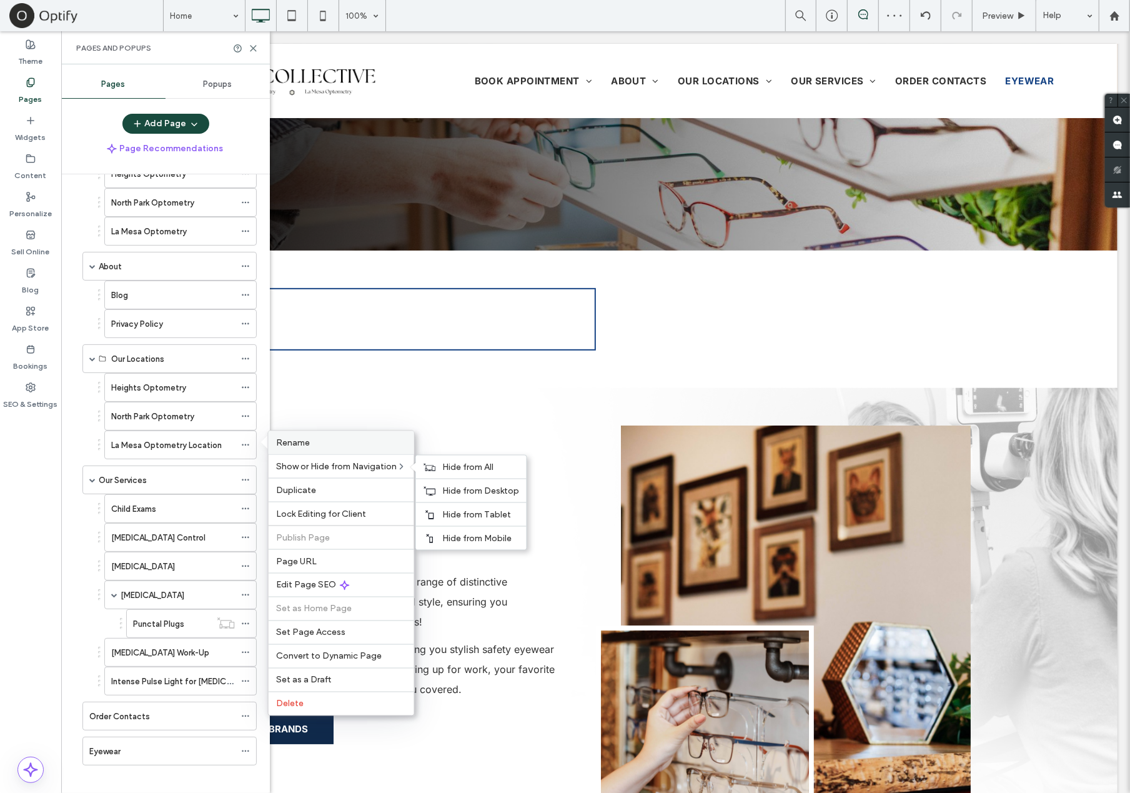
click at [324, 442] on label "Rename" at bounding box center [341, 442] width 131 height 11
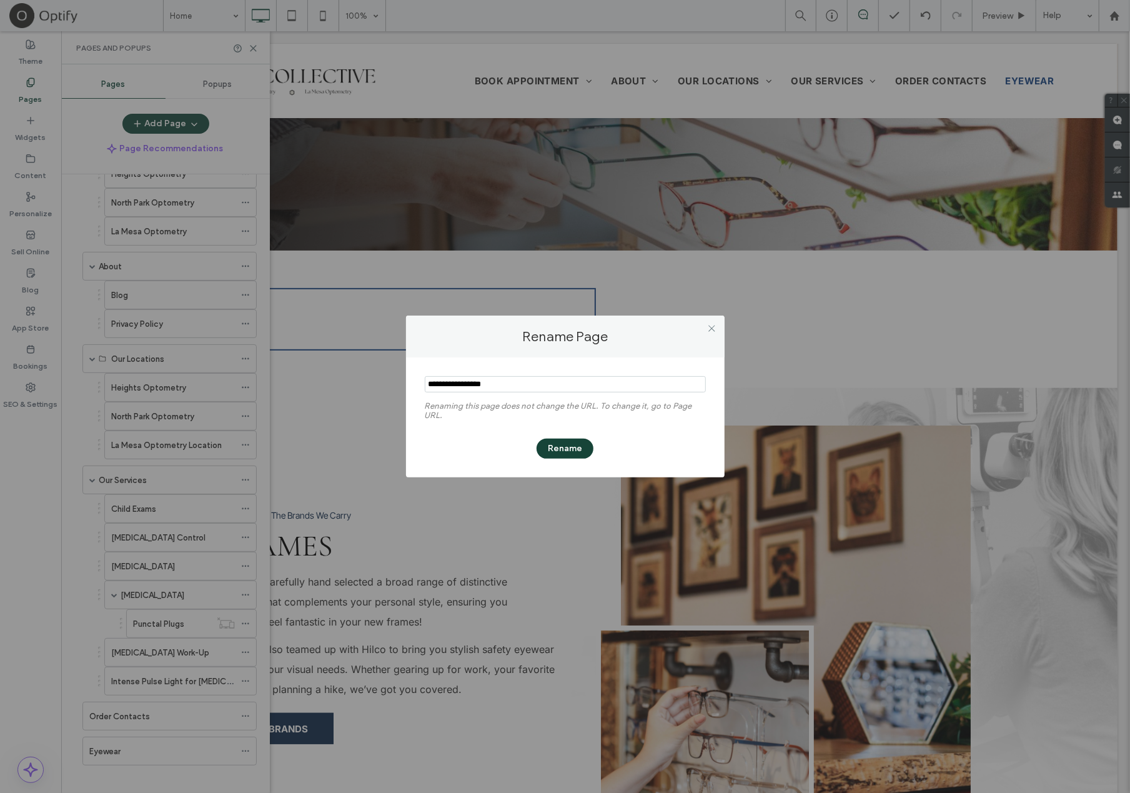
type input "**********"
click at [577, 450] on button "Rename" at bounding box center [565, 449] width 57 height 20
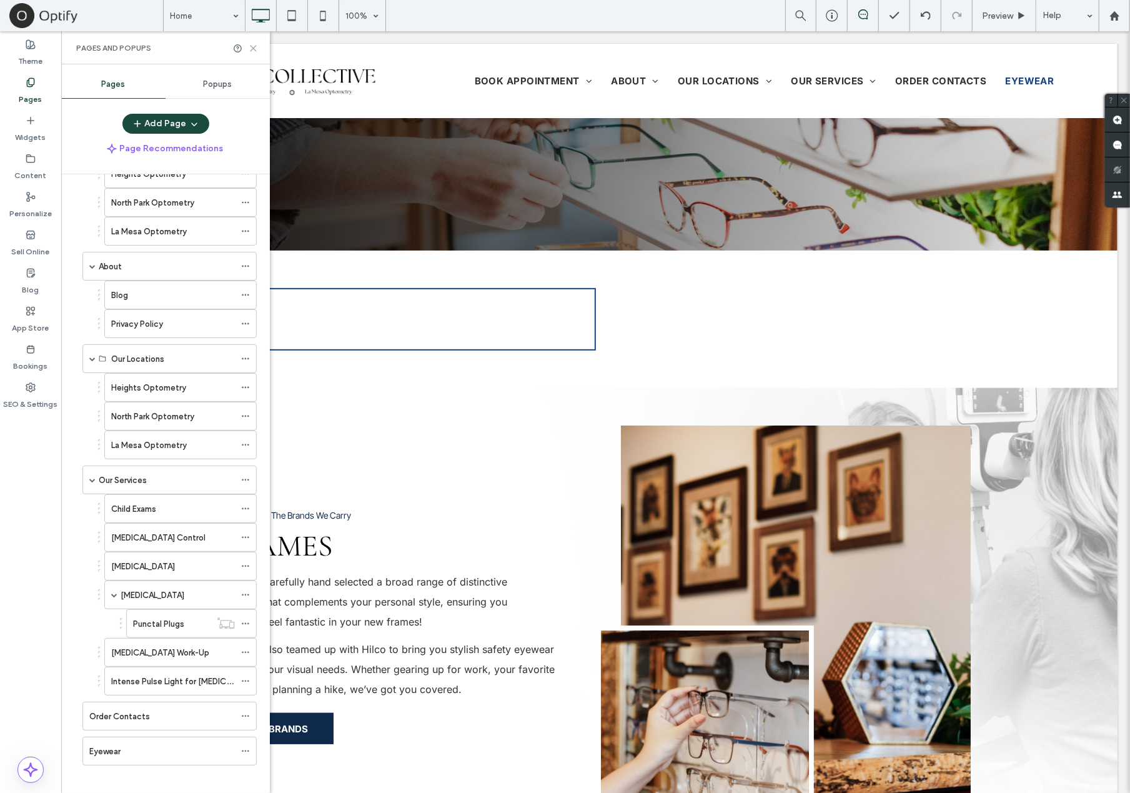
click at [254, 46] on icon at bounding box center [253, 48] width 9 height 9
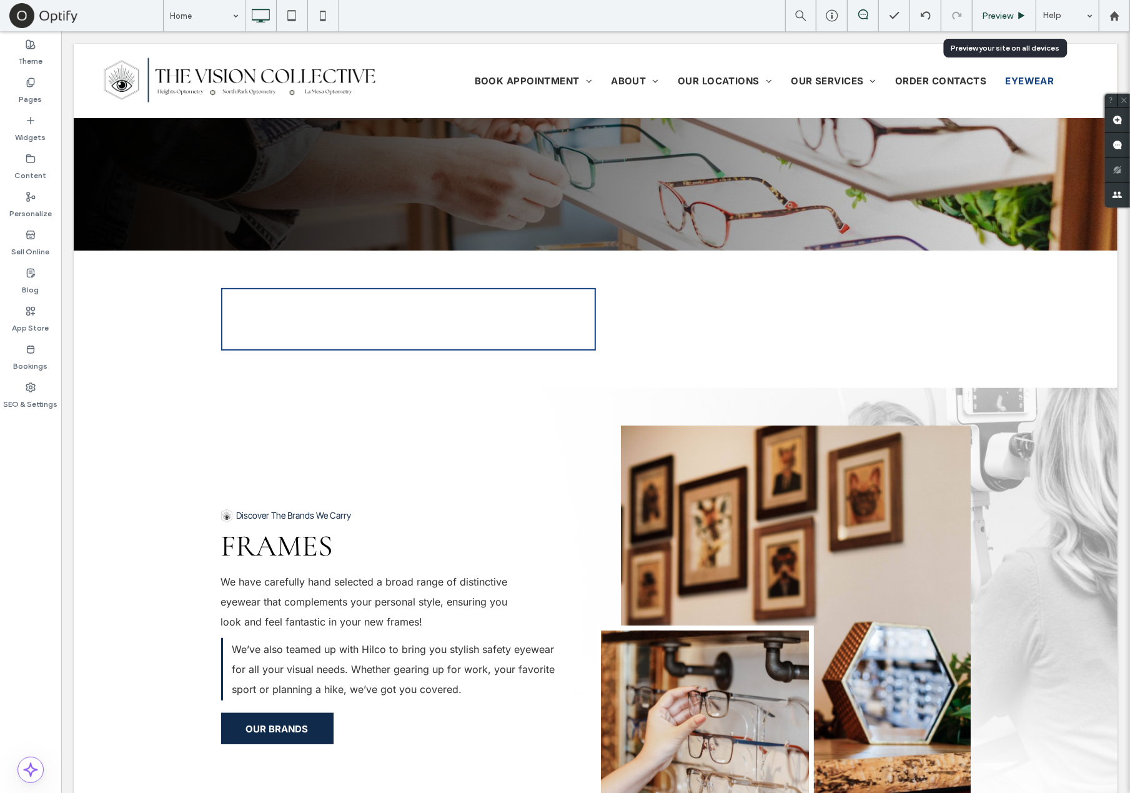
click at [1010, 18] on span "Preview" at bounding box center [997, 16] width 31 height 11
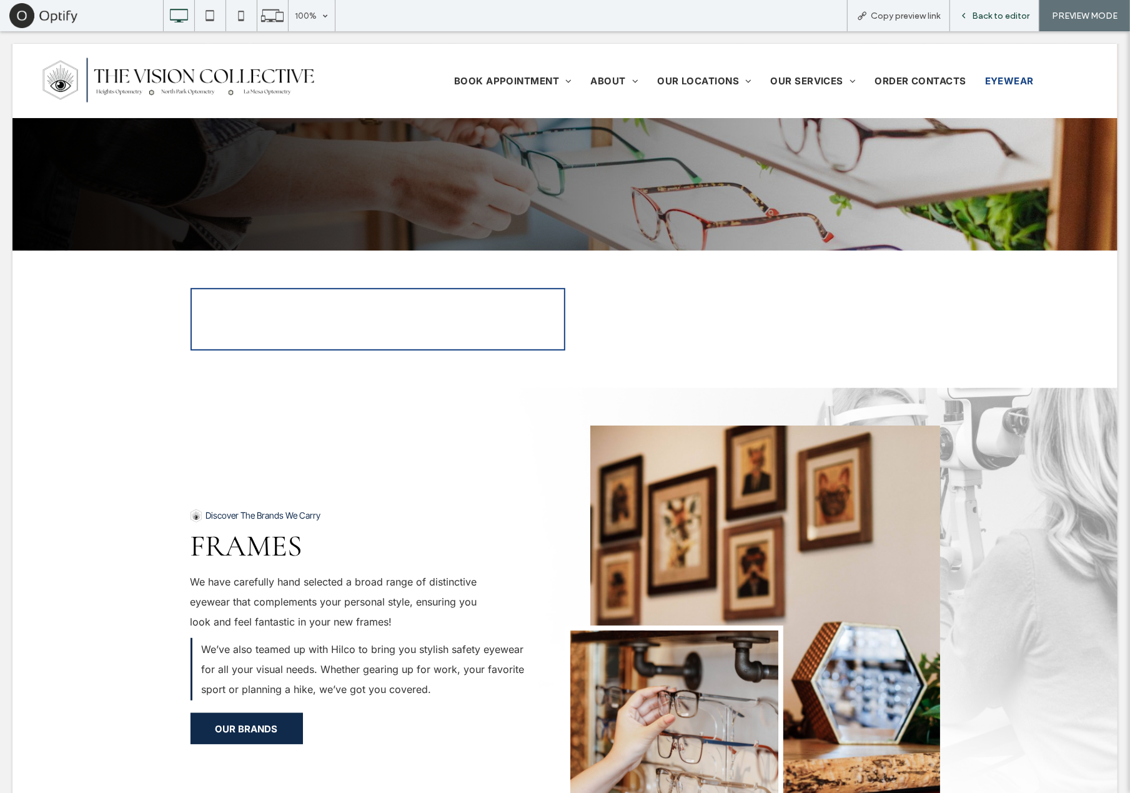
click at [1014, 16] on span "Back to editor" at bounding box center [1000, 16] width 57 height 11
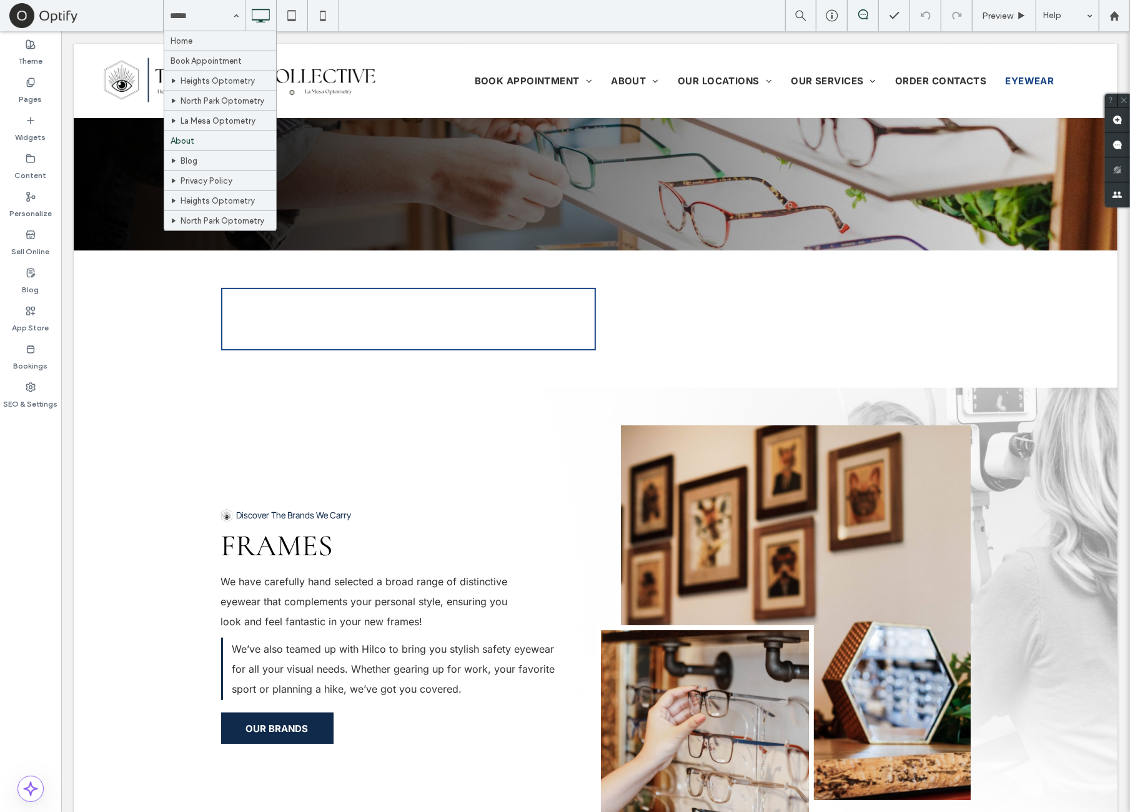
click at [208, 24] on input at bounding box center [201, 15] width 62 height 31
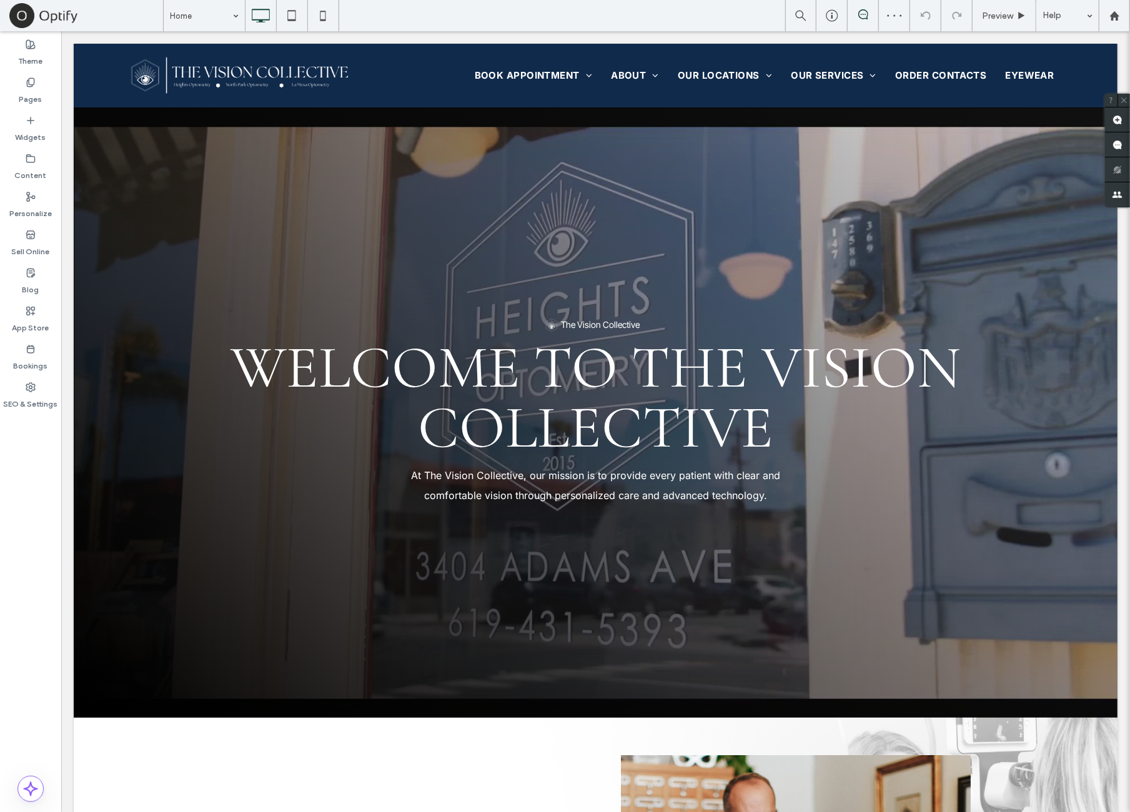
scroll to position [625, 0]
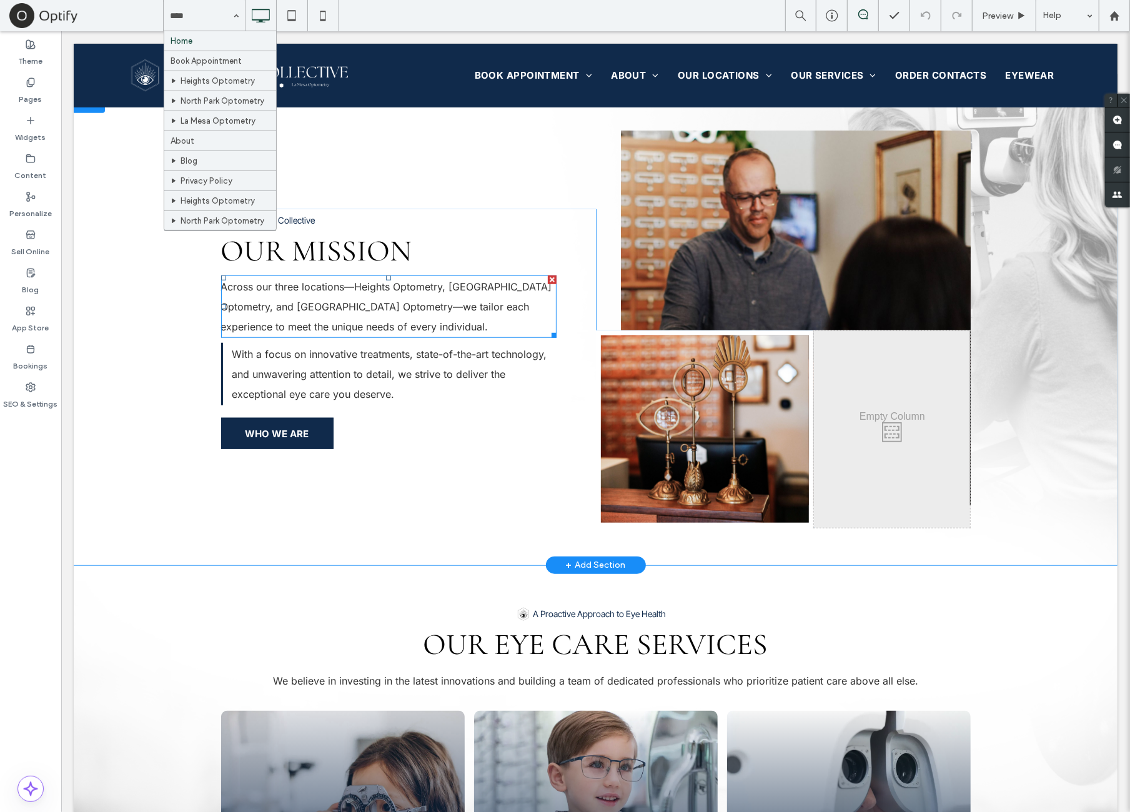
click at [337, 309] on span "Across our three locations—Heights Optometry, North Park Optometry, and La Mesa…" at bounding box center [386, 306] width 331 height 52
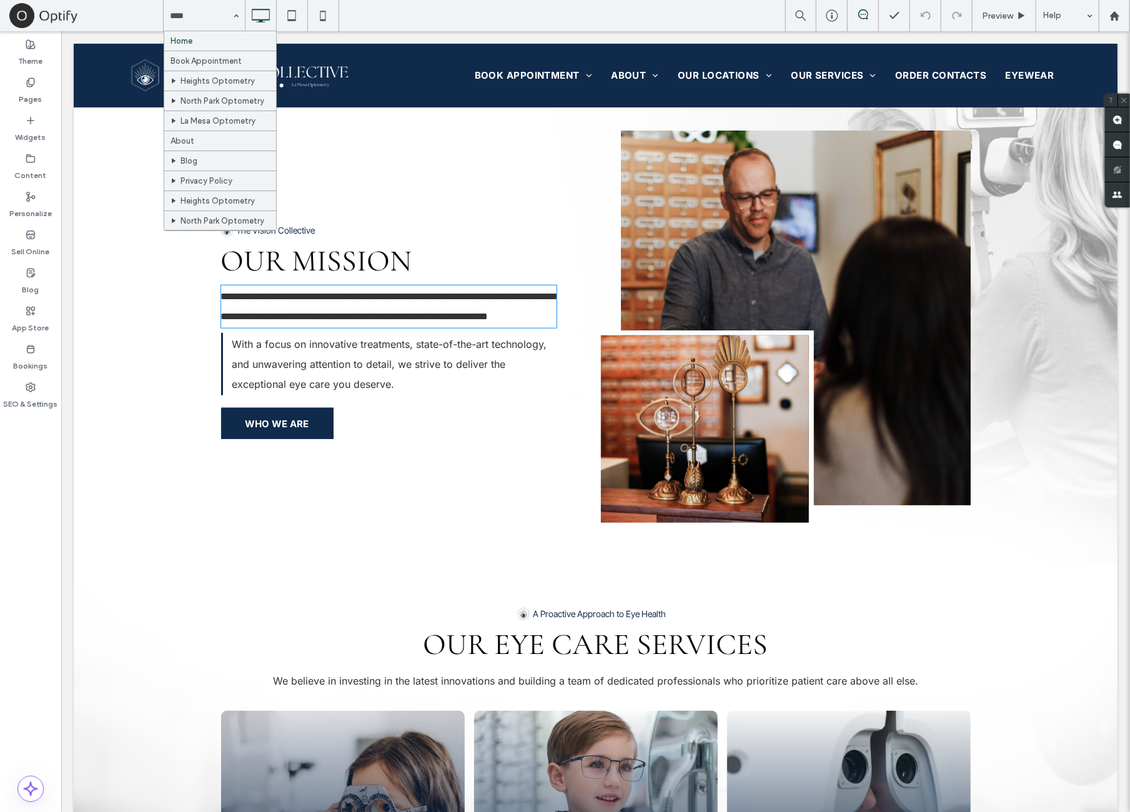
click at [332, 291] on span "**********" at bounding box center [390, 305] width 338 height 29
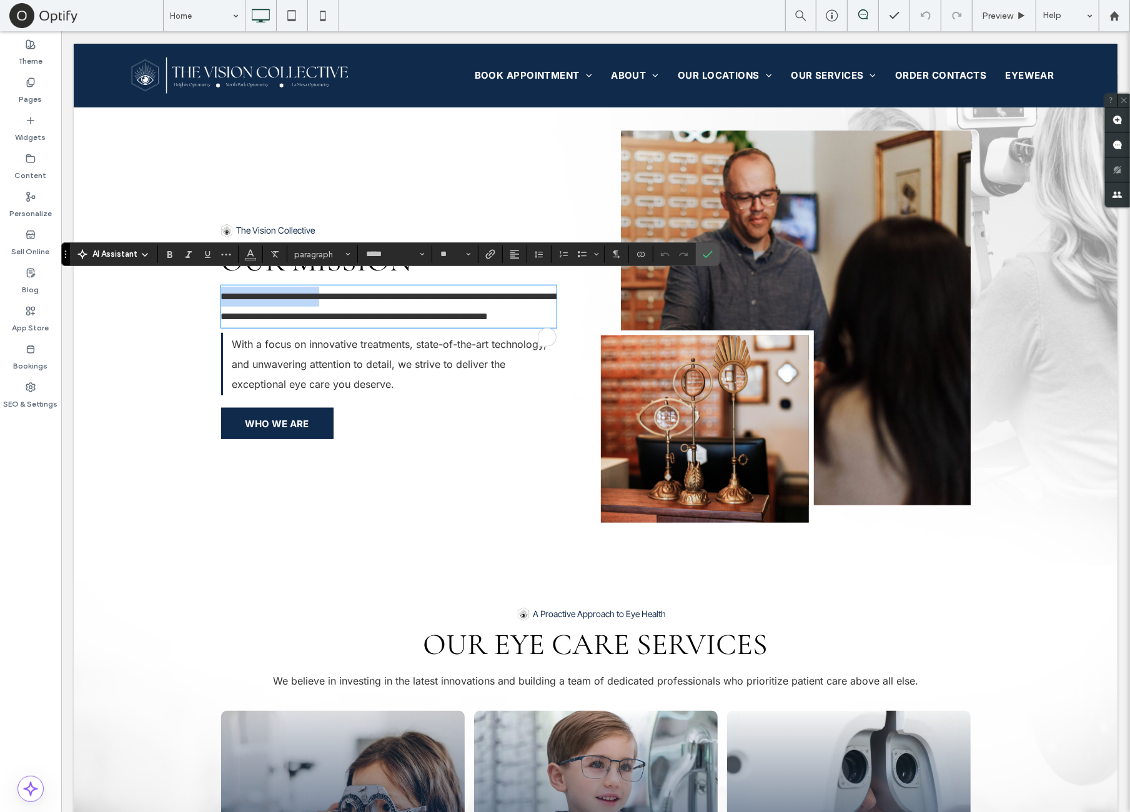
drag, startPoint x: 340, startPoint y: 286, endPoint x: 167, endPoint y: 287, distance: 173.7
click at [167, 287] on div "**********" at bounding box center [595, 328] width 1044 height 472
click at [364, 319] on p "**********" at bounding box center [388, 306] width 335 height 40
drag, startPoint x: 337, startPoint y: 283, endPoint x: 82, endPoint y: 281, distance: 255.5
click at [83, 281] on div "**********" at bounding box center [595, 328] width 1044 height 472
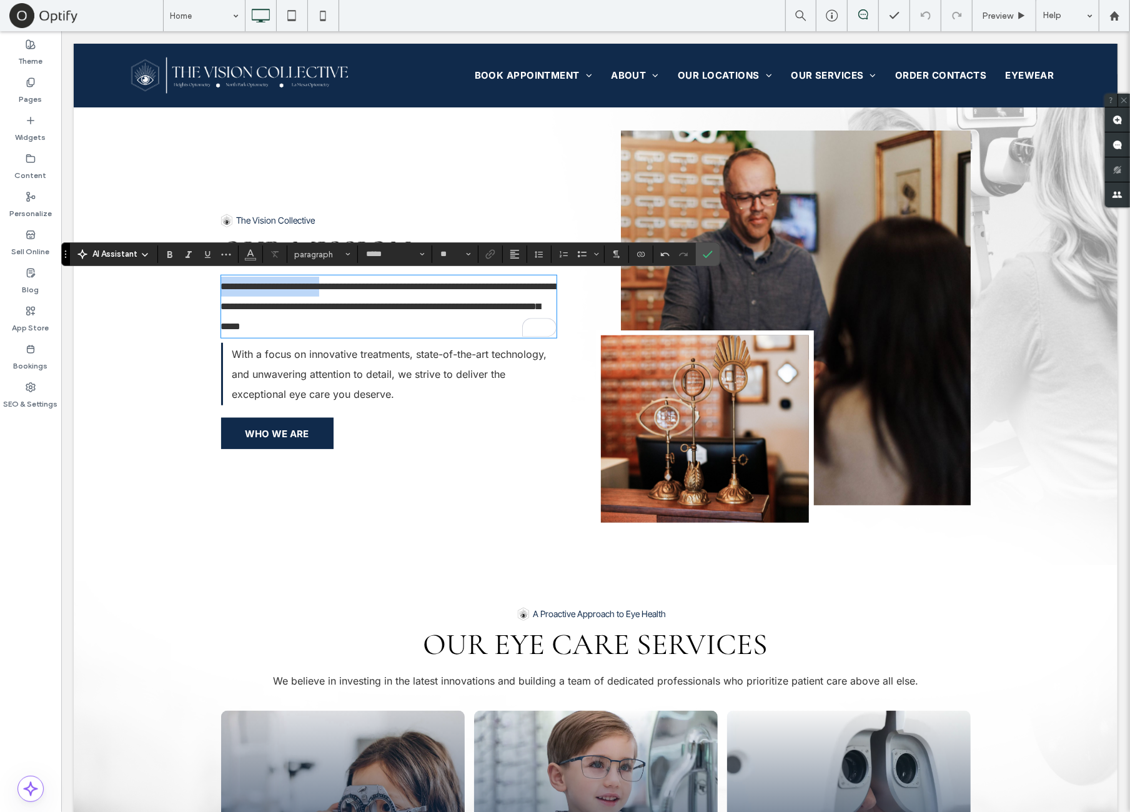
scroll to position [0, 0]
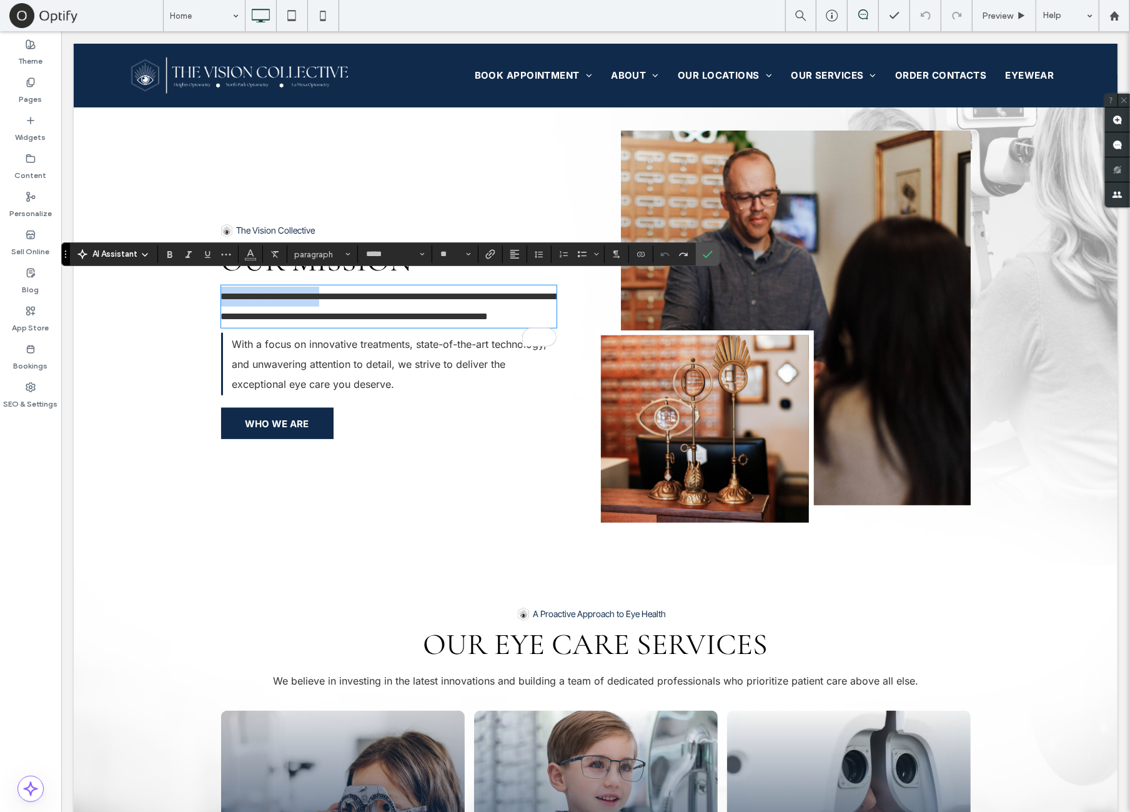
drag, startPoint x: 339, startPoint y: 288, endPoint x: 192, endPoint y: 286, distance: 146.8
click at [192, 286] on div "**********" at bounding box center [595, 328] width 1044 height 472
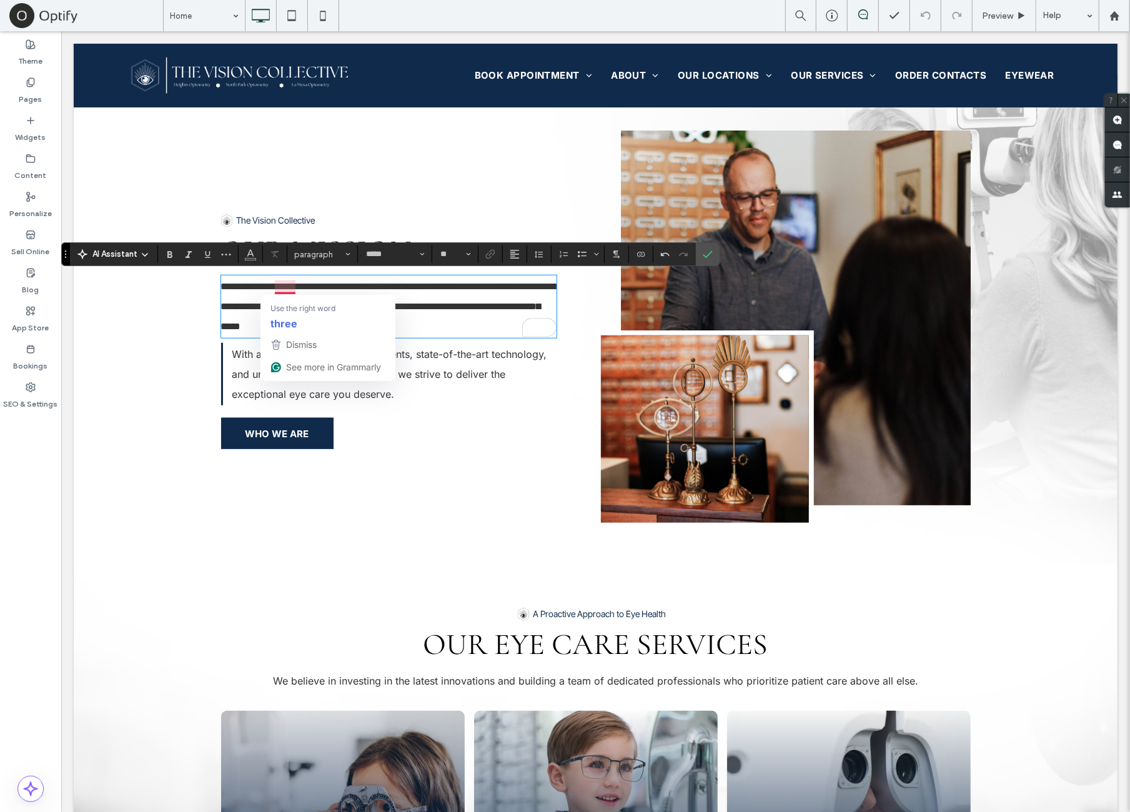
click at [277, 284] on span "**********" at bounding box center [390, 305] width 338 height 49
click at [488, 328] on p "**********" at bounding box center [388, 306] width 335 height 60
drag, startPoint x: 701, startPoint y: 257, endPoint x: 640, endPoint y: 225, distance: 69.0
click at [703, 256] on icon "Confirm" at bounding box center [708, 254] width 10 height 10
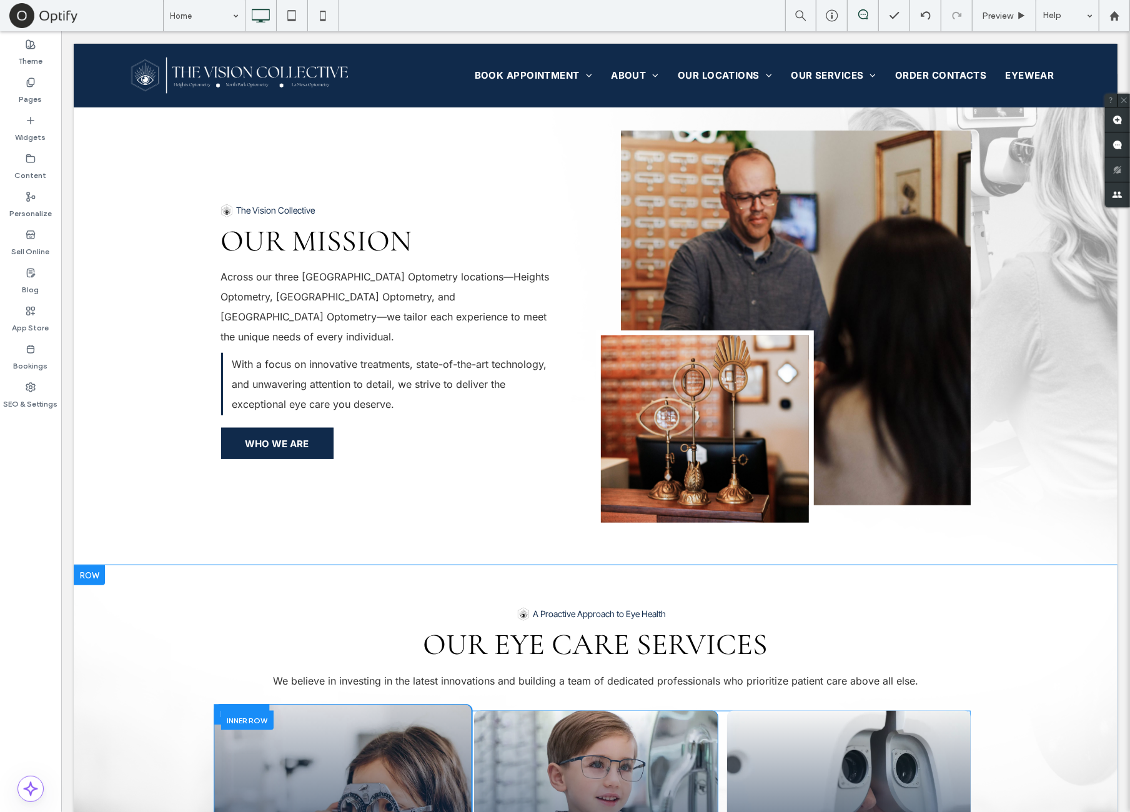
scroll to position [1041, 0]
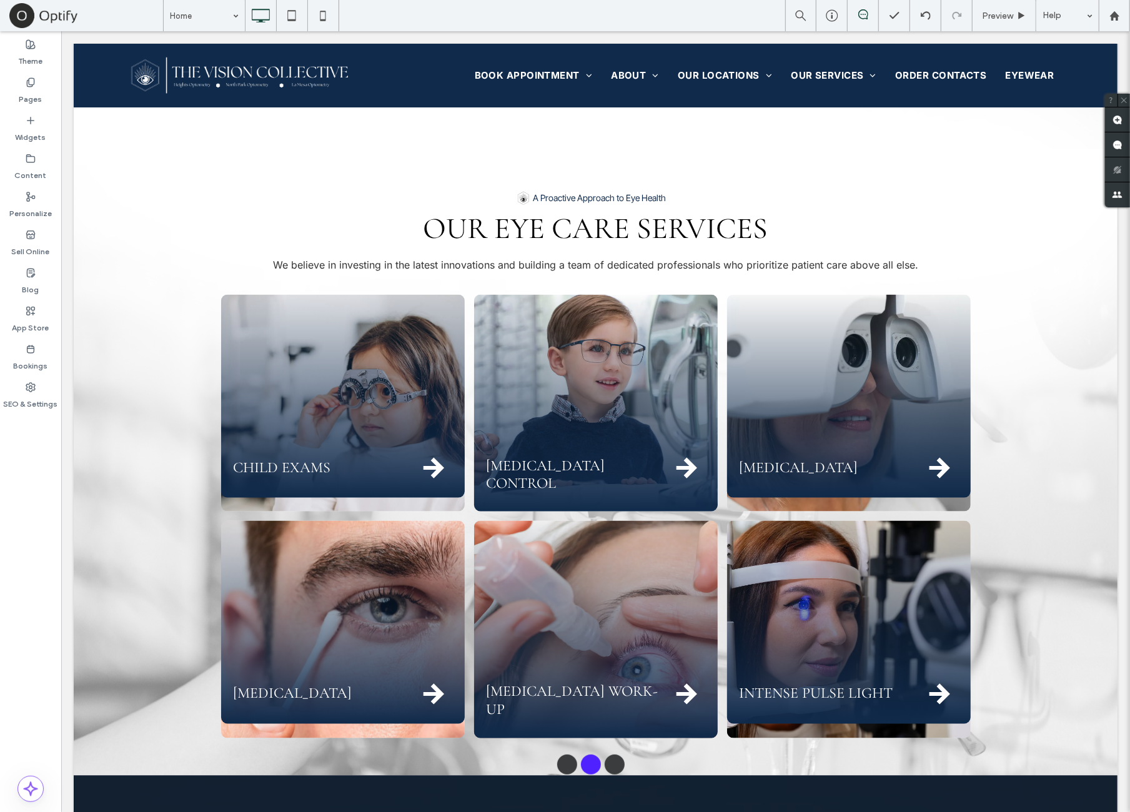
click at [7, 577] on div "Theme Pages Widgets Content Personalize Sell Online Blog App Store Bookings SEO…" at bounding box center [30, 421] width 61 height 781
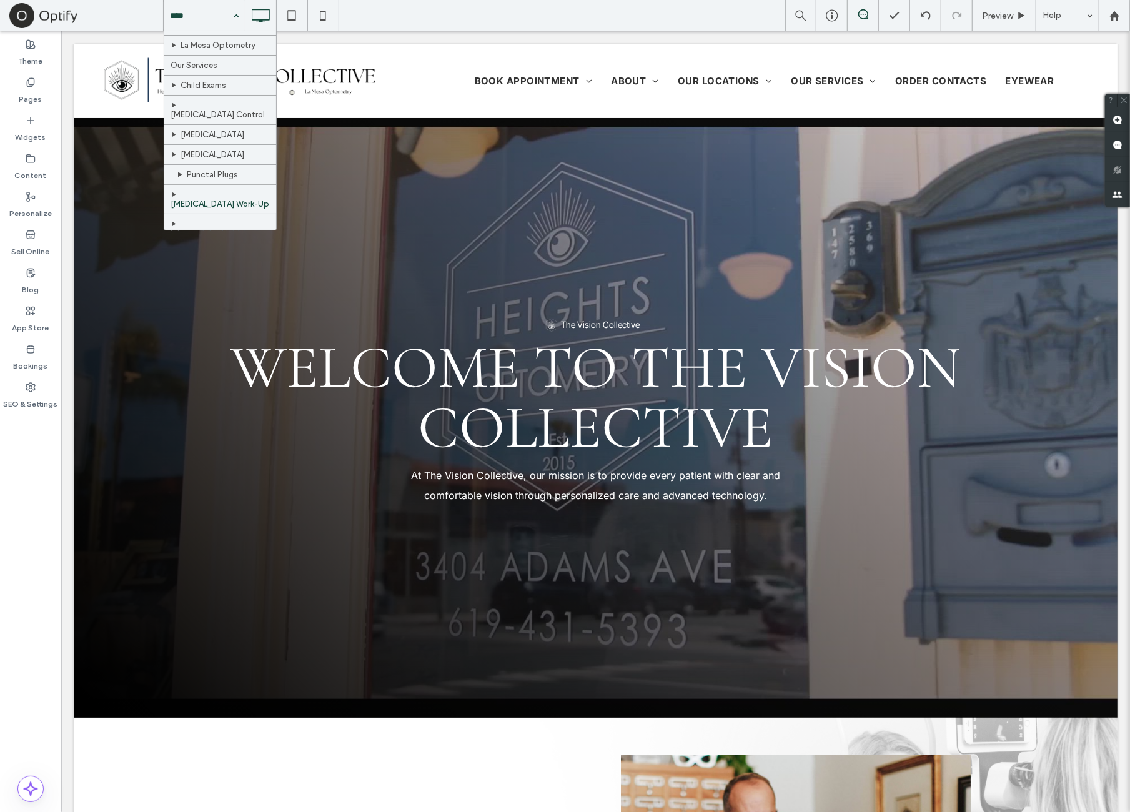
scroll to position [208, 0]
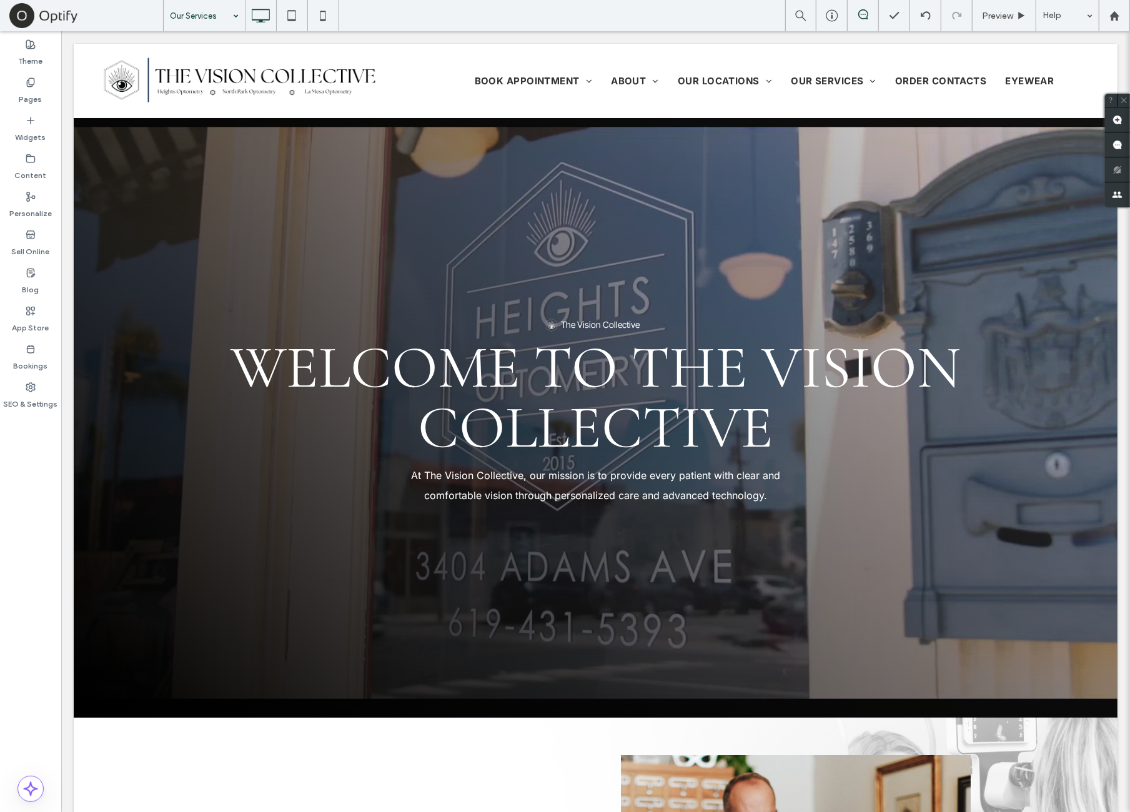
click at [29, 450] on div at bounding box center [565, 406] width 1130 height 812
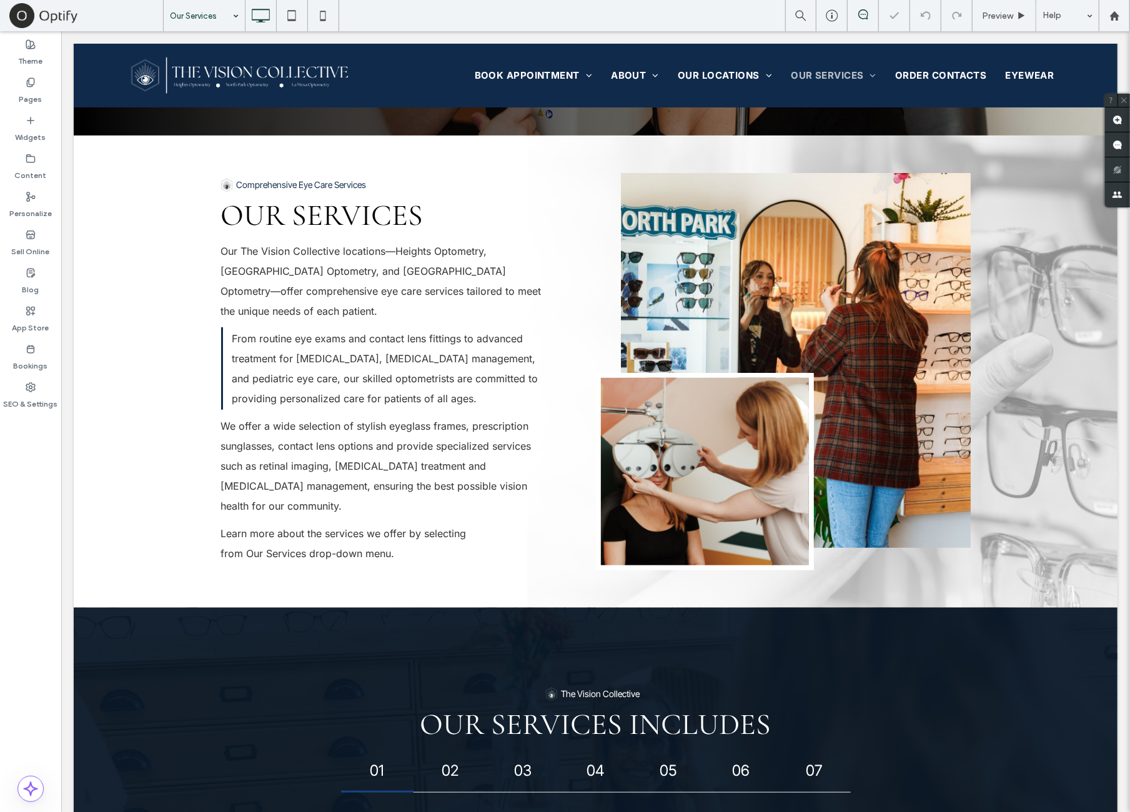
scroll to position [728, 0]
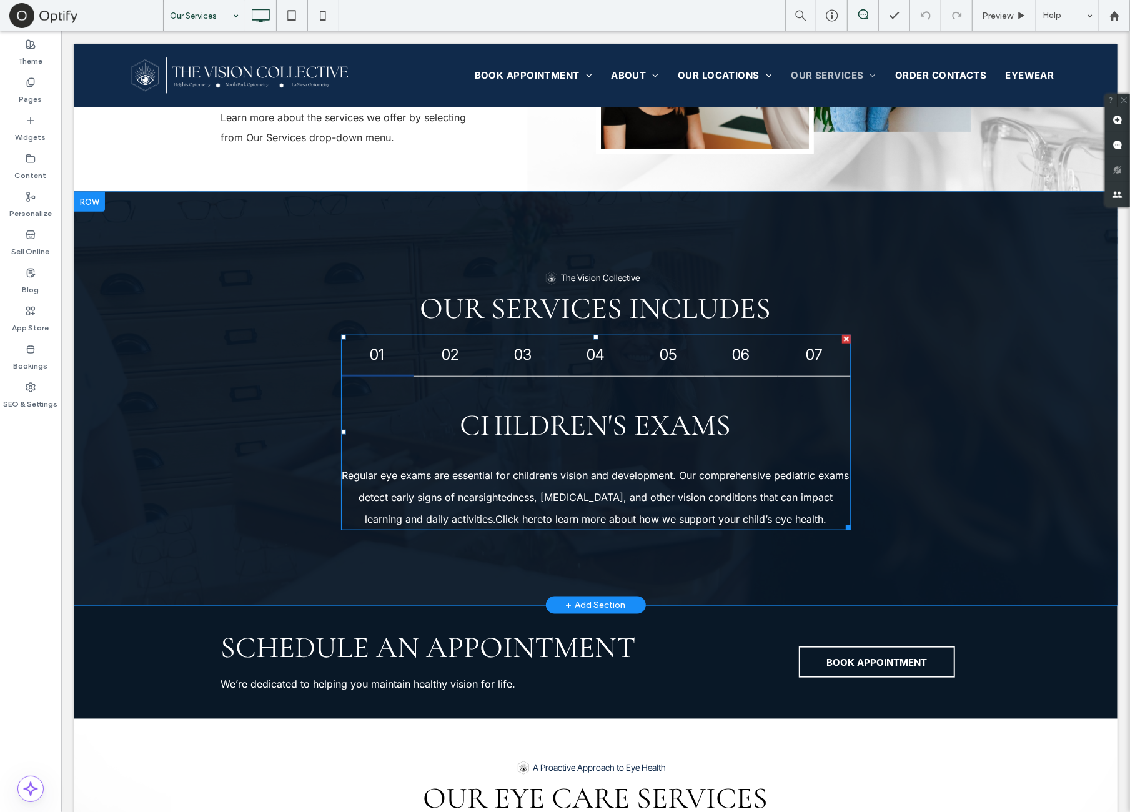
click at [430, 378] on span at bounding box center [595, 432] width 510 height 196
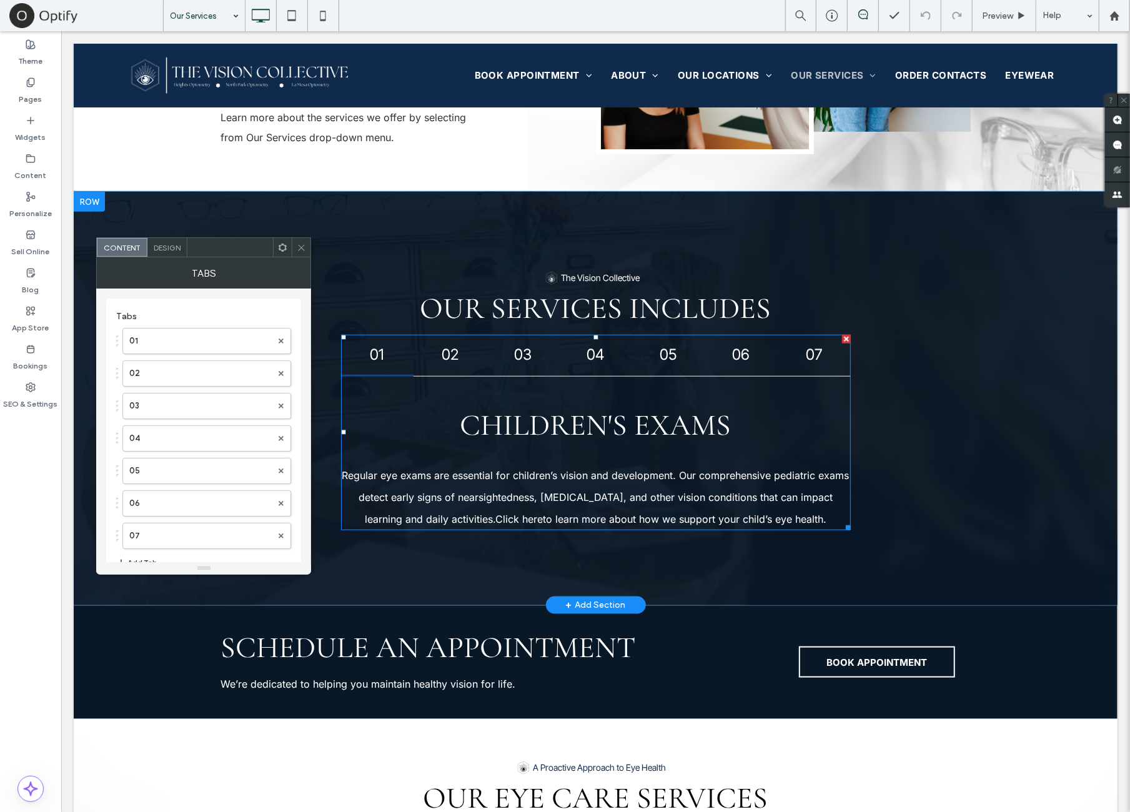
click at [455, 359] on h4 "02" at bounding box center [449, 354] width 51 height 18
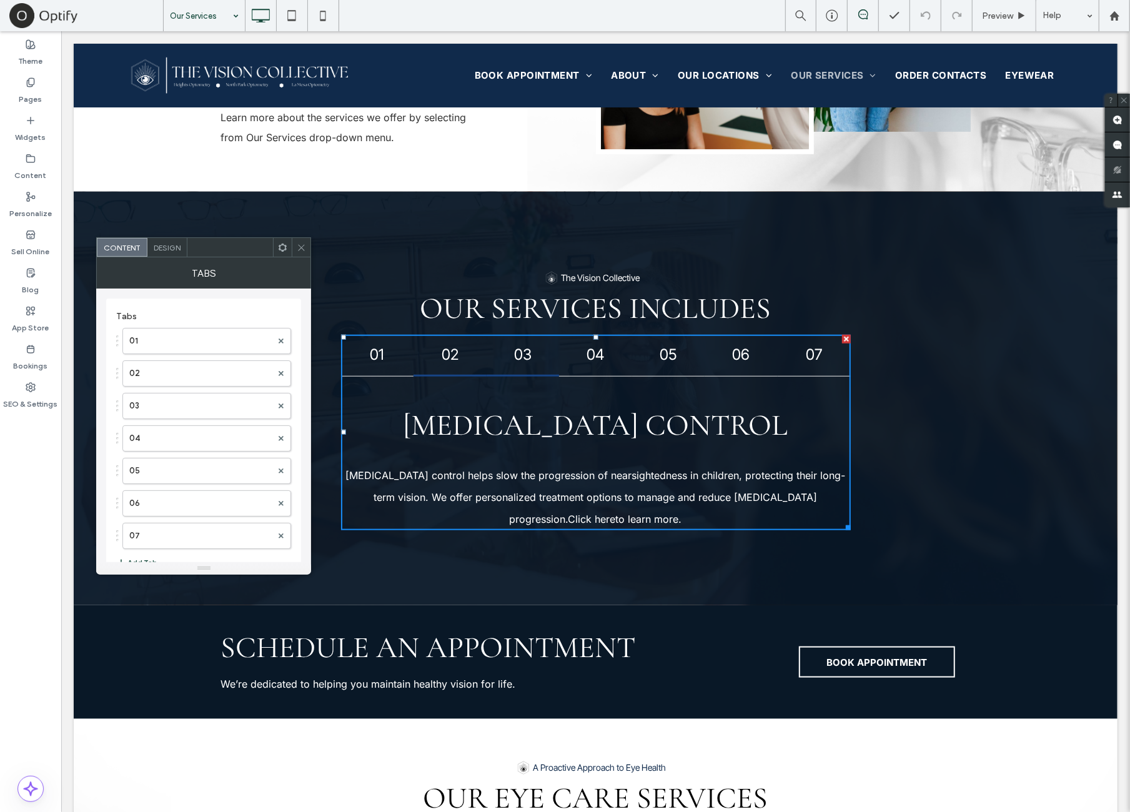
click at [527, 359] on h4 "03" at bounding box center [522, 354] width 51 height 18
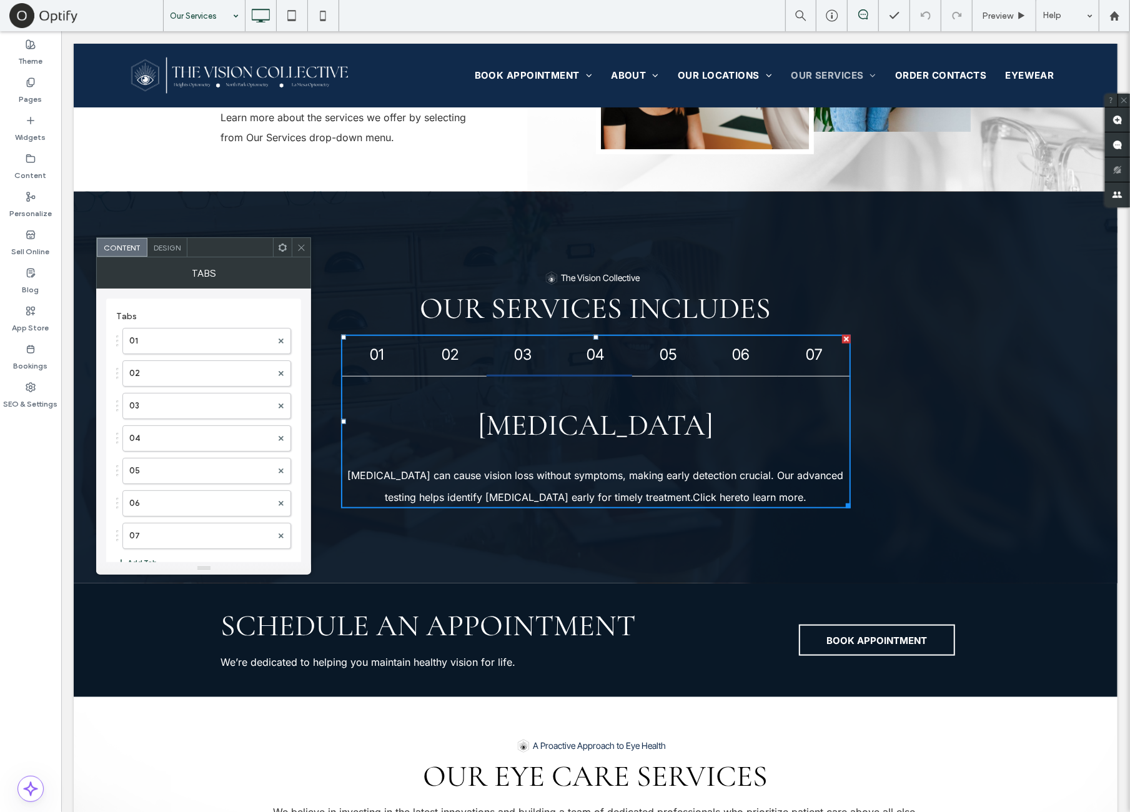
click at [608, 359] on h4 "04" at bounding box center [595, 354] width 51 height 18
click at [693, 355] on div "05" at bounding box center [668, 355] width 73 height 42
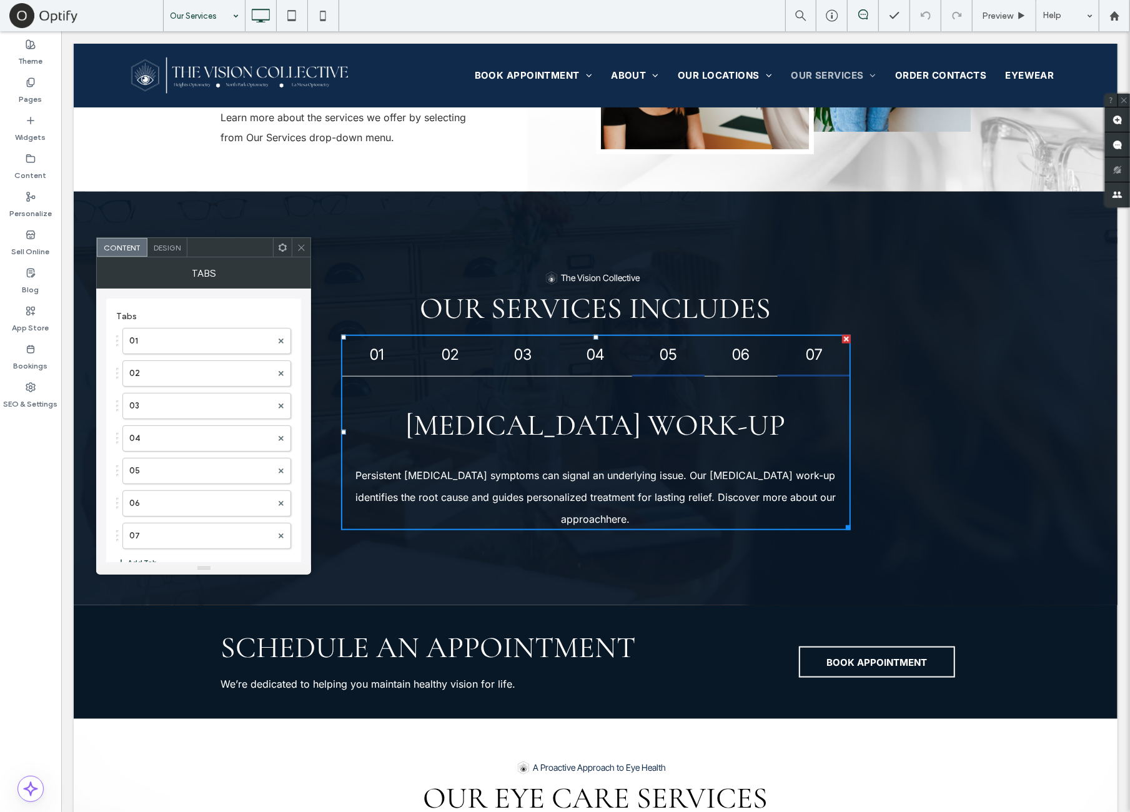
click at [779, 355] on div "07" at bounding box center [813, 355] width 73 height 42
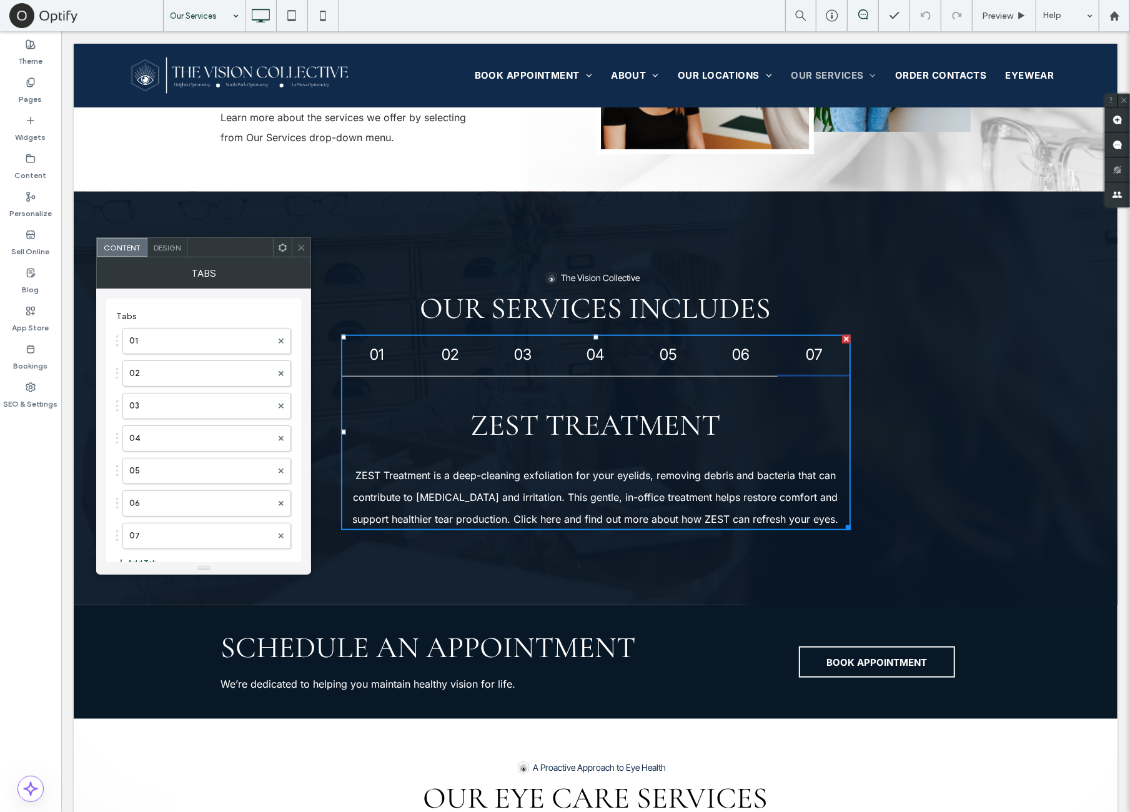
click at [738, 360] on h4 "06" at bounding box center [740, 354] width 51 height 18
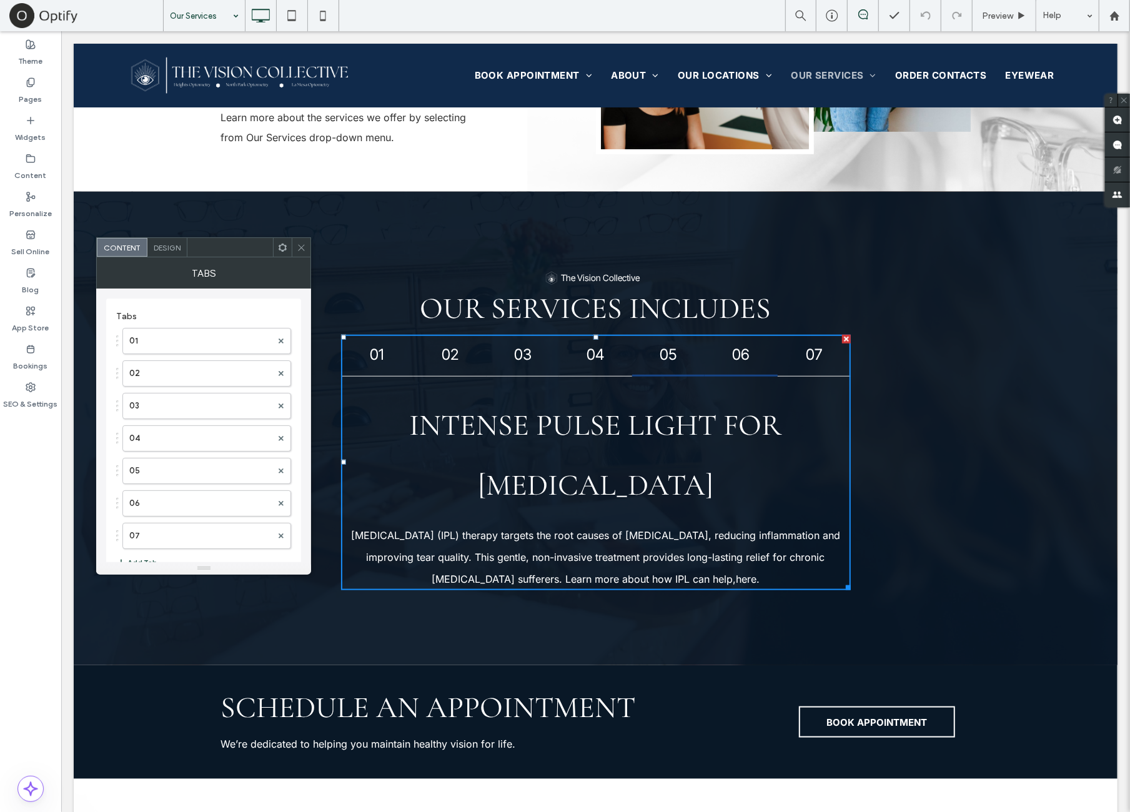
click at [683, 360] on h4 "05" at bounding box center [668, 354] width 51 height 18
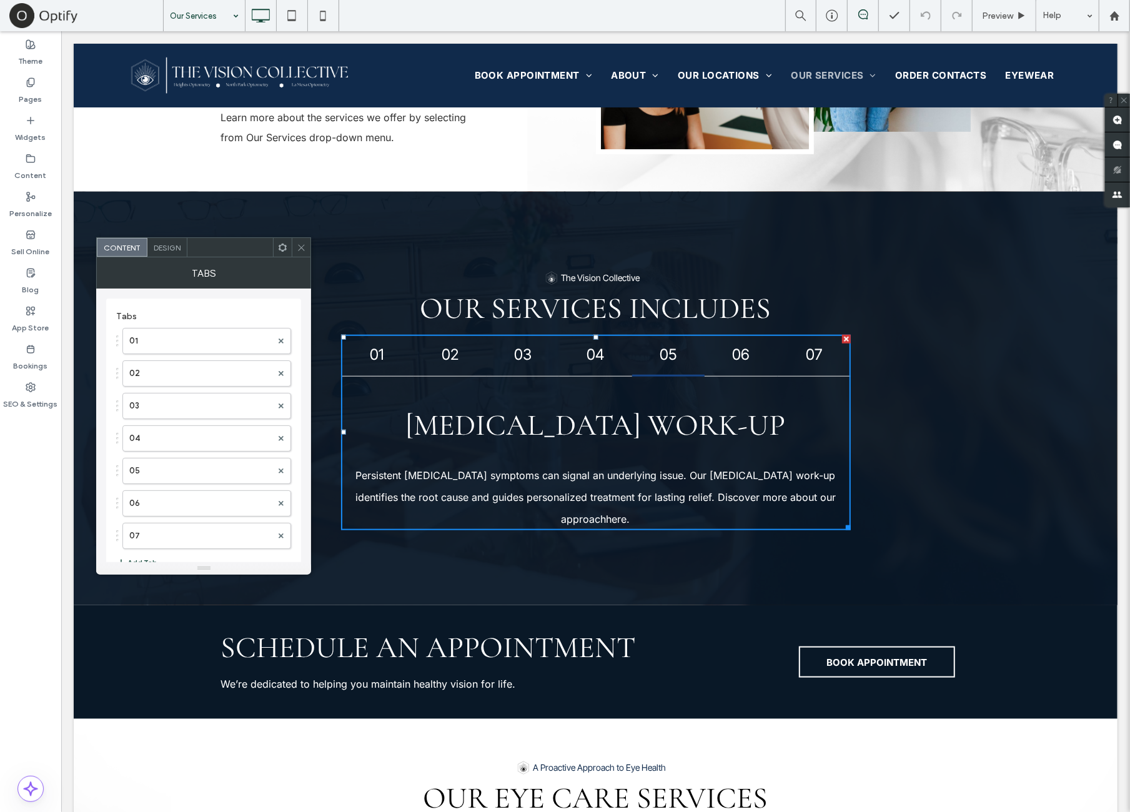
click at [595, 365] on div "04" at bounding box center [595, 355] width 73 height 42
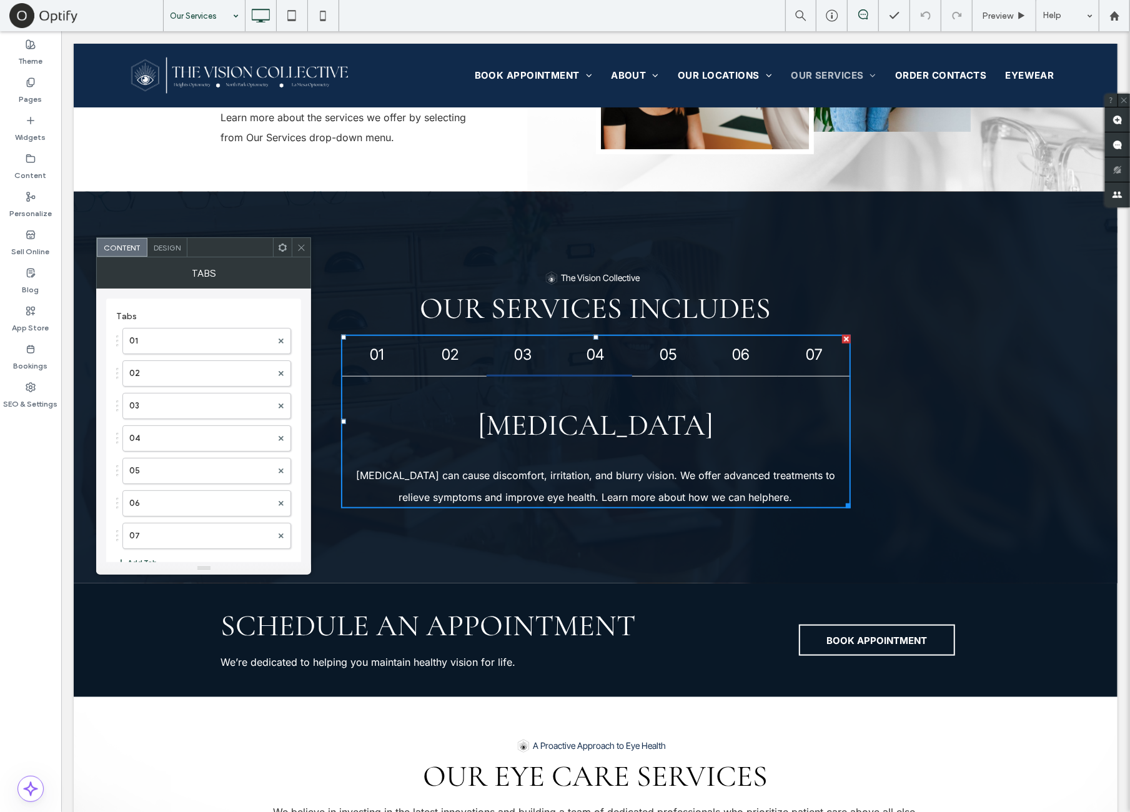
click at [507, 367] on div "03" at bounding box center [522, 355] width 73 height 42
click at [450, 367] on div "02" at bounding box center [449, 355] width 73 height 42
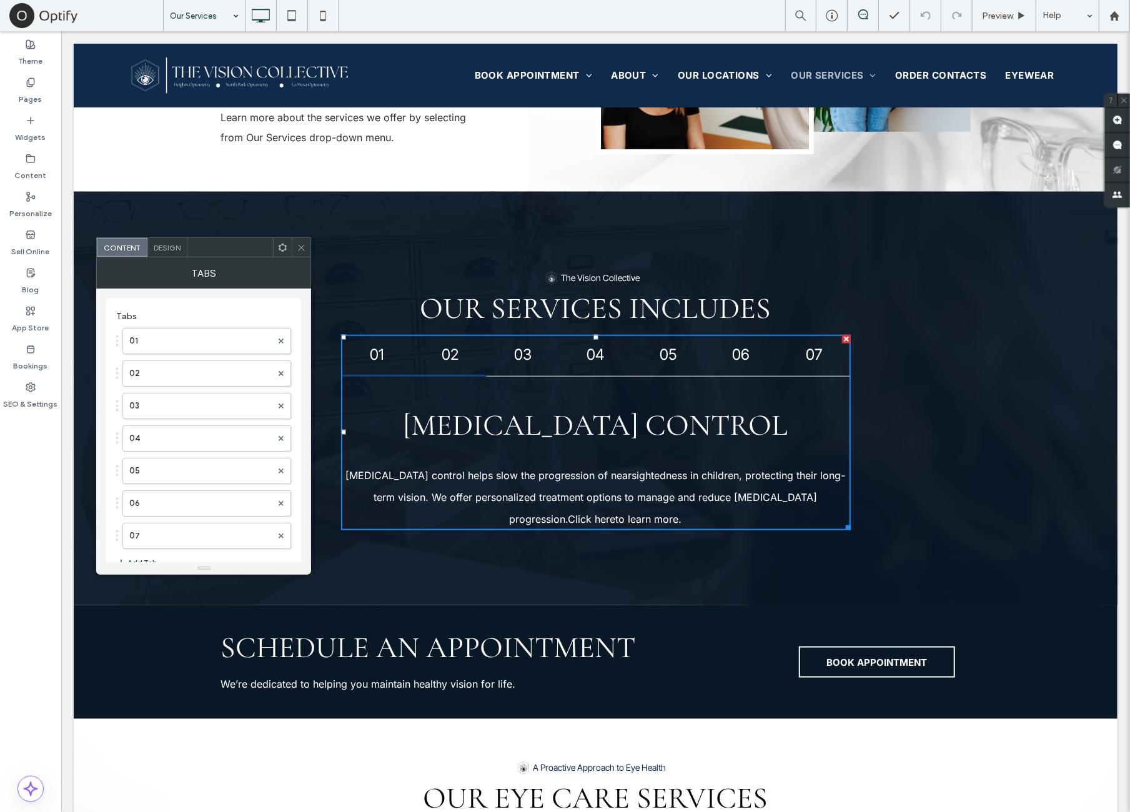
drag, startPoint x: 374, startPoint y: 366, endPoint x: 365, endPoint y: 377, distance: 14.2
click at [374, 366] on div "01" at bounding box center [376, 355] width 73 height 42
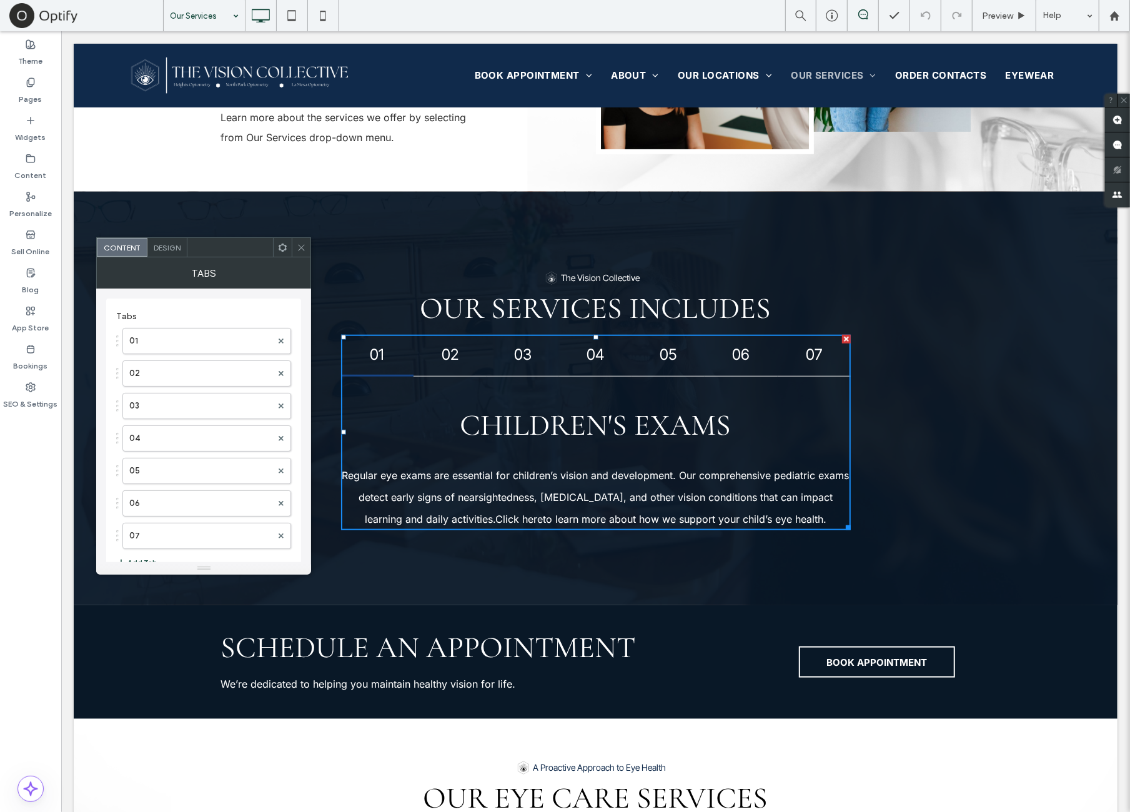
click at [301, 246] on icon at bounding box center [301, 247] width 9 height 9
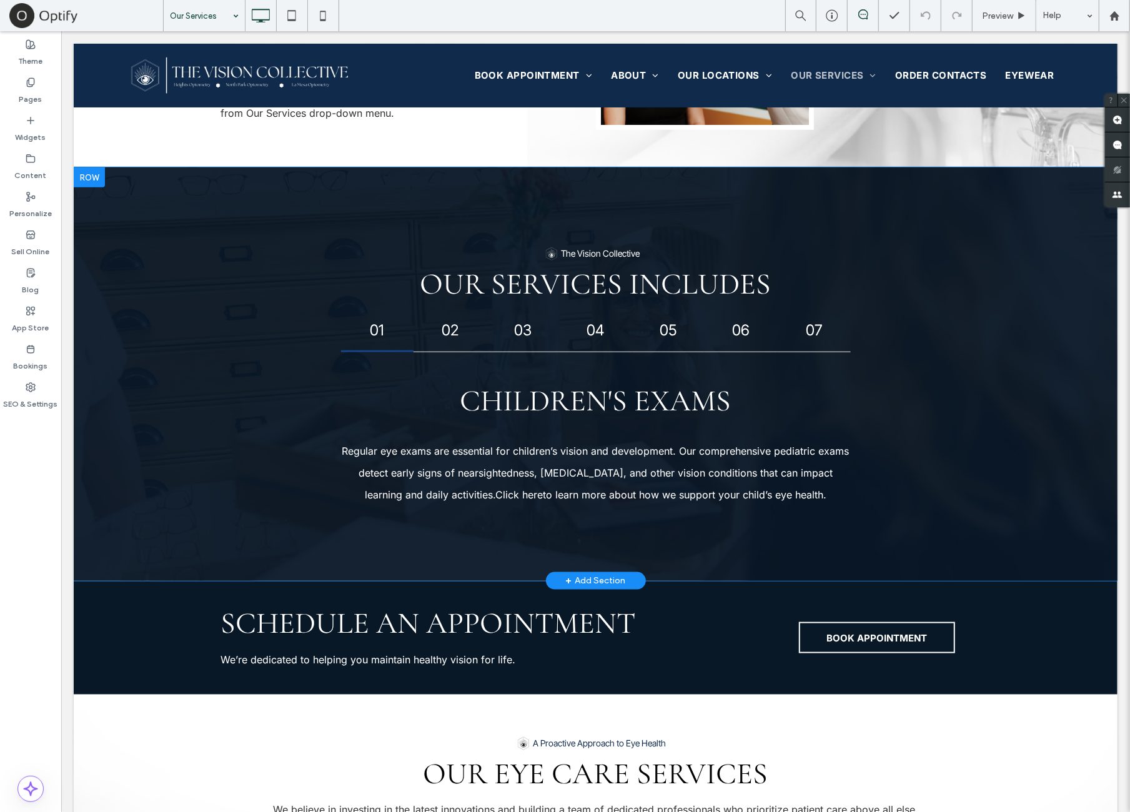
scroll to position [833, 0]
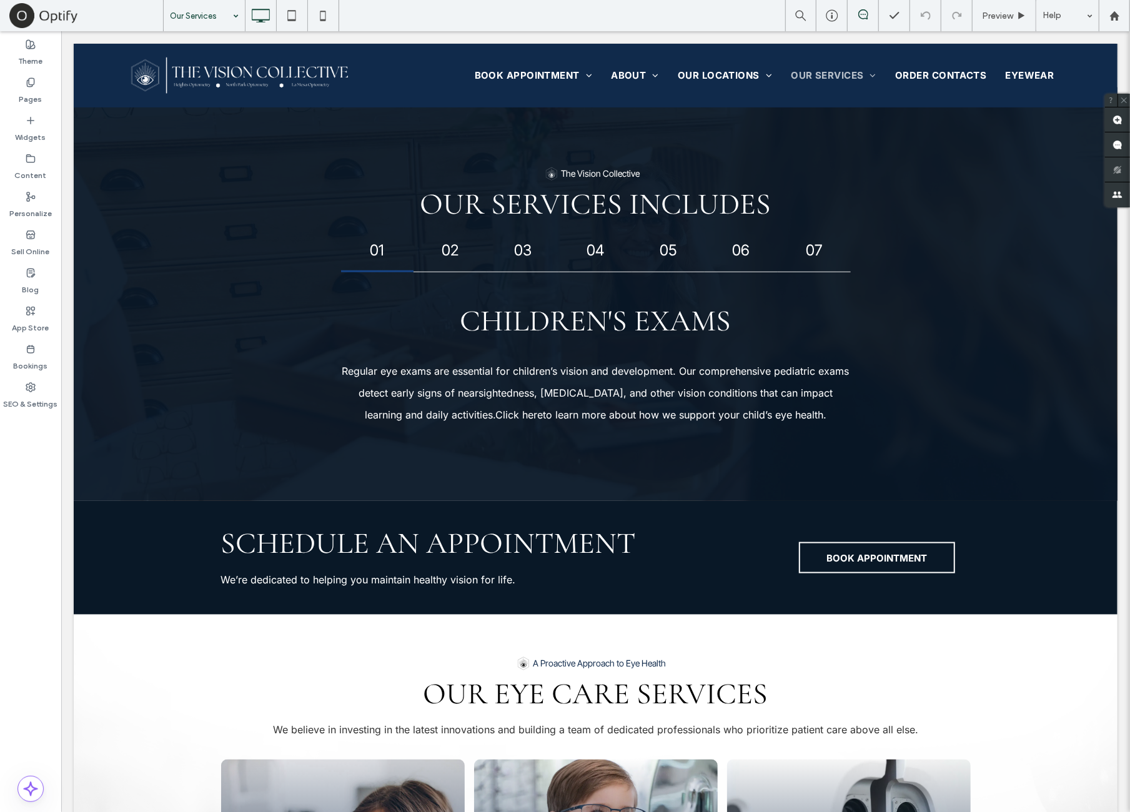
drag, startPoint x: 202, startPoint y: 16, endPoint x: 215, endPoint y: 25, distance: 15.6
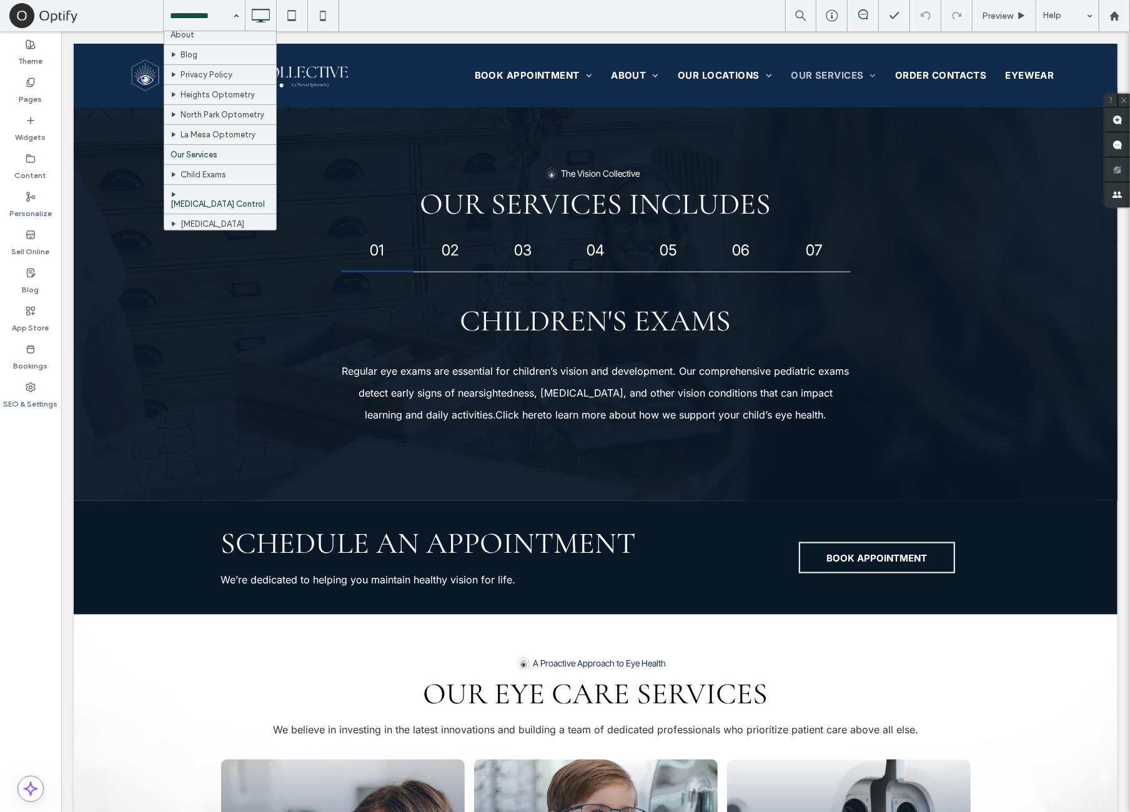
scroll to position [134, 0]
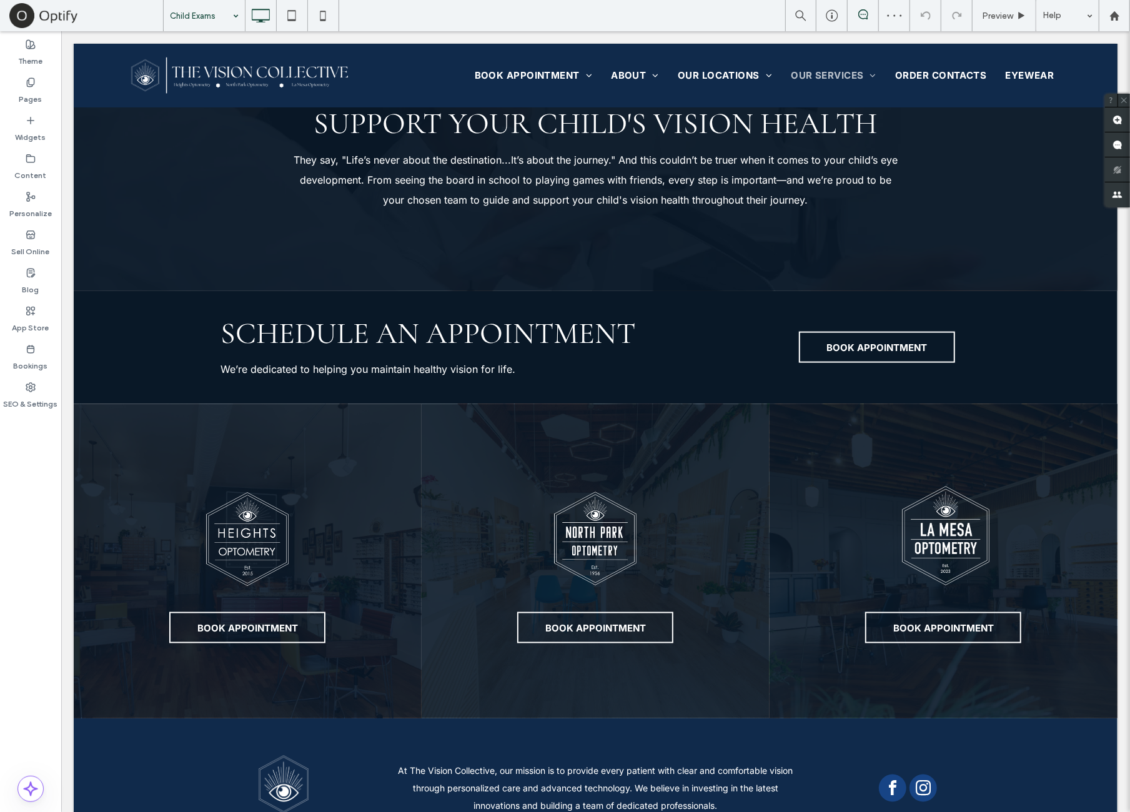
scroll to position [712, 0]
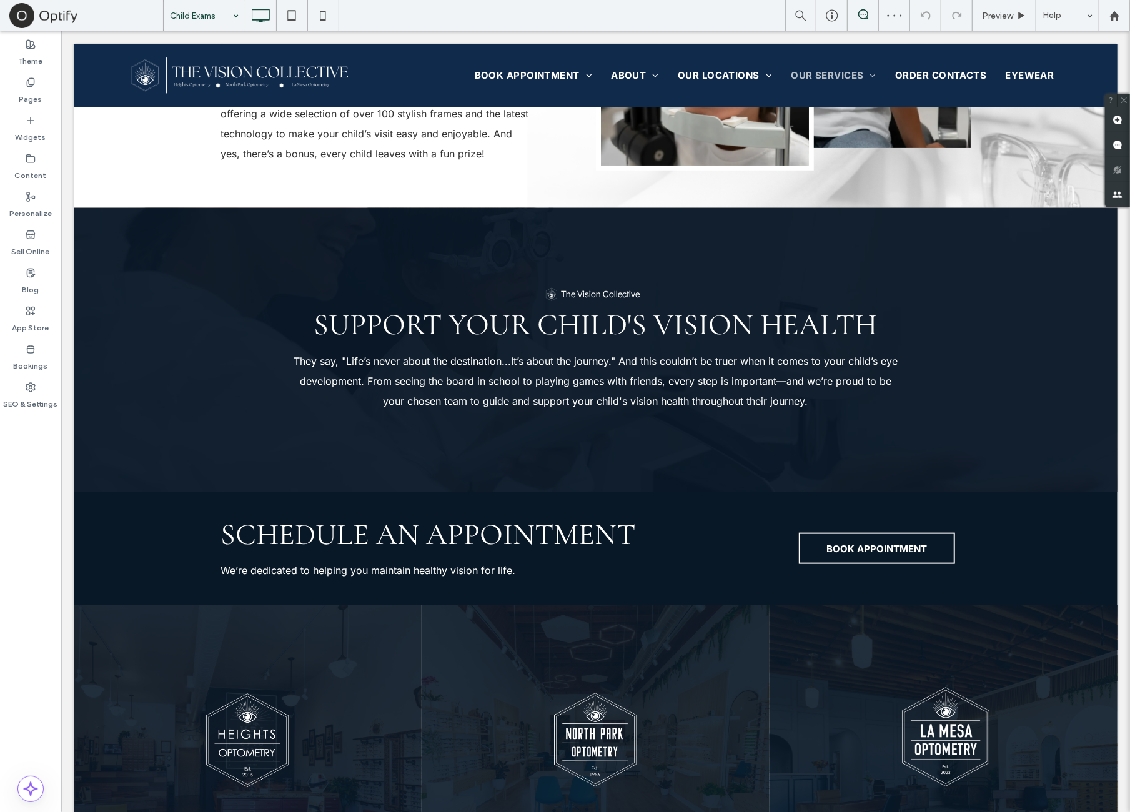
click at [211, 23] on input at bounding box center [201, 15] width 62 height 31
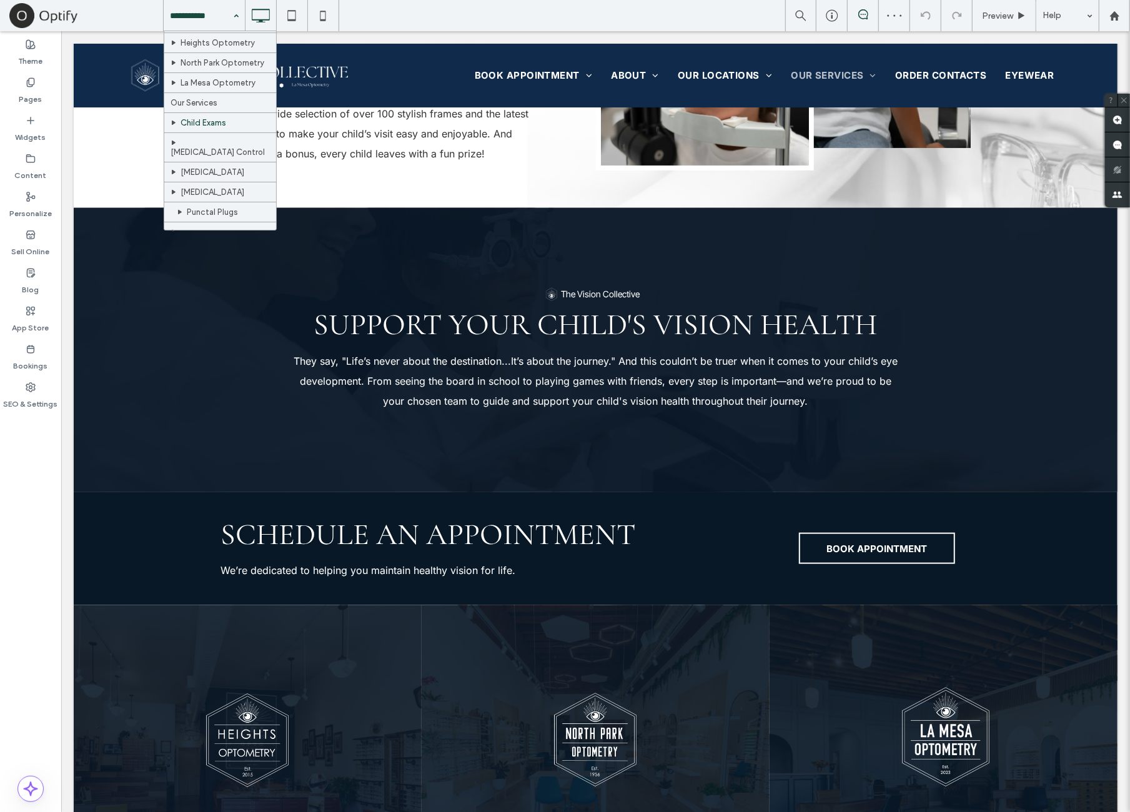
scroll to position [134, 0]
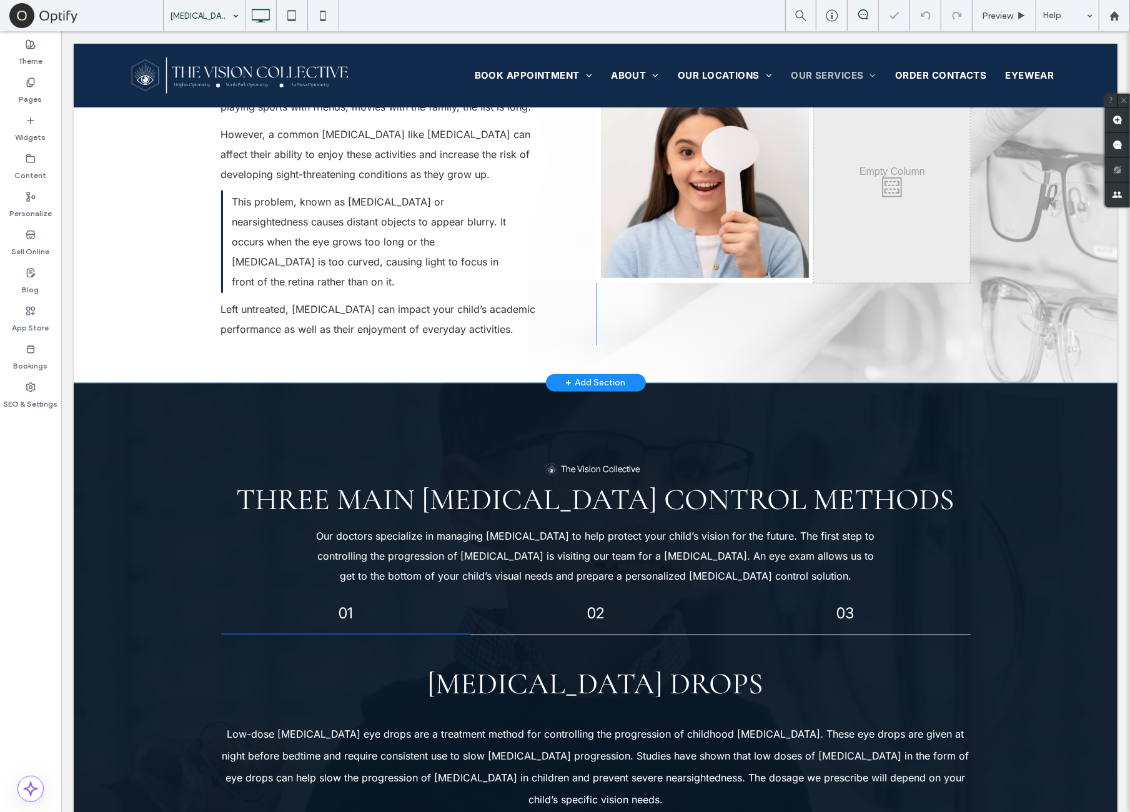
scroll to position [728, 0]
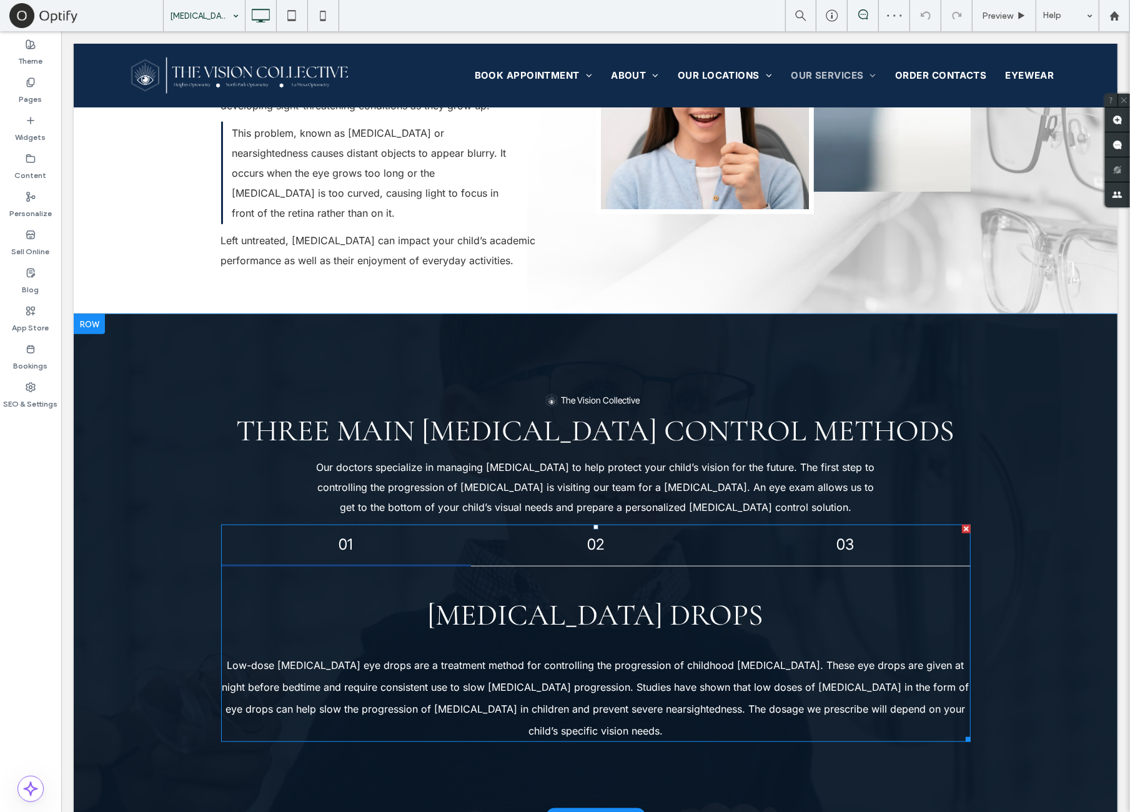
click at [667, 524] on span at bounding box center [596, 633] width 750 height 218
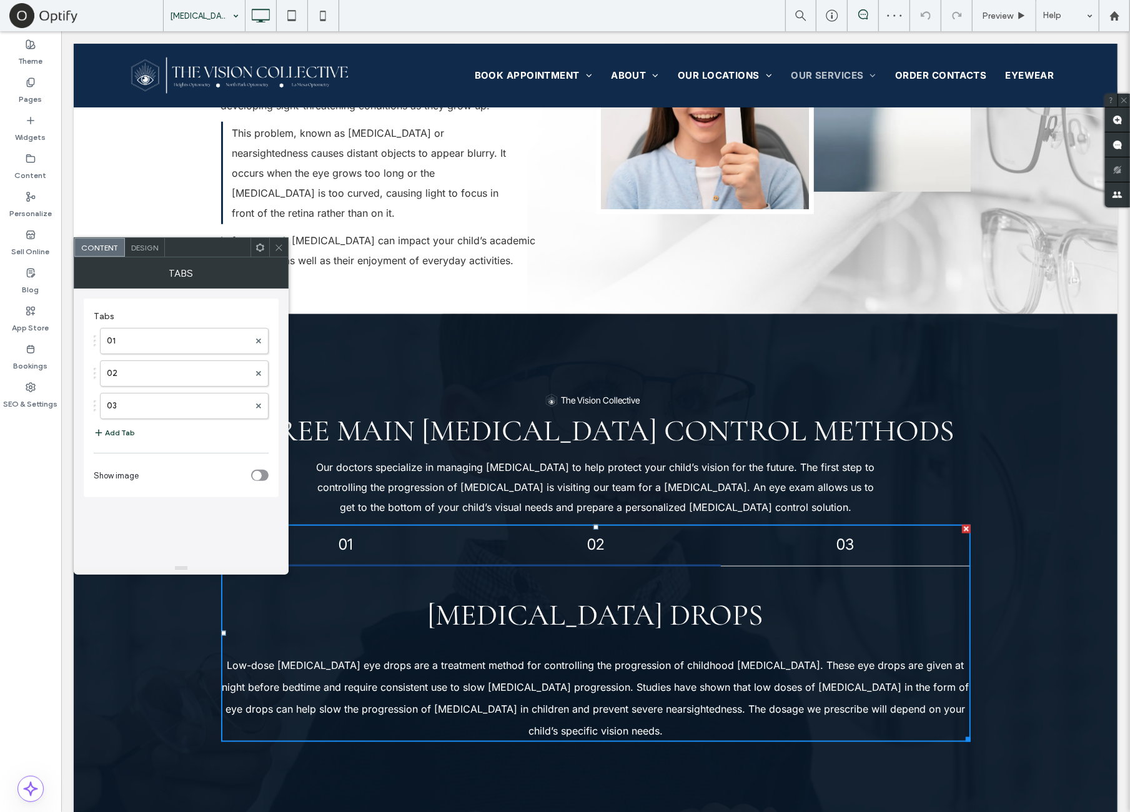
click at [720, 524] on div "03" at bounding box center [845, 545] width 250 height 42
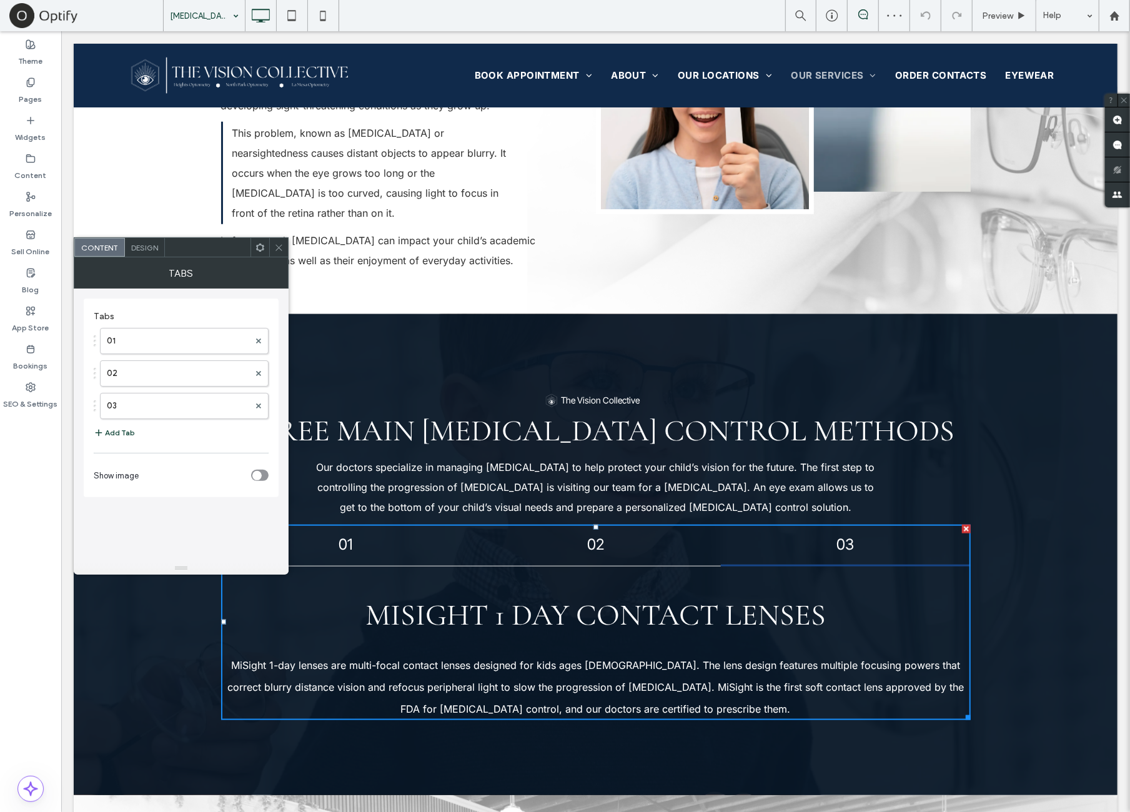
click at [808, 524] on div "03" at bounding box center [845, 545] width 250 height 42
click at [622, 524] on div "02" at bounding box center [595, 545] width 250 height 42
click at [425, 524] on div "01" at bounding box center [346, 545] width 250 height 42
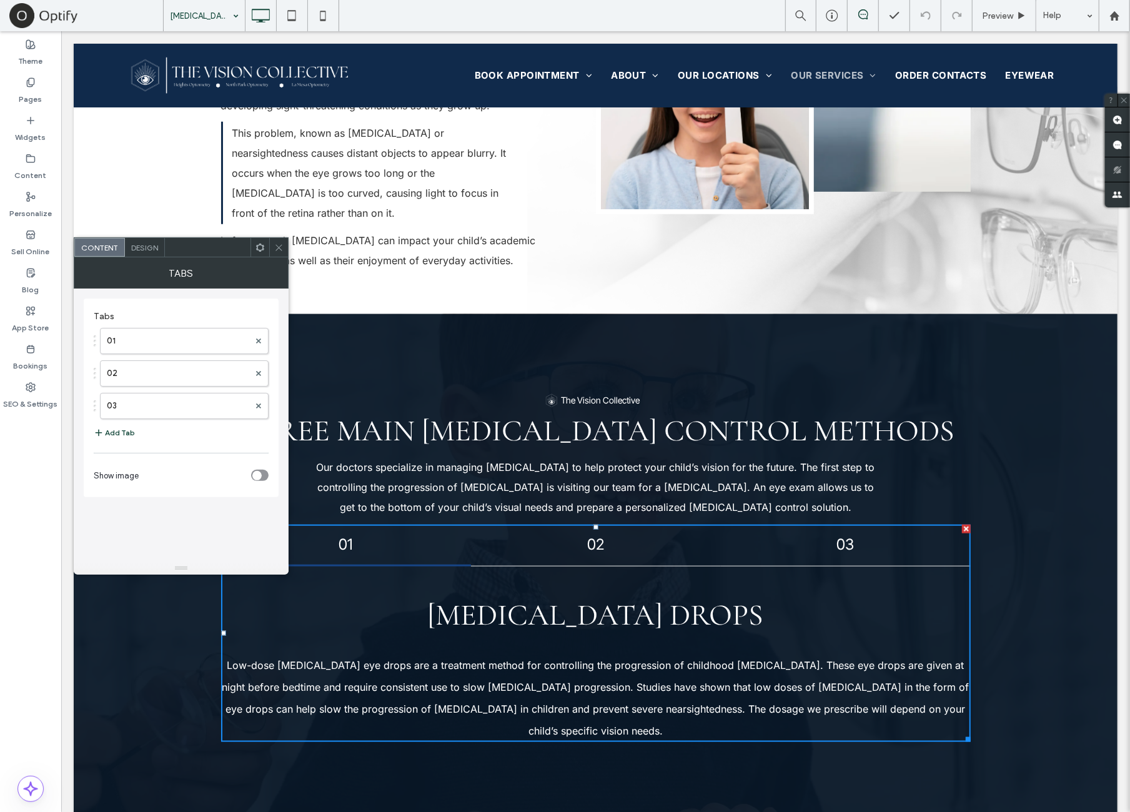
drag, startPoint x: 369, startPoint y: 419, endPoint x: 512, endPoint y: 420, distance: 142.4
click at [369, 535] on h4 "01" at bounding box center [345, 544] width 227 height 18
click at [659, 535] on h4 "02" at bounding box center [595, 544] width 227 height 18
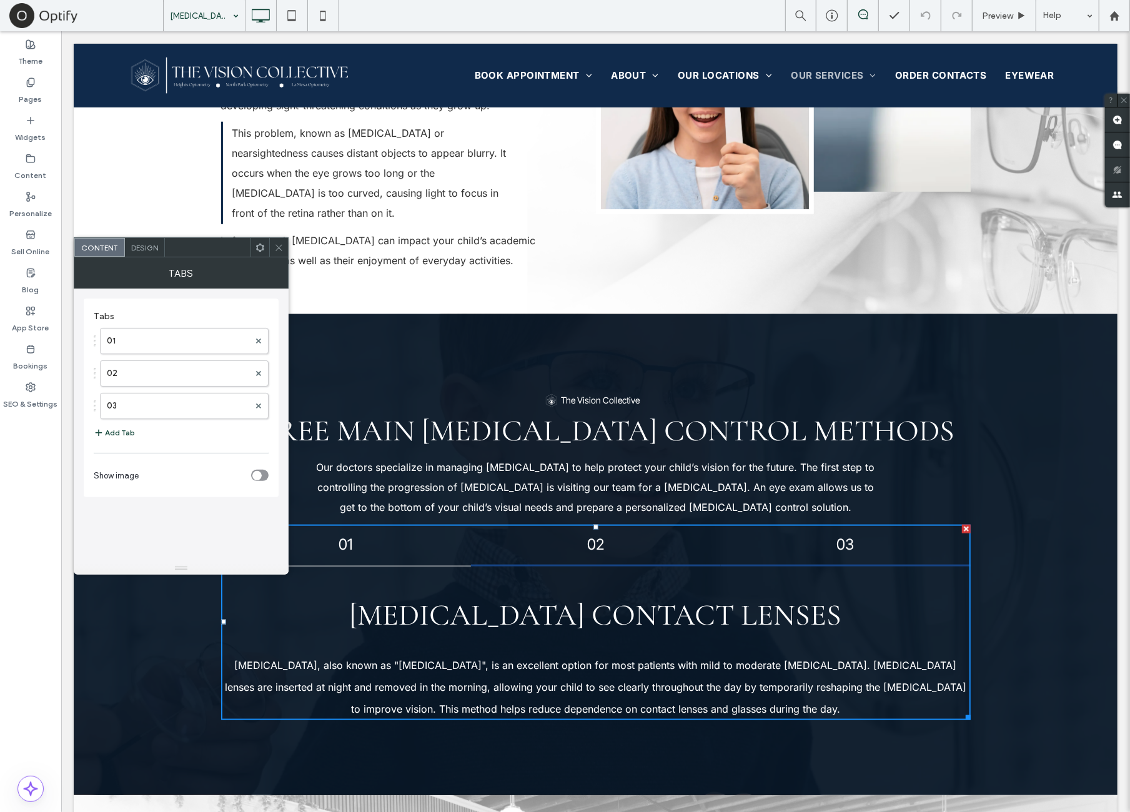
click at [786, 535] on h4 "03" at bounding box center [845, 544] width 227 height 18
click at [414, 535] on h4 "01" at bounding box center [345, 544] width 227 height 18
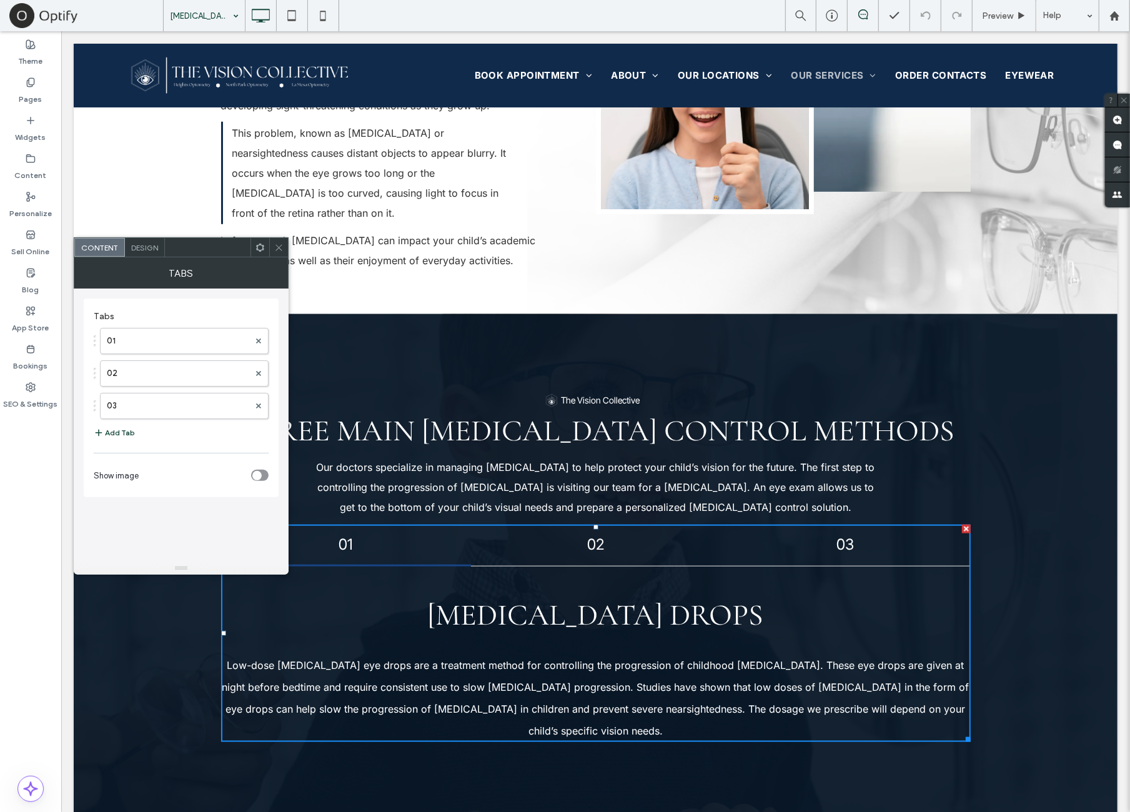
click at [271, 244] on div at bounding box center [278, 247] width 19 height 19
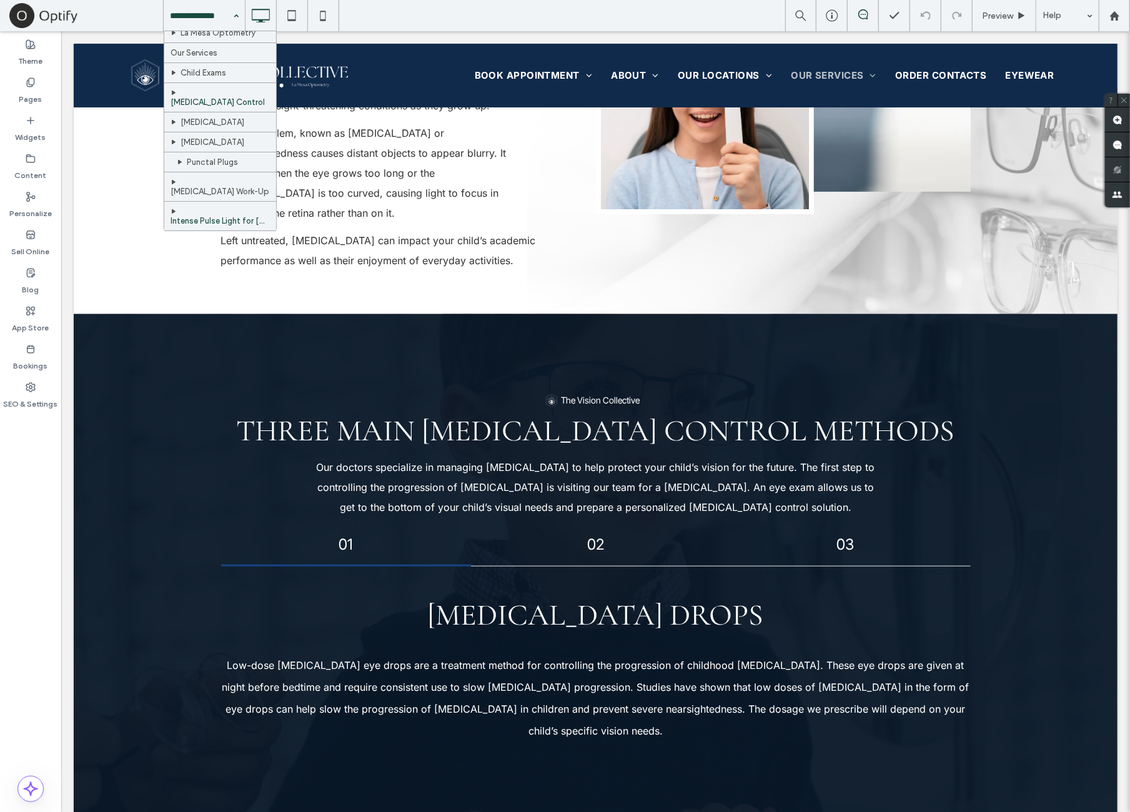
scroll to position [238, 0]
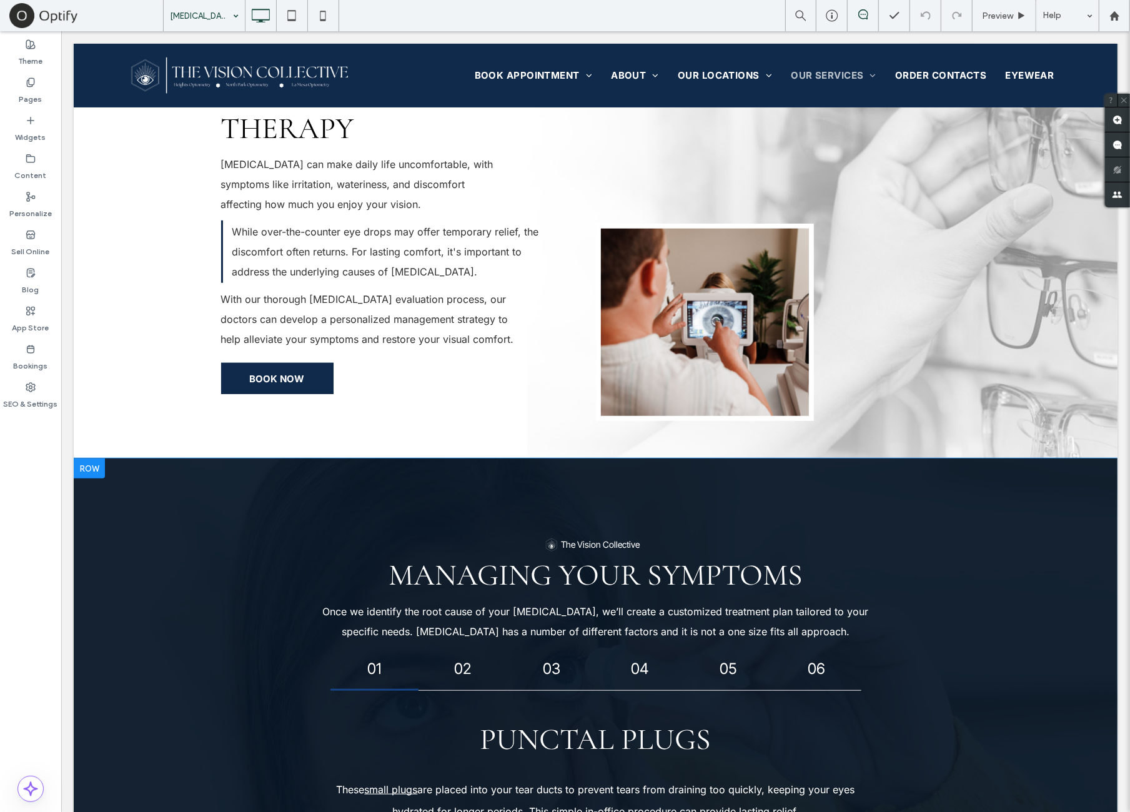
scroll to position [416, 0]
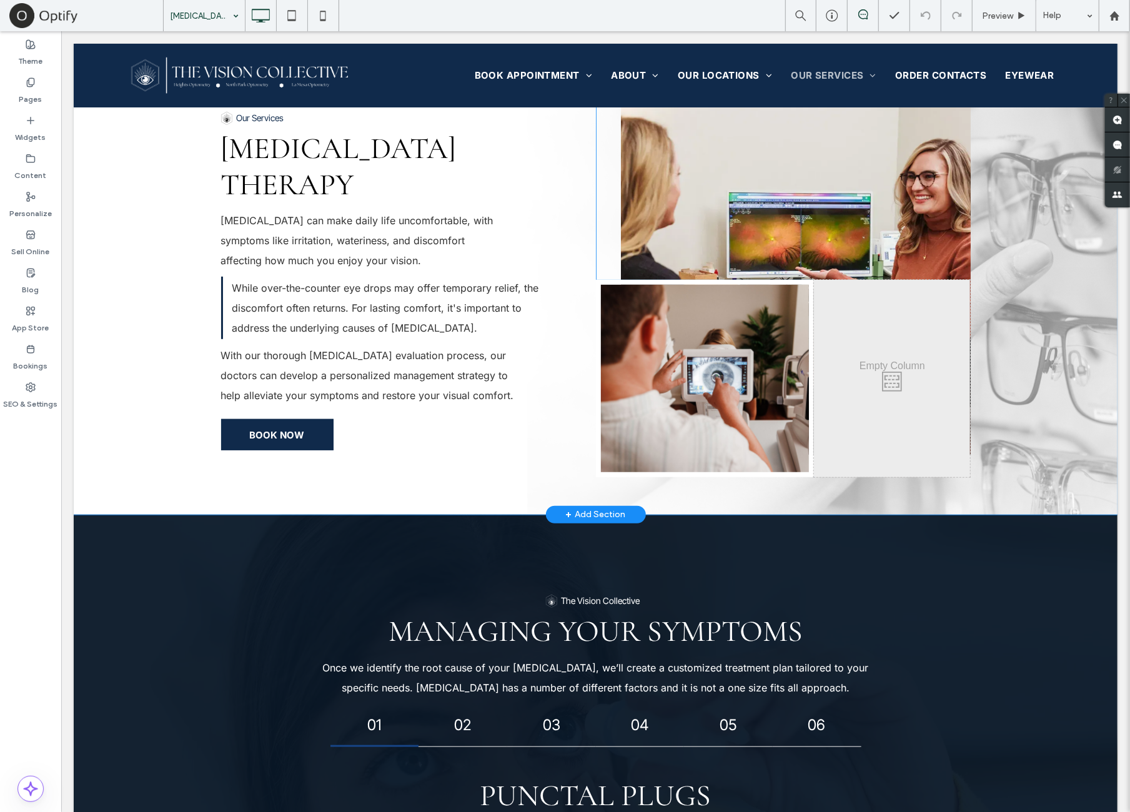
click at [286, 432] on div "Our Services DRY EYE THERAPY Dry eye syndrome can make daily life uncomfortable…" at bounding box center [596, 277] width 750 height 397
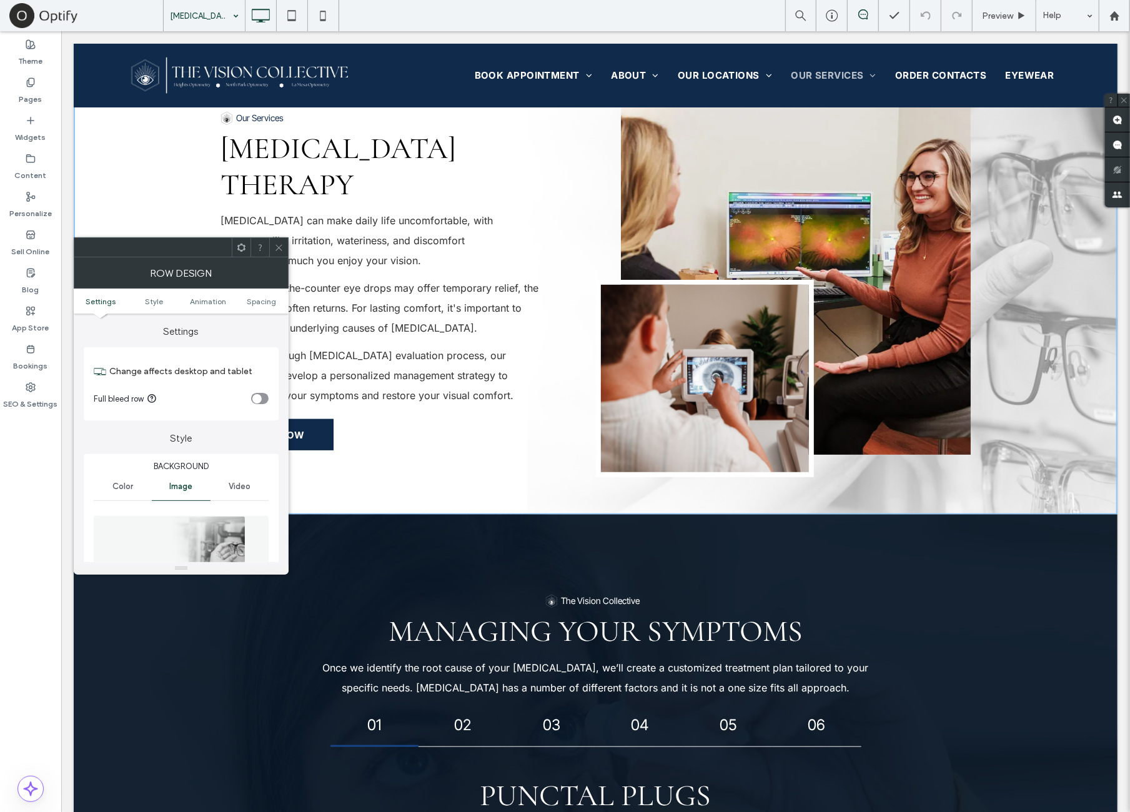
click at [273, 242] on div at bounding box center [278, 247] width 19 height 19
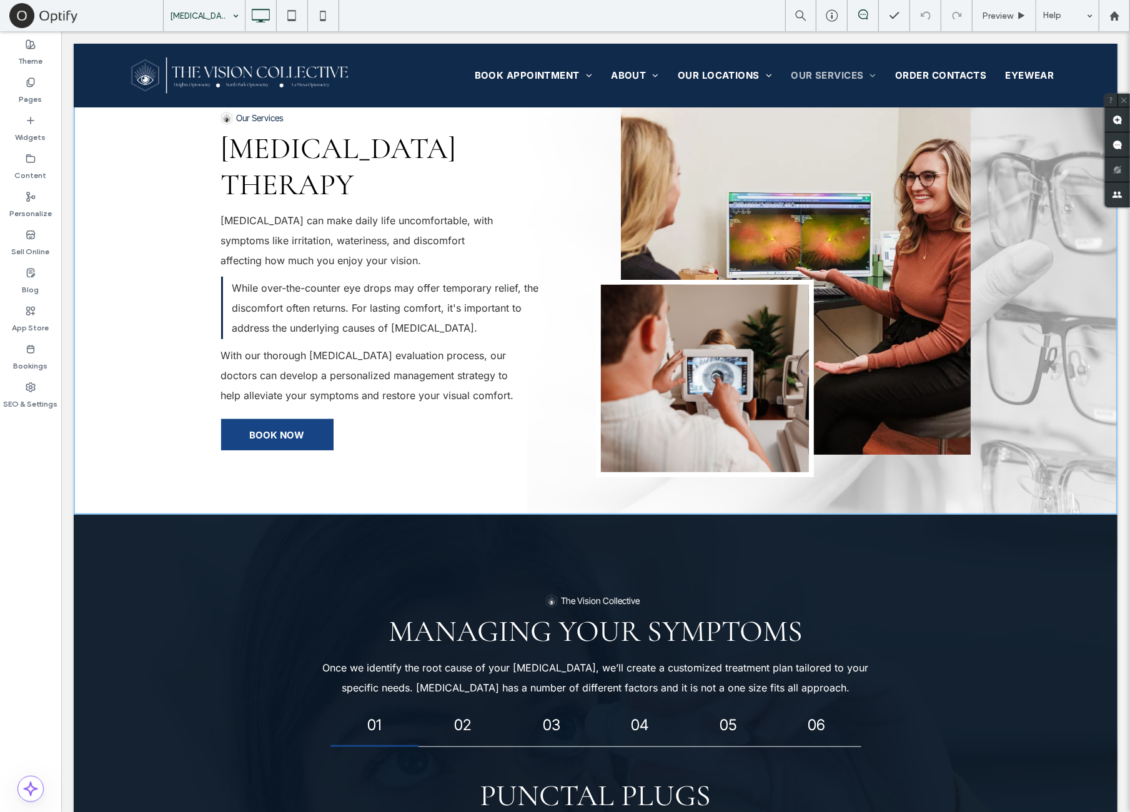
click at [292, 429] on span "BOOK NOW" at bounding box center [276, 435] width 55 height 12
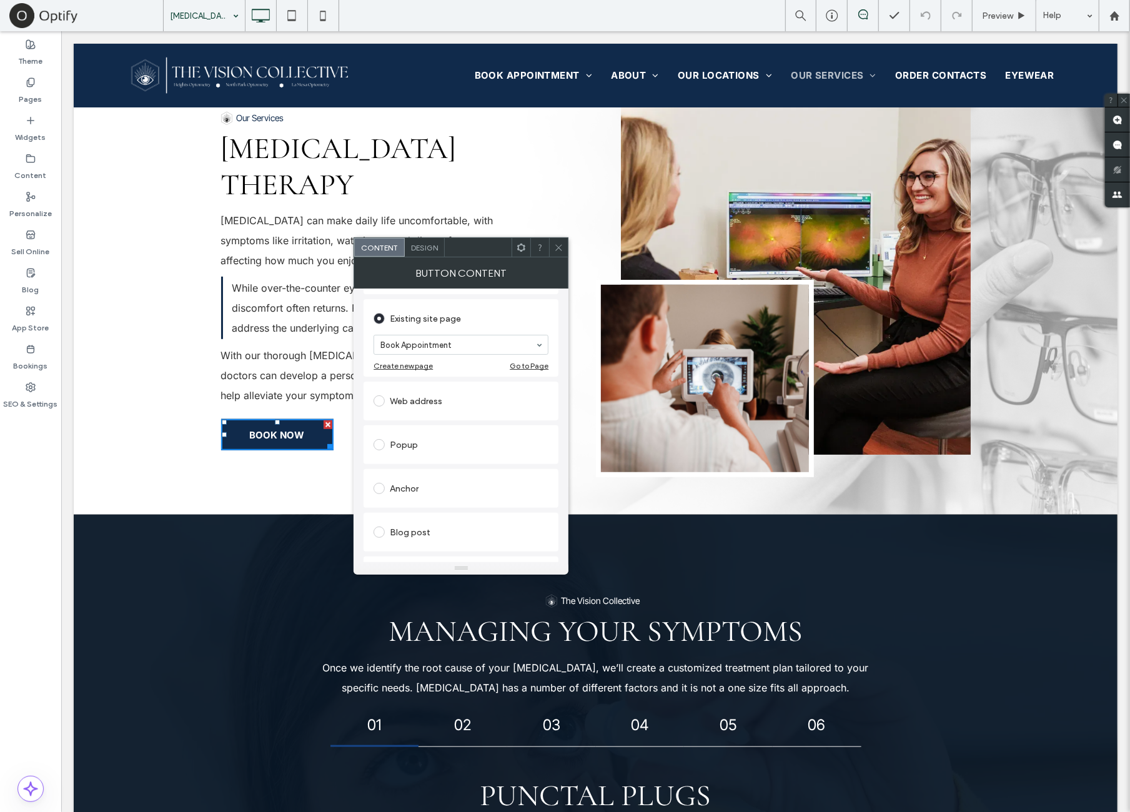
scroll to position [104, 0]
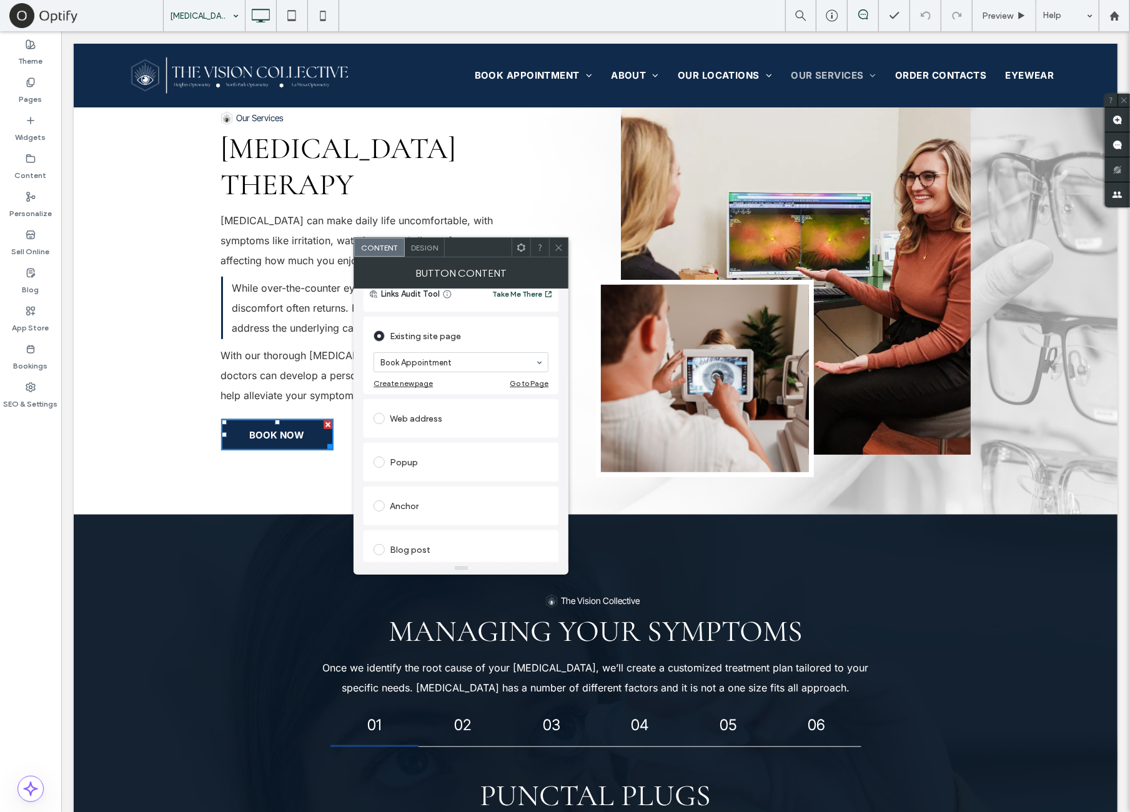
click at [562, 250] on icon at bounding box center [558, 247] width 9 height 9
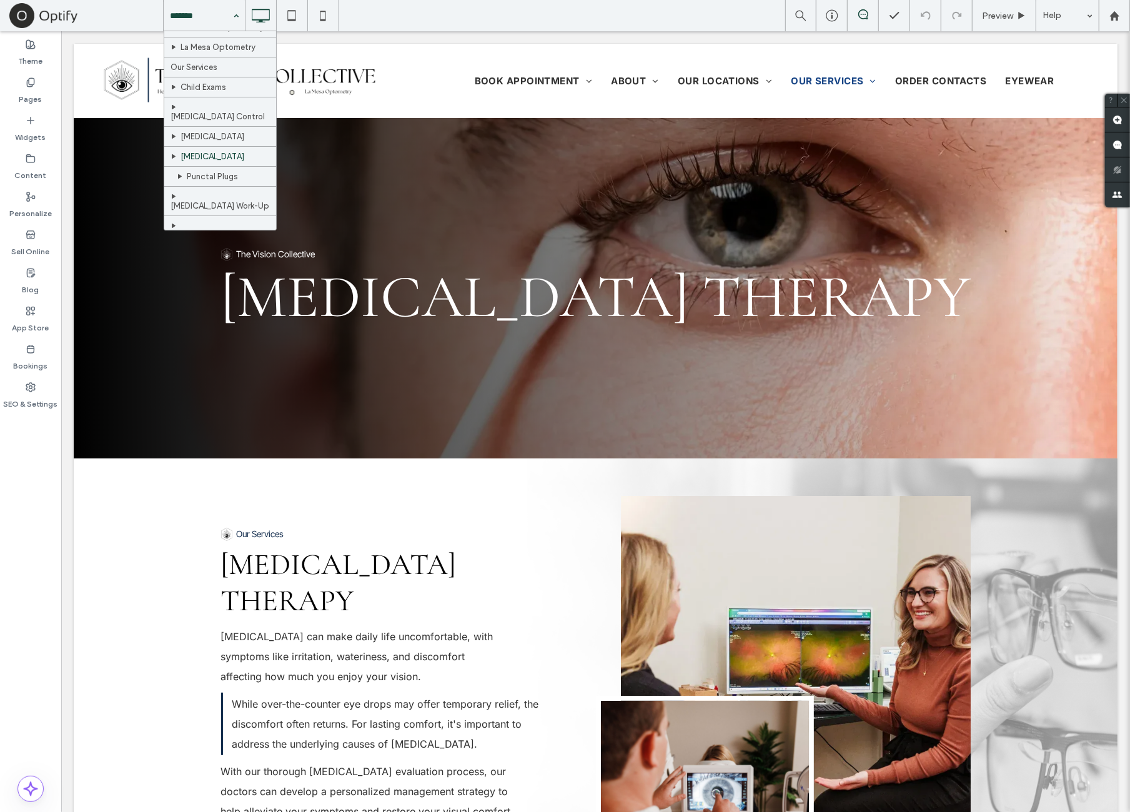
scroll to position [208, 0]
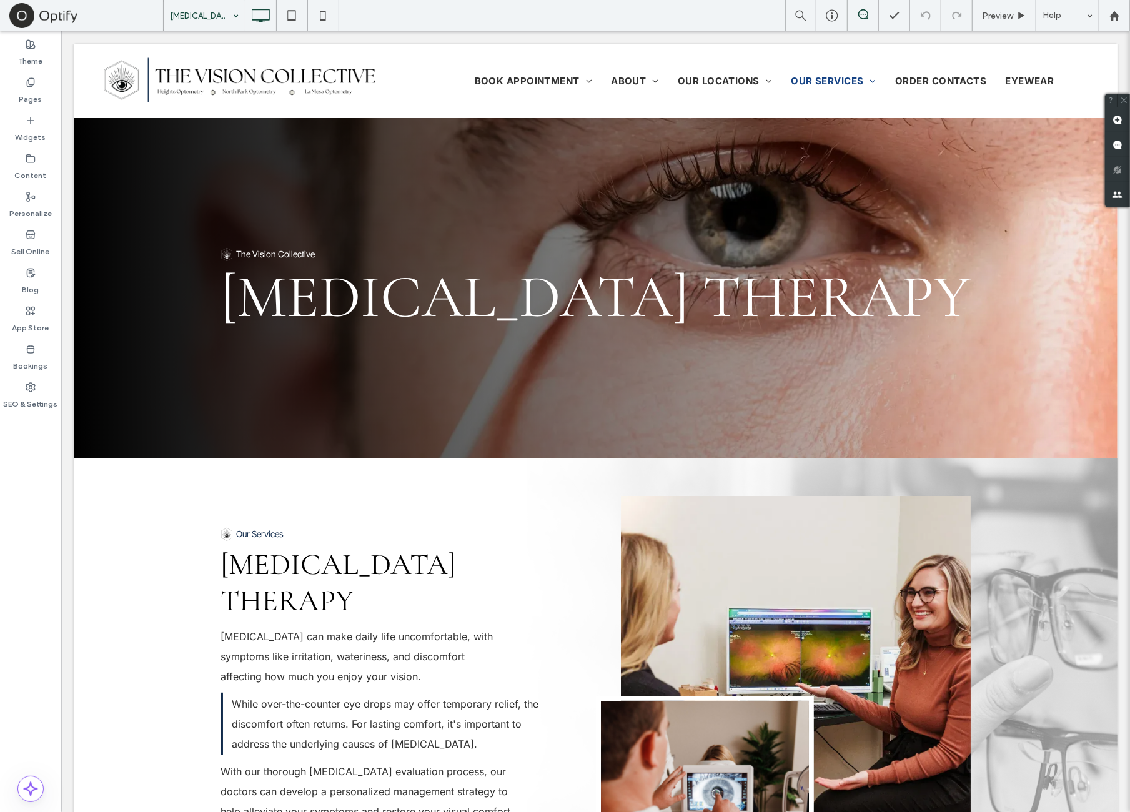
click at [41, 477] on div "Theme Pages Widgets Content Personalize Sell Online Blog App Store Bookings SEO…" at bounding box center [30, 421] width 61 height 781
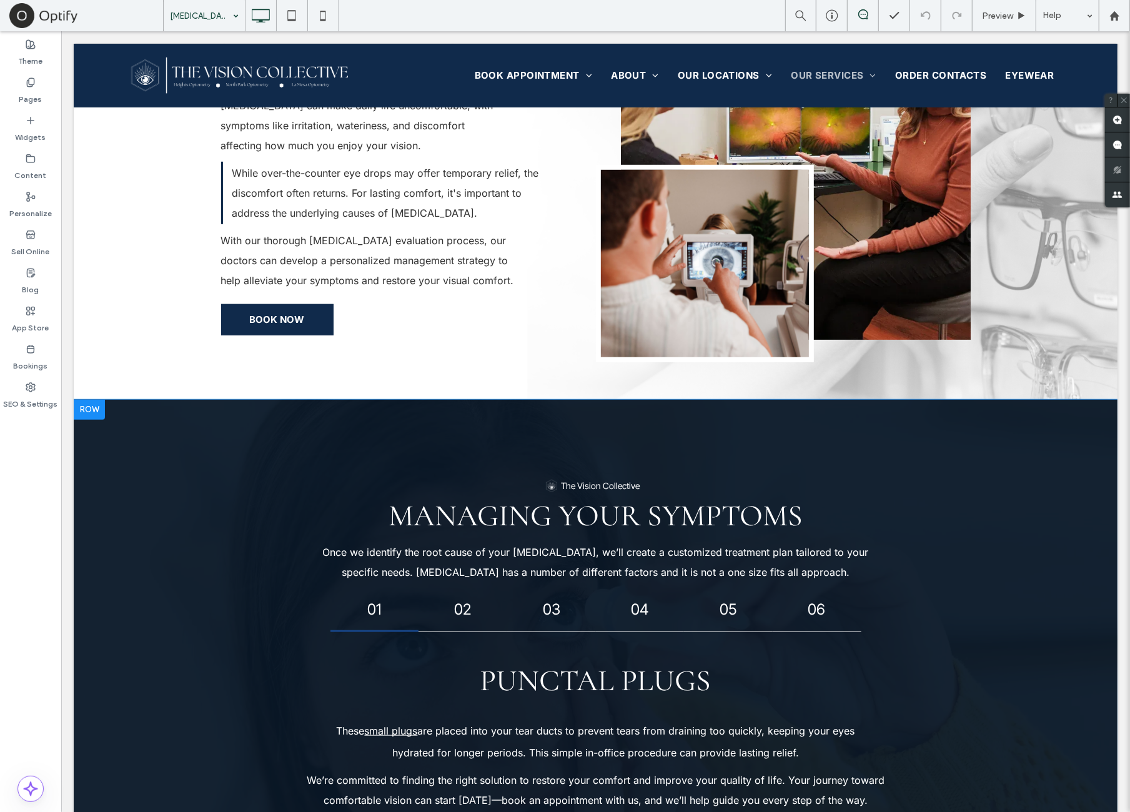
scroll to position [312, 0]
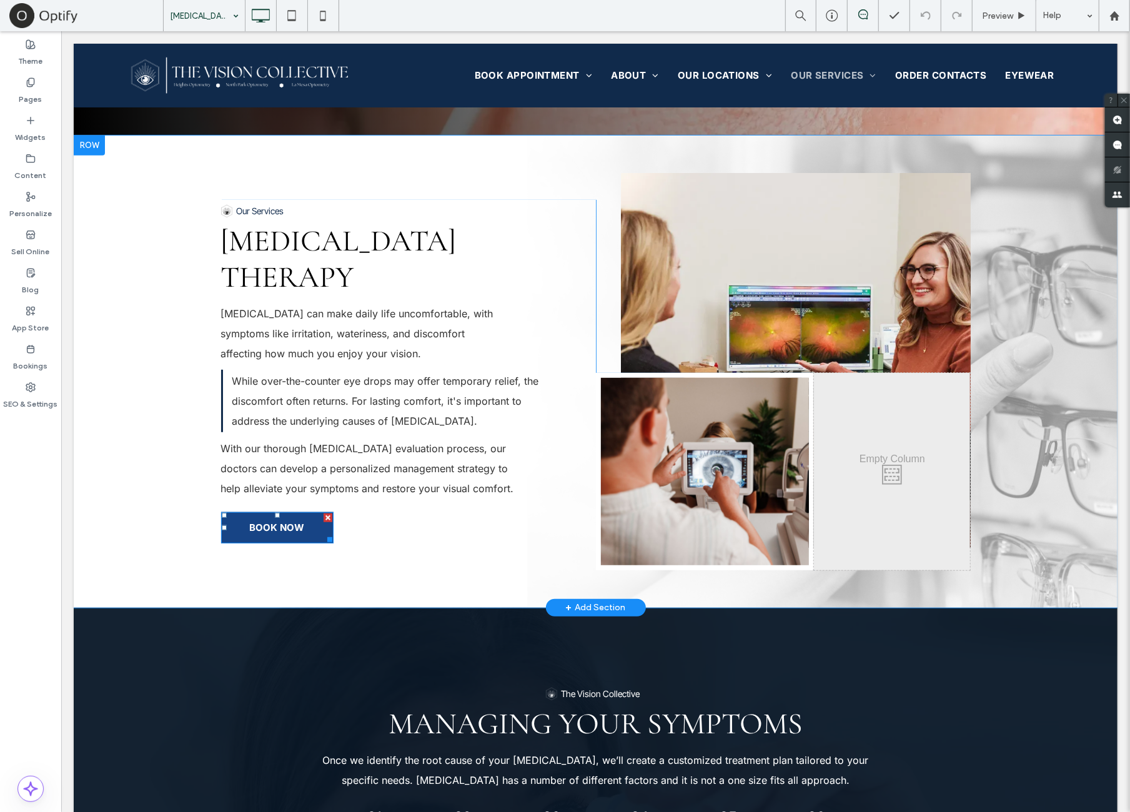
click at [284, 521] on span "BOOK NOW" at bounding box center [276, 527] width 55 height 12
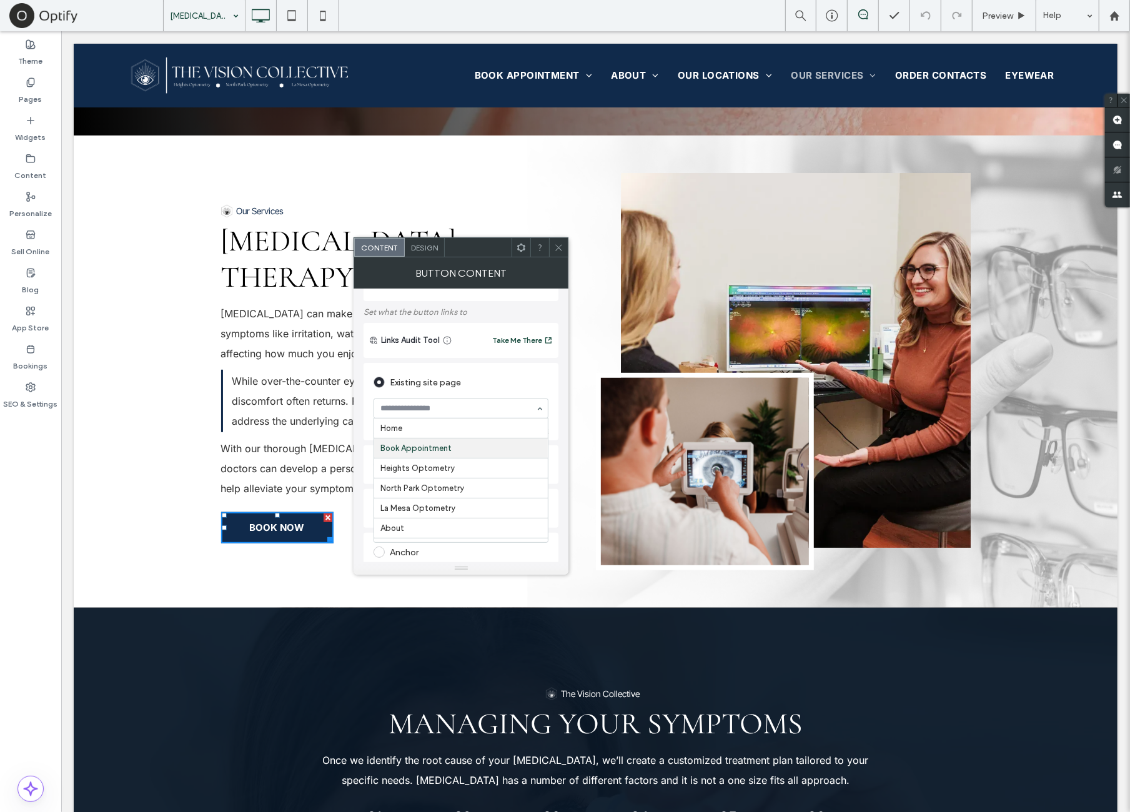
scroll to position [104, 0]
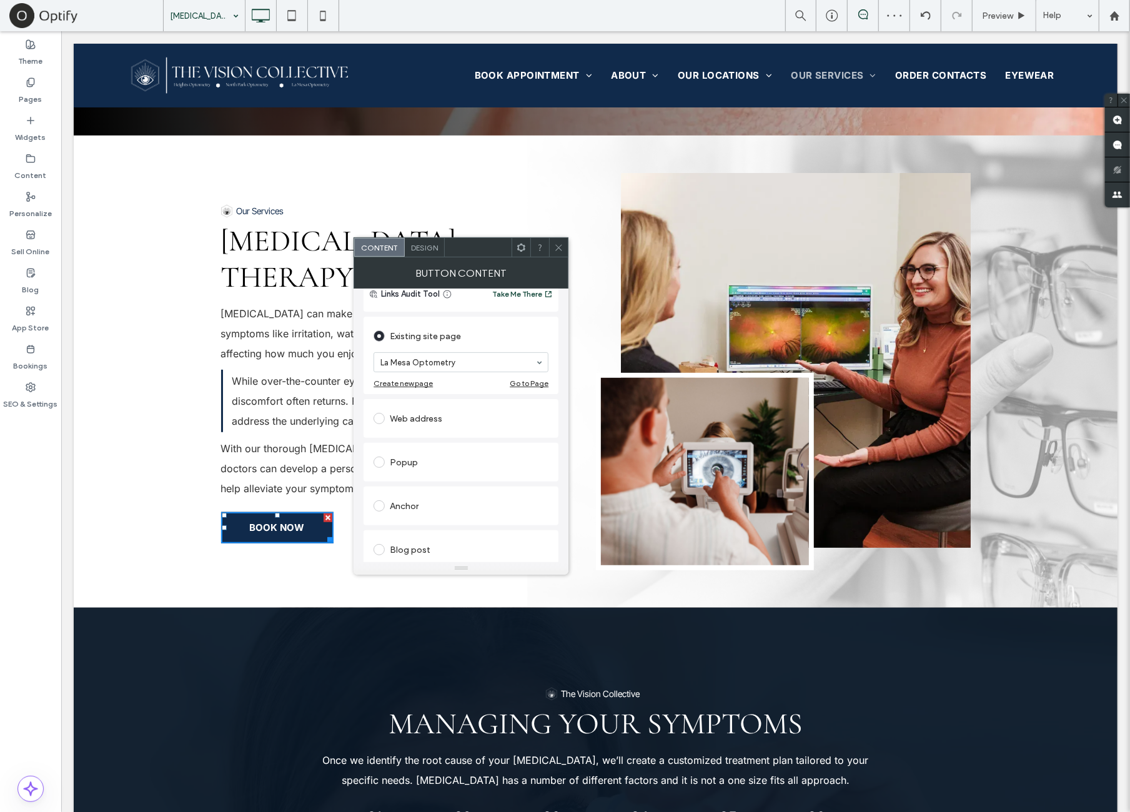
click at [559, 249] on icon at bounding box center [558, 247] width 9 height 9
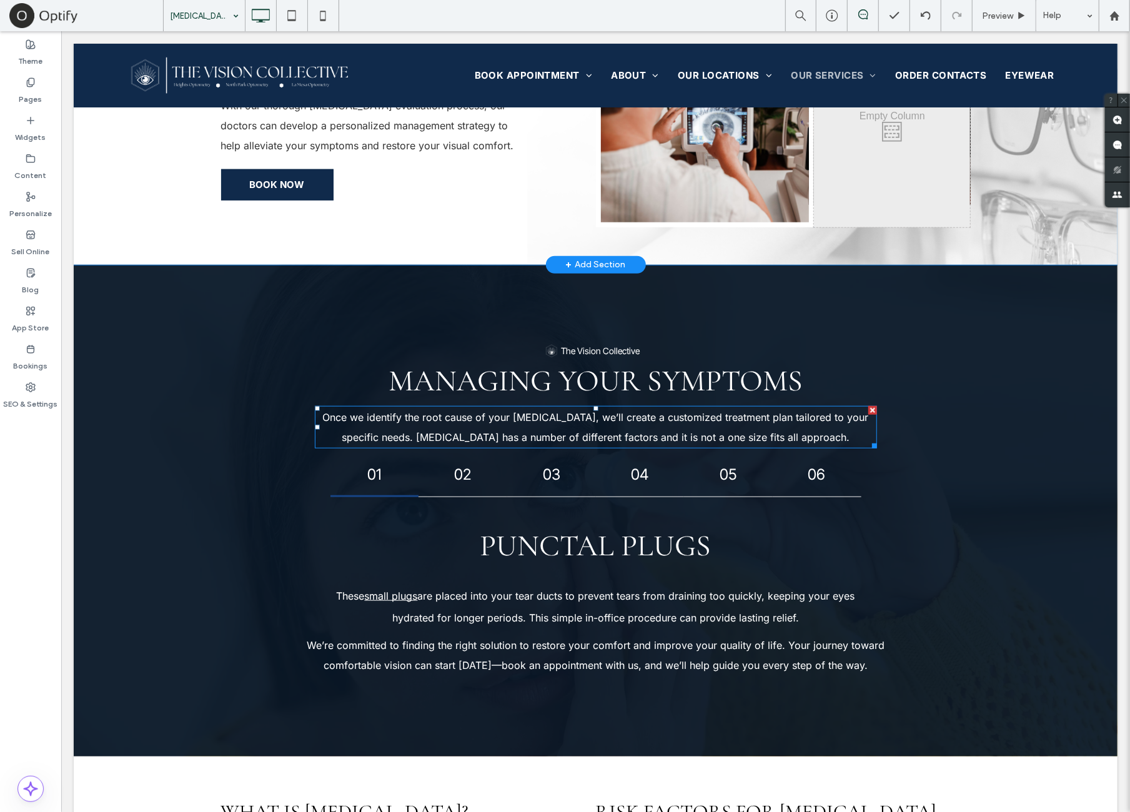
scroll to position [520, 0]
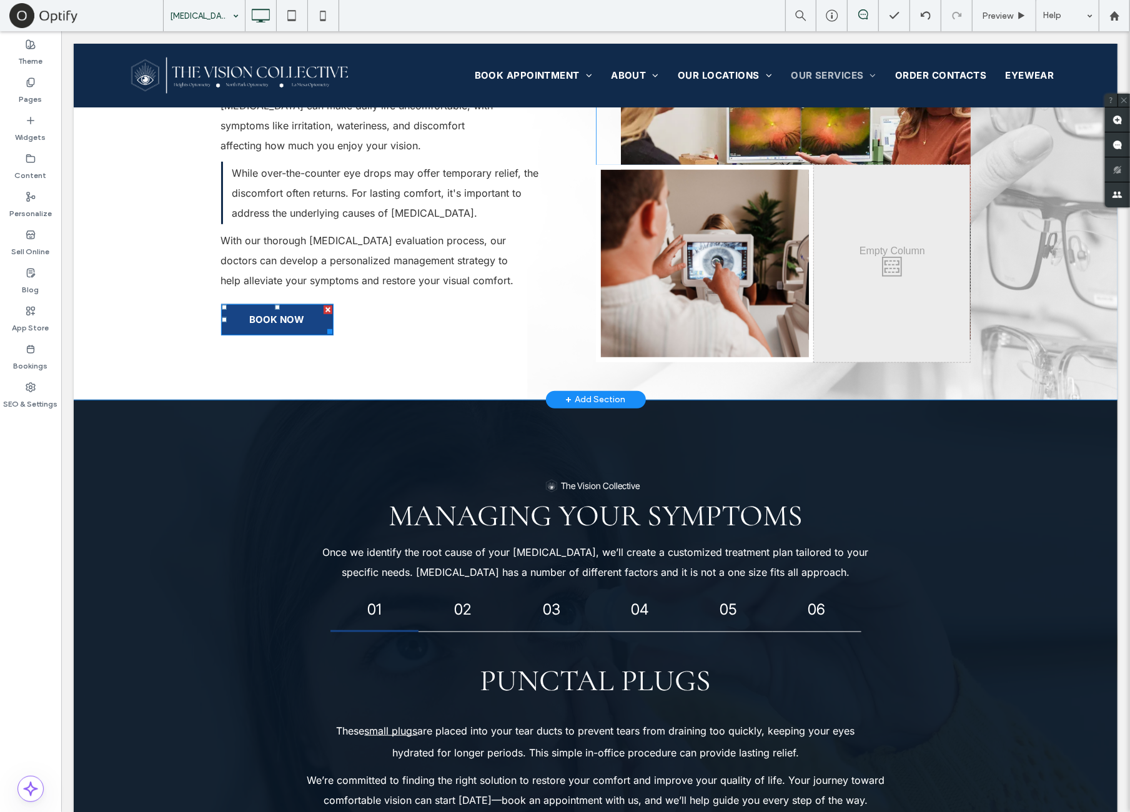
click at [281, 304] on link "BOOK NOW" at bounding box center [277, 319] width 112 height 31
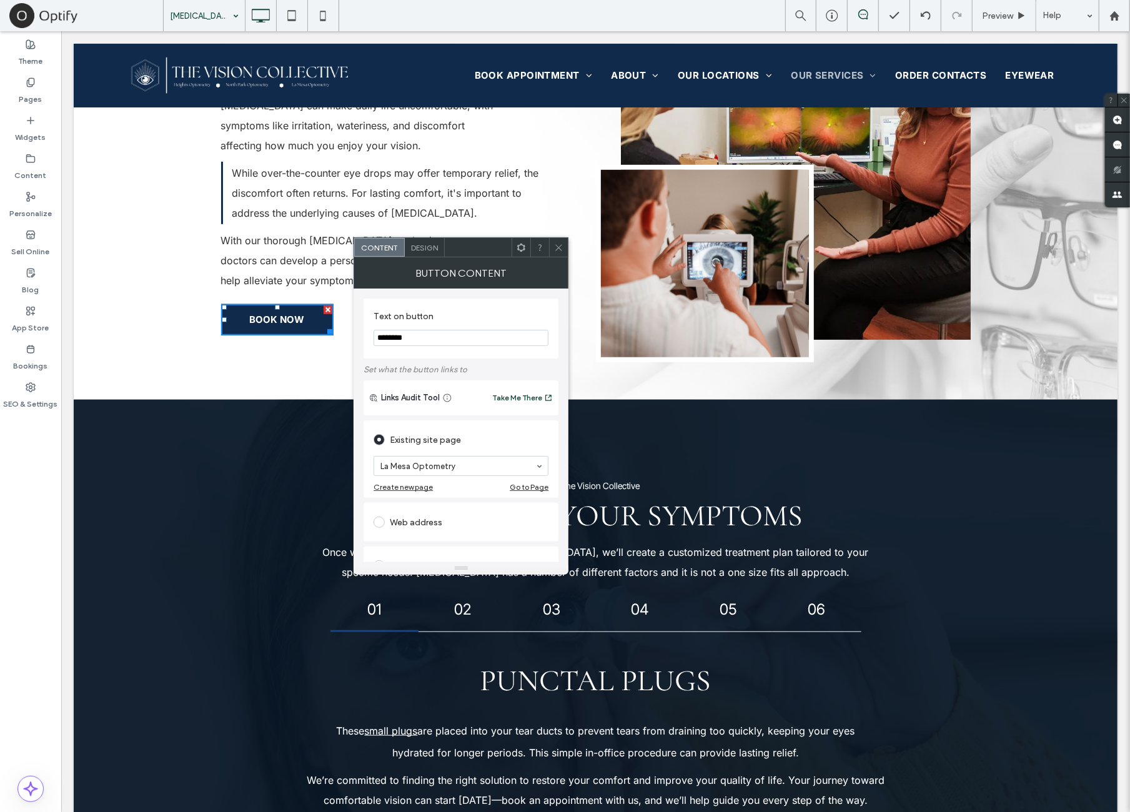
click at [559, 249] on icon at bounding box center [558, 247] width 9 height 9
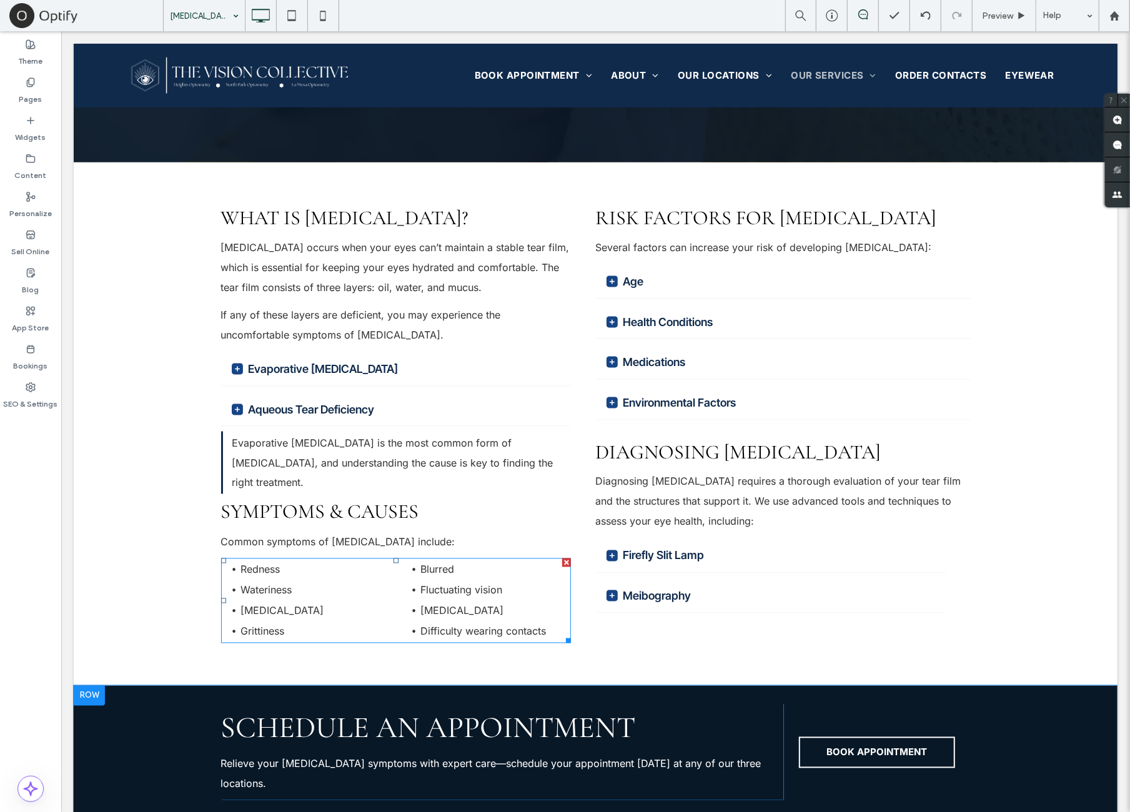
scroll to position [1458, 0]
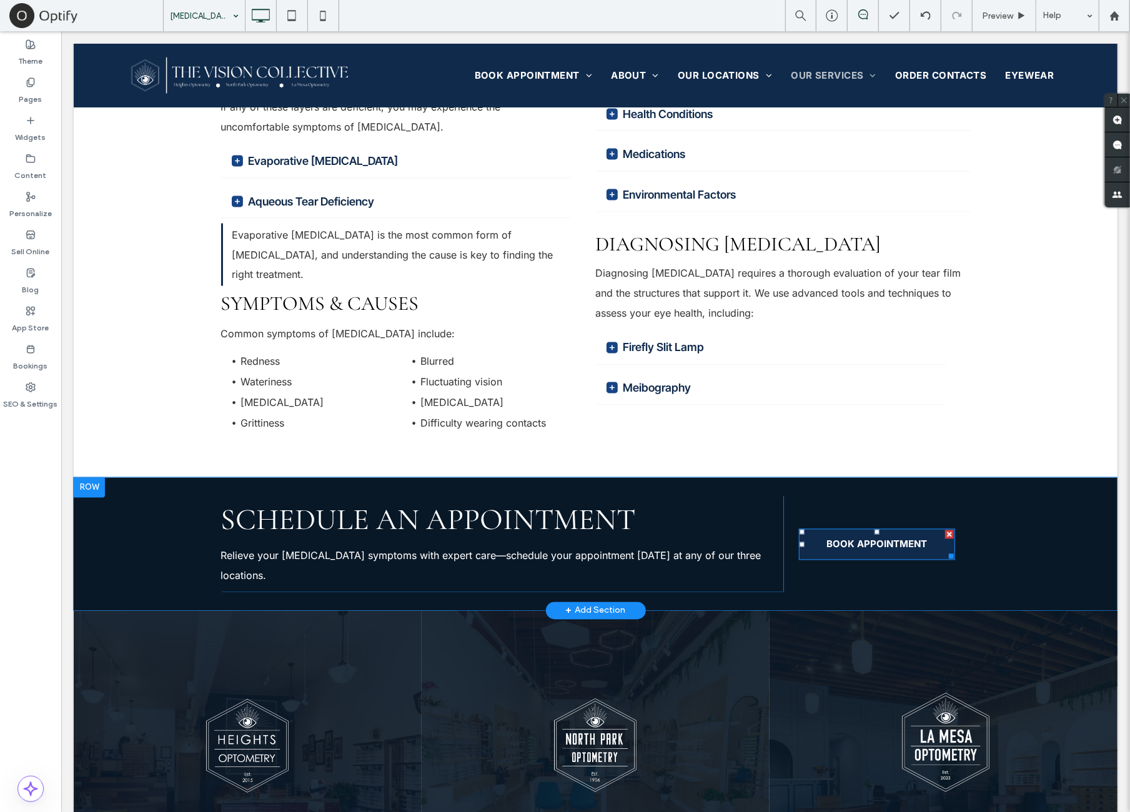
click at [885, 538] on span "BOOK APPOINTMENT" at bounding box center [876, 544] width 101 height 12
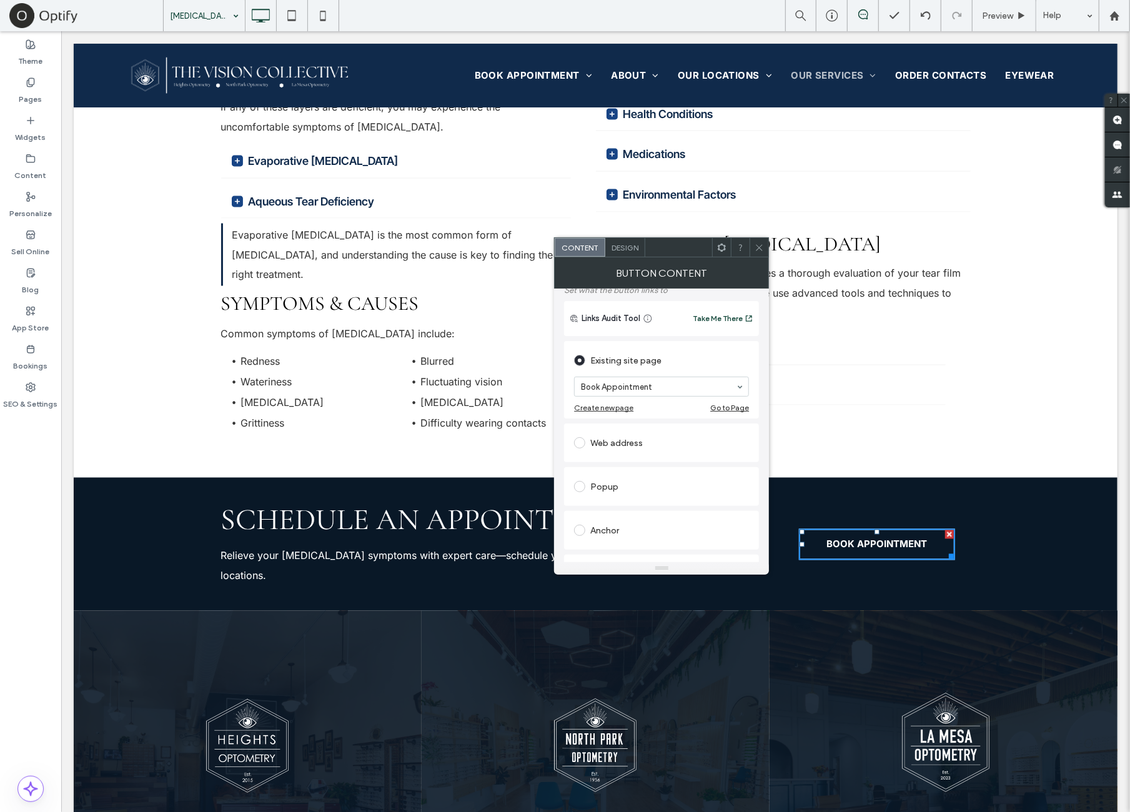
scroll to position [104, 0]
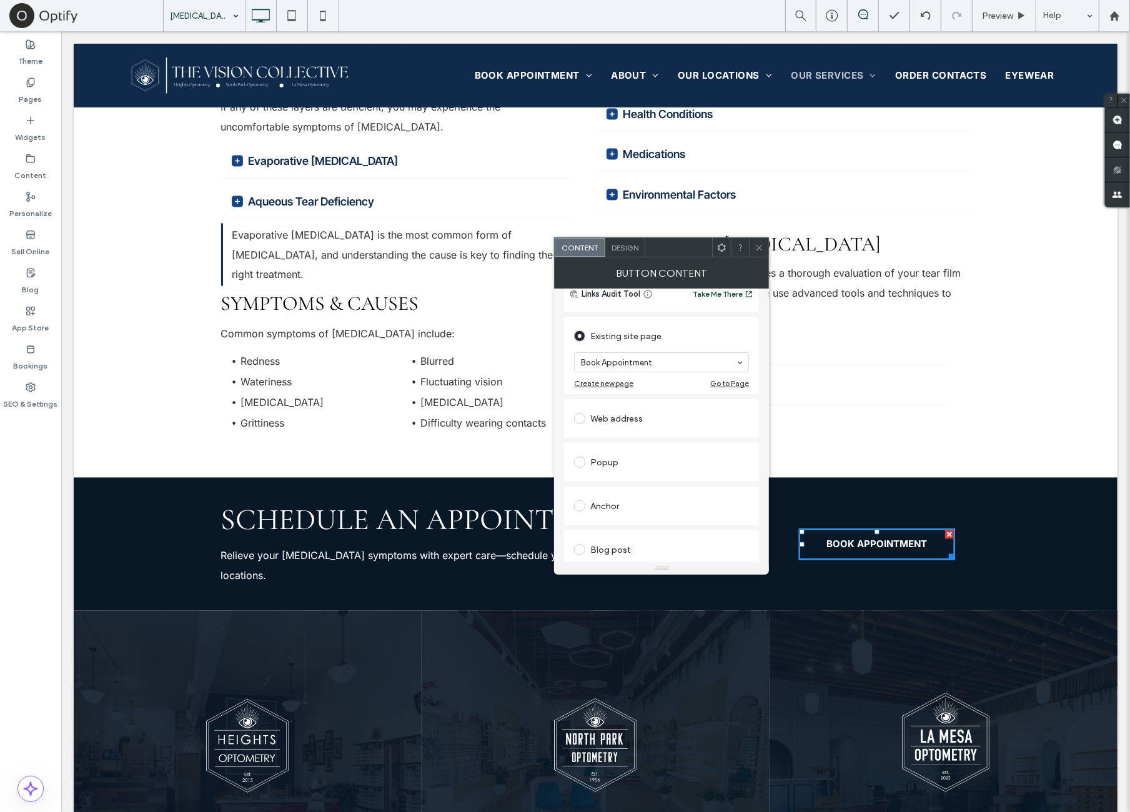
click at [760, 249] on icon at bounding box center [759, 247] width 9 height 9
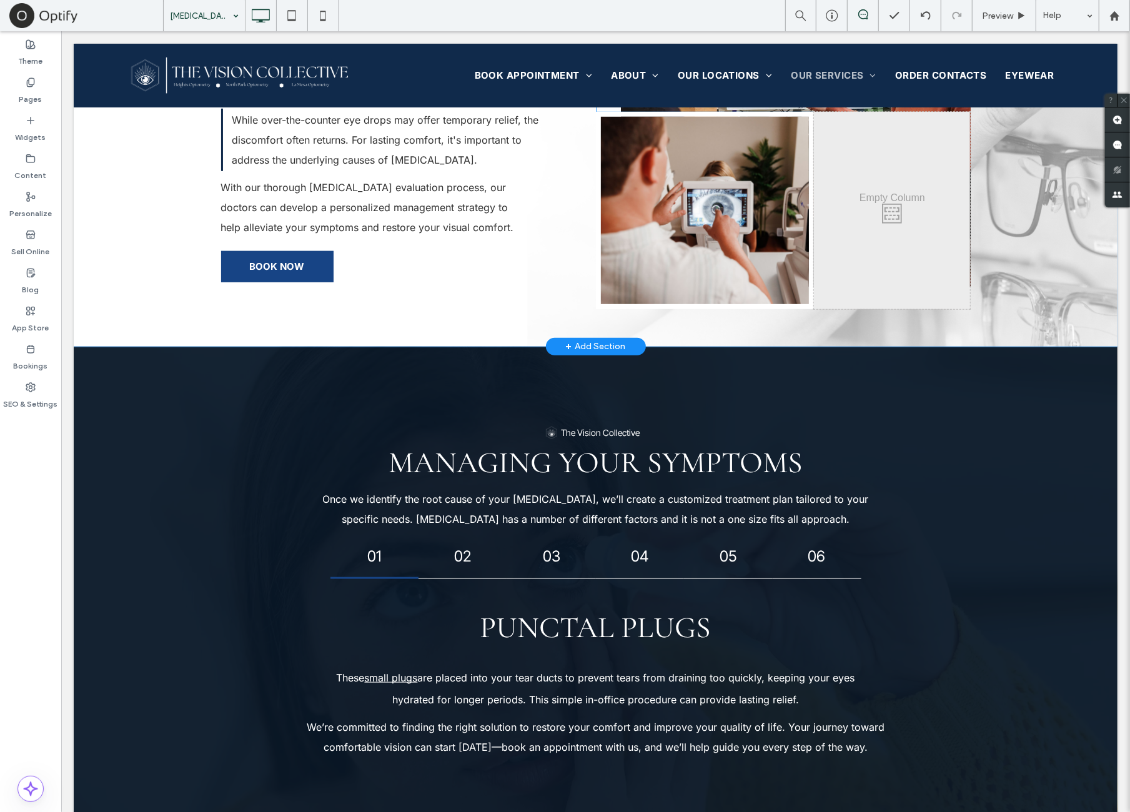
scroll to position [625, 0]
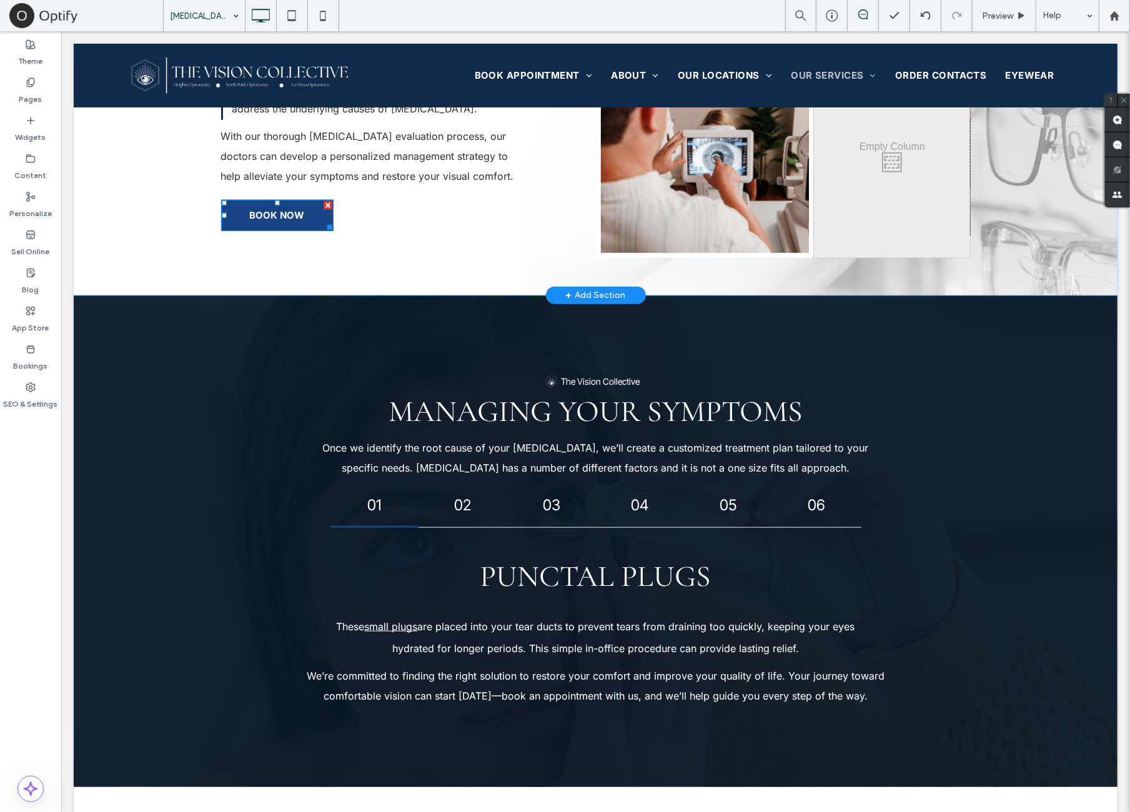
click at [300, 206] on link "BOOK NOW" at bounding box center [277, 214] width 112 height 31
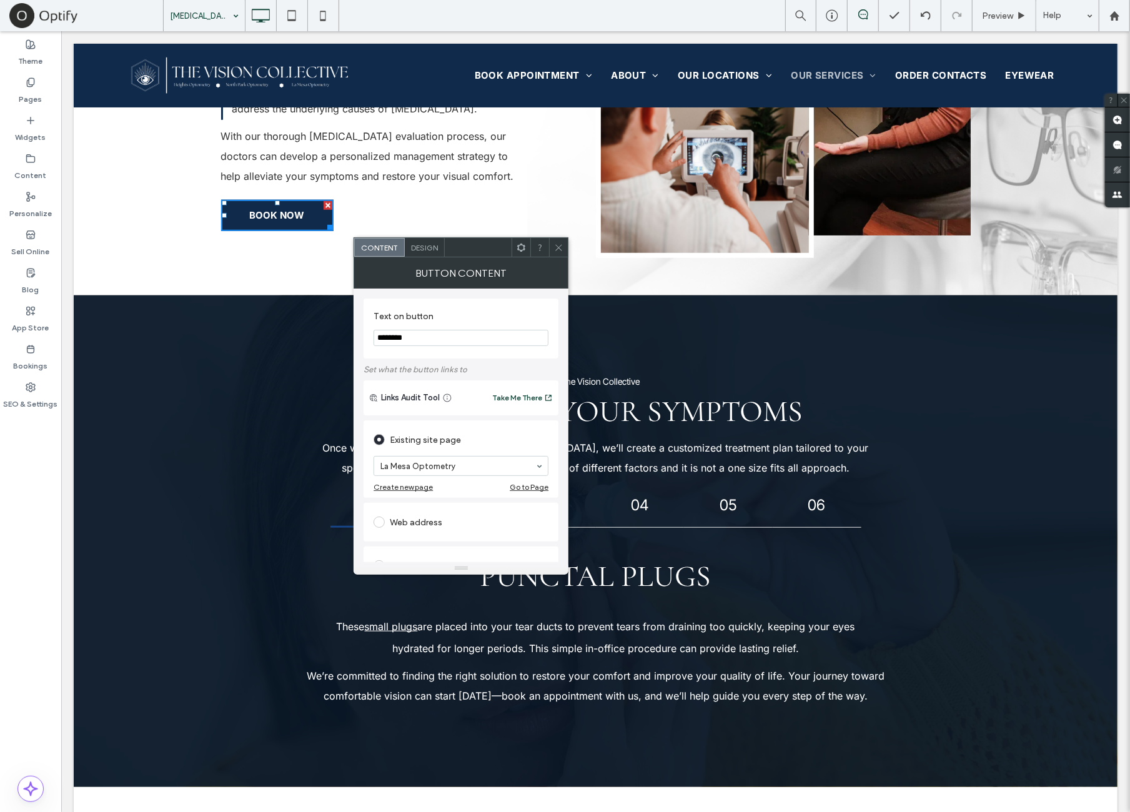
drag, startPoint x: 560, startPoint y: 251, endPoint x: 770, endPoint y: 277, distance: 211.5
click at [560, 251] on icon at bounding box center [558, 247] width 9 height 9
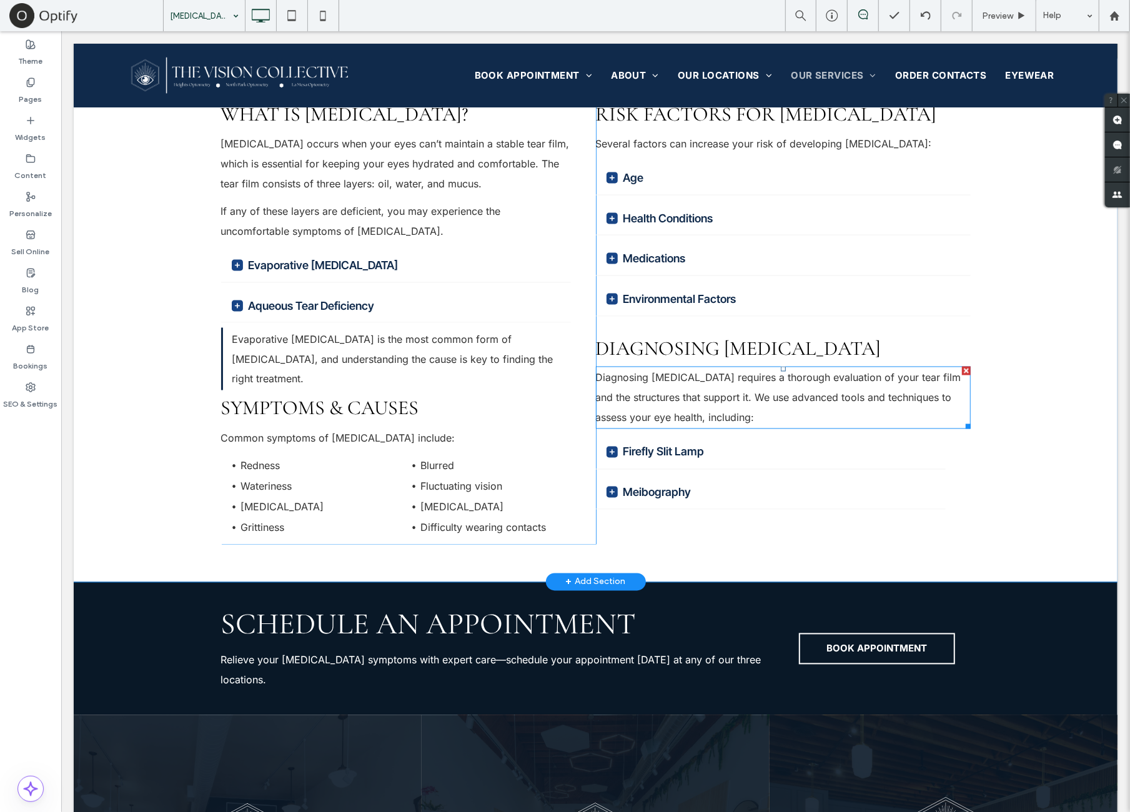
scroll to position [1562, 0]
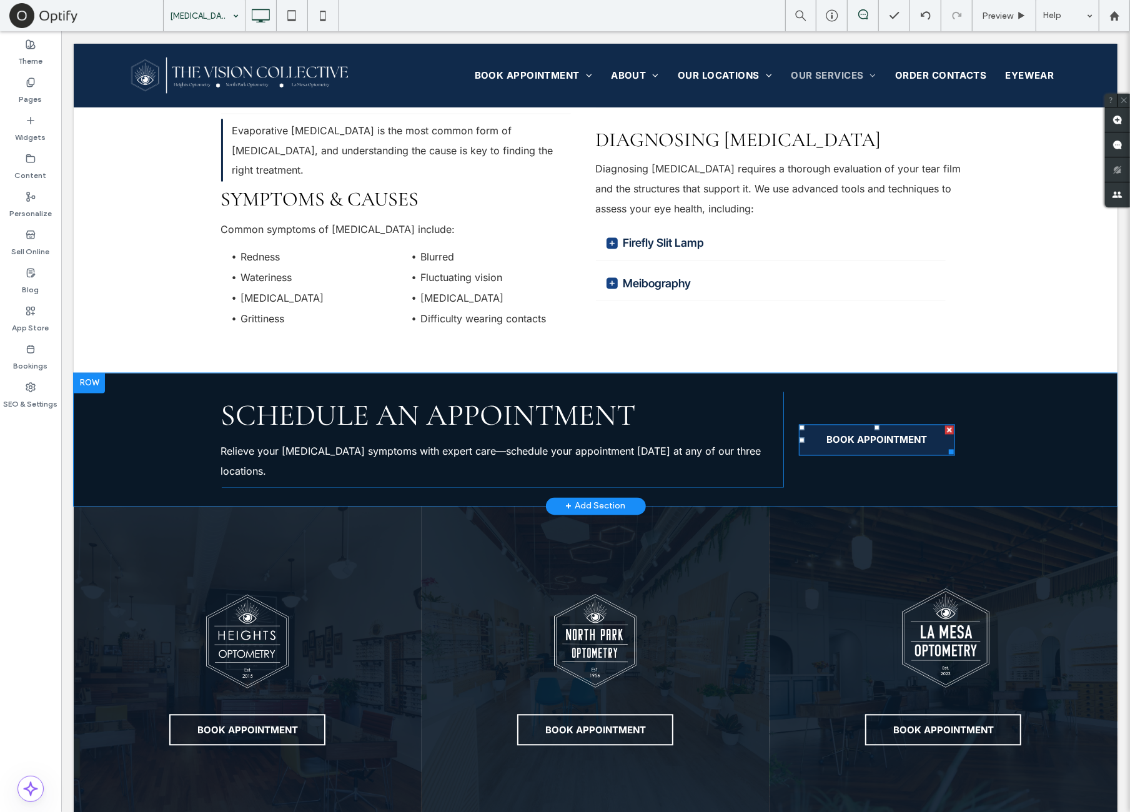
click at [852, 424] on link "BOOK APPOINTMENT" at bounding box center [876, 439] width 156 height 31
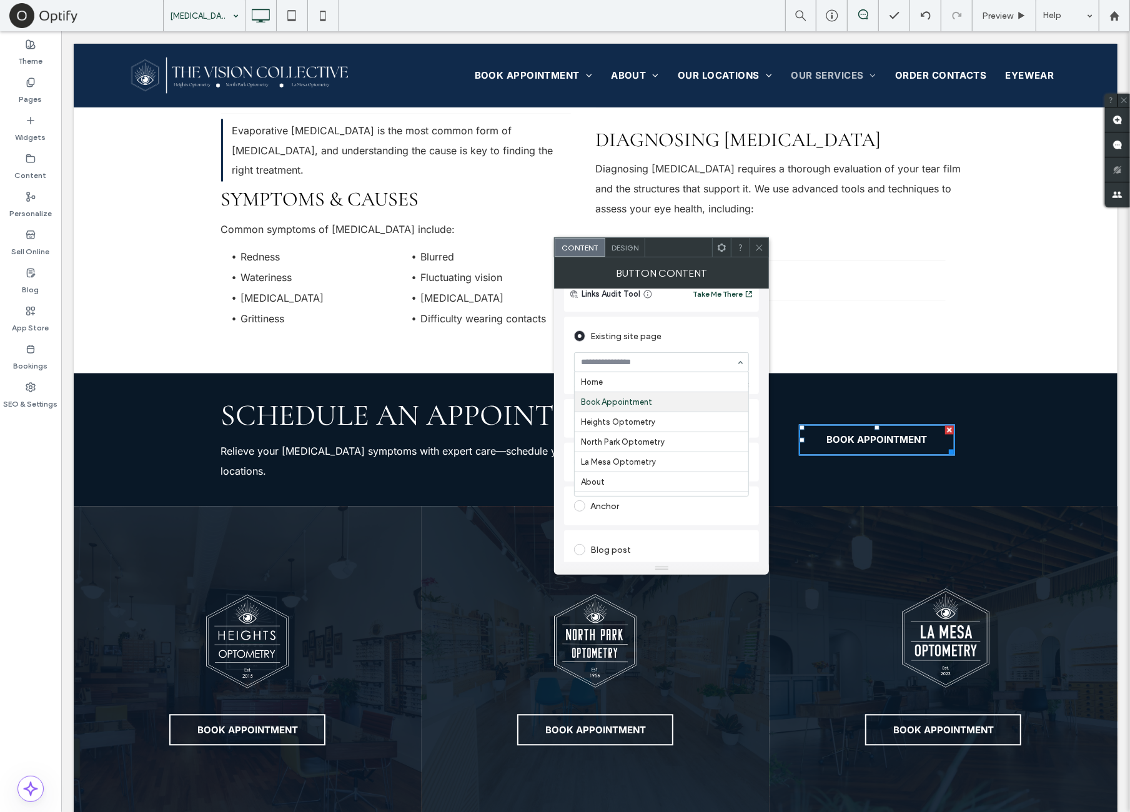
scroll to position [21, 0]
click at [753, 253] on div at bounding box center [759, 247] width 19 height 19
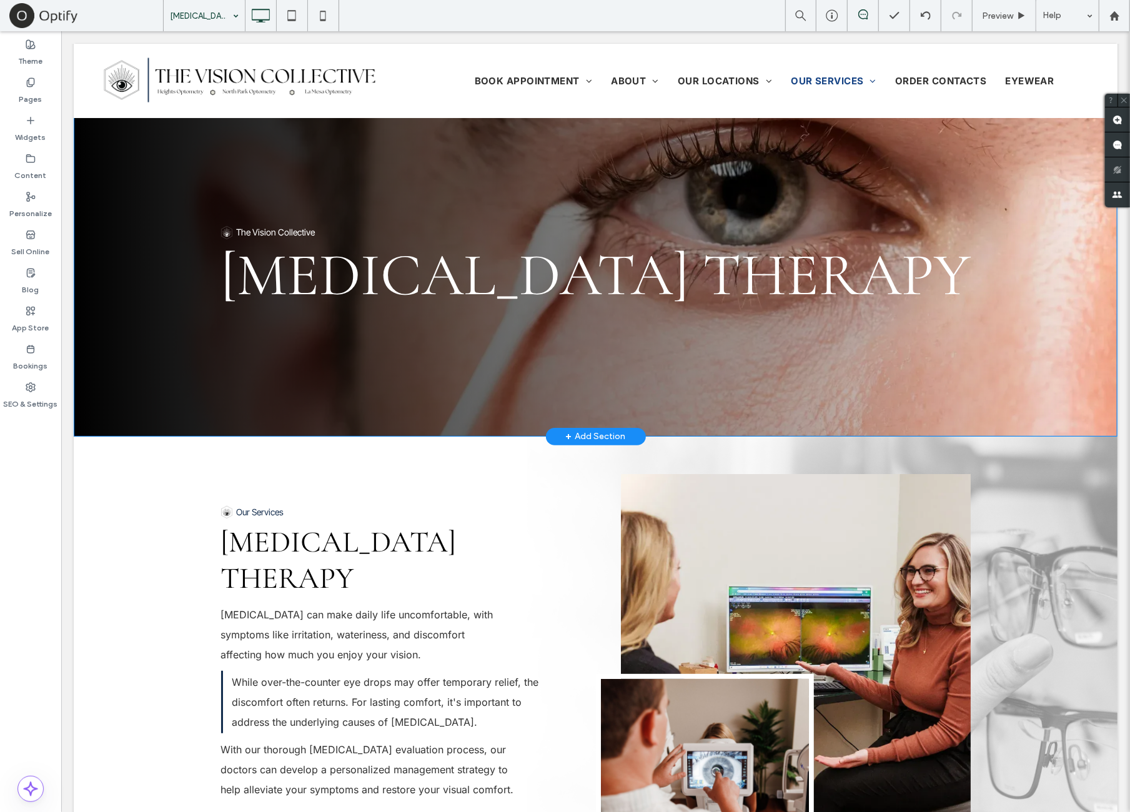
scroll to position [0, 0]
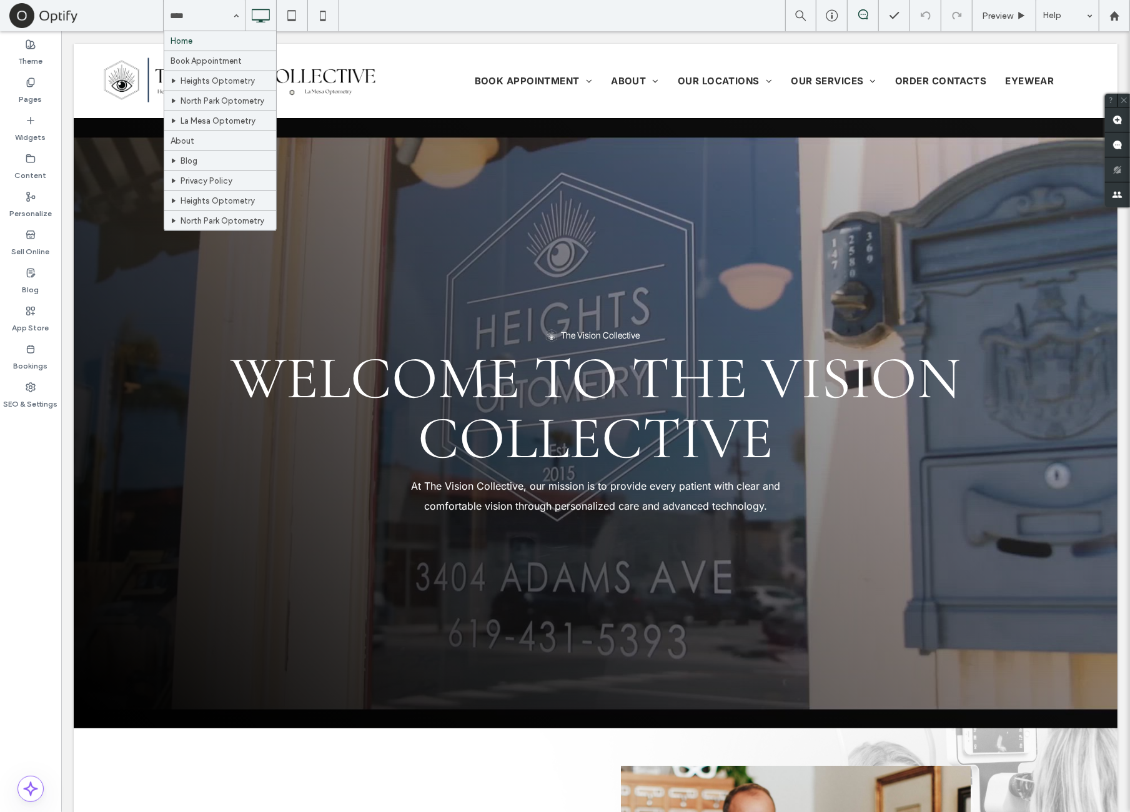
drag, startPoint x: 241, startPoint y: 19, endPoint x: 227, endPoint y: 35, distance: 21.3
click at [241, 19] on div "Home Book Appointment Heights Optometry North Park Optometry La Mesa Optometry …" at bounding box center [204, 15] width 81 height 31
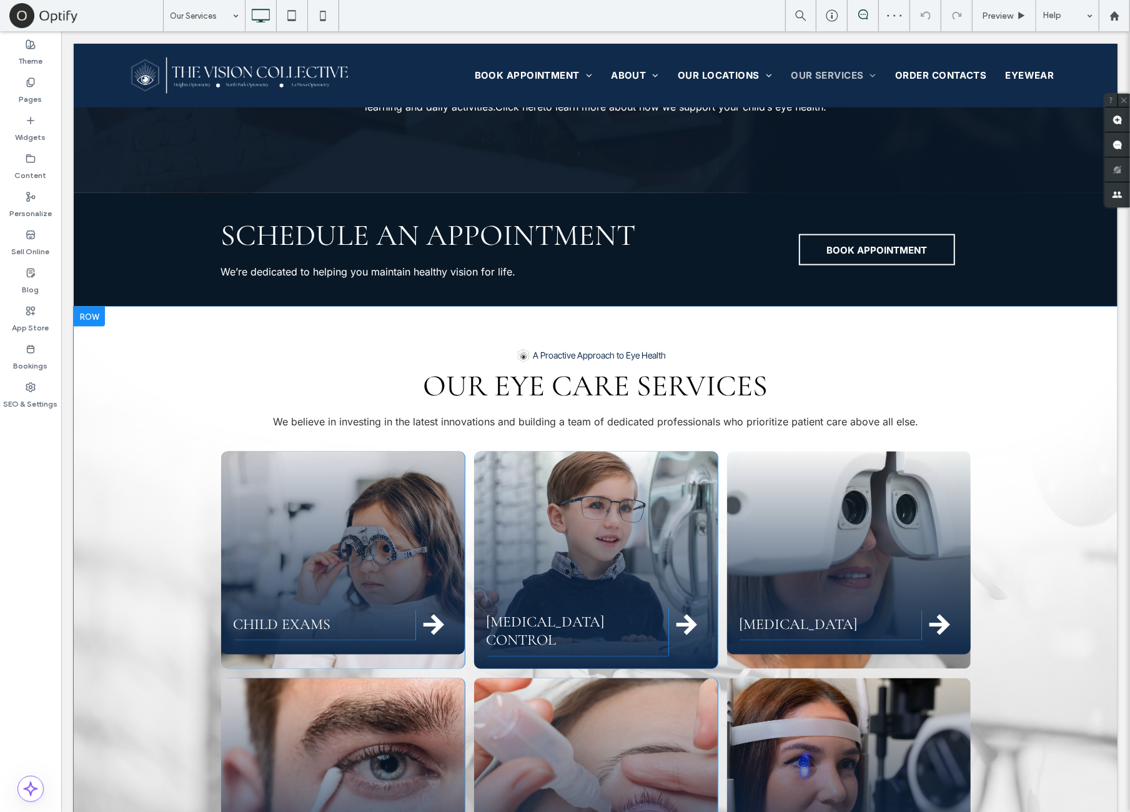
scroll to position [1145, 0]
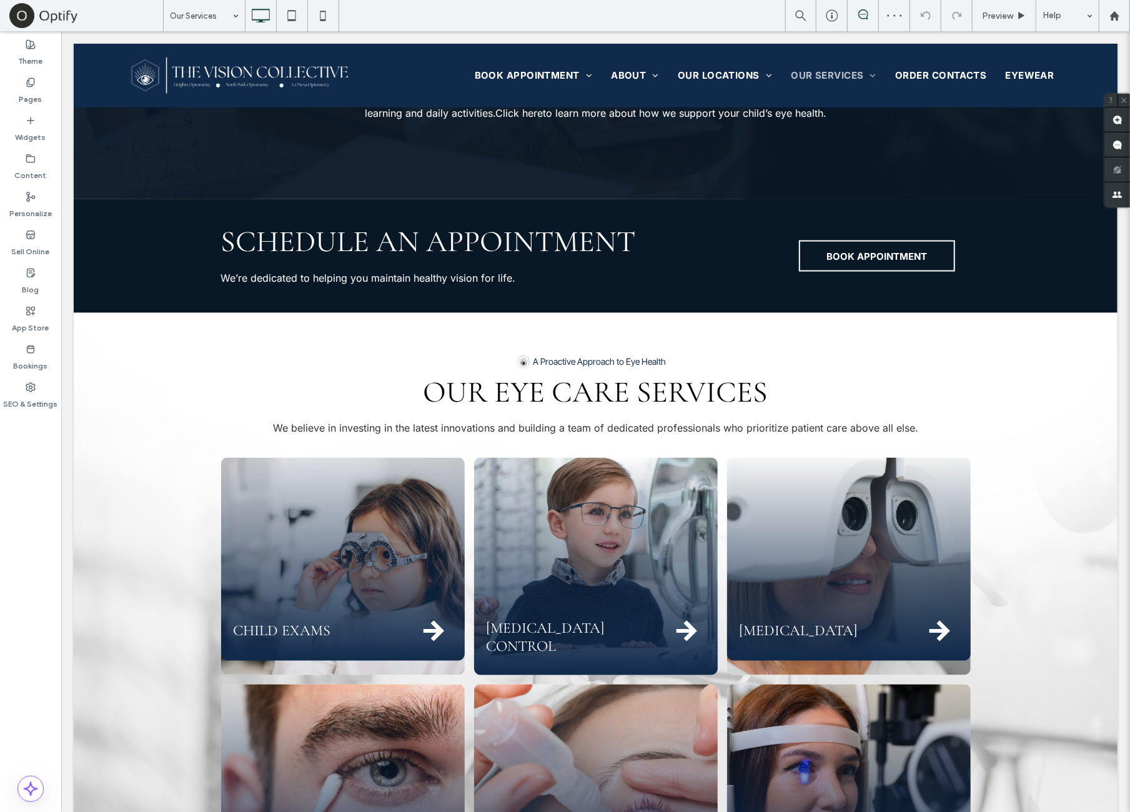
click at [200, 6] on input at bounding box center [201, 15] width 62 height 31
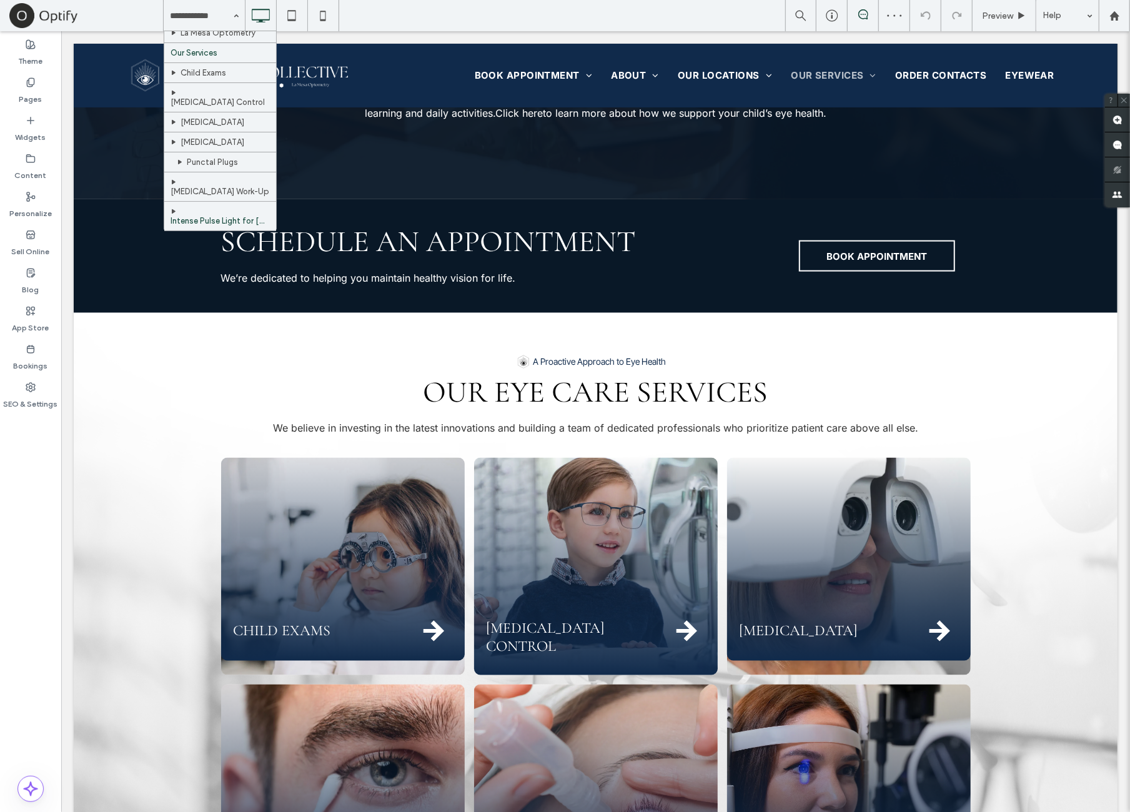
scroll to position [238, 0]
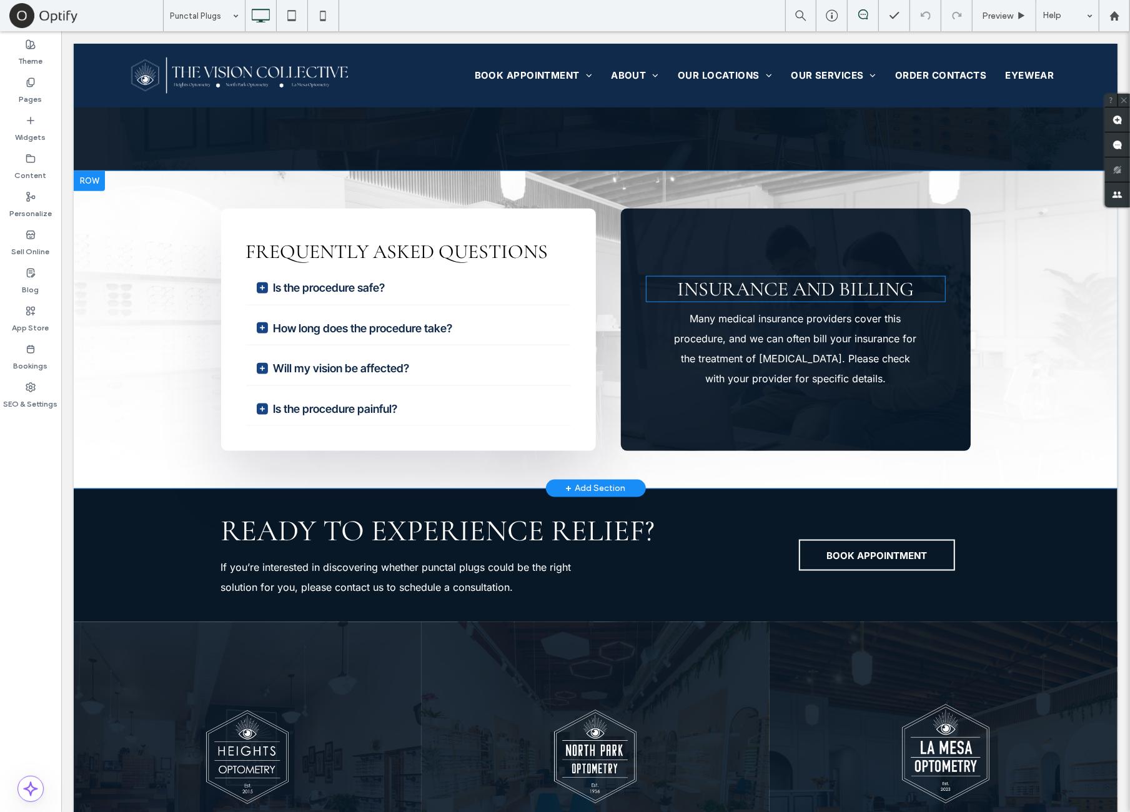
scroll to position [1041, 0]
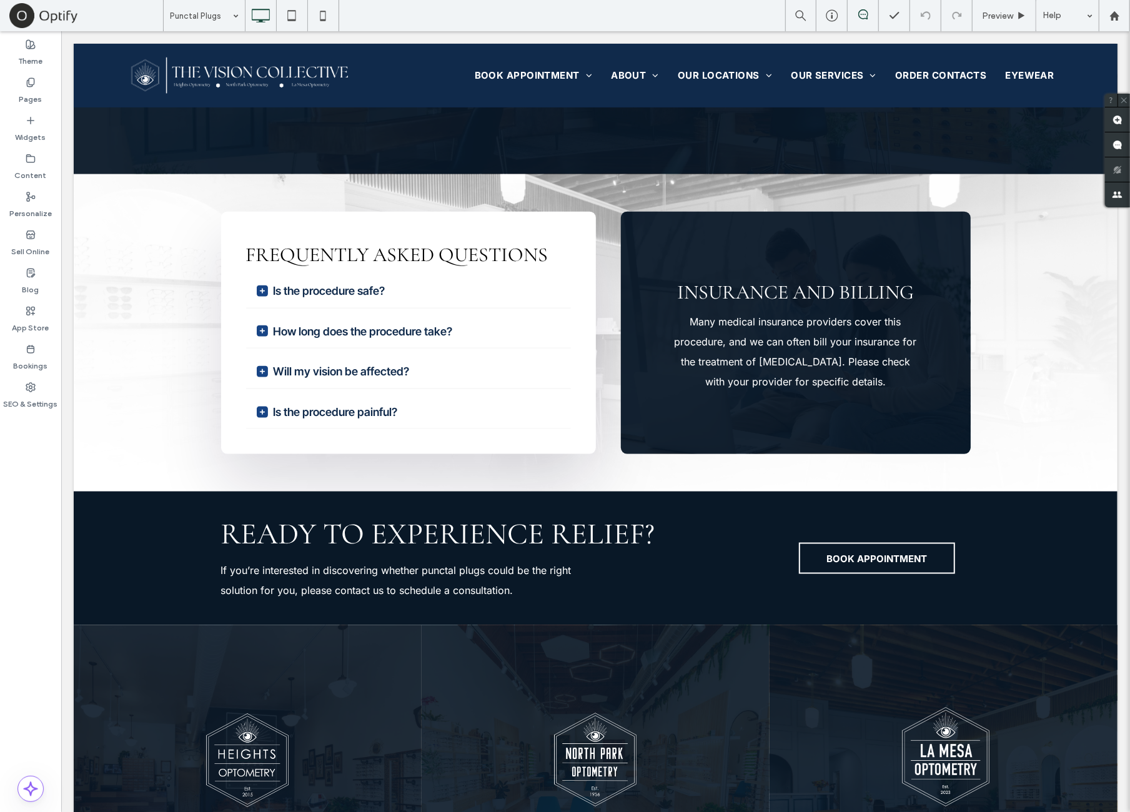
click at [195, 22] on input at bounding box center [201, 15] width 62 height 31
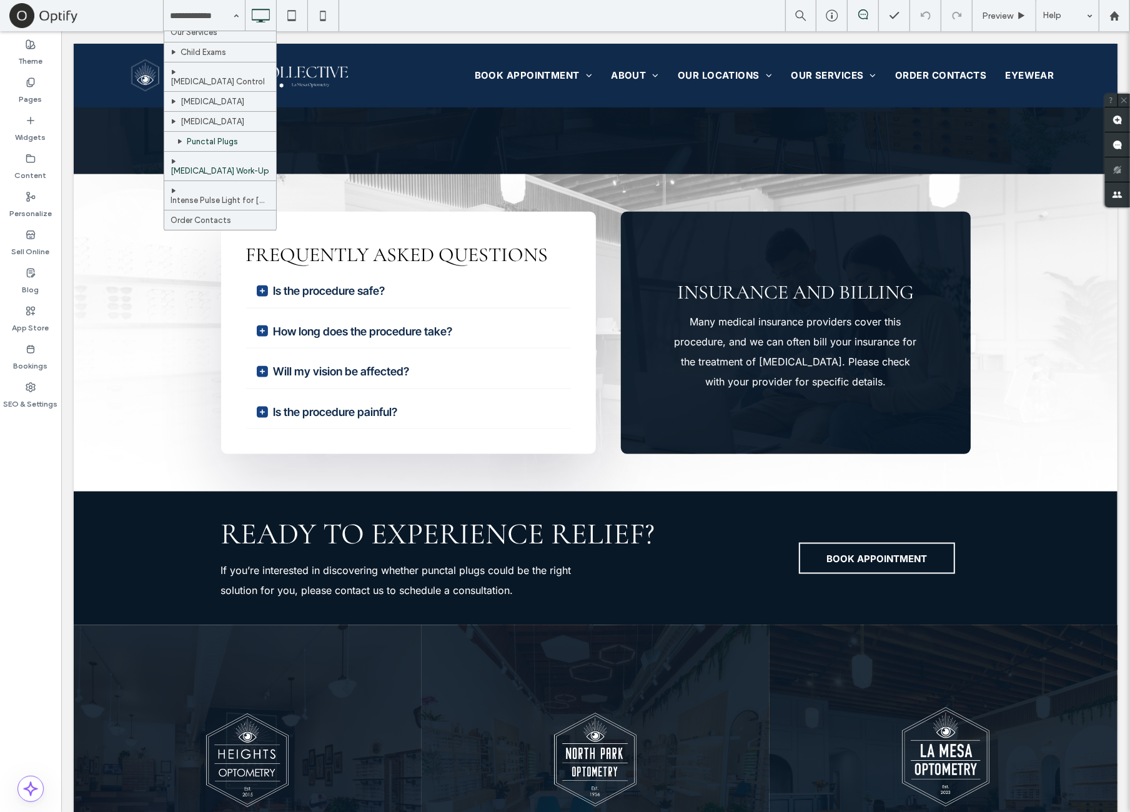
scroll to position [238, 0]
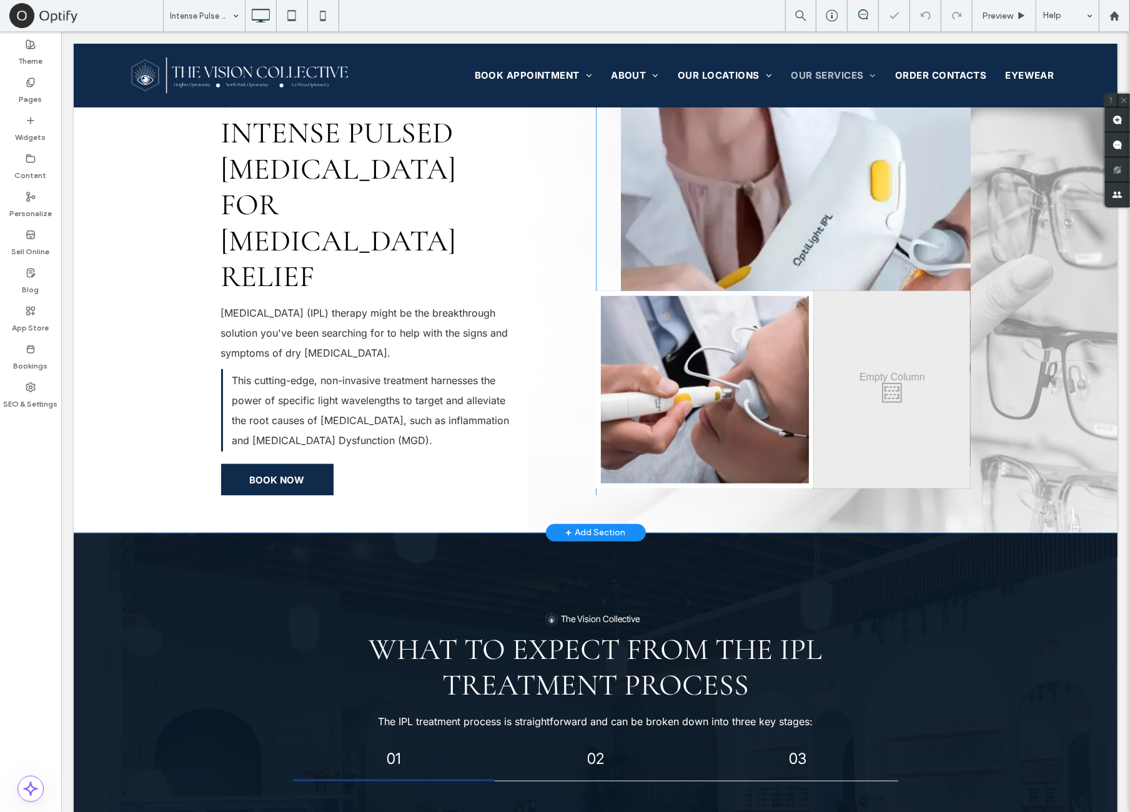
scroll to position [416, 0]
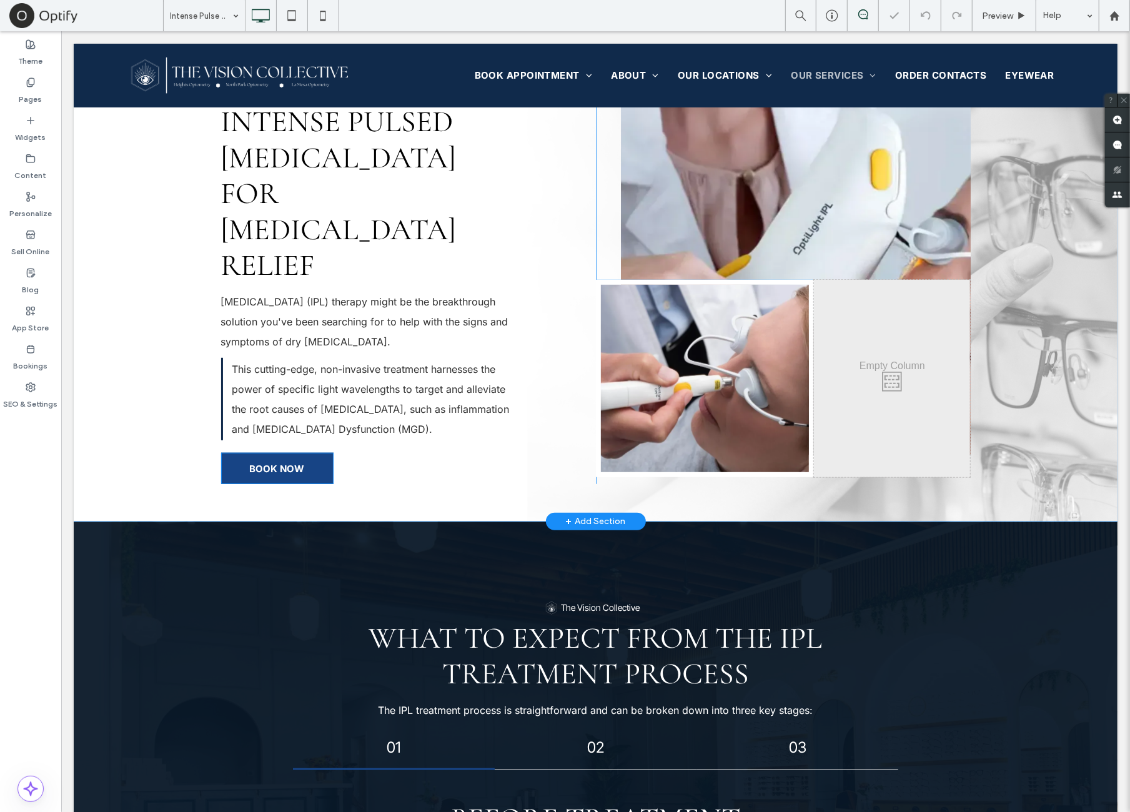
click at [249, 452] on link "BOOK NOW" at bounding box center [277, 467] width 112 height 31
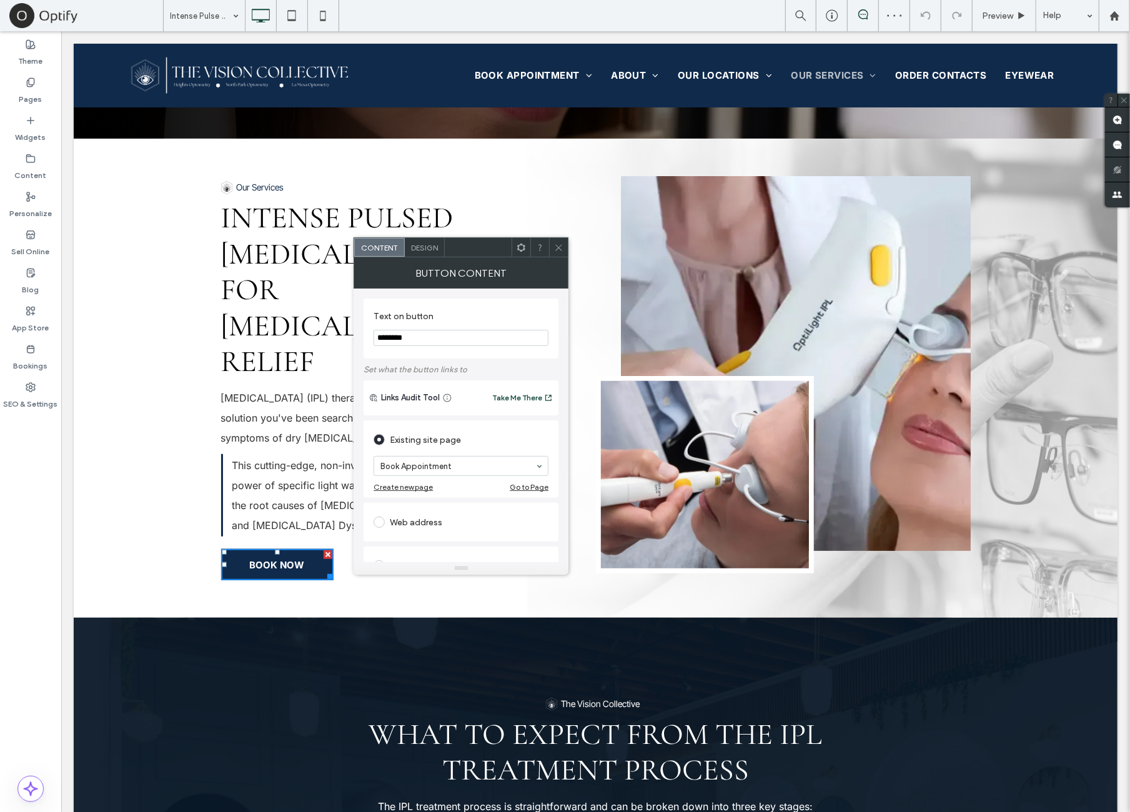
scroll to position [312, 0]
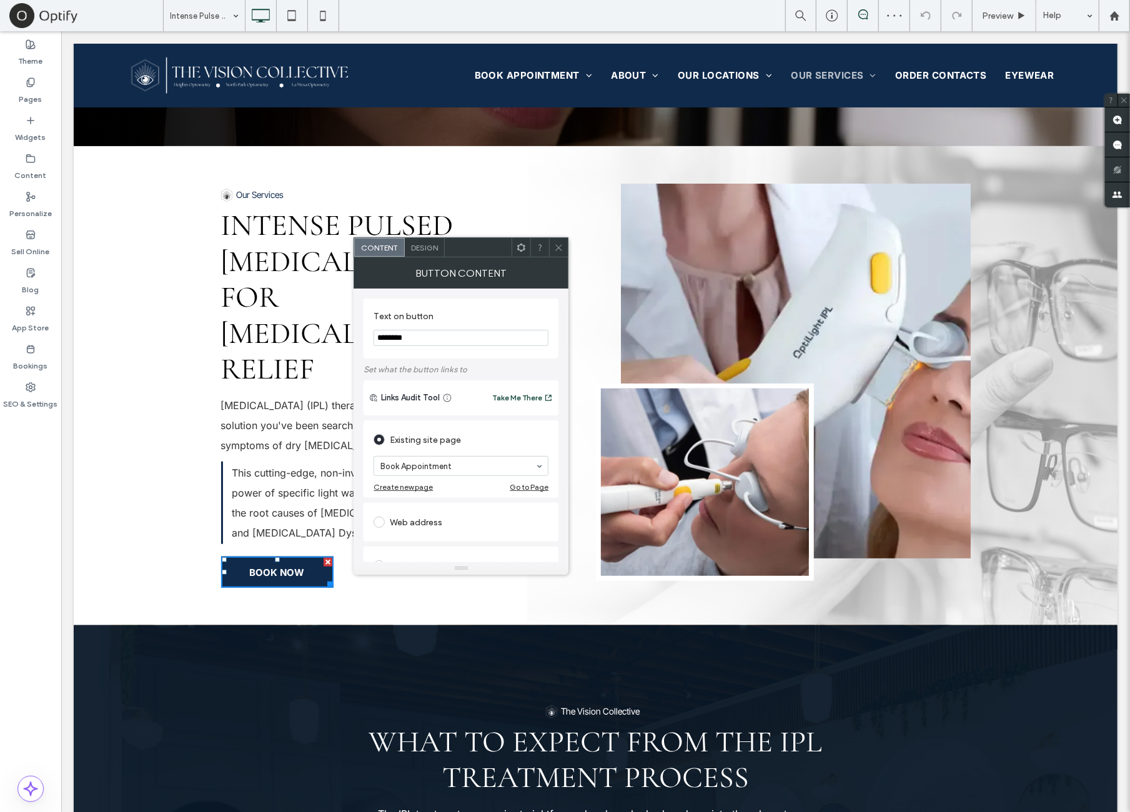
click at [559, 245] on icon at bounding box center [558, 247] width 9 height 9
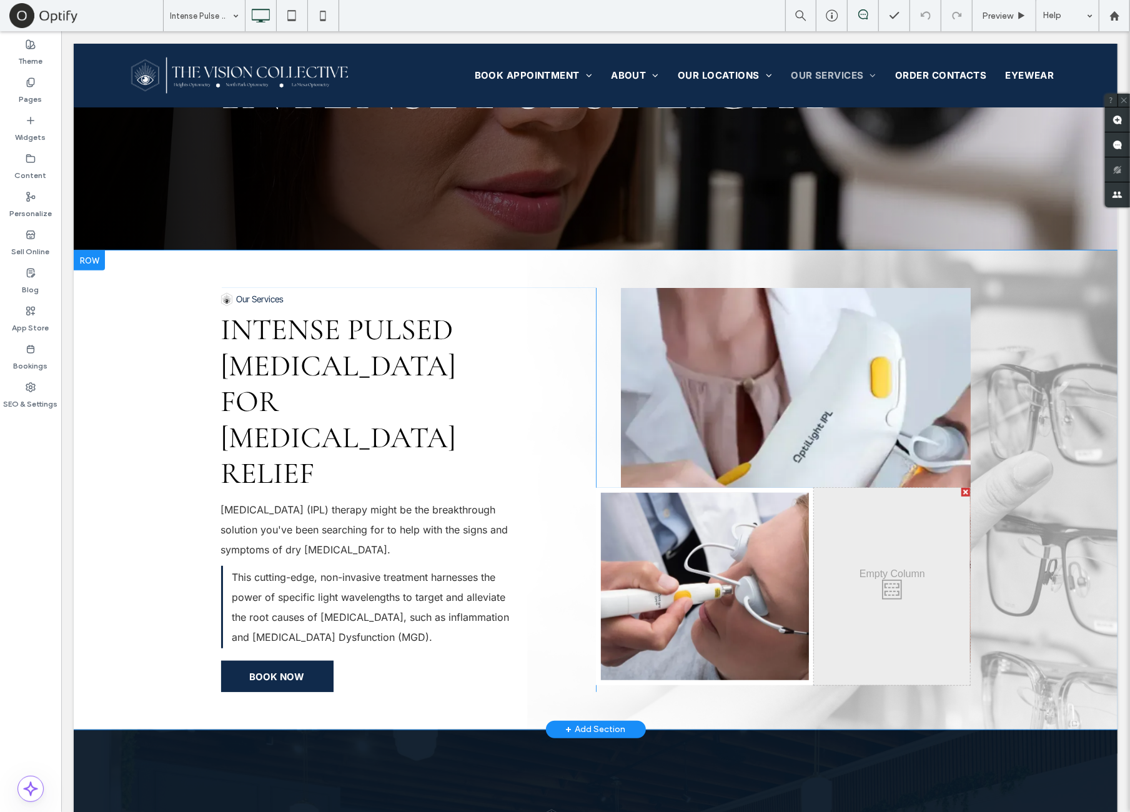
scroll to position [416, 0]
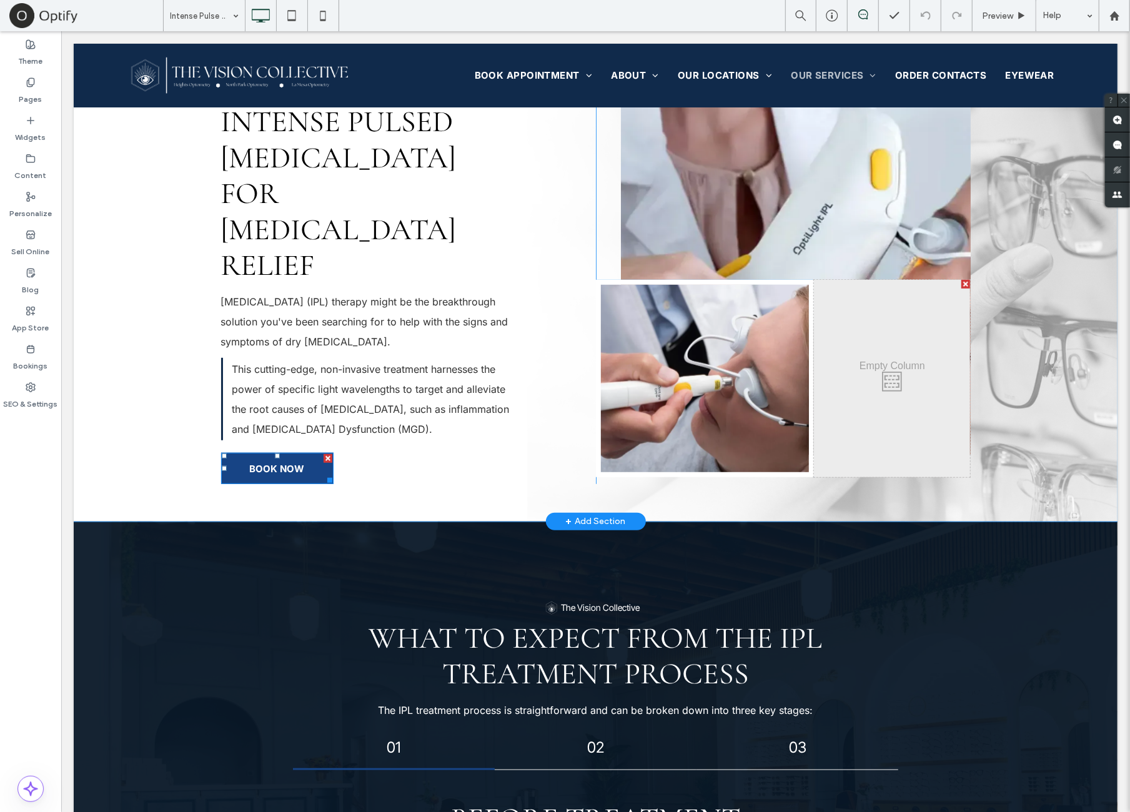
click at [299, 452] on link "BOOK NOW" at bounding box center [277, 467] width 112 height 31
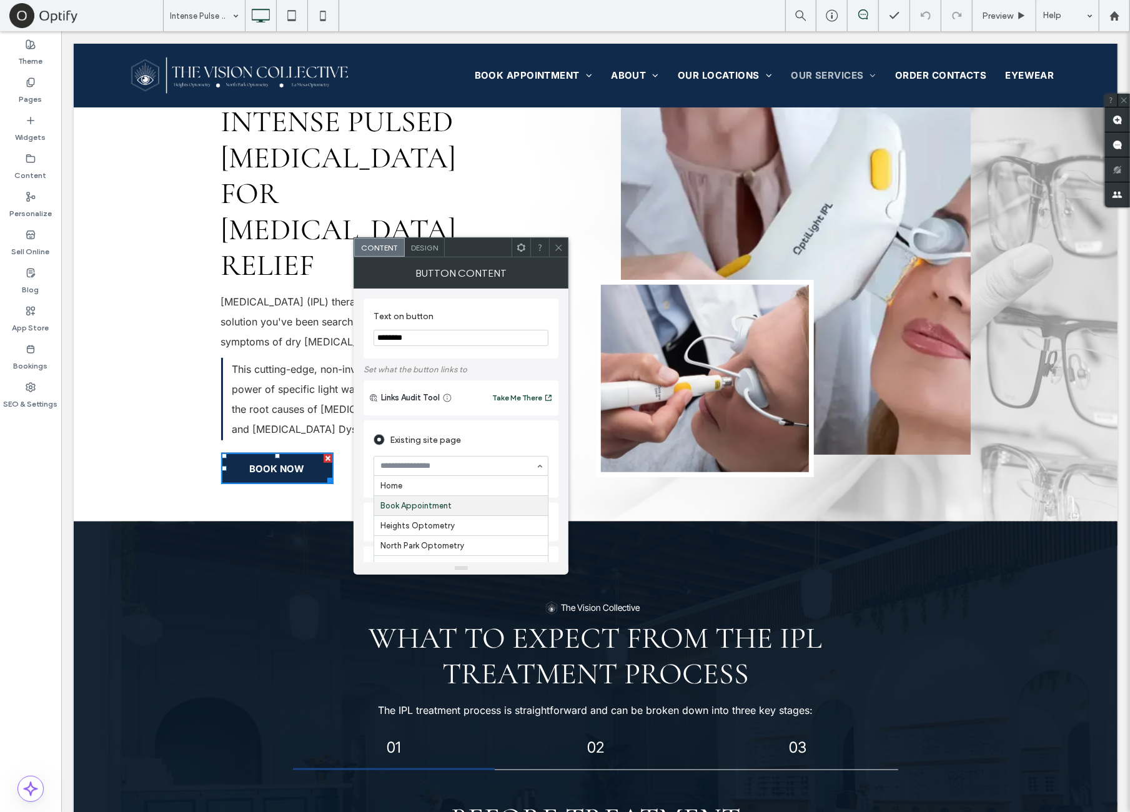
scroll to position [21, 0]
click at [560, 247] on icon at bounding box center [558, 247] width 9 height 9
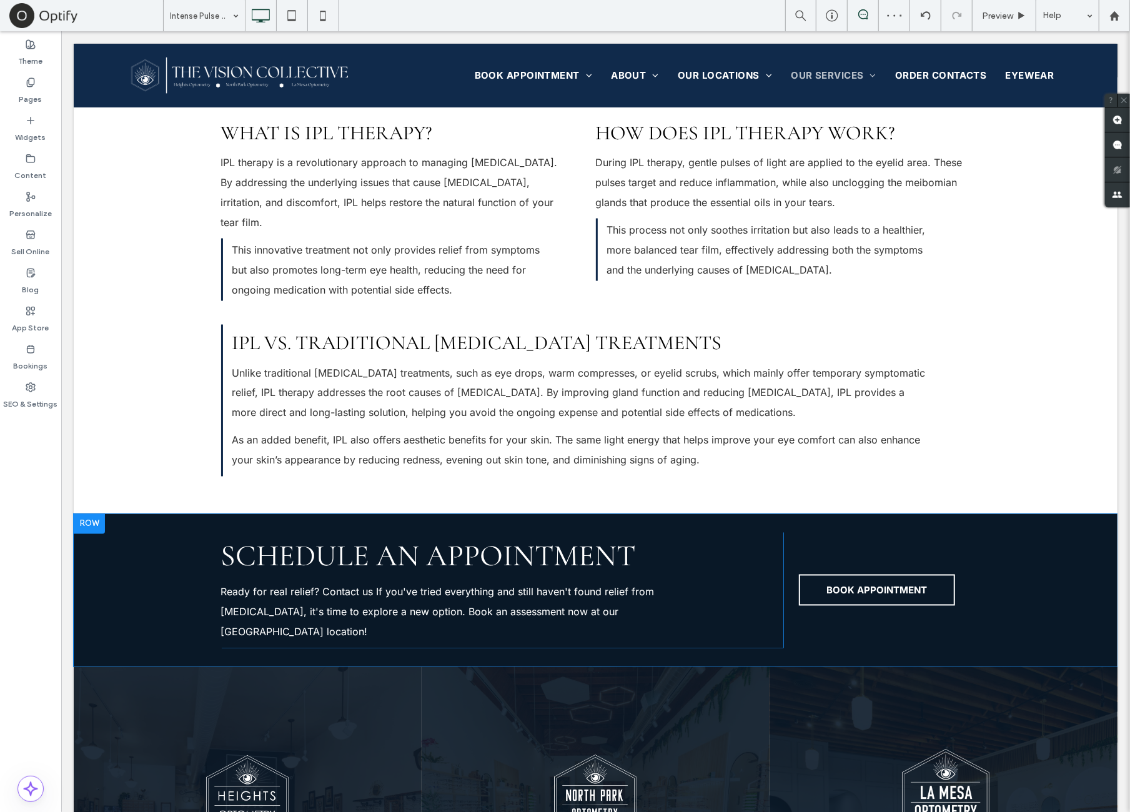
scroll to position [1353, 0]
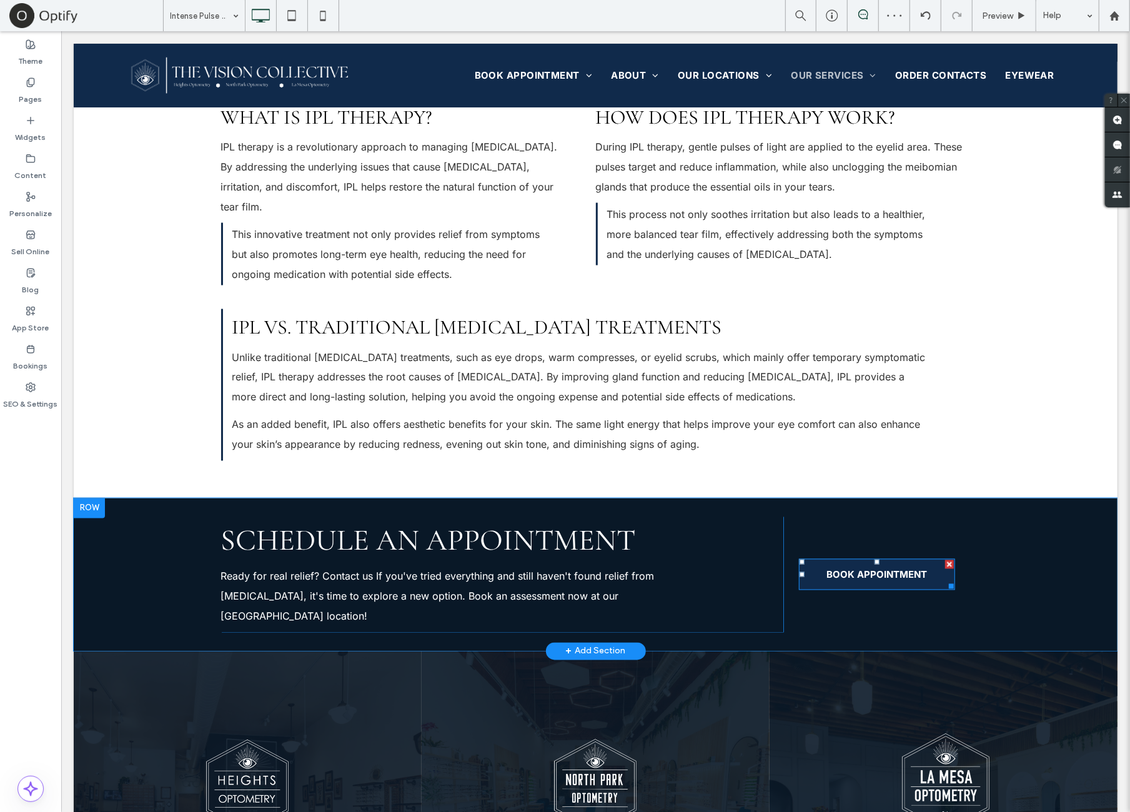
click at [925, 559] on link "BOOK APPOINTMENT" at bounding box center [876, 574] width 156 height 31
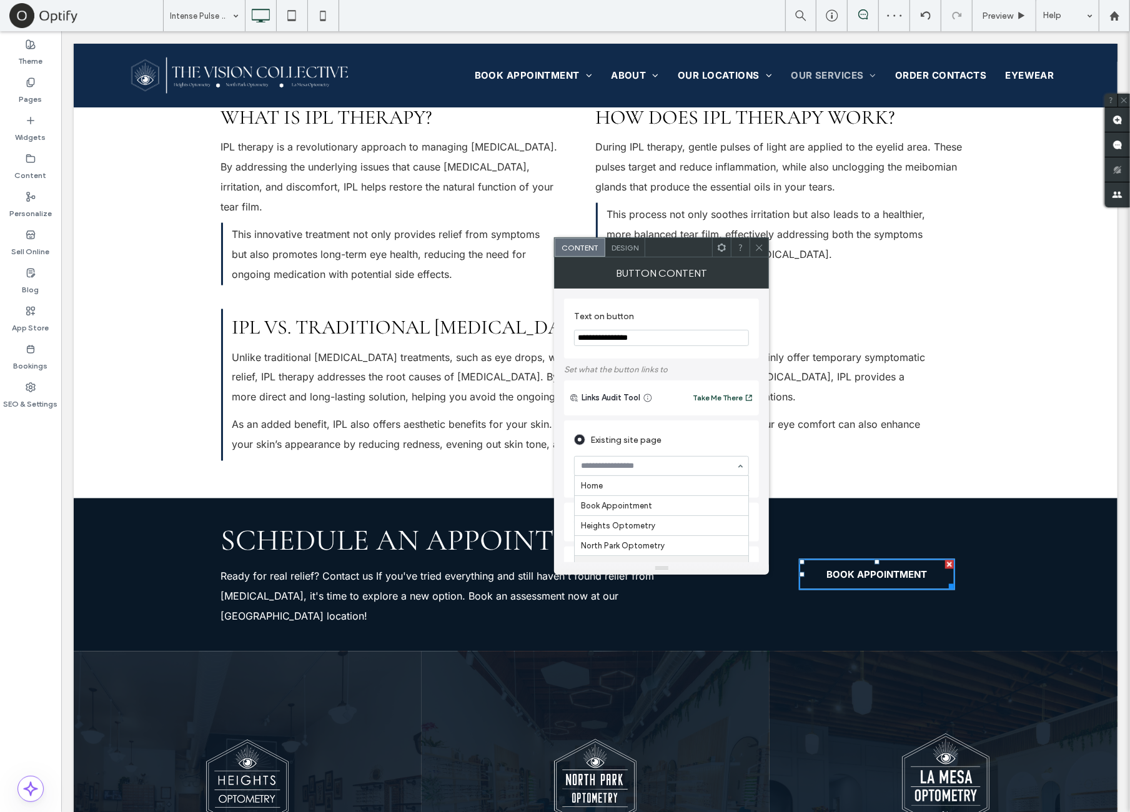
scroll to position [82, 0]
click at [762, 244] on icon at bounding box center [759, 247] width 9 height 9
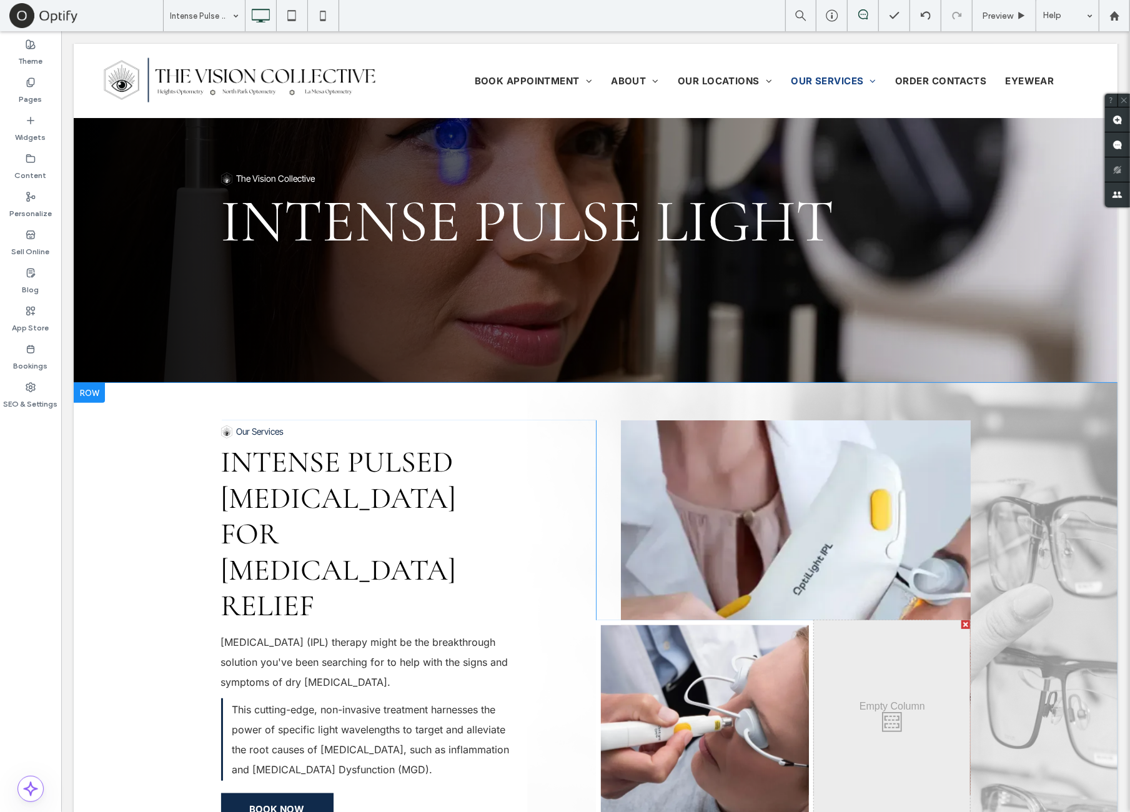
scroll to position [0, 0]
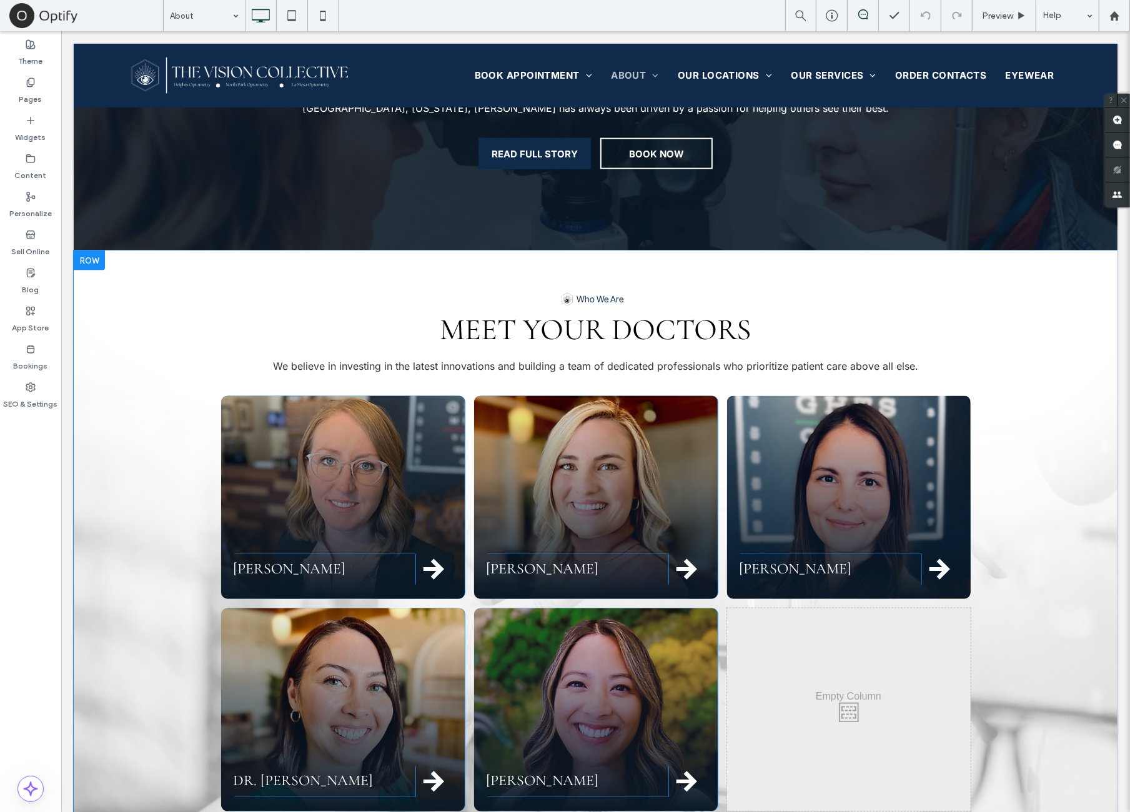
scroll to position [1041, 0]
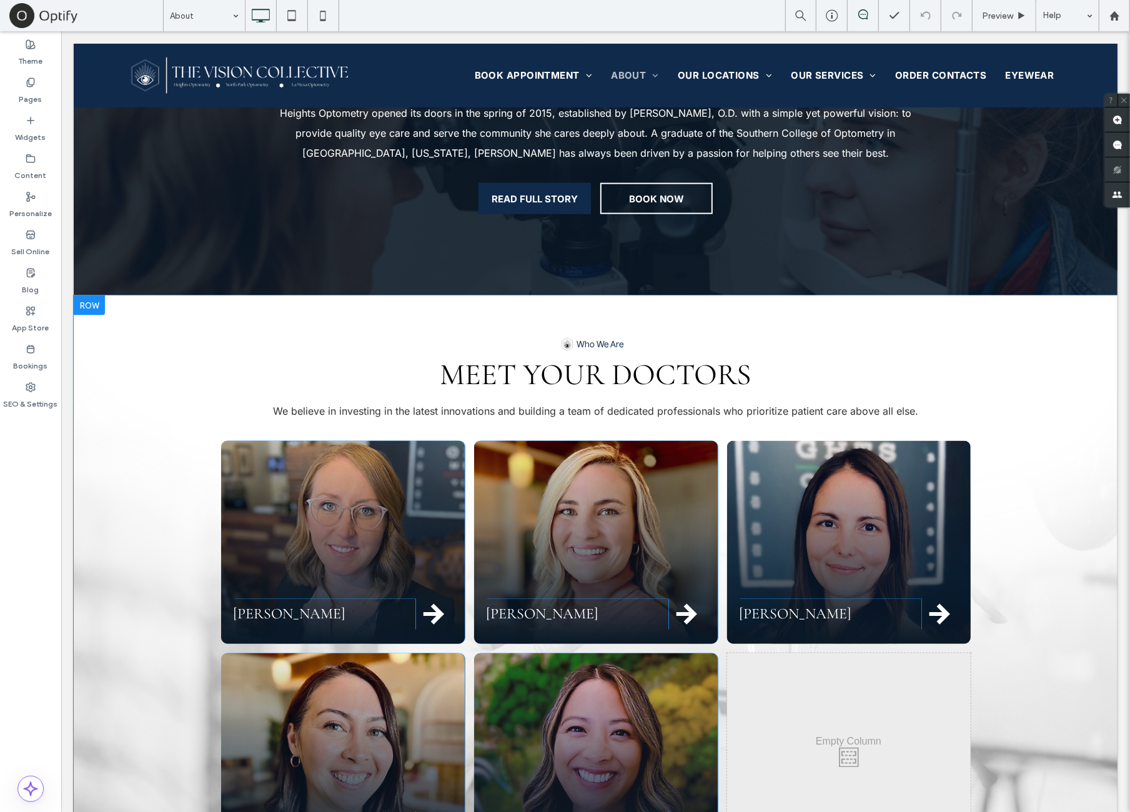
click at [94, 298] on div at bounding box center [88, 305] width 31 height 20
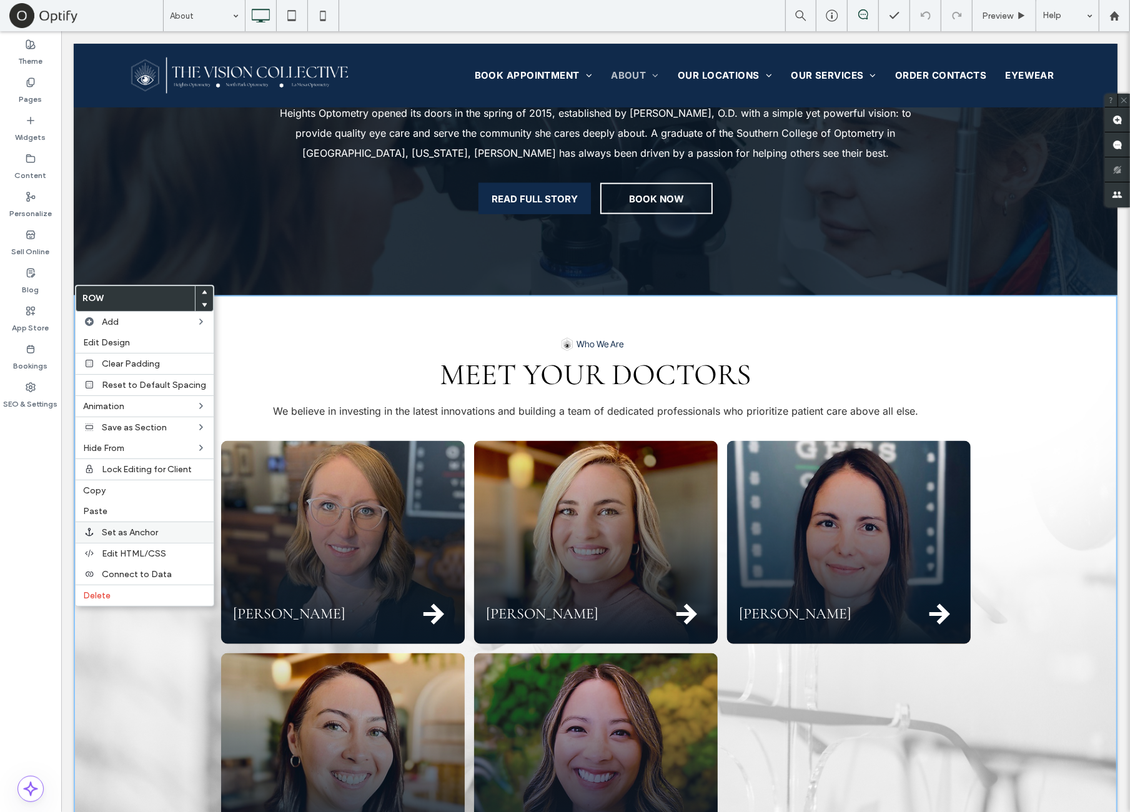
click at [183, 529] on label "Set as Anchor" at bounding box center [154, 532] width 104 height 11
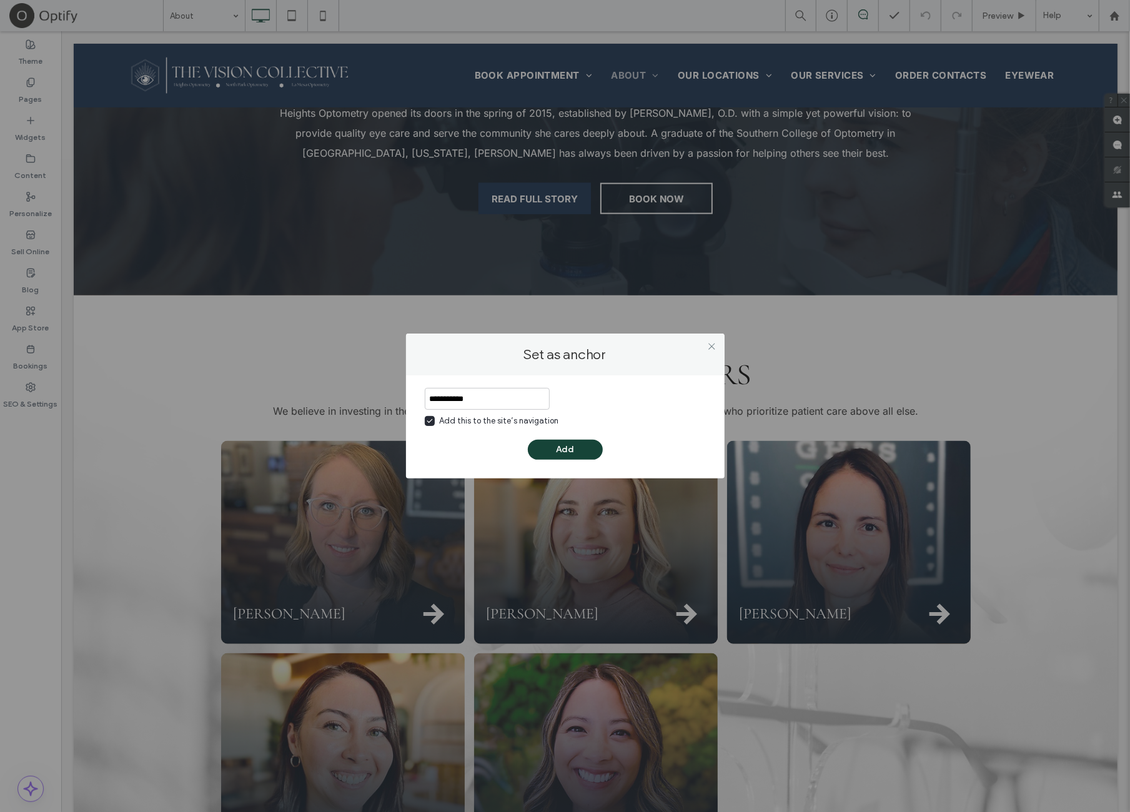
type input "**********"
click at [597, 447] on button "Add" at bounding box center [565, 450] width 75 height 20
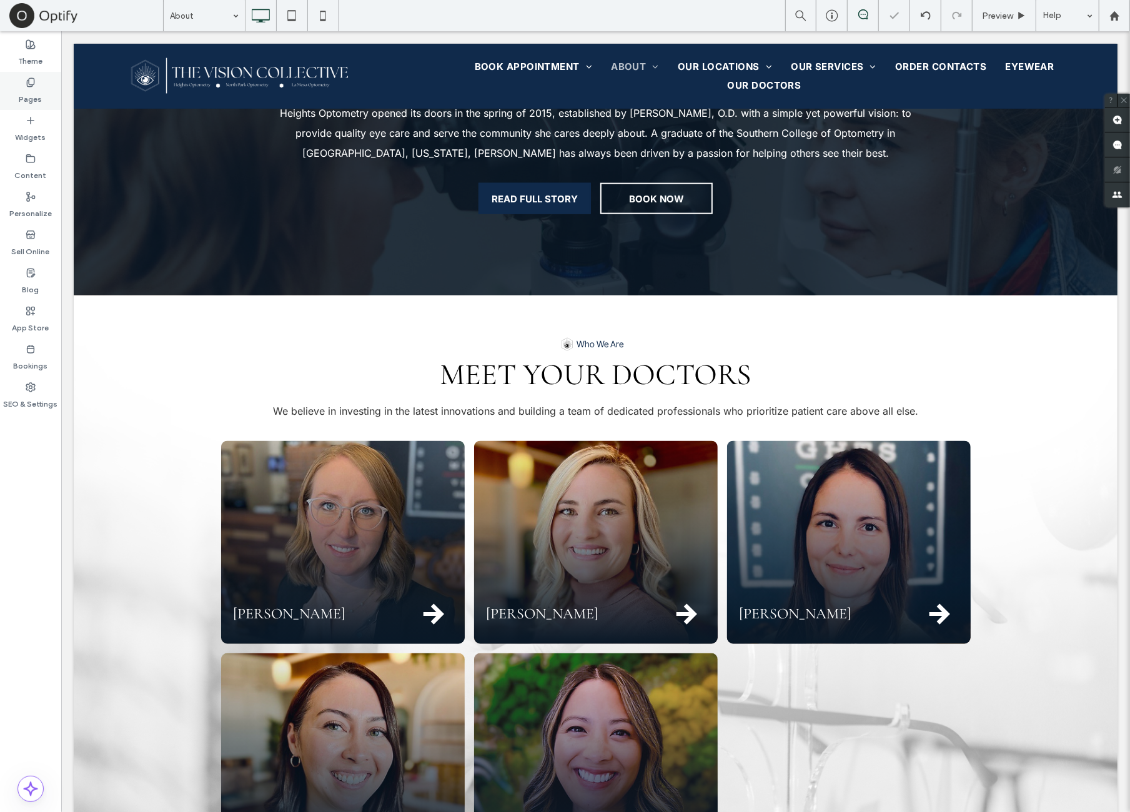
click at [46, 96] on div "Pages" at bounding box center [30, 91] width 61 height 38
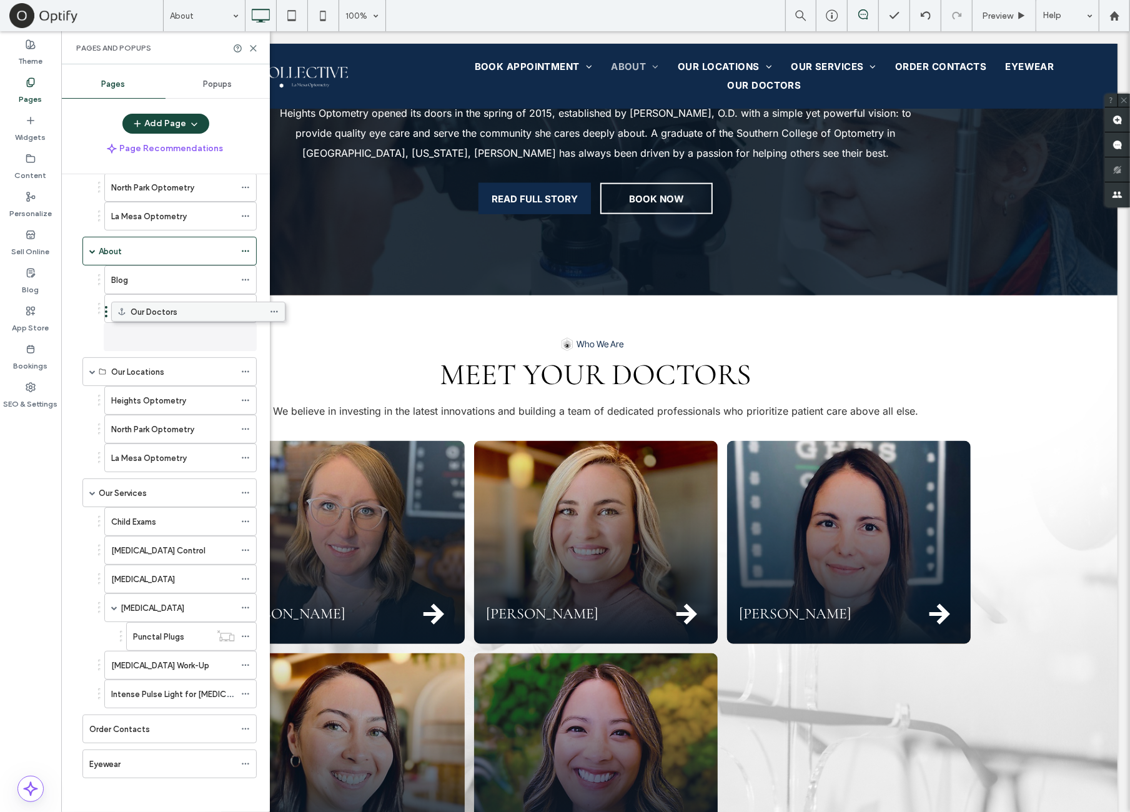
scroll to position [109, 0]
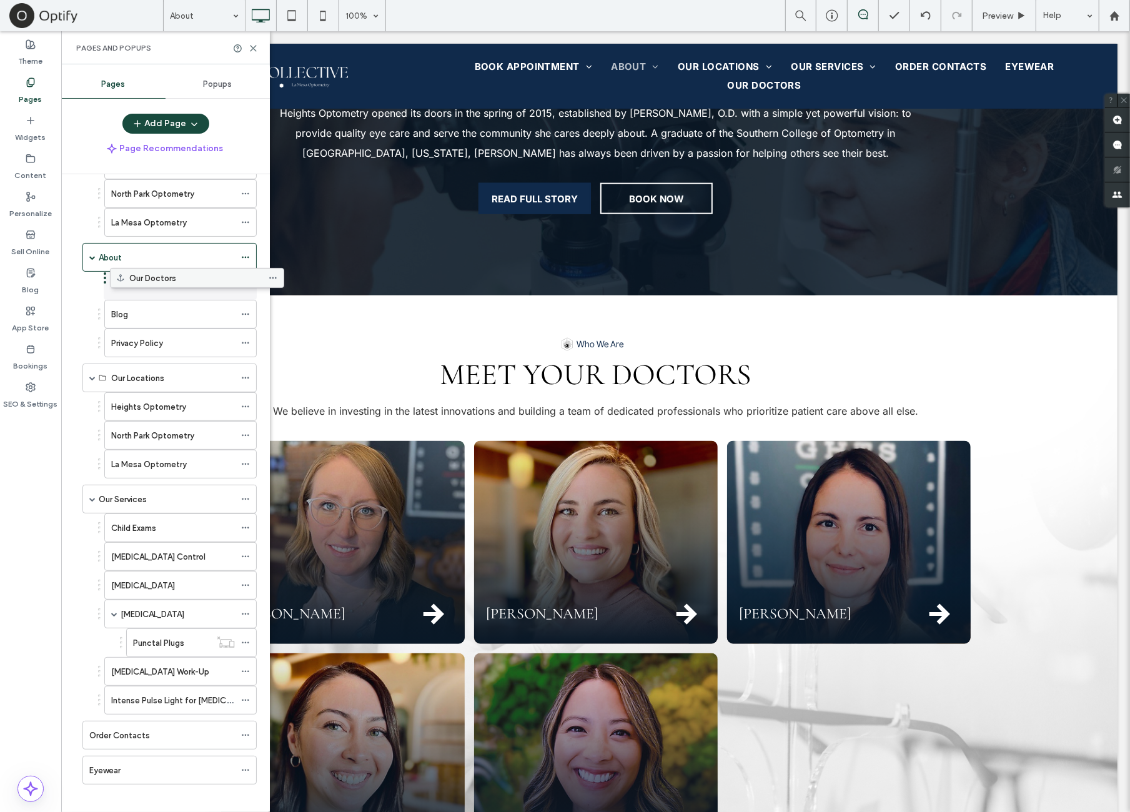
drag, startPoint x: 116, startPoint y: 762, endPoint x: 144, endPoint y: 283, distance: 479.3
click at [83, 321] on div "Our Doctors Blog Privacy Policy" at bounding box center [166, 315] width 181 height 86
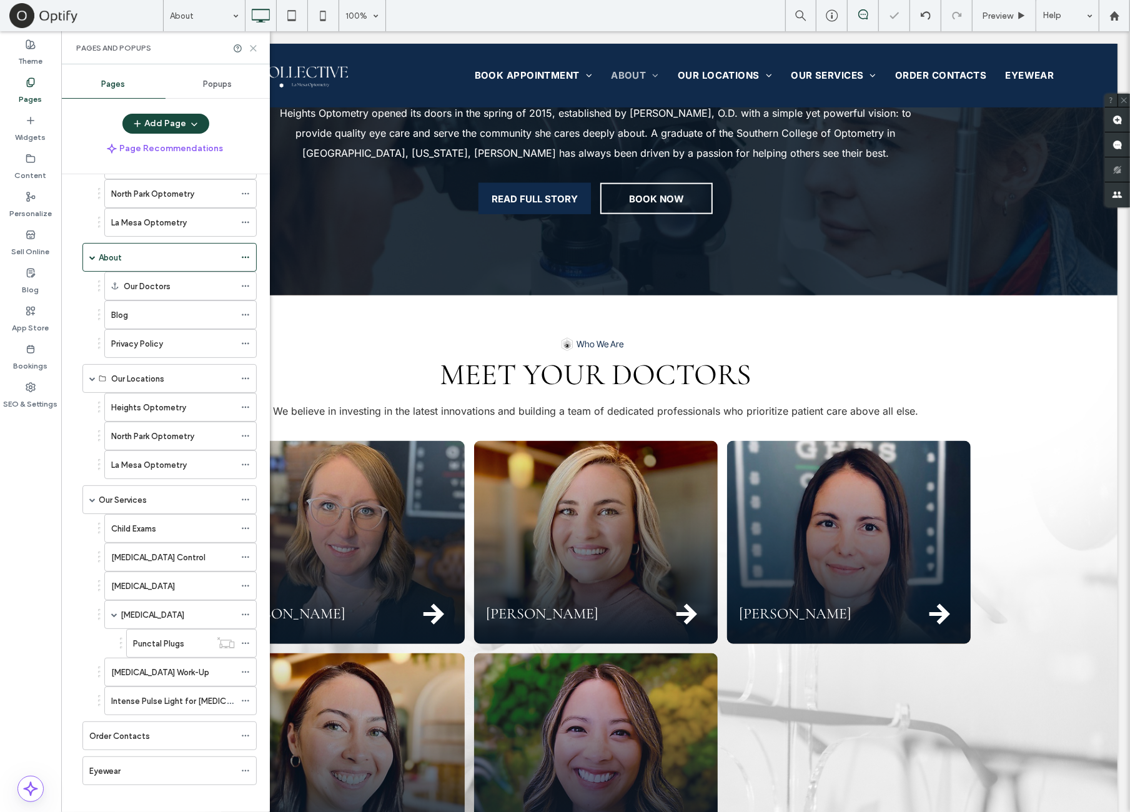
click at [252, 50] on icon at bounding box center [253, 48] width 9 height 9
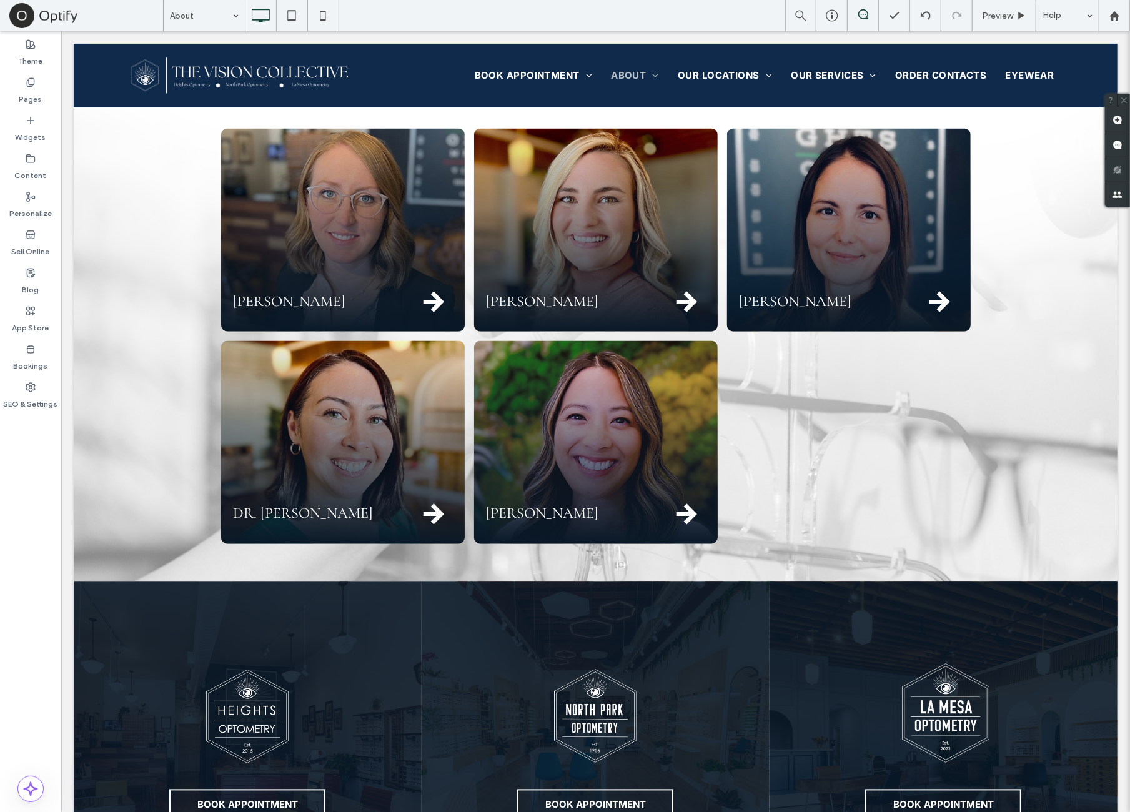
scroll to position [1145, 0]
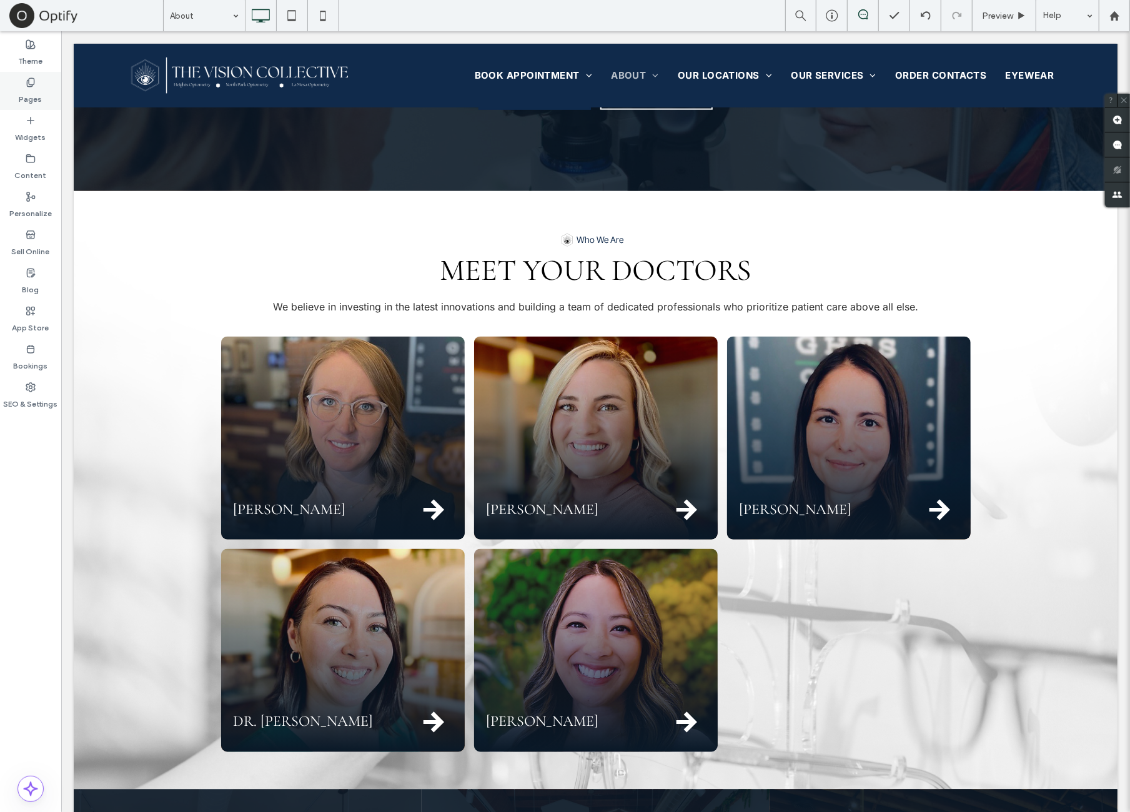
click at [42, 84] on div "Pages" at bounding box center [30, 91] width 61 height 38
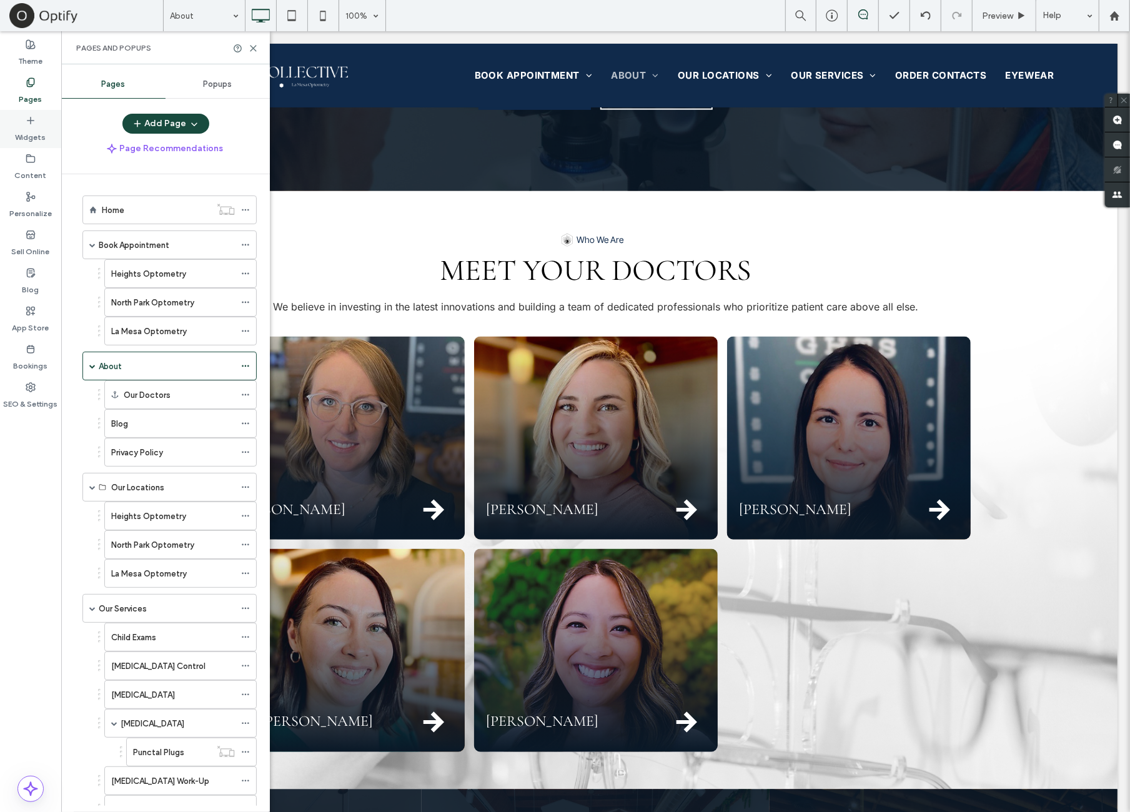
click at [36, 127] on label "Widgets" at bounding box center [31, 134] width 31 height 17
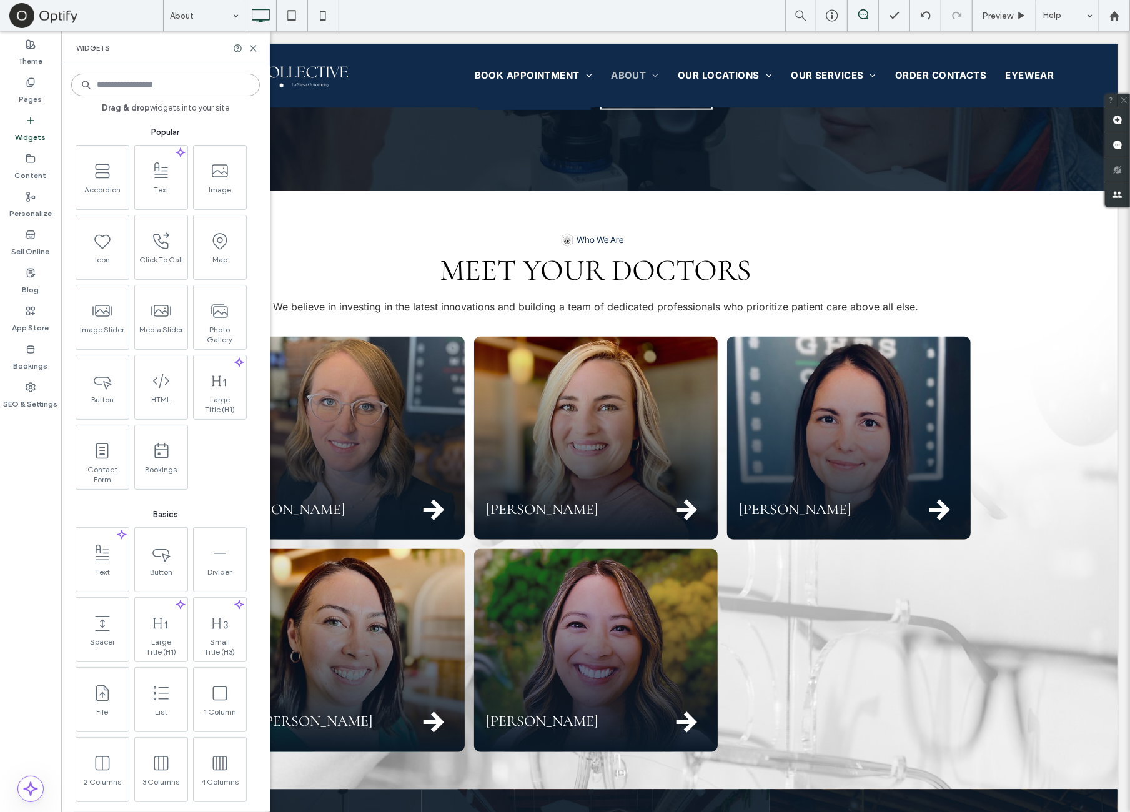
click at [169, 86] on input at bounding box center [165, 85] width 189 height 22
type input "****"
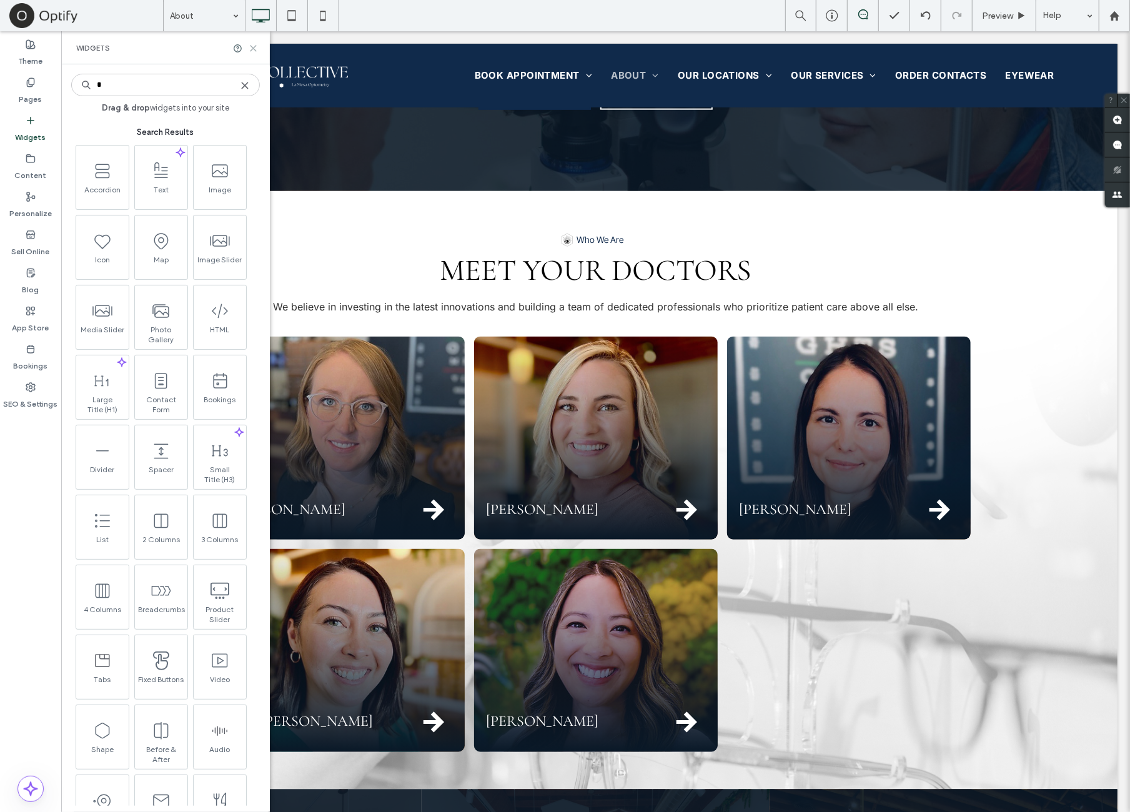
type input "*"
click at [253, 49] on icon at bounding box center [253, 48] width 9 height 9
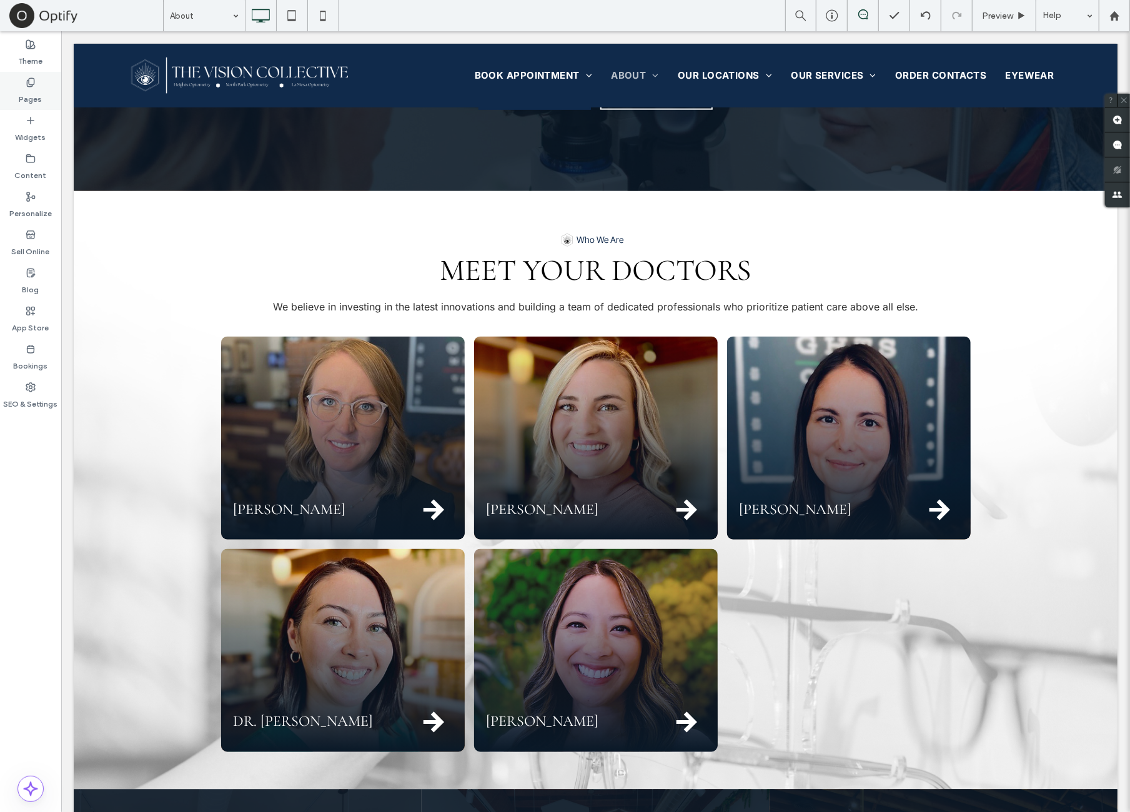
click at [57, 103] on div "Pages" at bounding box center [30, 91] width 61 height 38
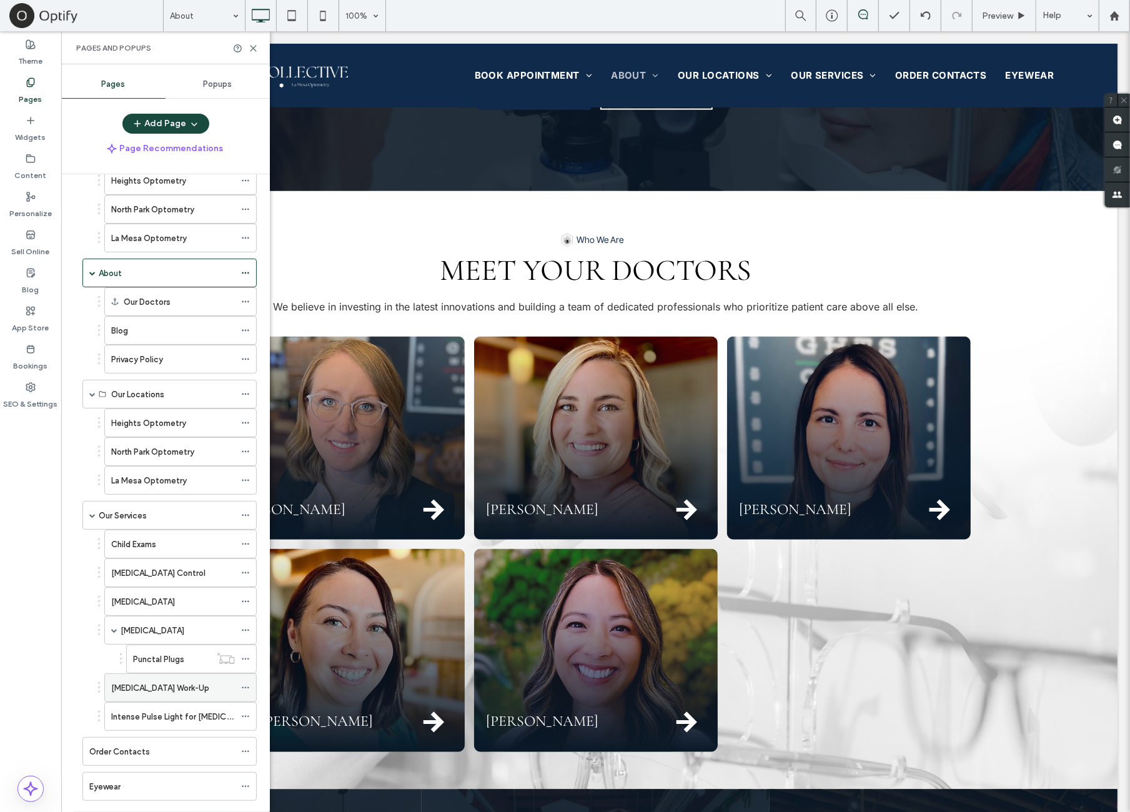
scroll to position [109, 0]
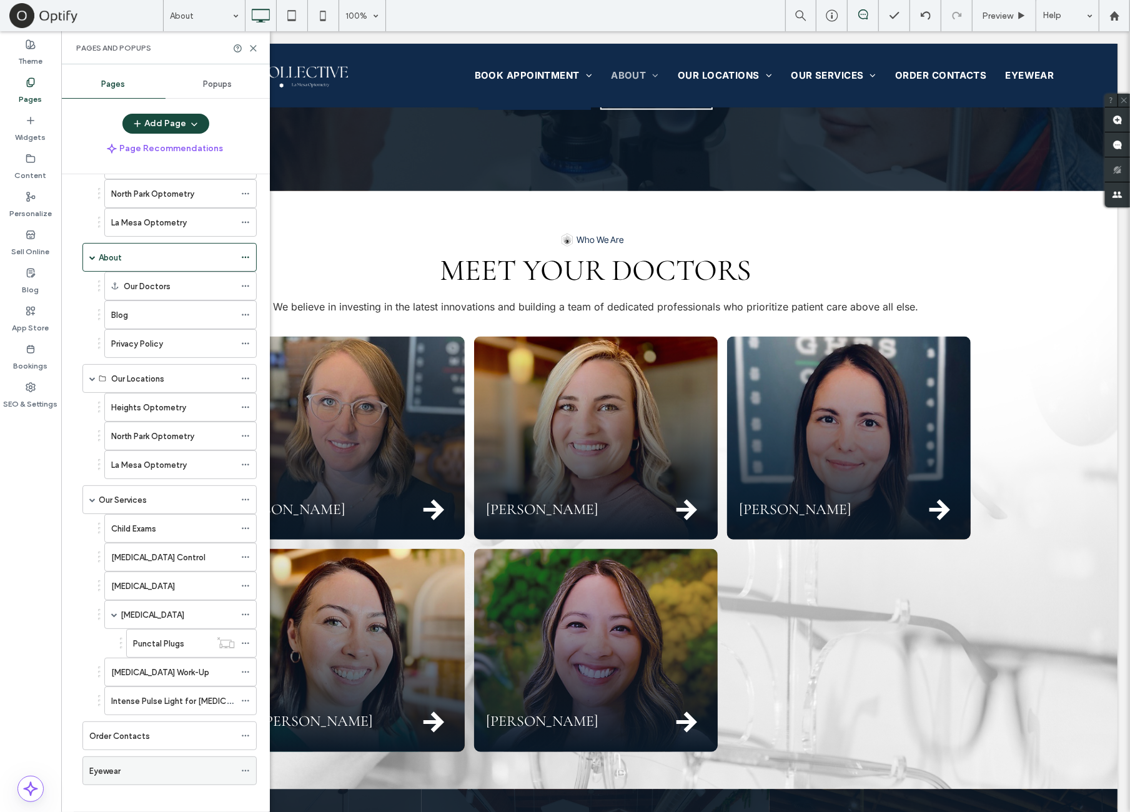
click at [246, 770] on use at bounding box center [245, 771] width 7 height 2
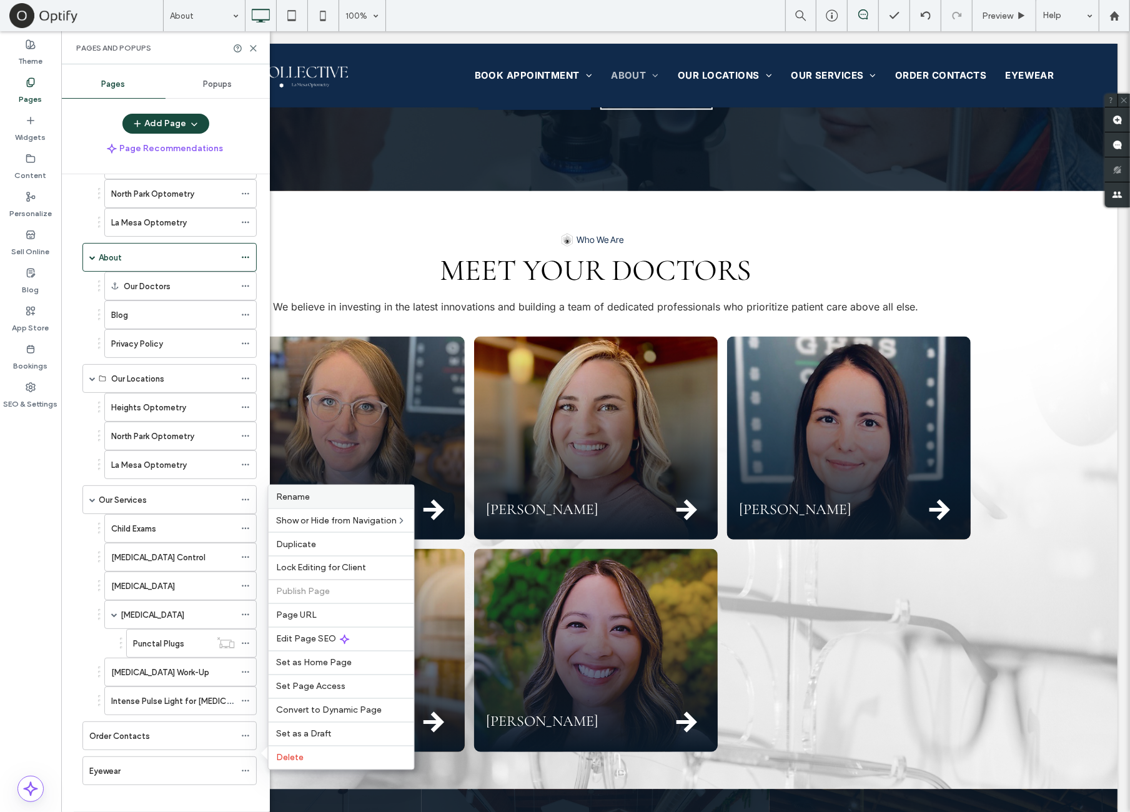
click at [349, 502] on label "Rename" at bounding box center [341, 497] width 131 height 11
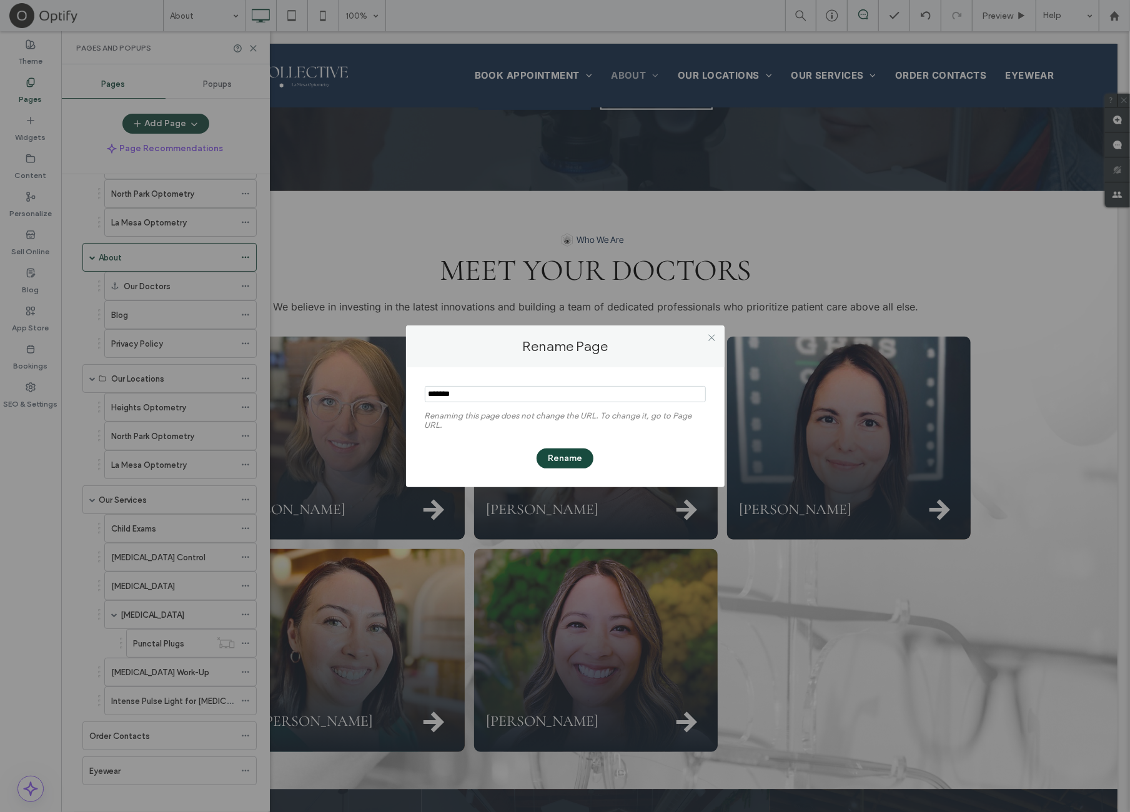
click at [431, 398] on input "notEmpty" at bounding box center [565, 394] width 281 height 16
type input "**********"
click at [576, 465] on button "Rename" at bounding box center [565, 459] width 57 height 20
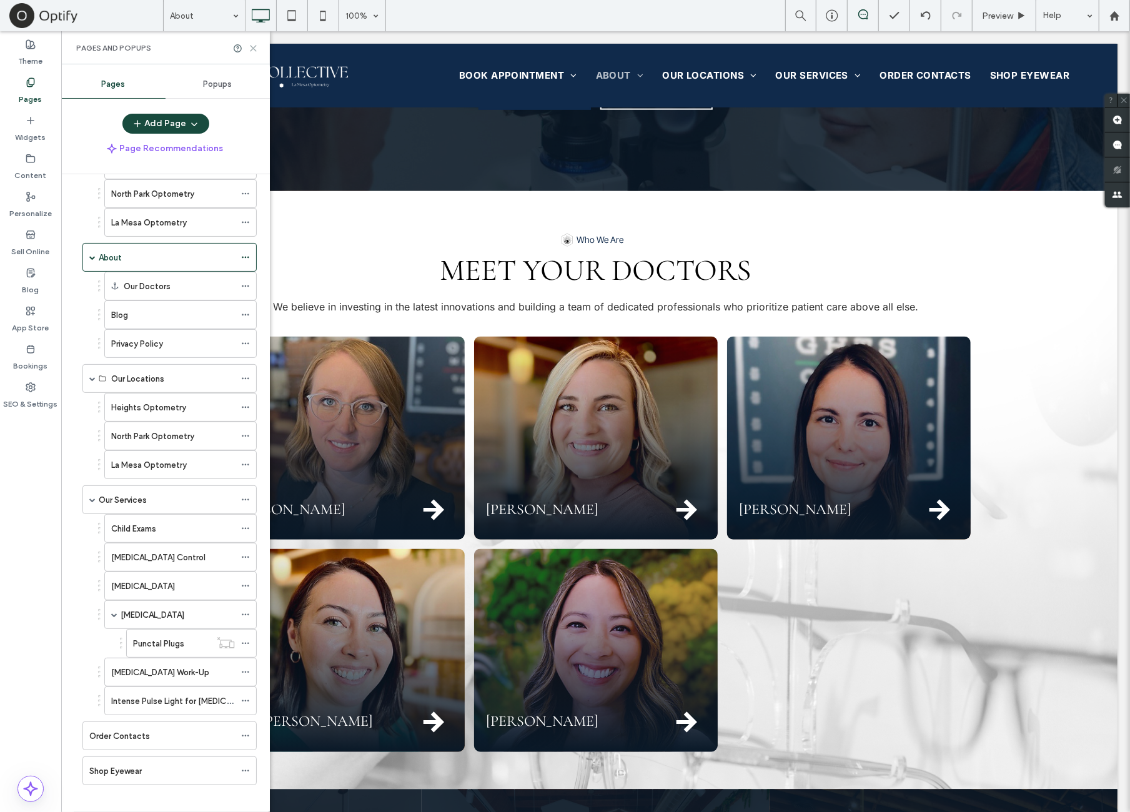
click at [256, 48] on icon at bounding box center [253, 48] width 9 height 9
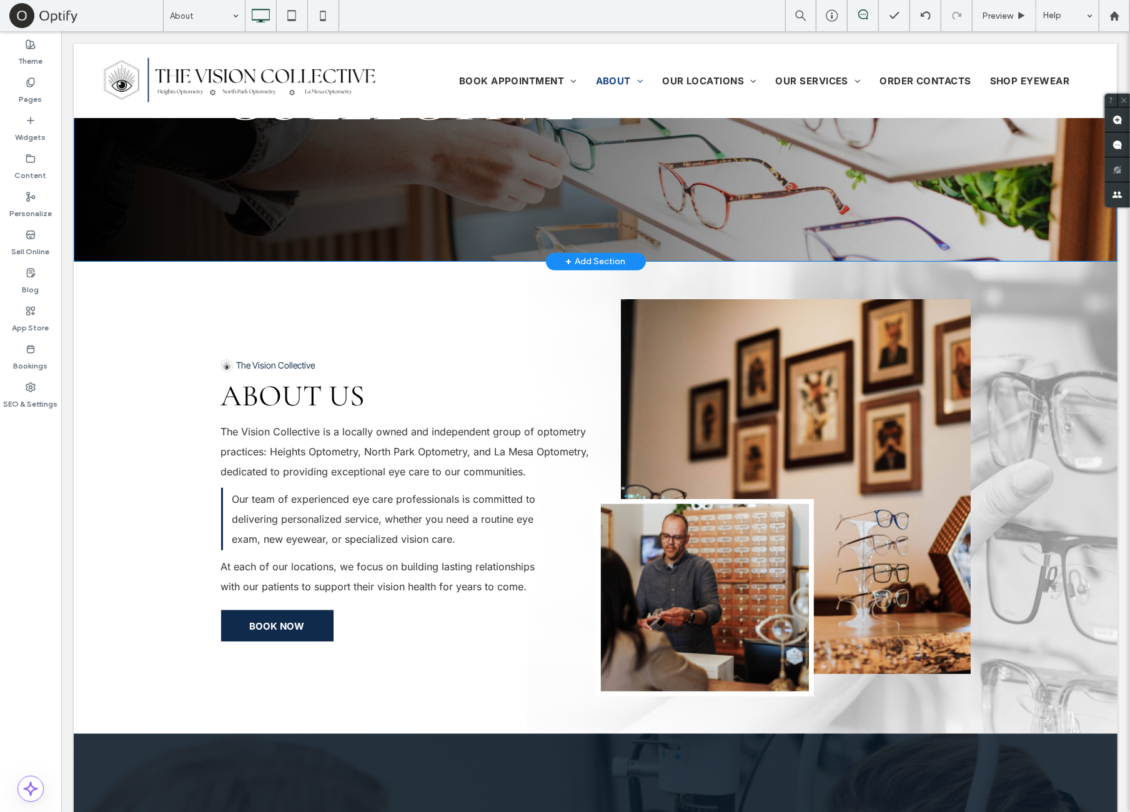
scroll to position [0, 0]
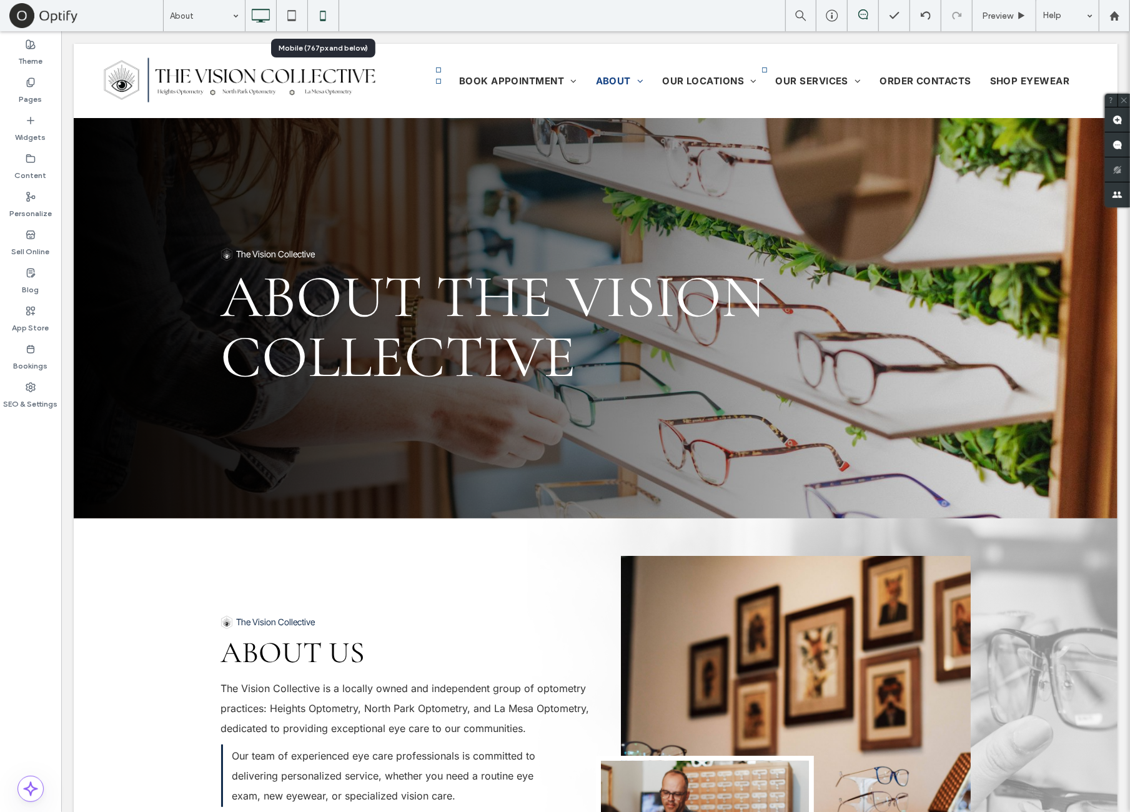
click at [327, 17] on icon at bounding box center [322, 15] width 25 height 25
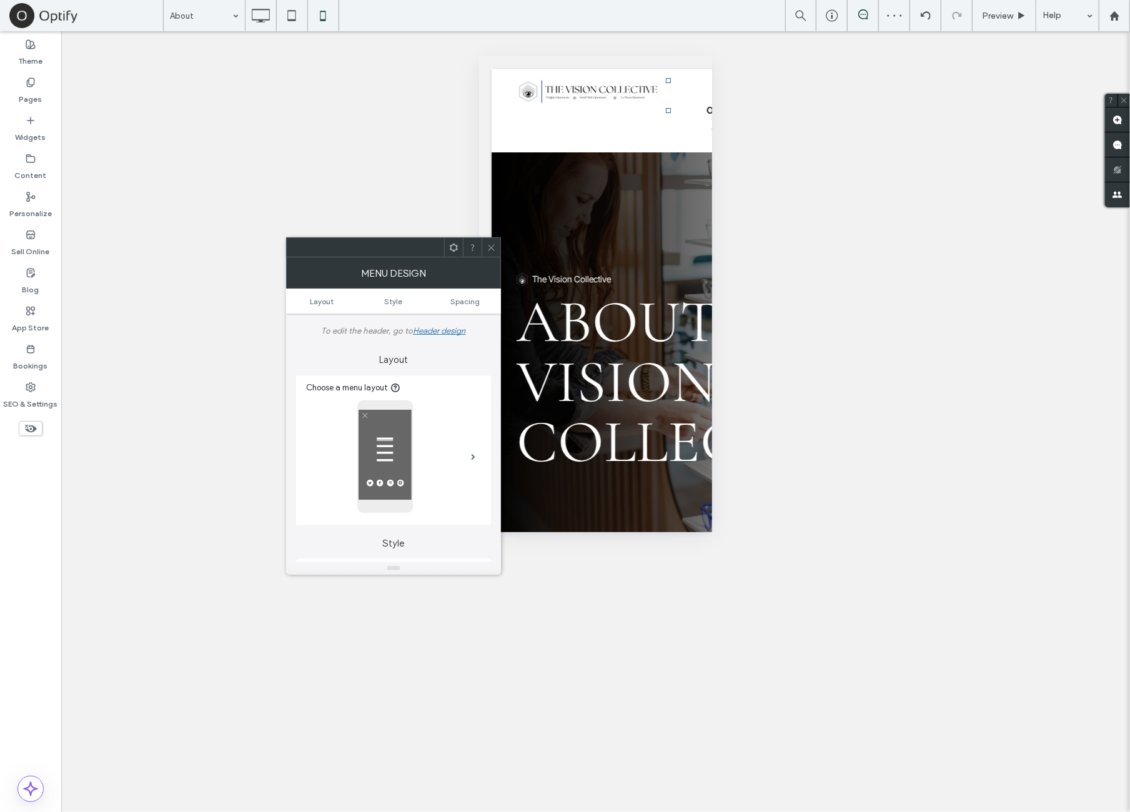
click at [495, 249] on icon at bounding box center [491, 247] width 9 height 9
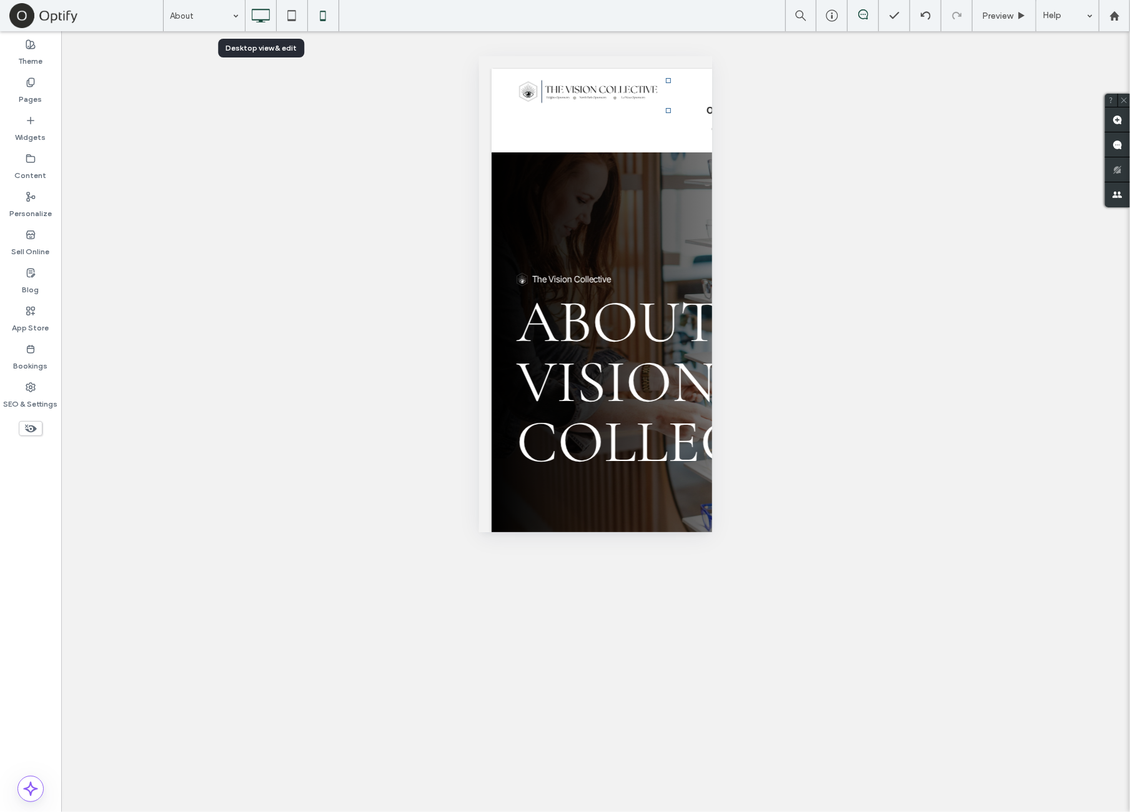
click at [269, 11] on use at bounding box center [261, 16] width 18 height 14
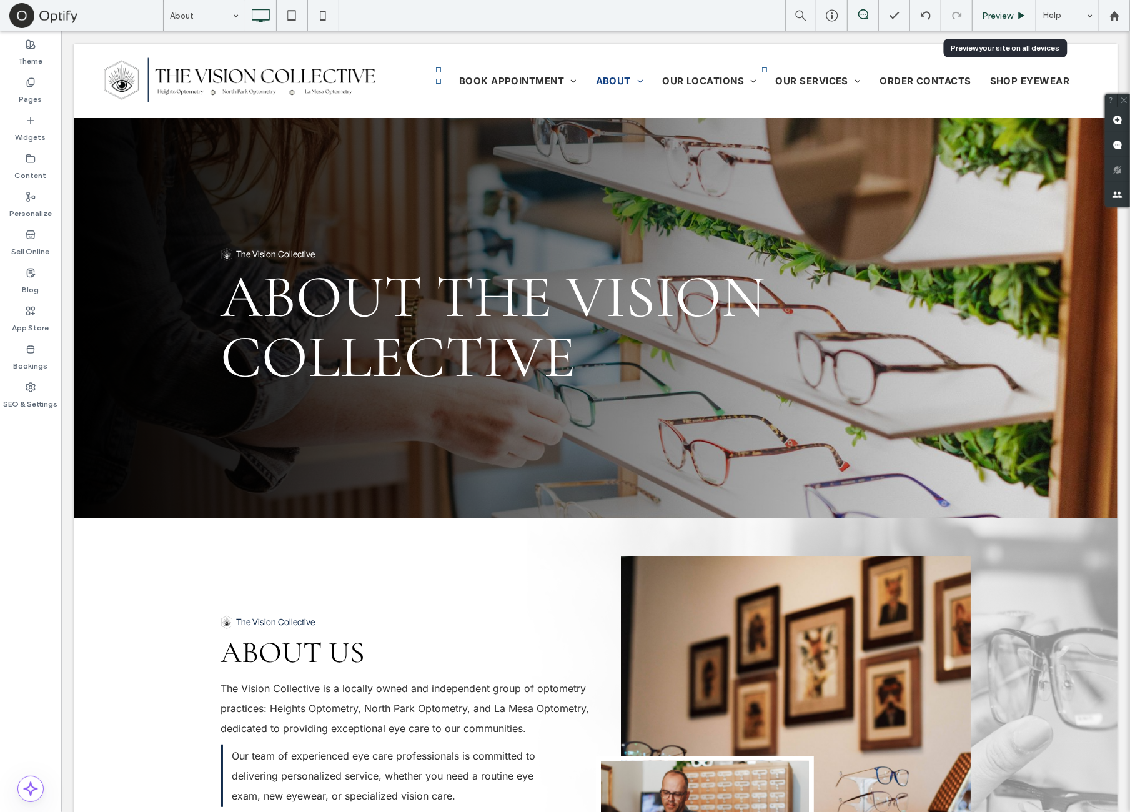
click at [1003, 18] on span "Preview" at bounding box center [997, 16] width 31 height 11
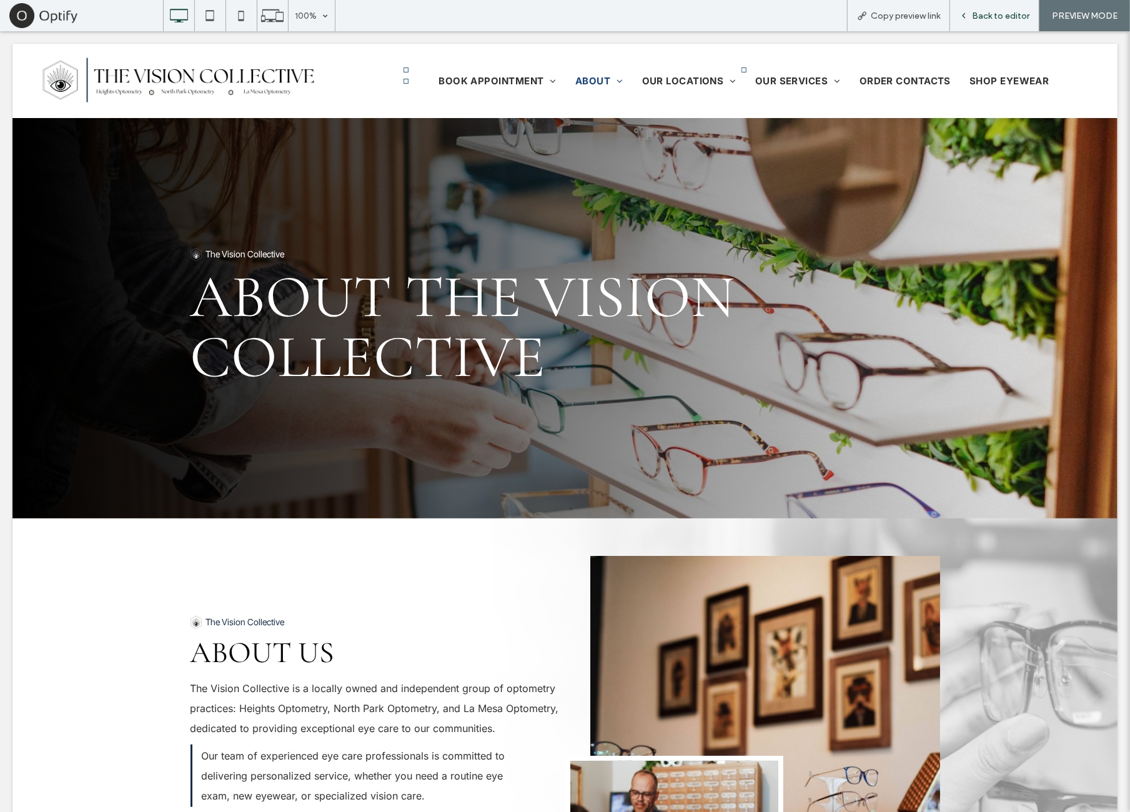
click at [1008, 16] on span "Back to editor" at bounding box center [1000, 16] width 57 height 11
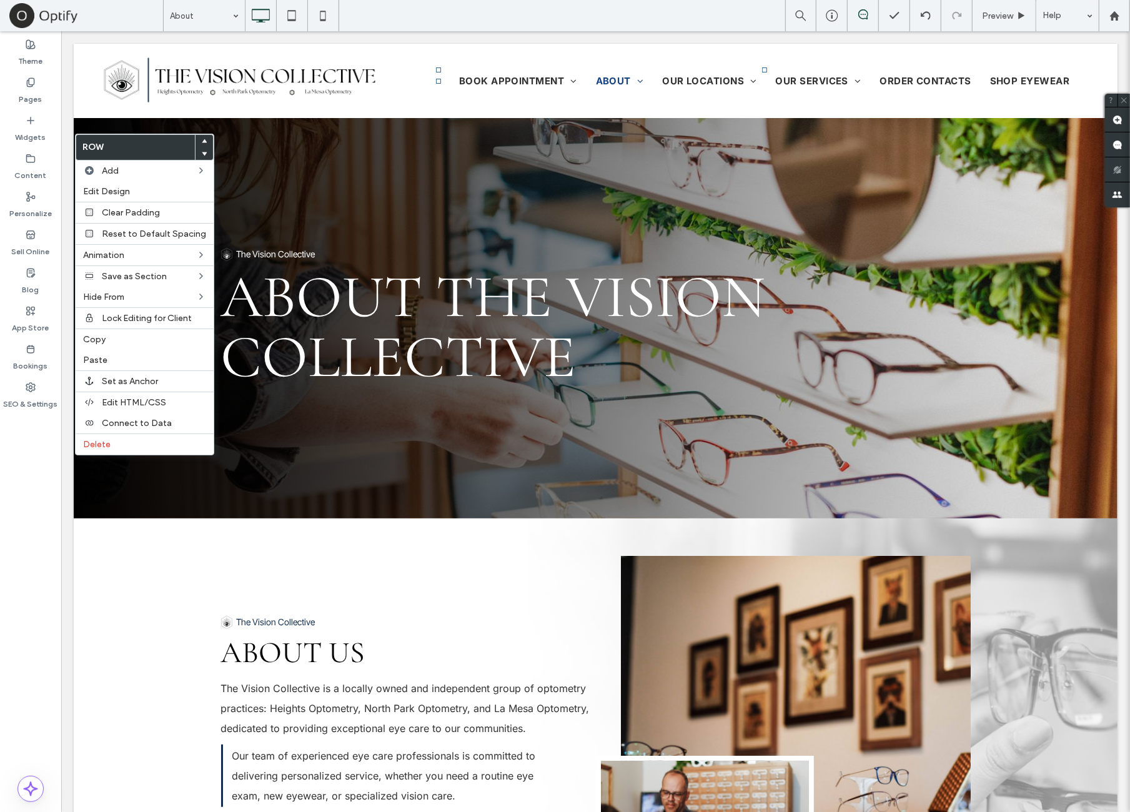
click at [202, 153] on use at bounding box center [205, 154] width 6 height 4
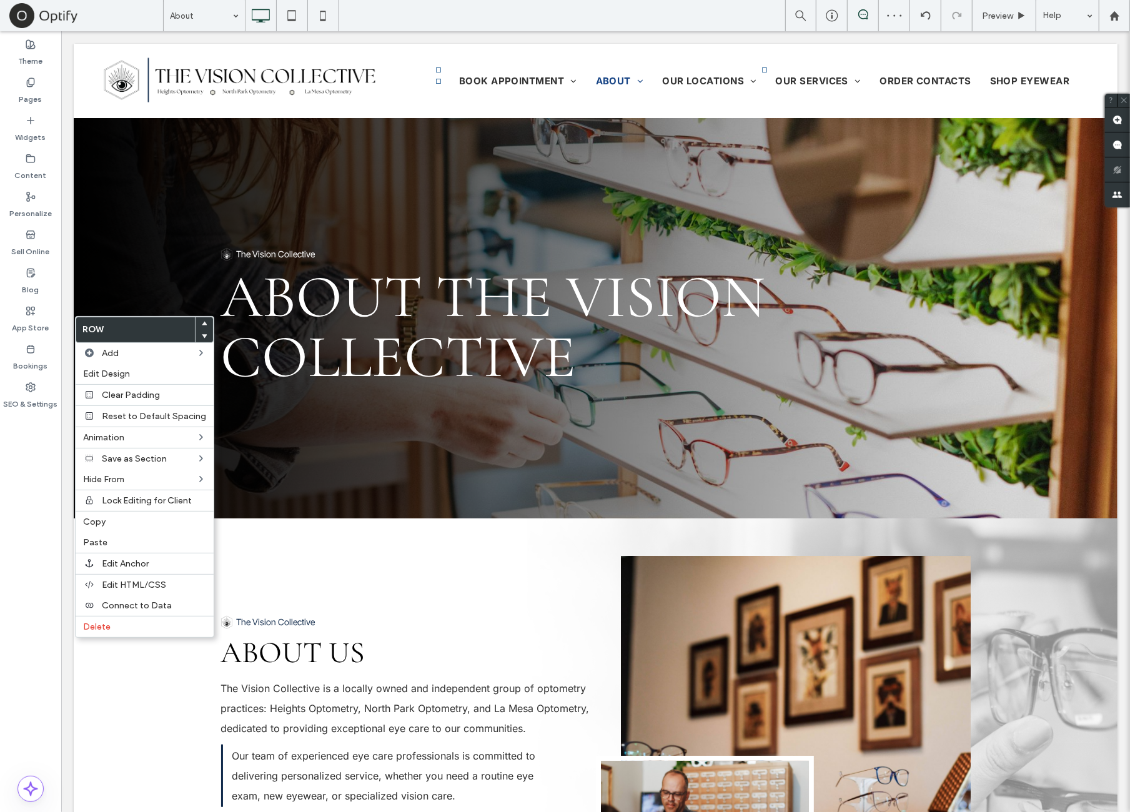
click at [202, 322] on icon at bounding box center [204, 323] width 5 height 5
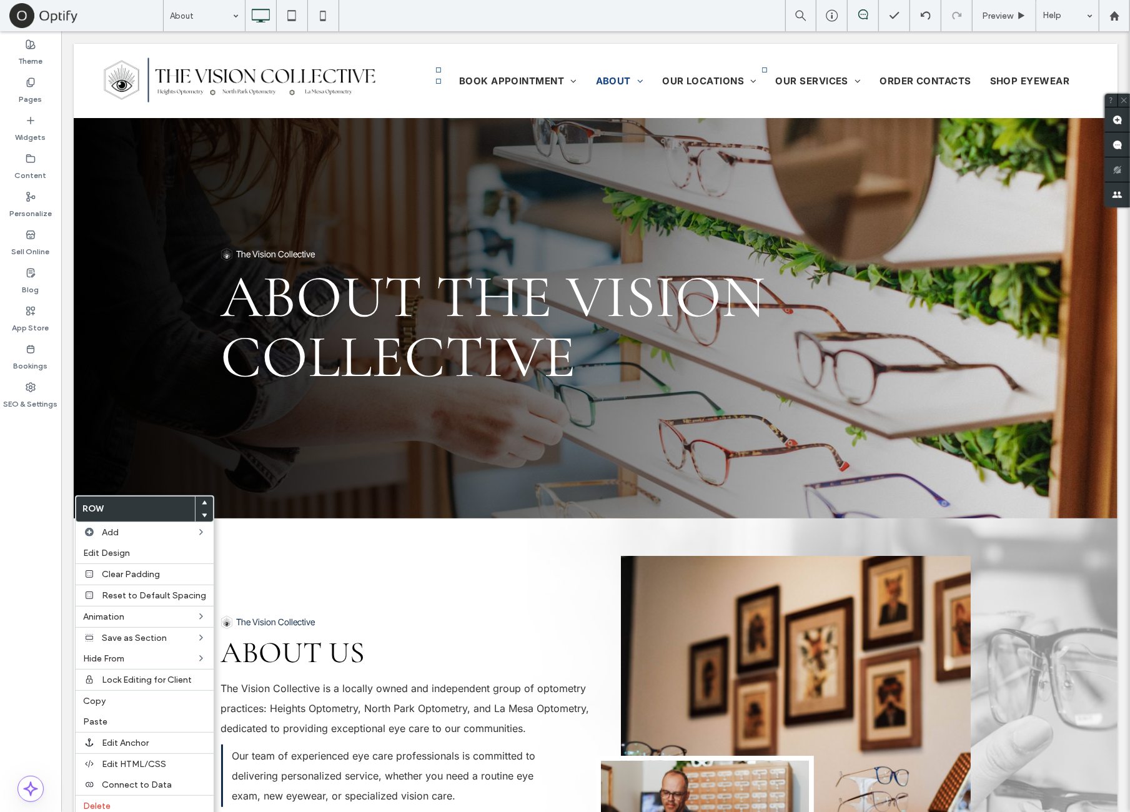
click at [202, 502] on use at bounding box center [205, 502] width 6 height 4
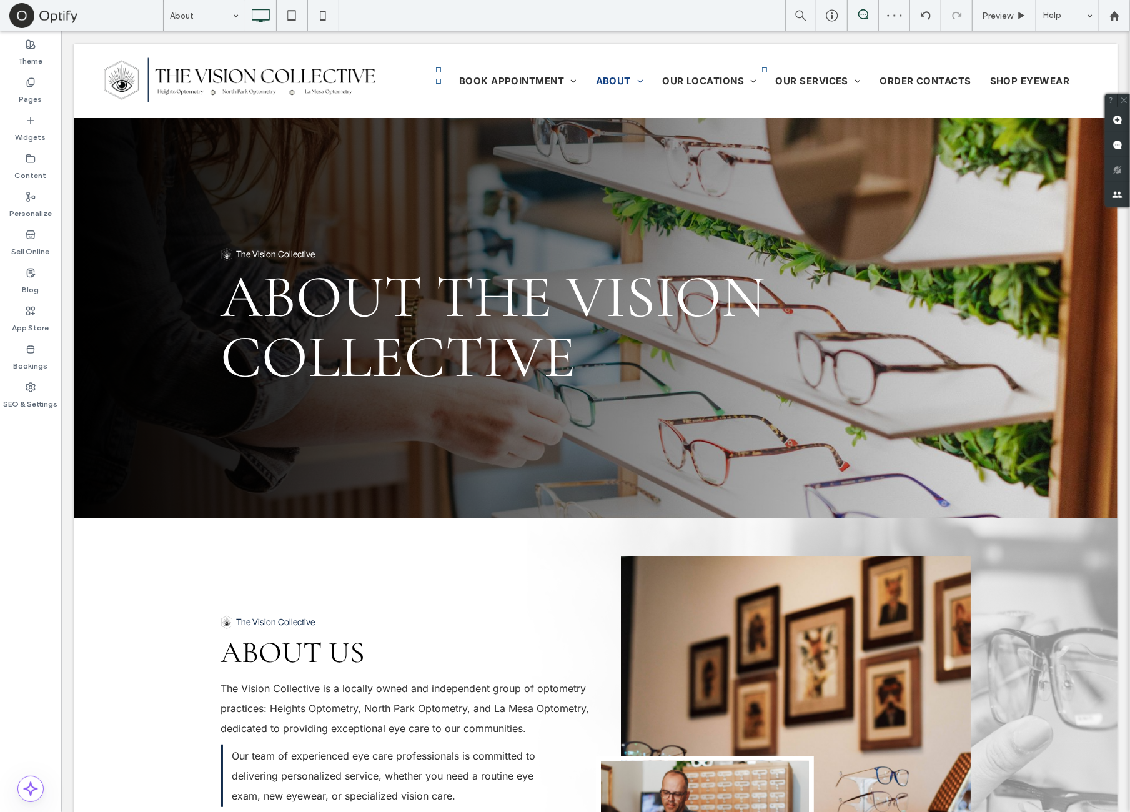
drag, startPoint x: 39, startPoint y: 523, endPoint x: 50, endPoint y: 524, distance: 10.7
click at [39, 524] on div "Theme Pages Widgets Content Personalize Sell Online Blog App Store Bookings SEO…" at bounding box center [30, 421] width 61 height 781
click at [319, 11] on icon at bounding box center [322, 15] width 25 height 25
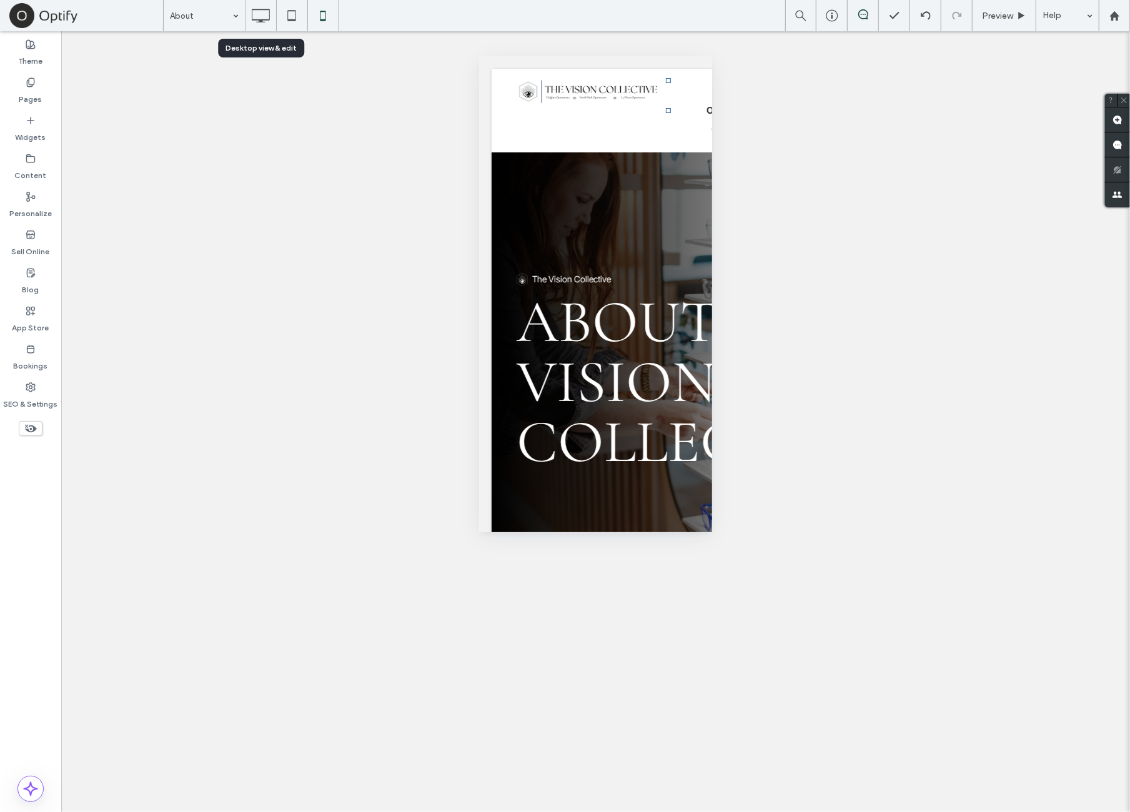
drag, startPoint x: 256, startPoint y: 9, endPoint x: 852, endPoint y: 374, distance: 699.1
click at [255, 8] on icon at bounding box center [260, 15] width 25 height 25
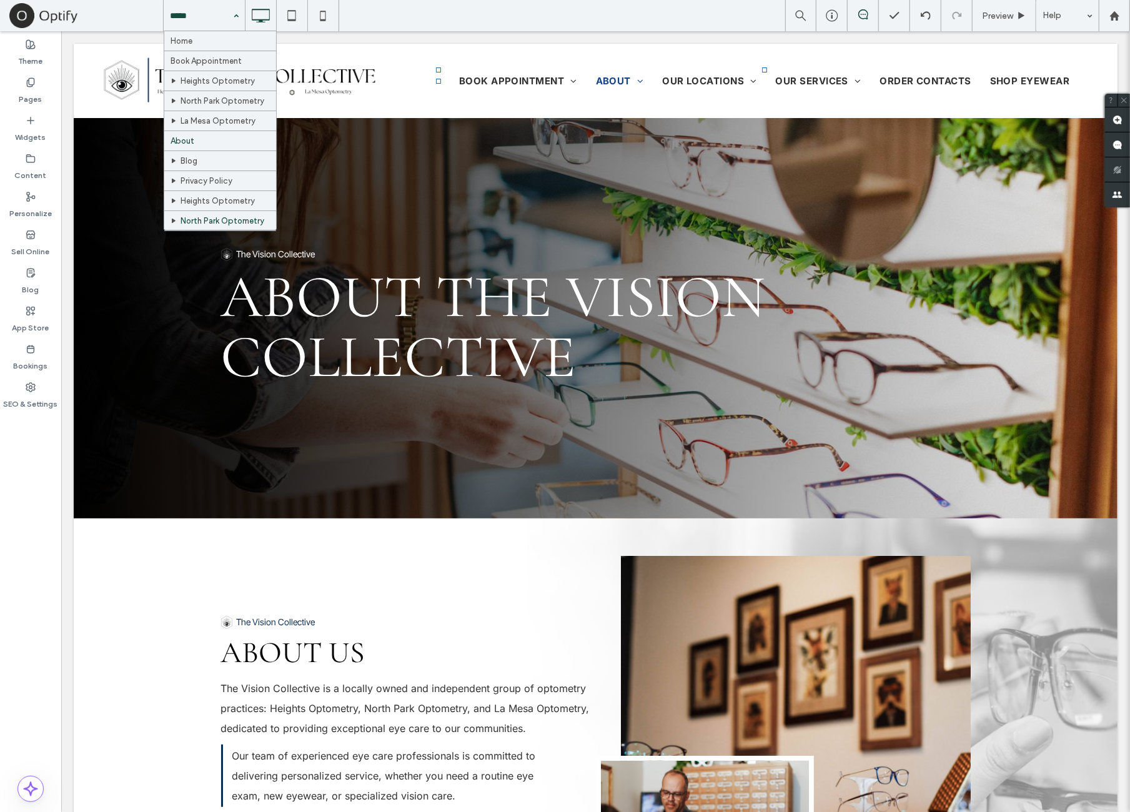
scroll to position [238, 0]
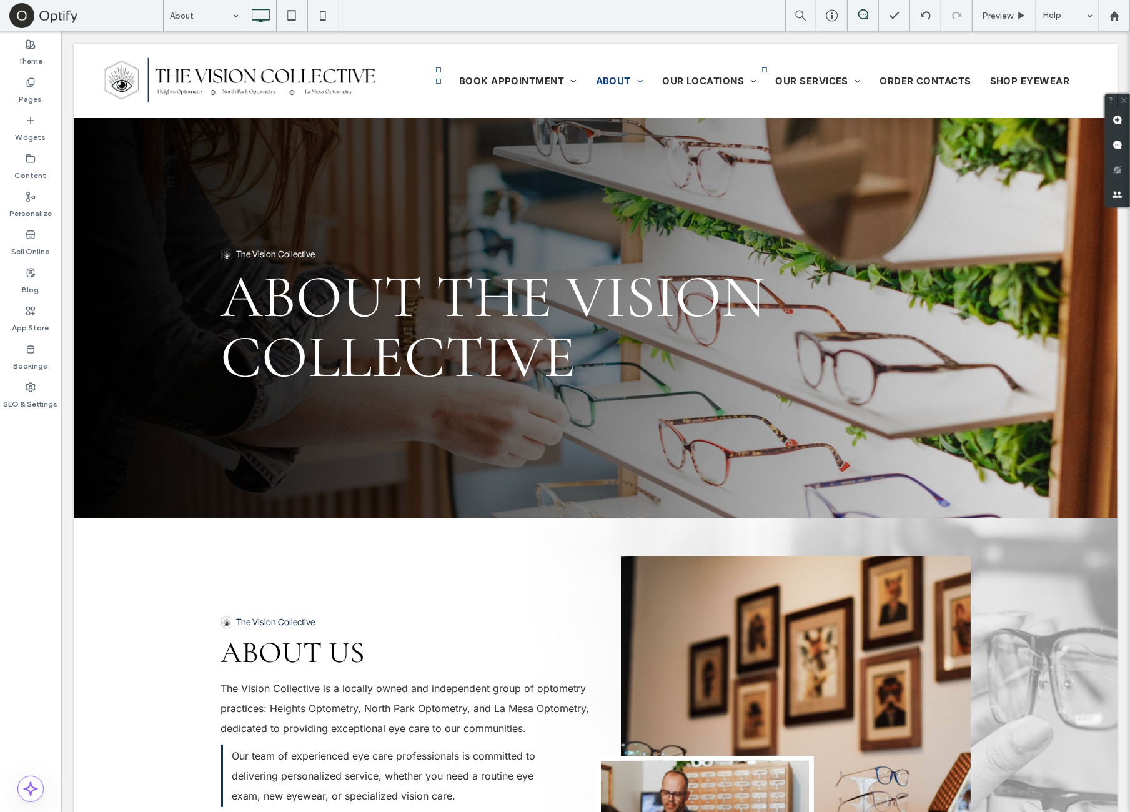
click at [59, 535] on div "Theme Pages Widgets Content Personalize Sell Online Blog App Store Bookings SEO…" at bounding box center [30, 421] width 61 height 781
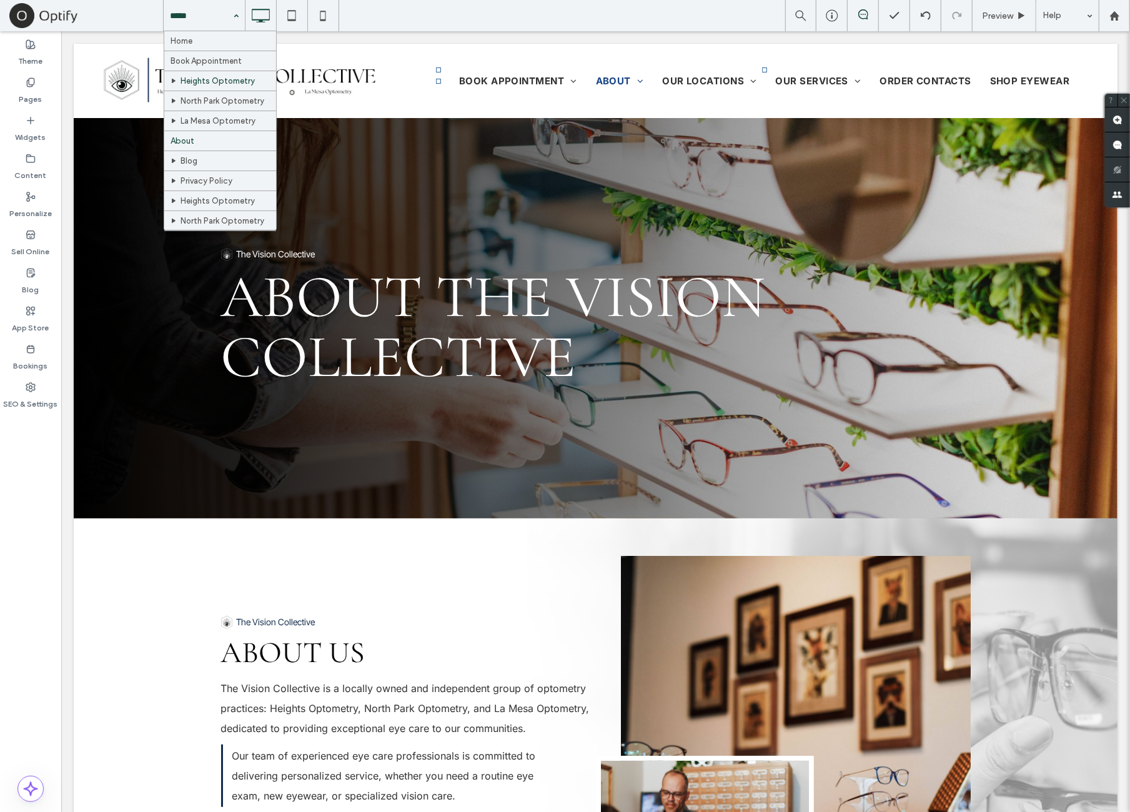
drag, startPoint x: 212, startPoint y: 17, endPoint x: 220, endPoint y: 90, distance: 72.9
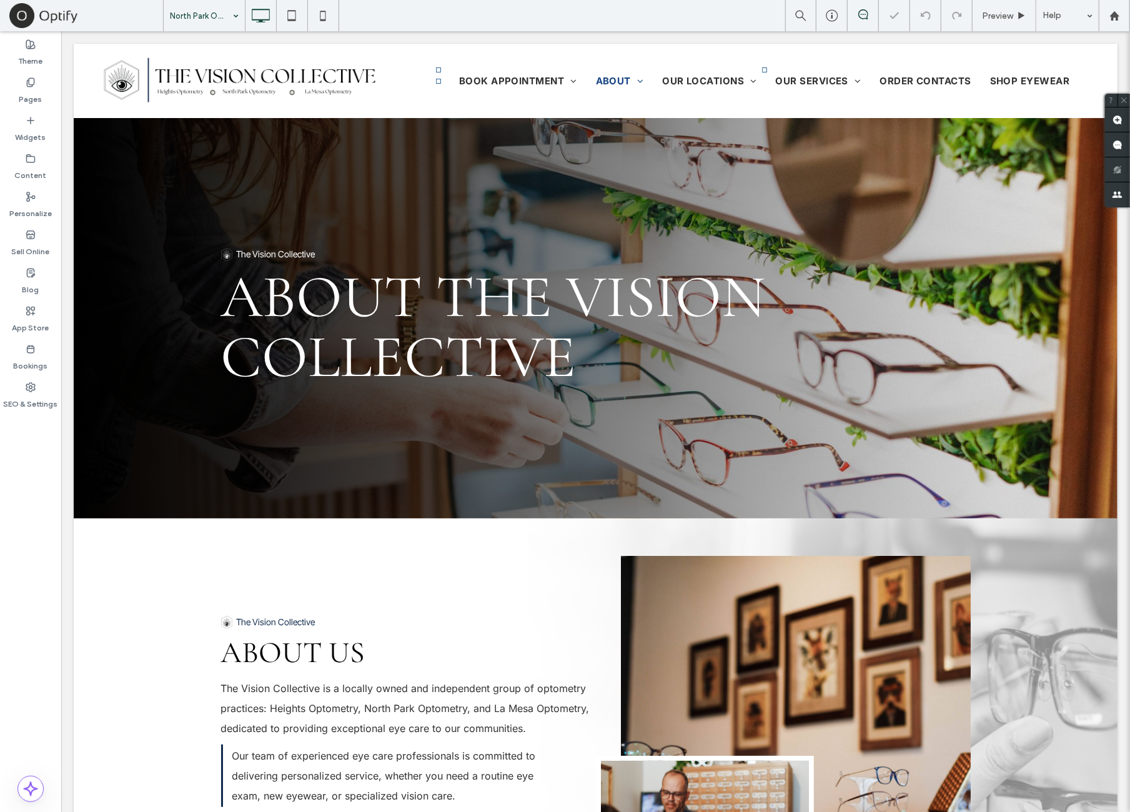
click at [206, 17] on input at bounding box center [201, 15] width 62 height 31
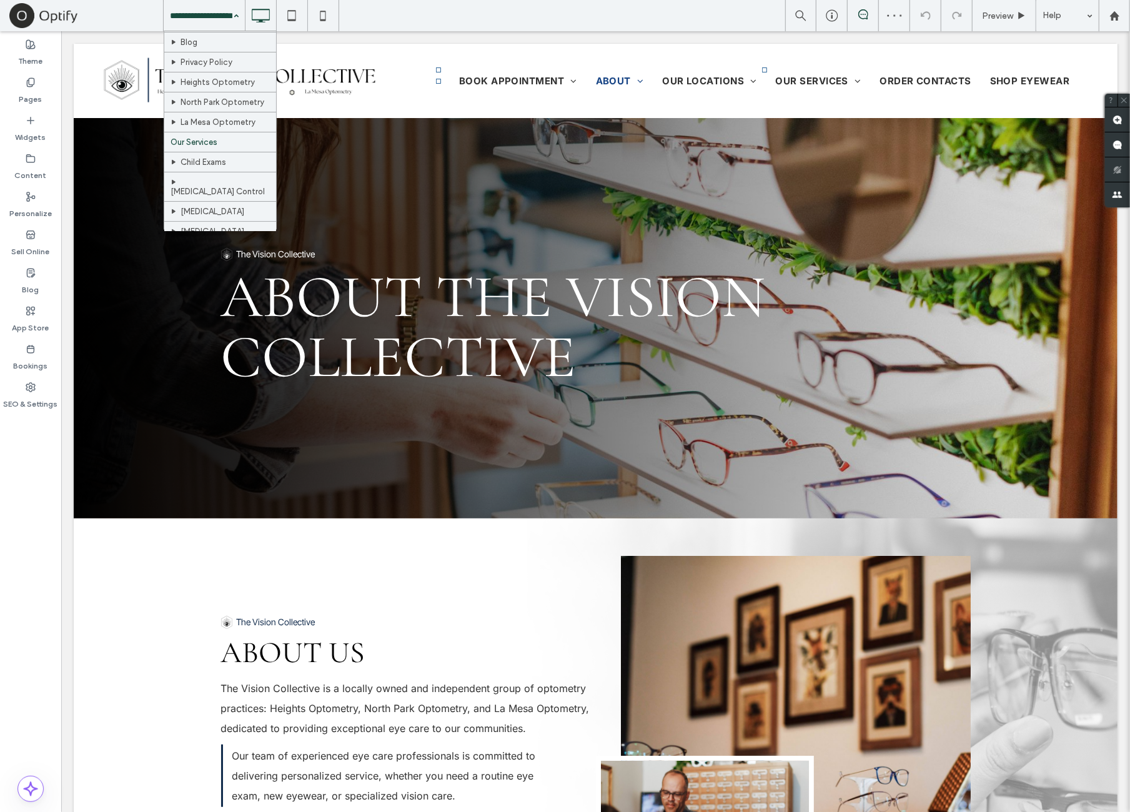
scroll to position [104, 0]
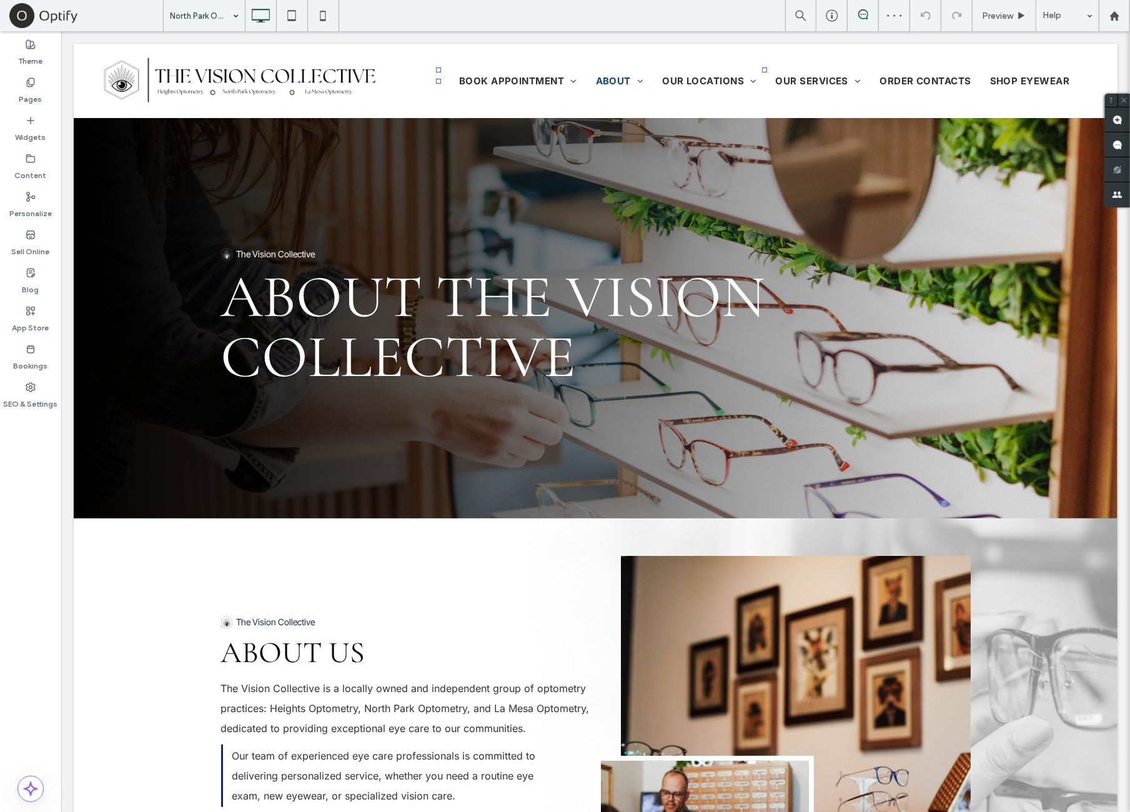
drag, startPoint x: 50, startPoint y: 485, endPoint x: 171, endPoint y: 472, distance: 121.4
click at [52, 487] on div at bounding box center [565, 406] width 1130 height 812
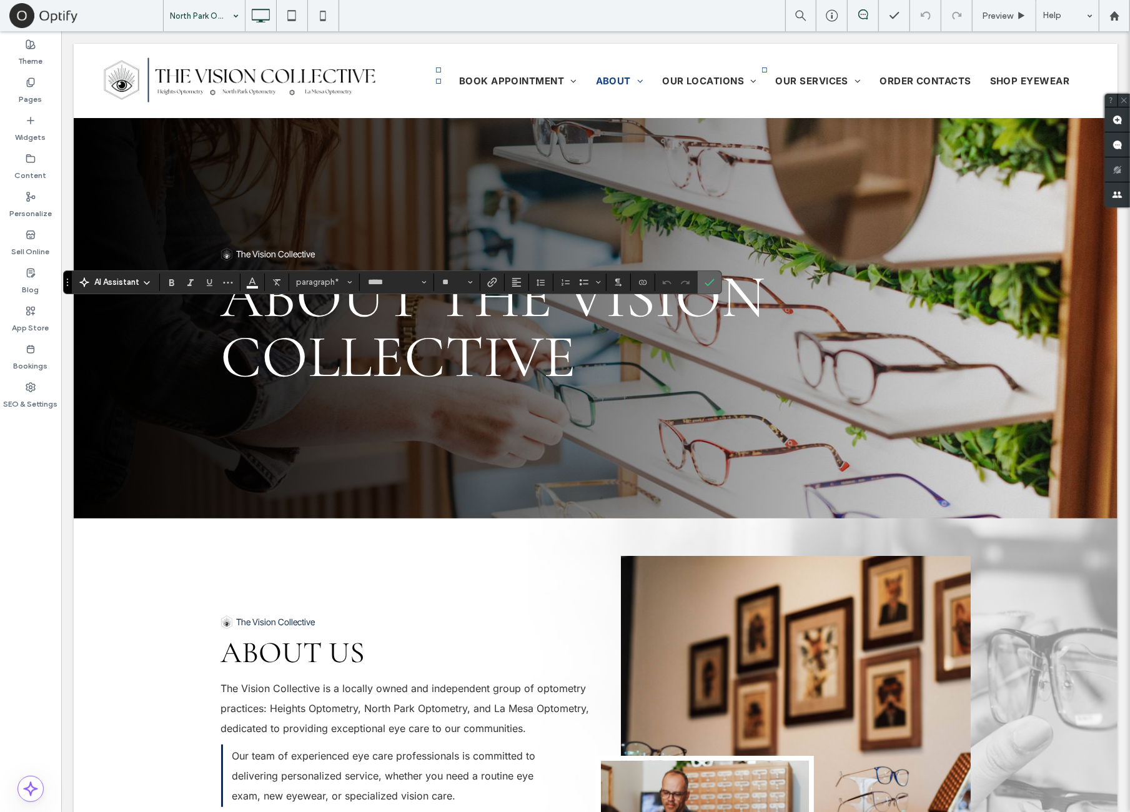
click at [708, 291] on span "Confirm" at bounding box center [710, 282] width 10 height 21
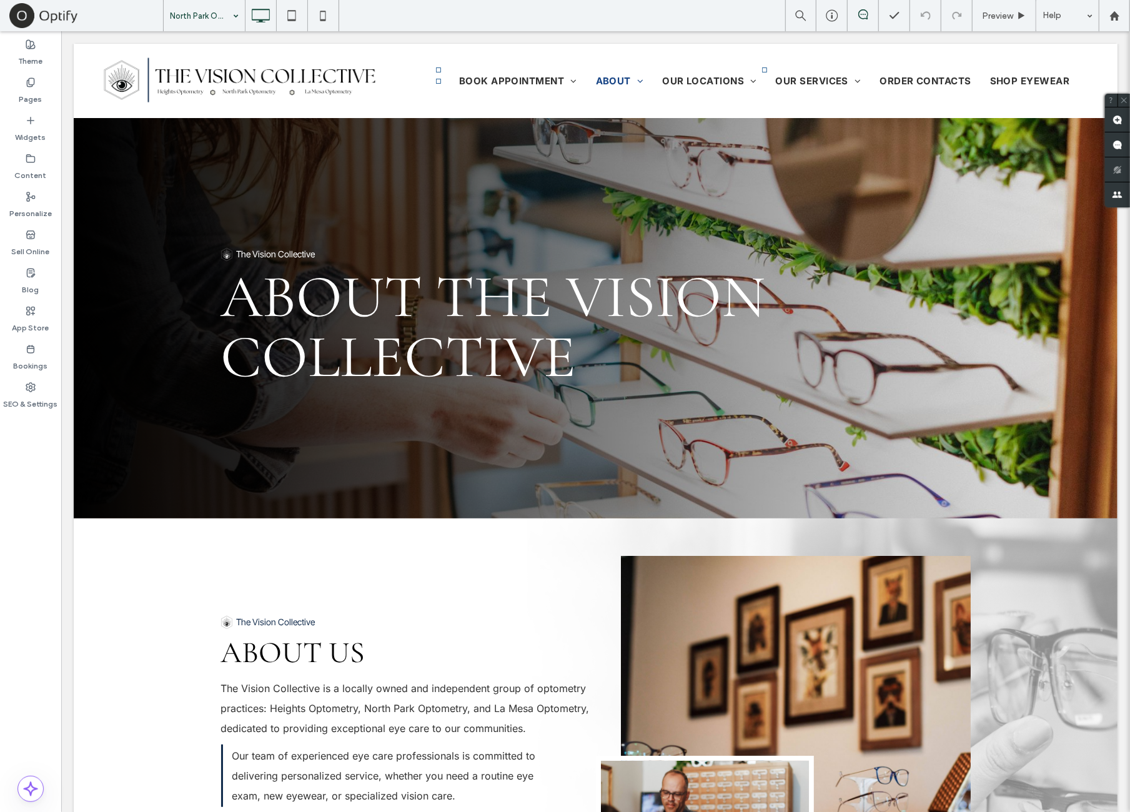
type input "*****"
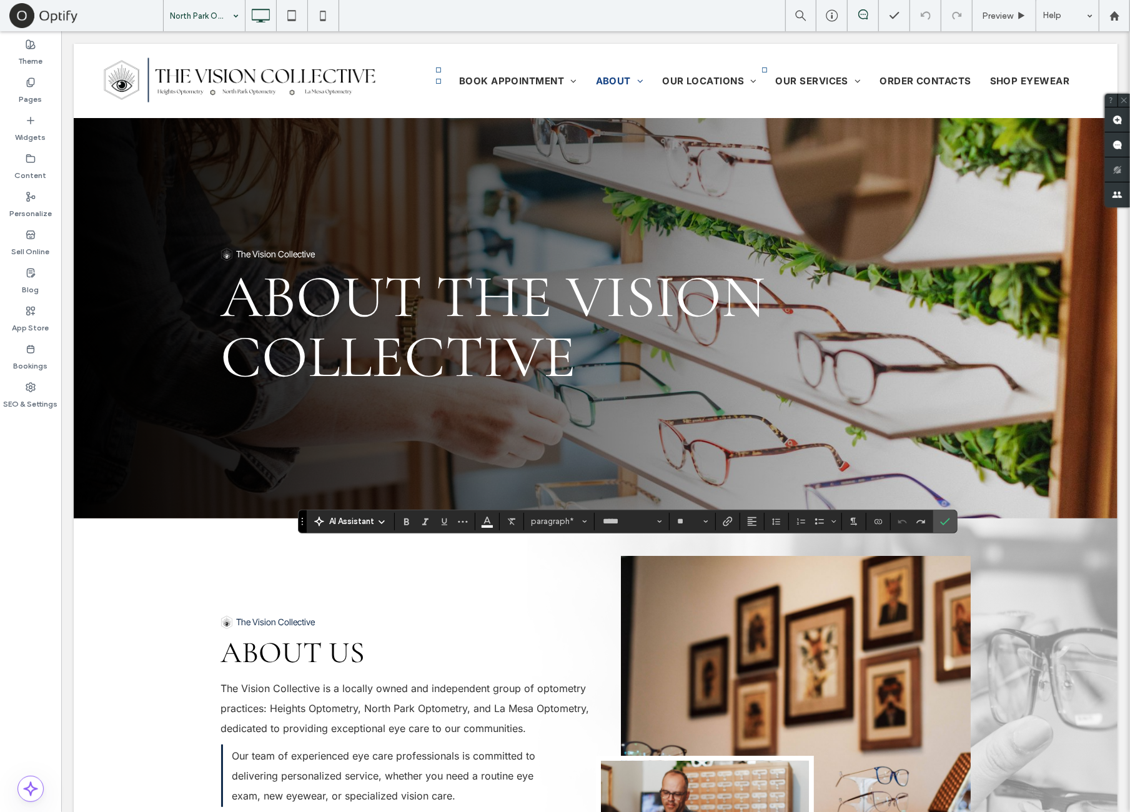
type input "**"
click at [940, 524] on use "Confirm" at bounding box center [945, 521] width 10 height 7
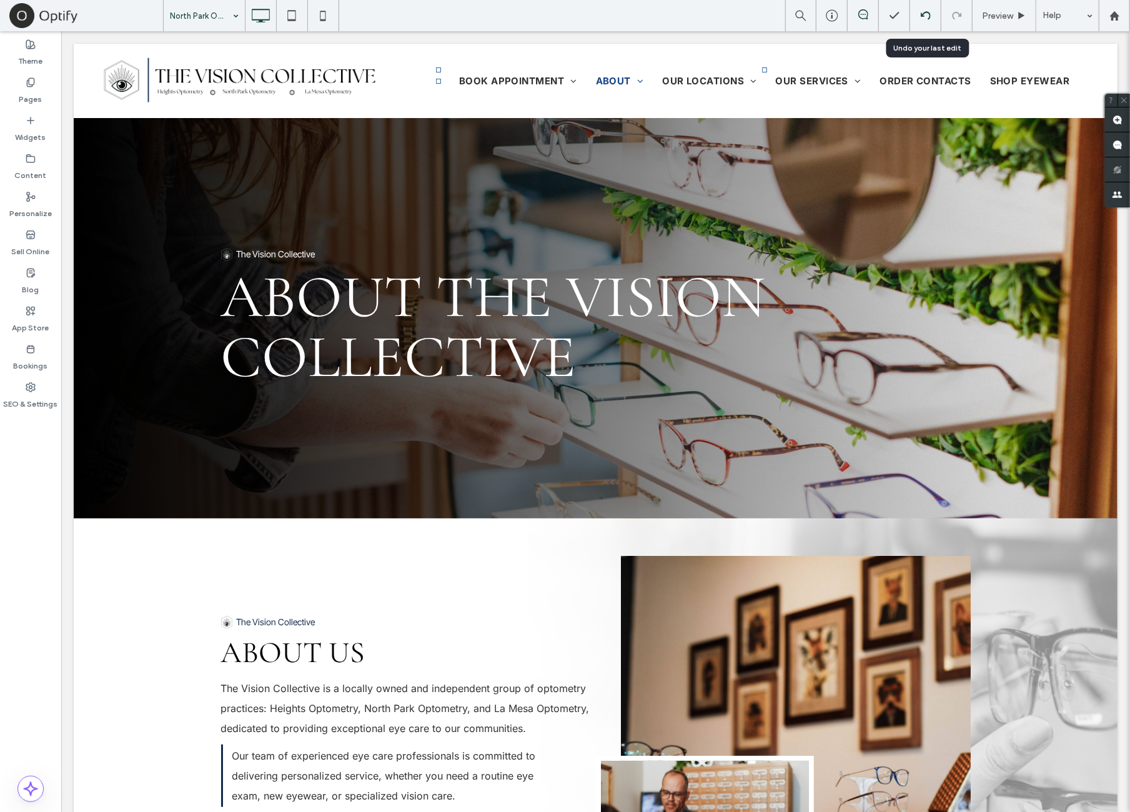
click at [922, 21] on div at bounding box center [925, 15] width 31 height 31
click at [931, 12] on icon at bounding box center [926, 16] width 10 height 10
type input "*****"
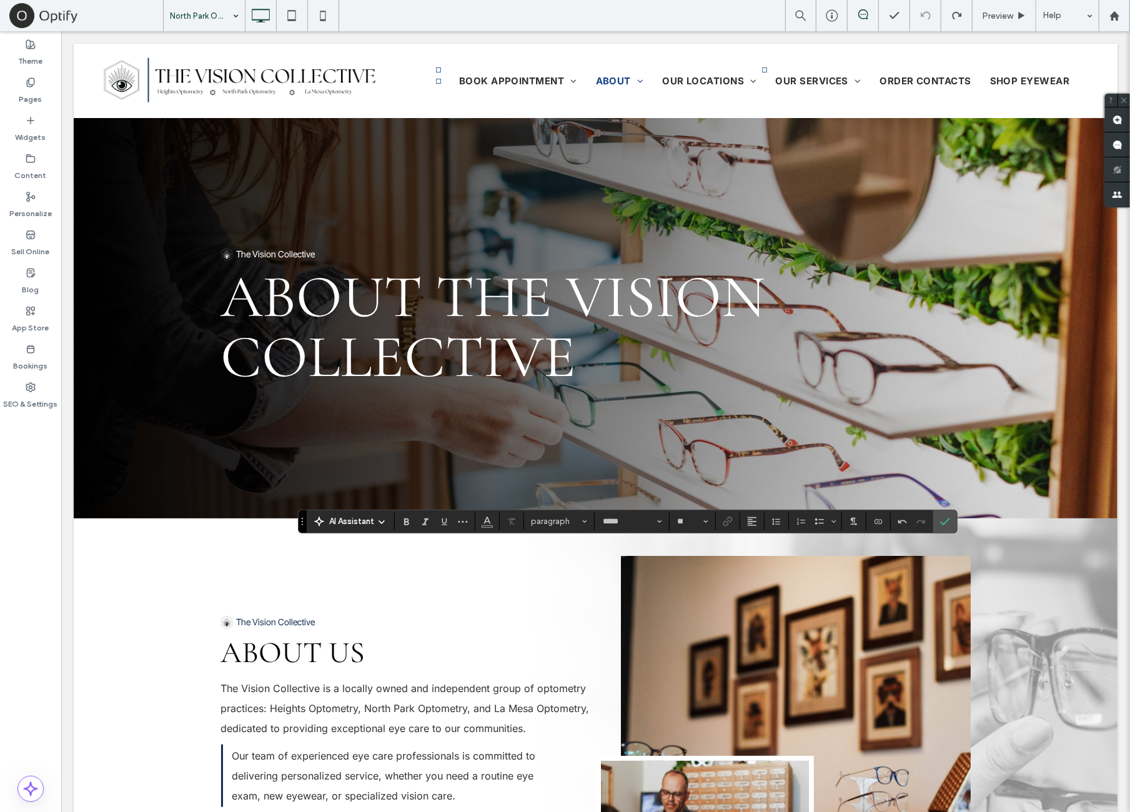
type input "**"
click at [943, 526] on icon "Confirm" at bounding box center [945, 522] width 10 height 10
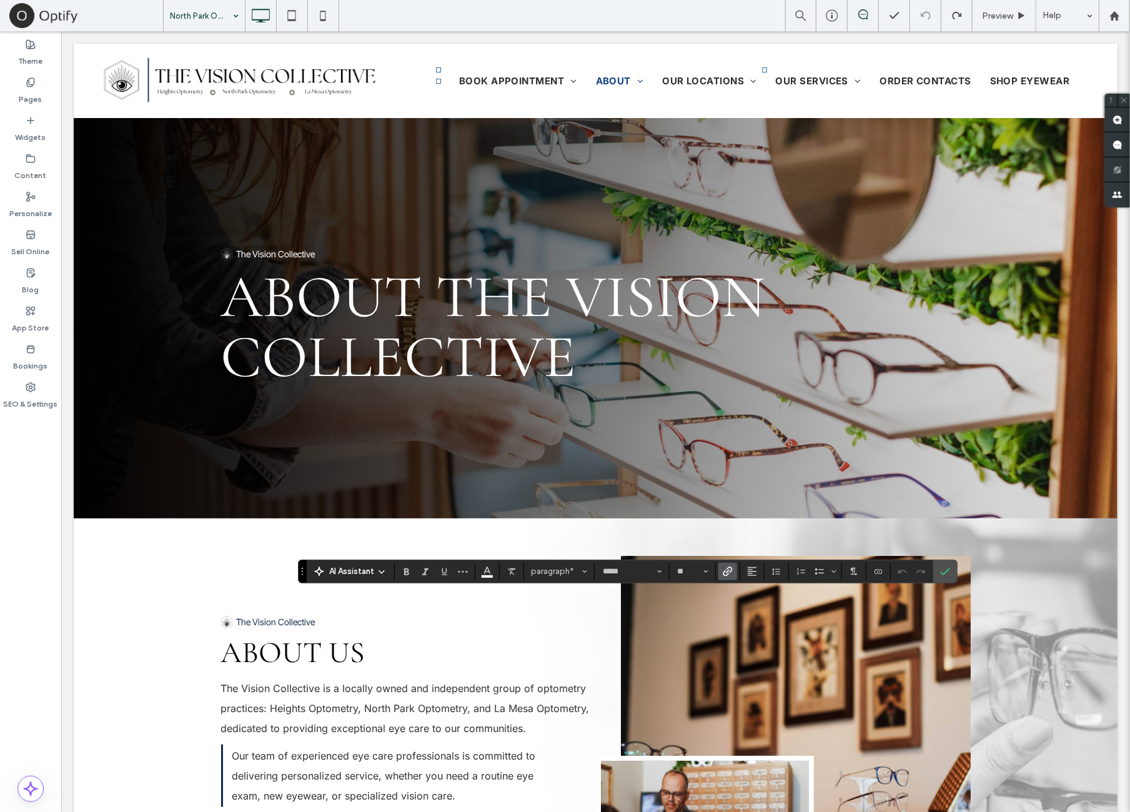
click at [723, 573] on icon "Link" at bounding box center [728, 572] width 10 height 10
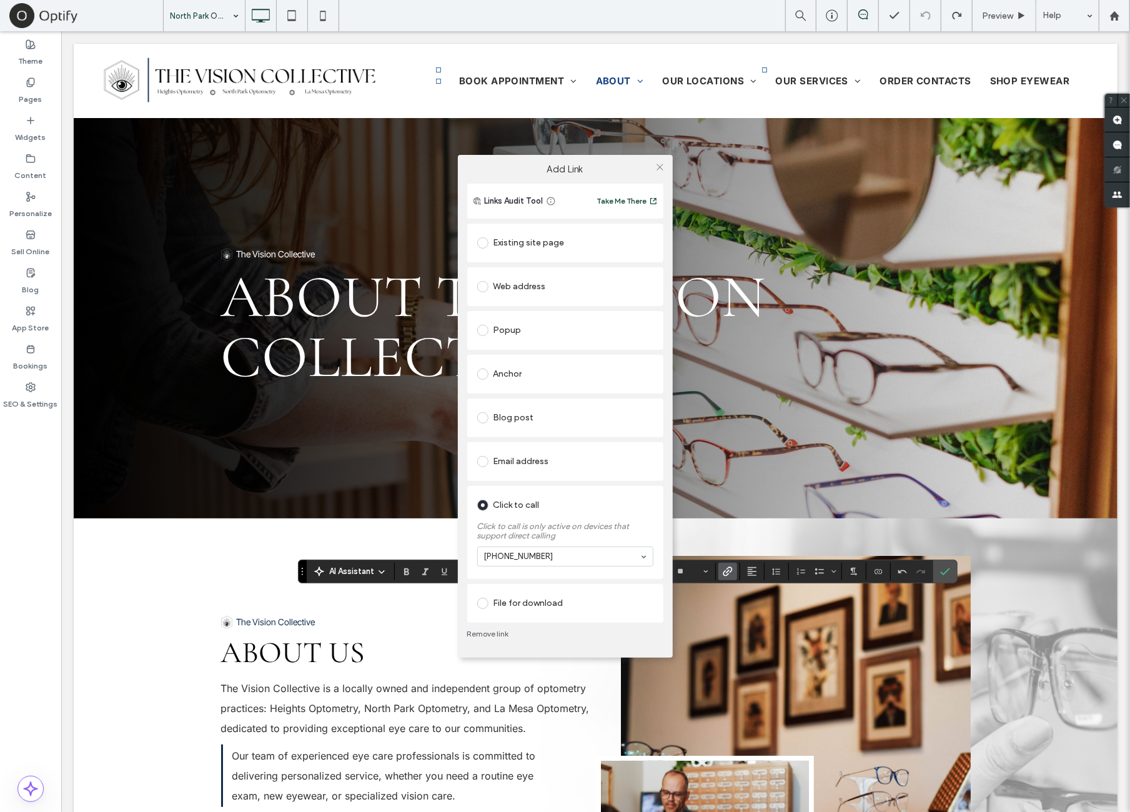
click at [494, 635] on link "Remove link" at bounding box center [565, 634] width 196 height 10
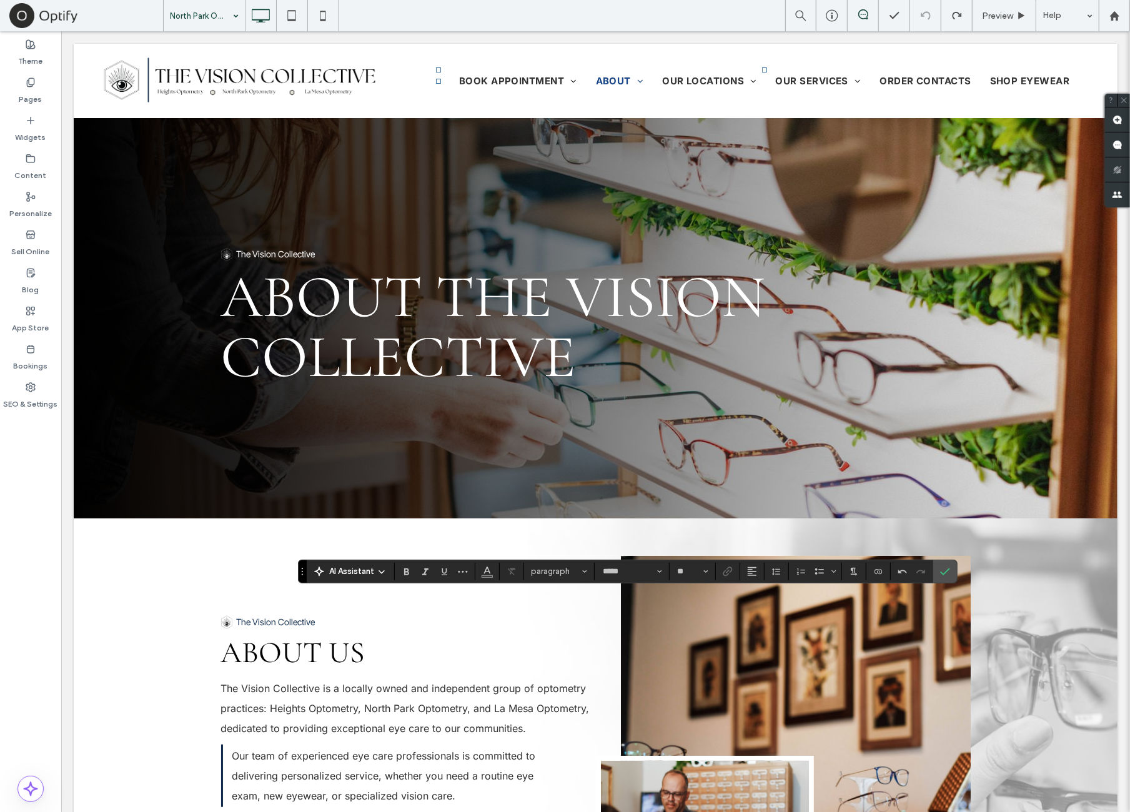
type input "**"
click at [733, 574] on label "Link" at bounding box center [727, 571] width 19 height 17
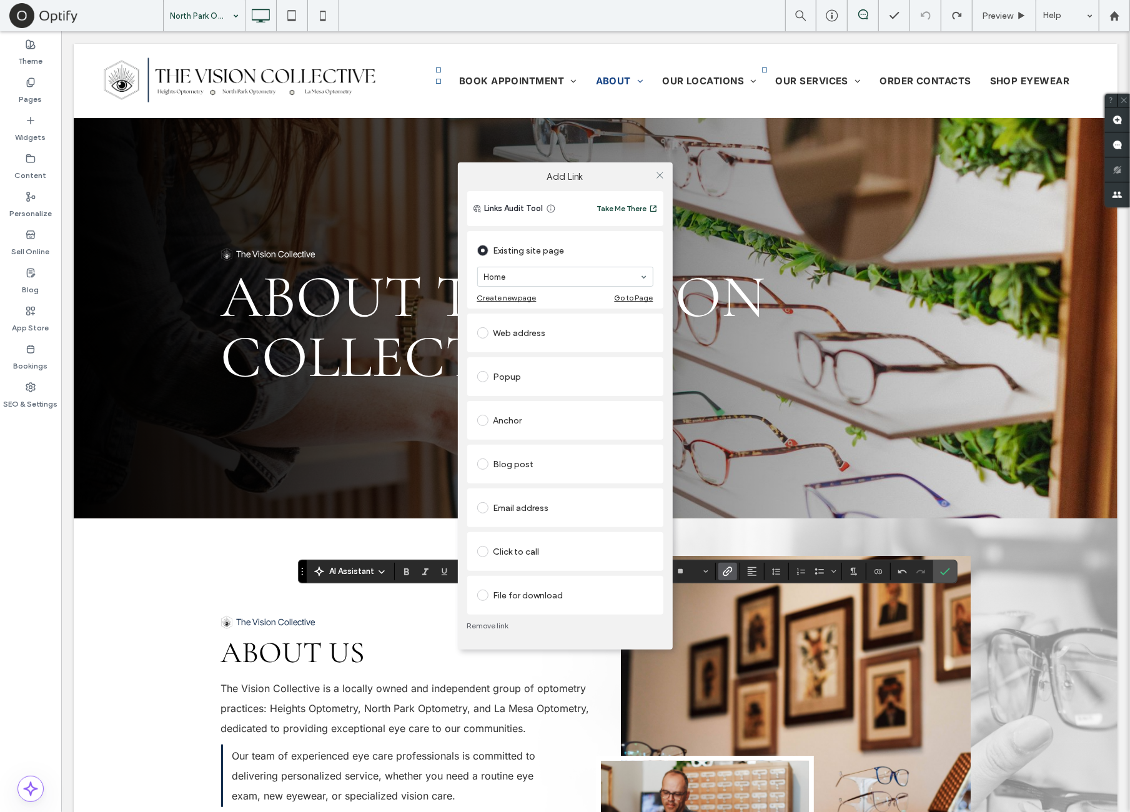
click at [577, 553] on div "Click to call" at bounding box center [565, 552] width 176 height 20
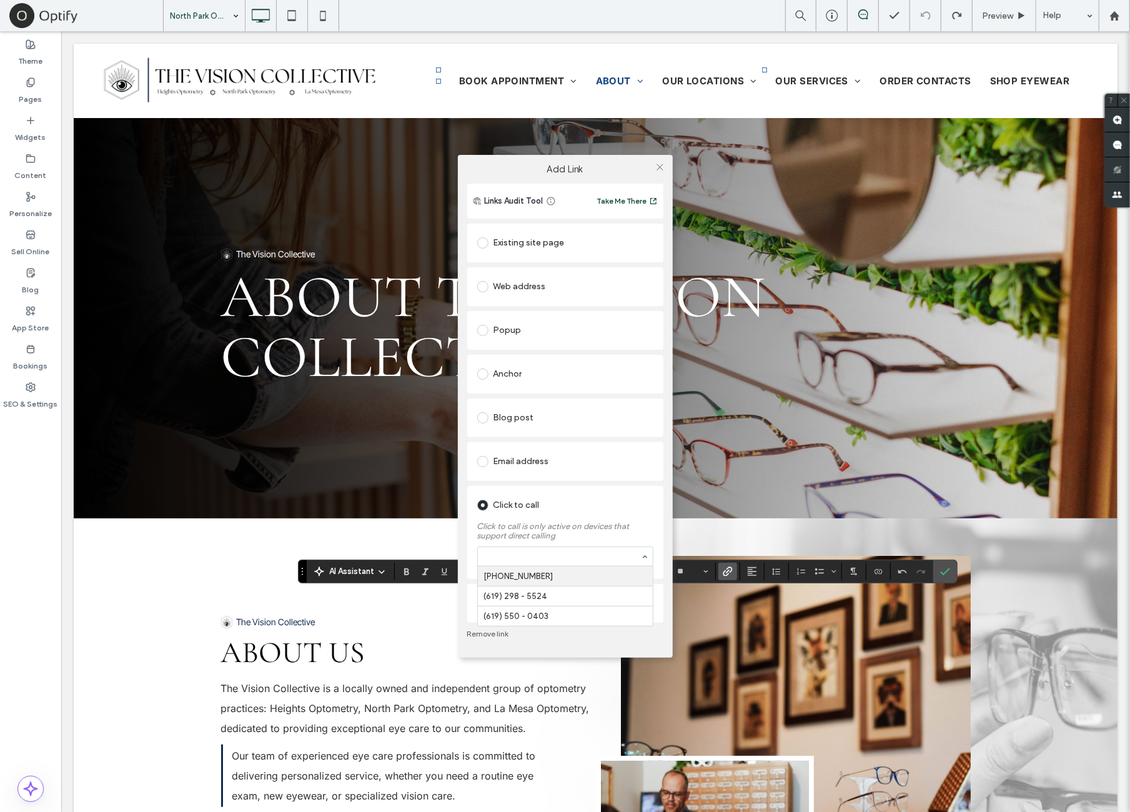
paste input "**********"
type input "**********"
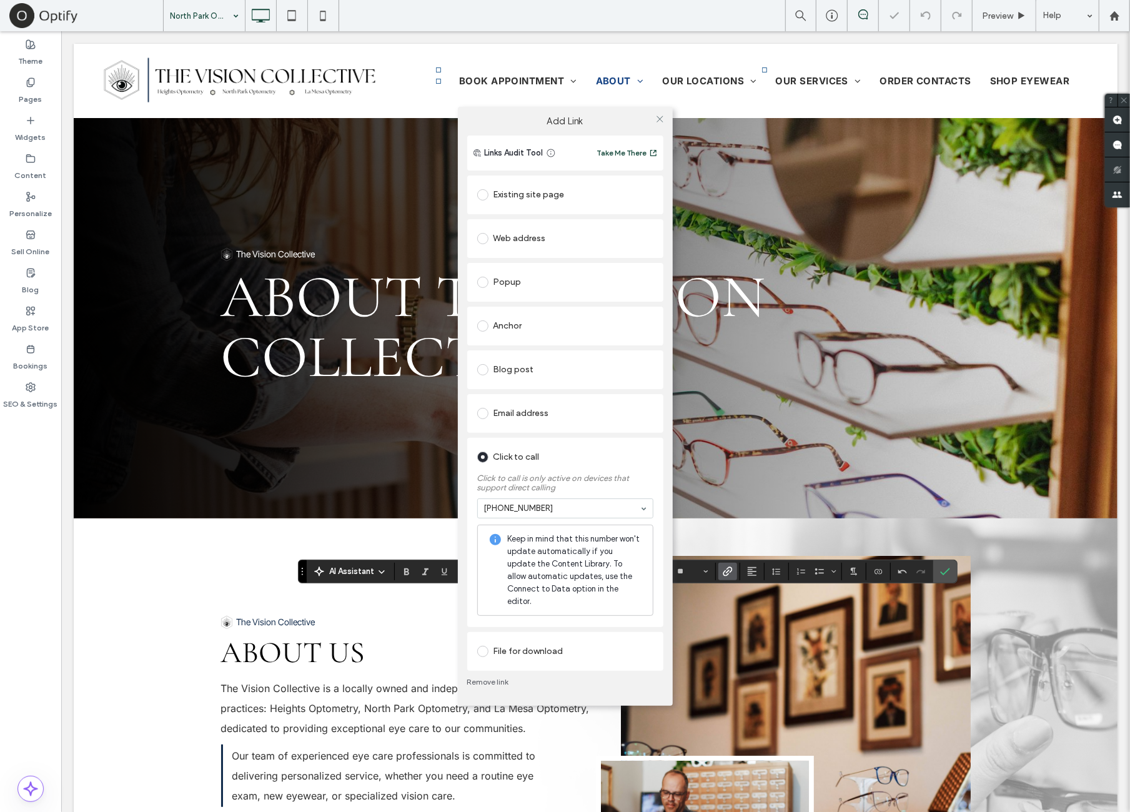
drag, startPoint x: 660, startPoint y: 124, endPoint x: 677, endPoint y: 207, distance: 84.2
click at [660, 122] on use at bounding box center [660, 119] width 6 height 6
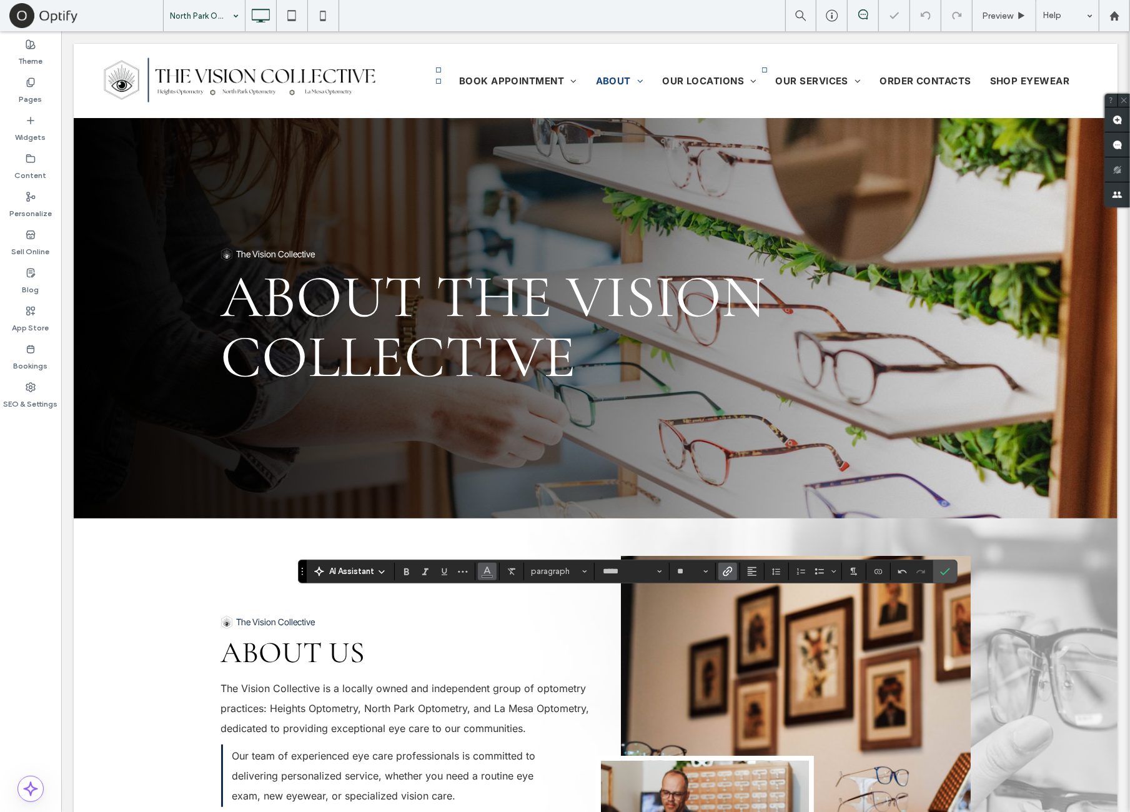
click at [478, 573] on button "Color" at bounding box center [487, 571] width 19 height 17
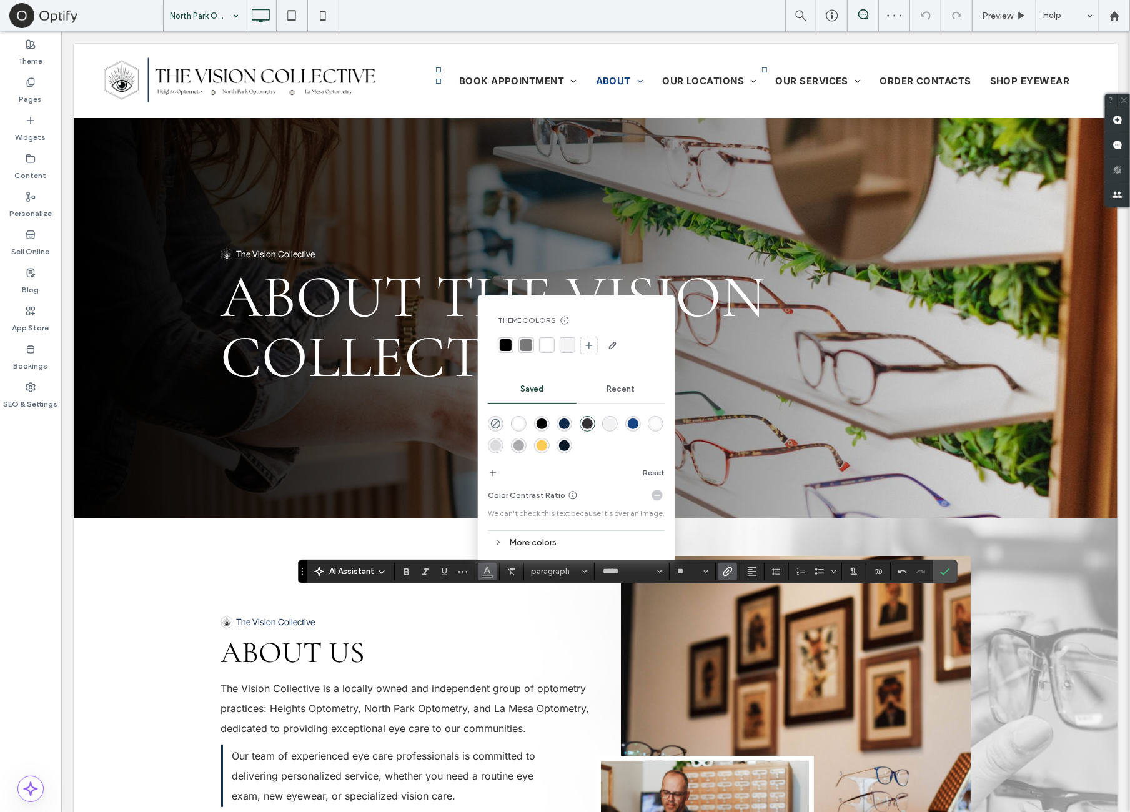
click at [520, 422] on div "rgba(255,255,255,1)" at bounding box center [519, 424] width 11 height 11
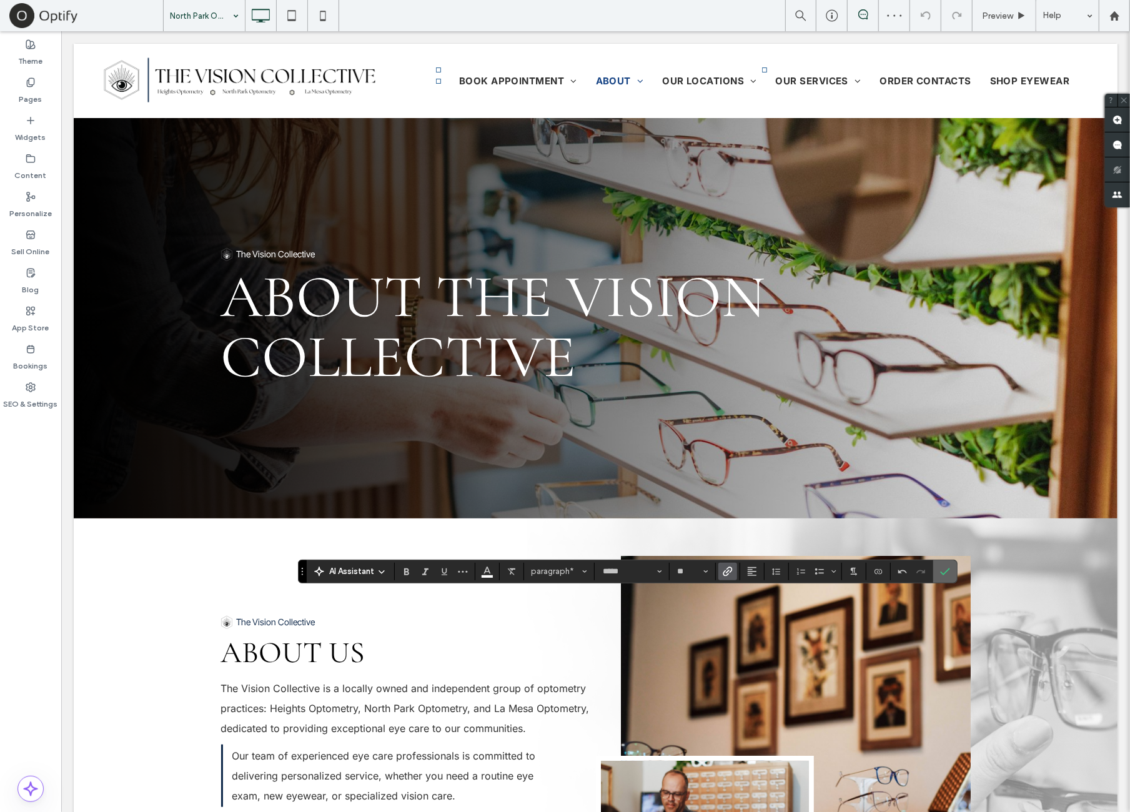
click at [943, 577] on span "Confirm" at bounding box center [945, 571] width 10 height 21
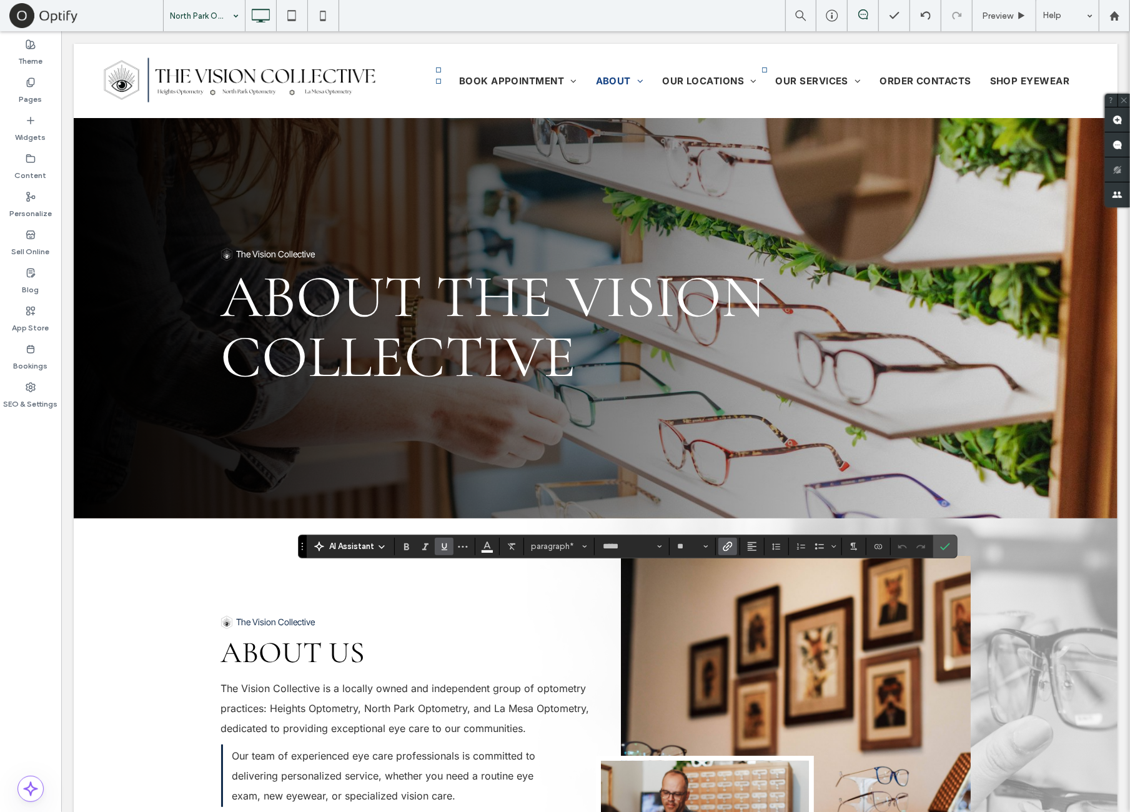
click at [726, 548] on icon "Link" at bounding box center [728, 547] width 10 height 10
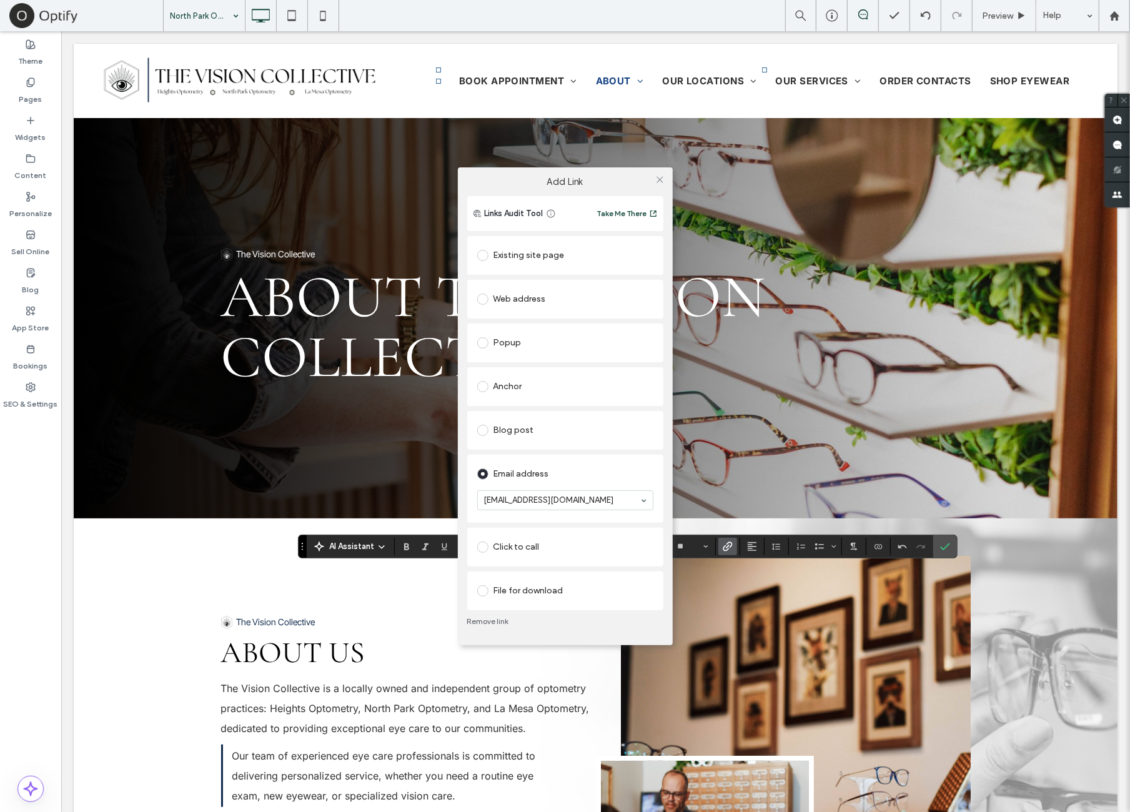
click at [505, 619] on link "Remove link" at bounding box center [565, 622] width 196 height 10
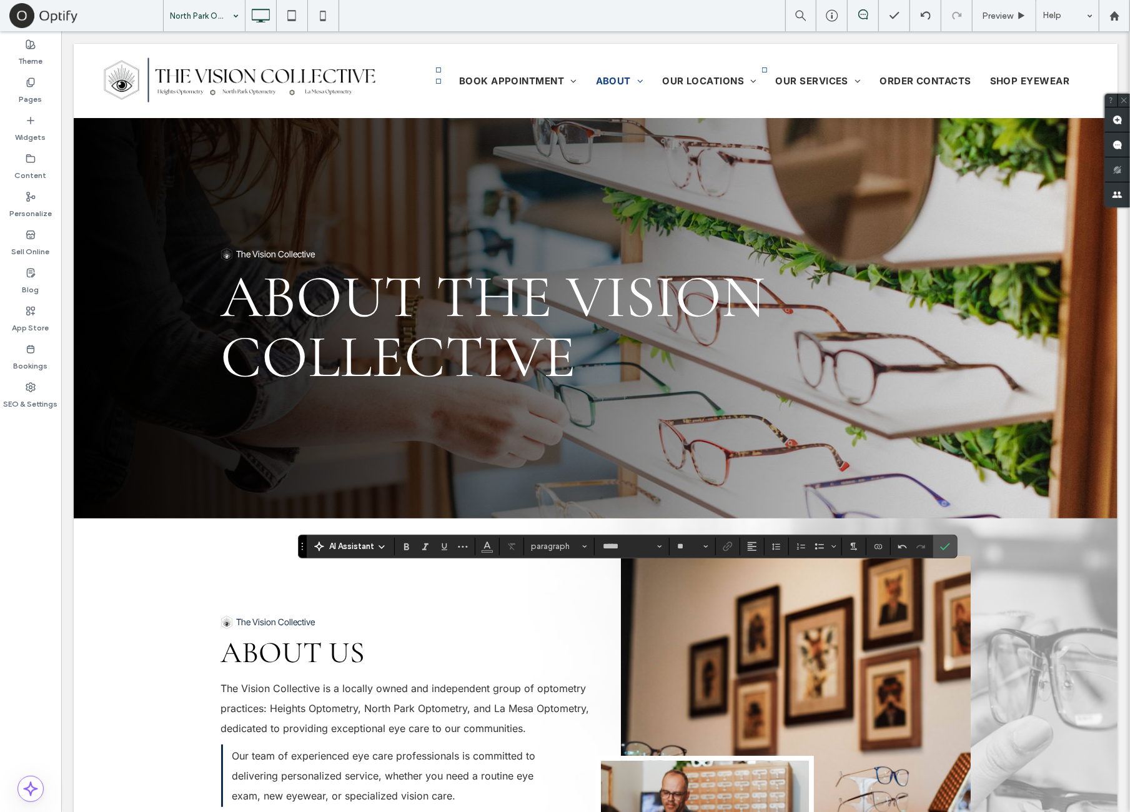
type input "**"
click at [728, 548] on icon "Link" at bounding box center [728, 547] width 10 height 10
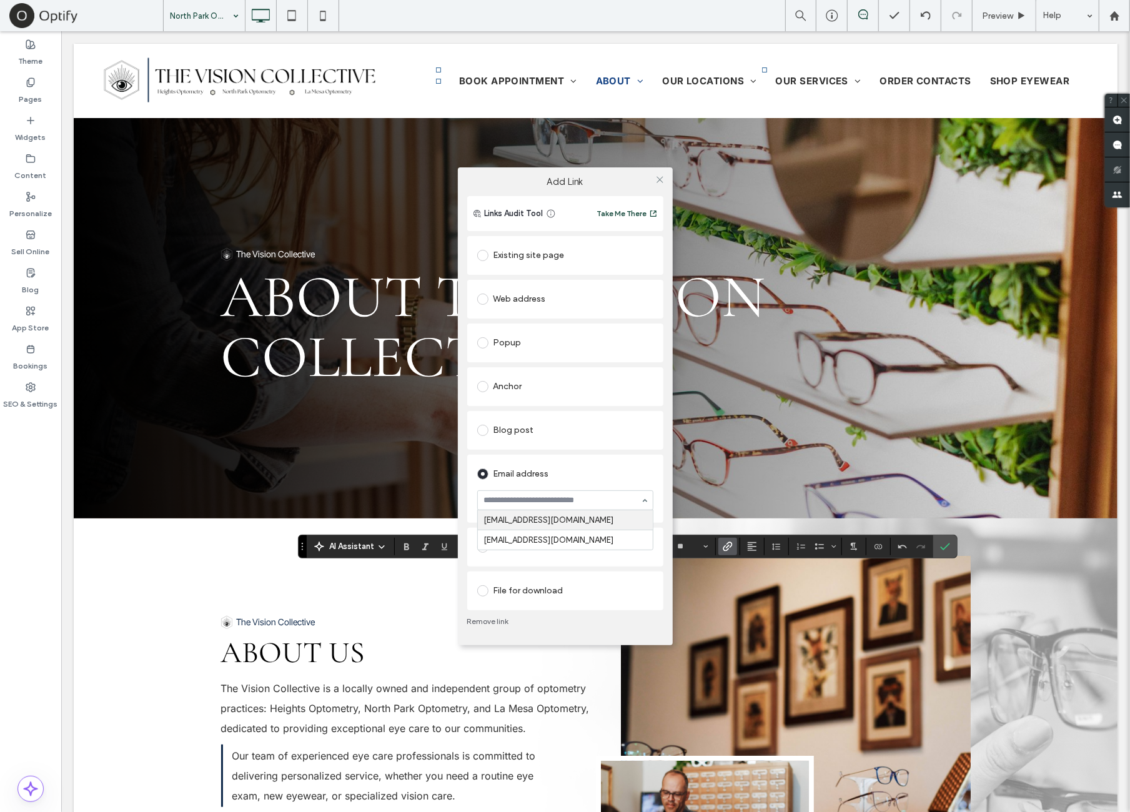
paste input "**********"
type input "**********"
click at [662, 180] on icon at bounding box center [659, 179] width 9 height 9
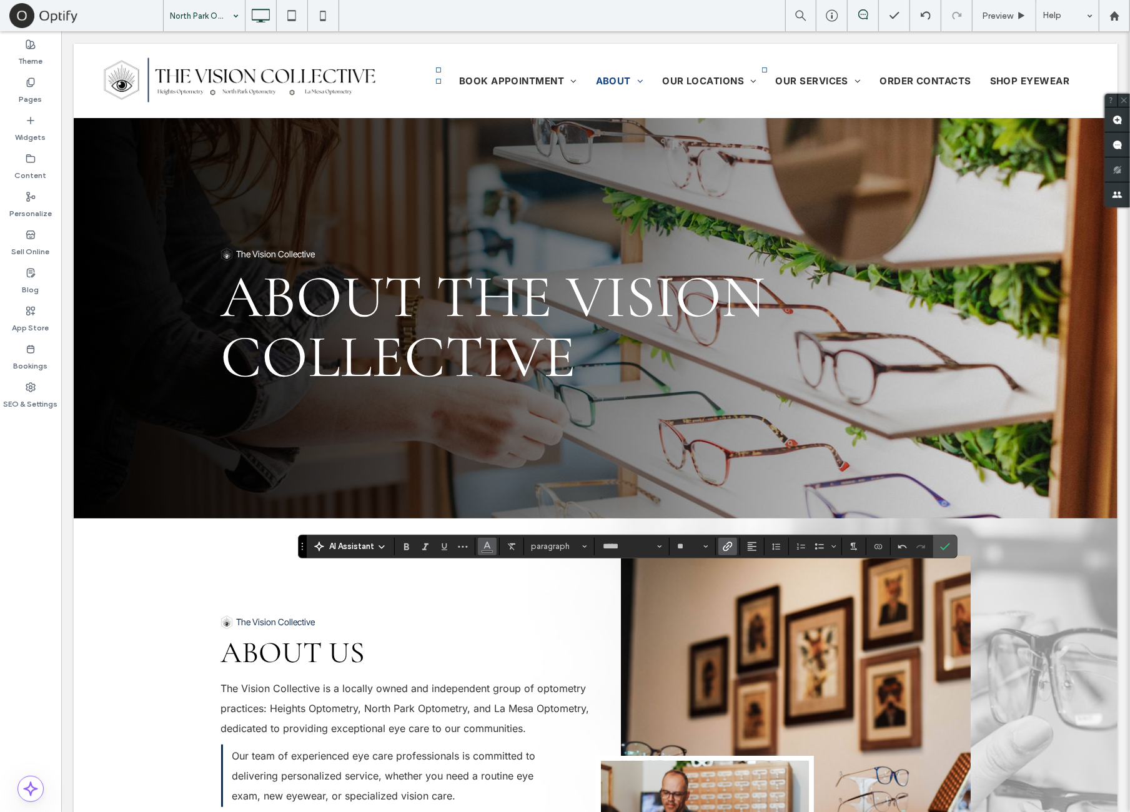
click at [492, 548] on button "Color" at bounding box center [487, 546] width 19 height 17
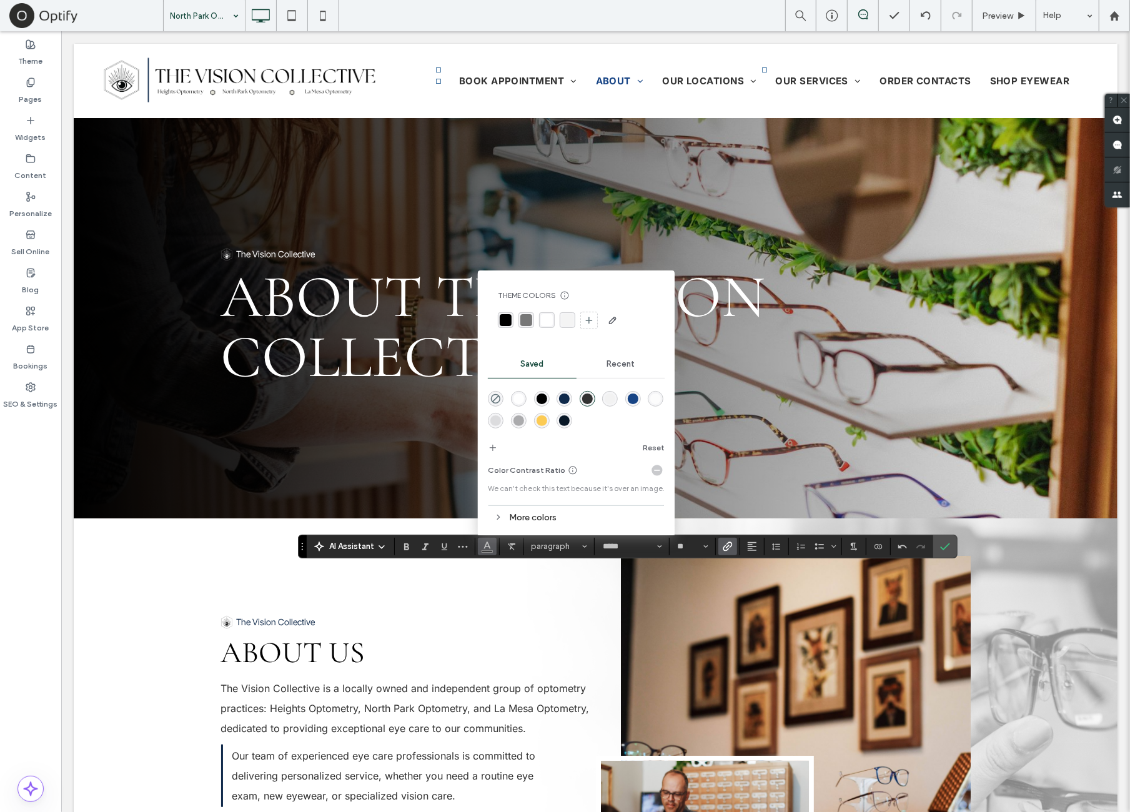
click at [518, 397] on div "rgba(255,255,255,1)" at bounding box center [519, 399] width 11 height 11
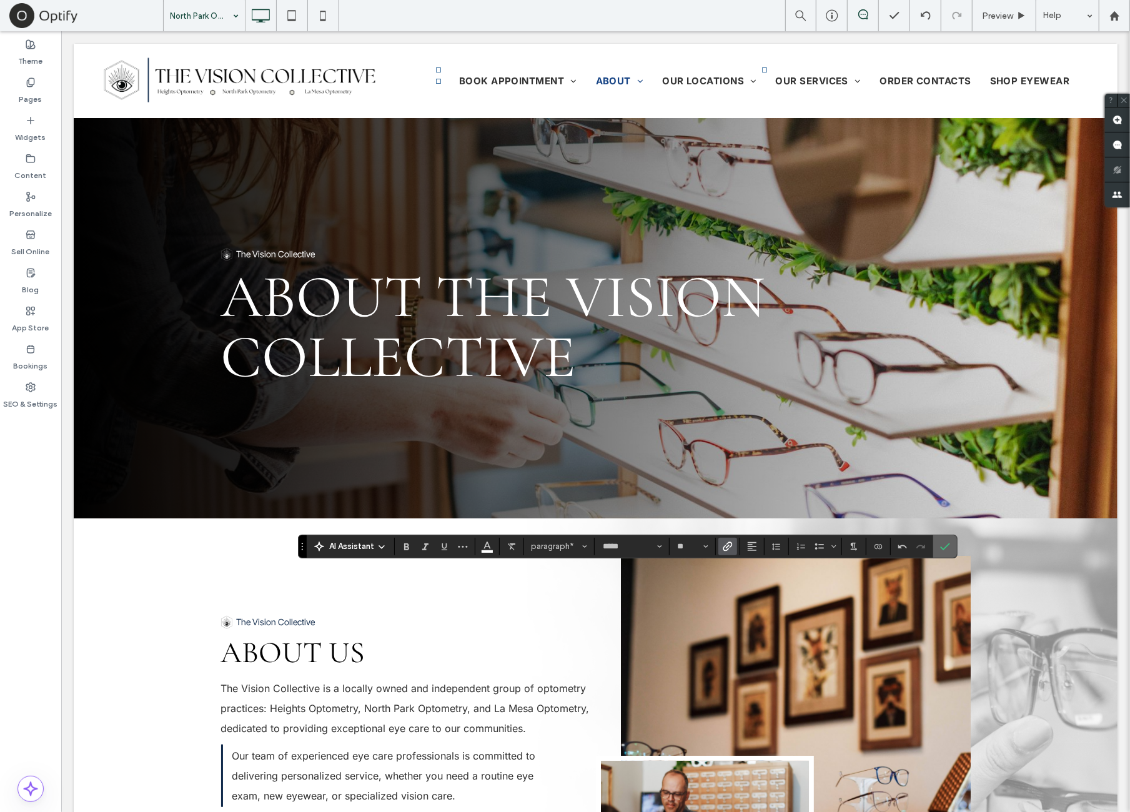
click at [936, 545] on label "Confirm" at bounding box center [945, 546] width 19 height 22
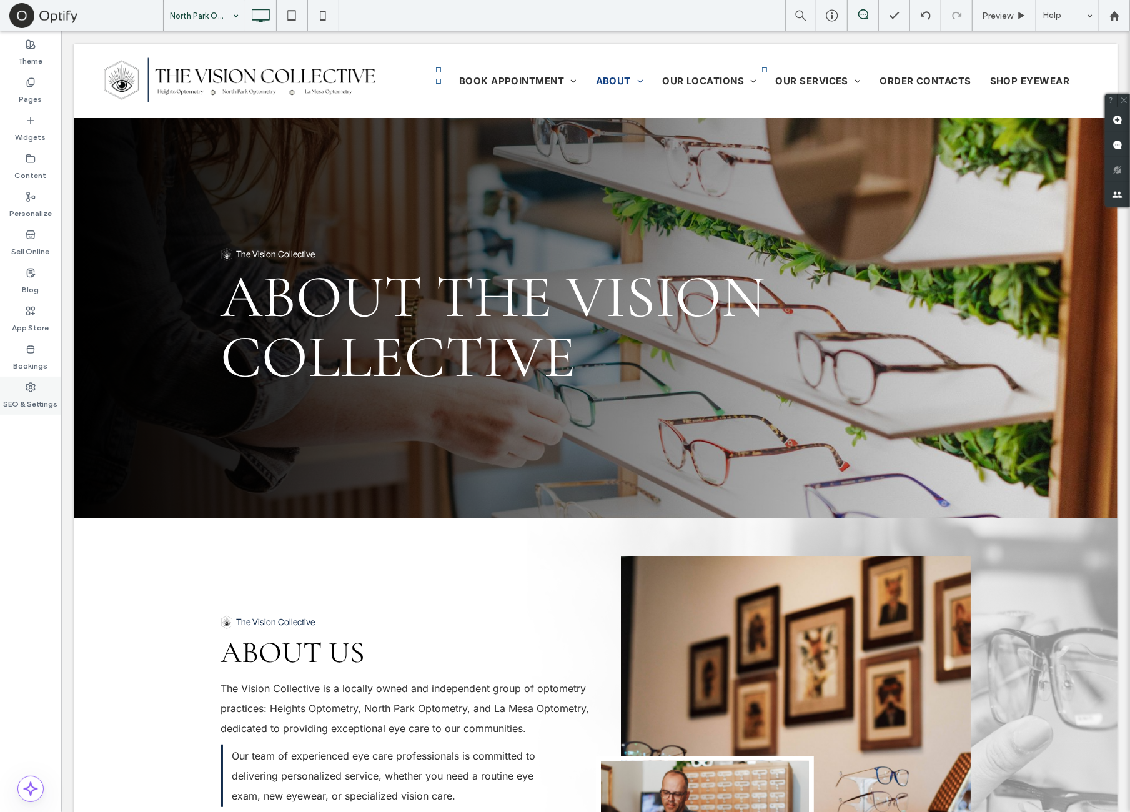
click at [61, 401] on div "SEO & Settings" at bounding box center [30, 396] width 61 height 38
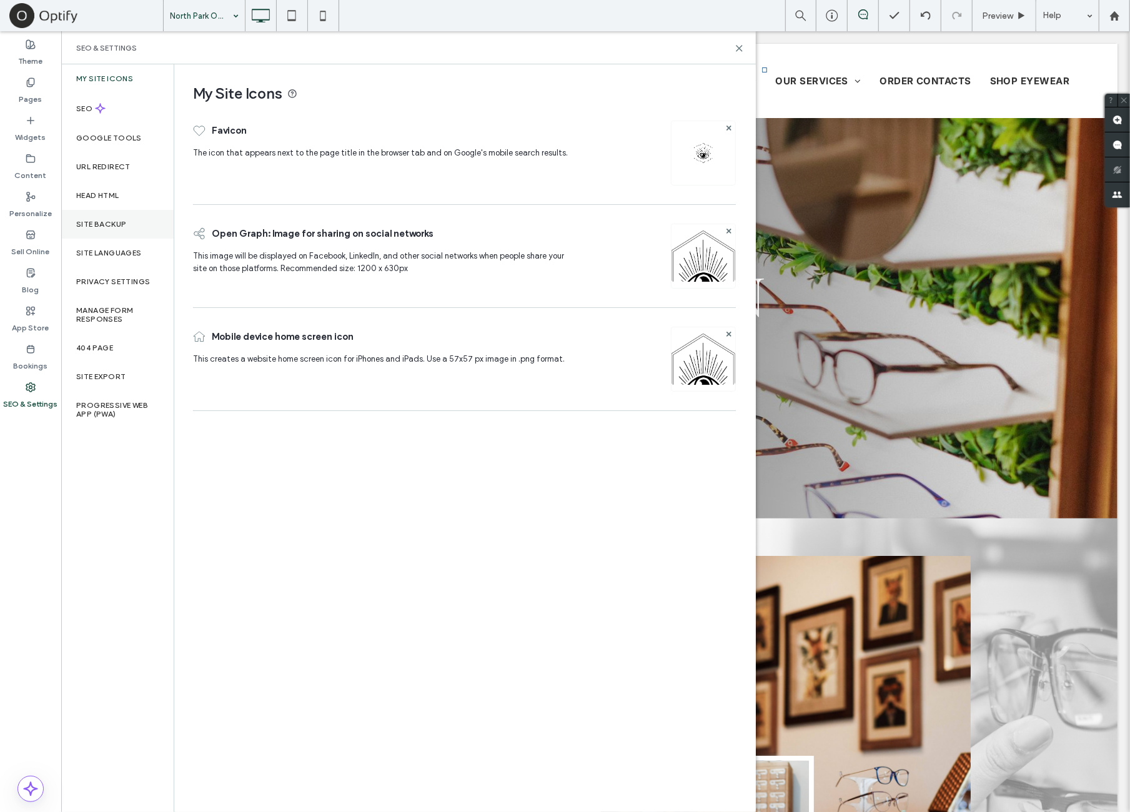
click at [151, 226] on div "Site Backup" at bounding box center [117, 224] width 112 height 29
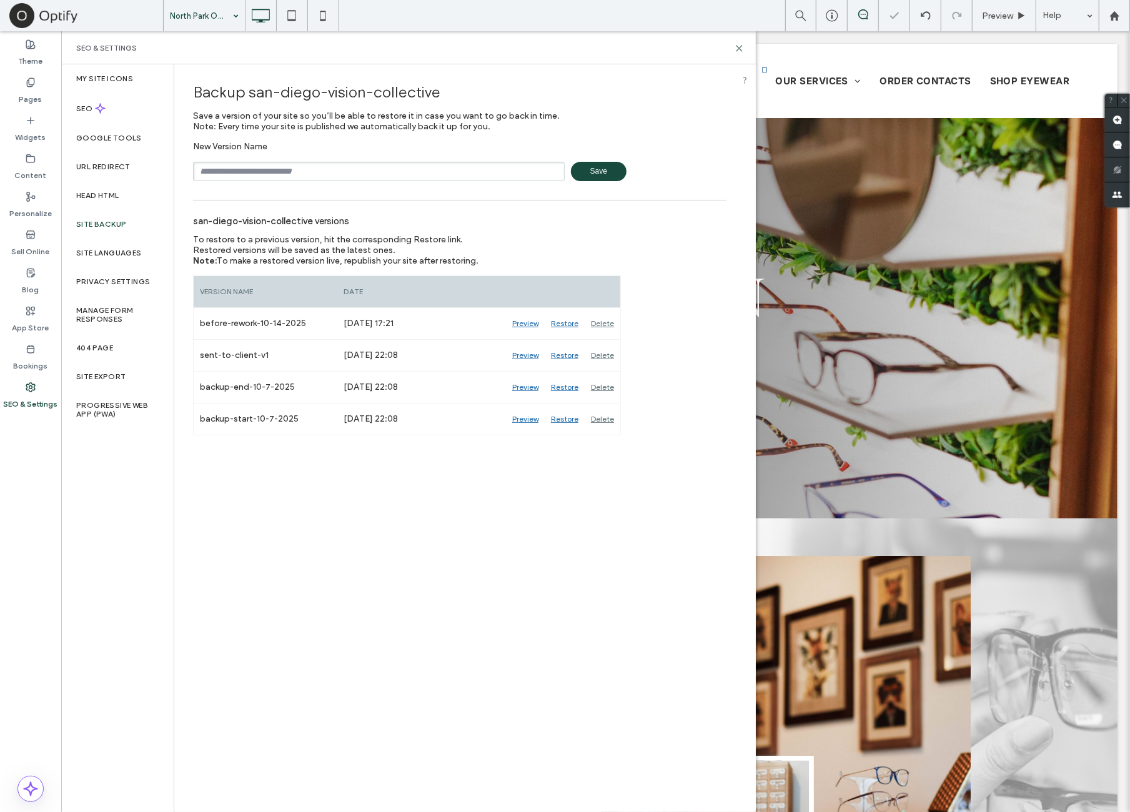
click at [461, 226] on div "san-diego-vision-collective versions" at bounding box center [460, 220] width 534 height 27
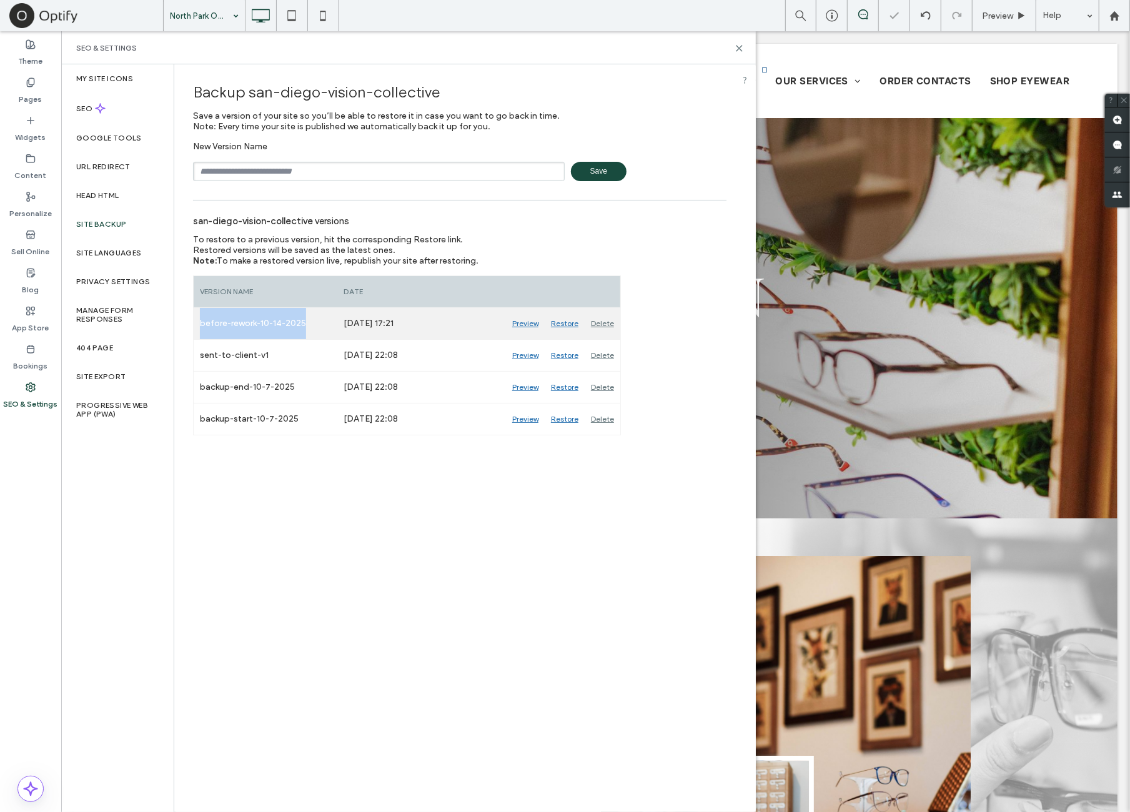
drag, startPoint x: 201, startPoint y: 322, endPoint x: 309, endPoint y: 326, distance: 108.2
click at [309, 326] on div "before-rework-10-14-2025" at bounding box center [266, 323] width 144 height 31
copy div "before-rework-10-14-2025"
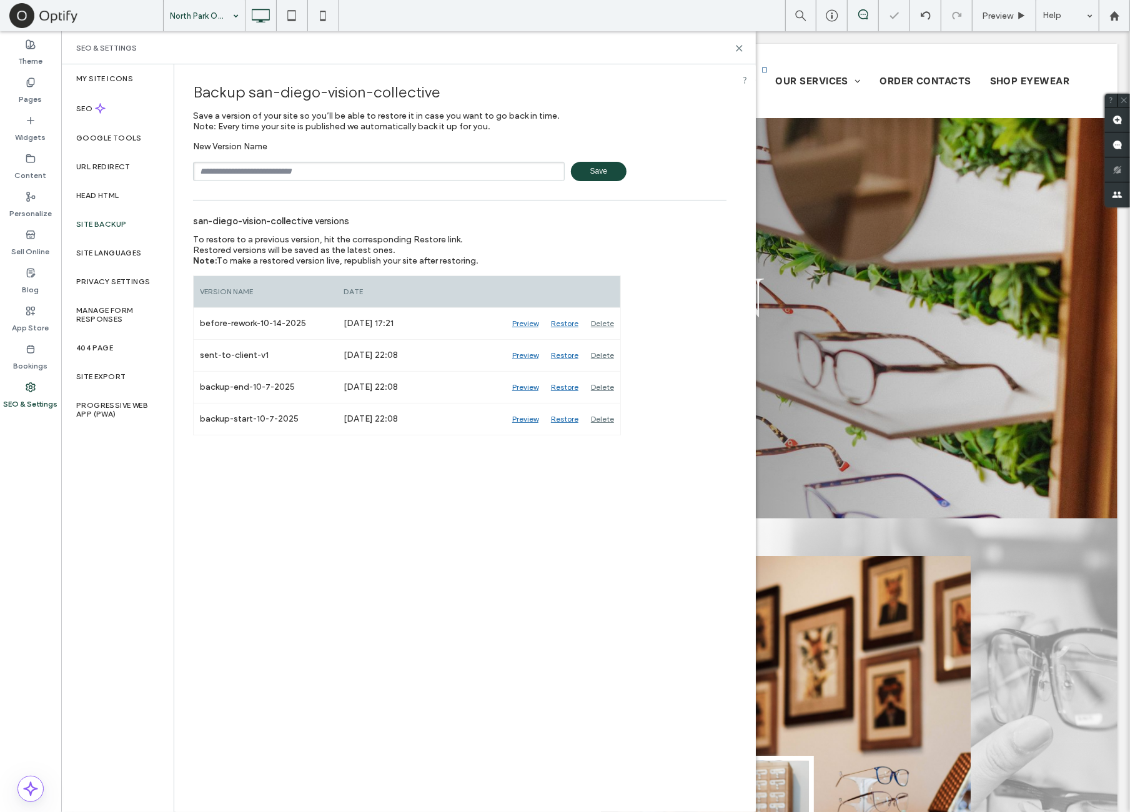
drag, startPoint x: 302, startPoint y: 185, endPoint x: 300, endPoint y: 174, distance: 11.5
click at [300, 174] on input "text" at bounding box center [379, 171] width 372 height 19
paste input "**********"
click at [206, 174] on input "**********" at bounding box center [379, 171] width 372 height 19
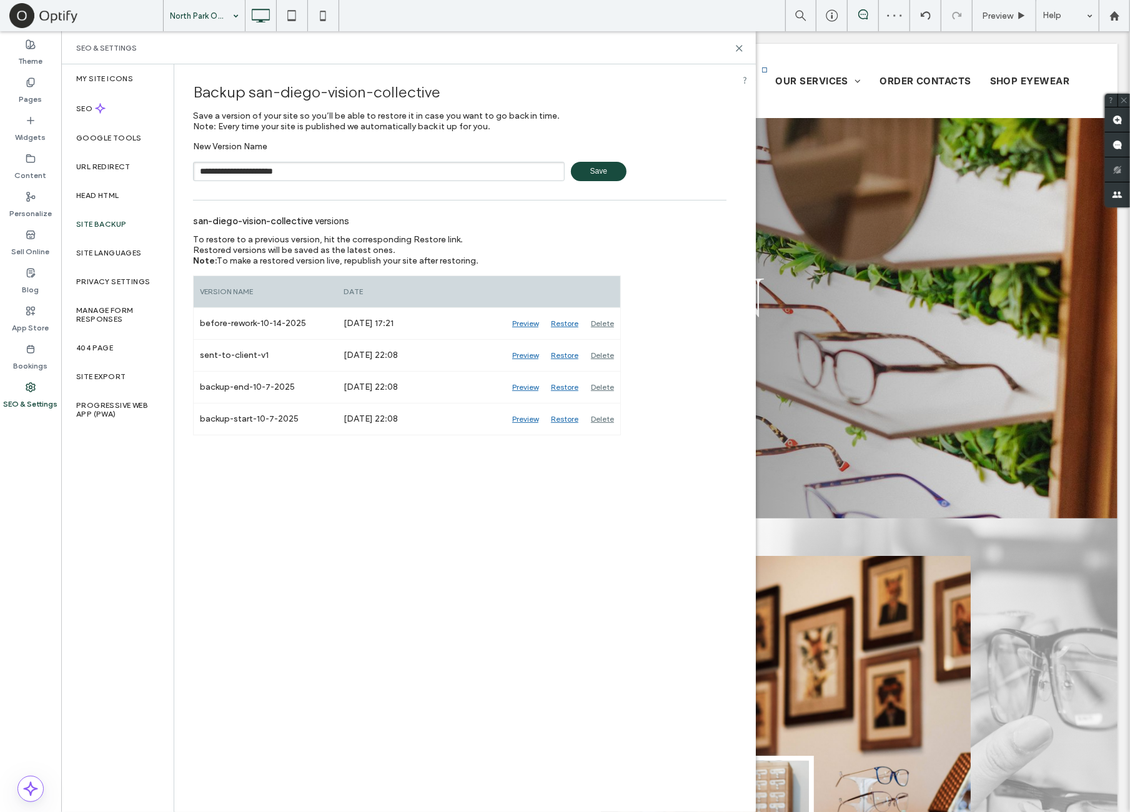
click at [355, 167] on input "**********" at bounding box center [379, 171] width 372 height 19
type input "**********"
drag, startPoint x: 702, startPoint y: 113, endPoint x: 716, endPoint y: 100, distance: 19.5
click at [703, 112] on div "Backup san-diego-vision-collective Save a version of your site so you’ll be abl…" at bounding box center [460, 127] width 534 height 107
click at [741, 47] on icon at bounding box center [739, 48] width 9 height 9
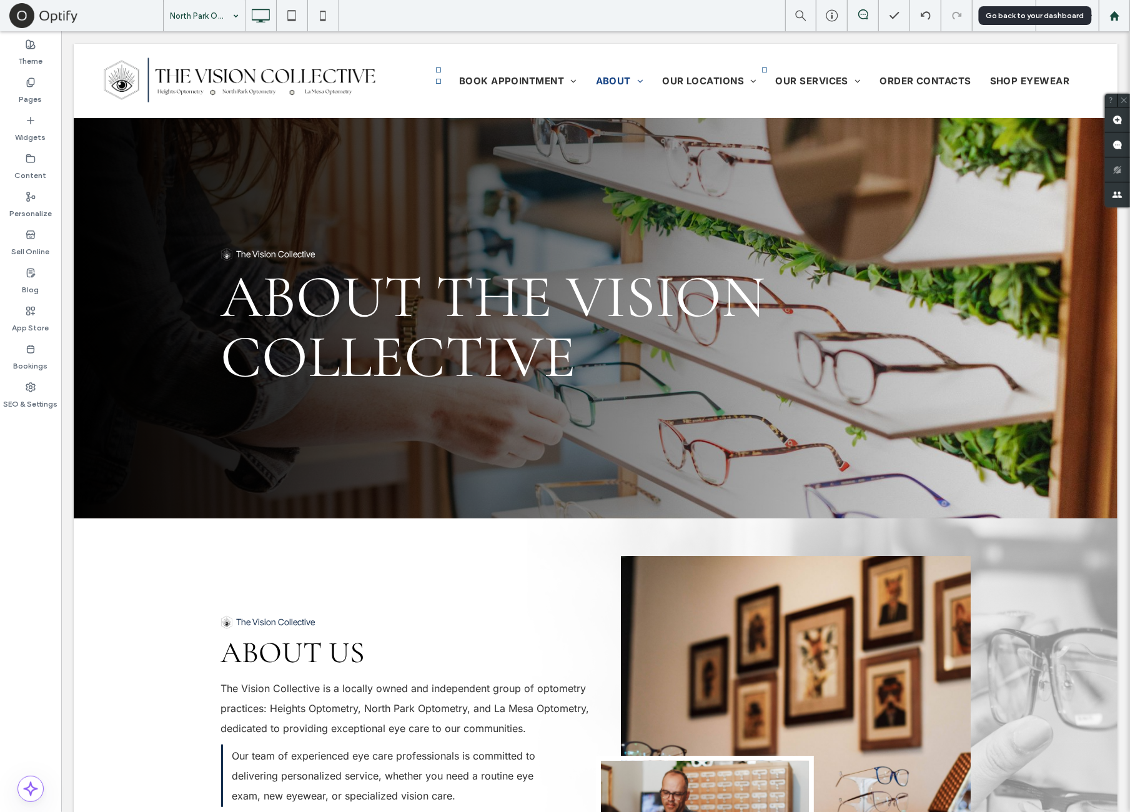
click at [1112, 17] on use at bounding box center [1114, 15] width 9 height 9
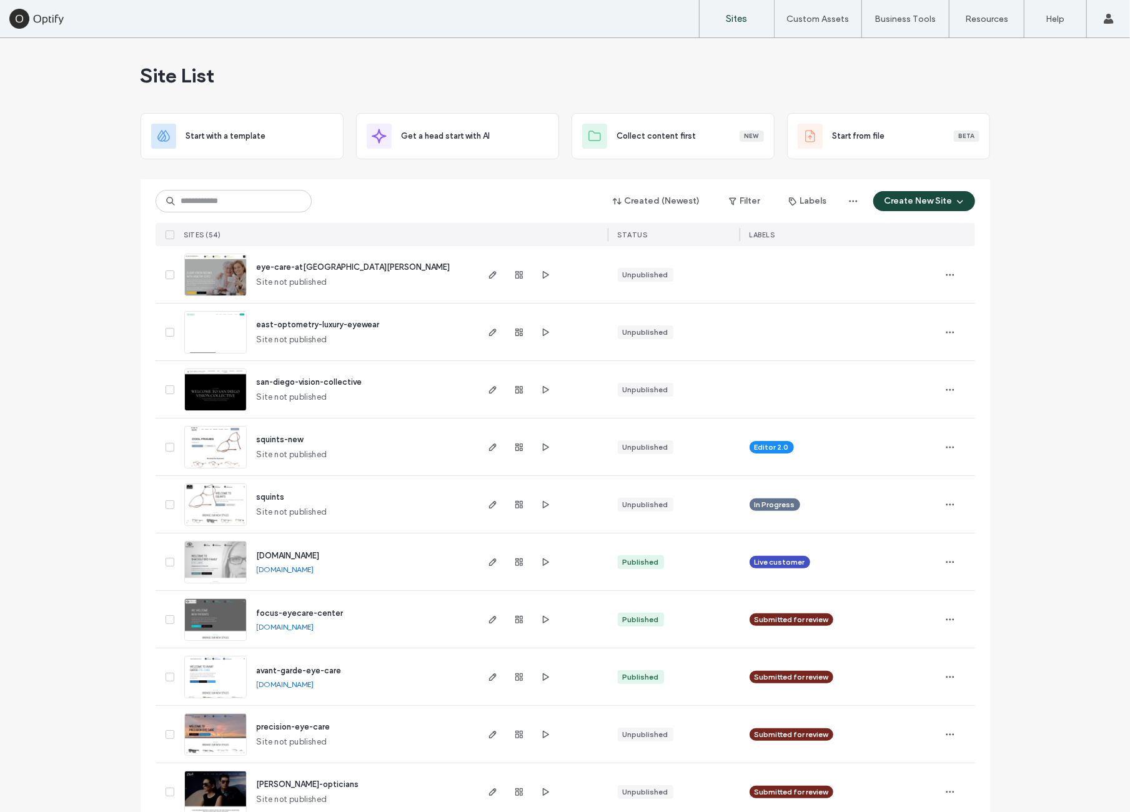
click at [542, 389] on icon "button" at bounding box center [545, 390] width 10 height 10
